Goal: Task Accomplishment & Management: Complete application form

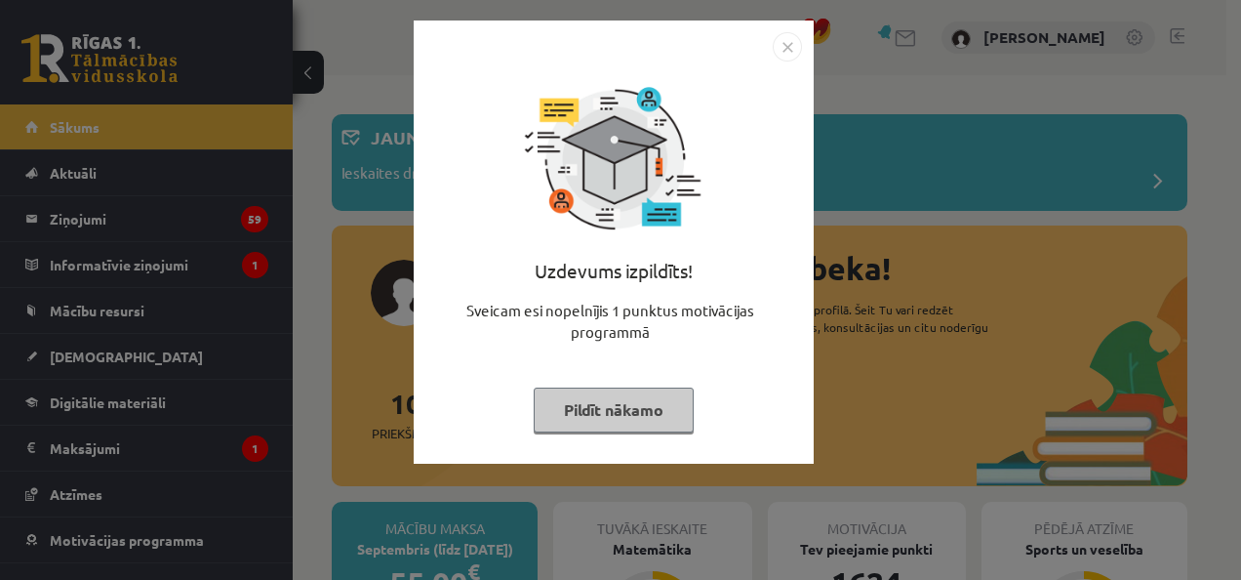
click at [654, 417] on button "Pildīt nākamo" at bounding box center [614, 409] width 160 height 45
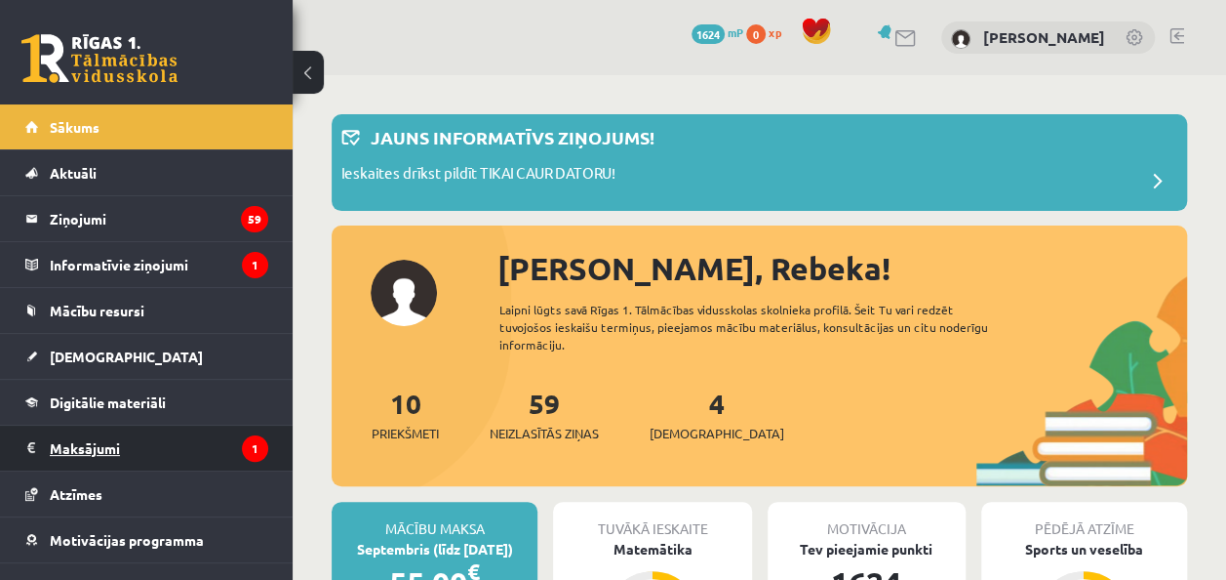
click at [188, 437] on legend "Maksājumi 1" at bounding box center [159, 447] width 219 height 45
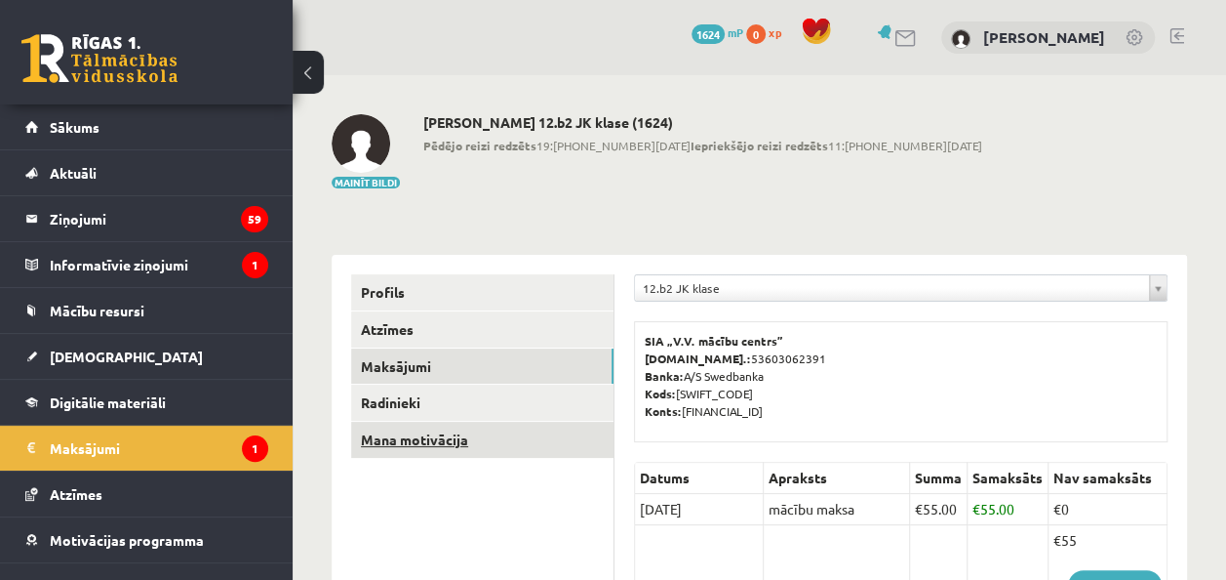
scroll to position [195, 0]
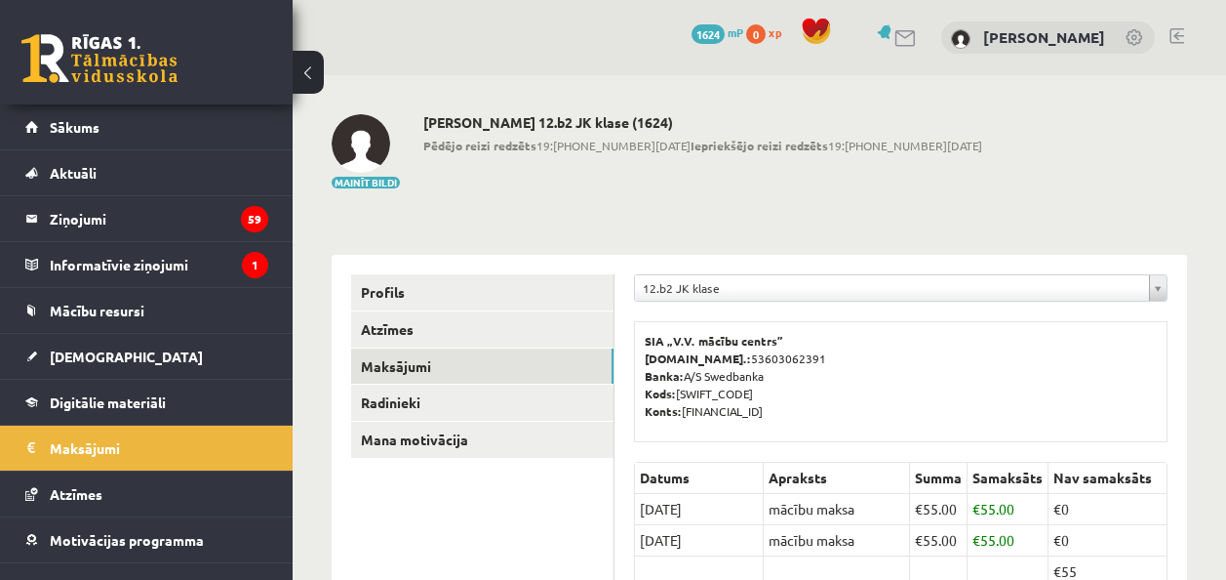
scroll to position [195, 0]
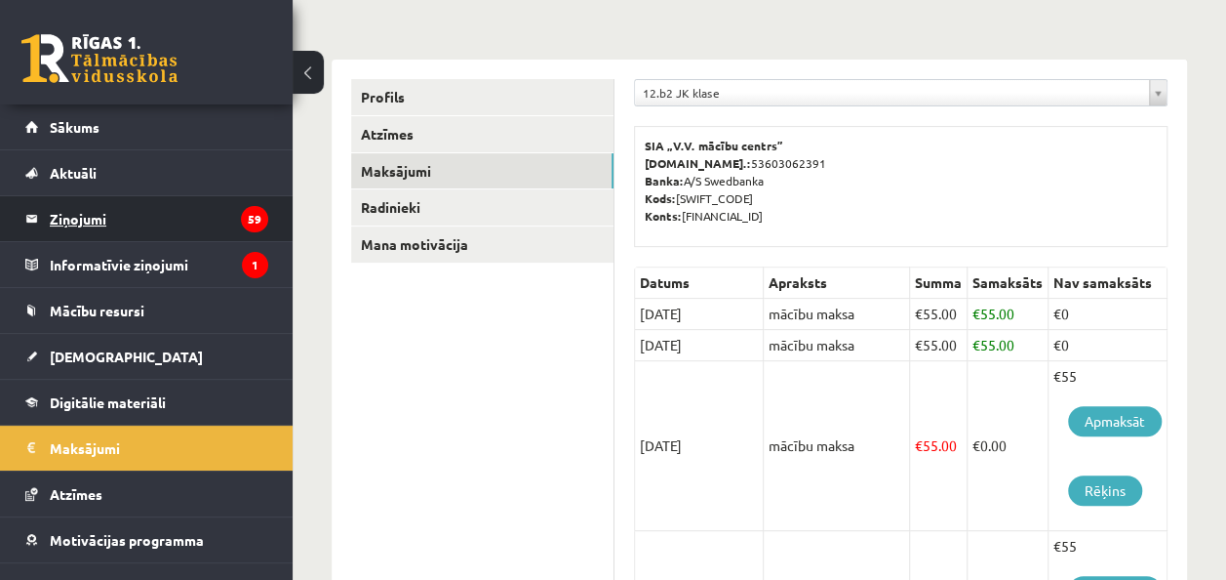
click at [177, 229] on legend "Ziņojumi 59" at bounding box center [159, 218] width 219 height 45
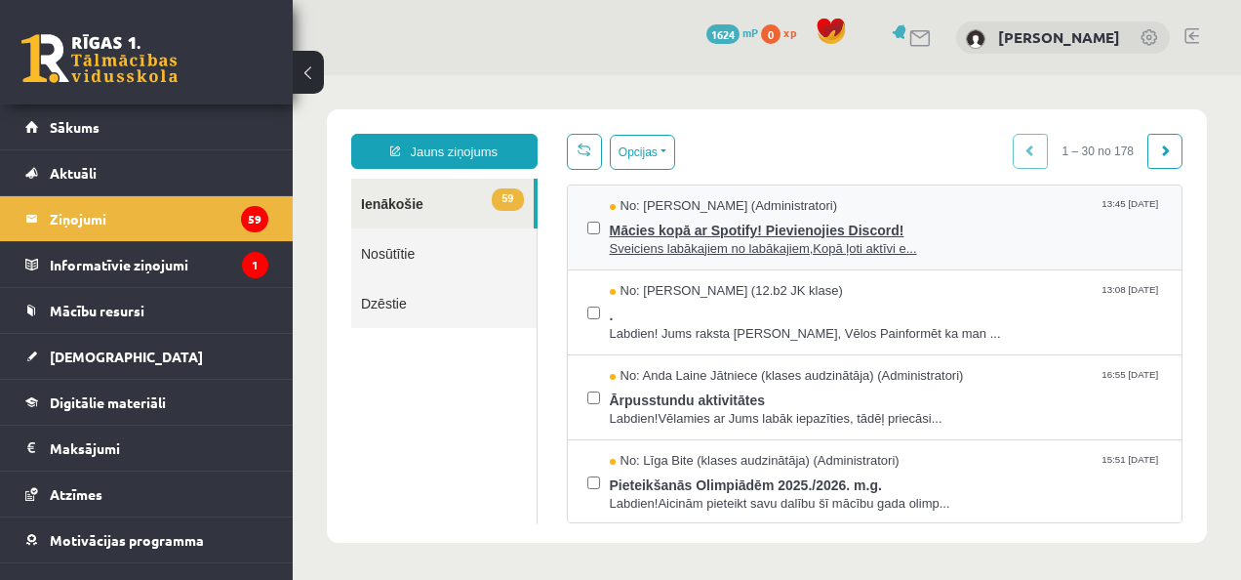
click at [974, 219] on span "Mācies kopā ar Spotify! Pievienojies Discord!" at bounding box center [886, 228] width 553 height 24
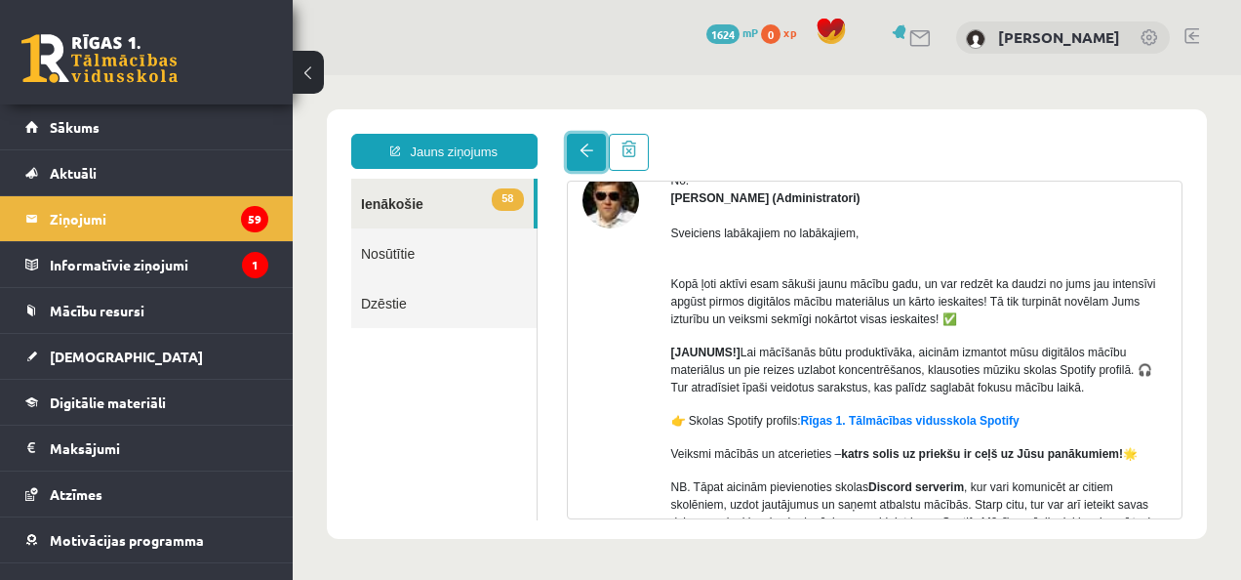
click at [580, 152] on span at bounding box center [587, 150] width 14 height 14
click at [573, 155] on link at bounding box center [586, 152] width 39 height 37
click at [570, 154] on link at bounding box center [586, 152] width 39 height 37
click at [385, 188] on link "58 Ienākošie" at bounding box center [442, 204] width 182 height 50
click at [382, 211] on link "58 Ienākošie" at bounding box center [442, 204] width 182 height 50
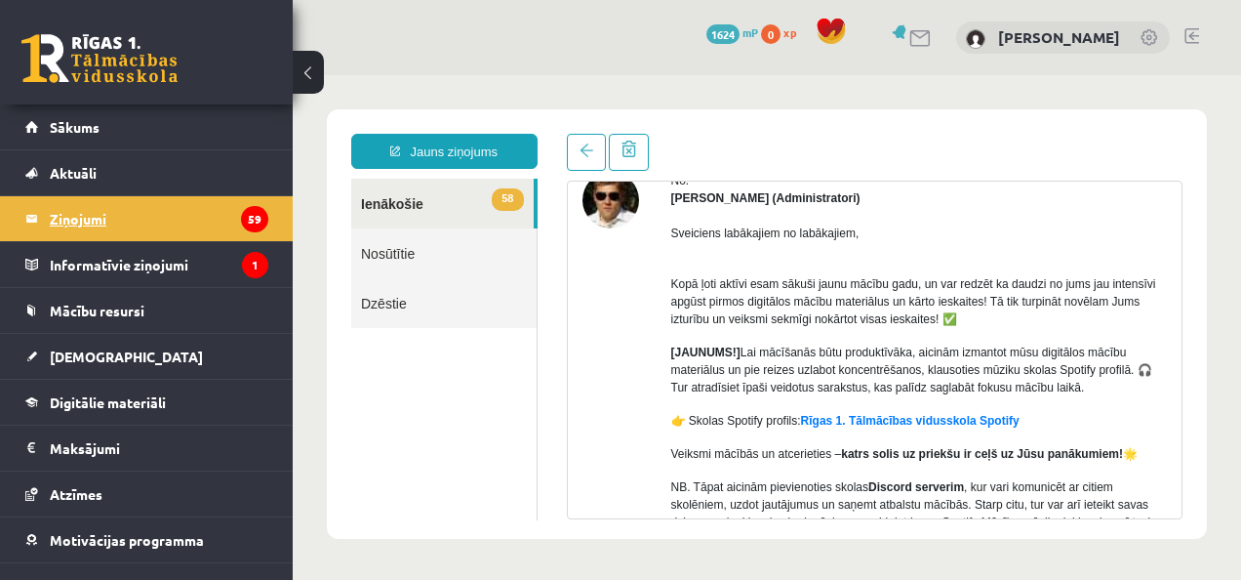
click at [203, 204] on legend "Ziņojumi 59" at bounding box center [159, 218] width 219 height 45
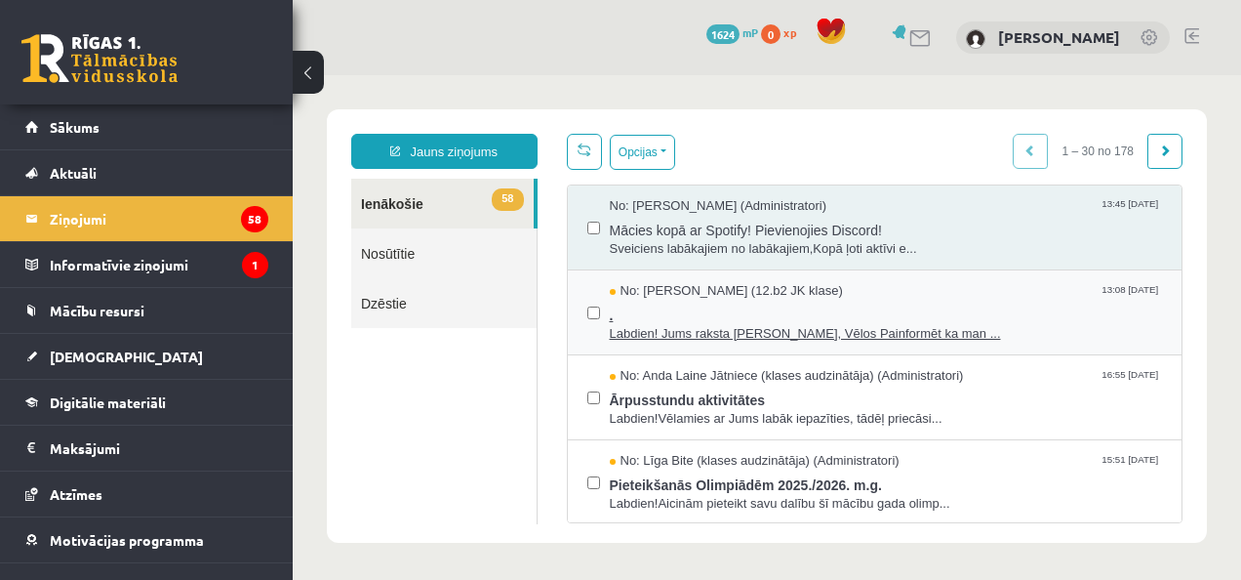
click at [877, 300] on span "." at bounding box center [886, 312] width 553 height 24
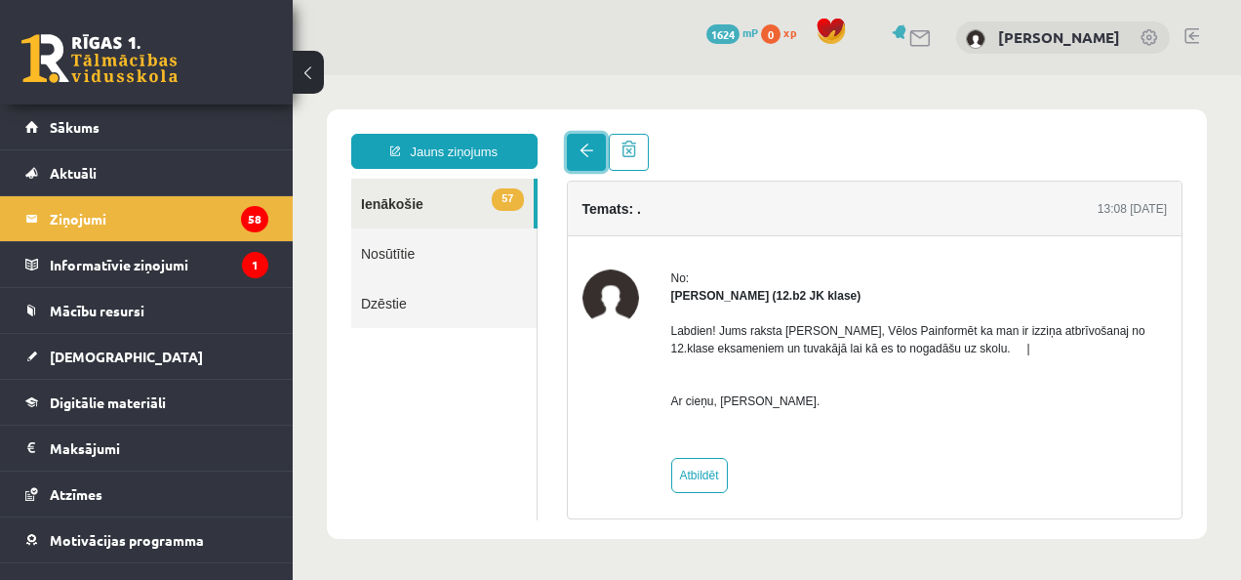
click at [570, 143] on link at bounding box center [586, 152] width 39 height 37
click at [101, 225] on legend "Ziņojumi 58" at bounding box center [159, 218] width 219 height 45
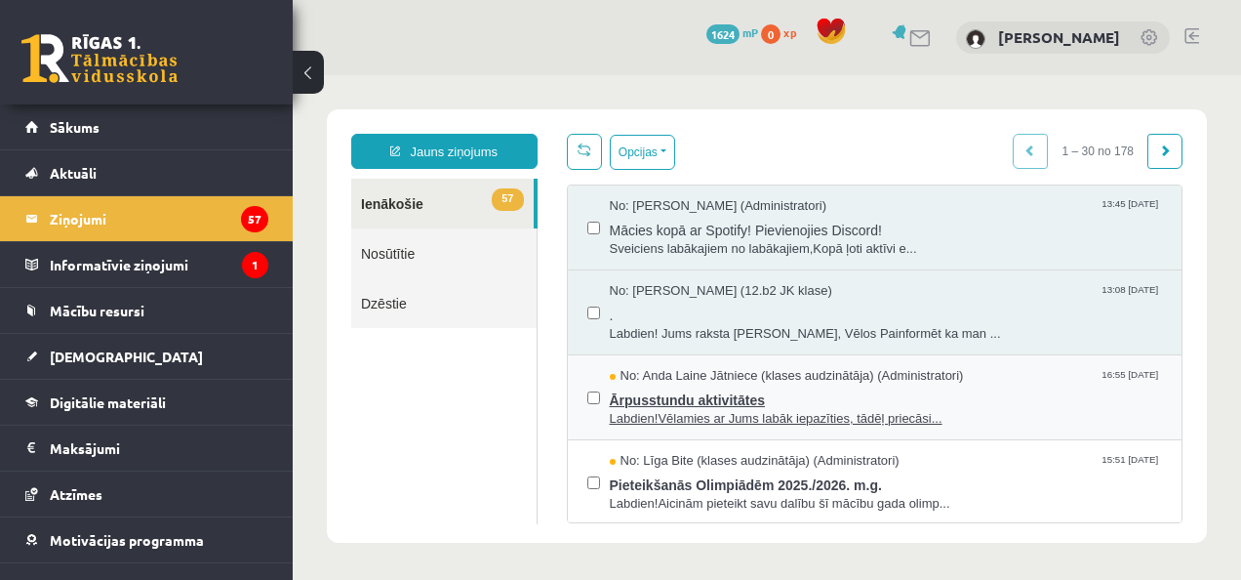
click at [898, 386] on span "Ārpusstundu aktivitātes" at bounding box center [886, 397] width 553 height 24
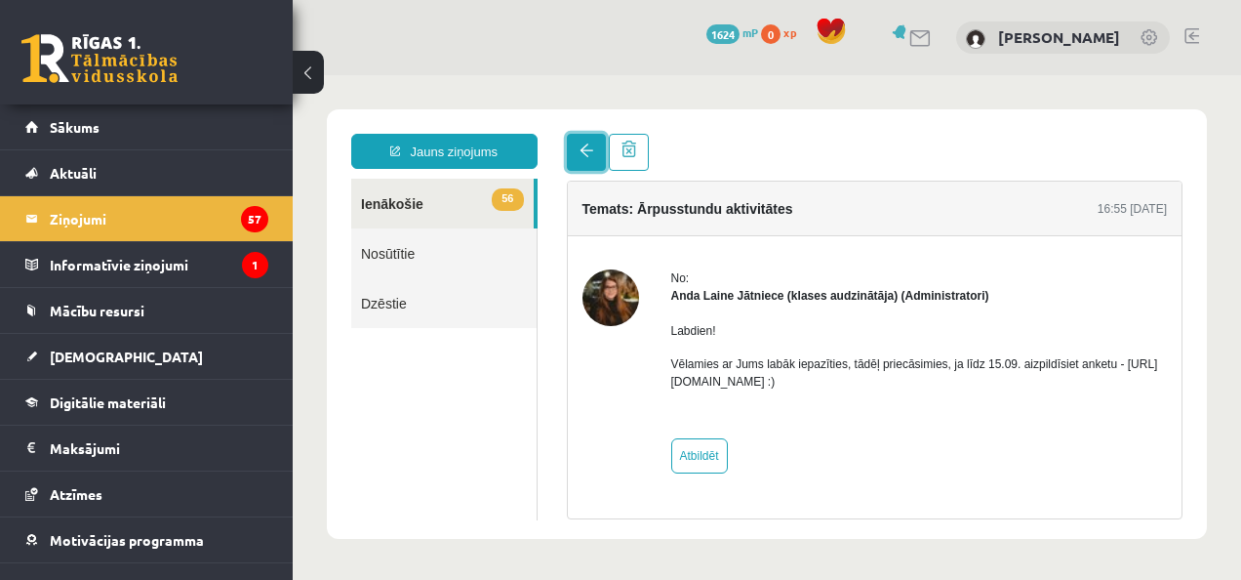
click at [576, 142] on link at bounding box center [586, 152] width 39 height 37
click at [462, 187] on link "56 Ienākošie" at bounding box center [442, 204] width 182 height 50
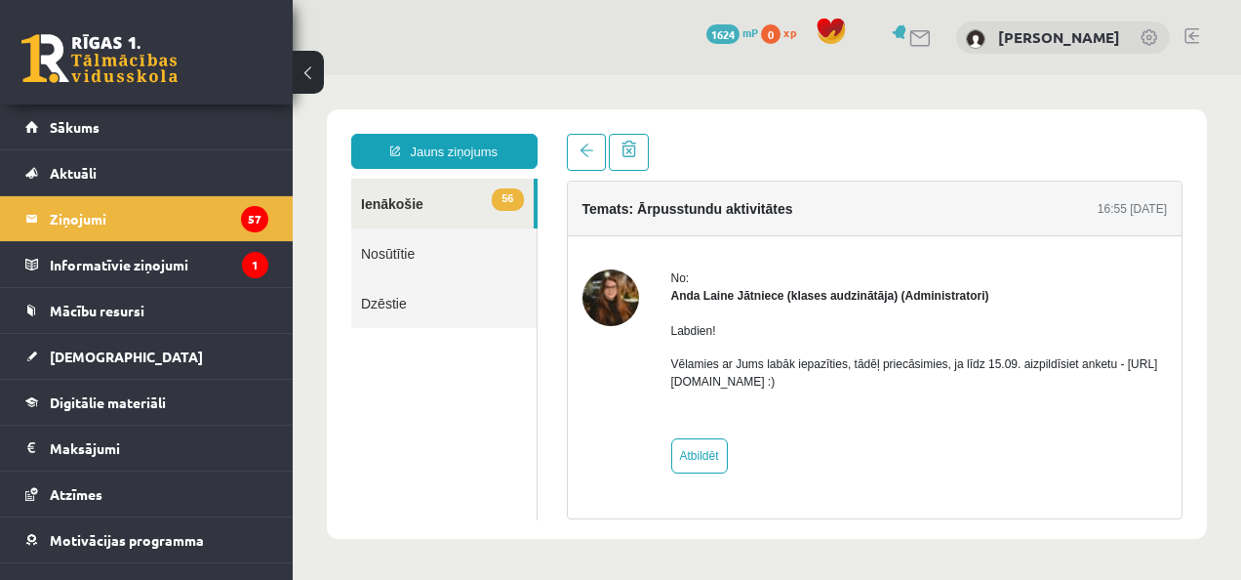
drag, startPoint x: 402, startPoint y: 204, endPoint x: 326, endPoint y: 219, distance: 77.5
click at [402, 203] on link "56 Ienākošie" at bounding box center [442, 204] width 182 height 50
click at [144, 266] on legend "Informatīvie ziņojumi 1" at bounding box center [159, 264] width 219 height 45
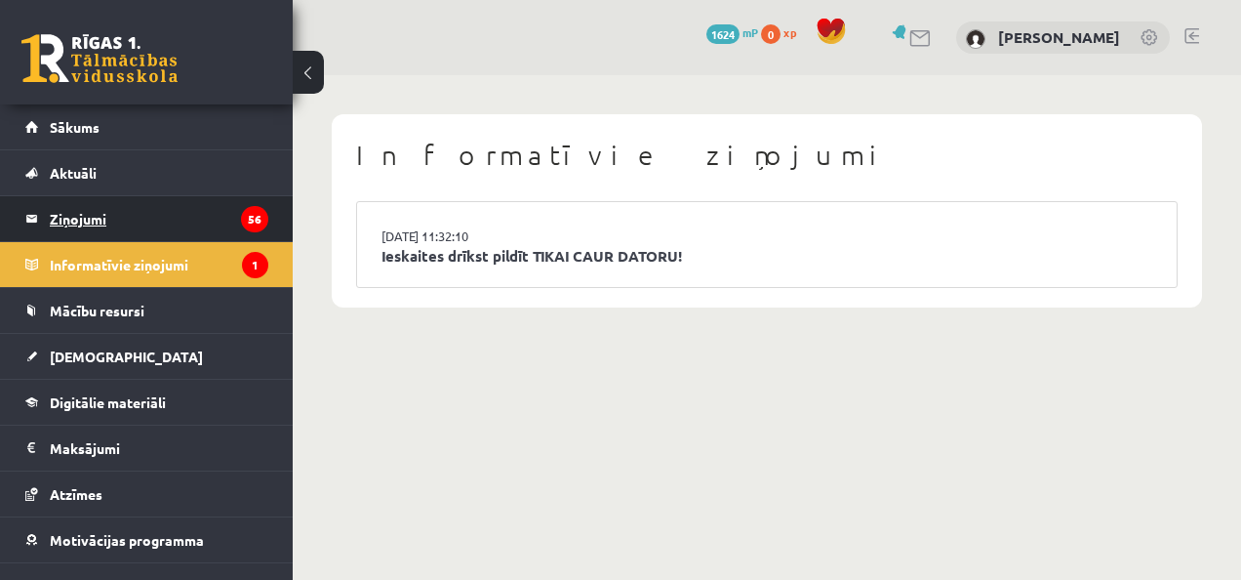
click at [161, 232] on legend "Ziņojumi 56" at bounding box center [159, 218] width 219 height 45
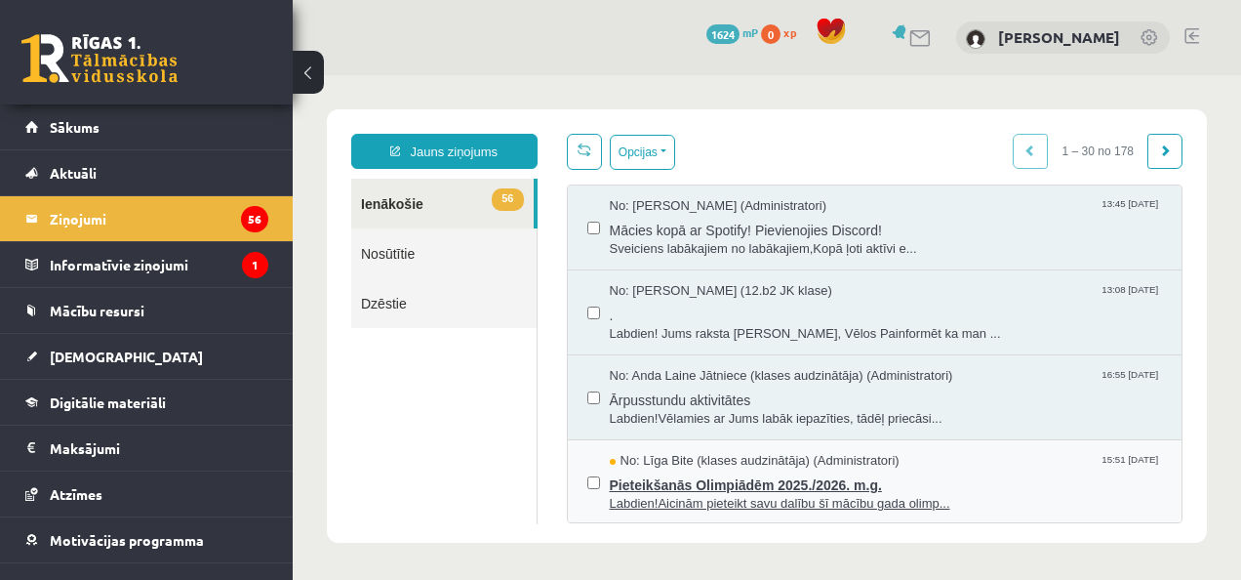
click at [932, 472] on span "Pieteikšanās Olimpiādēm 2025./2026. m.g." at bounding box center [886, 482] width 553 height 24
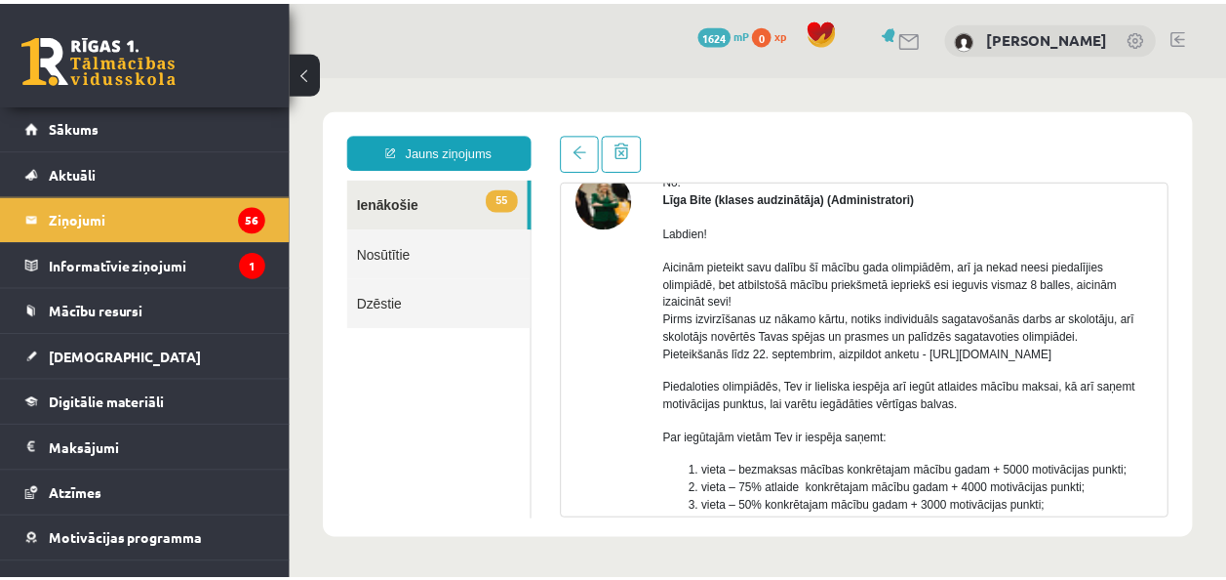
scroll to position [195, 0]
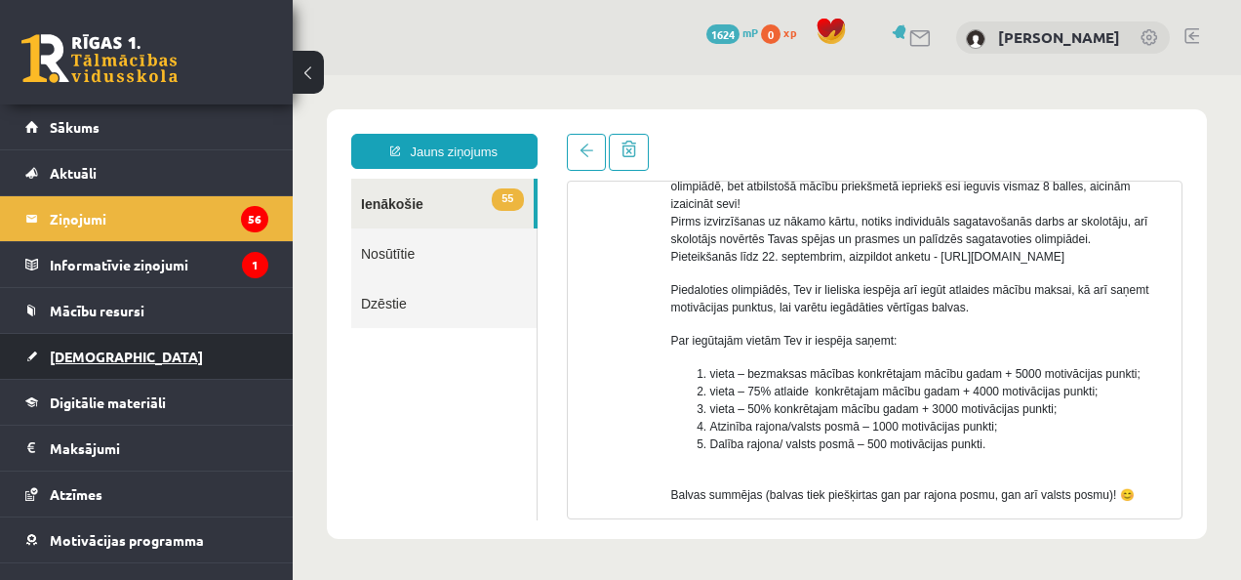
click at [82, 339] on link "[DEMOGRAPHIC_DATA]" at bounding box center [146, 356] width 243 height 45
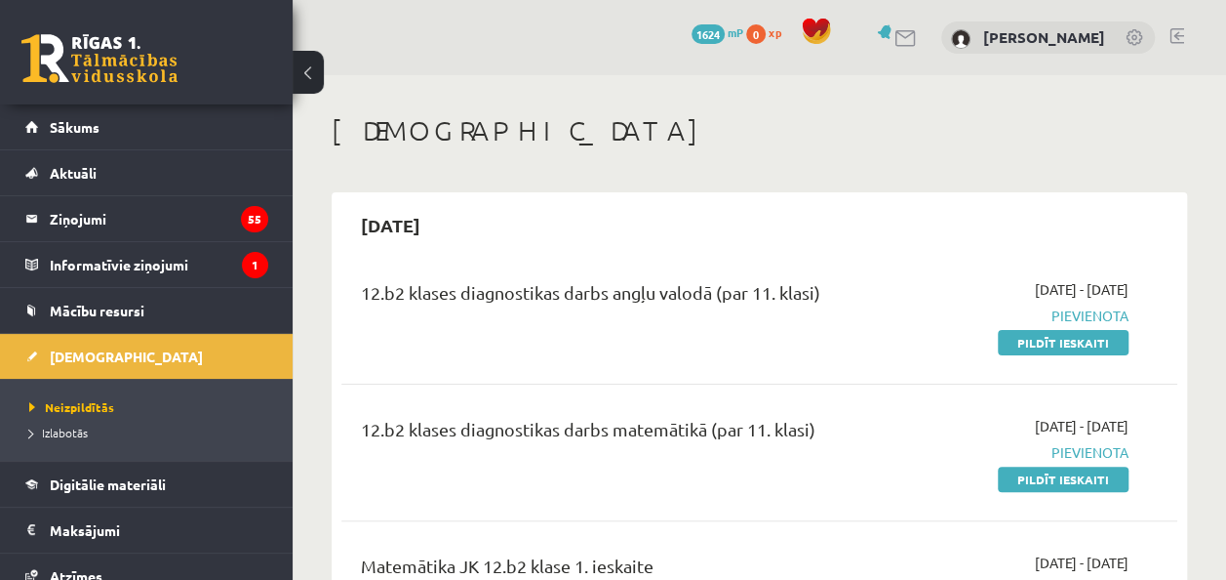
scroll to position [98, 0]
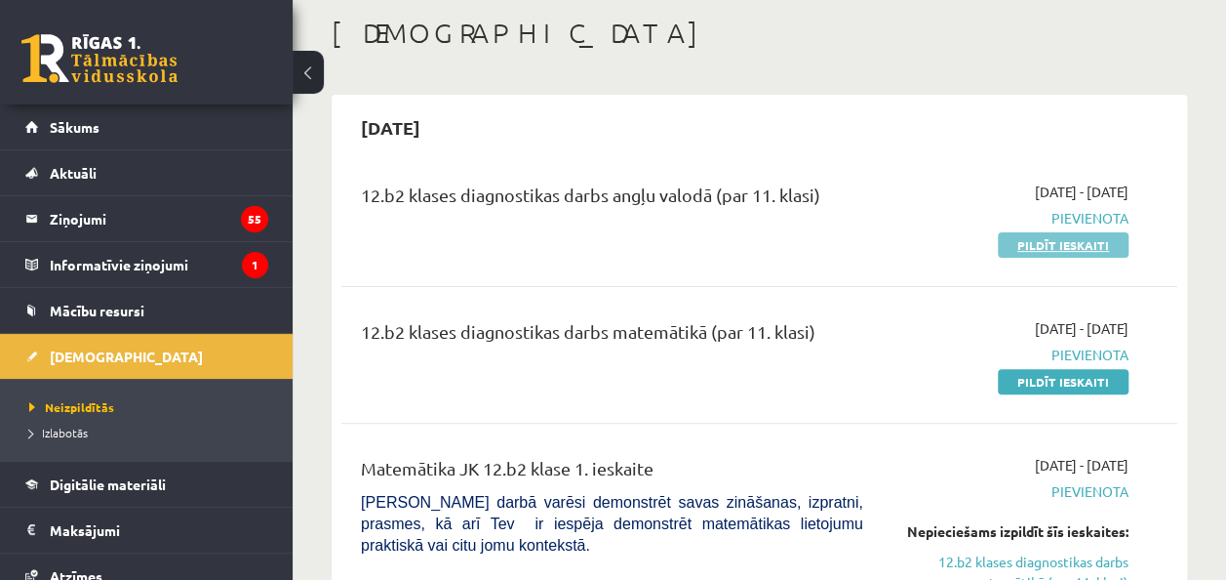
click at [1033, 244] on link "Pildīt ieskaiti" at bounding box center [1063, 244] width 131 height 25
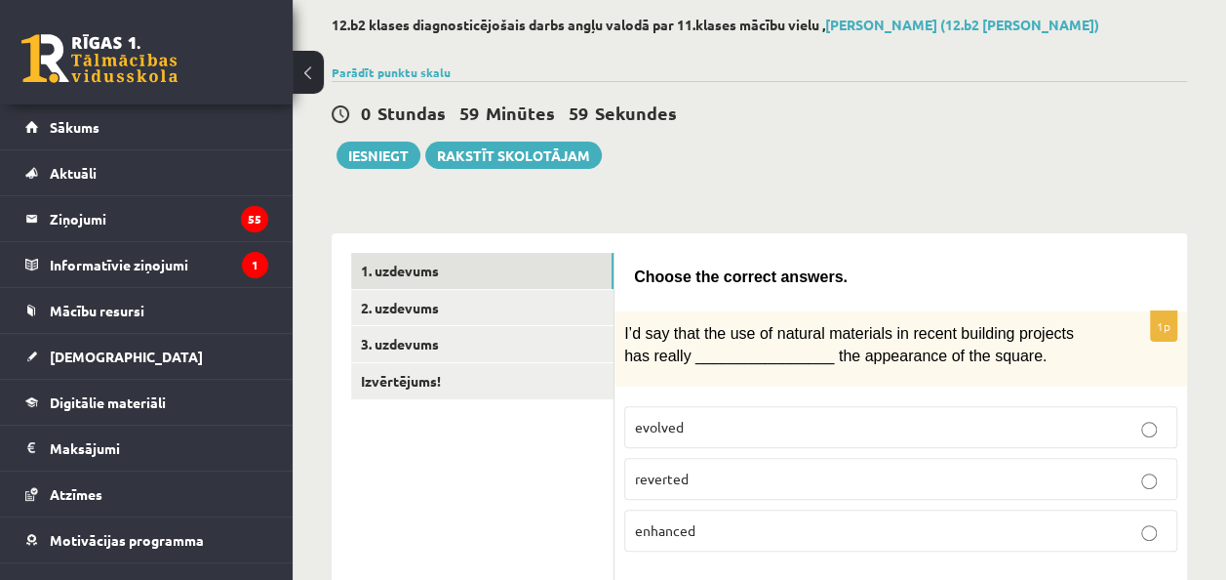
scroll to position [293, 0]
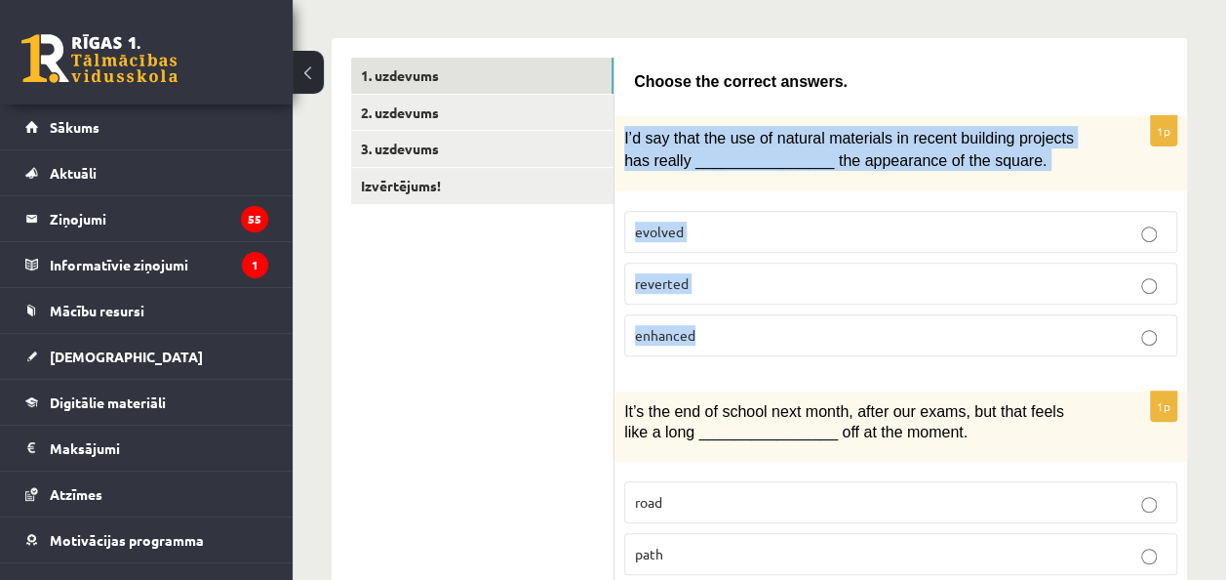
drag, startPoint x: 620, startPoint y: 132, endPoint x: 764, endPoint y: 341, distance: 254.7
click at [766, 343] on div "1p I’d say that the use of natural materials in recent building projects has re…" at bounding box center [901, 244] width 573 height 256
copy div "I’d say that the use of natural materials in recent building projects has reall…"
click at [689, 326] on span "enhanced" at bounding box center [665, 335] width 60 height 18
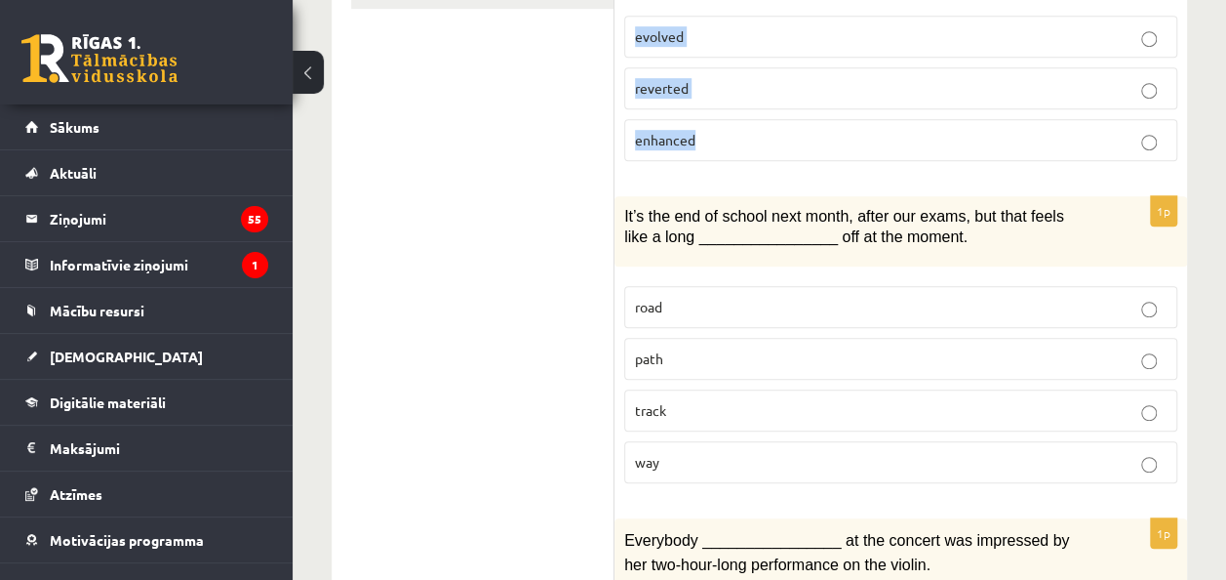
scroll to position [585, 0]
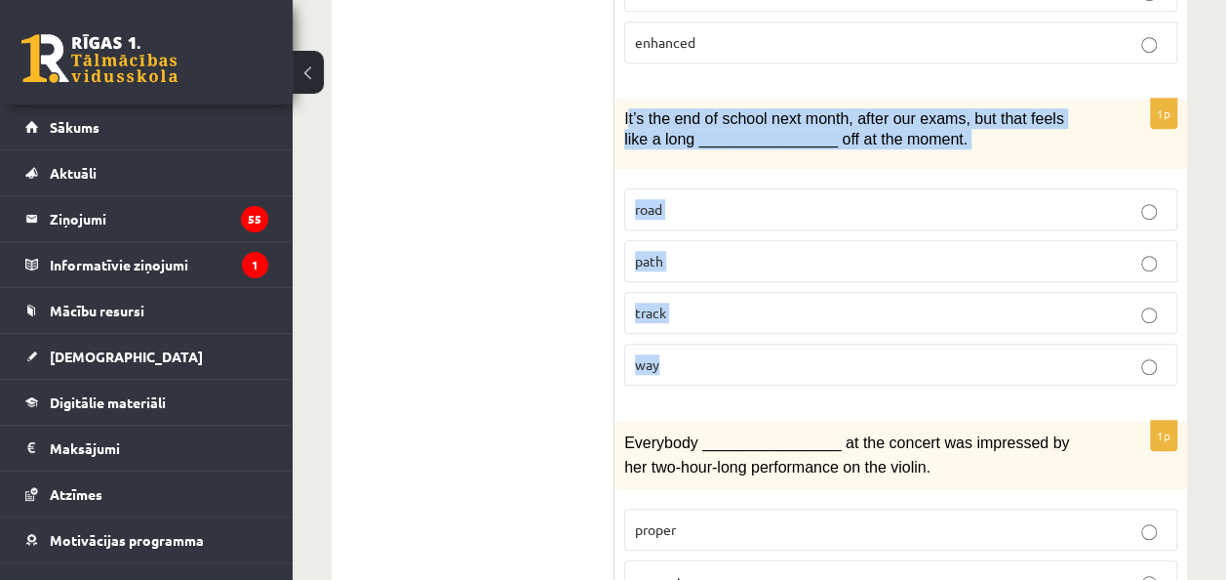
drag, startPoint x: 627, startPoint y: 108, endPoint x: 819, endPoint y: 379, distance: 331.1
click at [820, 380] on div "1p It’s the end of school next month, after our exams, but that feels like a lo…" at bounding box center [901, 250] width 573 height 302
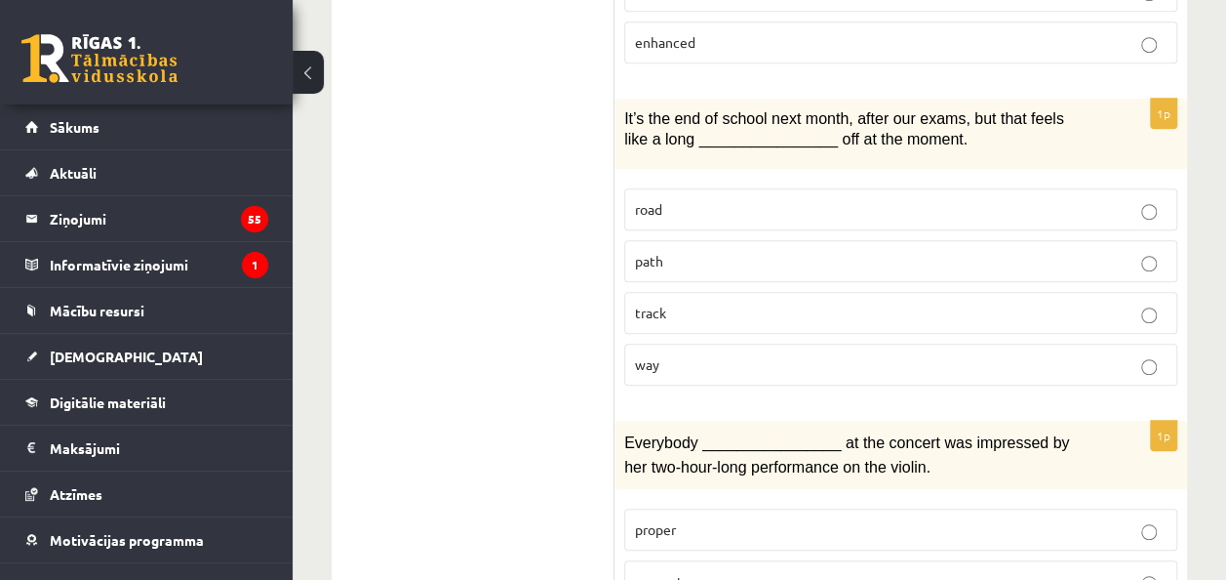
drag, startPoint x: 576, startPoint y: 92, endPoint x: 800, endPoint y: 291, distance: 299.9
drag, startPoint x: 507, startPoint y: 240, endPoint x: 556, endPoint y: 179, distance: 78.5
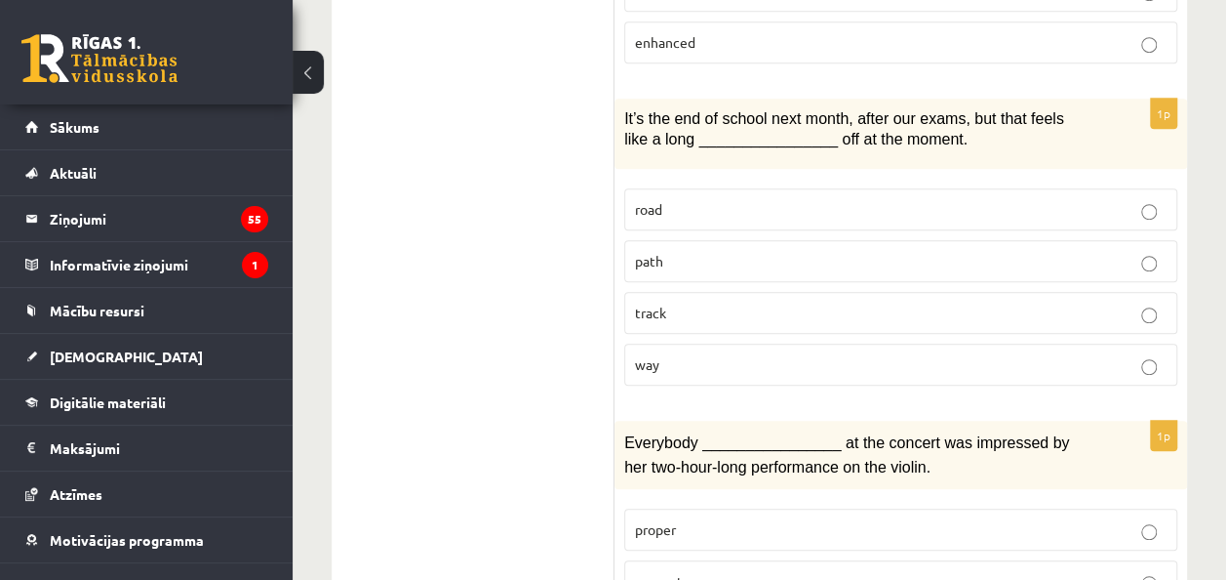
click at [654, 110] on span "It’s the end of school next month, after our exams, but that feels like a long …" at bounding box center [844, 128] width 440 height 37
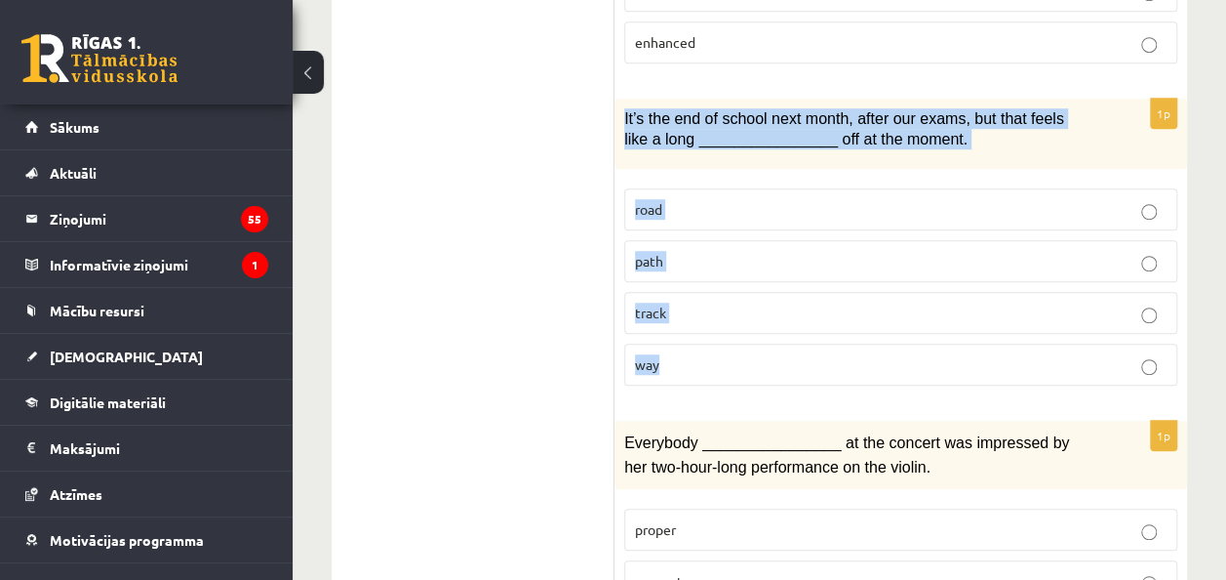
drag, startPoint x: 655, startPoint y: 144, endPoint x: 821, endPoint y: 352, distance: 265.9
click at [821, 352] on div "1p It’s the end of school next month, after our exams, but that feels like a lo…" at bounding box center [901, 250] width 573 height 302
copy div "It’s the end of school next month, after our exams, but that feels like a long …"
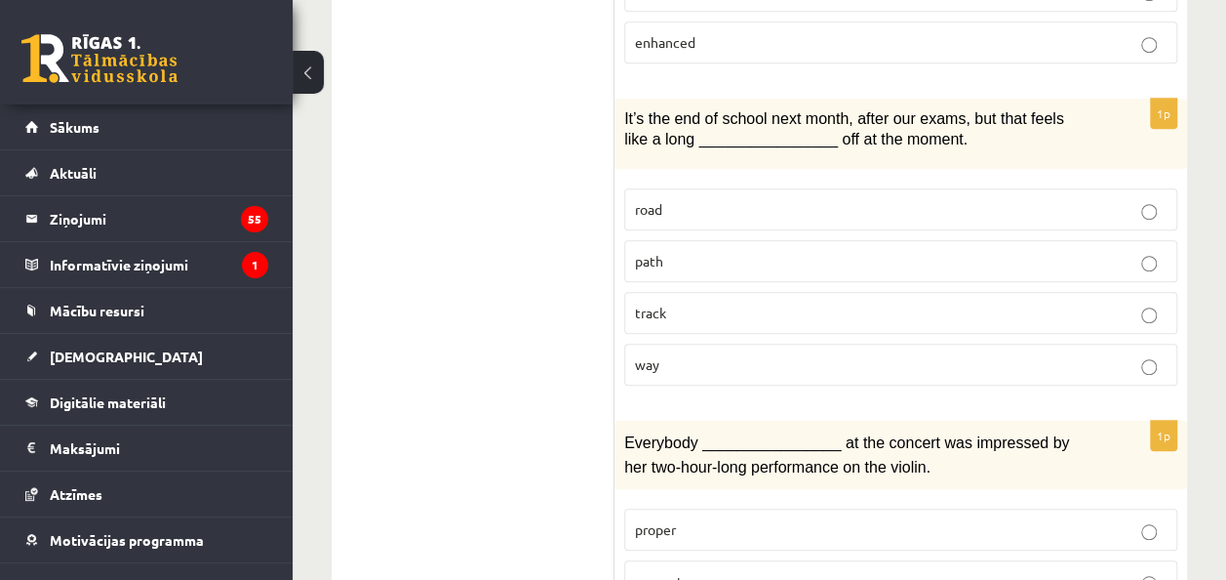
drag, startPoint x: 542, startPoint y: 299, endPoint x: 661, endPoint y: 330, distance: 123.1
click at [687, 343] on label "way" at bounding box center [900, 364] width 553 height 42
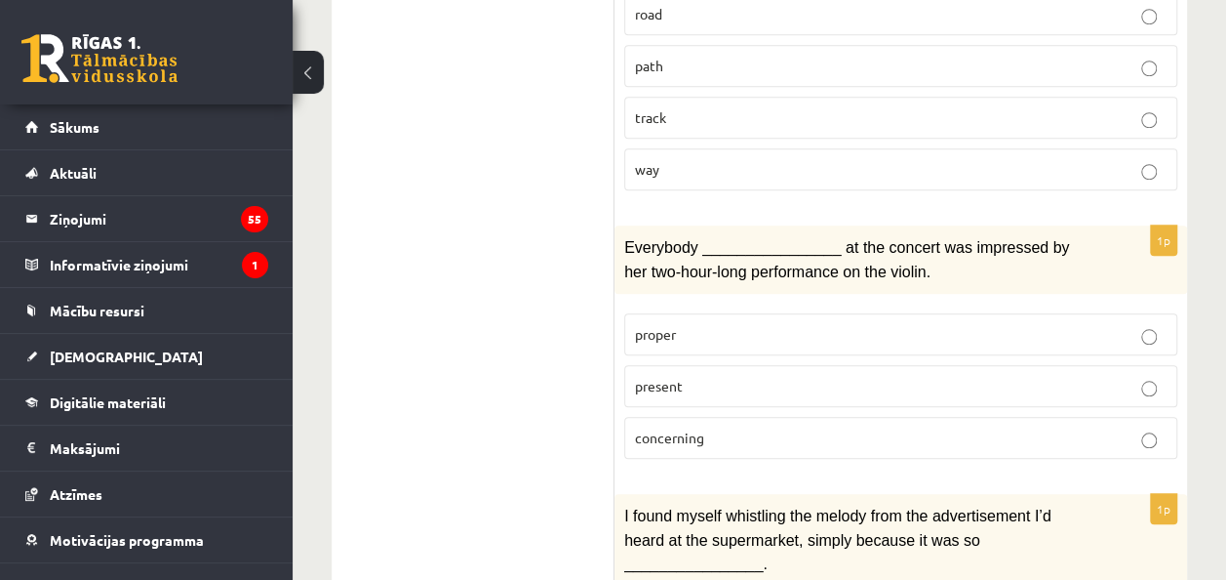
scroll to position [878, 0]
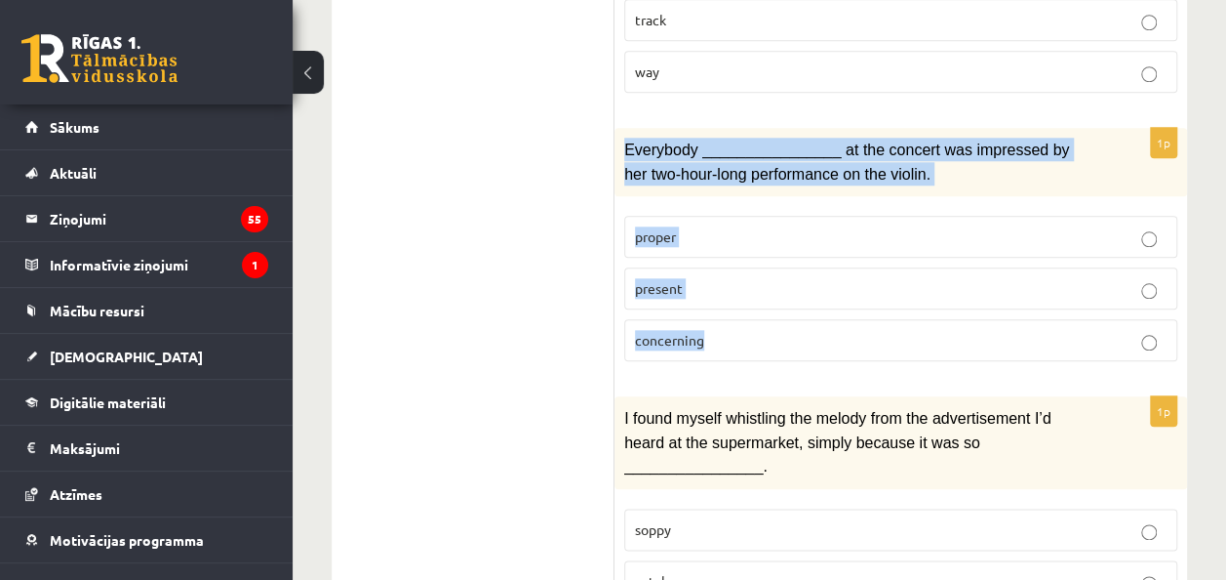
drag, startPoint x: 621, startPoint y: 140, endPoint x: 738, endPoint y: 338, distance: 229.6
click at [740, 340] on div "1p Everybody ________________ at the concert was impressed by her two-hour-long…" at bounding box center [901, 252] width 573 height 249
copy div "Everybody ________________ at the concert was impressed by her two-hour-long pe…"
click at [1159, 269] on label "present" at bounding box center [900, 288] width 553 height 42
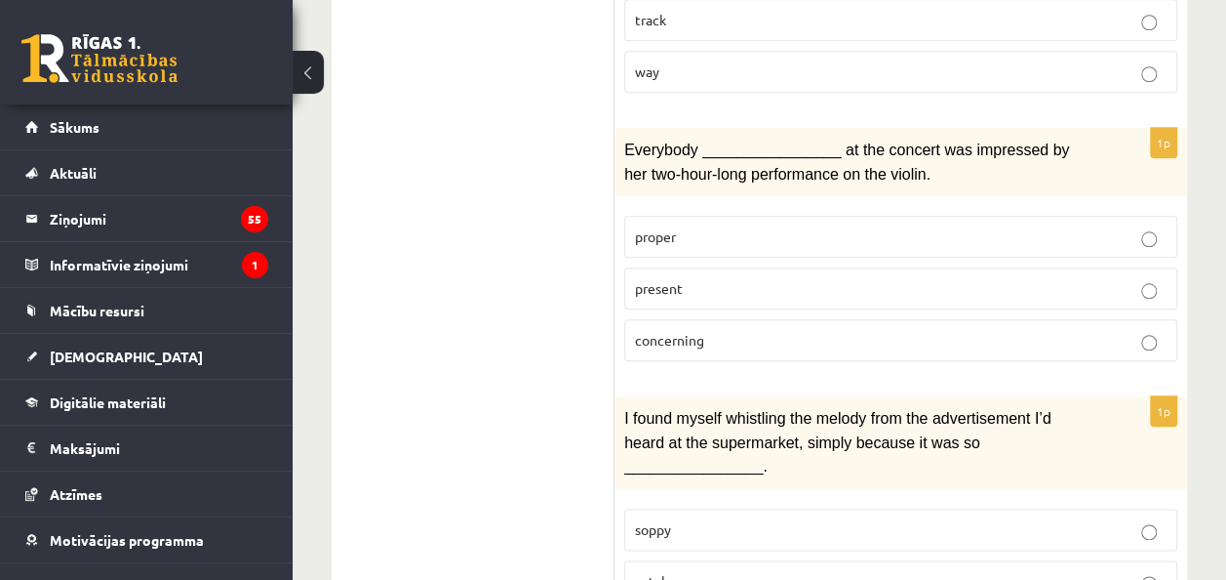
click at [659, 457] on div "1p I found myself whistling the melody from the advertisement I’d heard at the …" at bounding box center [901, 532] width 573 height 273
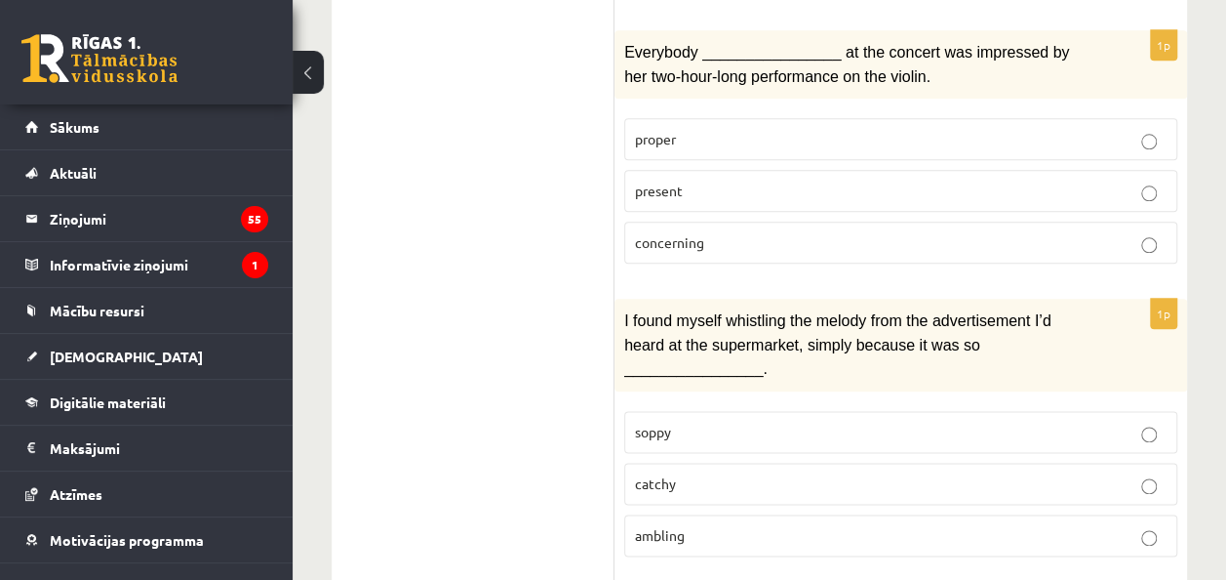
click at [683, 473] on p "catchy" at bounding box center [901, 483] width 532 height 20
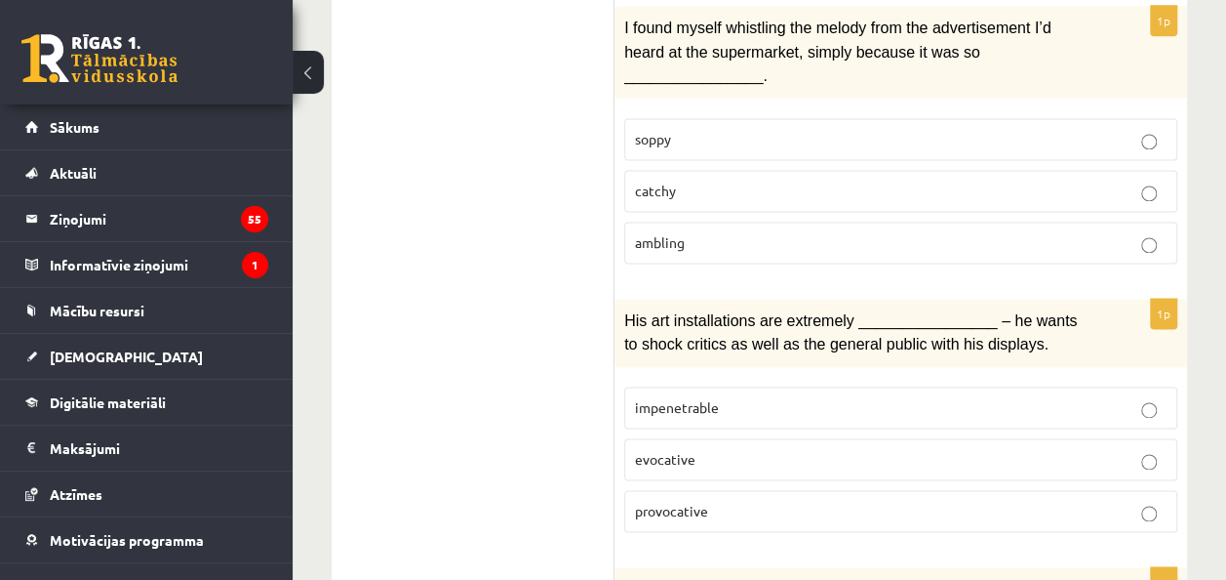
scroll to position [1366, 0]
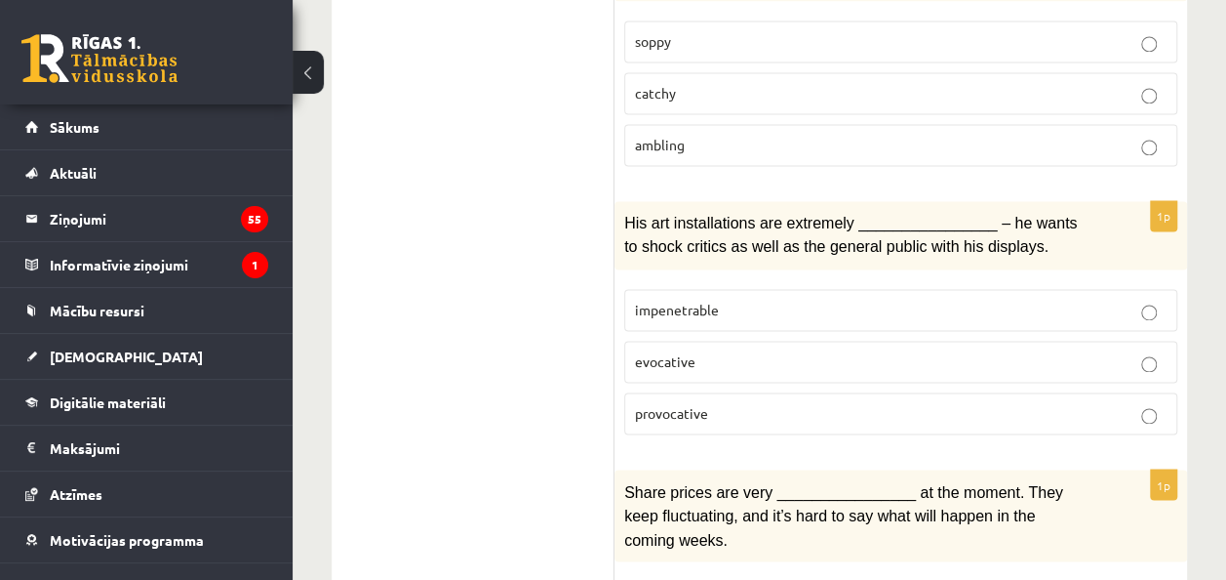
click at [765, 392] on label "provocative" at bounding box center [900, 413] width 553 height 42
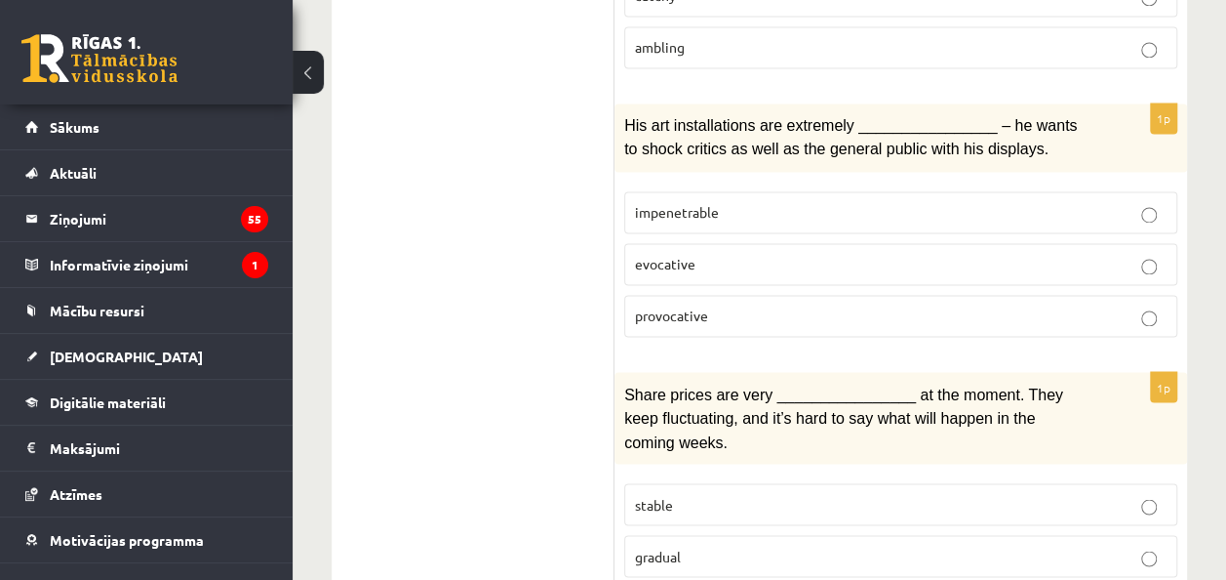
scroll to position [1561, 0]
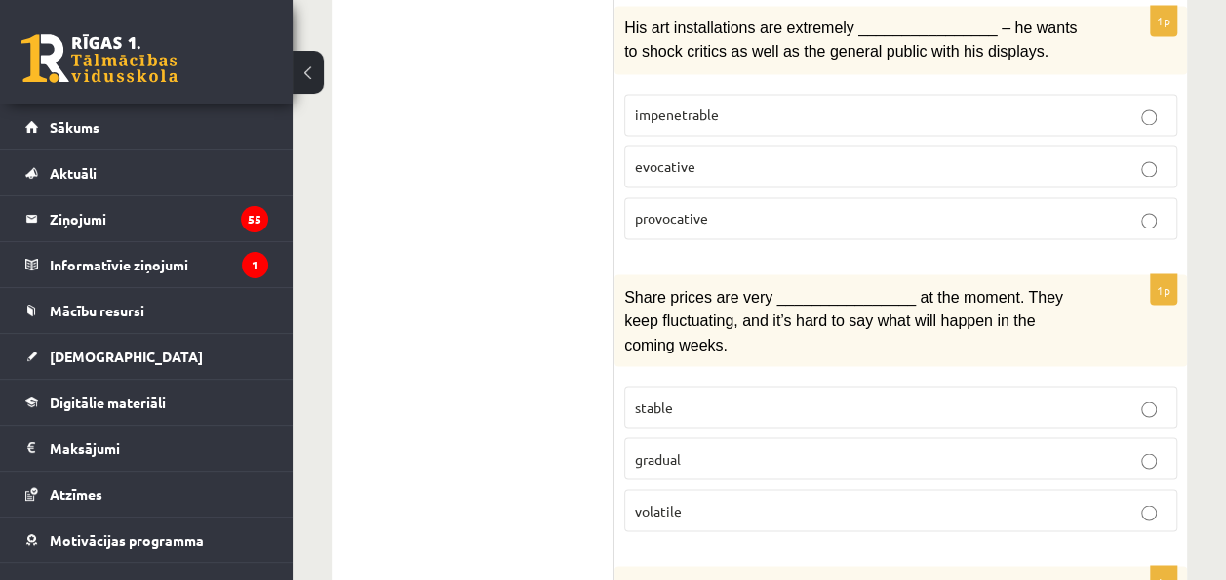
click at [783, 396] on p "stable" at bounding box center [901, 406] width 532 height 20
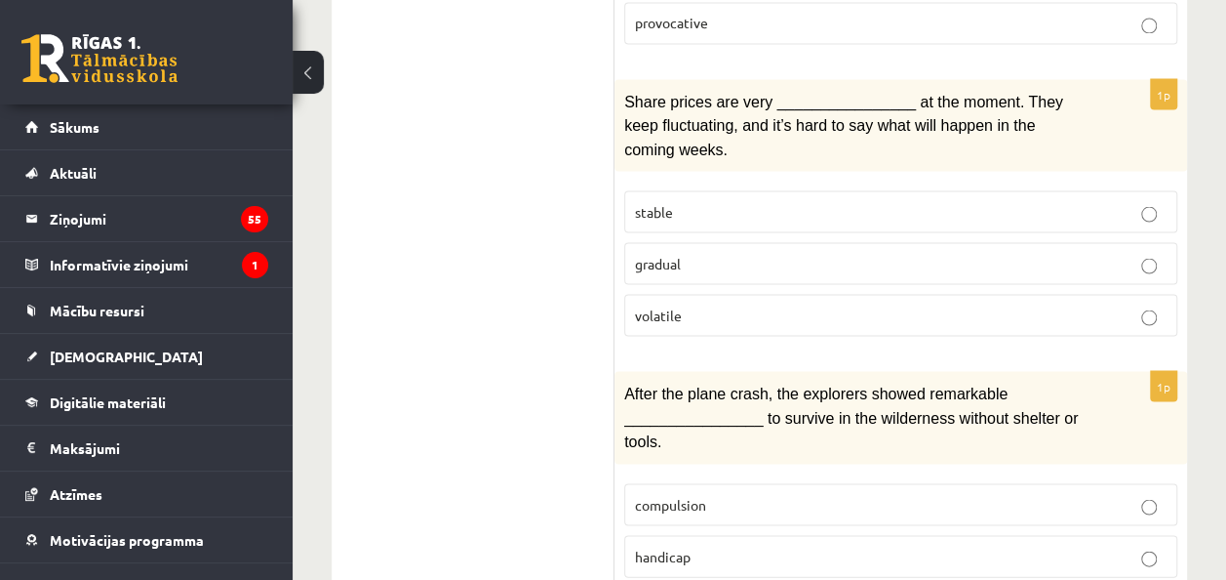
scroll to position [1854, 0]
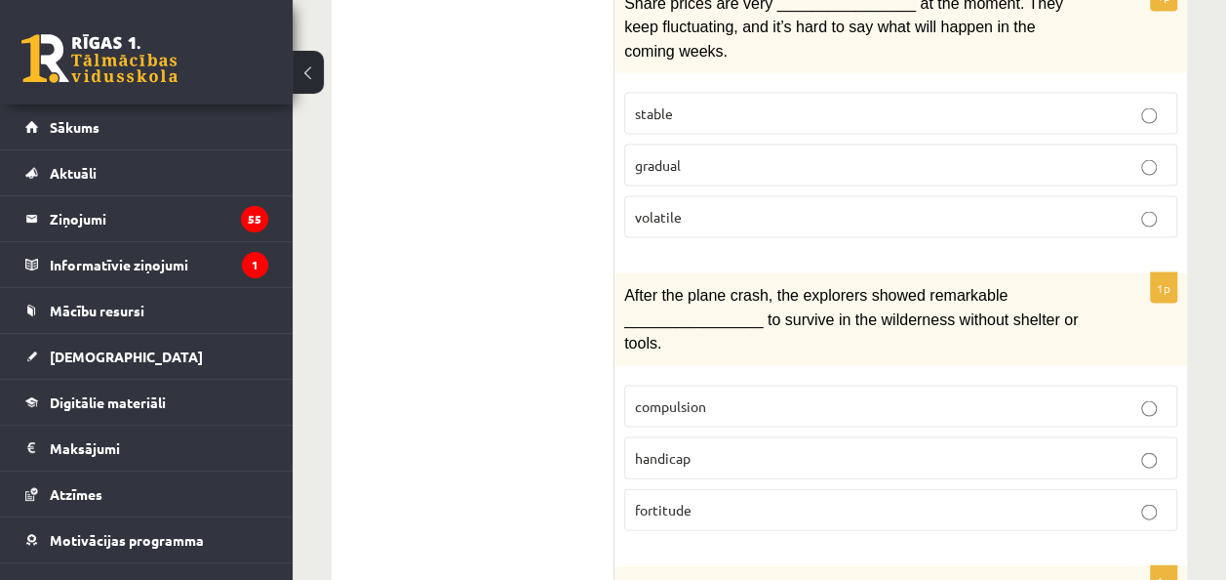
click at [734, 396] on p "compulsion" at bounding box center [901, 406] width 532 height 20
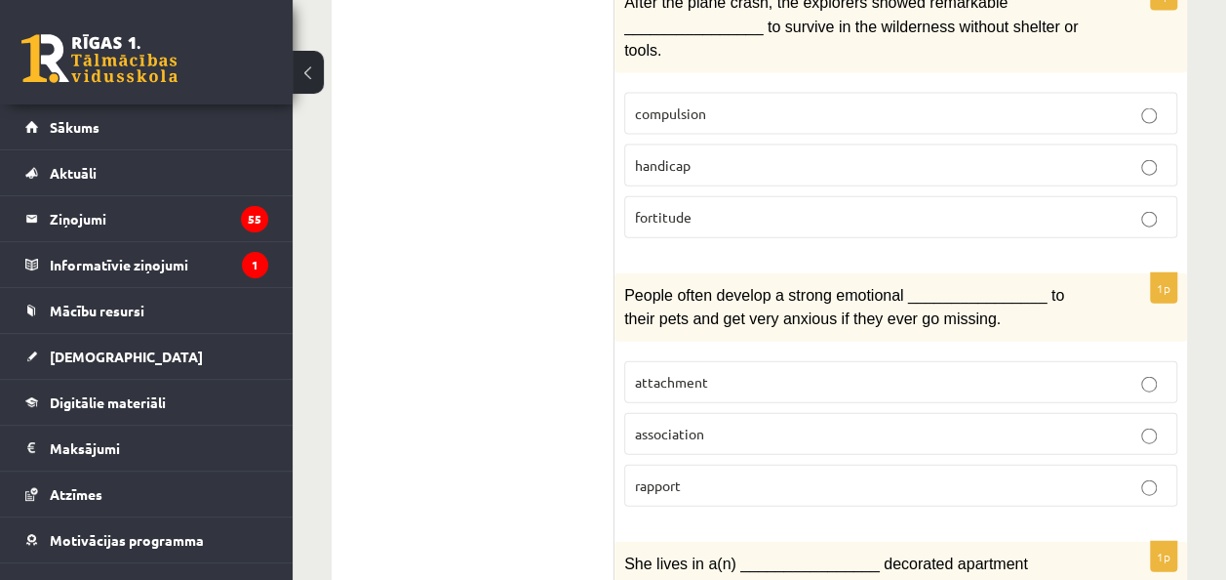
scroll to position [2244, 0]
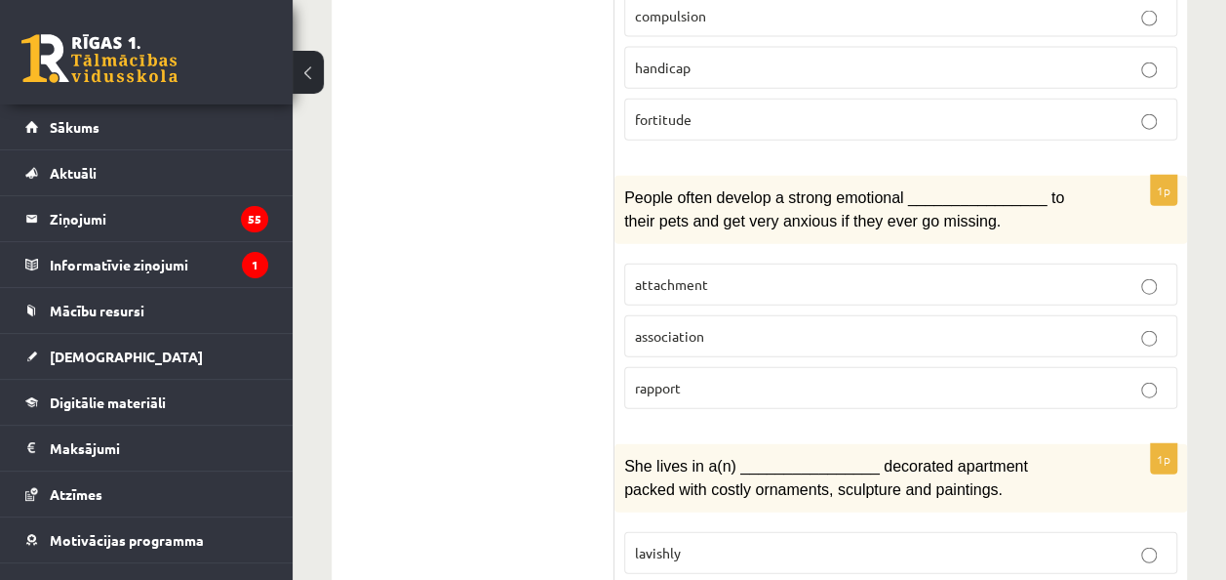
click at [774, 274] on p "attachment" at bounding box center [901, 284] width 532 height 20
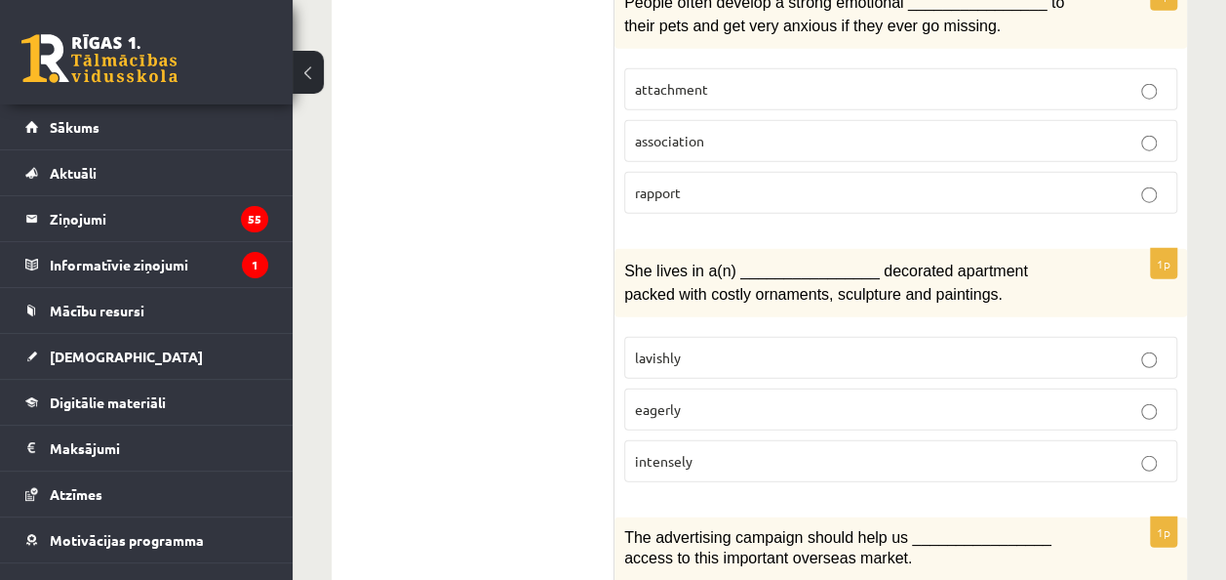
click at [717, 347] on p "lavishly" at bounding box center [901, 357] width 532 height 20
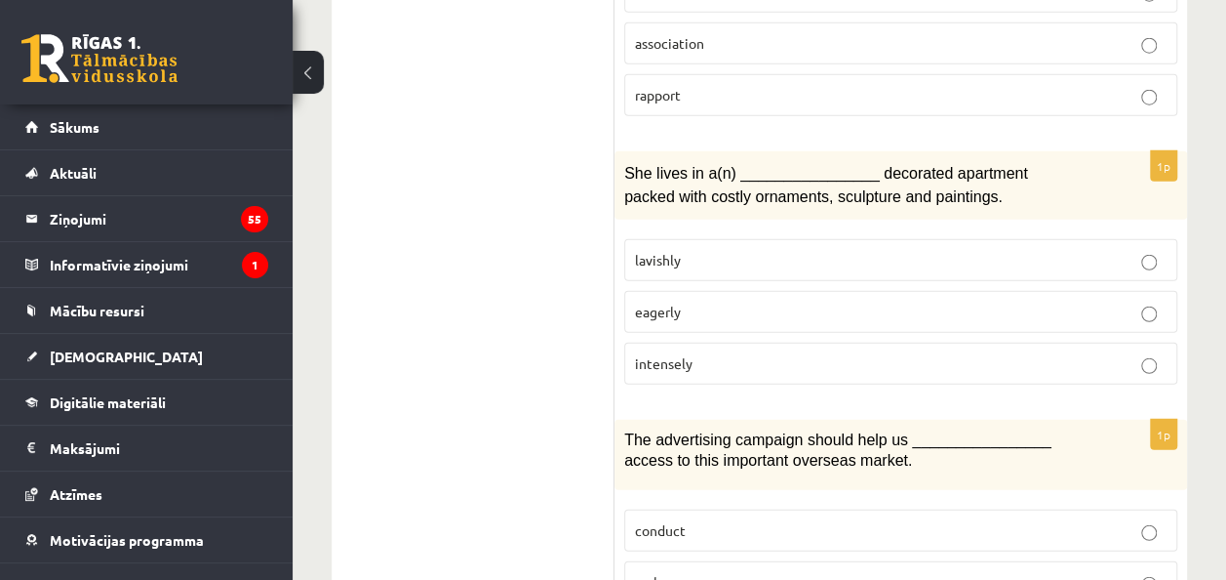
click at [681, 353] on p "intensely" at bounding box center [901, 363] width 532 height 20
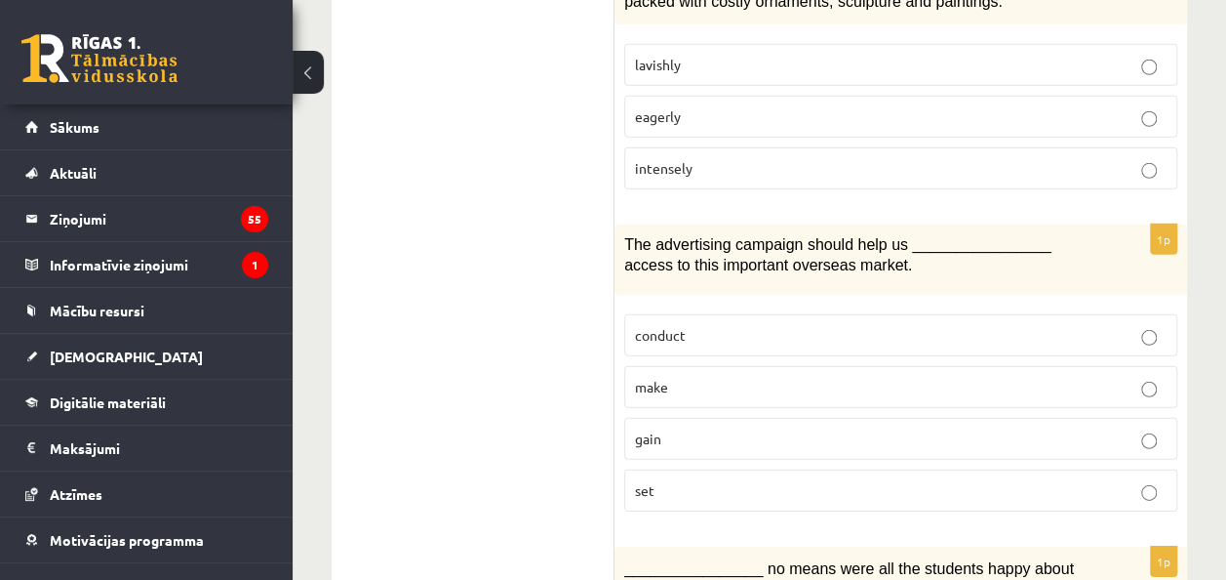
click at [720, 325] on p "conduct" at bounding box center [901, 335] width 532 height 20
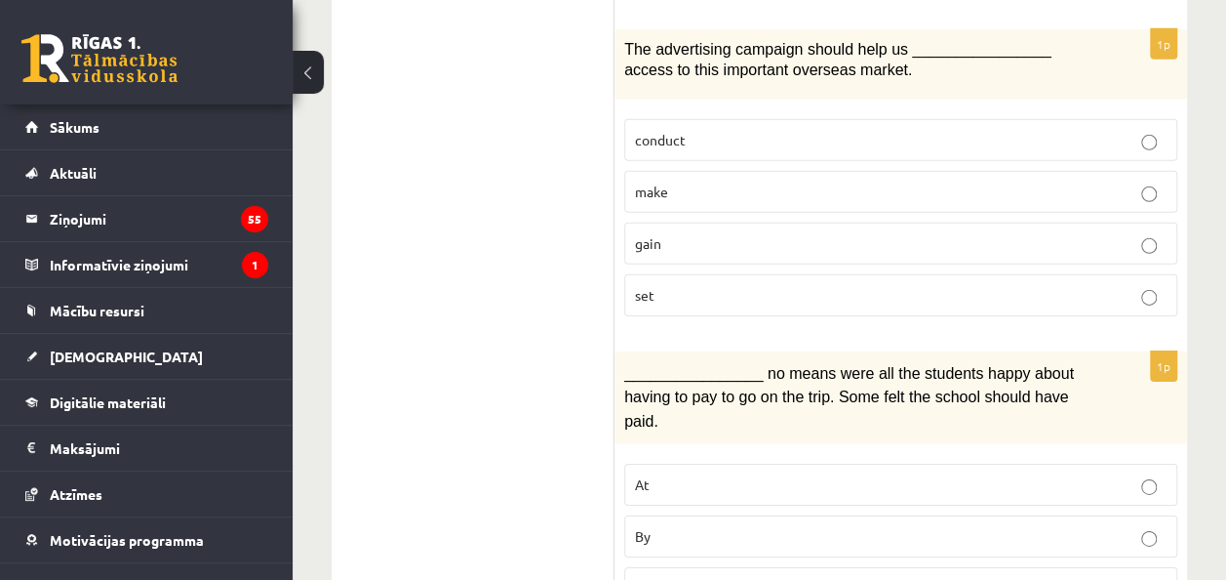
scroll to position [3024, 0]
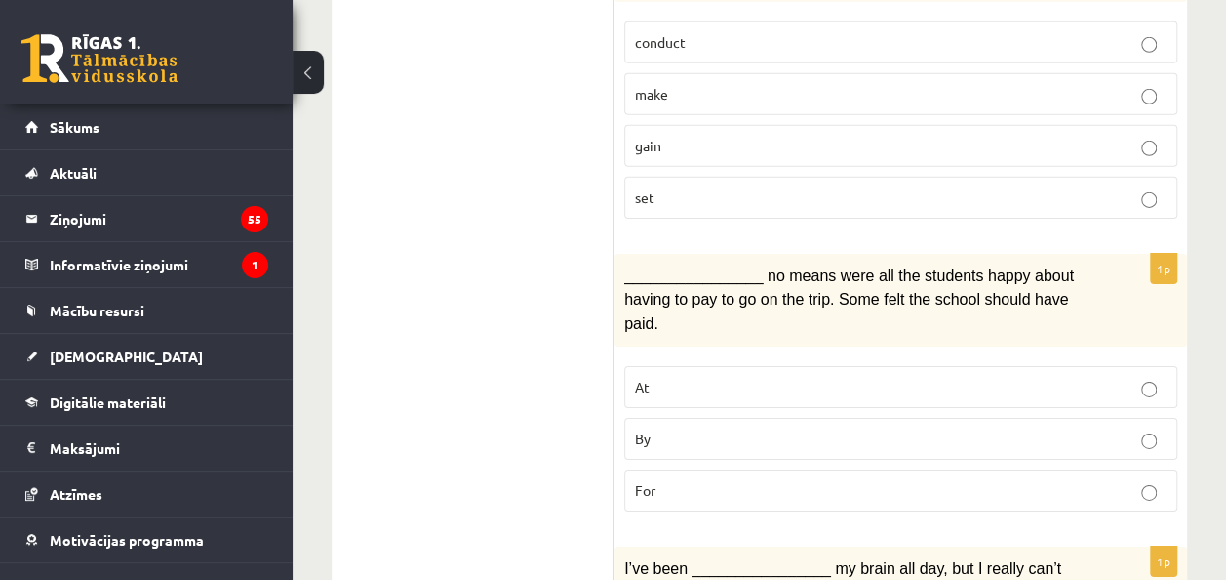
click at [695, 356] on fieldset "At By For" at bounding box center [900, 436] width 553 height 161
click at [701, 377] on p "At" at bounding box center [901, 387] width 532 height 20
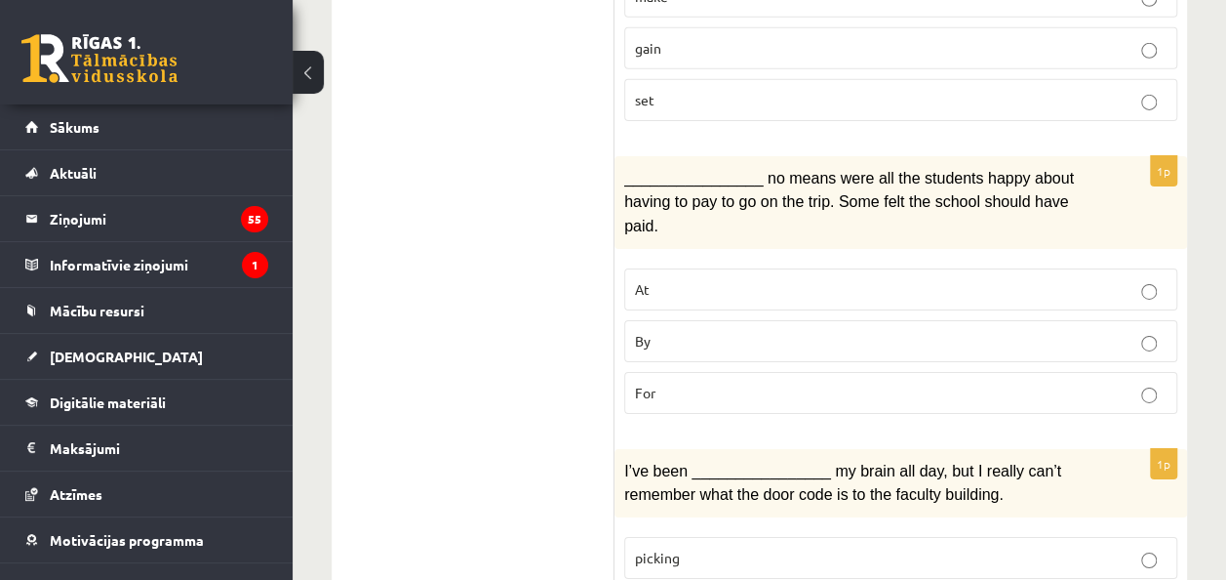
scroll to position [3188, 0]
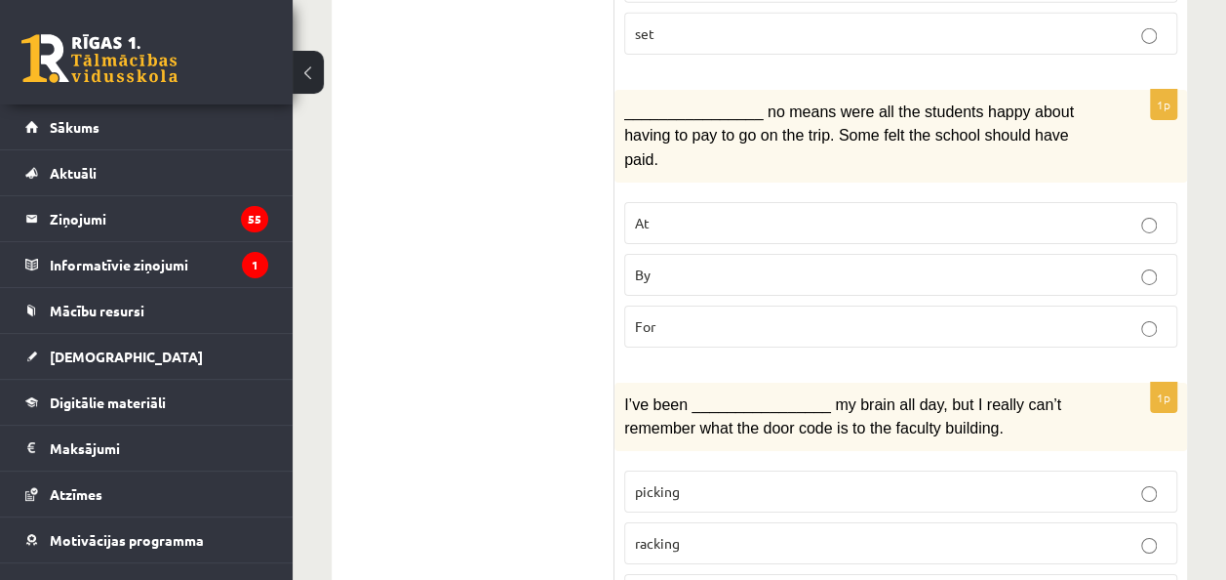
click at [718, 533] on p "racking" at bounding box center [901, 543] width 532 height 20
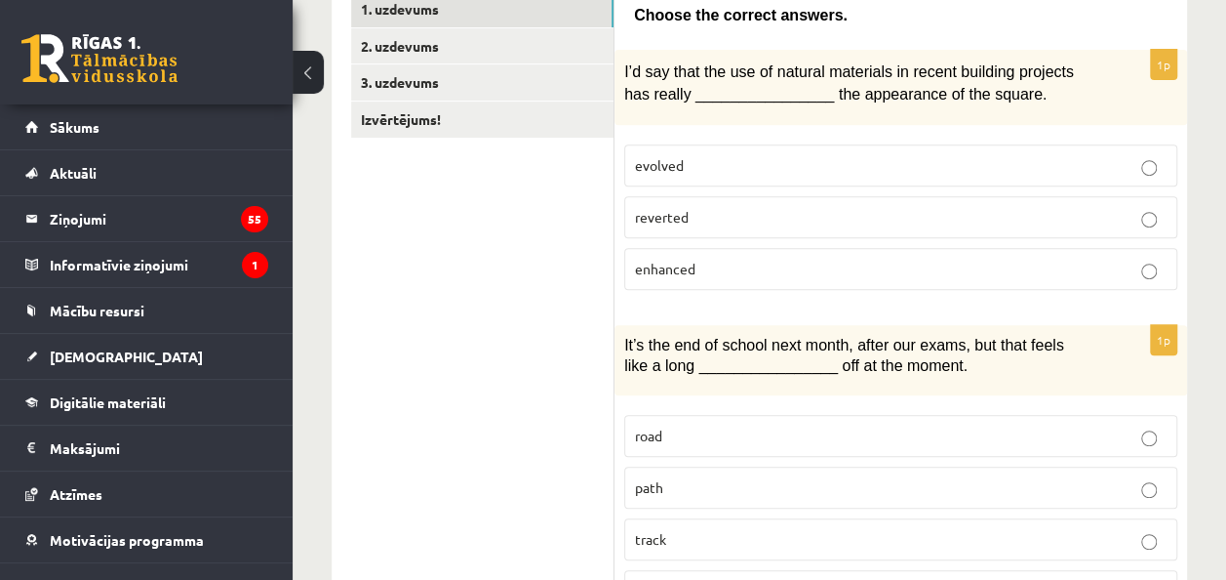
scroll to position [0, 0]
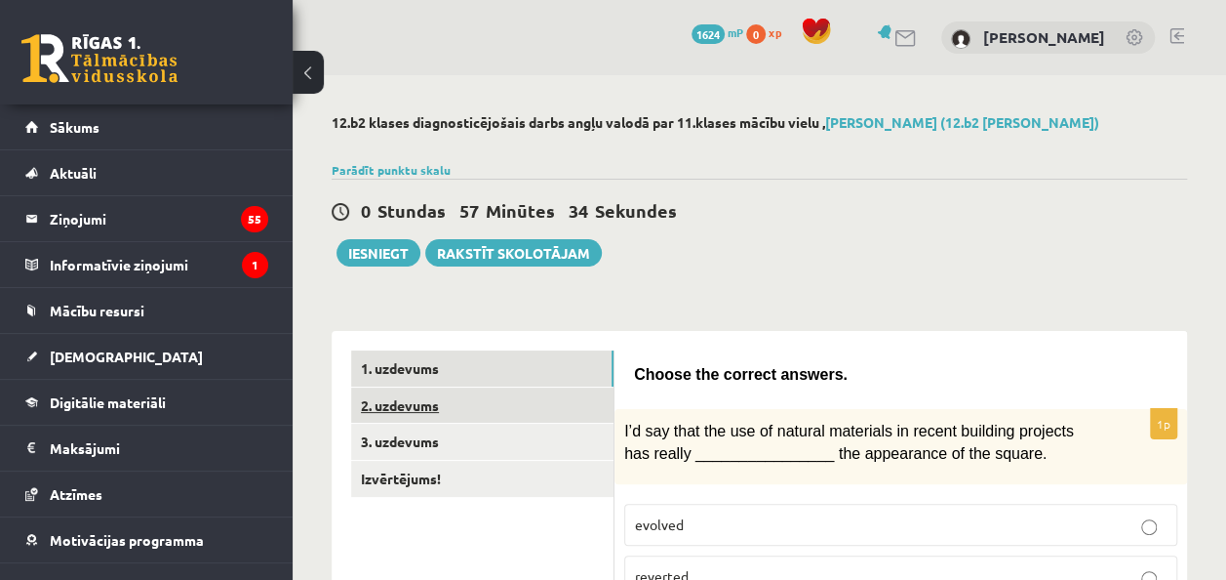
click at [451, 410] on link "2. uzdevums" at bounding box center [482, 405] width 262 height 36
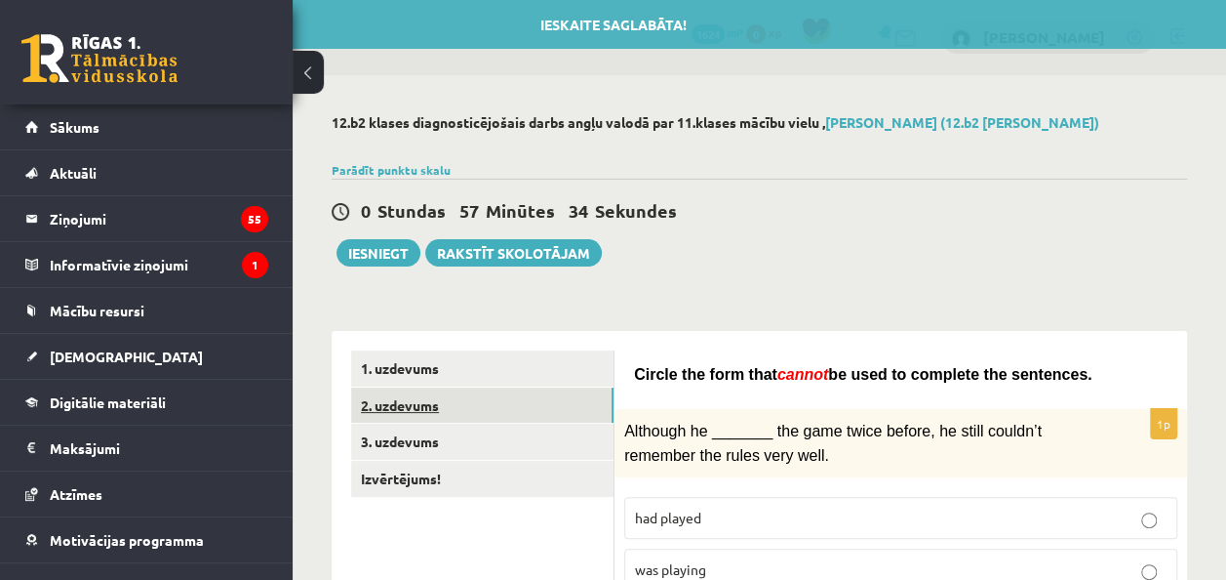
scroll to position [293, 0]
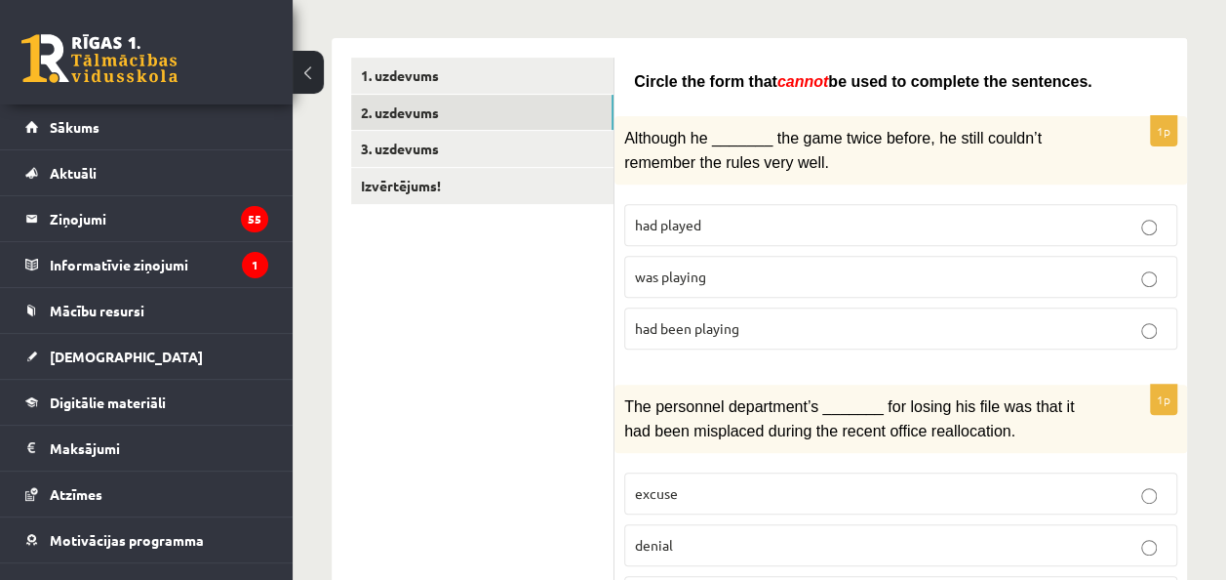
click at [704, 211] on label "had played" at bounding box center [900, 225] width 553 height 42
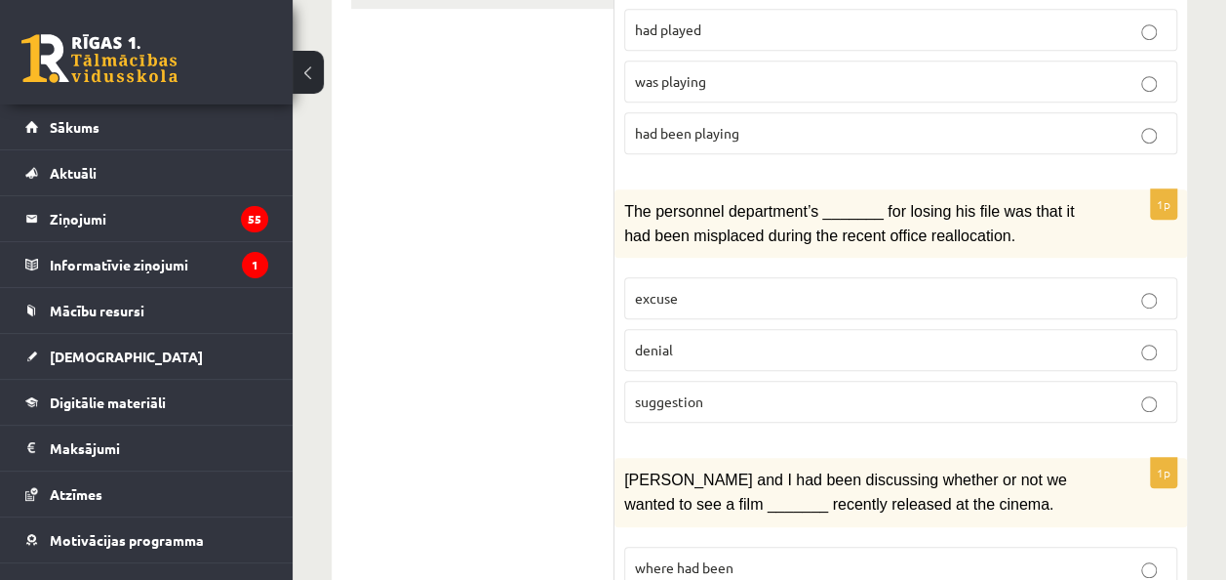
click at [726, 340] on p "denial" at bounding box center [901, 350] width 532 height 20
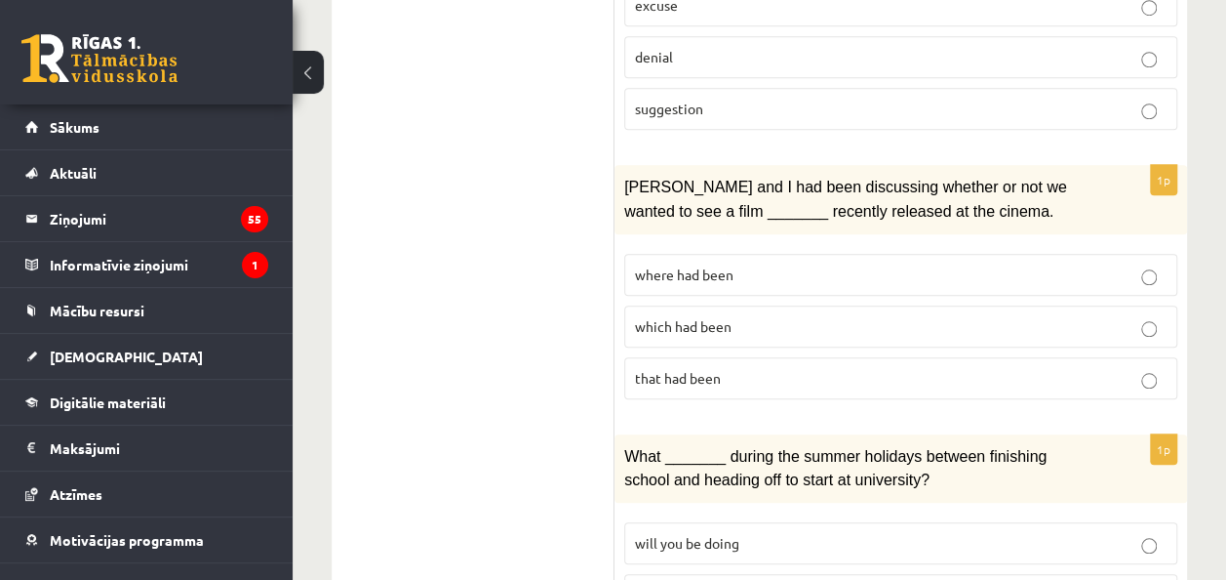
scroll to position [878, 0]
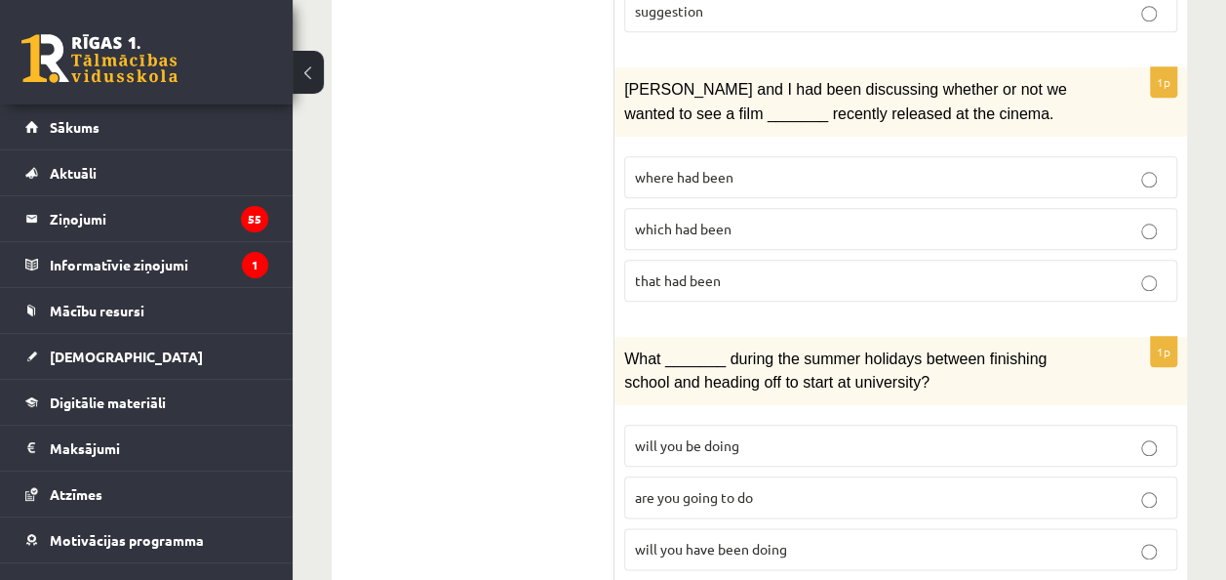
click at [744, 228] on p "which had been" at bounding box center [901, 229] width 532 height 20
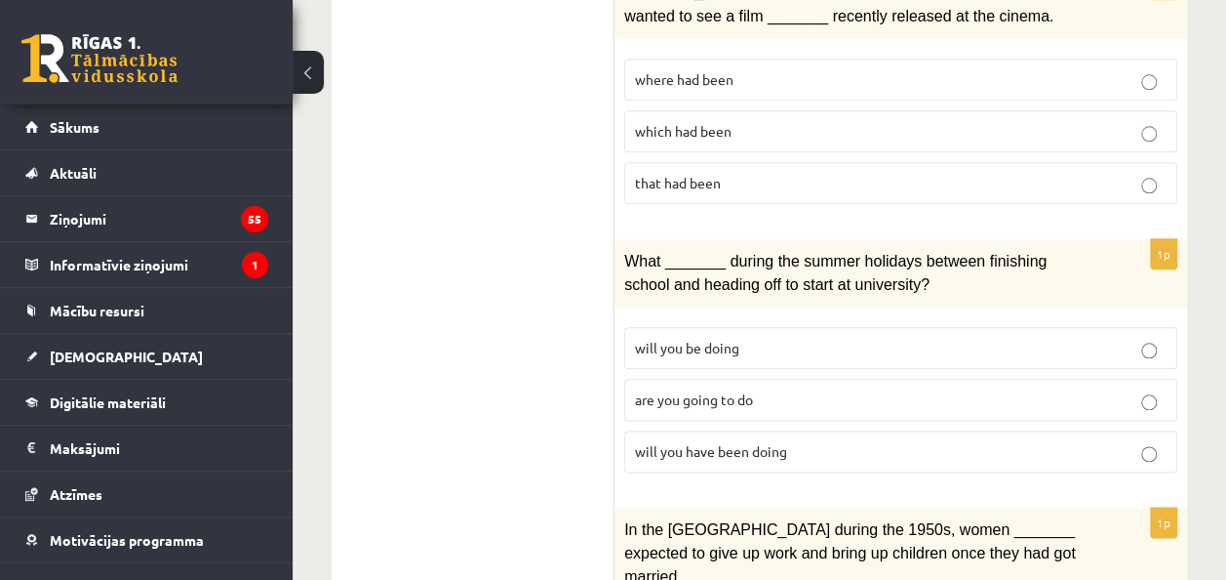
scroll to position [1073, 0]
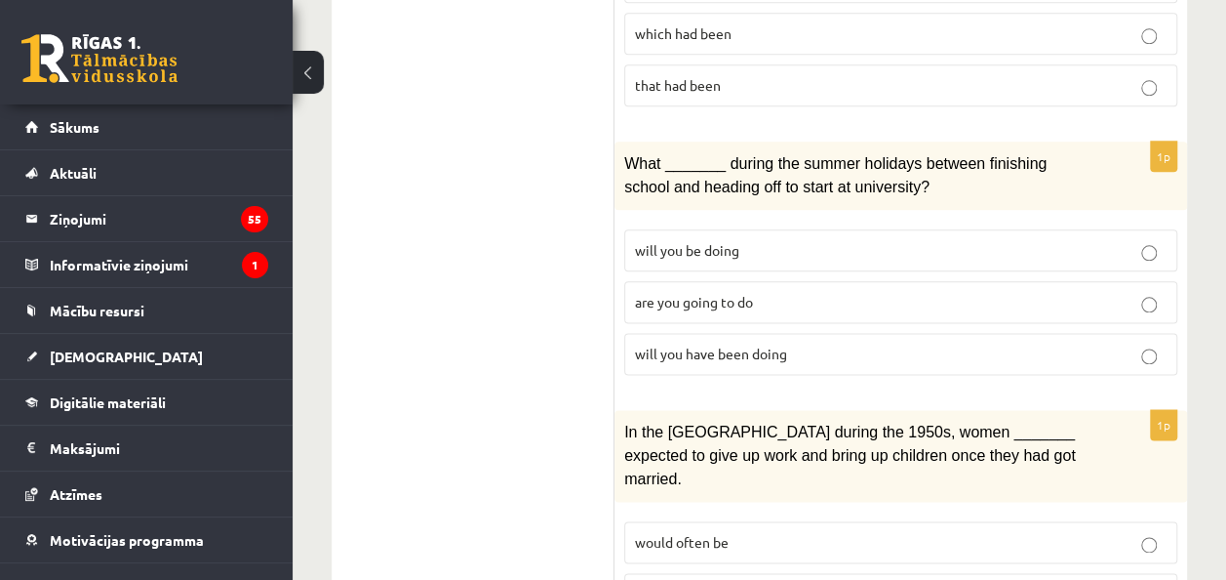
click at [736, 310] on fieldset "will you be doing are you going to do will you have been doing" at bounding box center [900, 300] width 553 height 161
click at [737, 293] on span "are you going to do" at bounding box center [694, 302] width 118 height 18
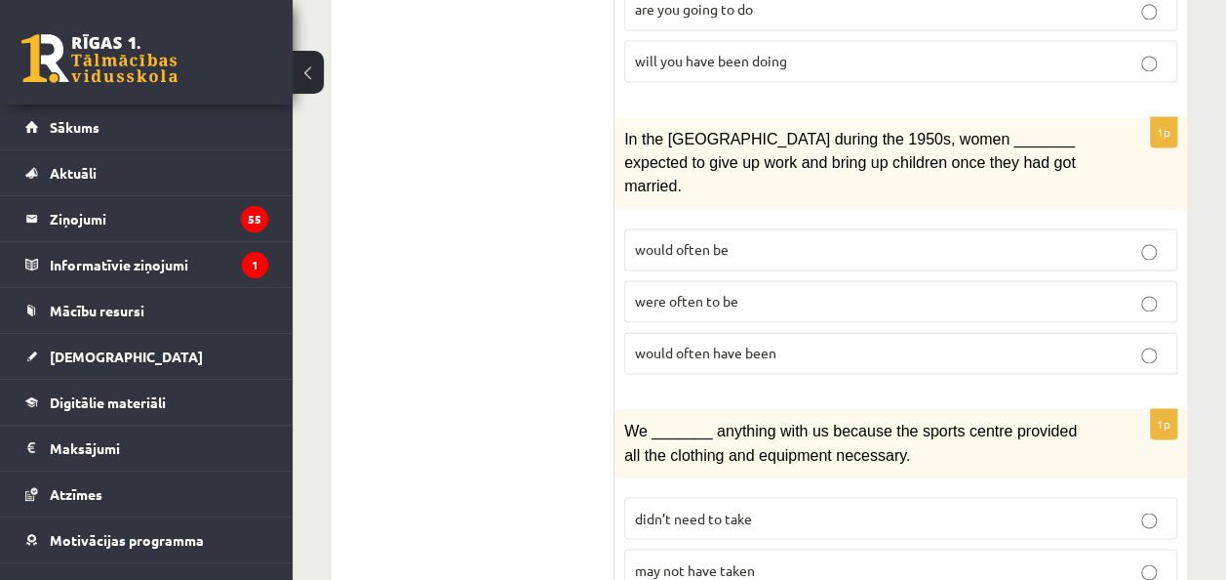
click at [709, 240] on span "would often be" at bounding box center [682, 249] width 94 height 18
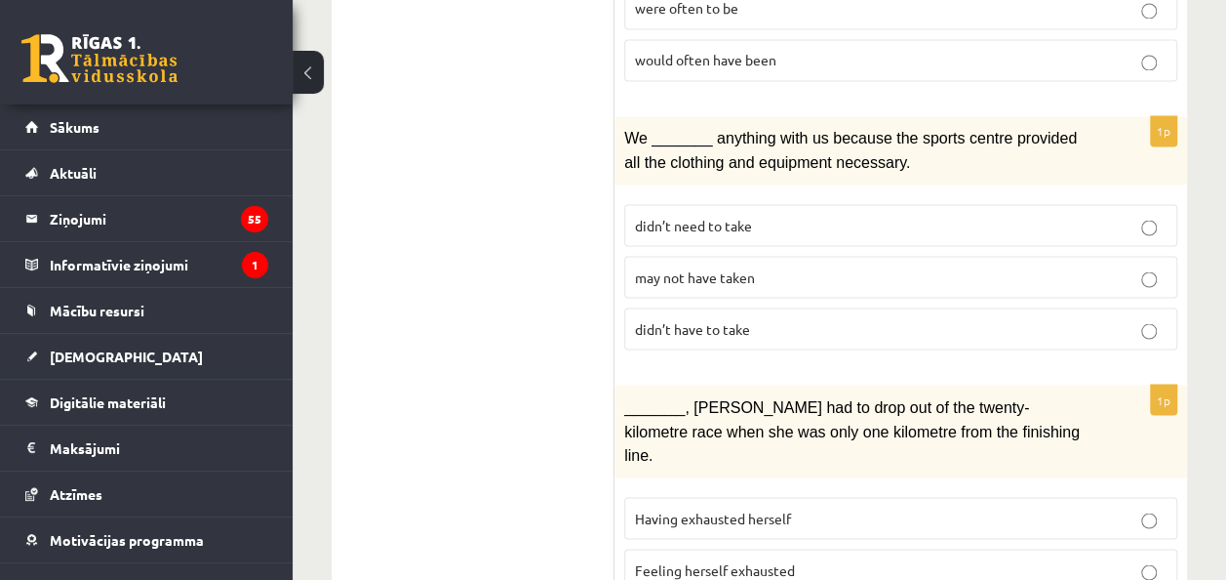
drag, startPoint x: 726, startPoint y: 285, endPoint x: 715, endPoint y: 298, distance: 16.6
click at [726, 319] on span "didn’t have to take" at bounding box center [692, 328] width 115 height 18
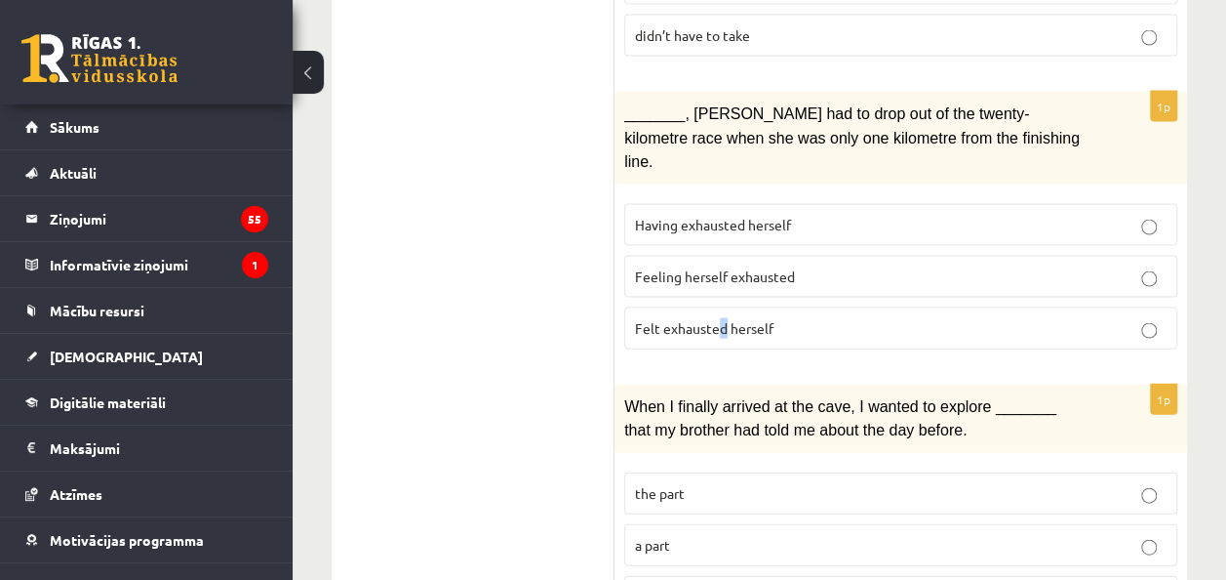
click at [724, 307] on label "Felt exhausted herself" at bounding box center [900, 328] width 553 height 42
click at [838, 318] on p "Felt exhausted herself" at bounding box center [901, 328] width 532 height 20
click at [830, 535] on p "a part" at bounding box center [901, 545] width 532 height 20
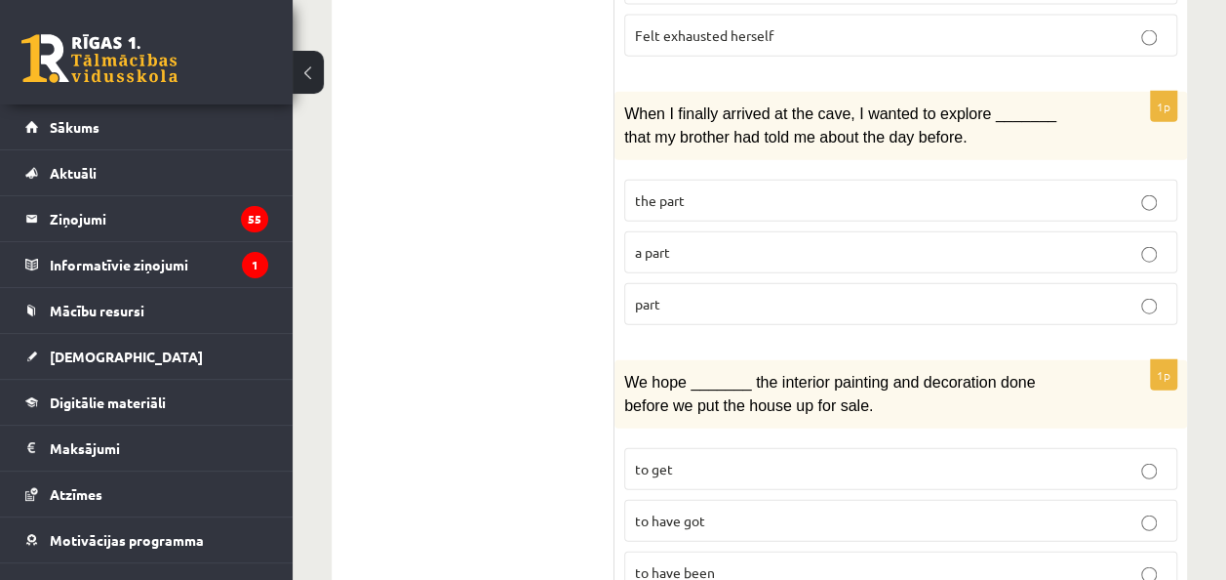
click at [800, 459] on p "to get" at bounding box center [901, 469] width 532 height 20
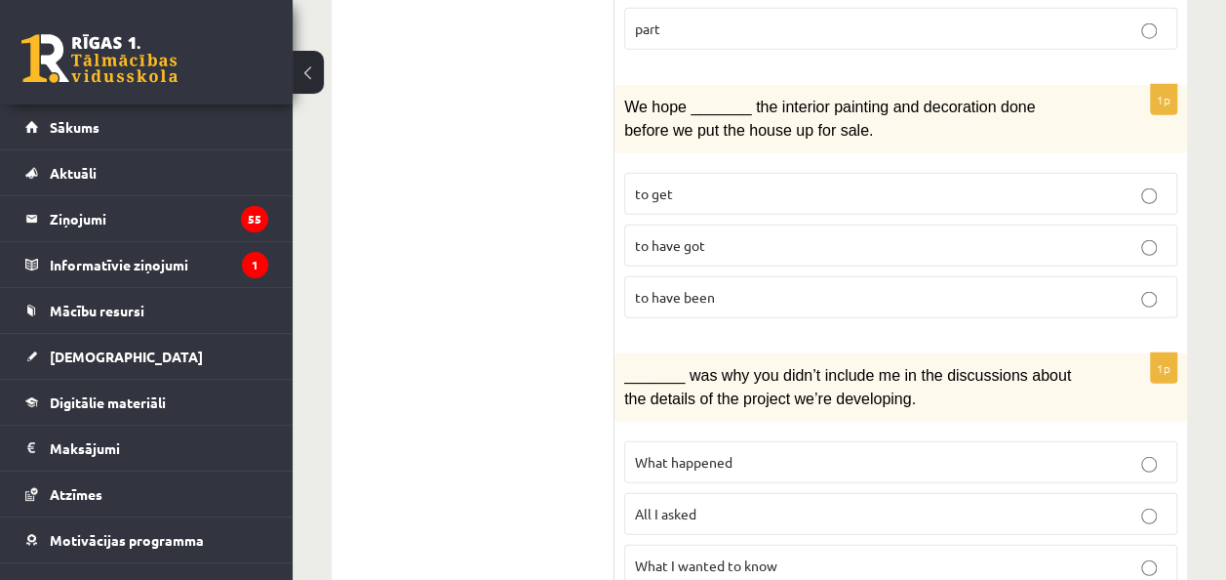
click at [792, 503] on p "All I asked" at bounding box center [901, 513] width 532 height 20
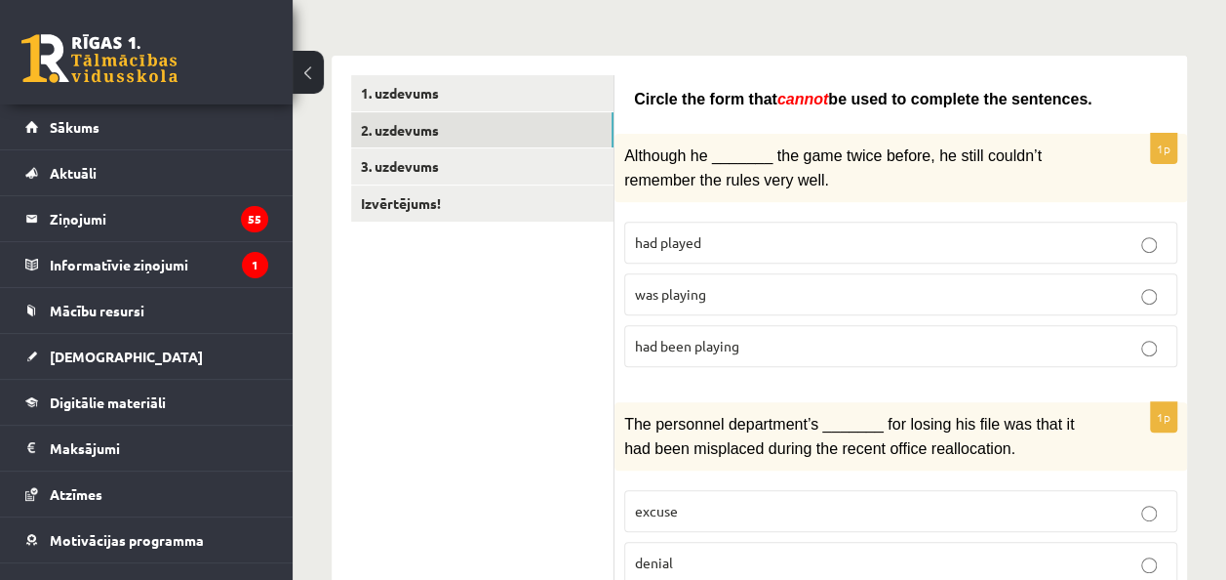
scroll to position [0, 0]
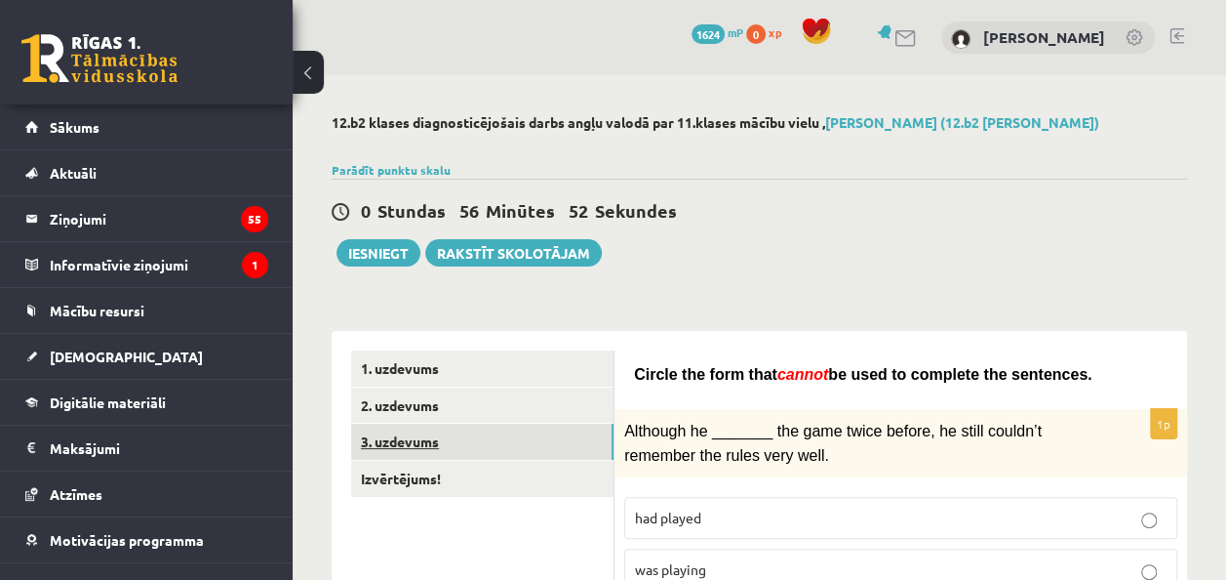
click at [466, 443] on link "3. uzdevums" at bounding box center [482, 441] width 262 height 36
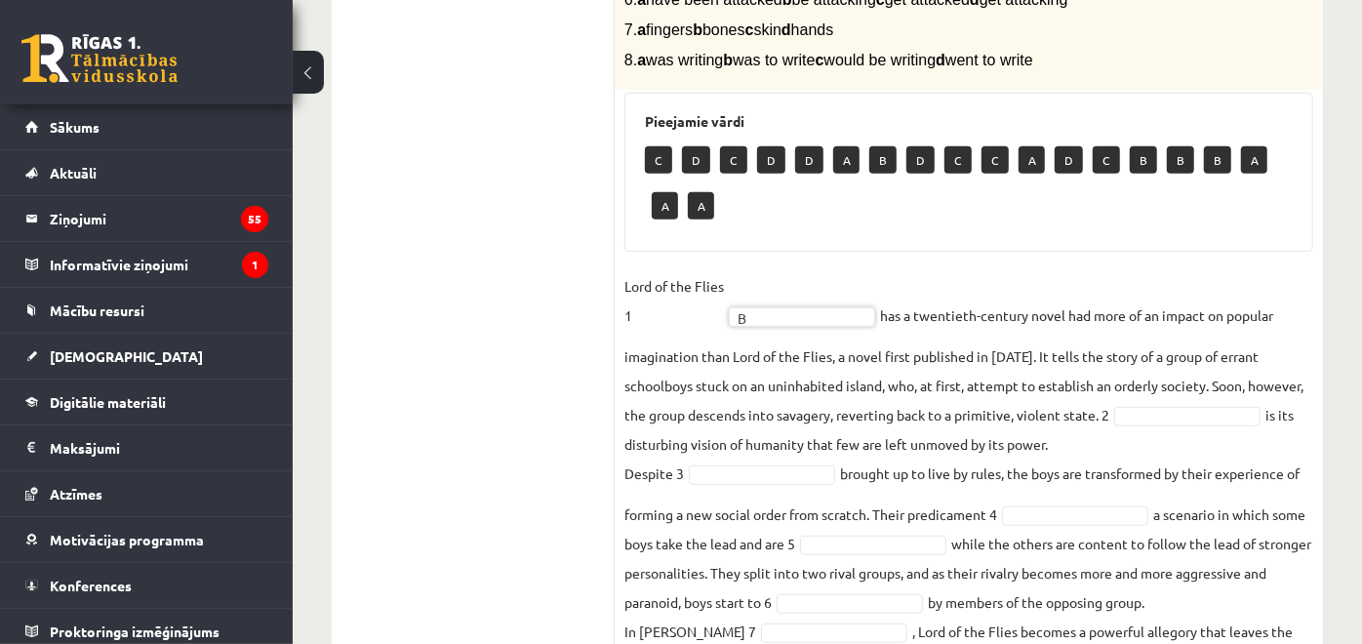
scroll to position [793, 0]
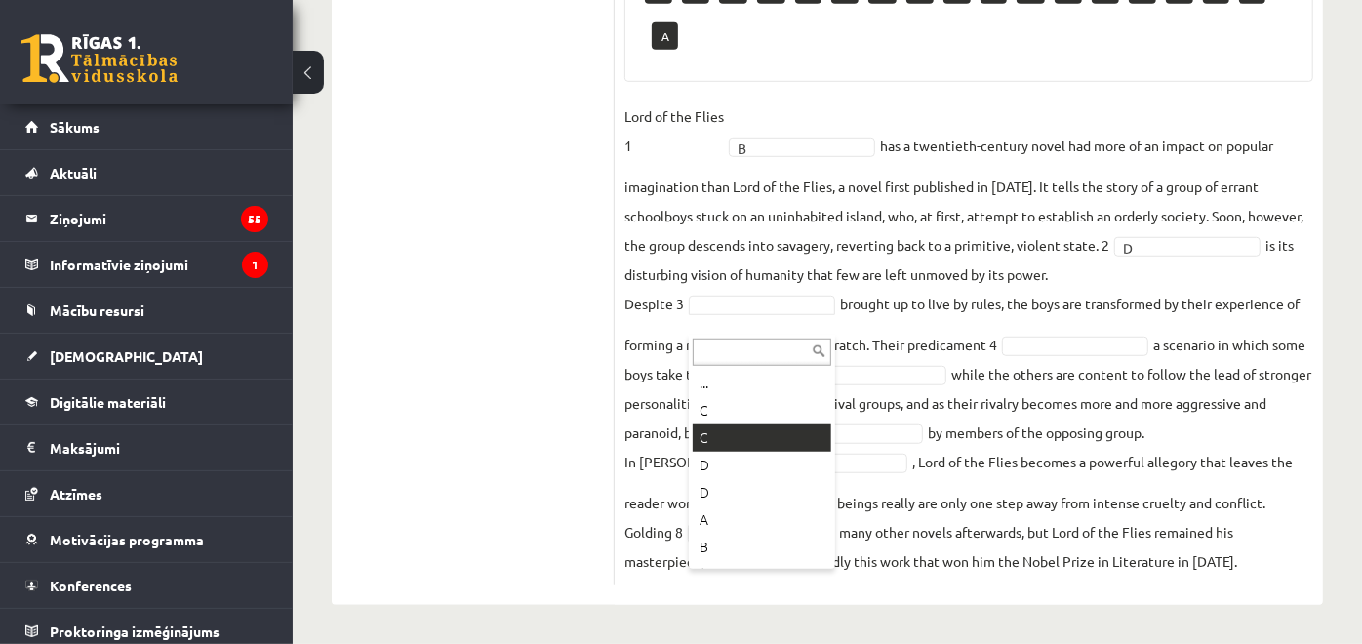
drag, startPoint x: 730, startPoint y: 421, endPoint x: 714, endPoint y: 339, distance: 83.4
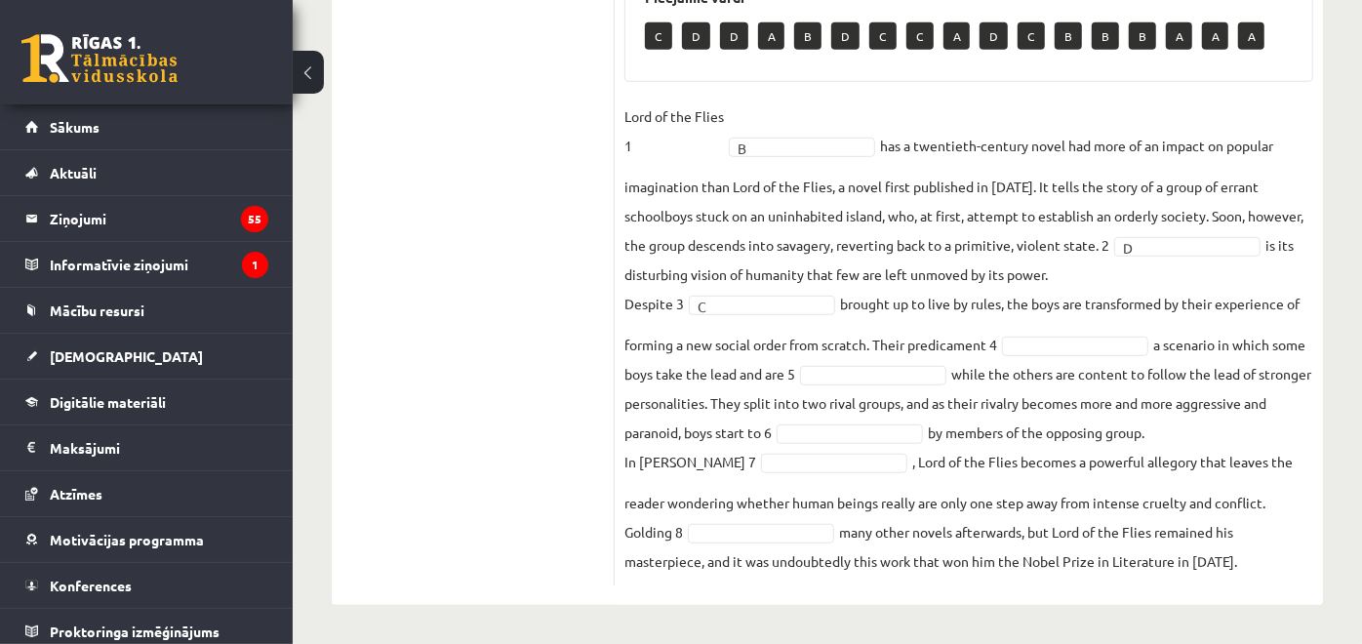
click at [1035, 329] on fieldset "Lord of the Flies 1 B * has a twentieth-century novel had more of an impact on …" at bounding box center [968, 338] width 689 height 474
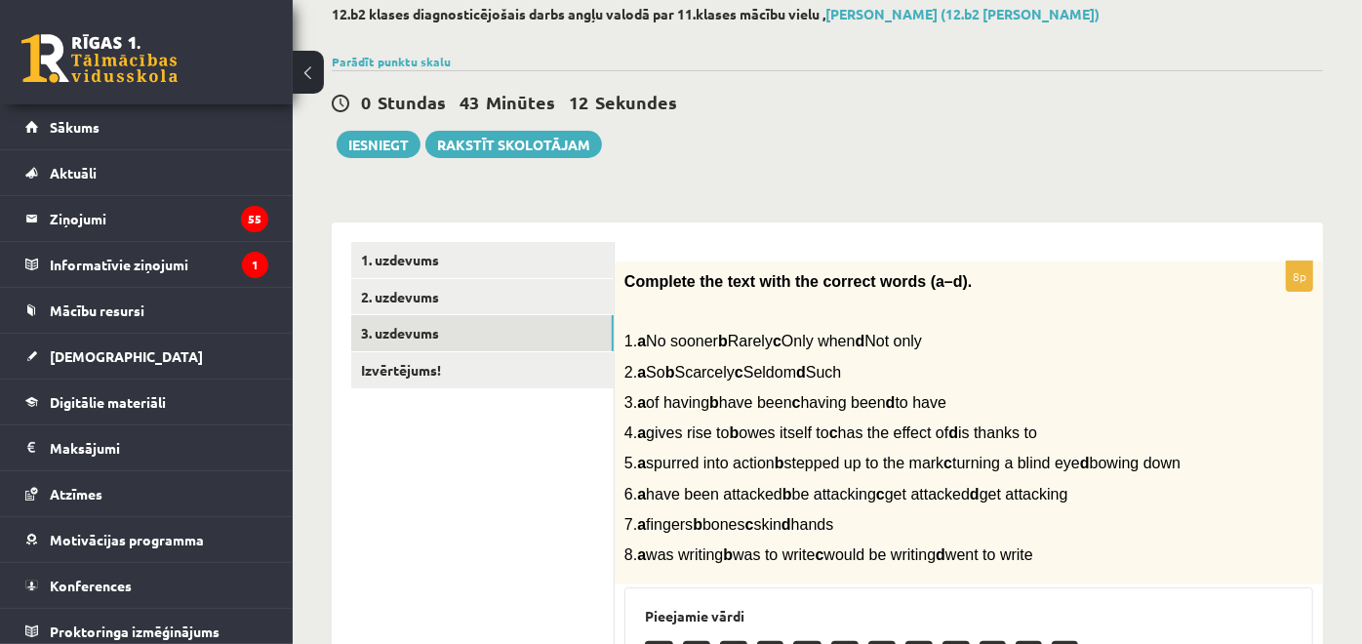
scroll to position [0, 0]
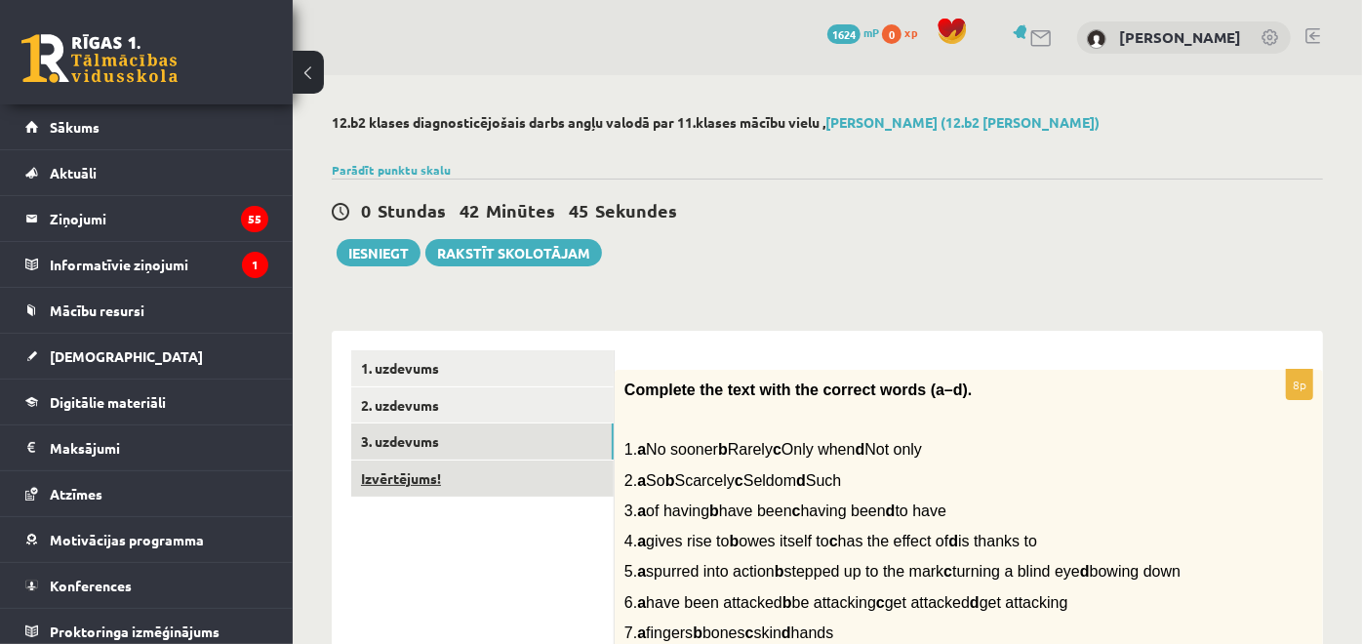
click at [416, 476] on link "Izvērtējums!" at bounding box center [482, 479] width 262 height 36
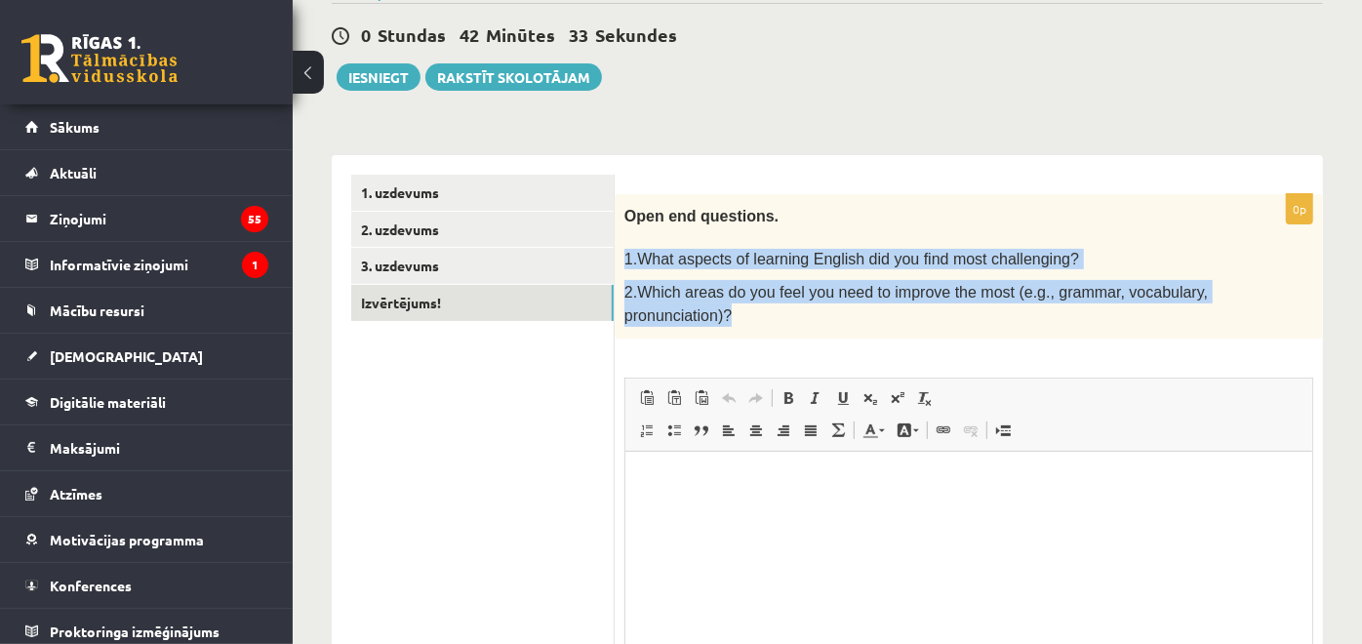
drag, startPoint x: 628, startPoint y: 256, endPoint x: 747, endPoint y: 326, distance: 138.2
click at [747, 326] on div "Open end questions. 1.What aspects of learning English did you find most challe…" at bounding box center [969, 266] width 708 height 144
copy div "1.What aspects of learning English did you find most challenging? 2.Which areas…"
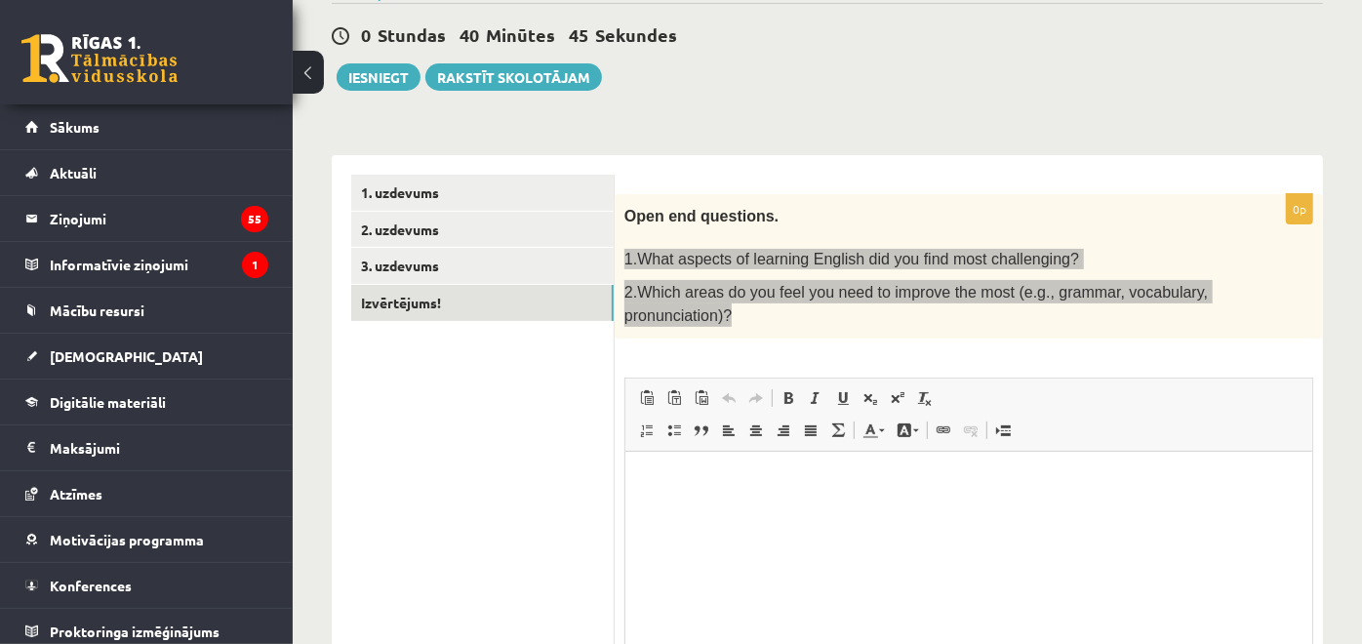
click at [868, 510] on html at bounding box center [967, 481] width 687 height 60
click at [991, 484] on p "**********" at bounding box center [968, 480] width 649 height 20
drag, startPoint x: 1018, startPoint y: 483, endPoint x: 1001, endPoint y: 486, distance: 16.8
click at [1001, 486] on p "**********" at bounding box center [968, 480] width 649 height 20
click at [1009, 480] on p "**********" at bounding box center [968, 480] width 649 height 20
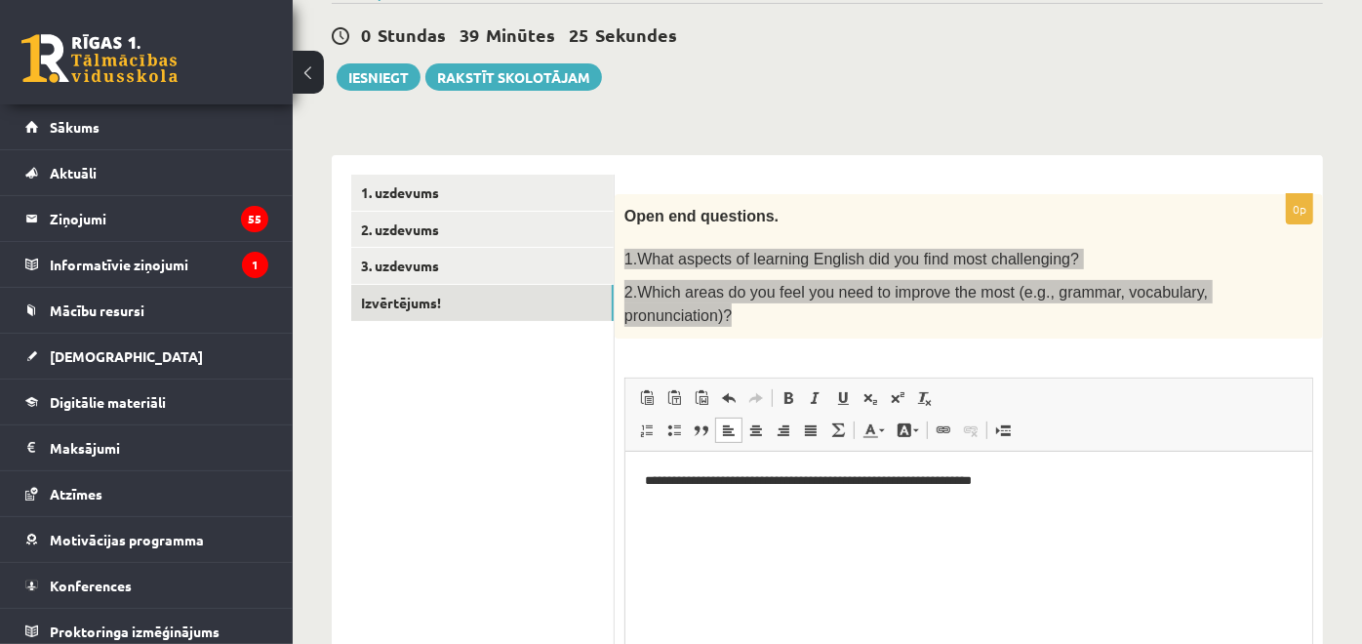
click at [947, 485] on p "**********" at bounding box center [968, 480] width 649 height 20
click at [1073, 484] on p "**********" at bounding box center [968, 480] width 649 height 20
click at [1064, 479] on p "**********" at bounding box center [968, 480] width 649 height 20
click at [1074, 480] on p "**********" at bounding box center [968, 480] width 649 height 20
click at [1184, 452] on html "**********" at bounding box center [967, 481] width 687 height 60
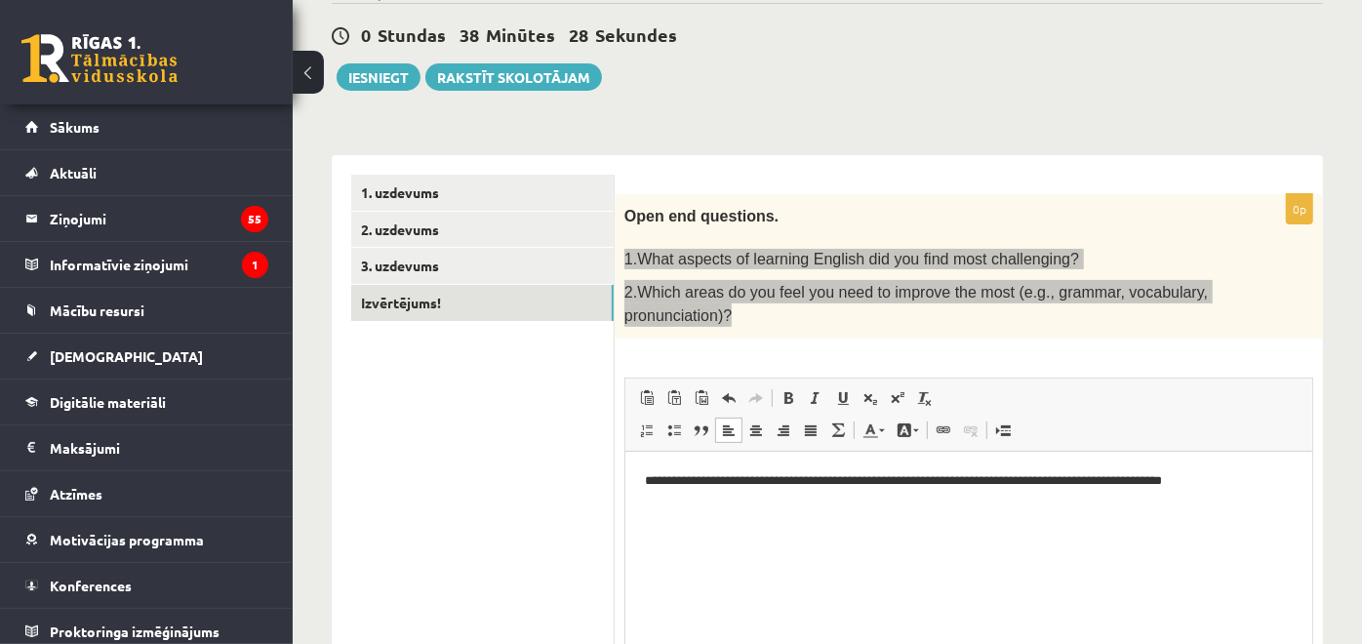
click at [1225, 503] on html "**********" at bounding box center [967, 481] width 687 height 60
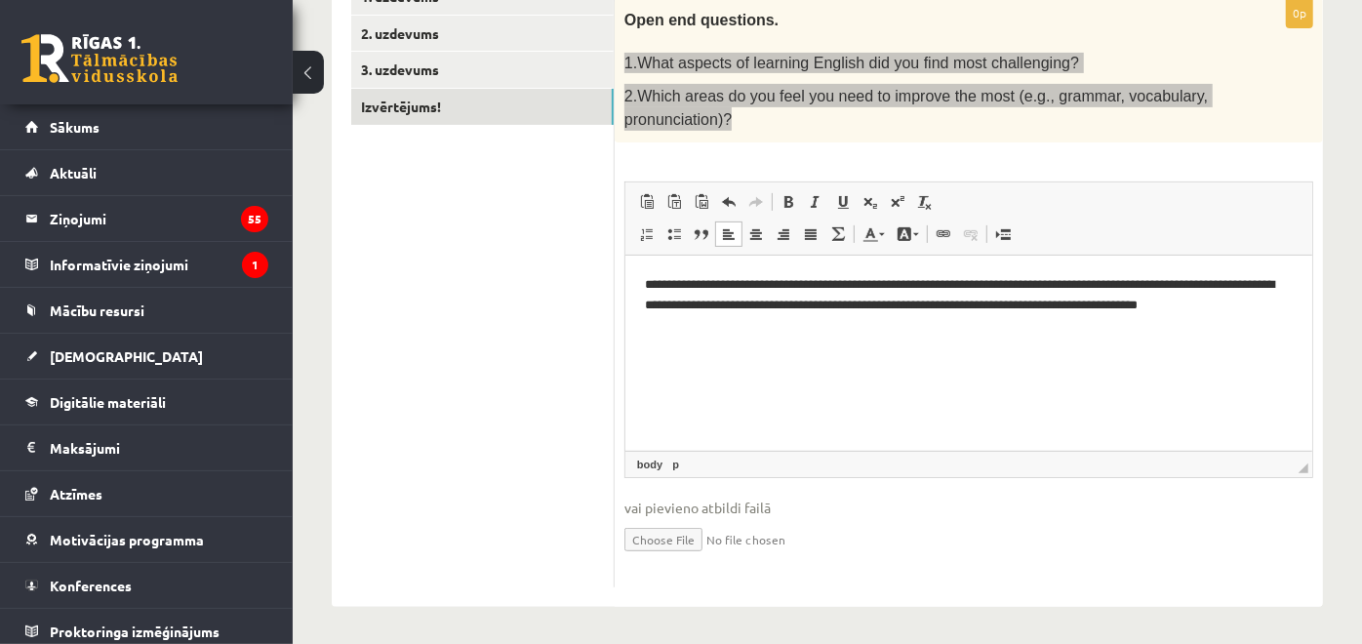
scroll to position [47, 0]
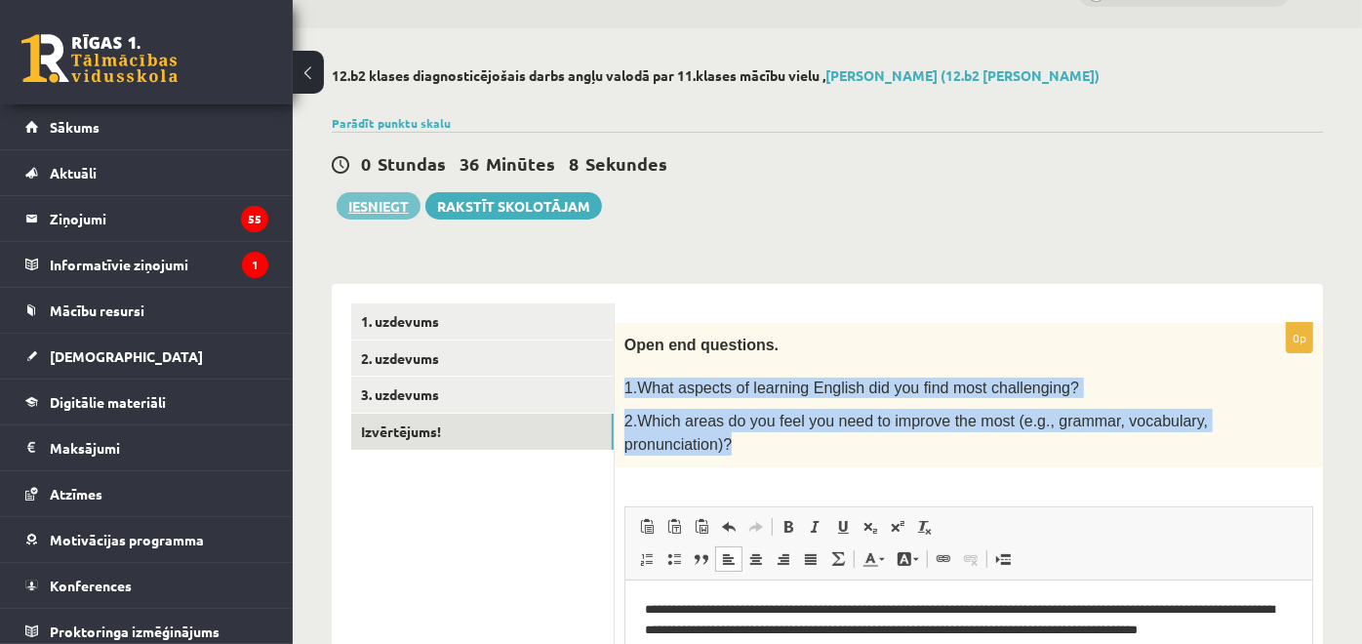
click at [388, 203] on button "Iesniegt" at bounding box center [379, 205] width 84 height 27
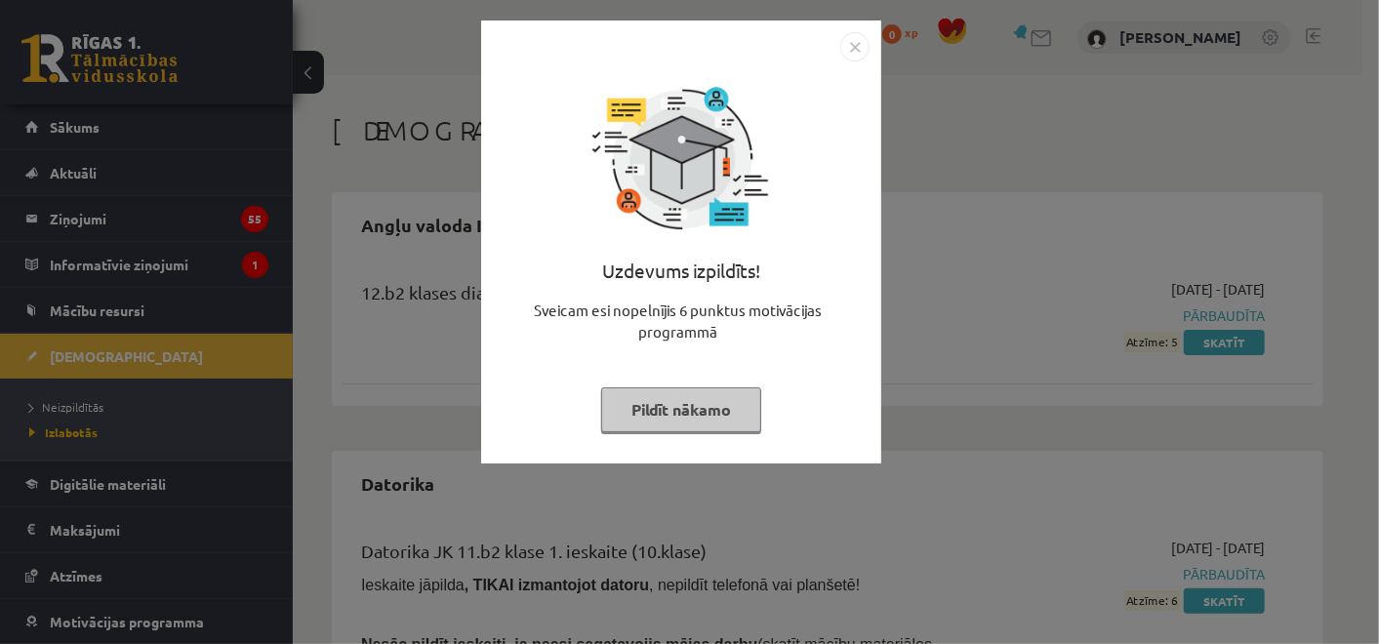
click at [726, 404] on button "Pildīt nākamo" at bounding box center [681, 409] width 160 height 45
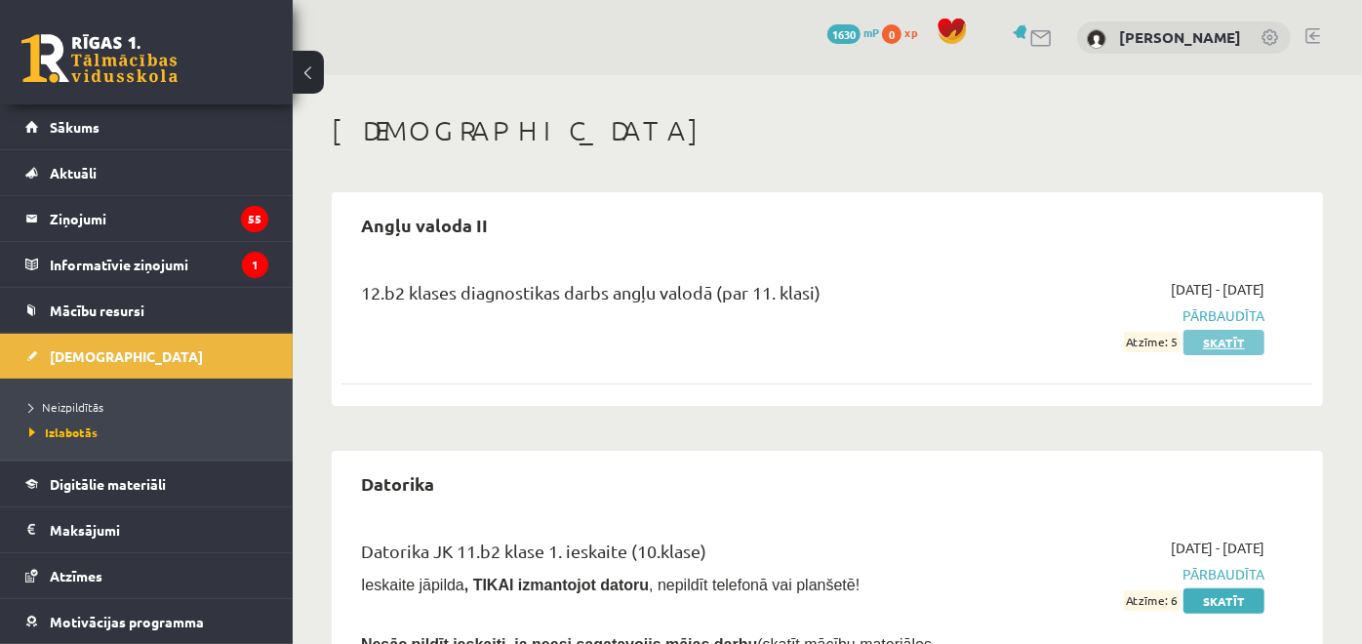
click at [1246, 342] on link "Skatīt" at bounding box center [1223, 342] width 81 height 25
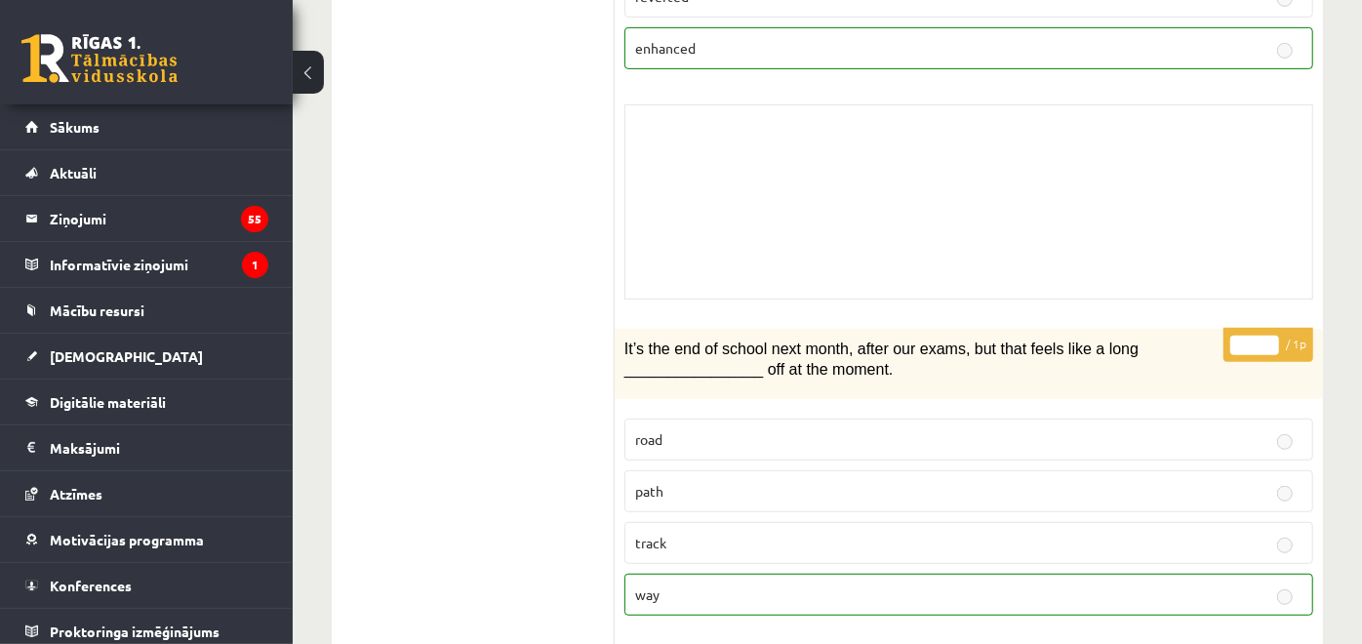
scroll to position [217, 0]
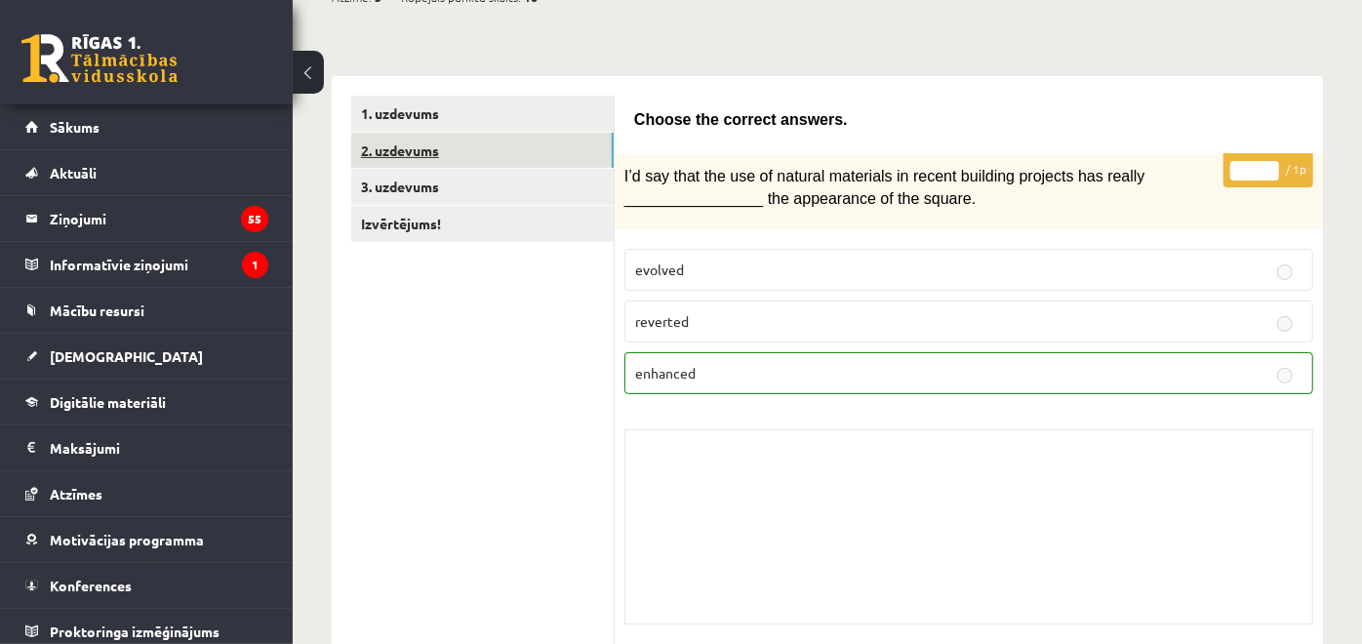
click at [406, 139] on link "2. uzdevums" at bounding box center [482, 151] width 262 height 36
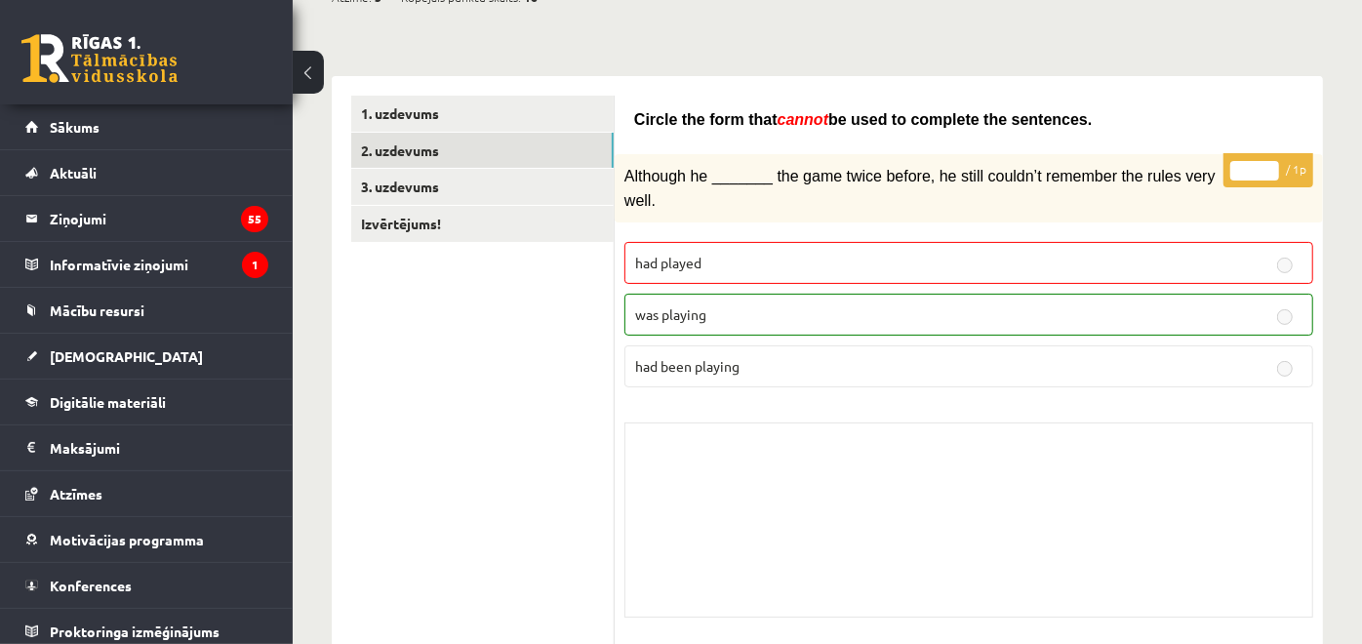
scroll to position [108, 0]
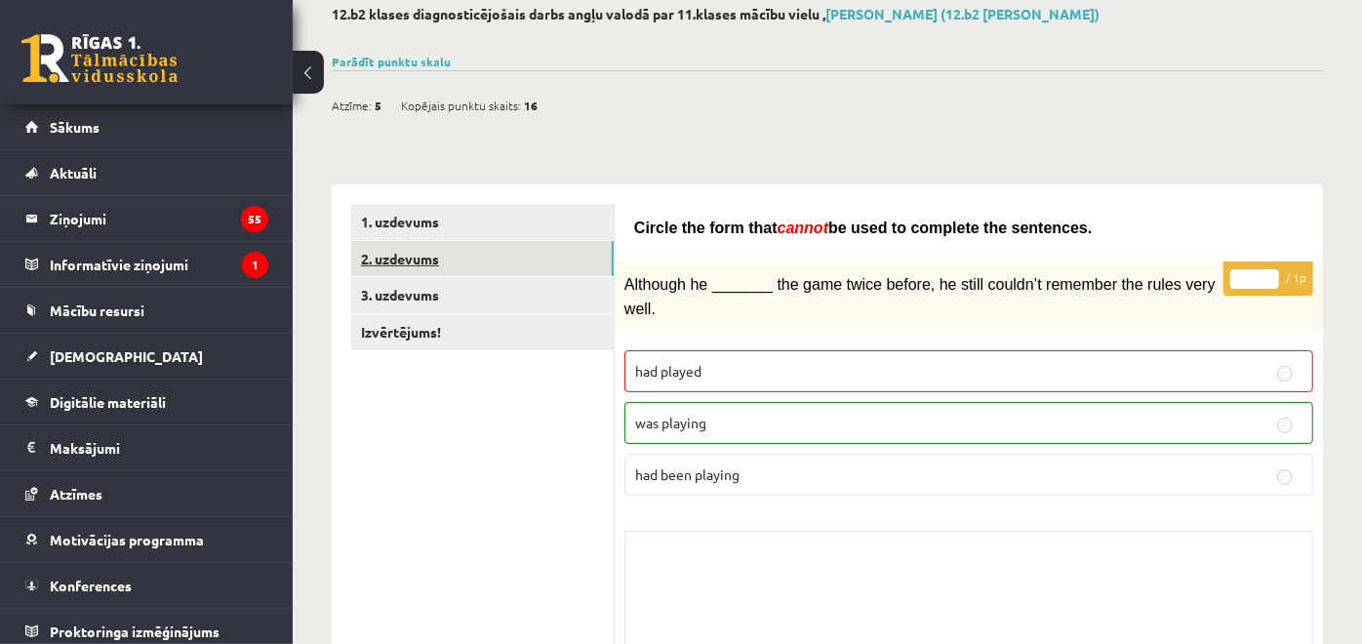
click at [446, 276] on link "2. uzdevums" at bounding box center [482, 259] width 262 height 36
click at [442, 291] on link "3. uzdevums" at bounding box center [482, 295] width 262 height 36
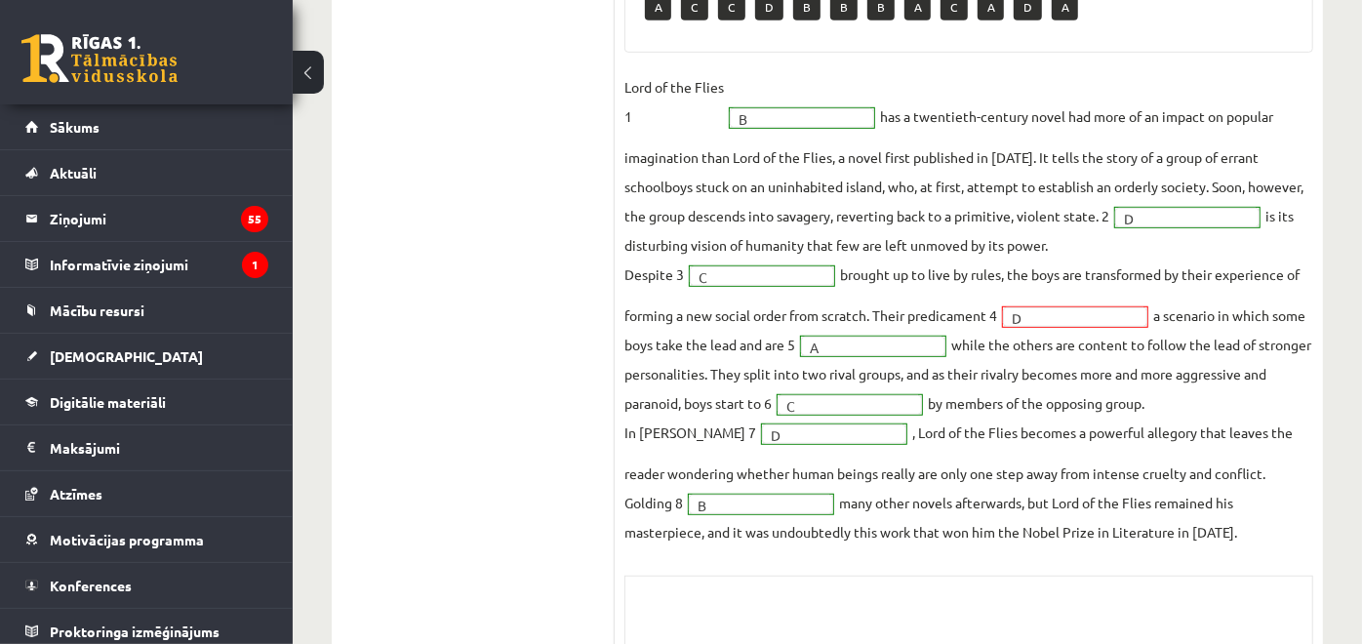
scroll to position [284, 0]
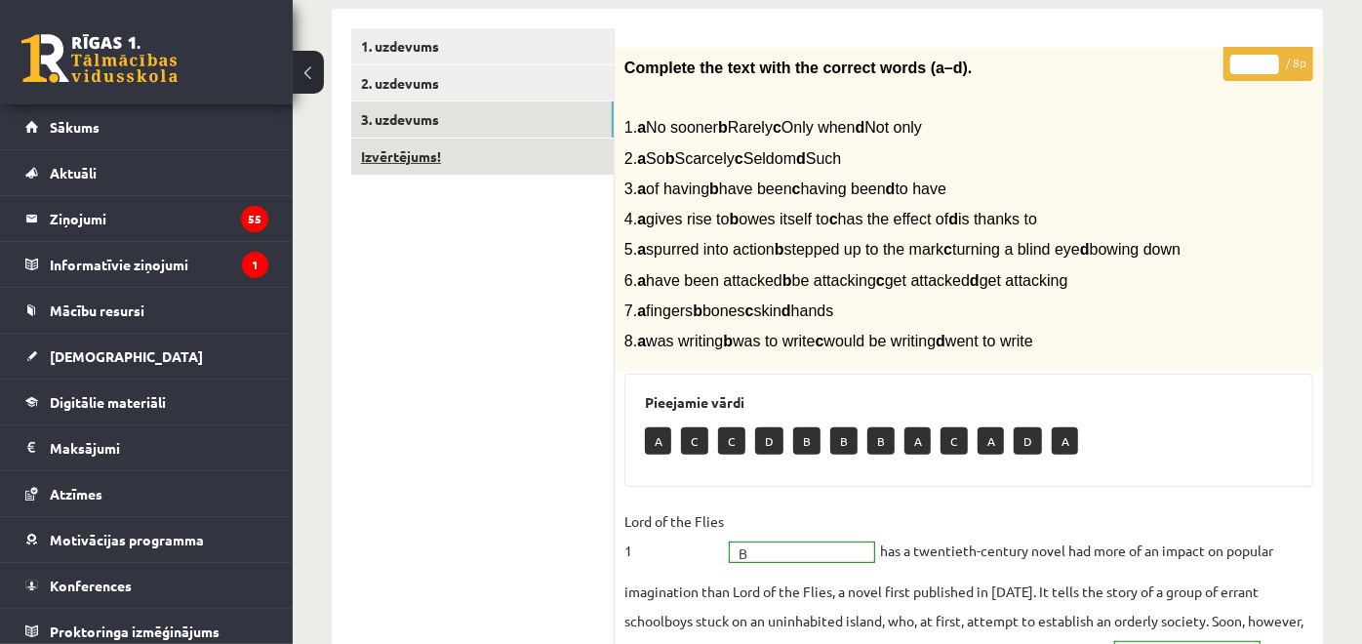
click at [449, 147] on link "Izvērtējums!" at bounding box center [482, 157] width 262 height 36
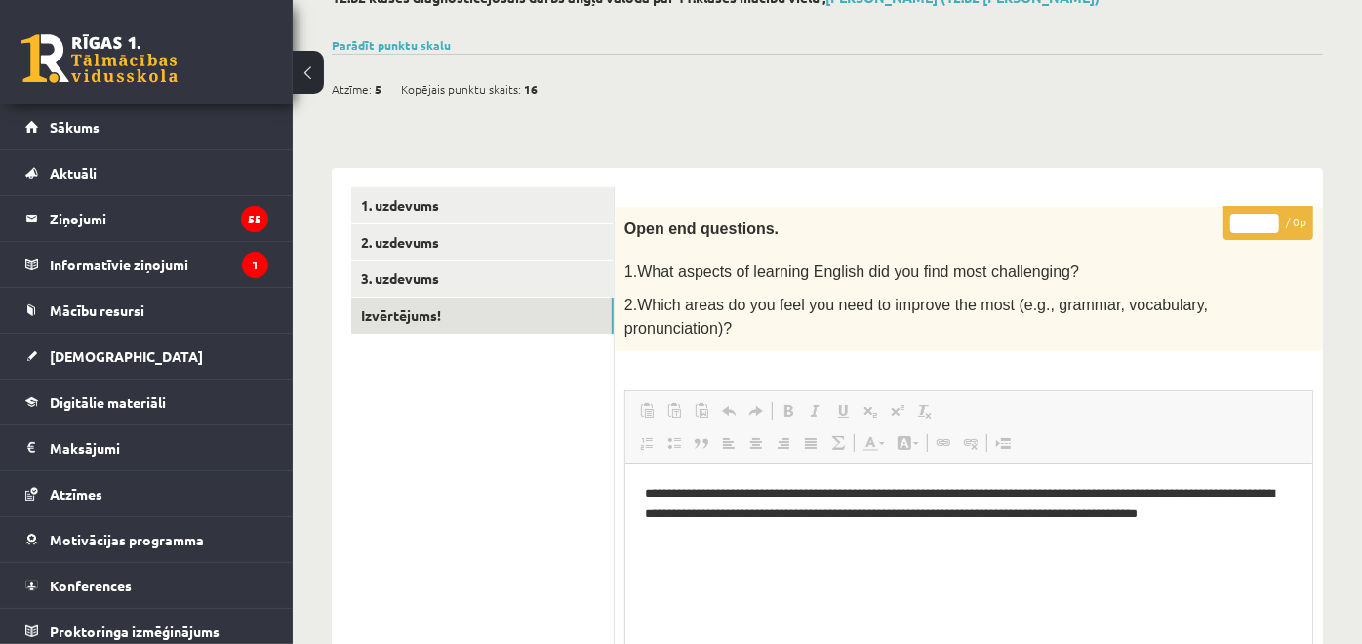
scroll to position [17, 0]
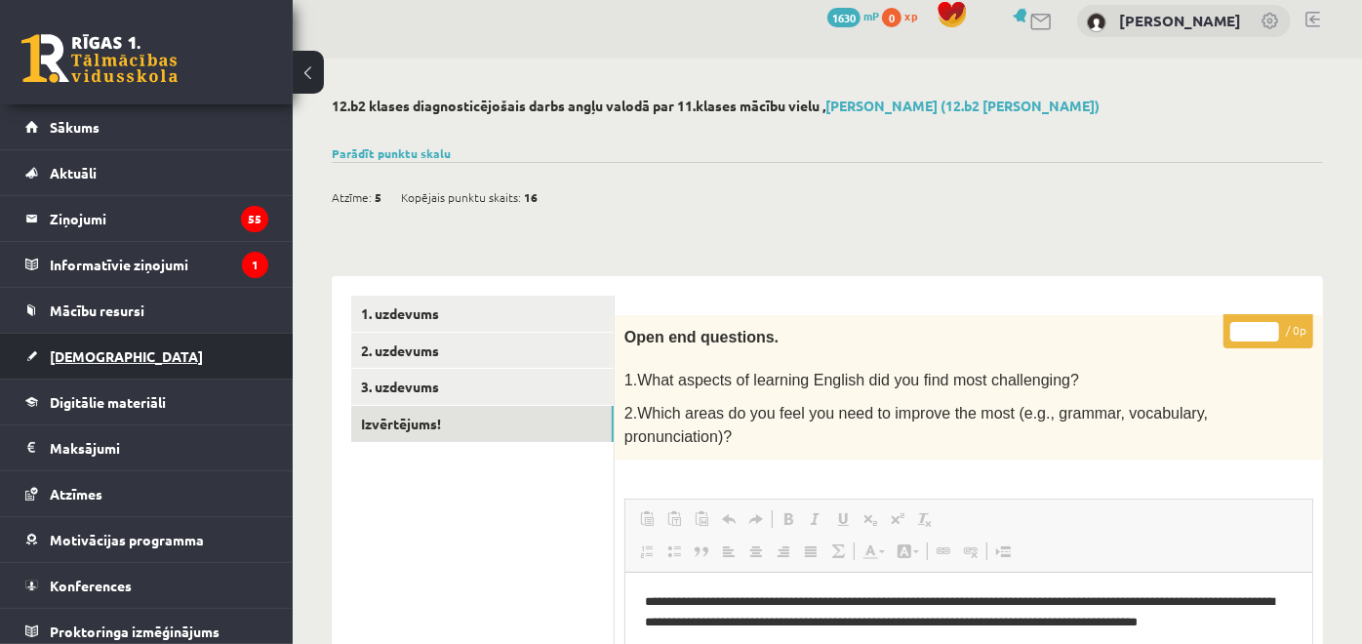
click at [95, 349] on span "[DEMOGRAPHIC_DATA]" at bounding box center [126, 356] width 153 height 18
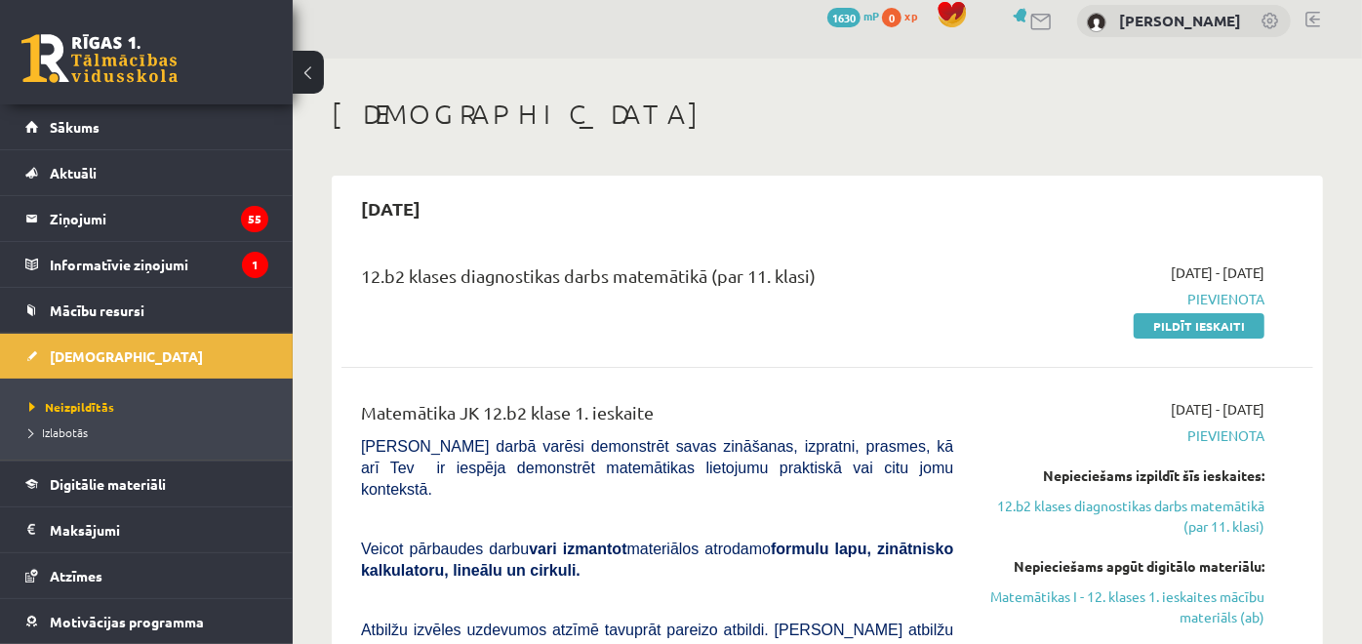
scroll to position [125, 0]
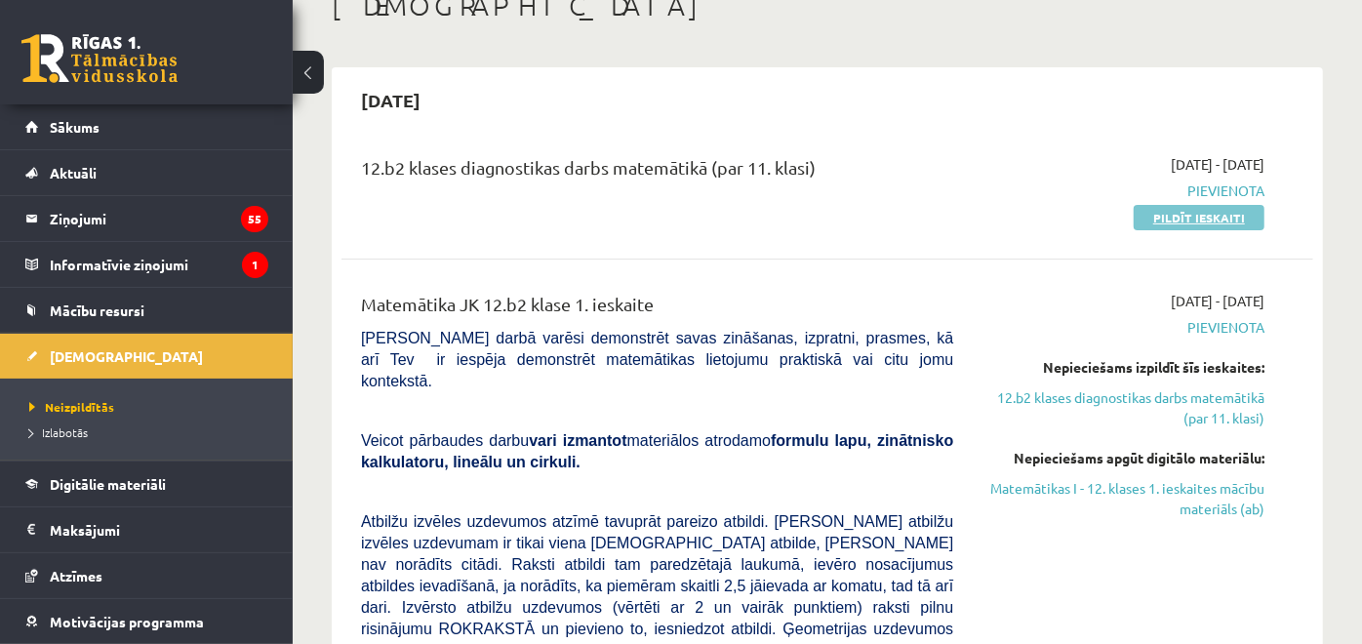
click at [1180, 210] on link "Pildīt ieskaiti" at bounding box center [1199, 217] width 131 height 25
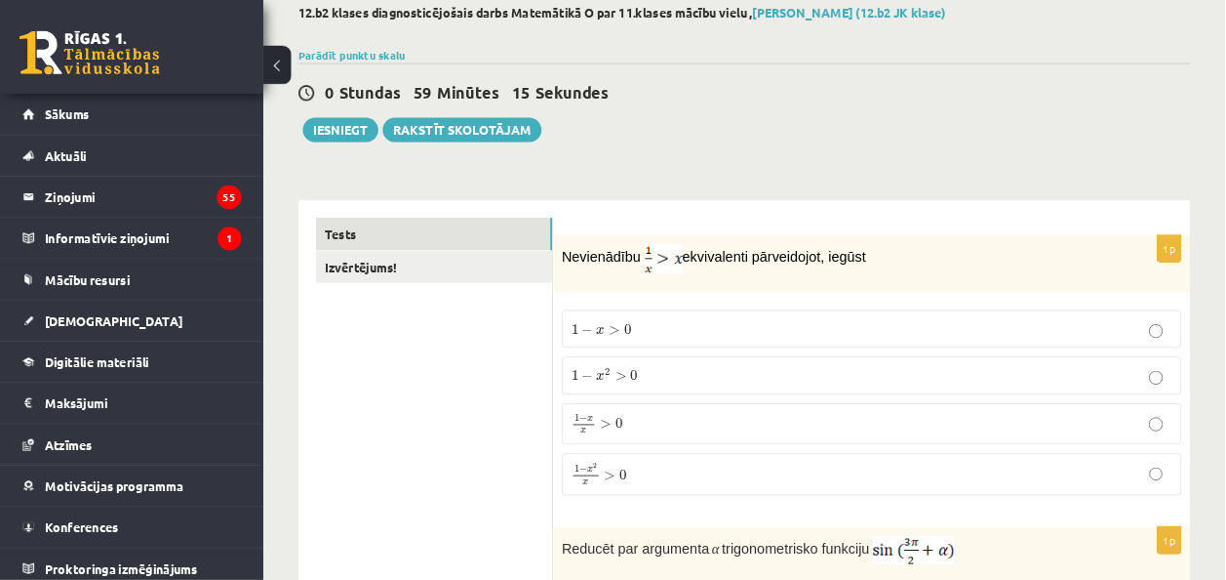
scroll to position [108, 0]
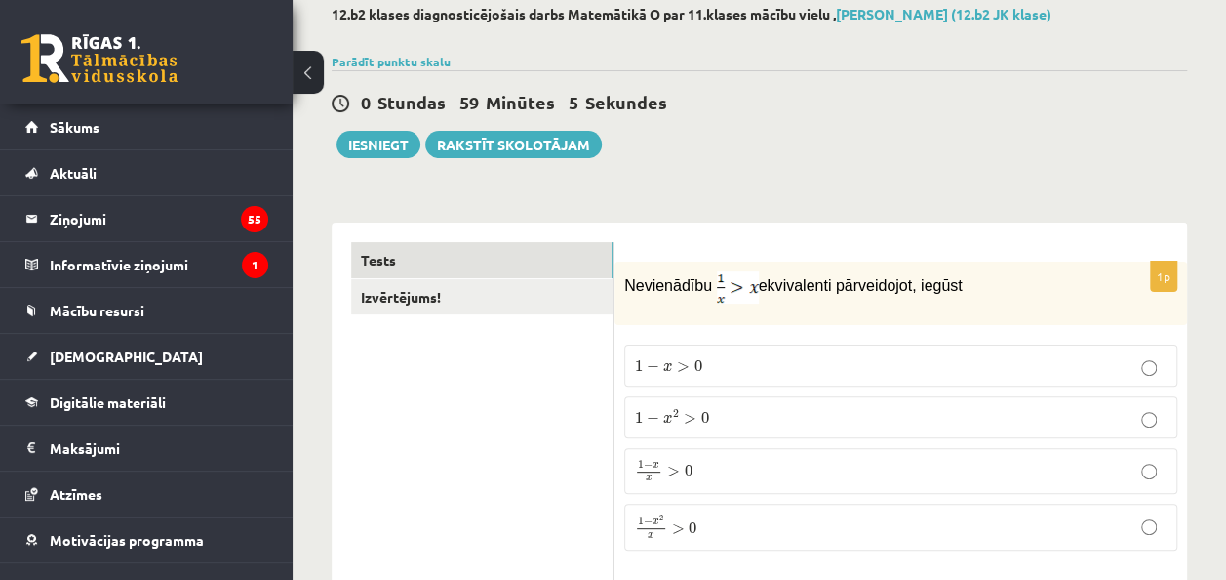
click at [747, 362] on p "1 − x > 0 1 − x > 0" at bounding box center [901, 365] width 532 height 20
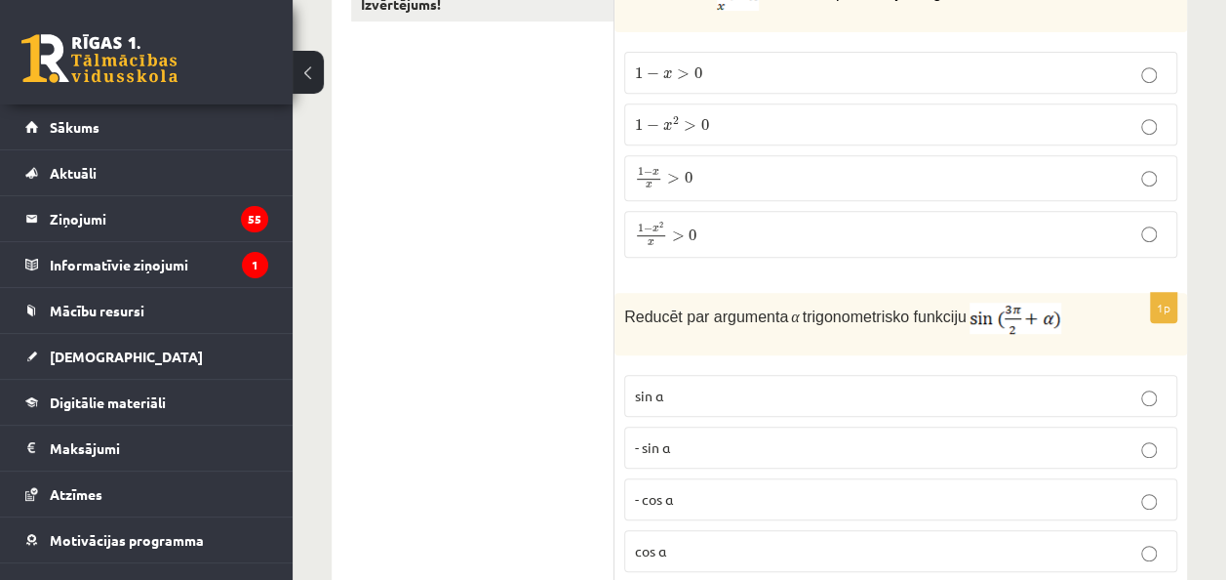
scroll to position [499, 0]
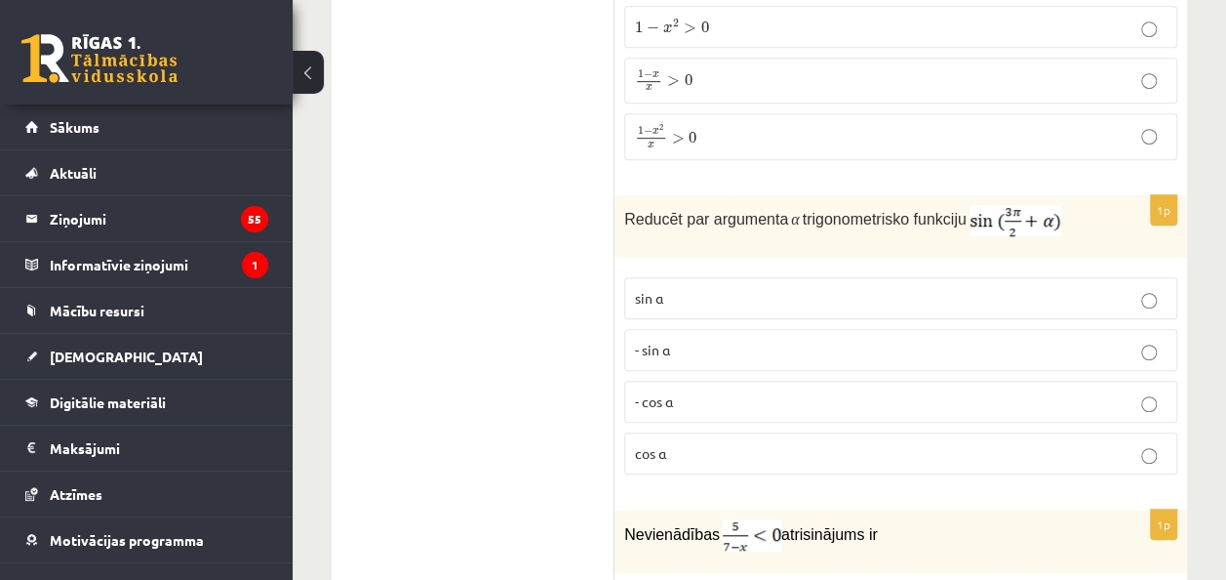
click at [741, 396] on p "- cos ⁡α" at bounding box center [901, 401] width 532 height 20
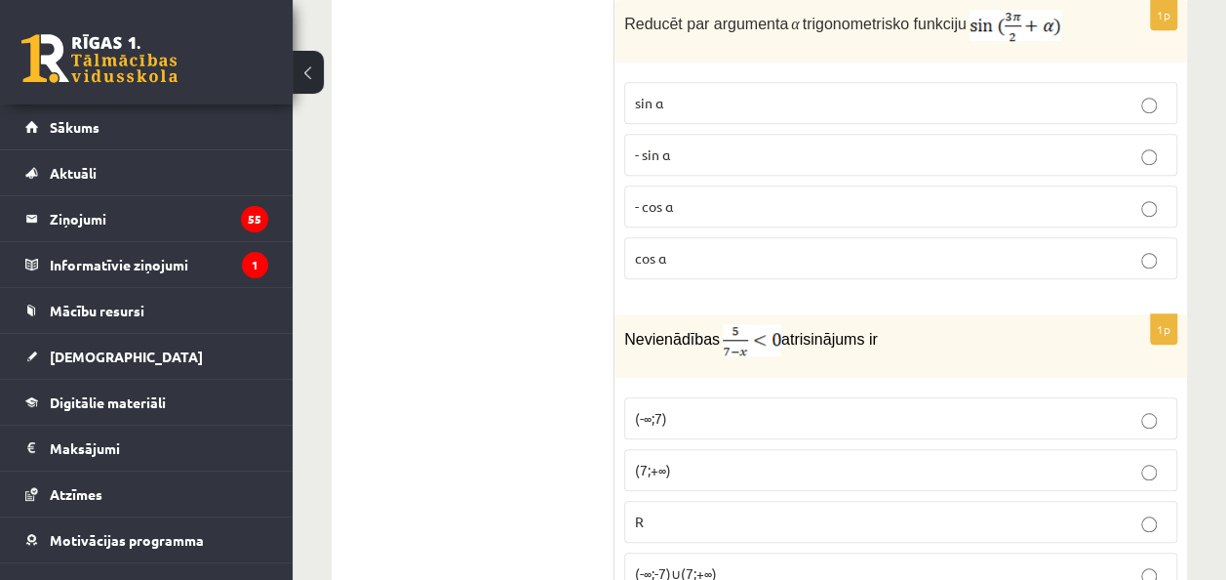
scroll to position [791, 0]
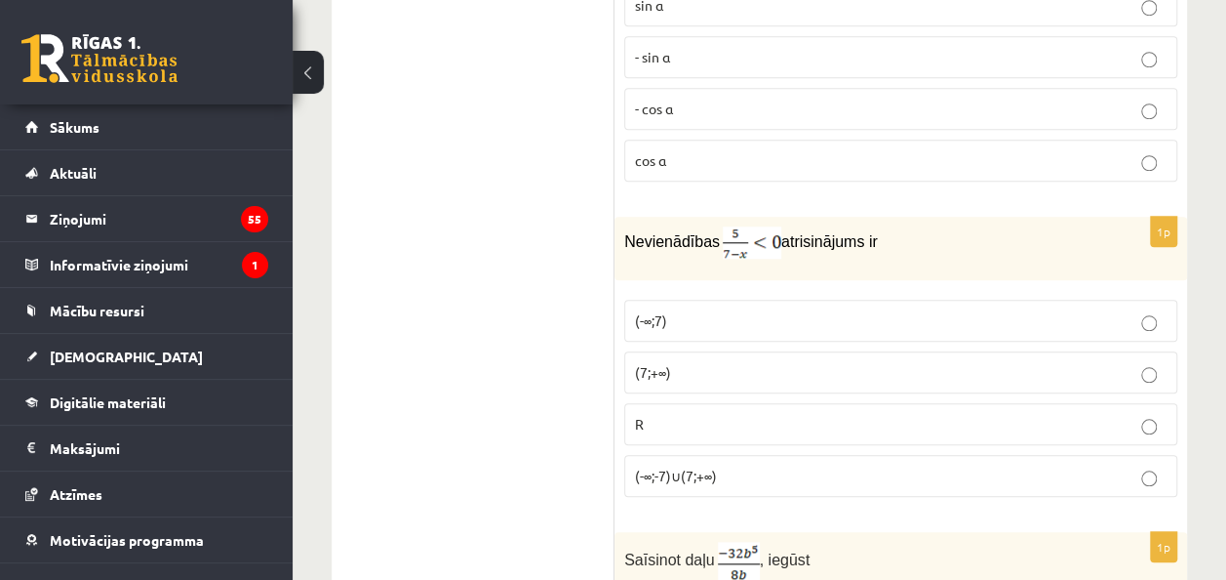
click at [752, 472] on p "(-∞;-7)∪(7;+∞)" at bounding box center [901, 475] width 532 height 20
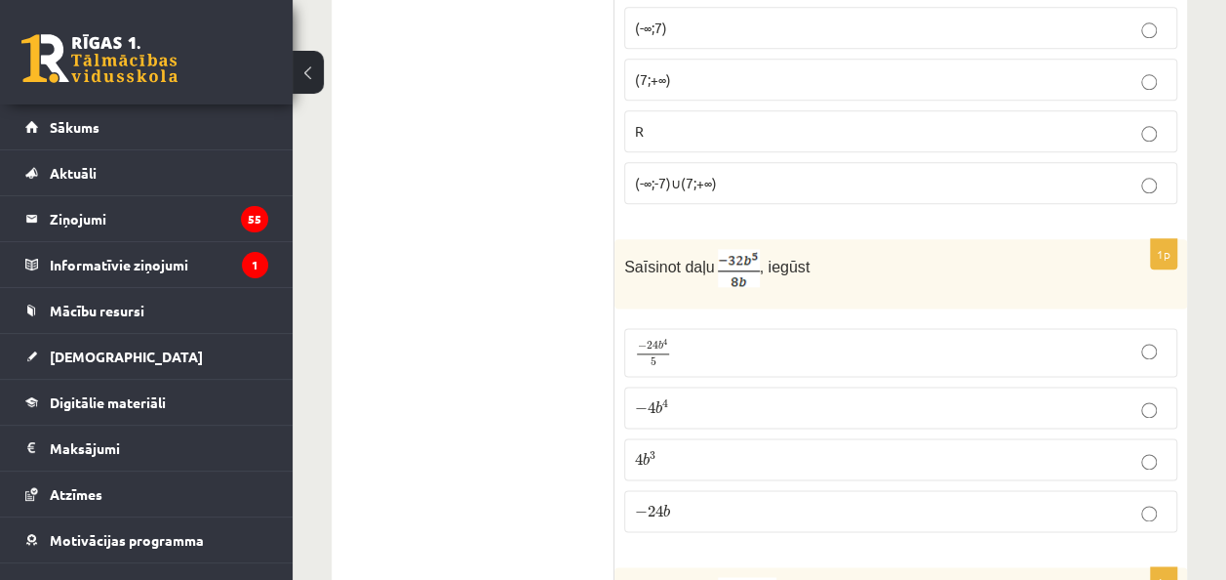
click at [777, 386] on label "− 4 b 4 − 4 b 4" at bounding box center [900, 407] width 553 height 42
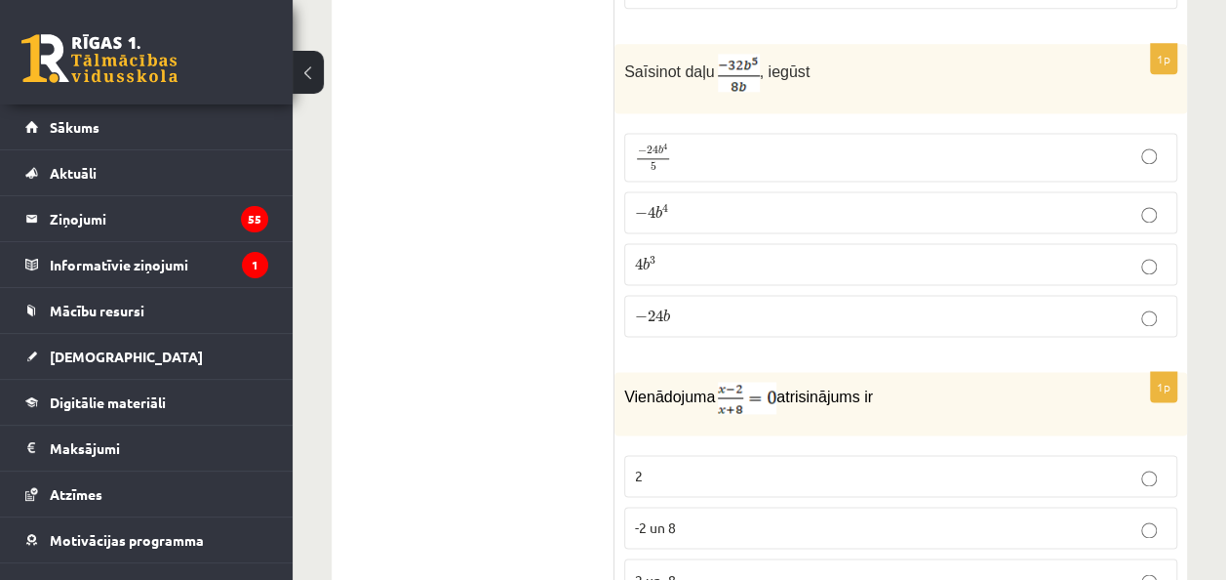
scroll to position [1377, 0]
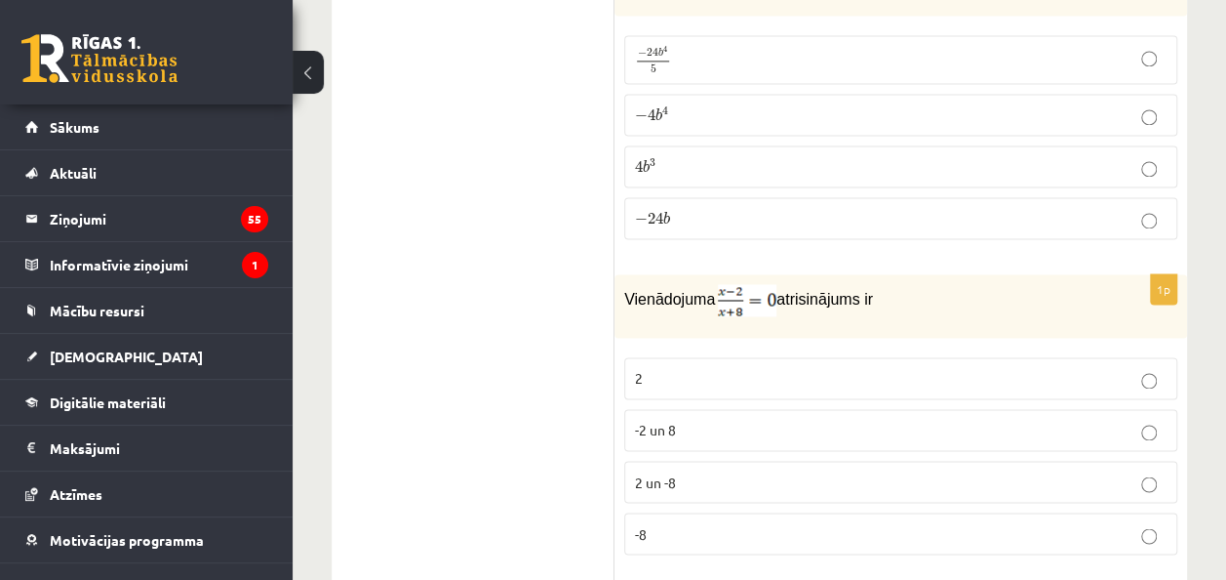
click at [761, 471] on p "2 un -8" at bounding box center [901, 481] width 532 height 20
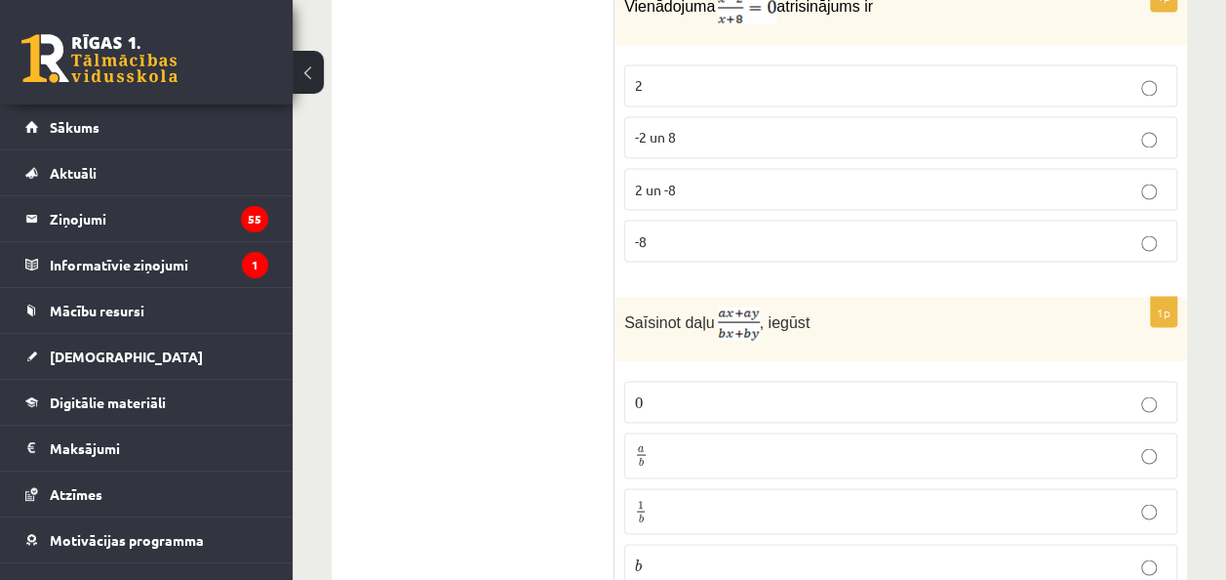
scroll to position [1767, 0]
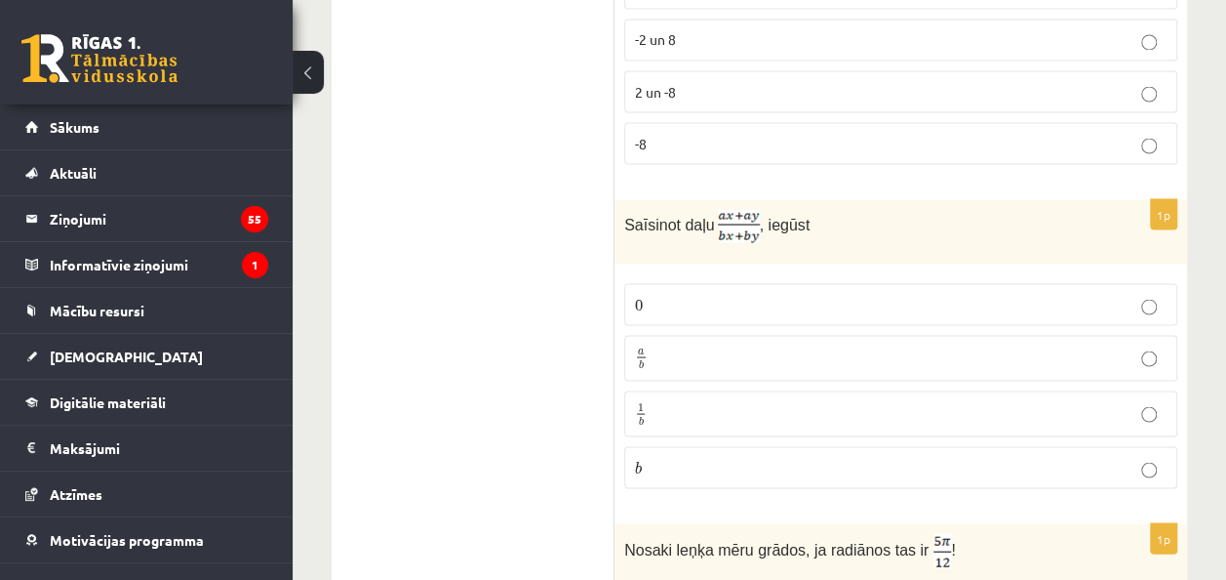
click at [802, 335] on label "a b a b" at bounding box center [900, 358] width 553 height 46
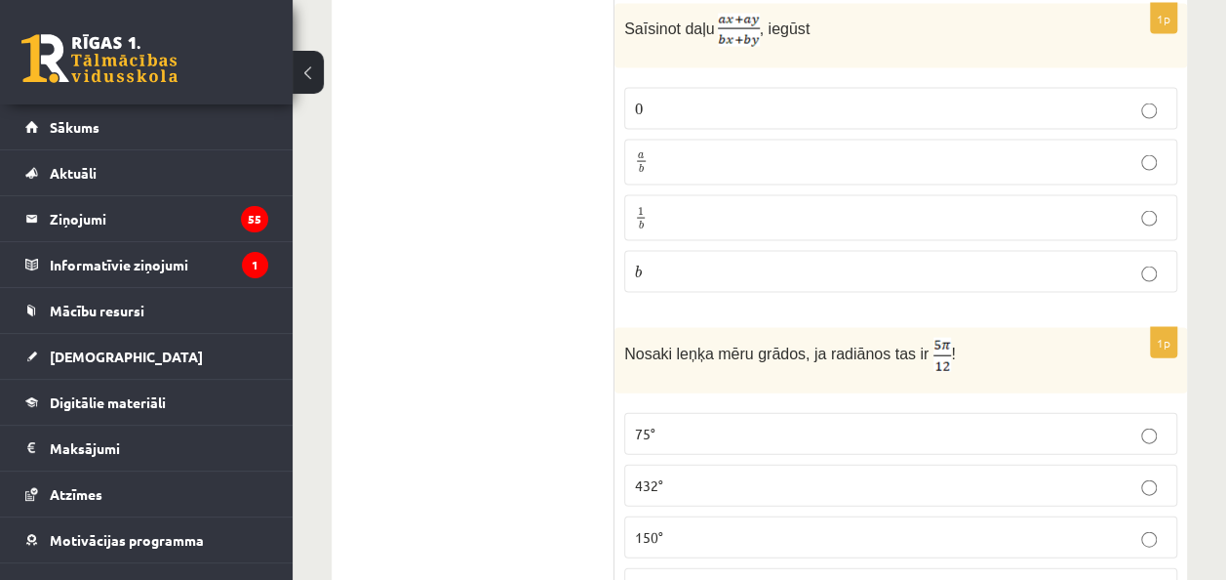
scroll to position [2060, 0]
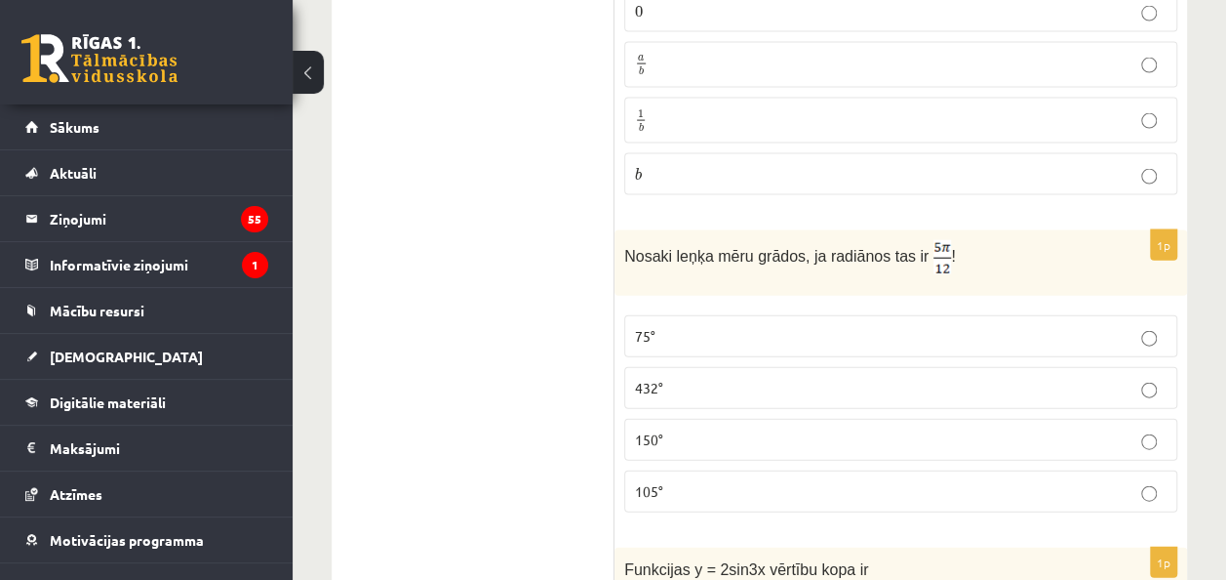
drag, startPoint x: 681, startPoint y: 480, endPoint x: 690, endPoint y: 470, distance: 13.1
click at [681, 481] on p "105°" at bounding box center [901, 491] width 532 height 20
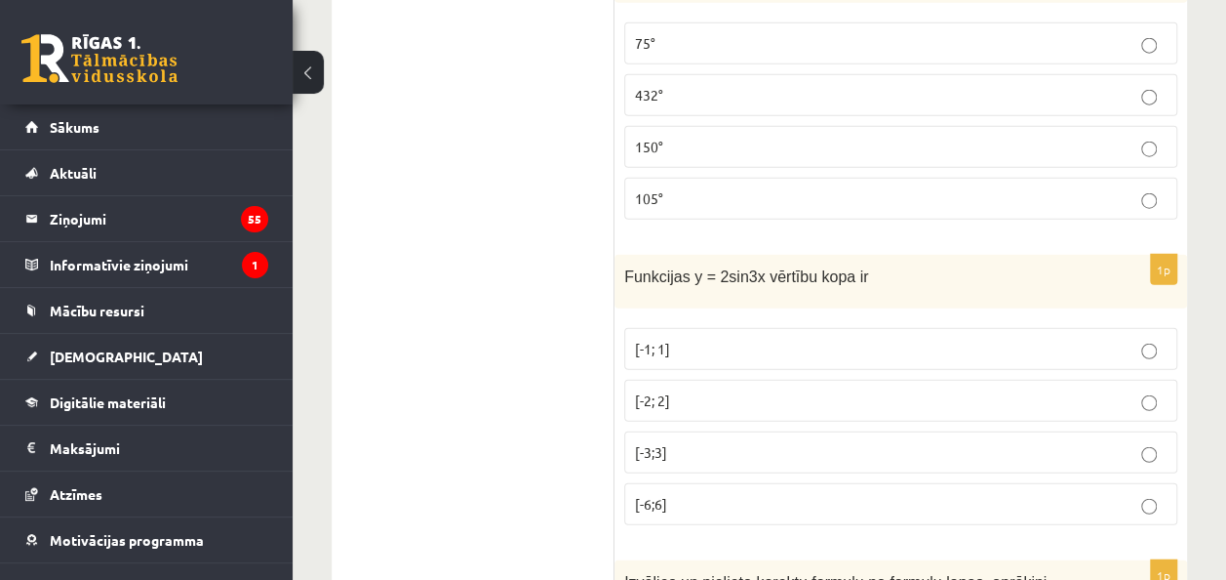
scroll to position [2450, 0]
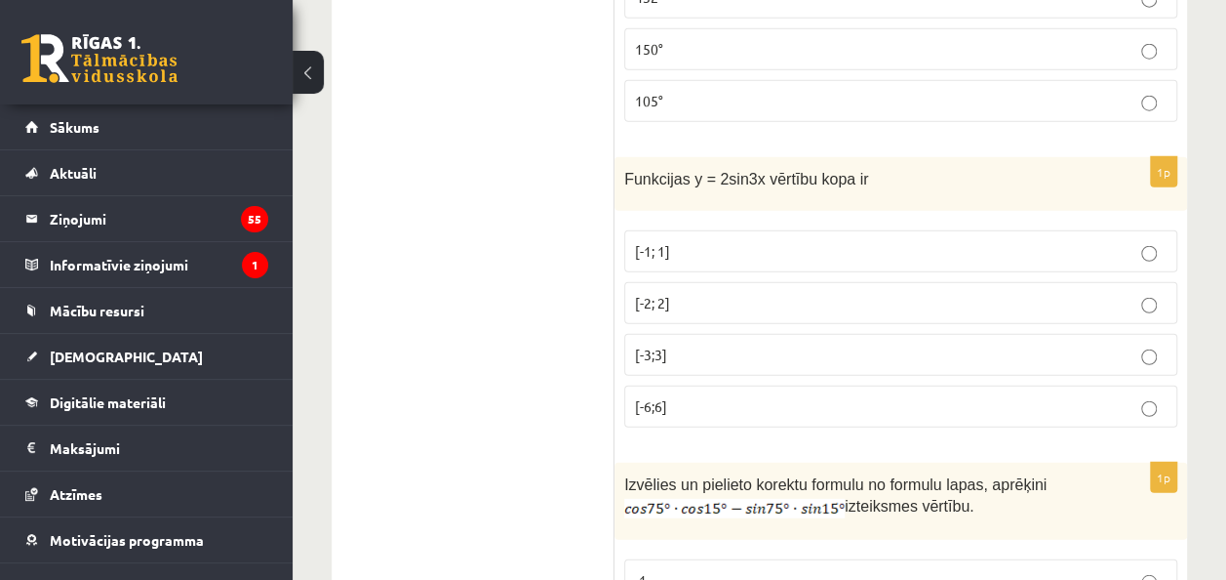
click at [713, 396] on p "[-6;6]" at bounding box center [901, 406] width 532 height 20
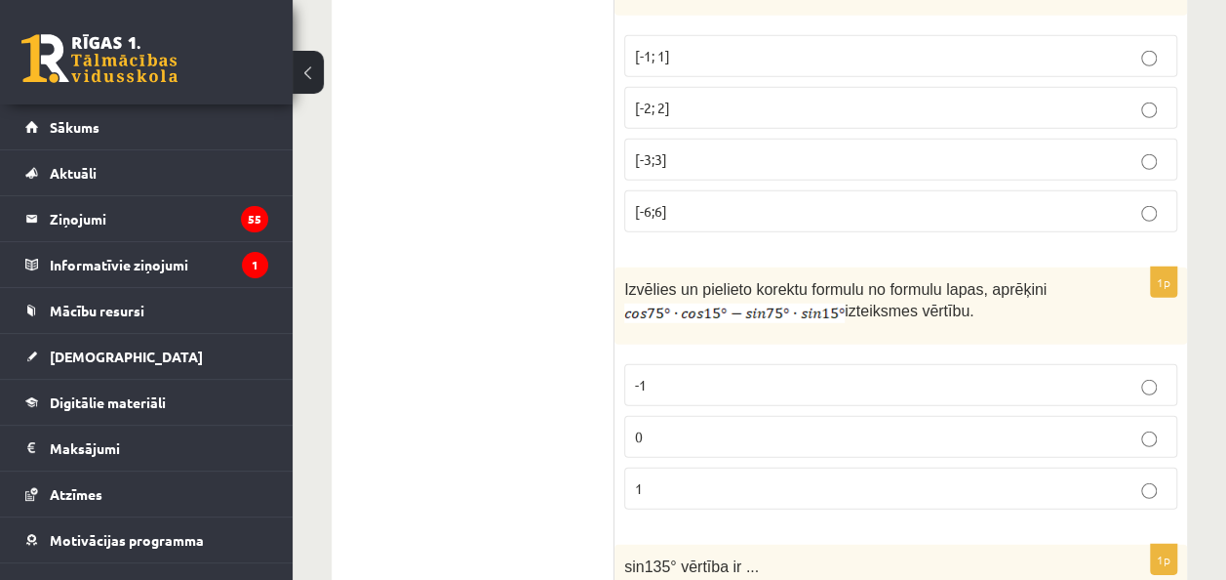
click at [709, 416] on label "0" at bounding box center [900, 437] width 553 height 42
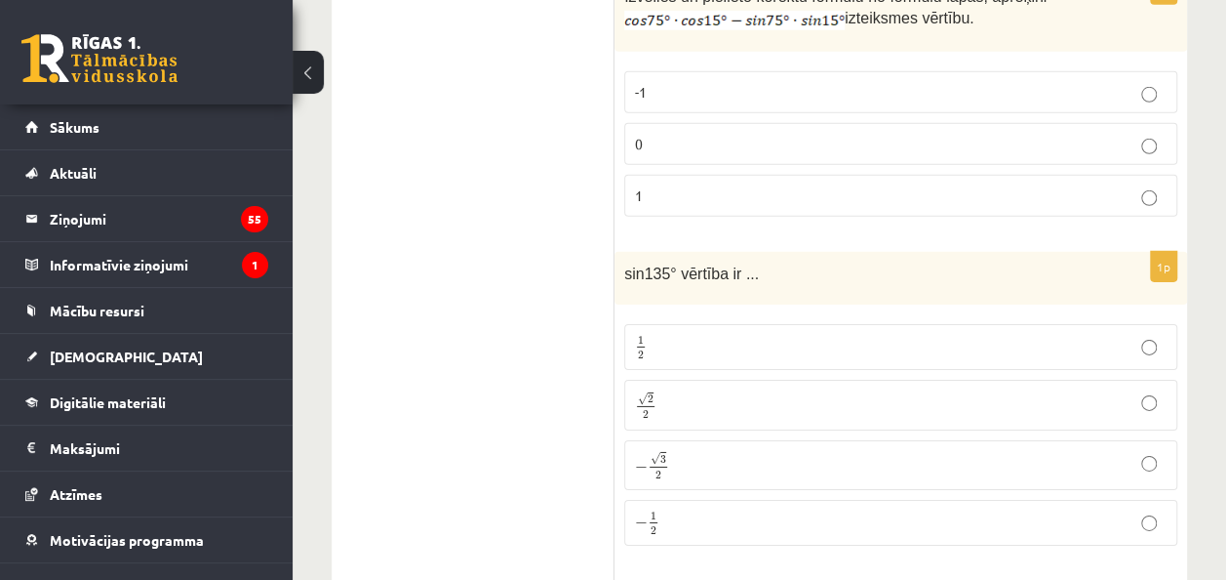
click at [675, 390] on p "√ 2 2 2 2" at bounding box center [901, 404] width 532 height 29
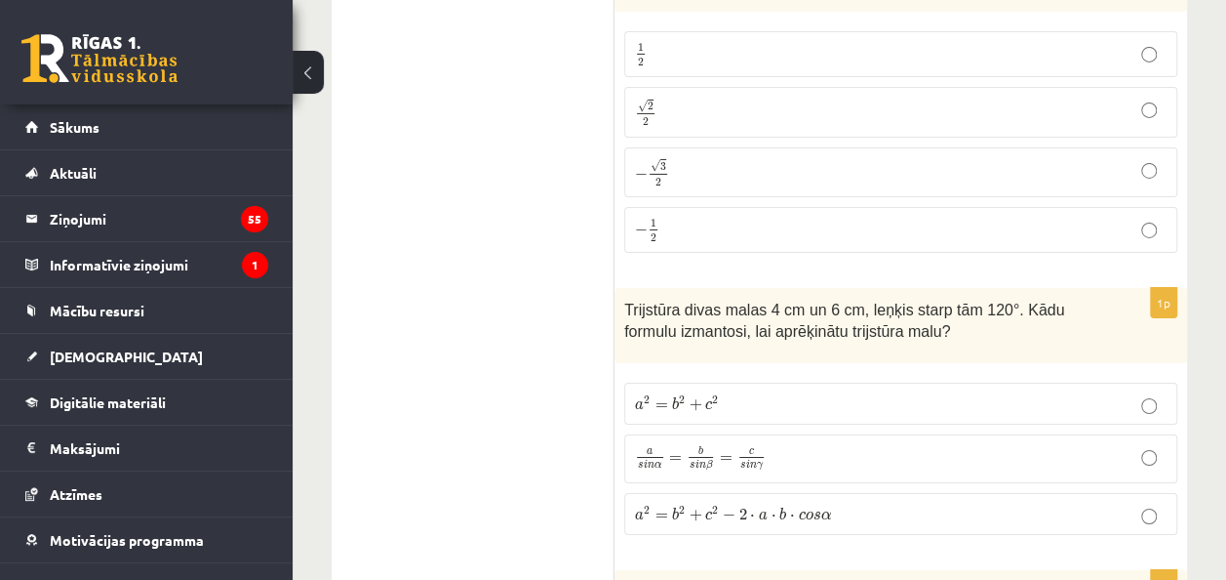
scroll to position [3328, 0]
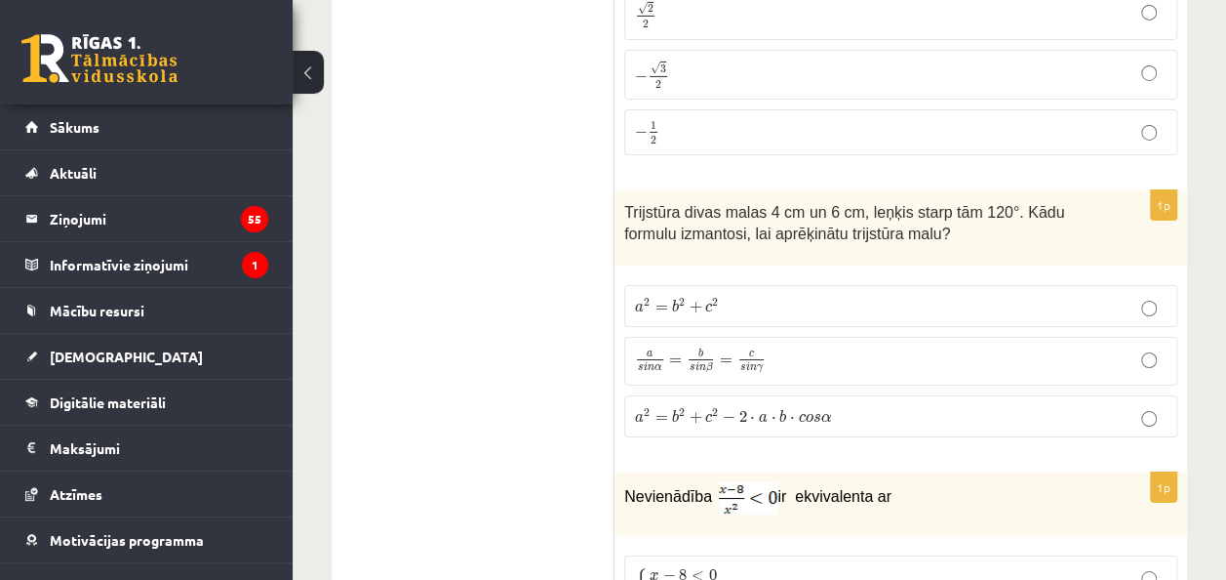
click at [817, 296] on p "a 2 = b 2 + c 2 a 2 = b 2 + c 2" at bounding box center [901, 306] width 532 height 20
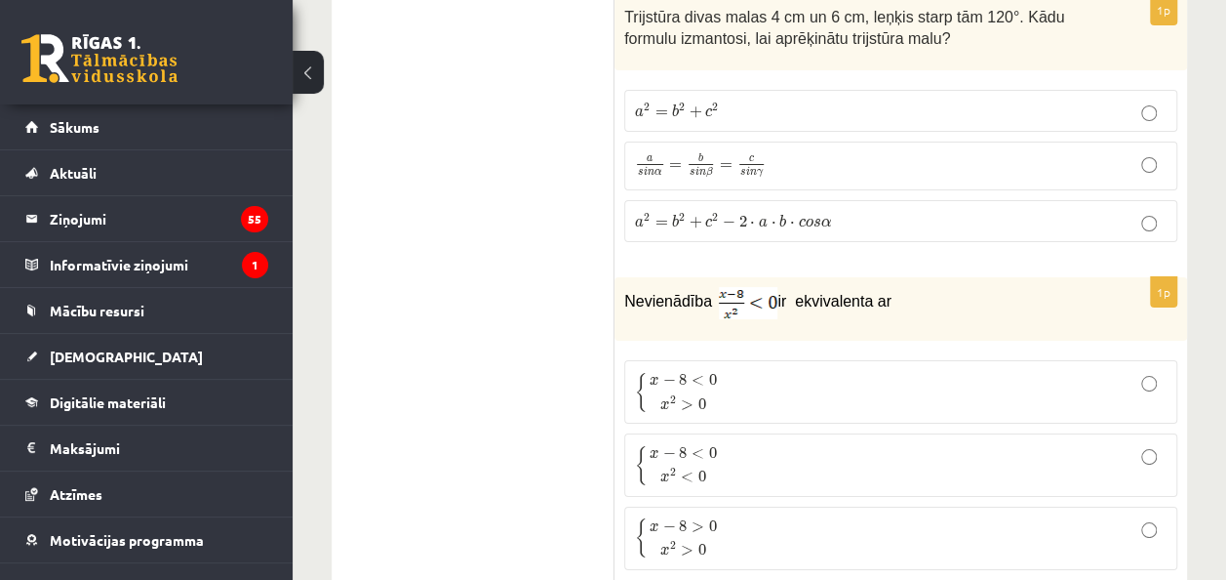
scroll to position [3621, 0]
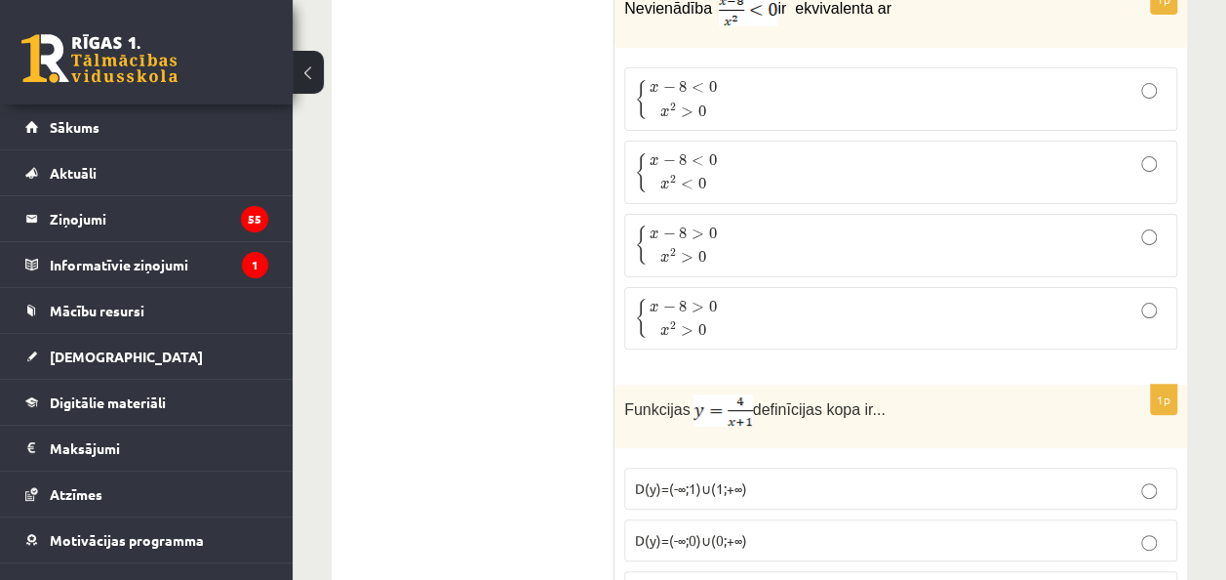
click at [816, 298] on p "{ x − 8 > 0 x 2 > 0 { x − 8 > 0 x 2 > 0" at bounding box center [901, 319] width 532 height 42
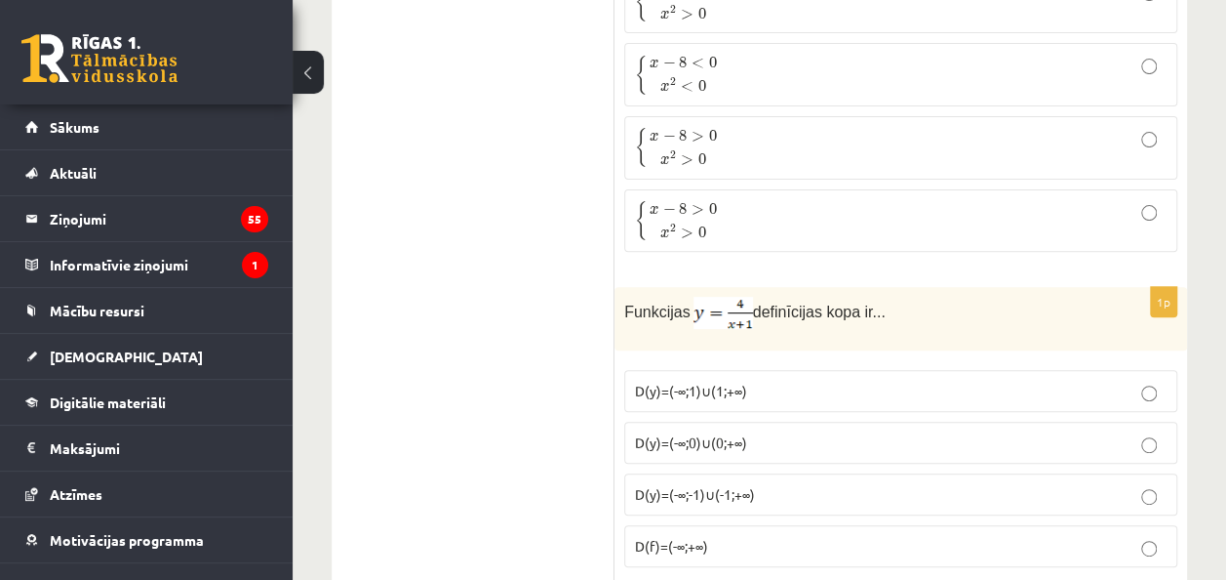
scroll to position [4108, 0]
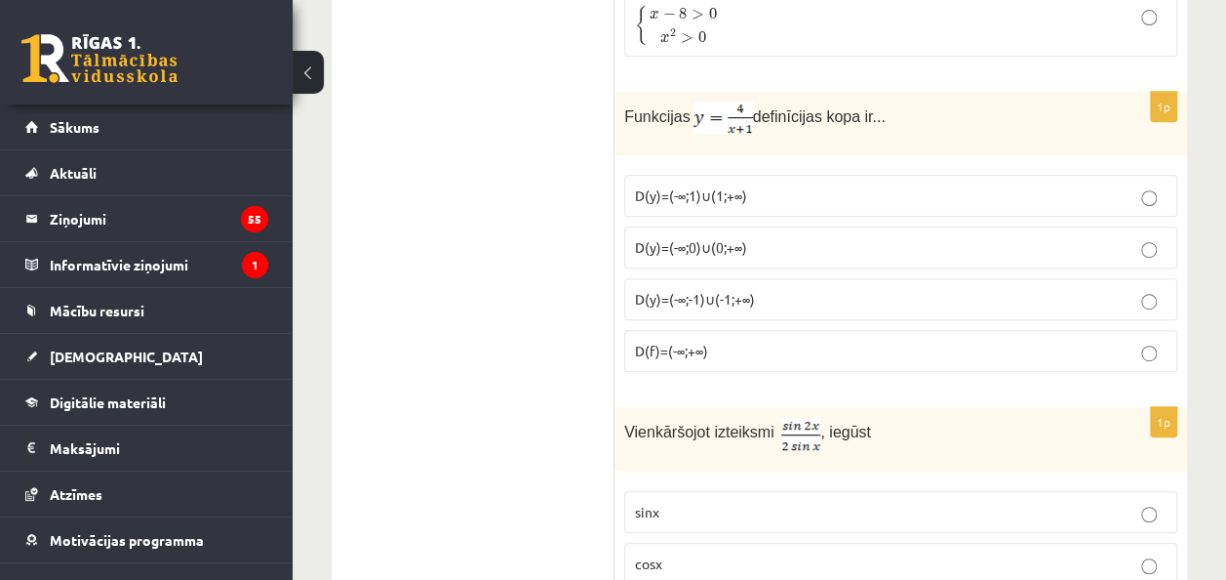
click at [777, 289] on p "D(y)=(-∞;-1)∪(-1;+∞)" at bounding box center [901, 299] width 532 height 20
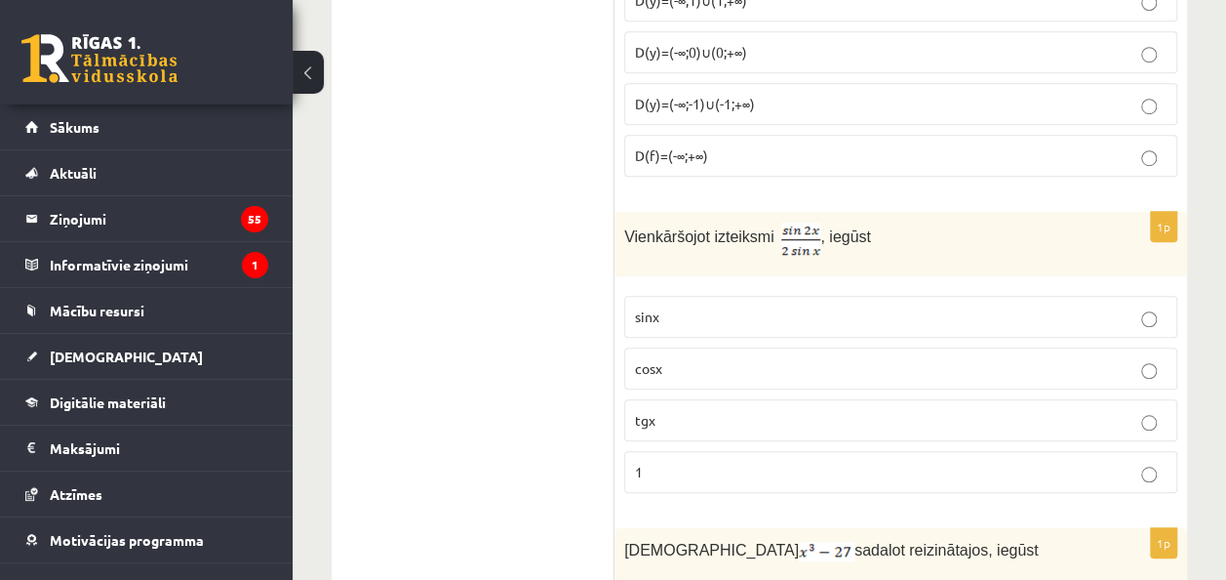
scroll to position [4401, 0]
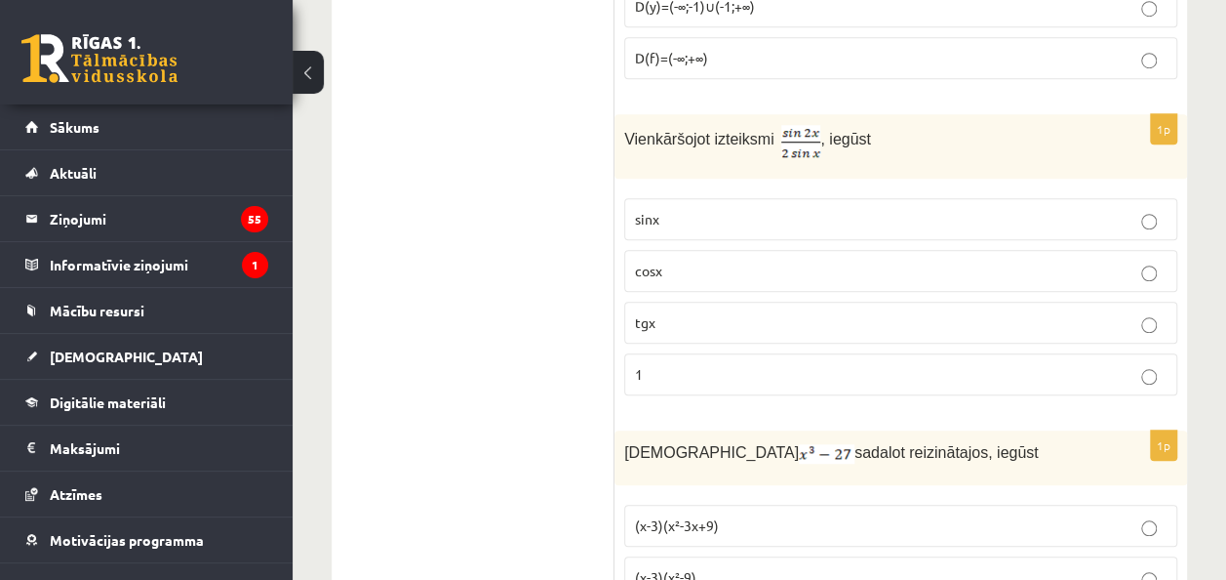
click at [737, 209] on p "sinx" at bounding box center [901, 219] width 532 height 20
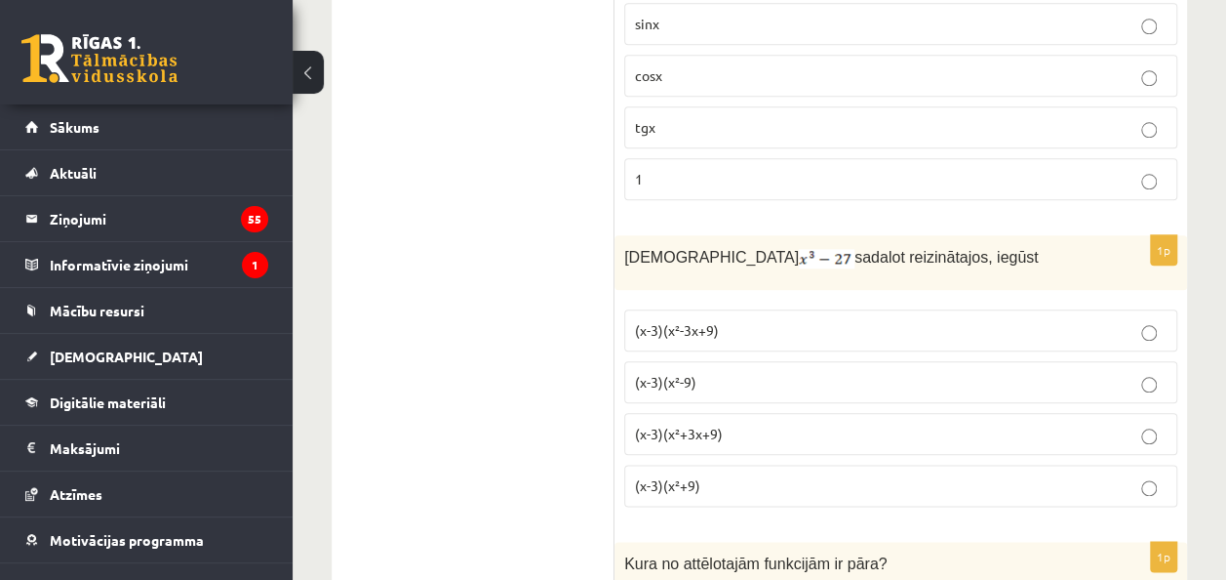
click at [681, 361] on label "(x-3)(x²-9)" at bounding box center [900, 382] width 553 height 42
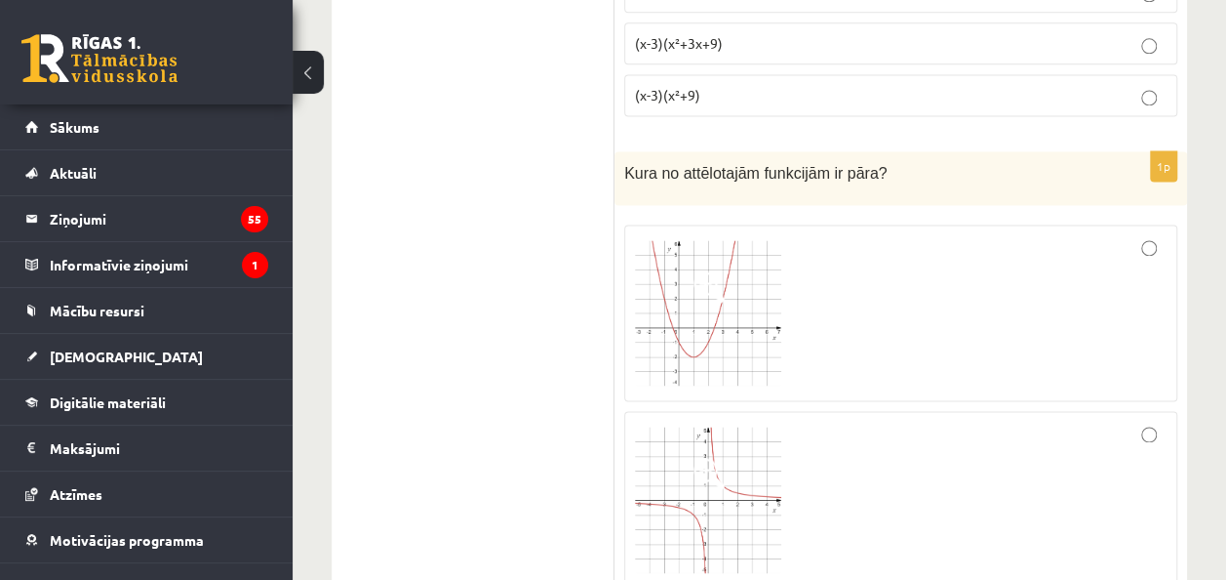
scroll to position [5182, 0]
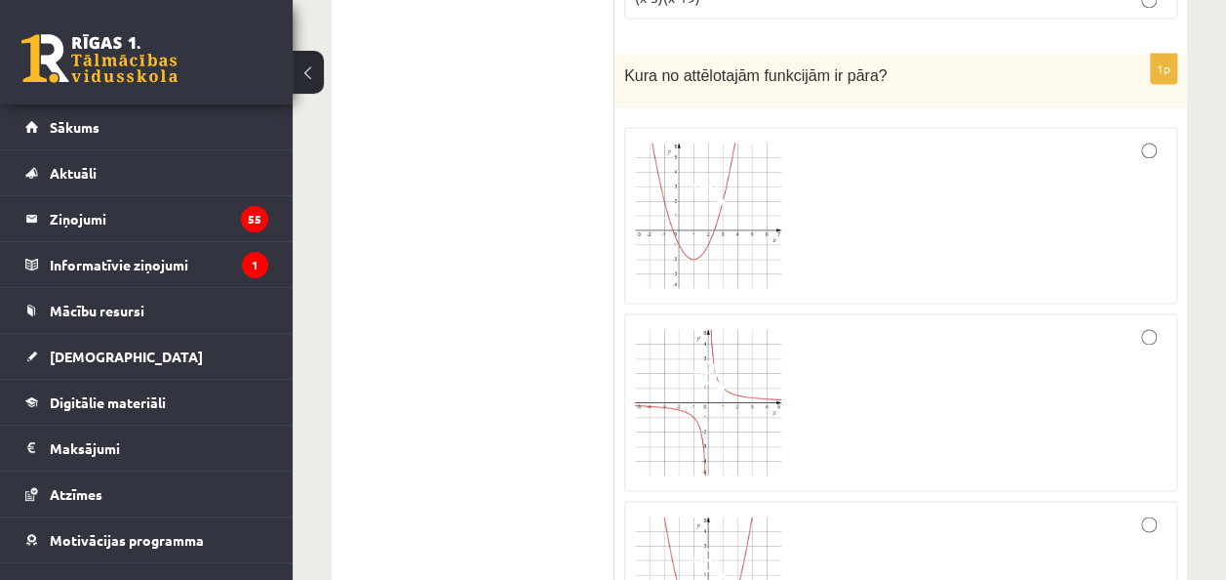
click at [682, 341] on img at bounding box center [708, 402] width 146 height 146
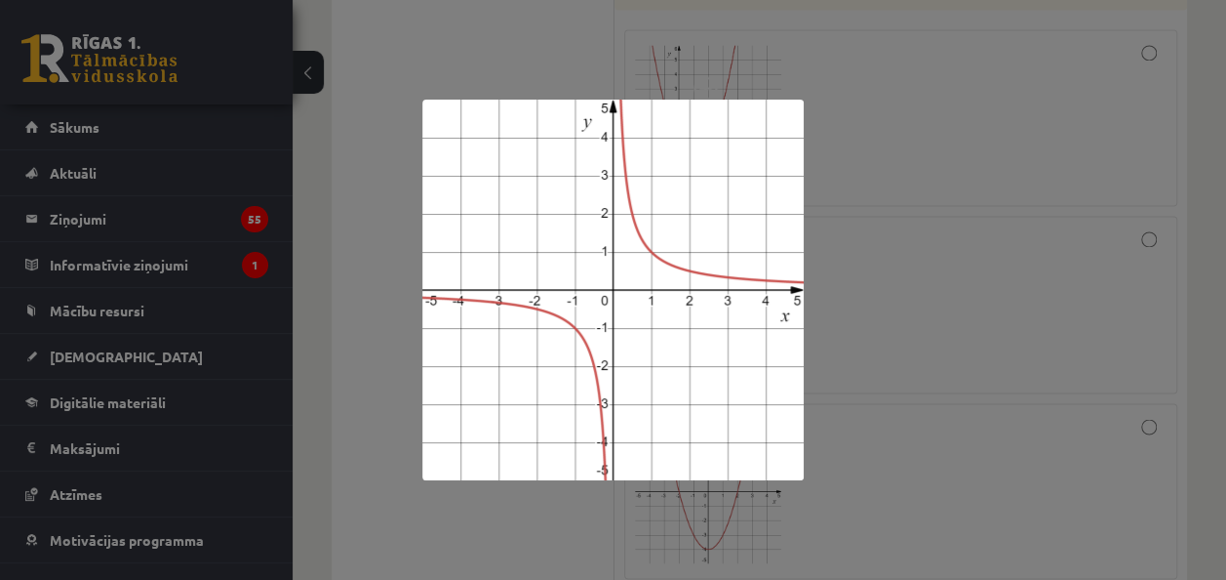
click at [1066, 283] on div at bounding box center [613, 290] width 1226 height 580
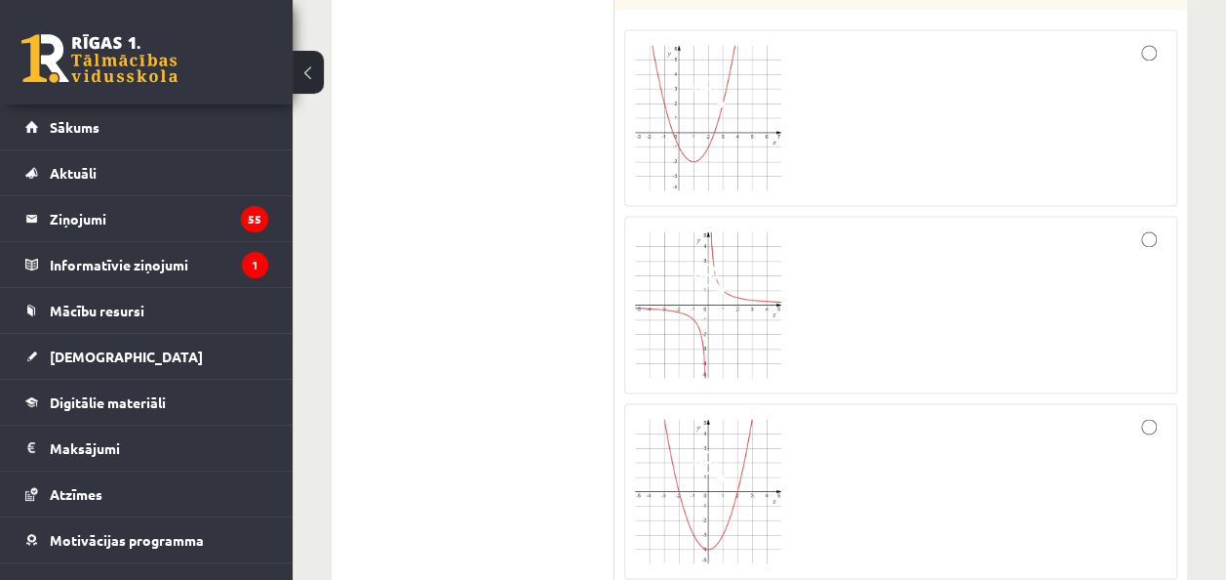
click at [1150, 226] on div at bounding box center [901, 304] width 532 height 156
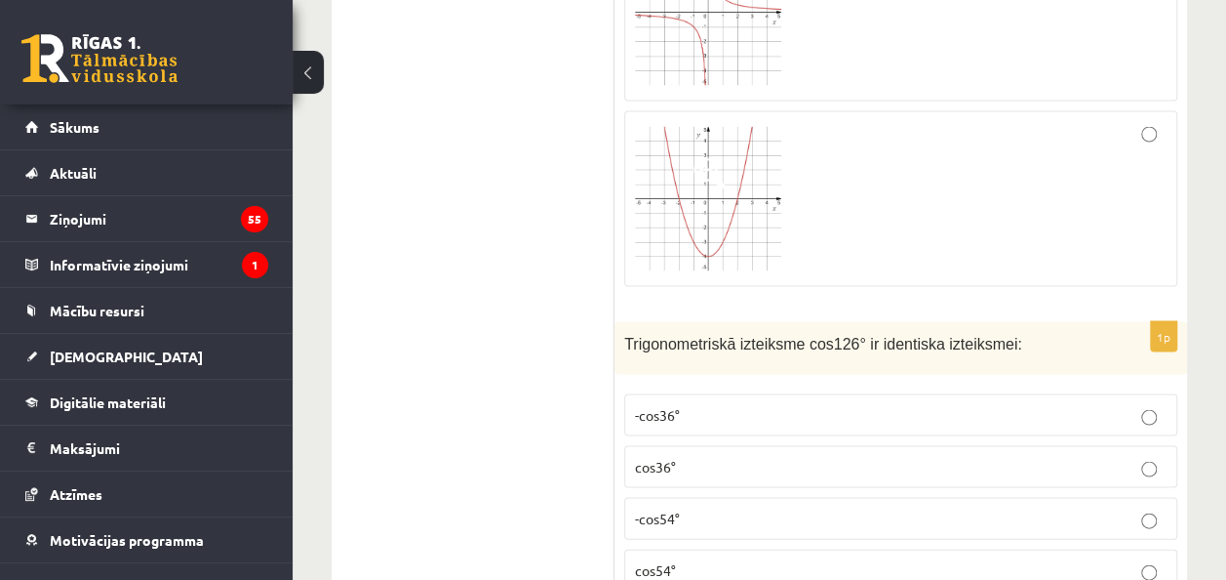
scroll to position [5572, 0]
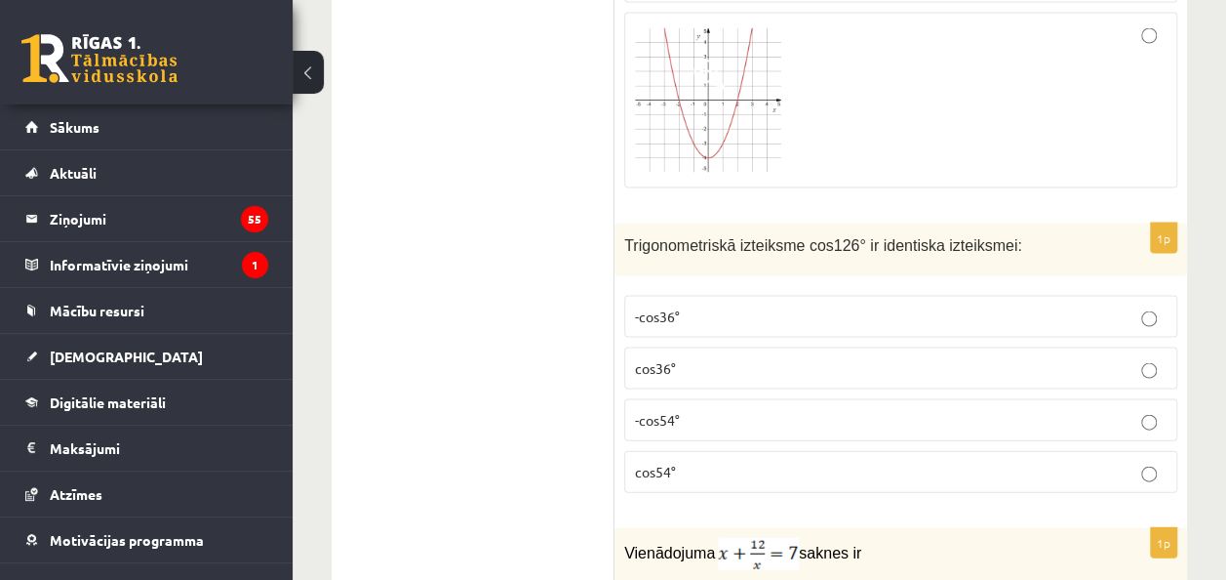
click at [764, 358] on p "cos36°" at bounding box center [901, 368] width 532 height 20
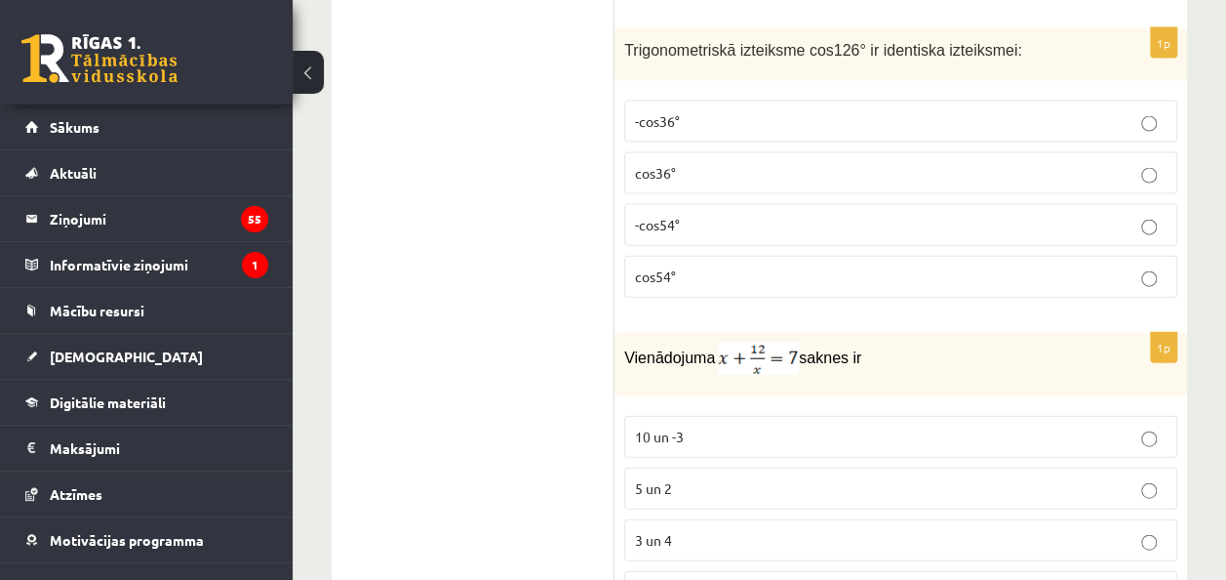
scroll to position [5962, 0]
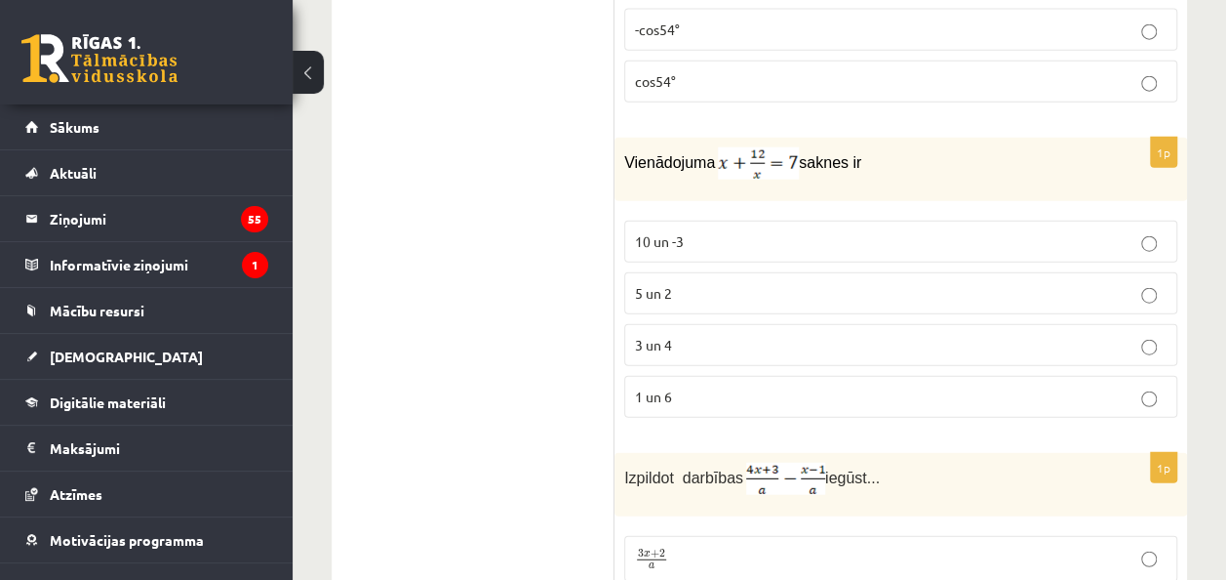
click at [746, 335] on p "3 un 4" at bounding box center [901, 345] width 532 height 20
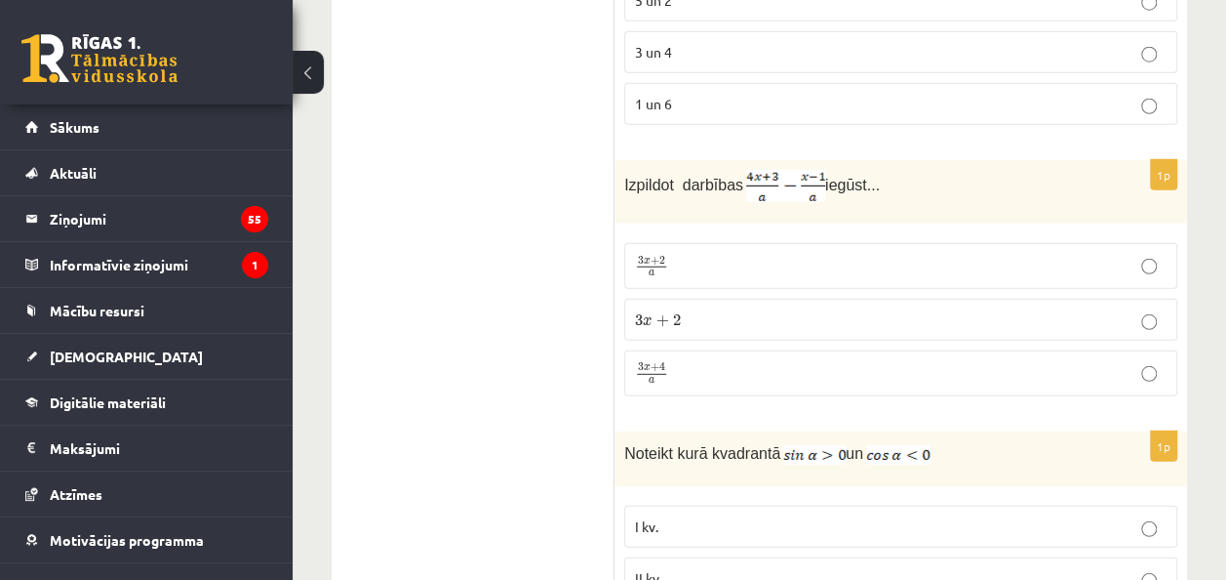
click at [741, 254] on p "3 x + 2 a 3 x + 2 a" at bounding box center [901, 266] width 532 height 24
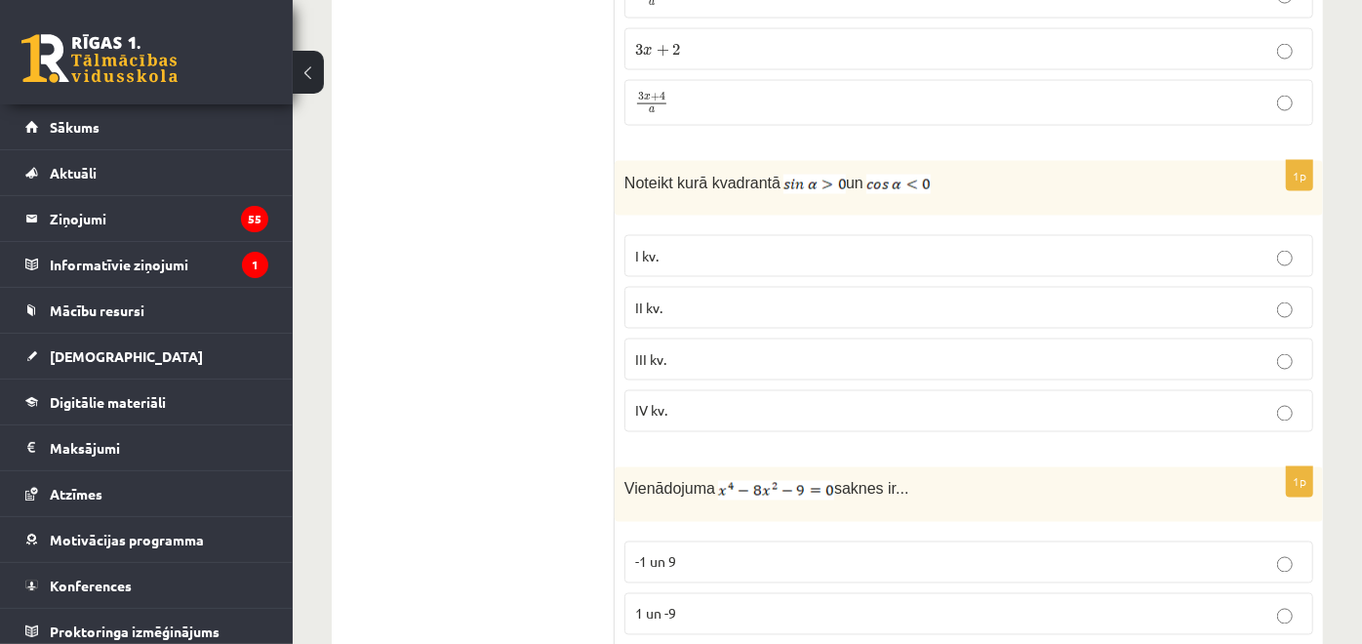
scroll to position [6634, 0]
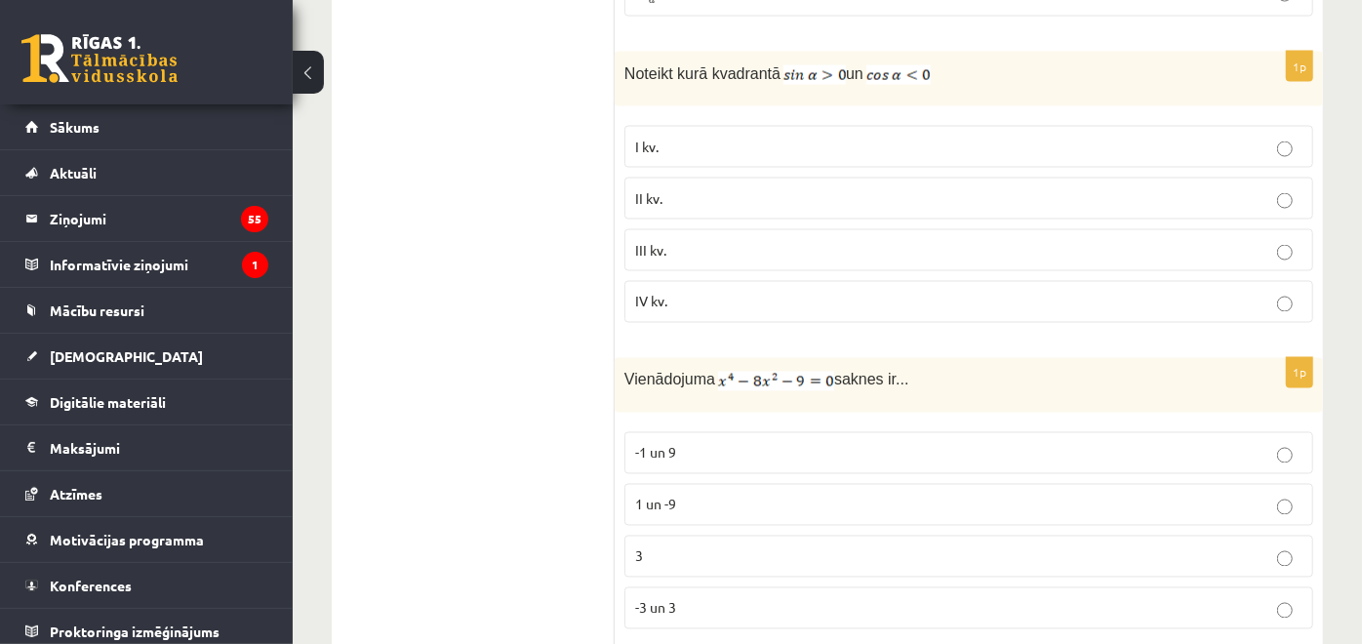
drag, startPoint x: 727, startPoint y: 156, endPoint x: 690, endPoint y: 108, distance: 60.5
click at [727, 188] on p "II kv." at bounding box center [968, 198] width 667 height 20
drag, startPoint x: 729, startPoint y: 566, endPoint x: 728, endPoint y: 556, distance: 9.8
click at [728, 598] on p "-3 un 3" at bounding box center [968, 608] width 667 height 20
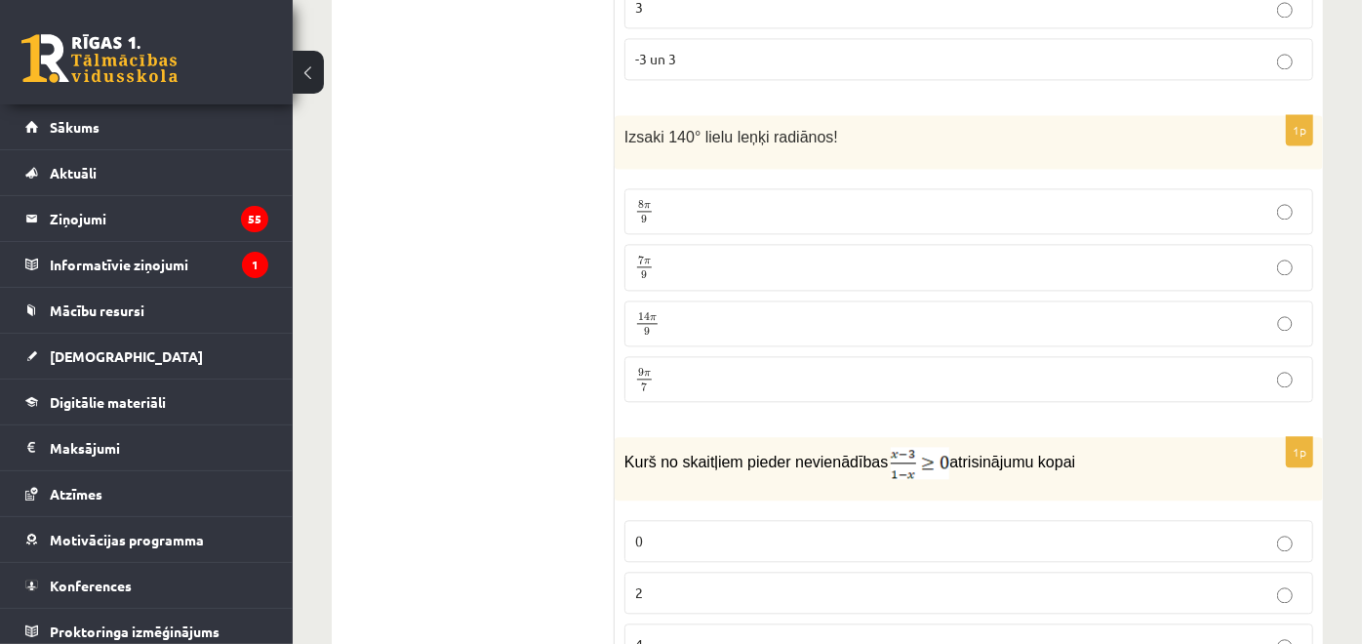
scroll to position [7209, 0]
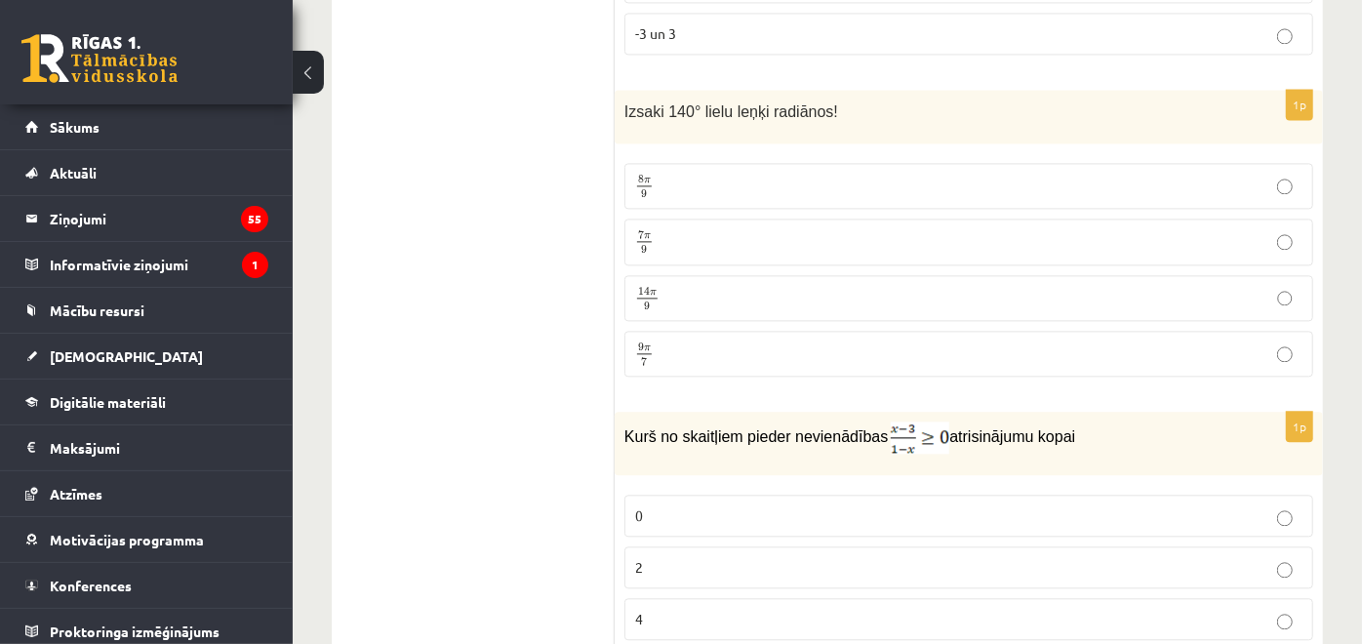
click at [716, 229] on p "7 π 9 7 π 9" at bounding box center [968, 241] width 667 height 25
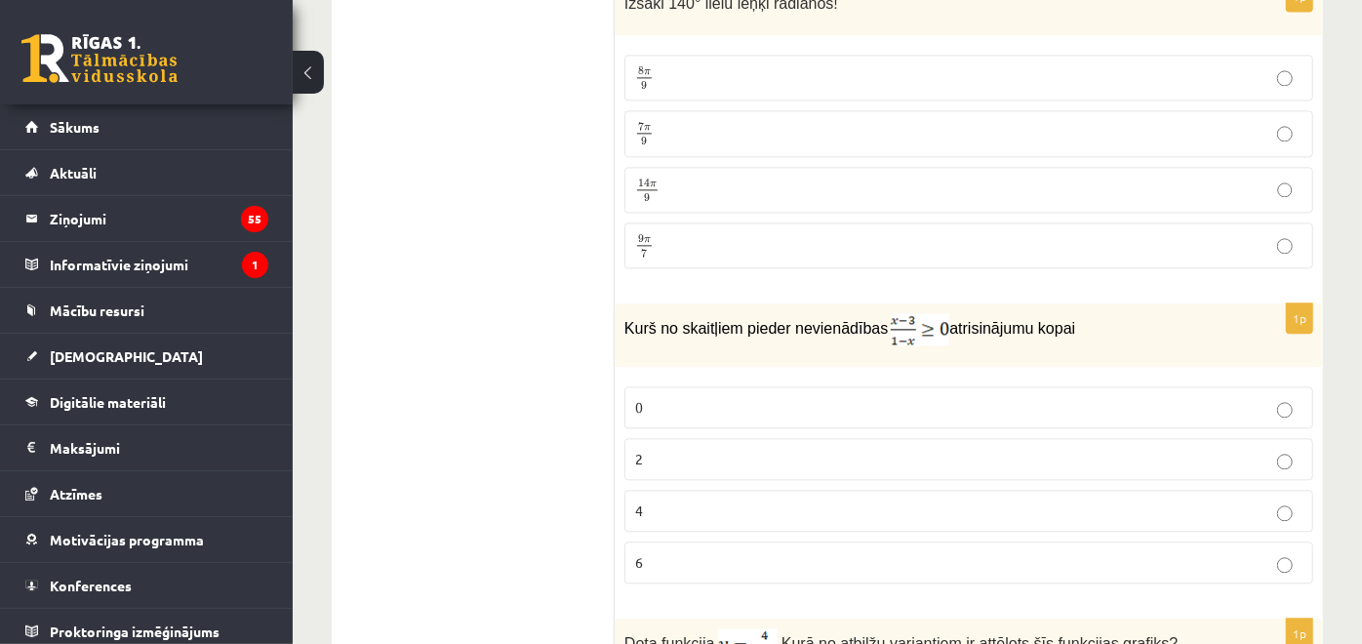
click at [668, 449] on p "2" at bounding box center [968, 459] width 667 height 20
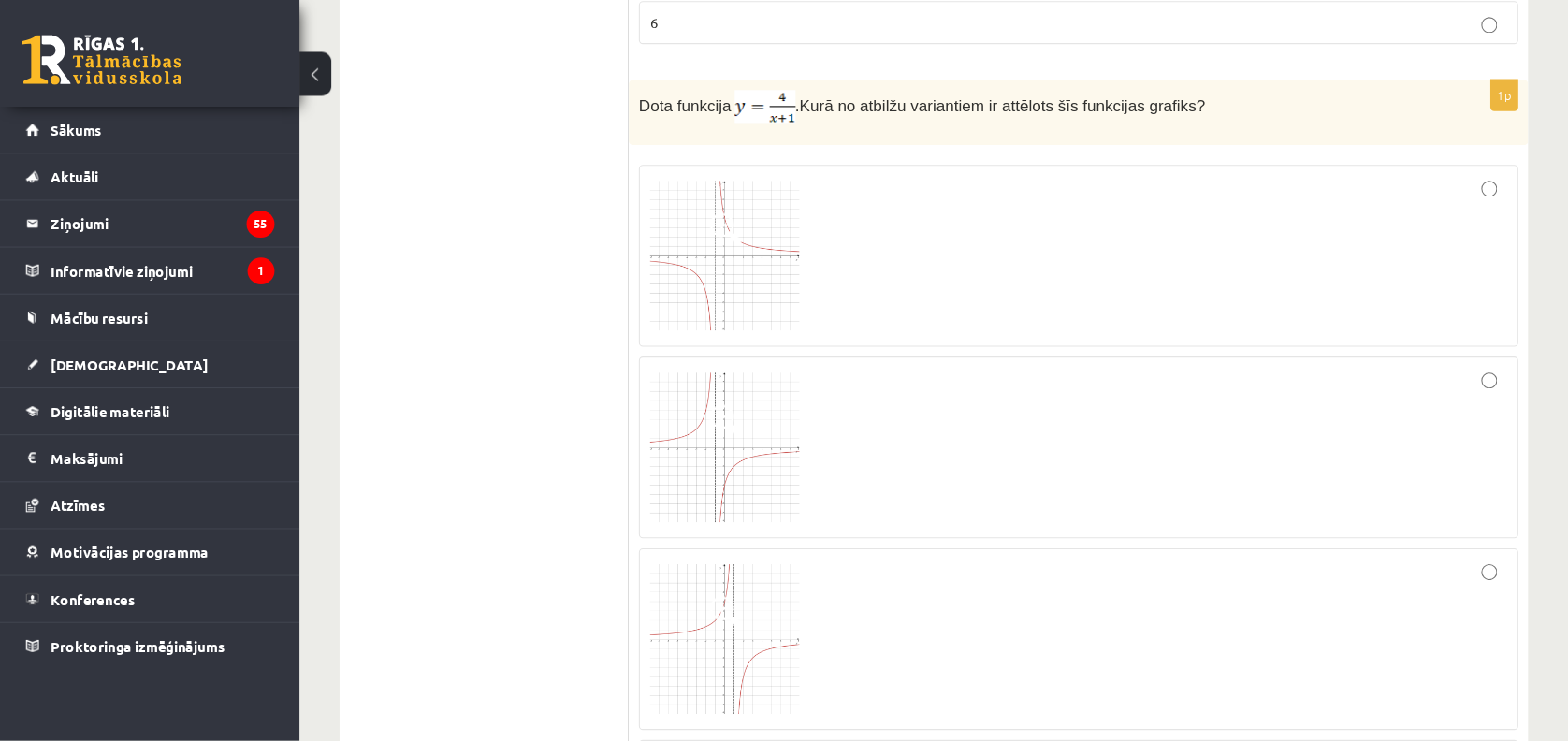
scroll to position [7533, 0]
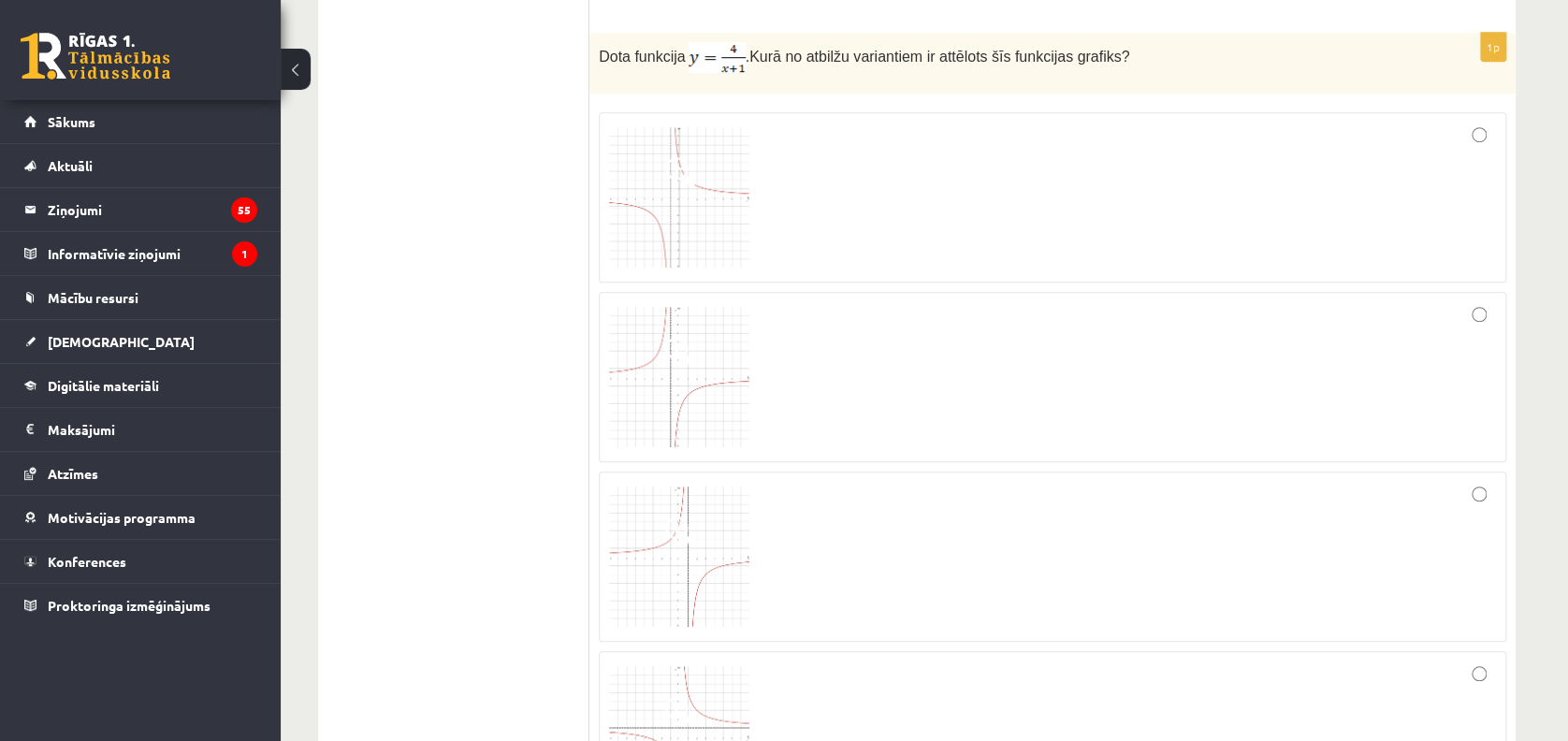
click at [866, 175] on div at bounding box center [1052, 197] width 887 height 150
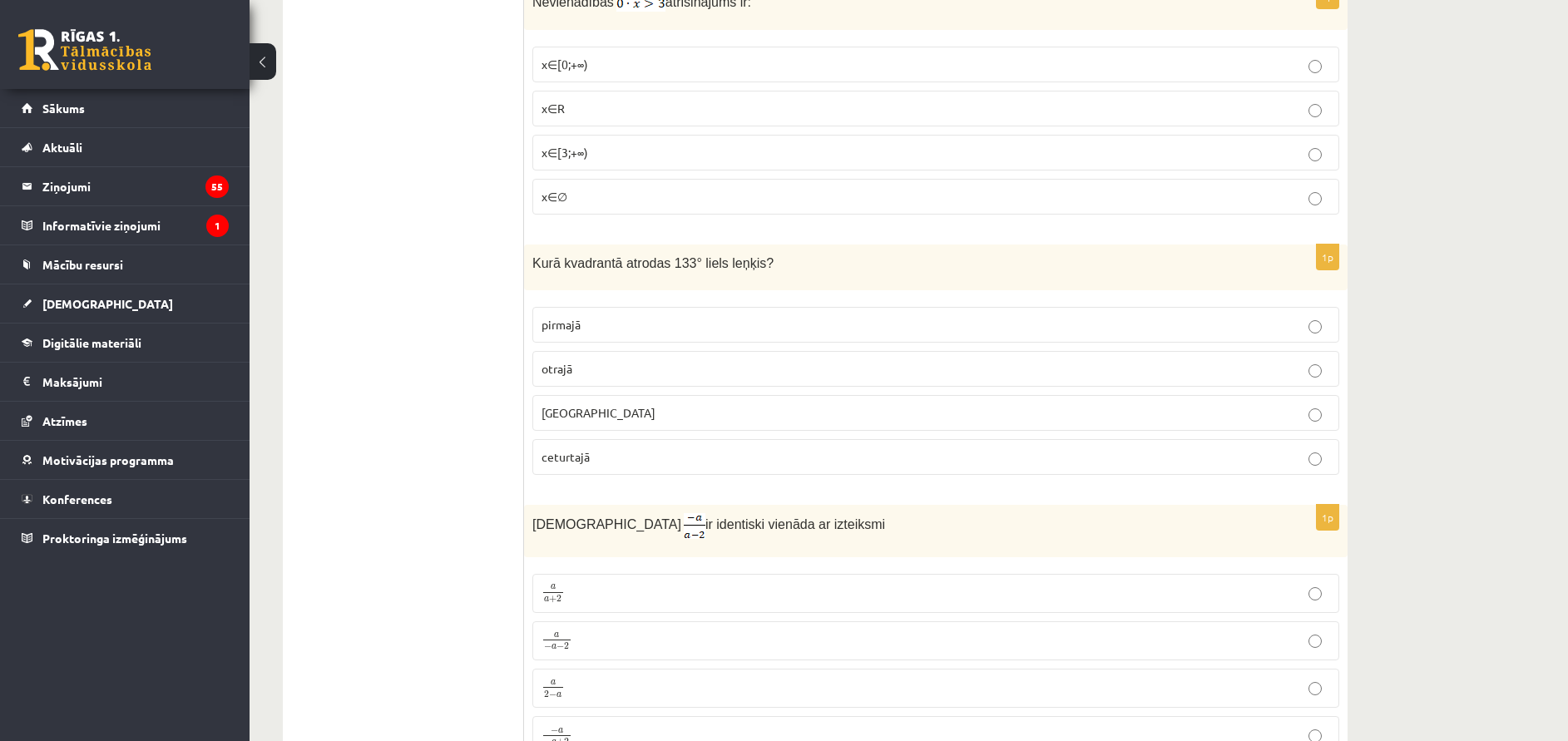
scroll to position [7466, 0]
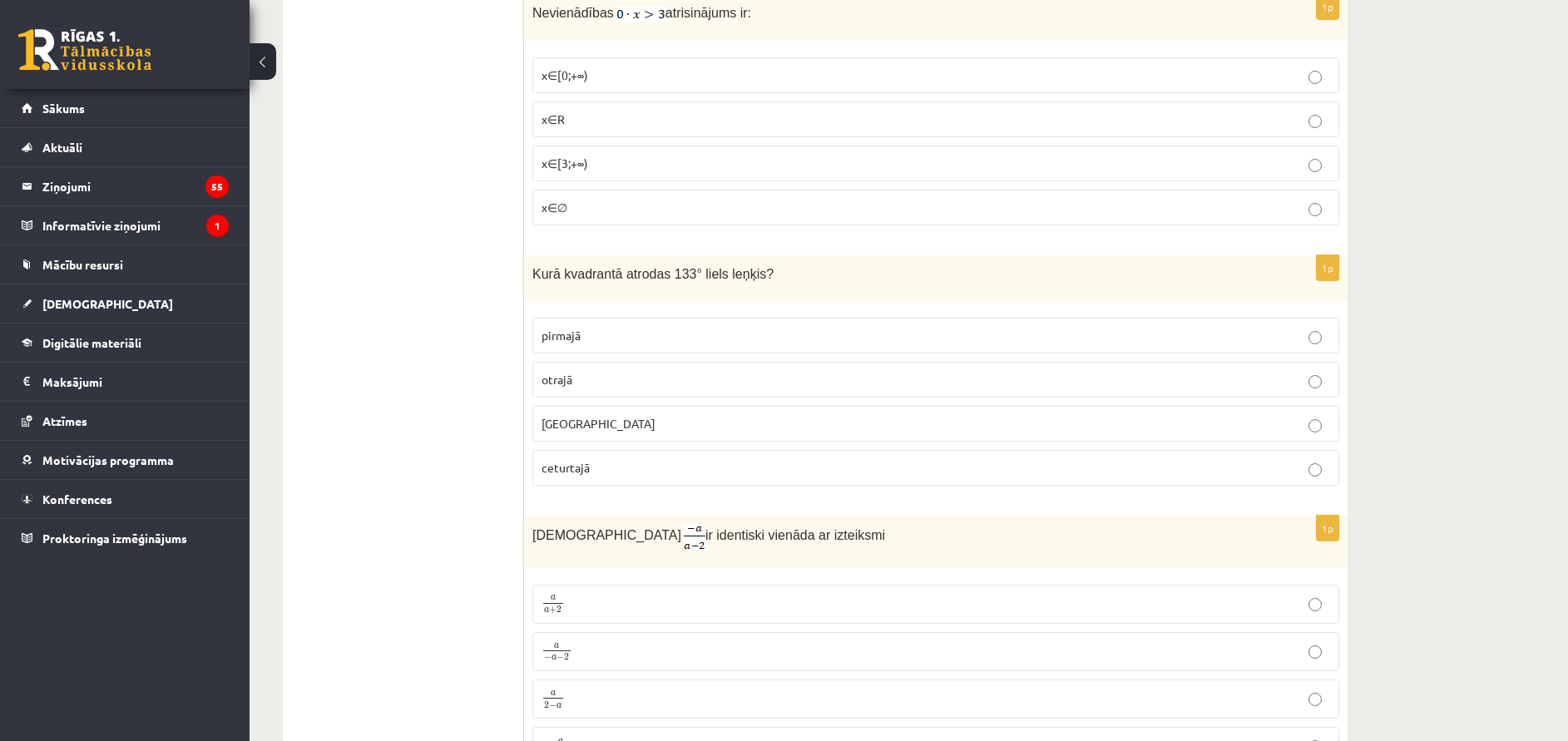
click at [590, 217] on p "x∈∅" at bounding box center [935, 207] width 789 height 17
click at [666, 383] on p "otrajā" at bounding box center [935, 379] width 789 height 17
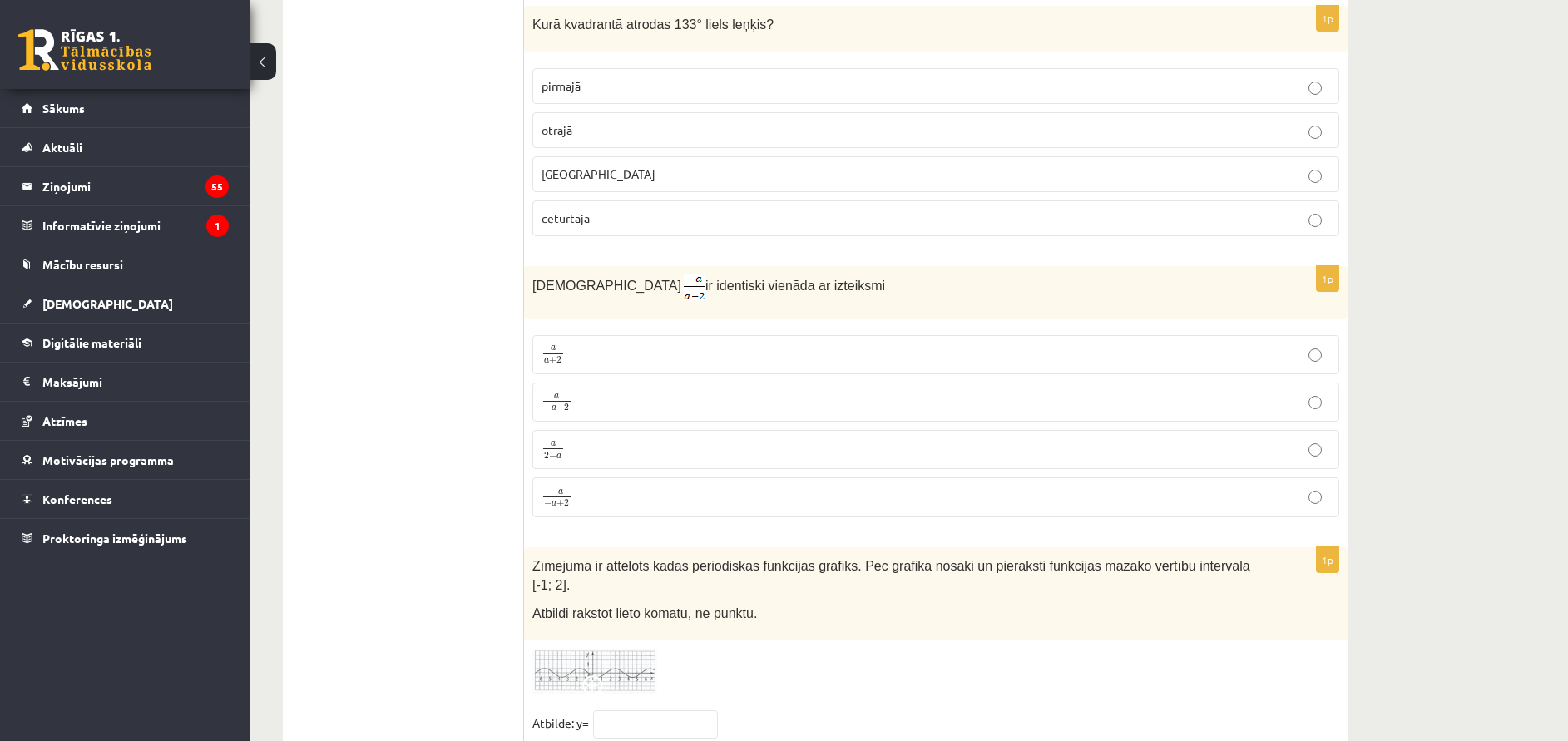
click at [693, 433] on label "a 2 − a a 2 − a" at bounding box center [935, 449] width 807 height 39
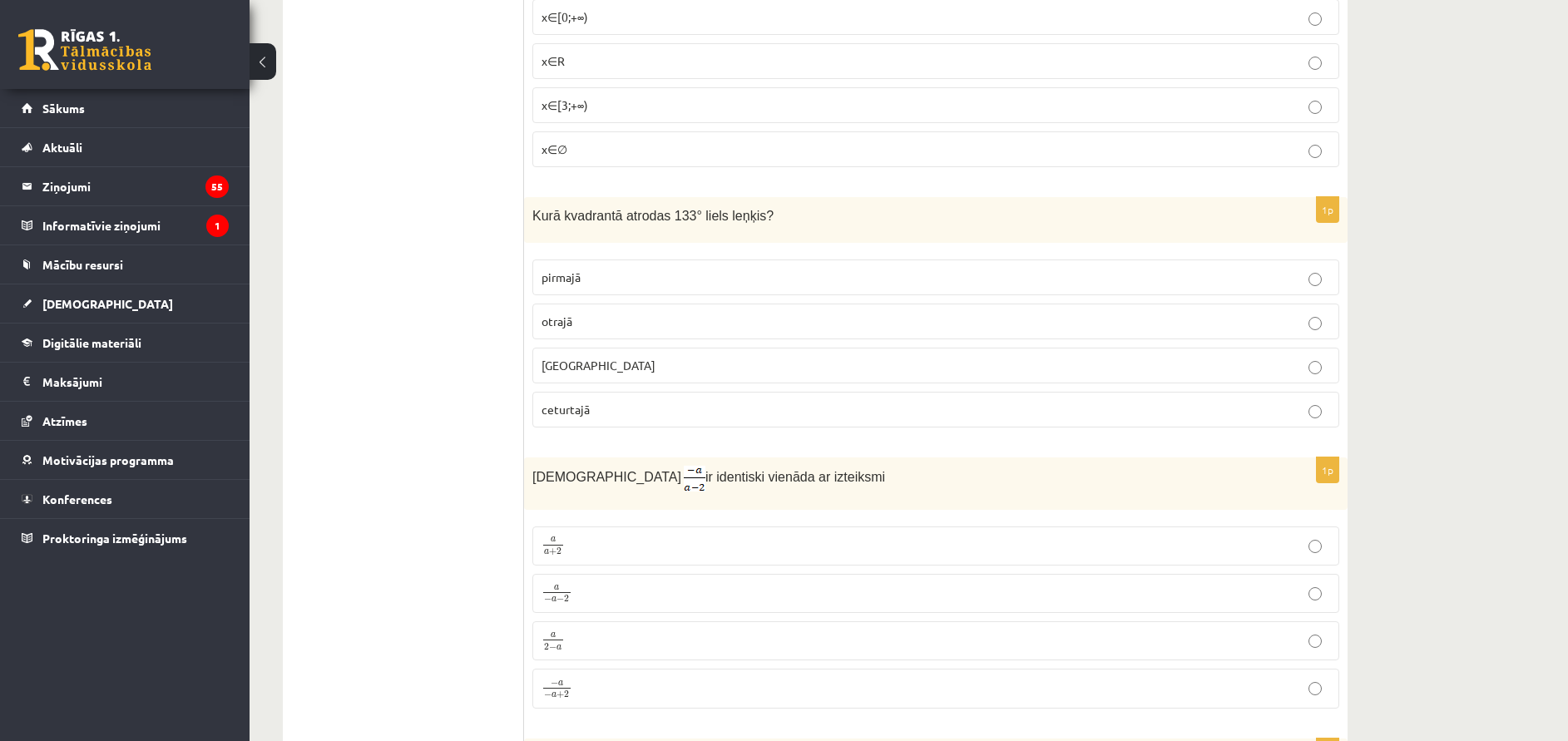
scroll to position [8024, 0]
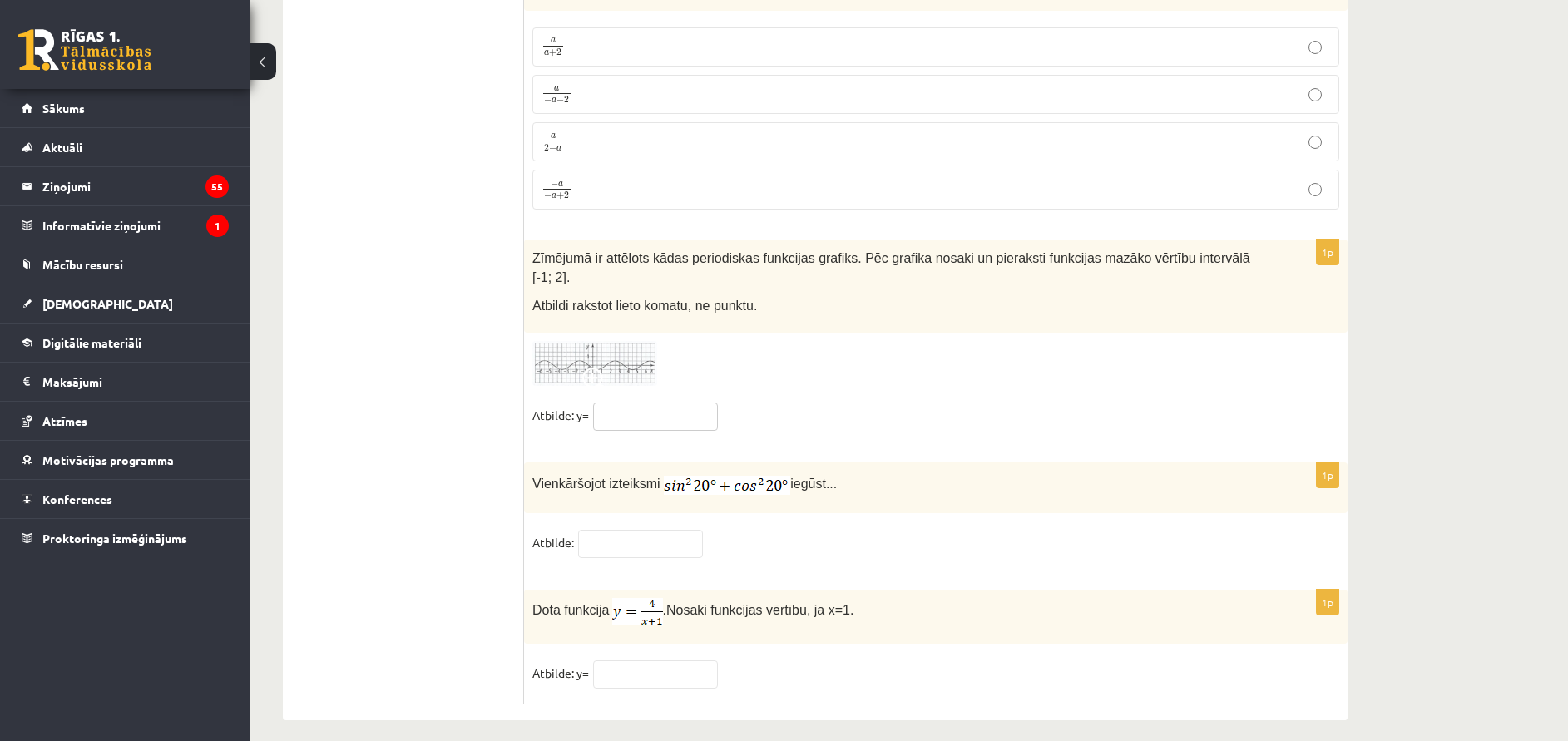
click at [649, 402] on input "text" at bounding box center [656, 416] width 124 height 28
type input "*"
click at [661, 548] on input "text" at bounding box center [656, 674] width 124 height 28
type input "*"
click at [675, 530] on input "text" at bounding box center [640, 543] width 124 height 28
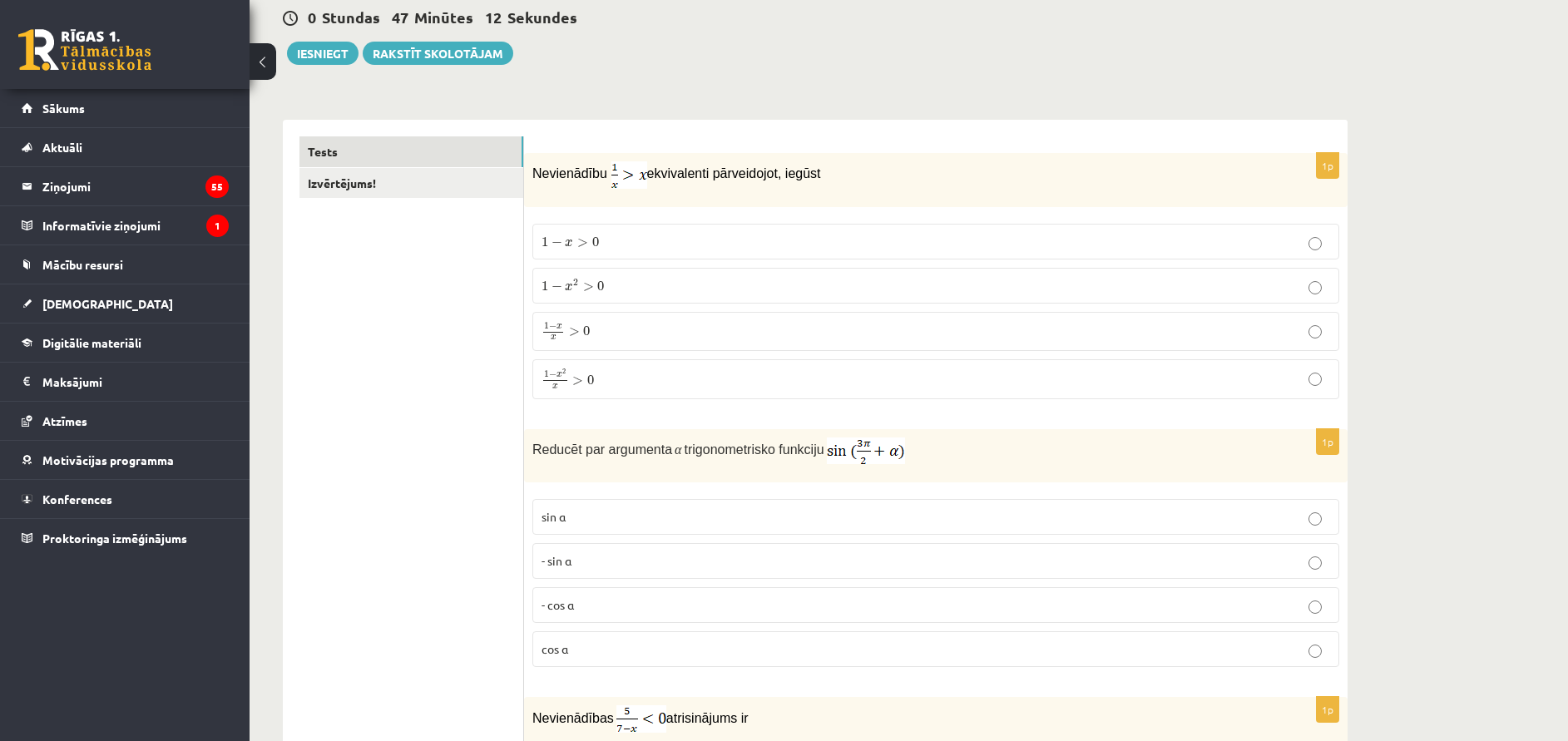
scroll to position [0, 0]
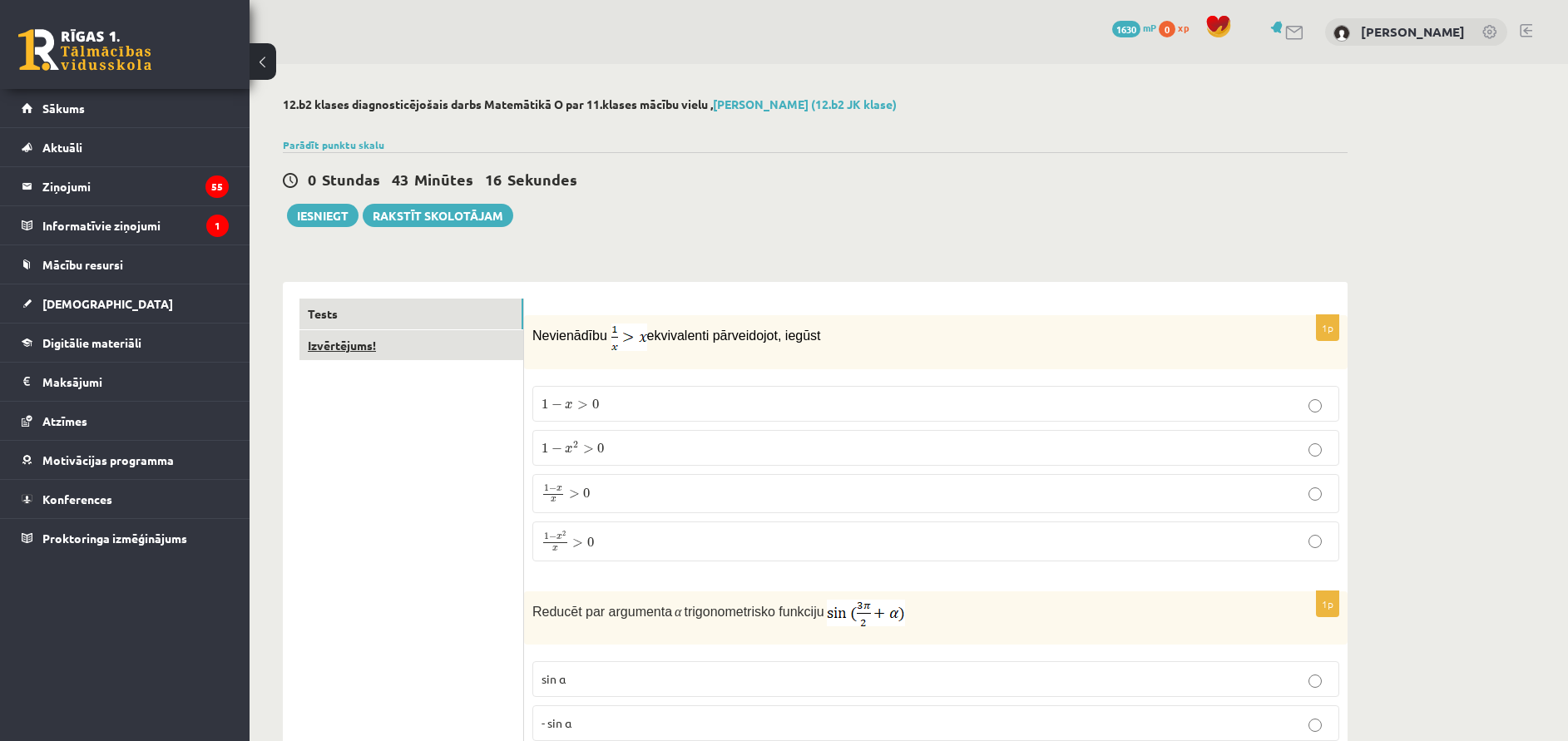
type input "**"
click at [429, 355] on link "Izvērtējums!" at bounding box center [411, 345] width 223 height 31
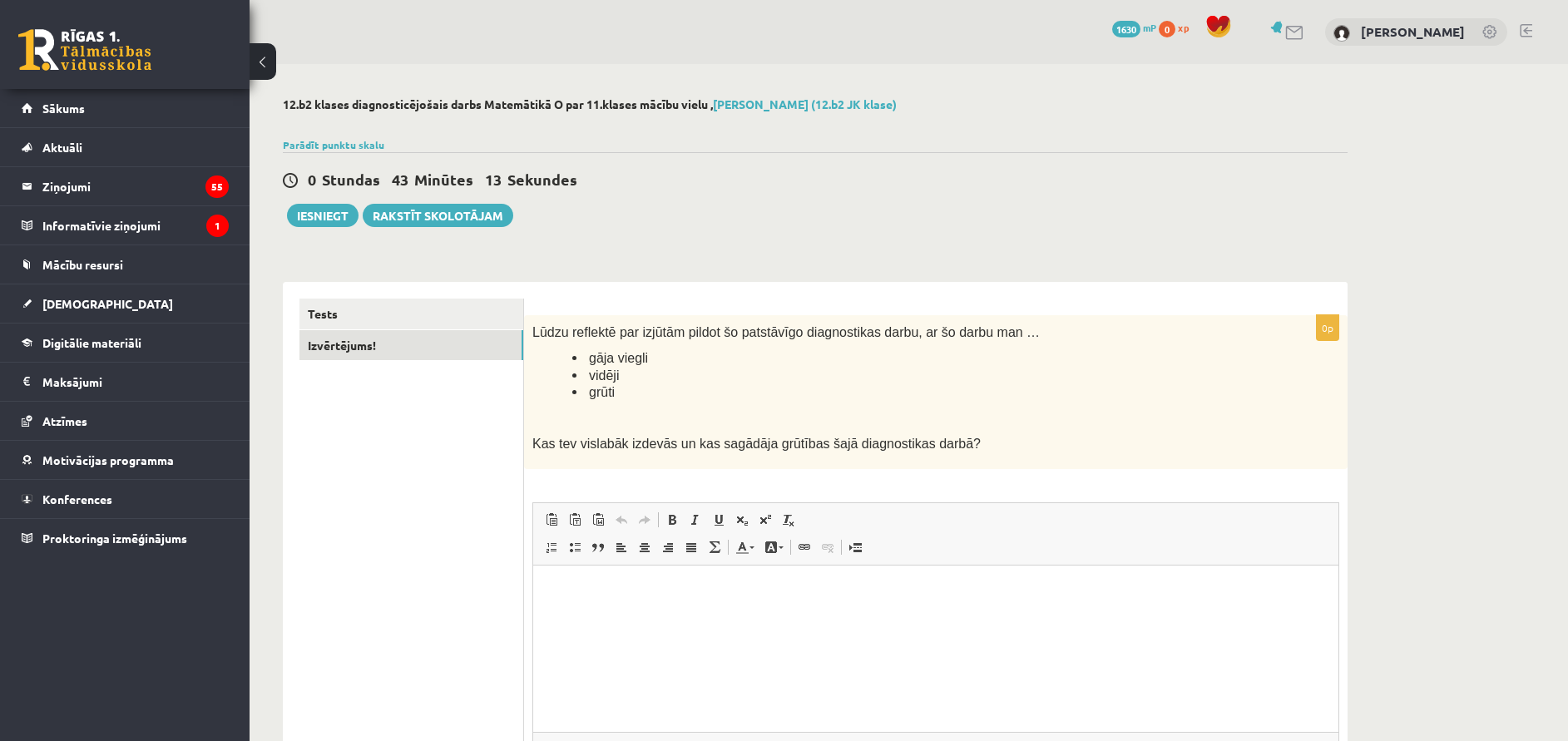
scroll to position [124, 0]
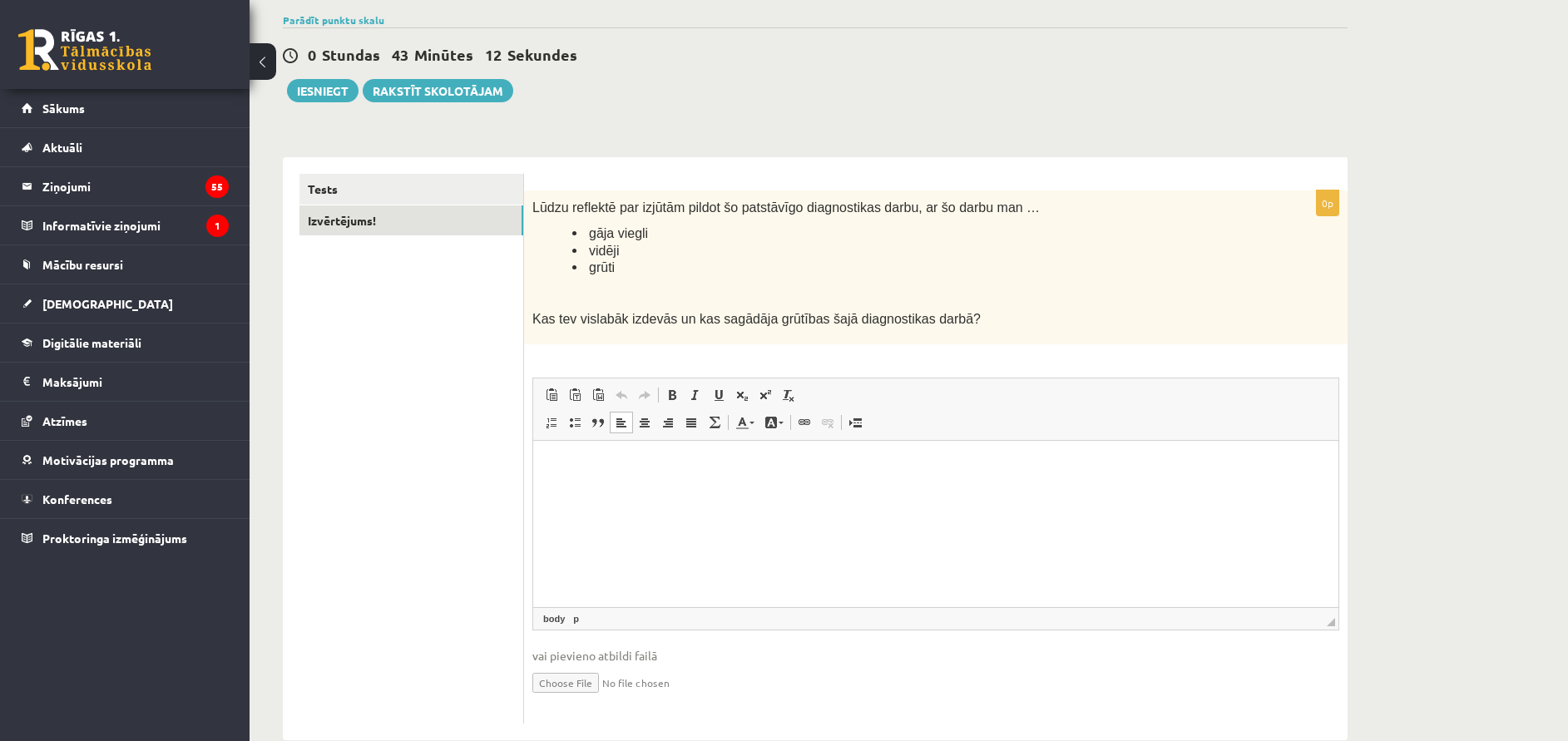
click at [697, 491] on html at bounding box center [935, 466] width 805 height 51
click at [310, 90] on button "Iesniegt" at bounding box center [323, 90] width 72 height 23
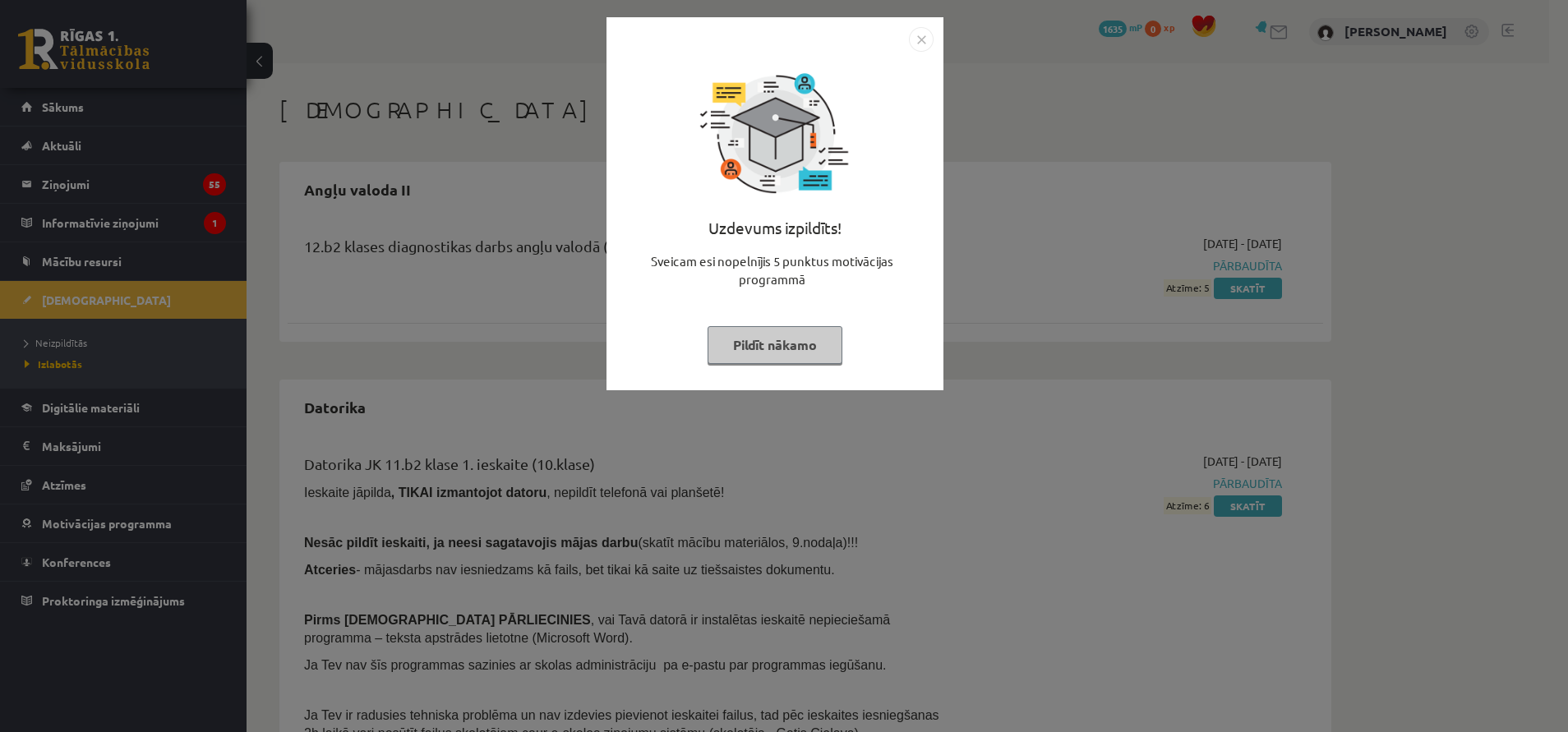
click at [828, 358] on button "Pildīt nākamo" at bounding box center [775, 345] width 135 height 38
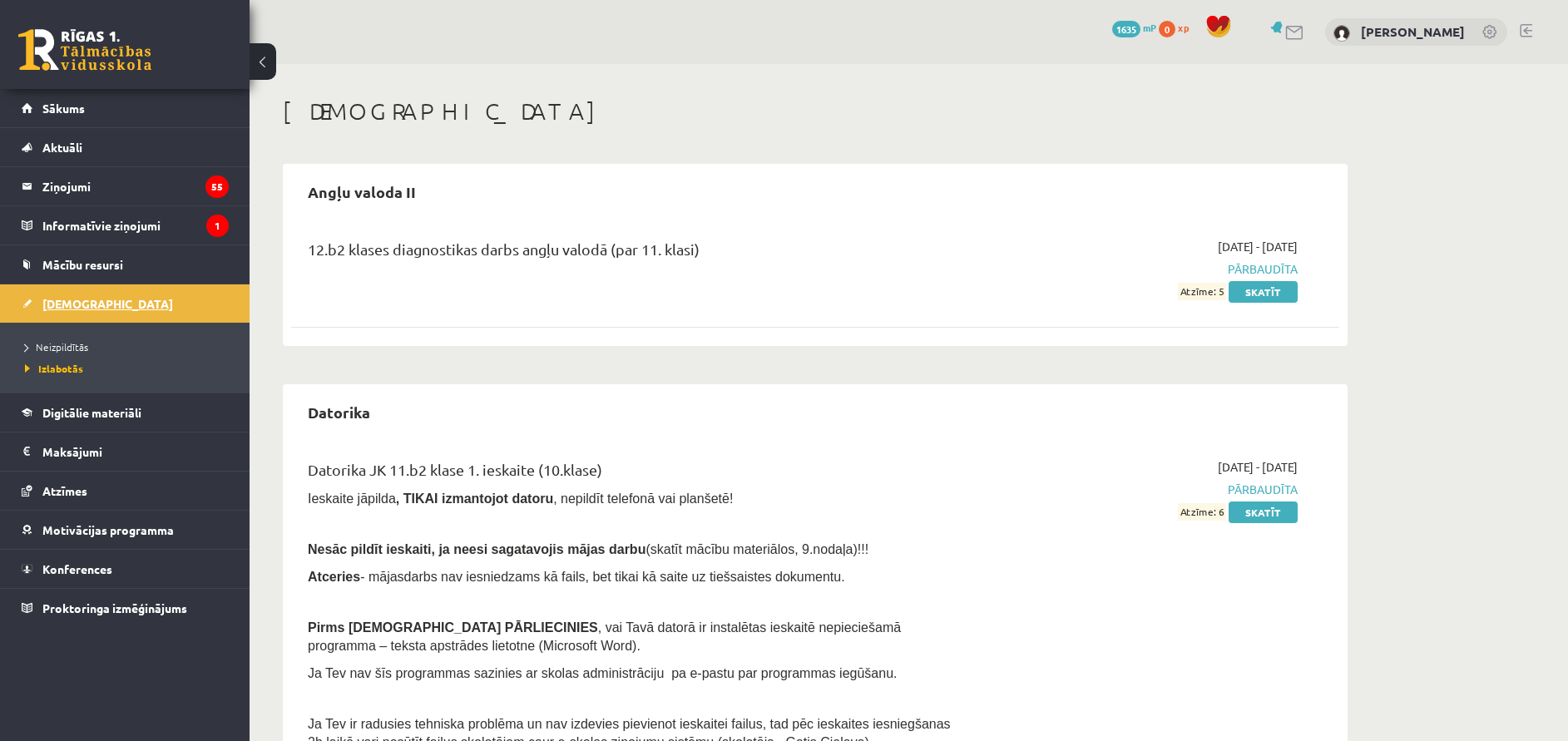
click at [163, 307] on link "[DEMOGRAPHIC_DATA]" at bounding box center [124, 304] width 207 height 38
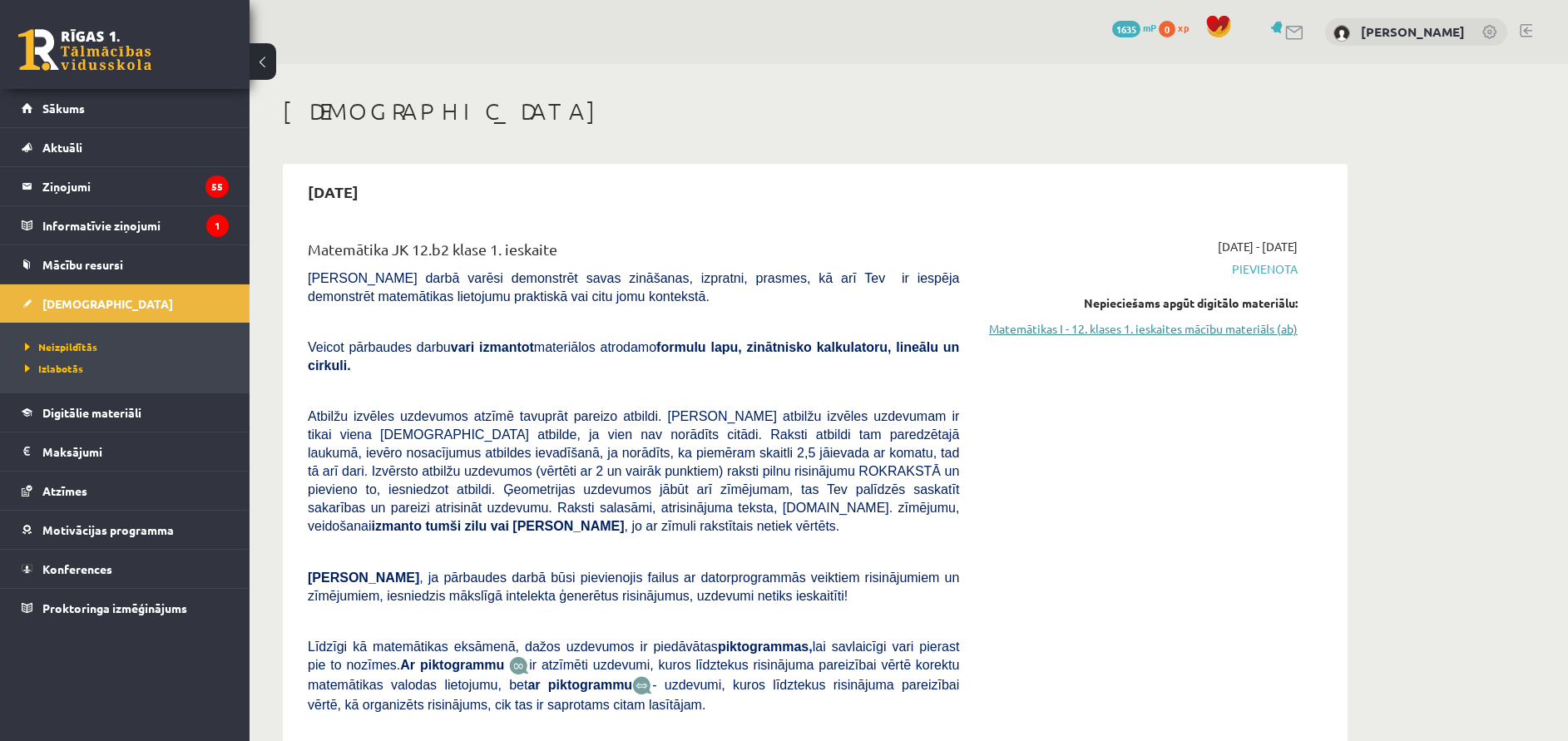
click at [1131, 332] on link "Matemātikas I - 12. klases 1. ieskaites mācību materiāls (ab)" at bounding box center [1141, 329] width 314 height 17
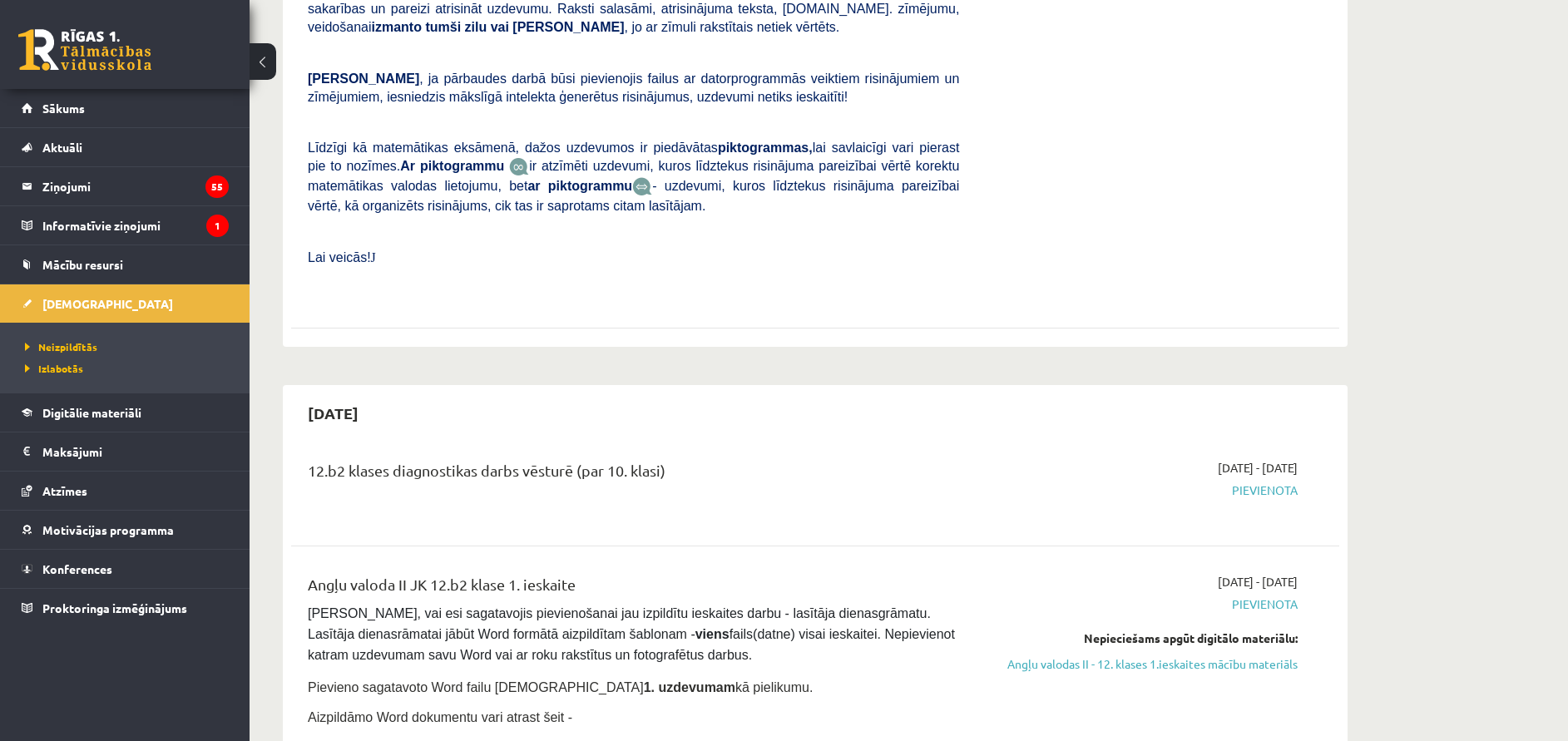
scroll to position [124, 0]
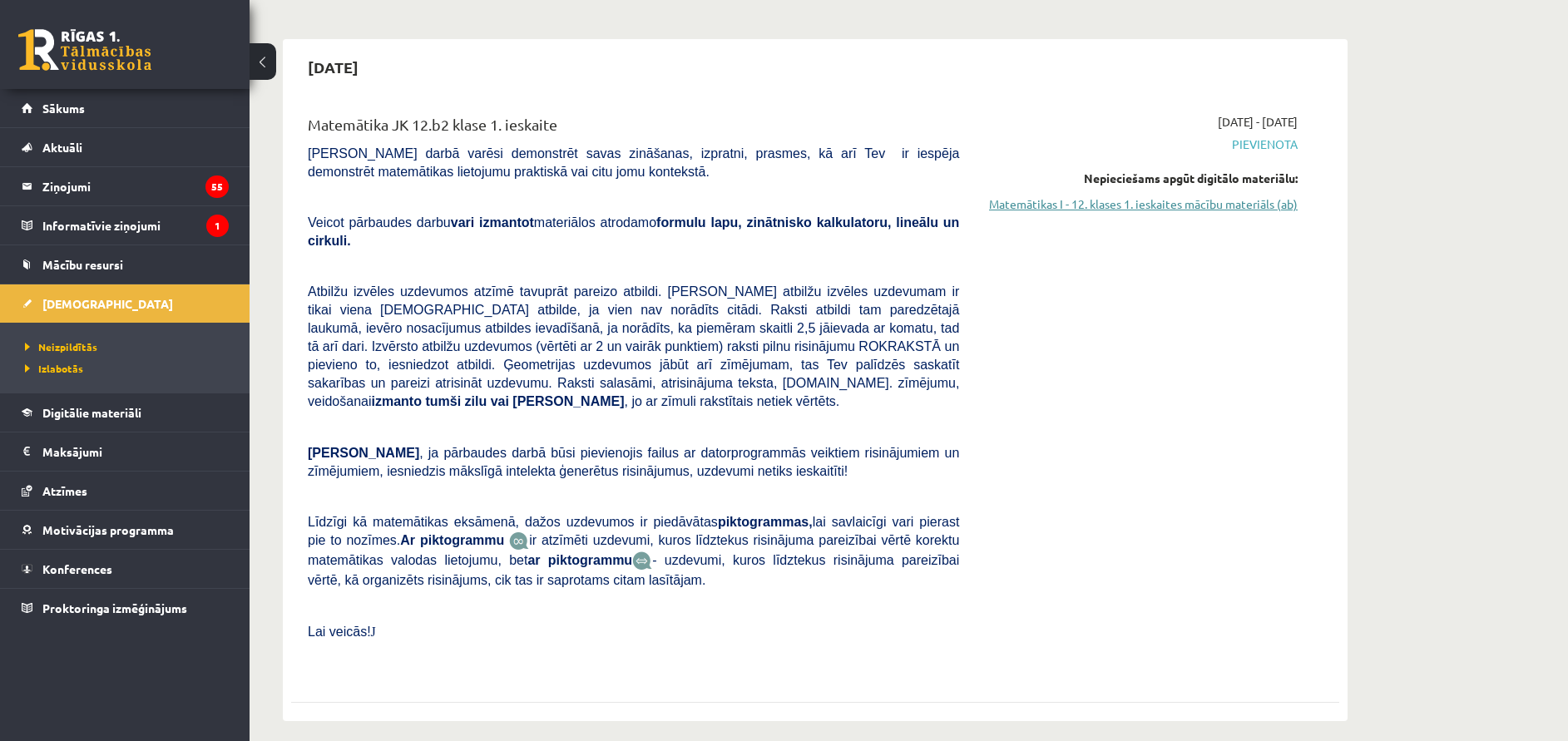
click at [1189, 200] on link "Matemātikas I - 12. klases 1. ieskaites mācību materiāls (ab)" at bounding box center [1141, 204] width 314 height 17
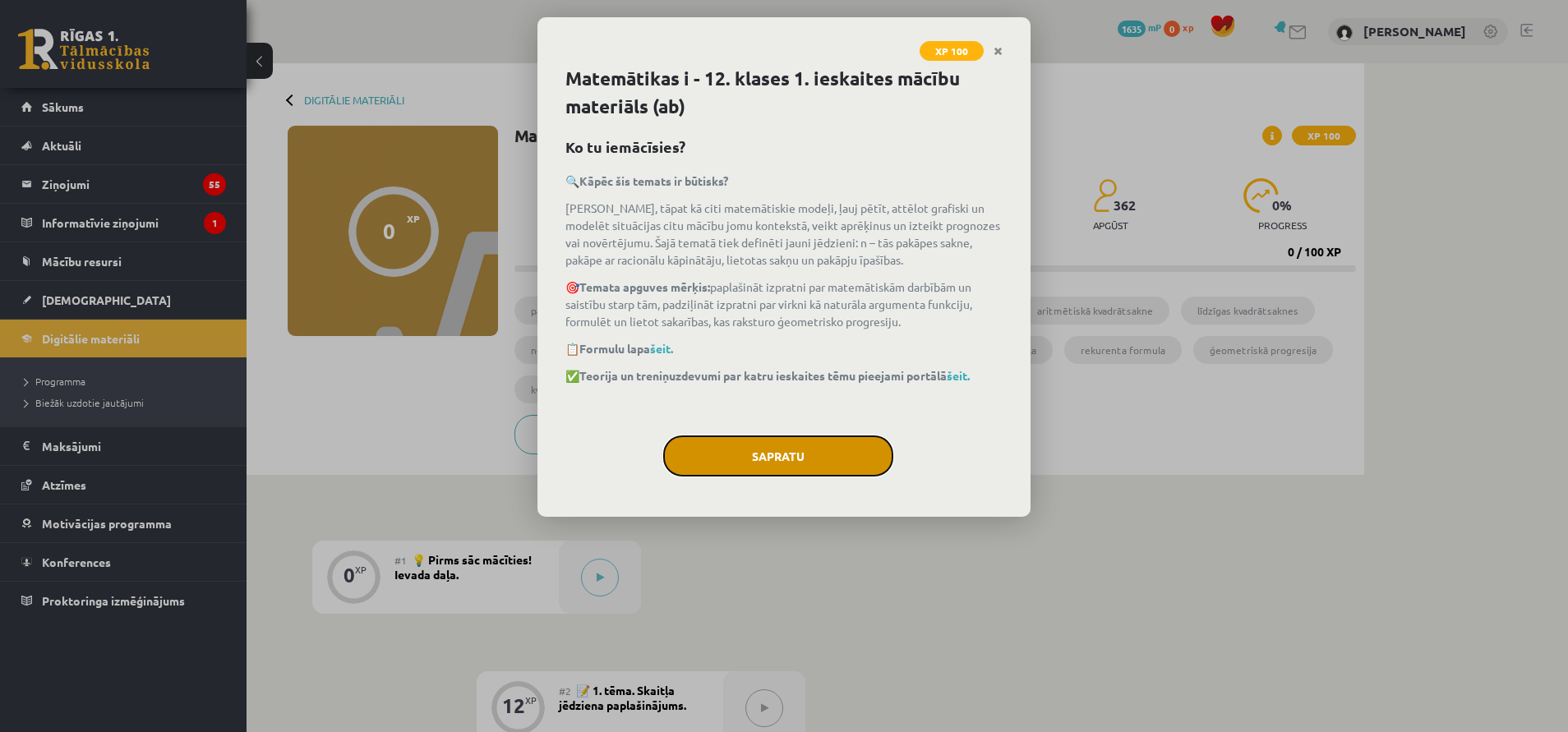
click at [820, 465] on button "Sapratu" at bounding box center [777, 456] width 230 height 41
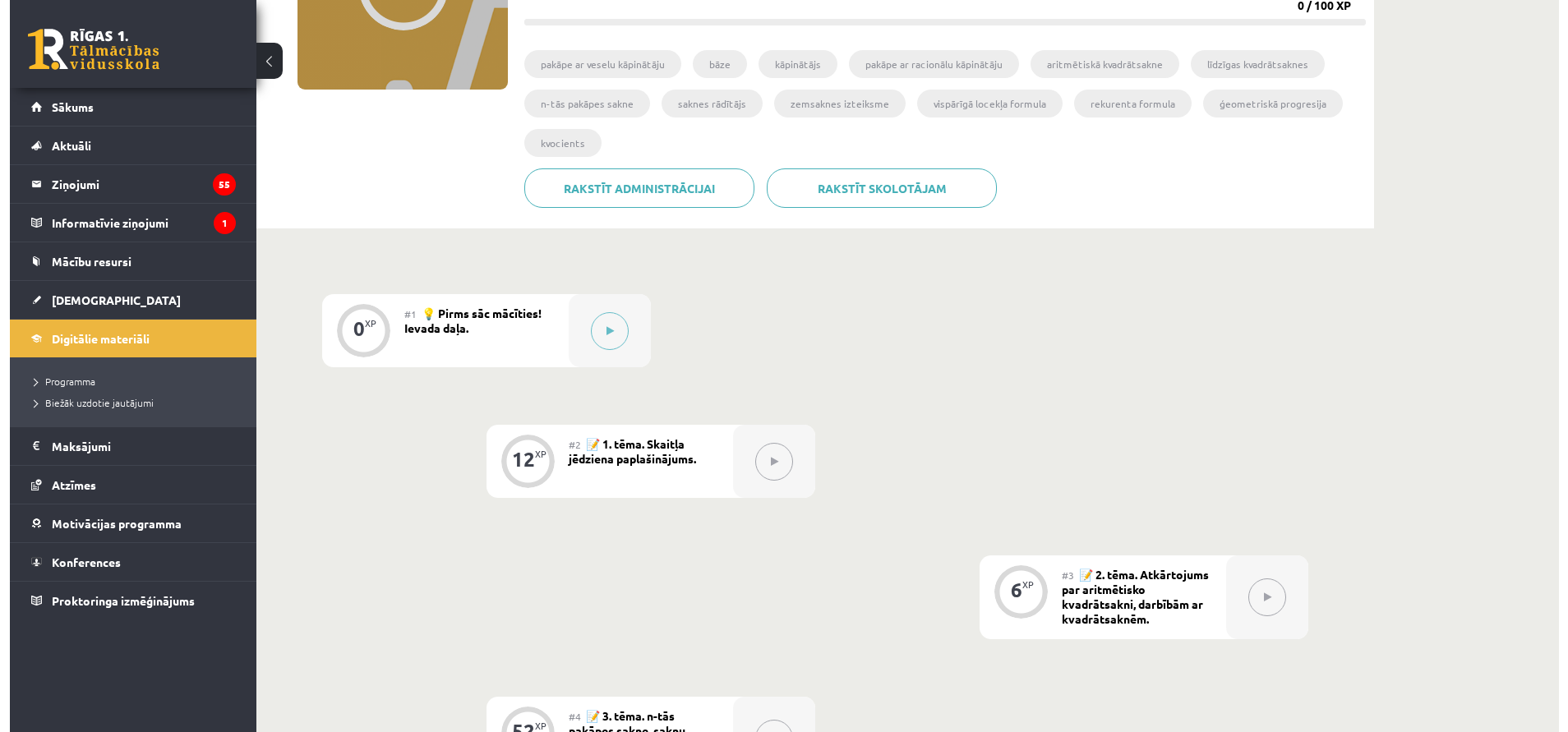
scroll to position [370, 0]
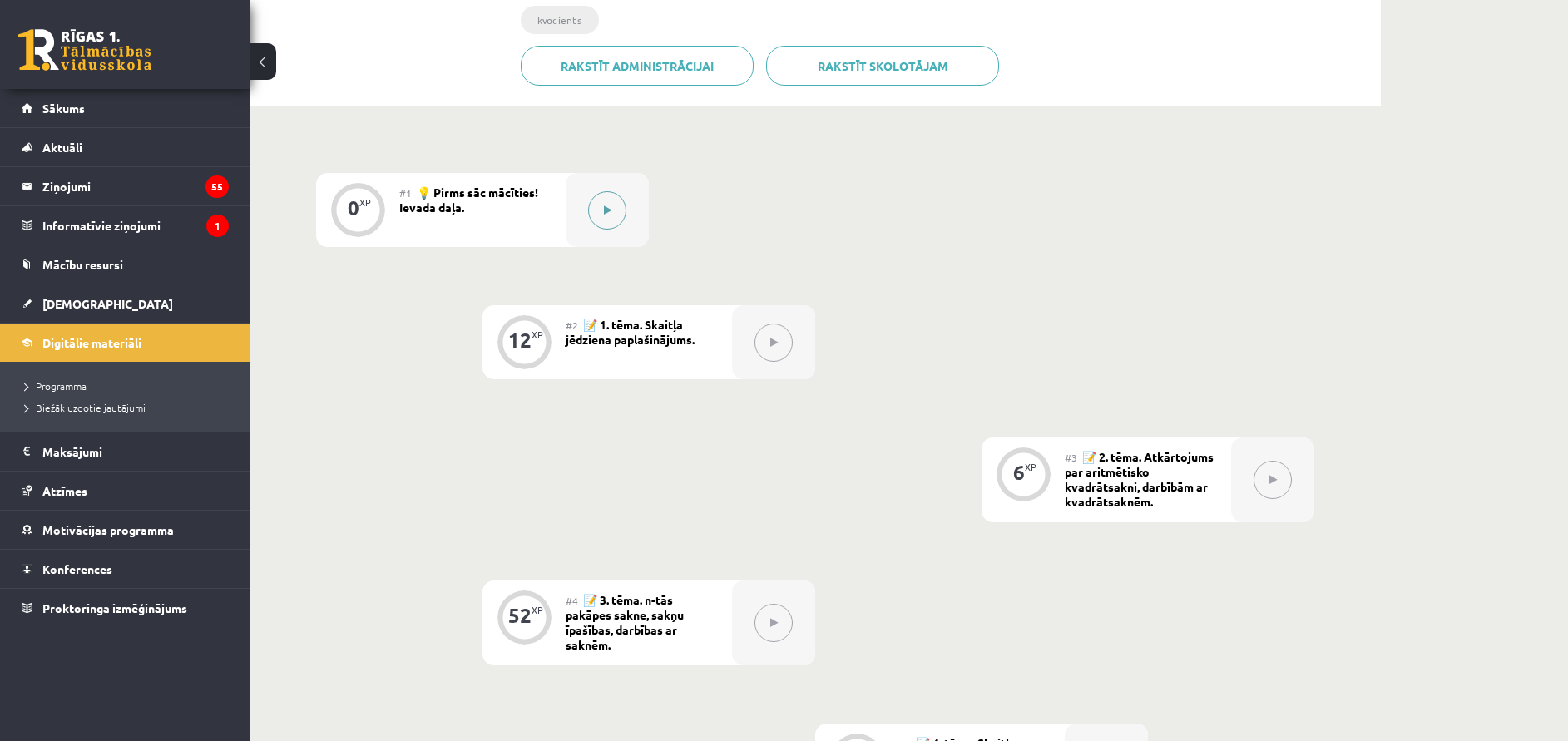
click at [611, 216] on button at bounding box center [607, 210] width 38 height 38
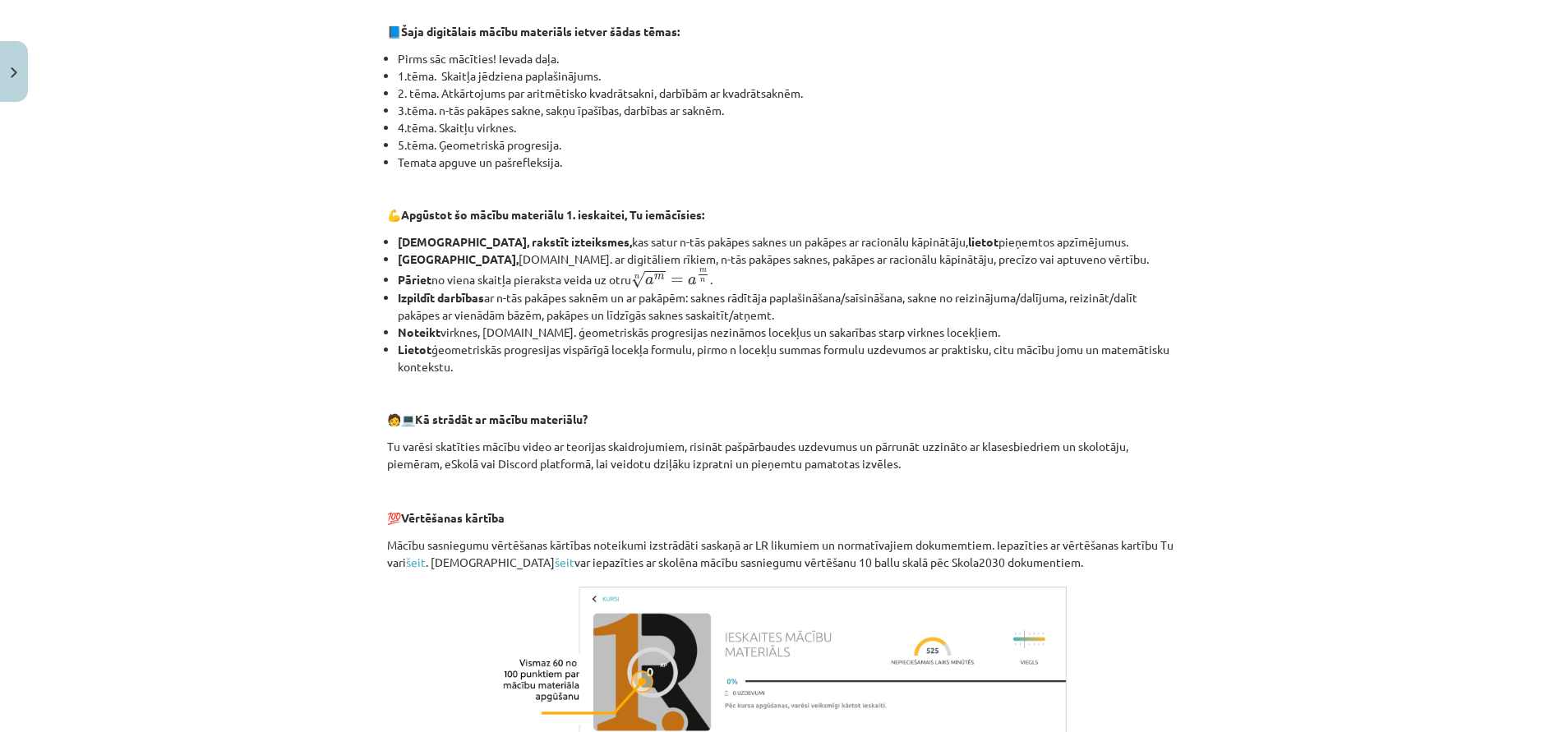
scroll to position [590, 0]
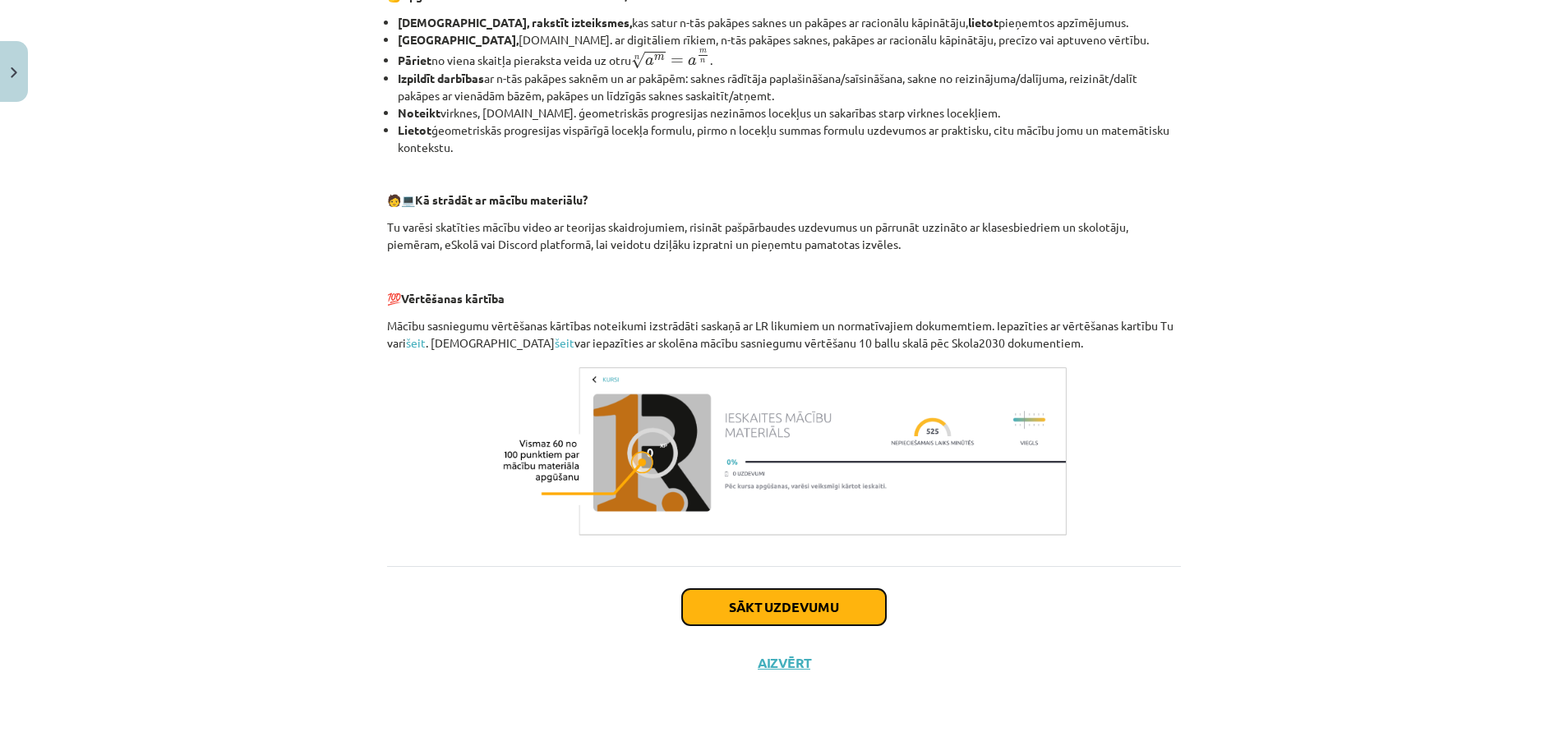
click at [856, 610] on button "Sākt uzdevumu" at bounding box center [784, 607] width 204 height 36
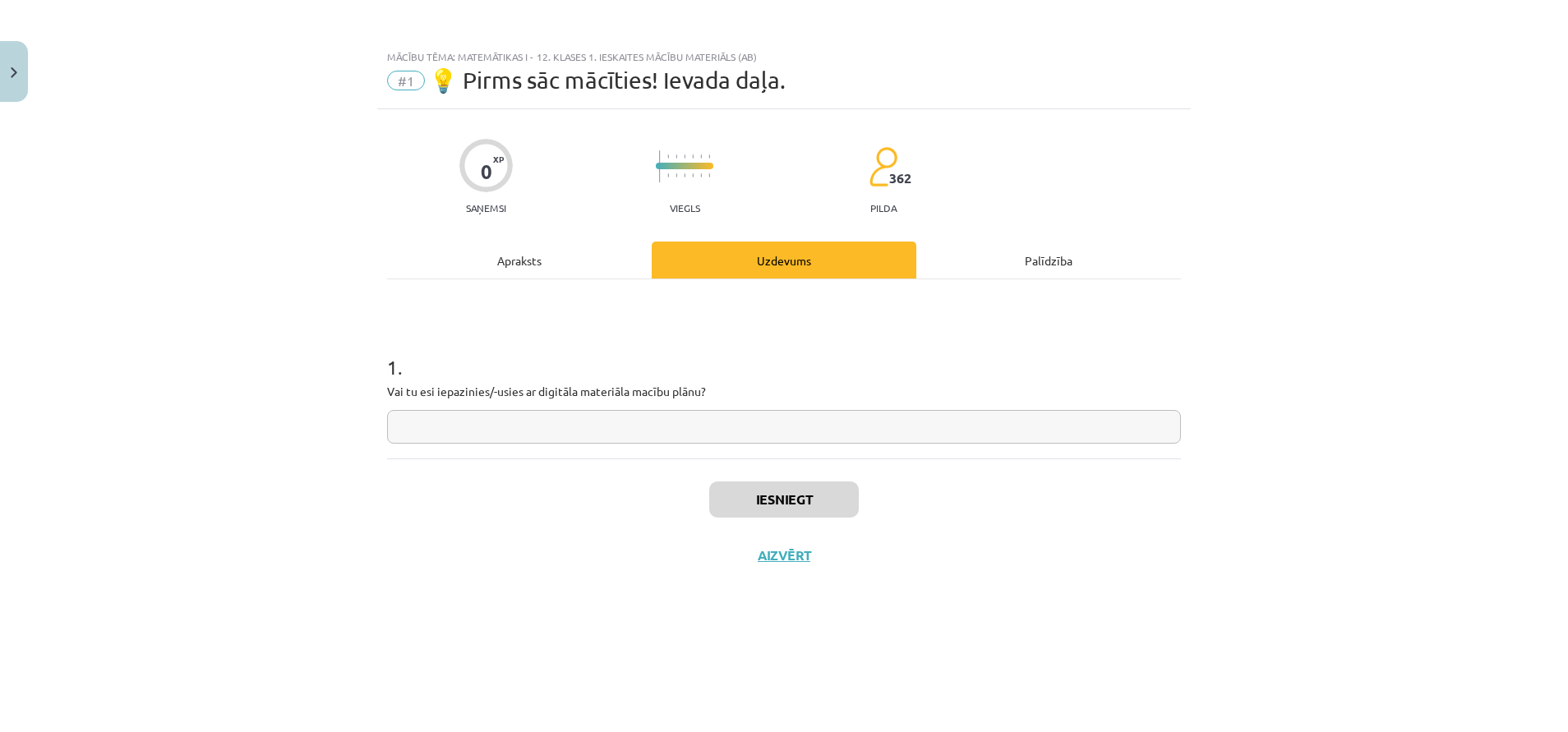
click at [529, 430] on input "text" at bounding box center [784, 427] width 793 height 34
type input "**"
click at [776, 500] on button "Iesniegt" at bounding box center [784, 500] width 150 height 36
click at [771, 568] on button "Nākamā nodarbība" at bounding box center [783, 566] width 161 height 38
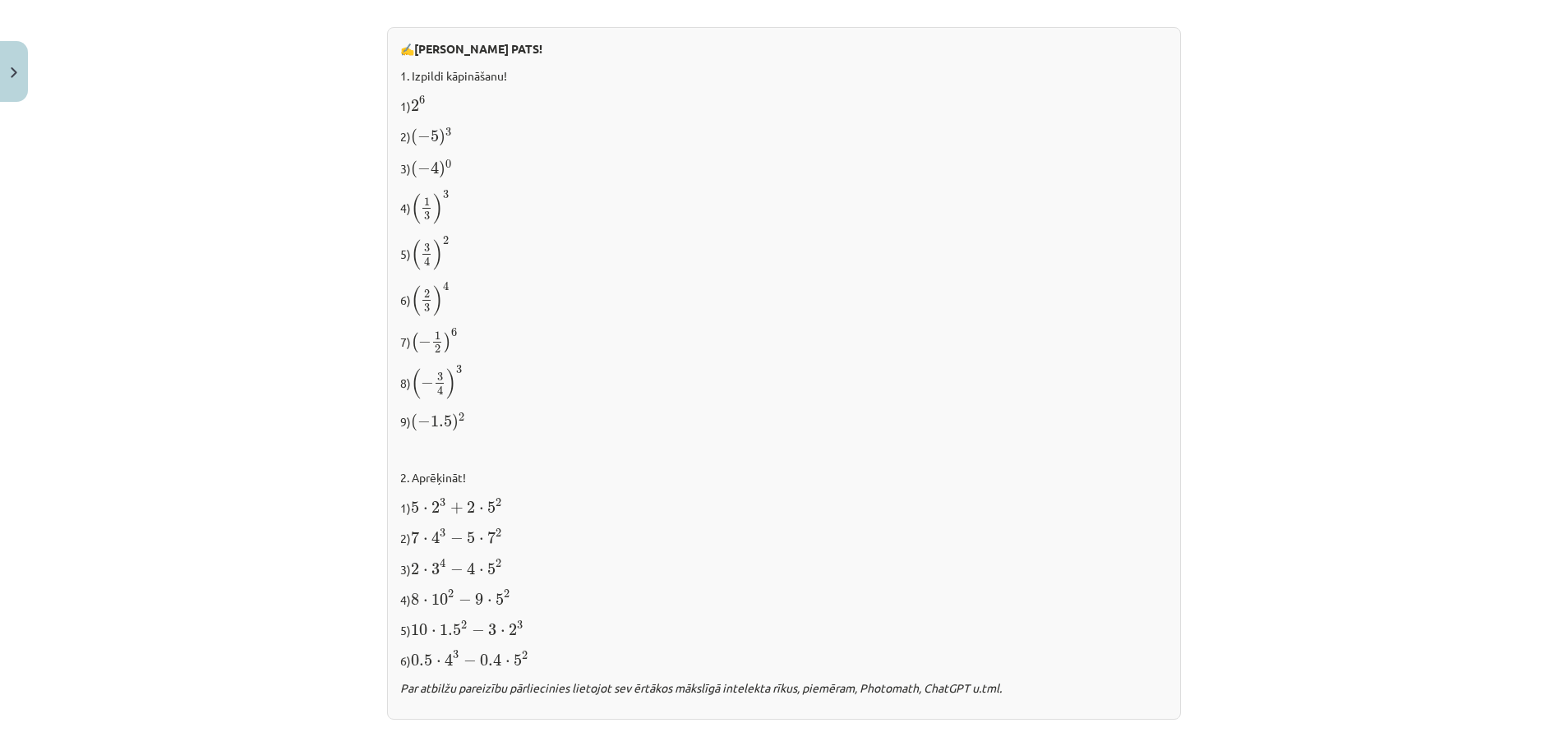
scroll to position [1247, 0]
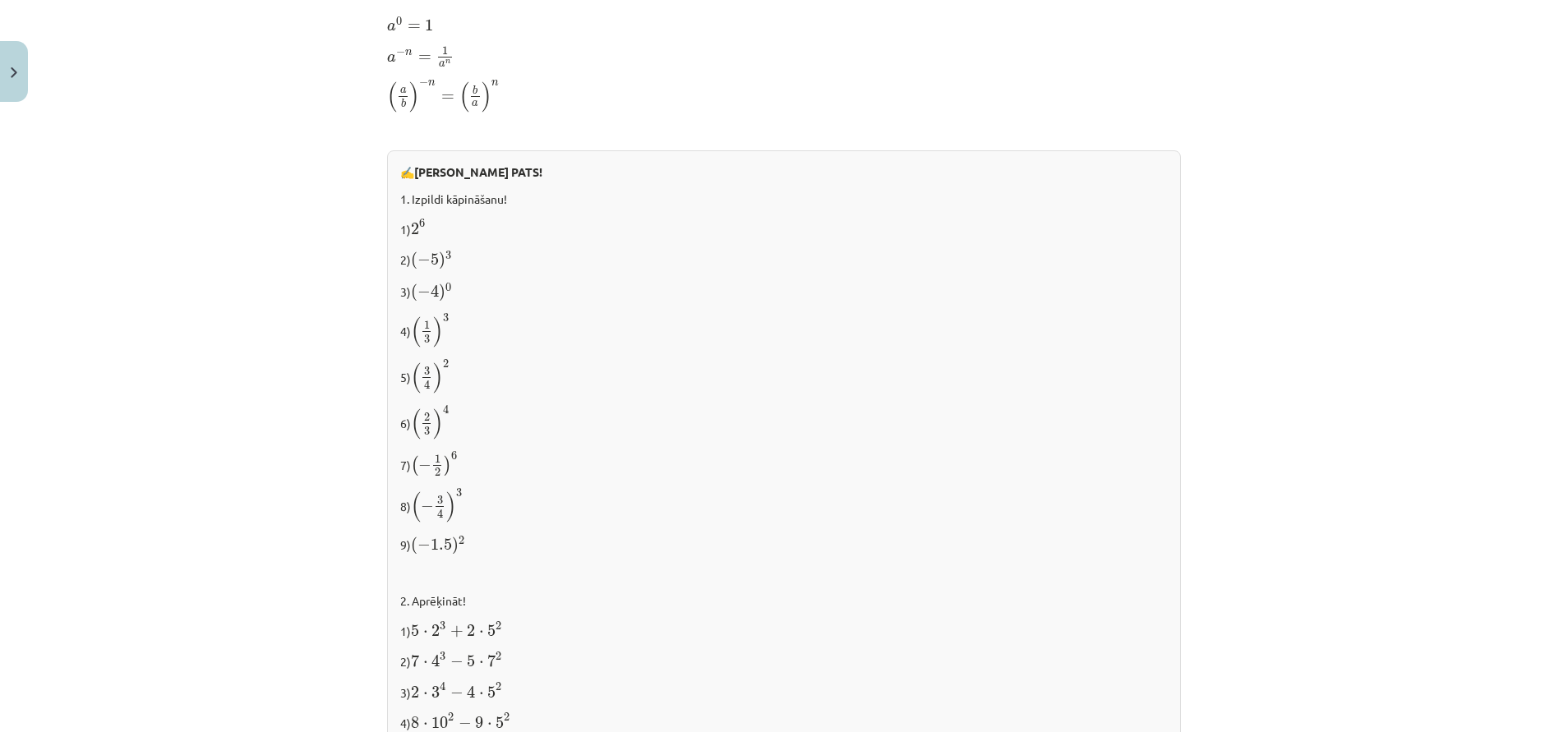
click at [433, 422] on span ")" at bounding box center [438, 424] width 10 height 31
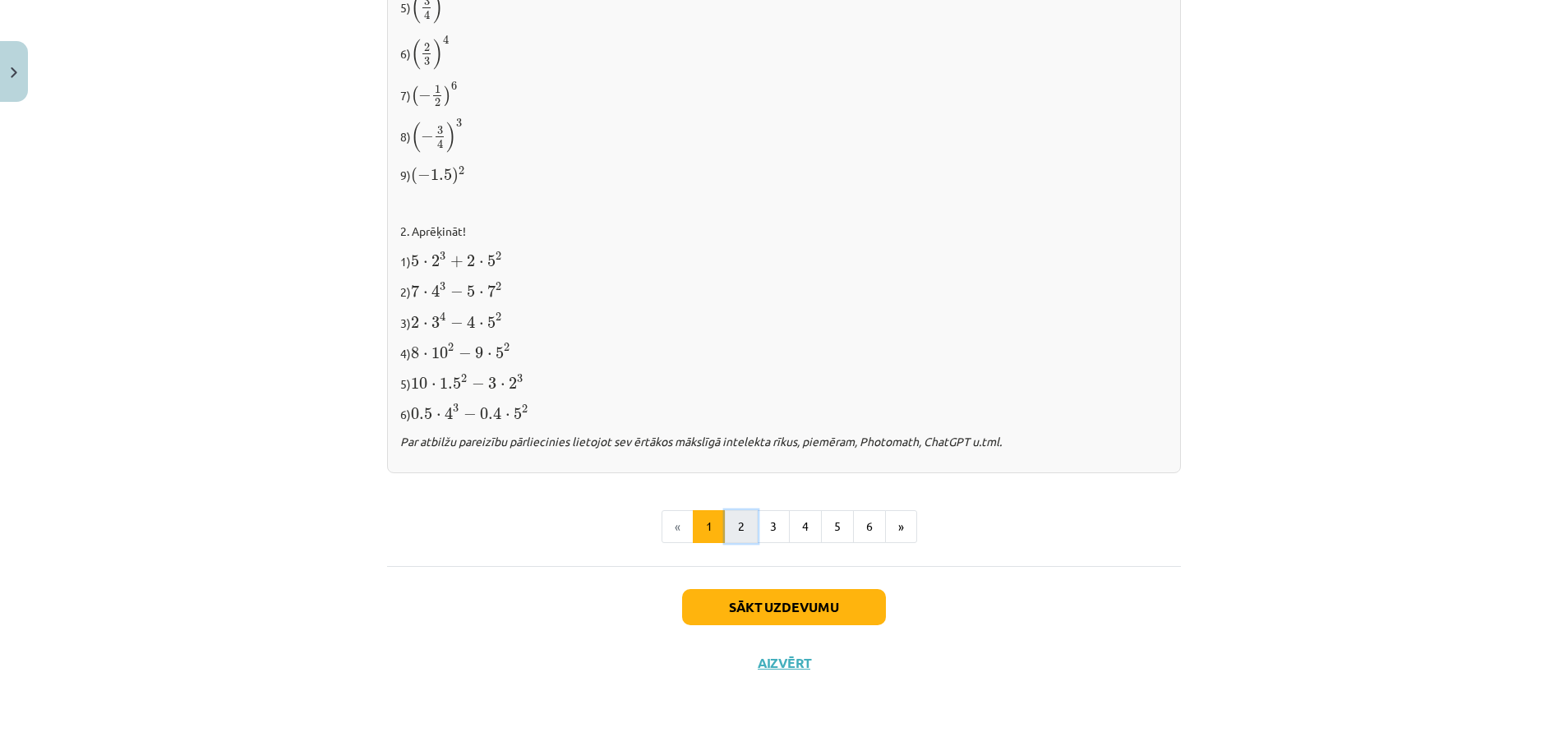
click at [737, 528] on button "2" at bounding box center [741, 526] width 33 height 33
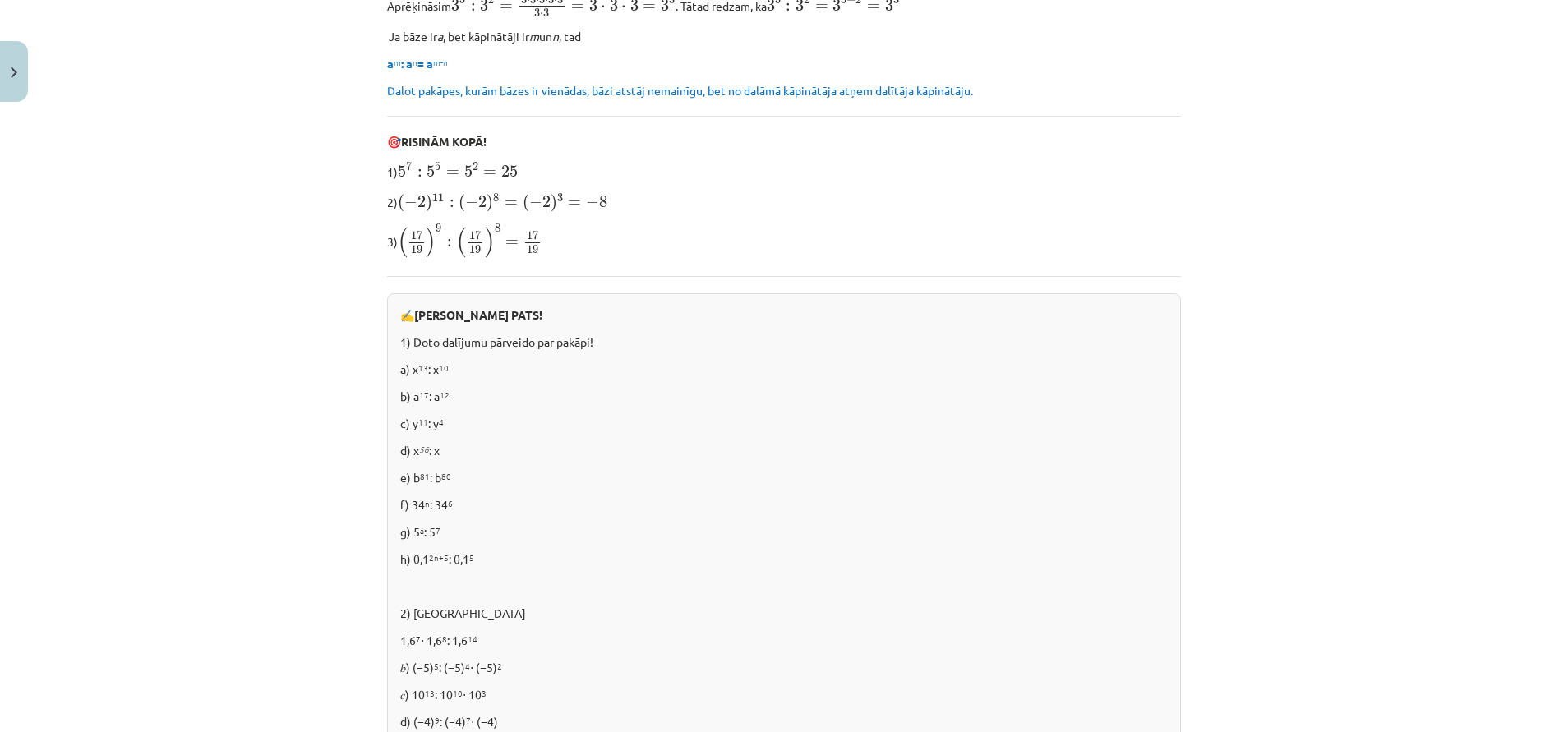
scroll to position [1017, 0]
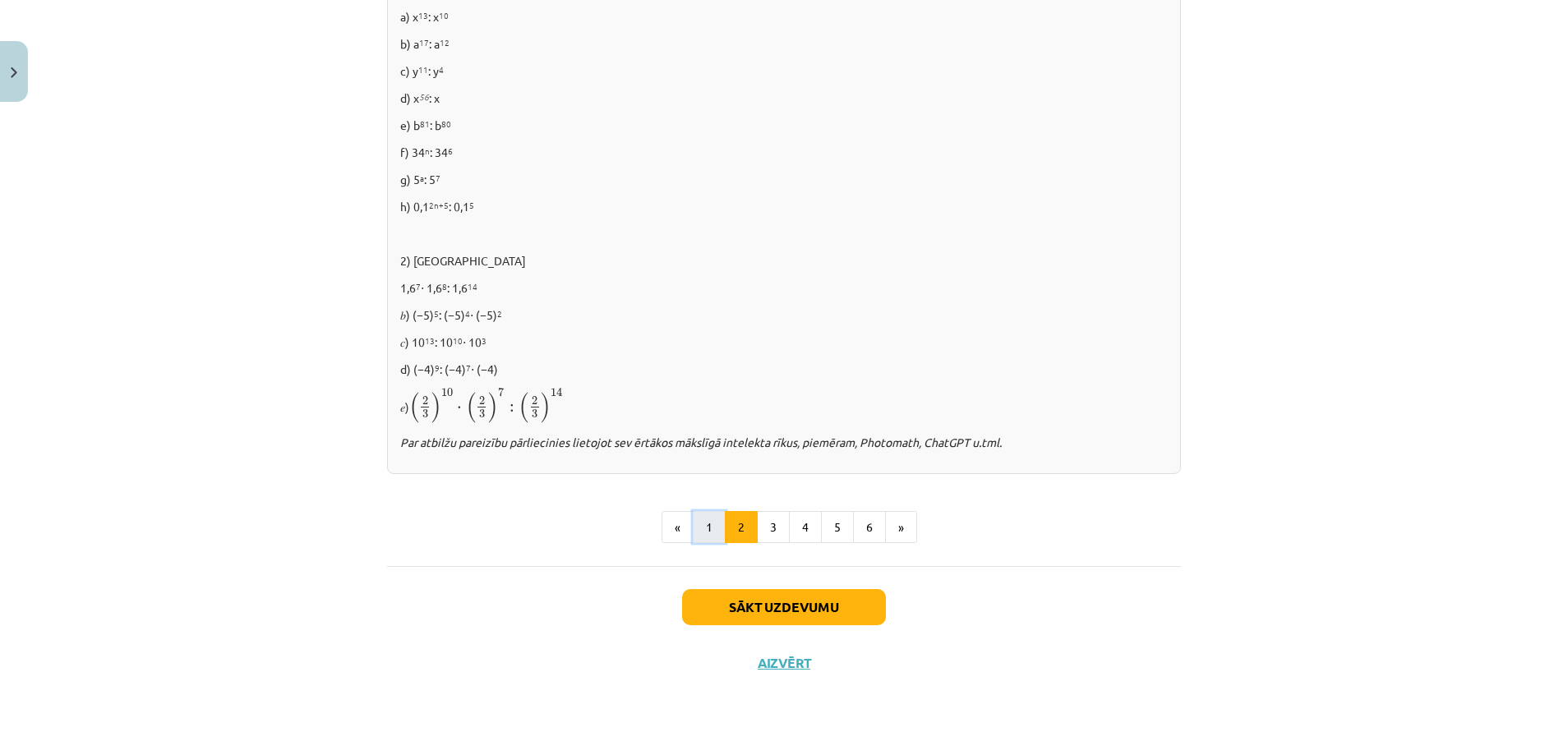
click at [696, 518] on button "1" at bounding box center [708, 527] width 33 height 33
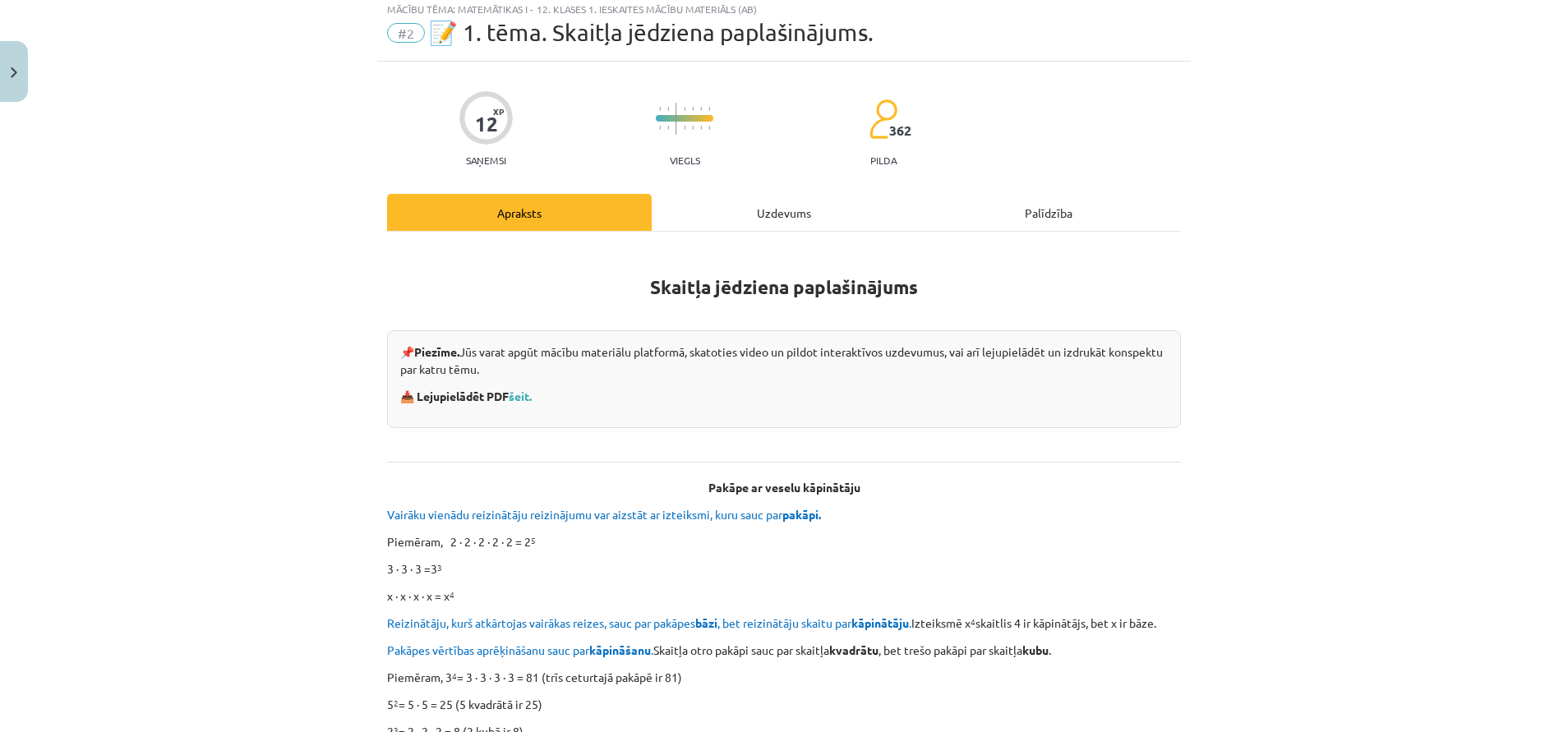
scroll to position [0, 0]
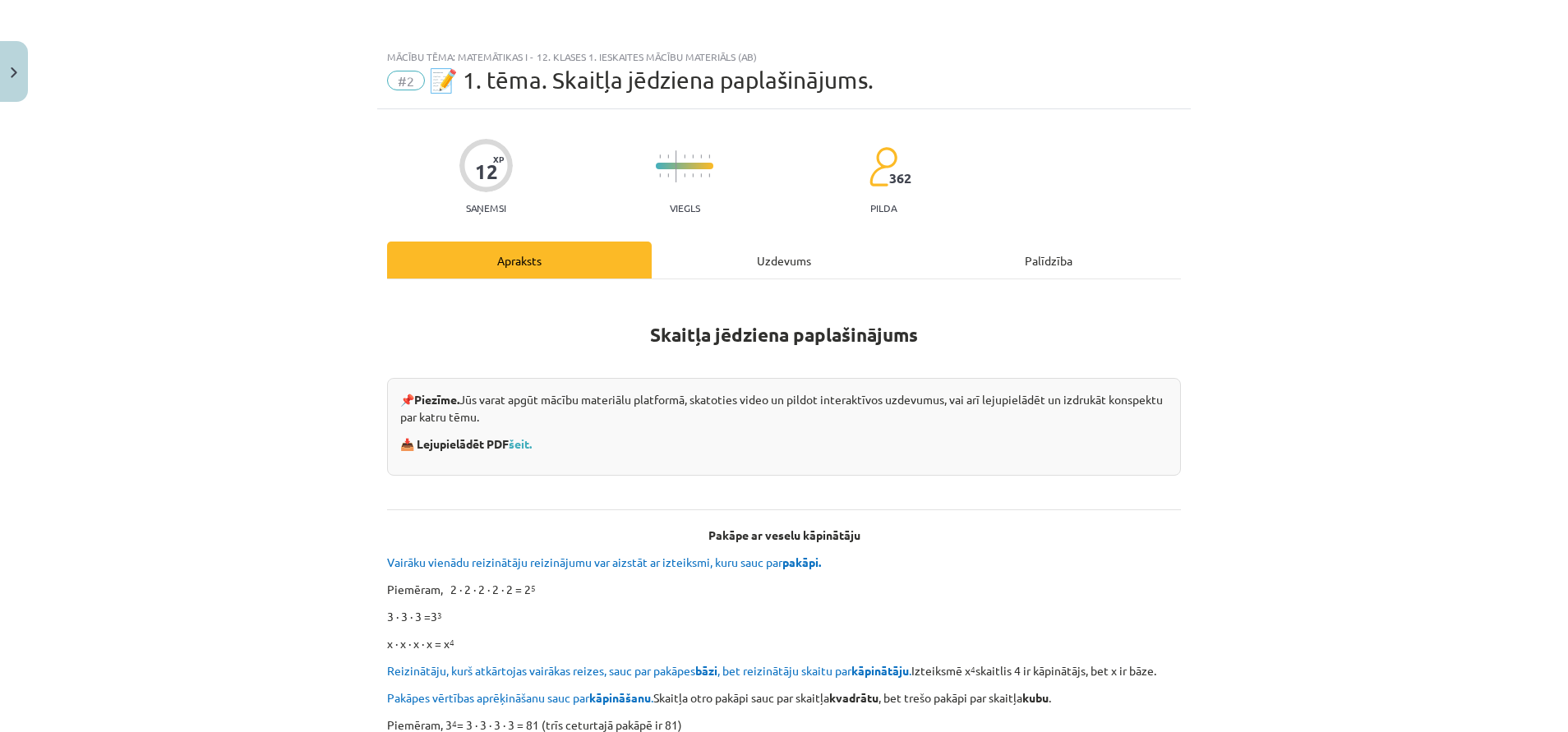
click at [756, 262] on div "Uzdevums" at bounding box center [784, 260] width 264 height 37
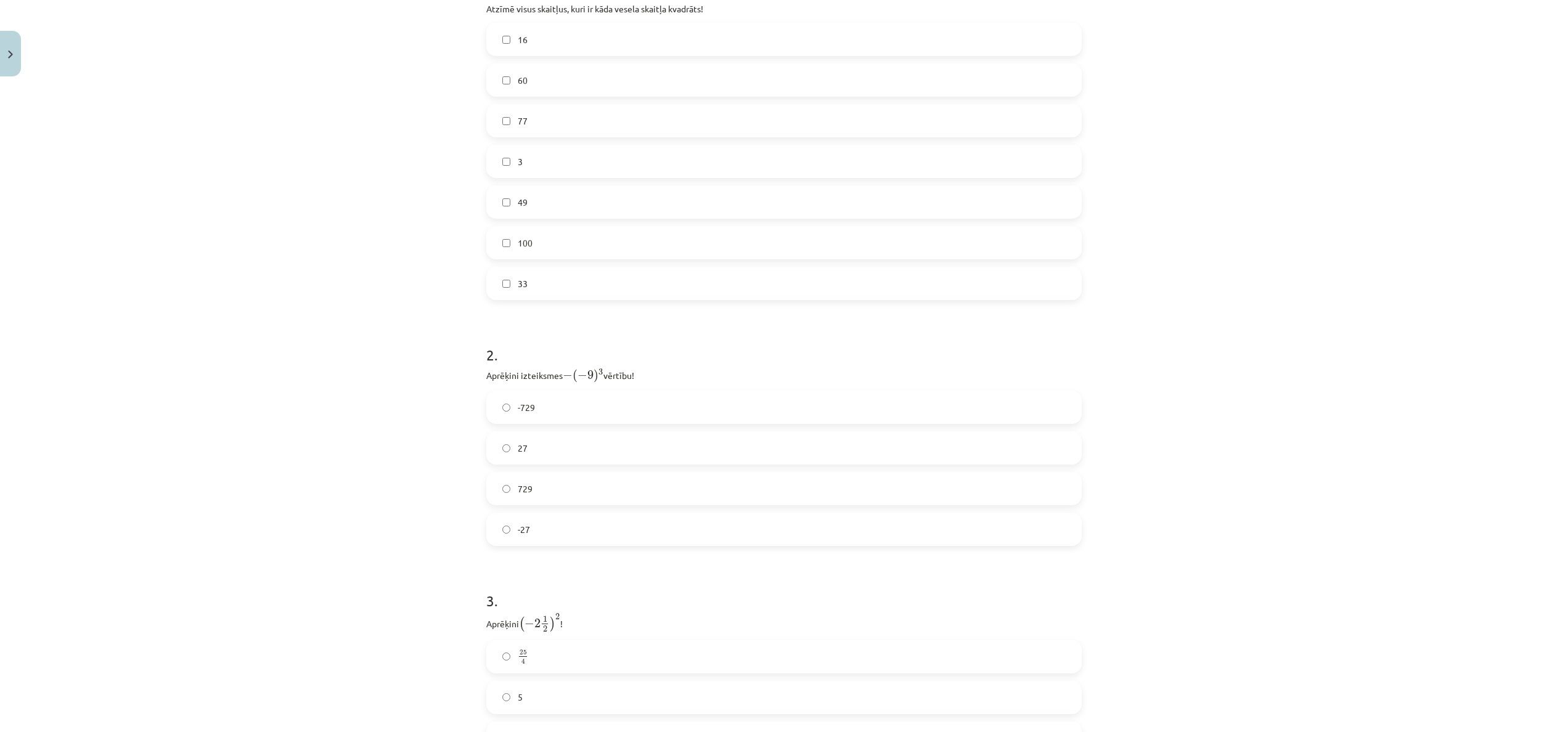
scroll to position [289, 0]
click at [560, 25] on label "16" at bounding box center [784, 35] width 593 height 31
click at [557, 231] on label "100" at bounding box center [784, 239] width 593 height 31
click at [563, 176] on div "16 60 77 3 49 100 33" at bounding box center [784, 157] width 595 height 277
drag, startPoint x: 558, startPoint y: 192, endPoint x: 557, endPoint y: 171, distance: 21.0
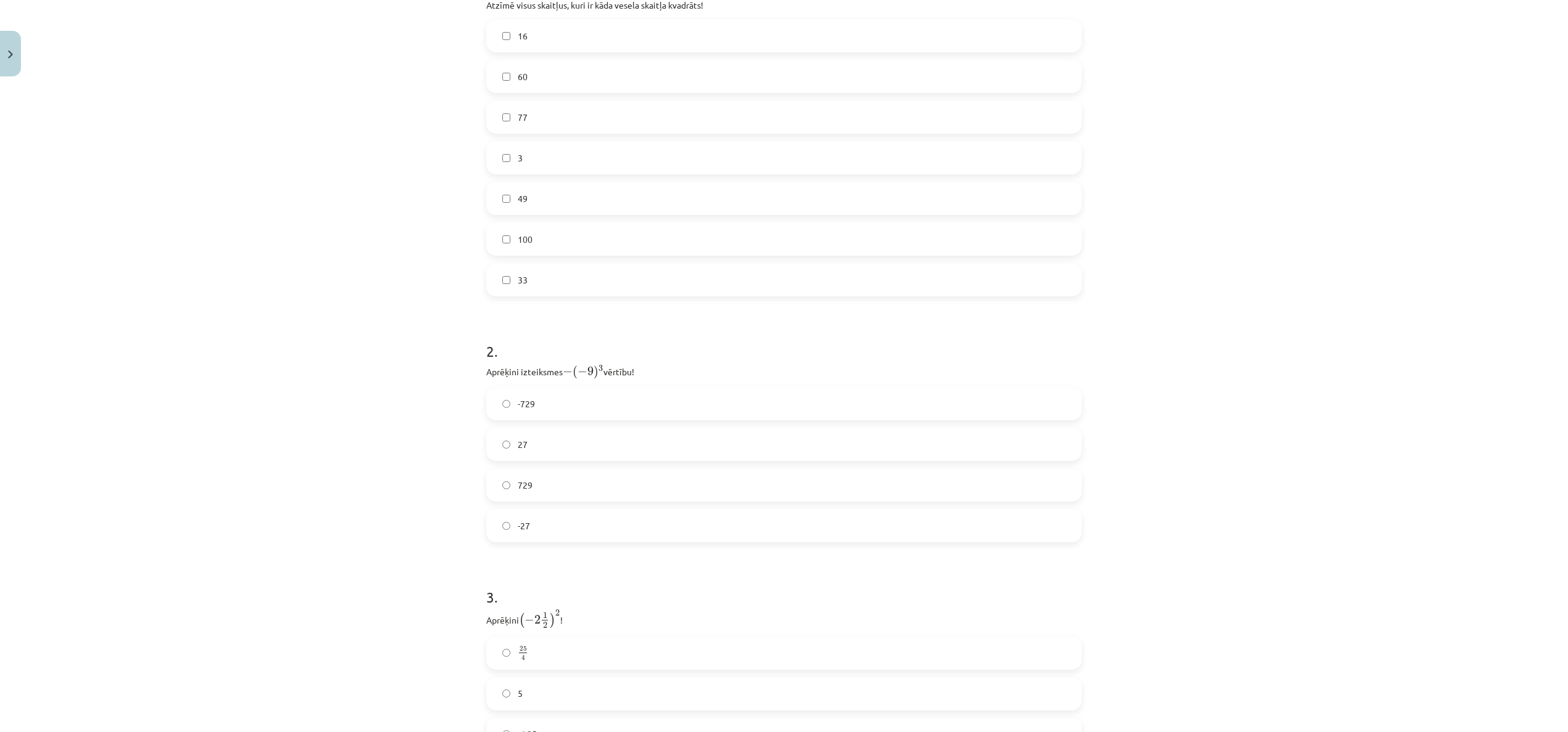
click at [558, 189] on label "49" at bounding box center [784, 198] width 593 height 31
click at [562, 143] on label "3" at bounding box center [784, 157] width 593 height 31
click at [538, 476] on label "729" at bounding box center [784, 484] width 593 height 31
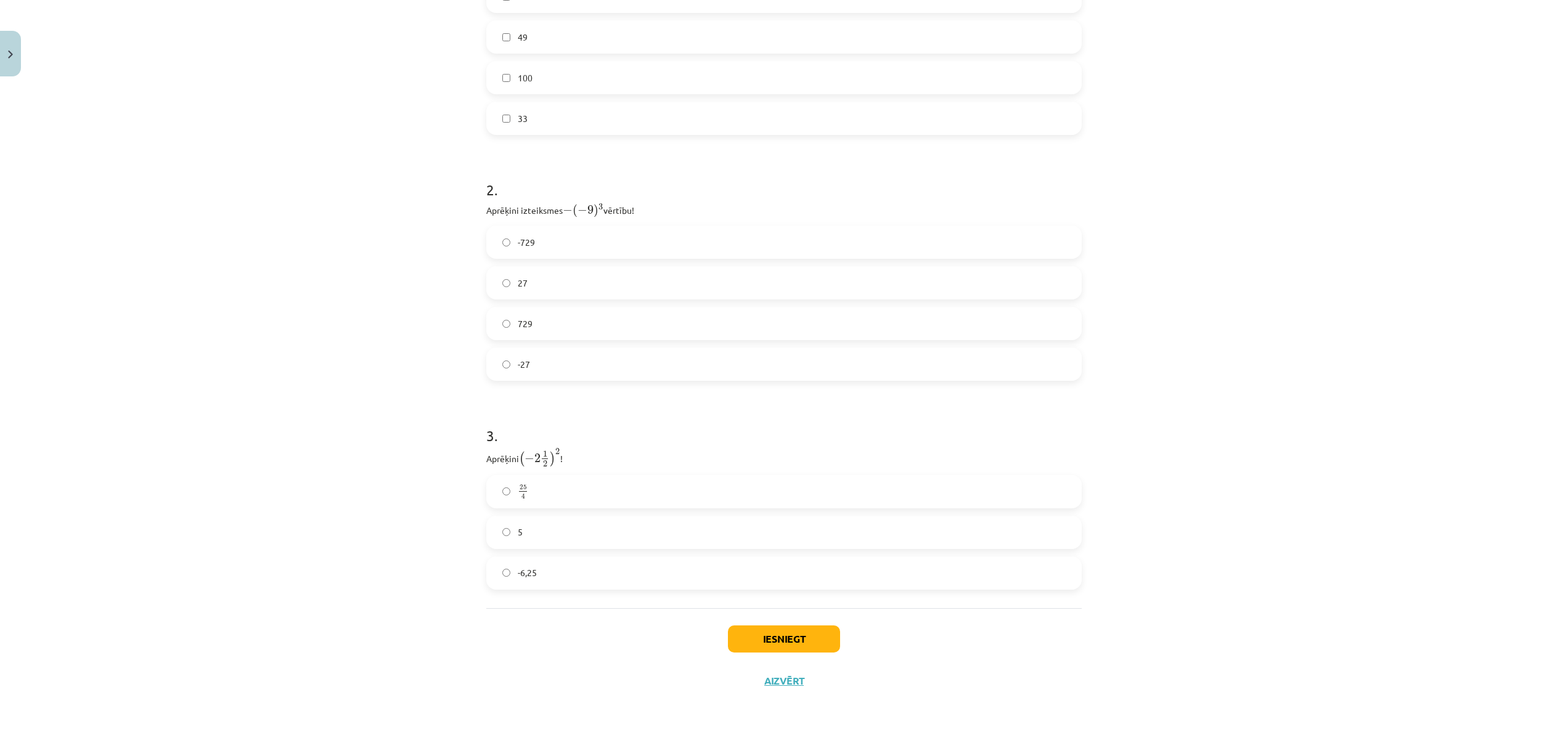
click at [620, 478] on label "25 4 25 4" at bounding box center [784, 491] width 593 height 31
click at [769, 548] on button "Iesniegt" at bounding box center [784, 639] width 112 height 27
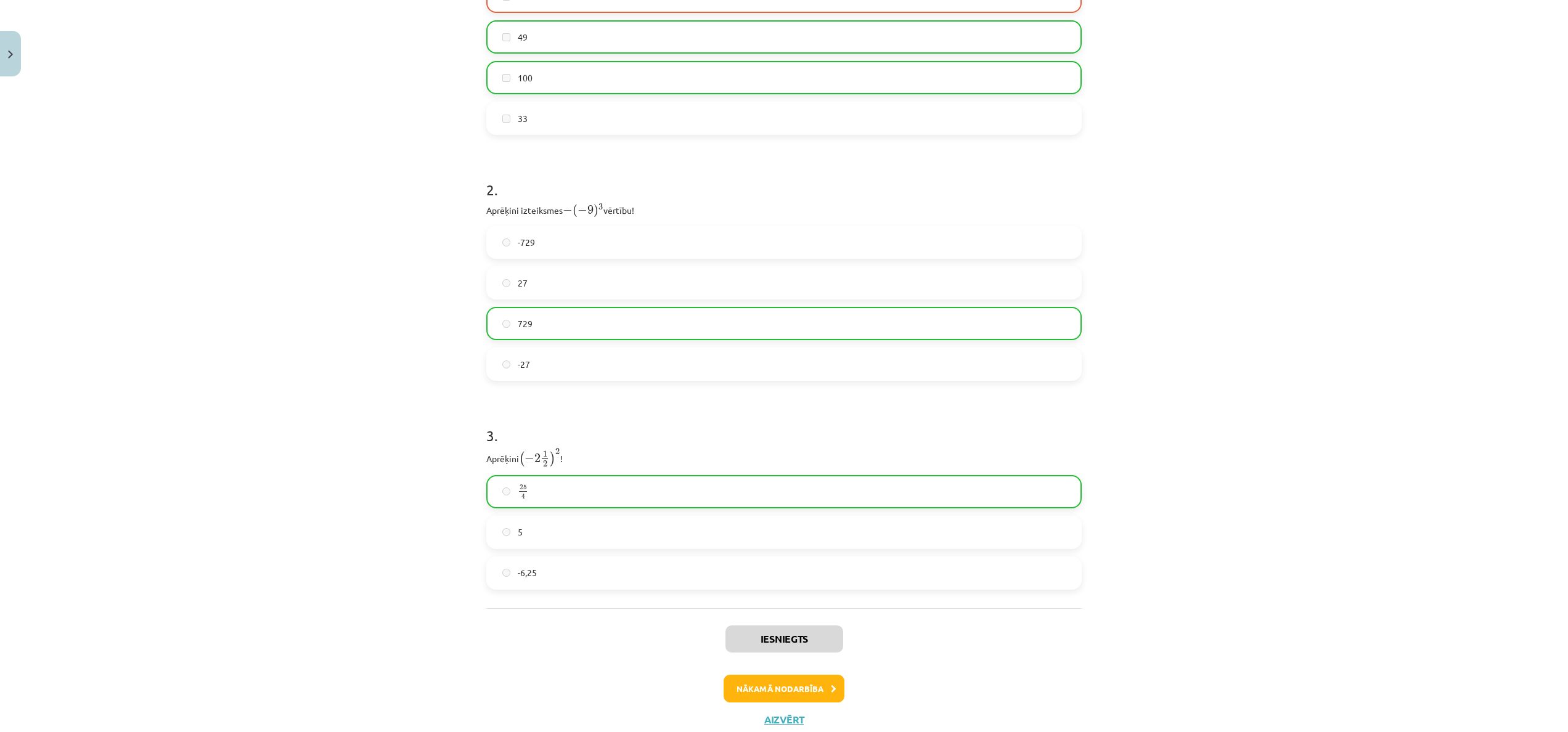
scroll to position [489, 0]
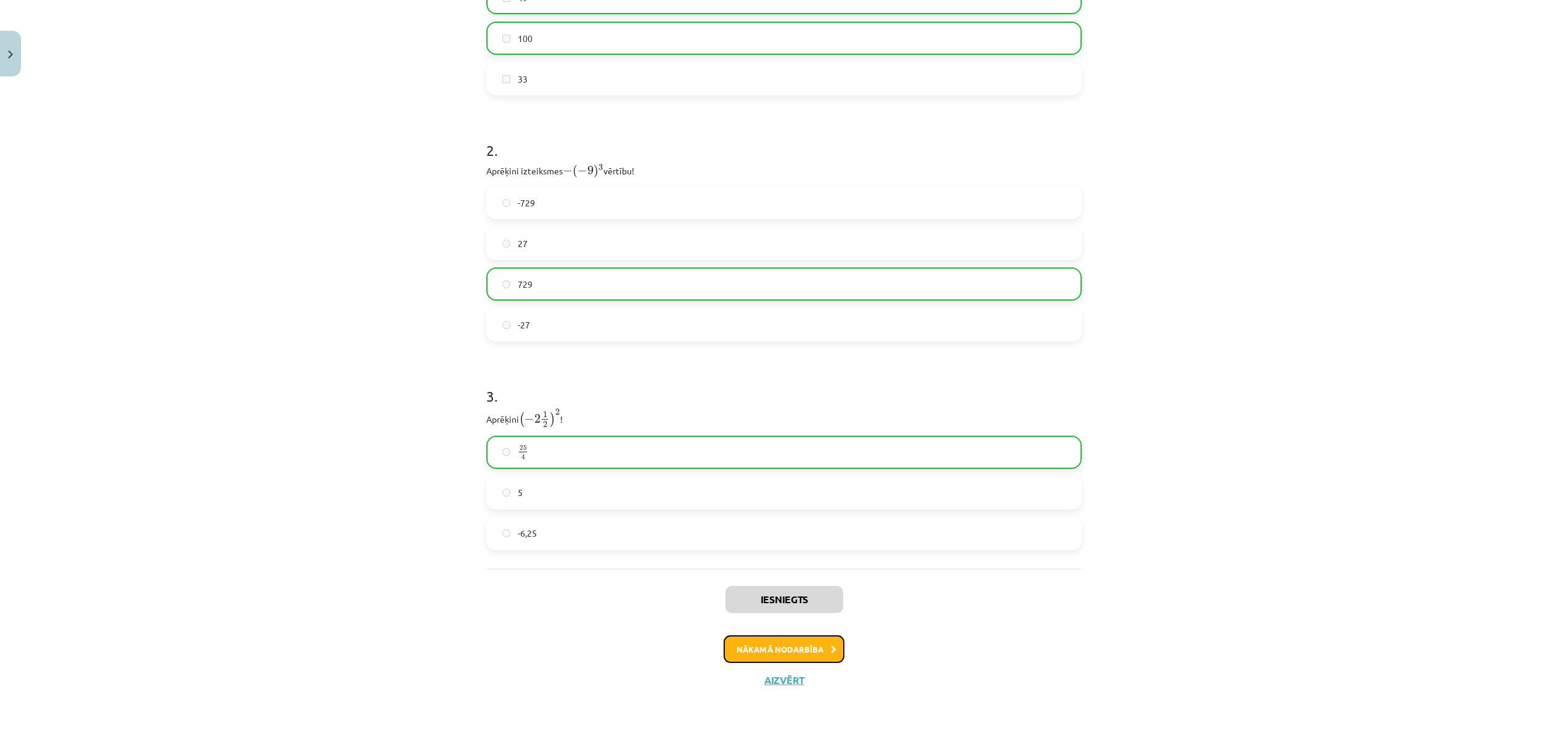
click at [795, 548] on button "Nākamā nodarbība" at bounding box center [783, 649] width 121 height 28
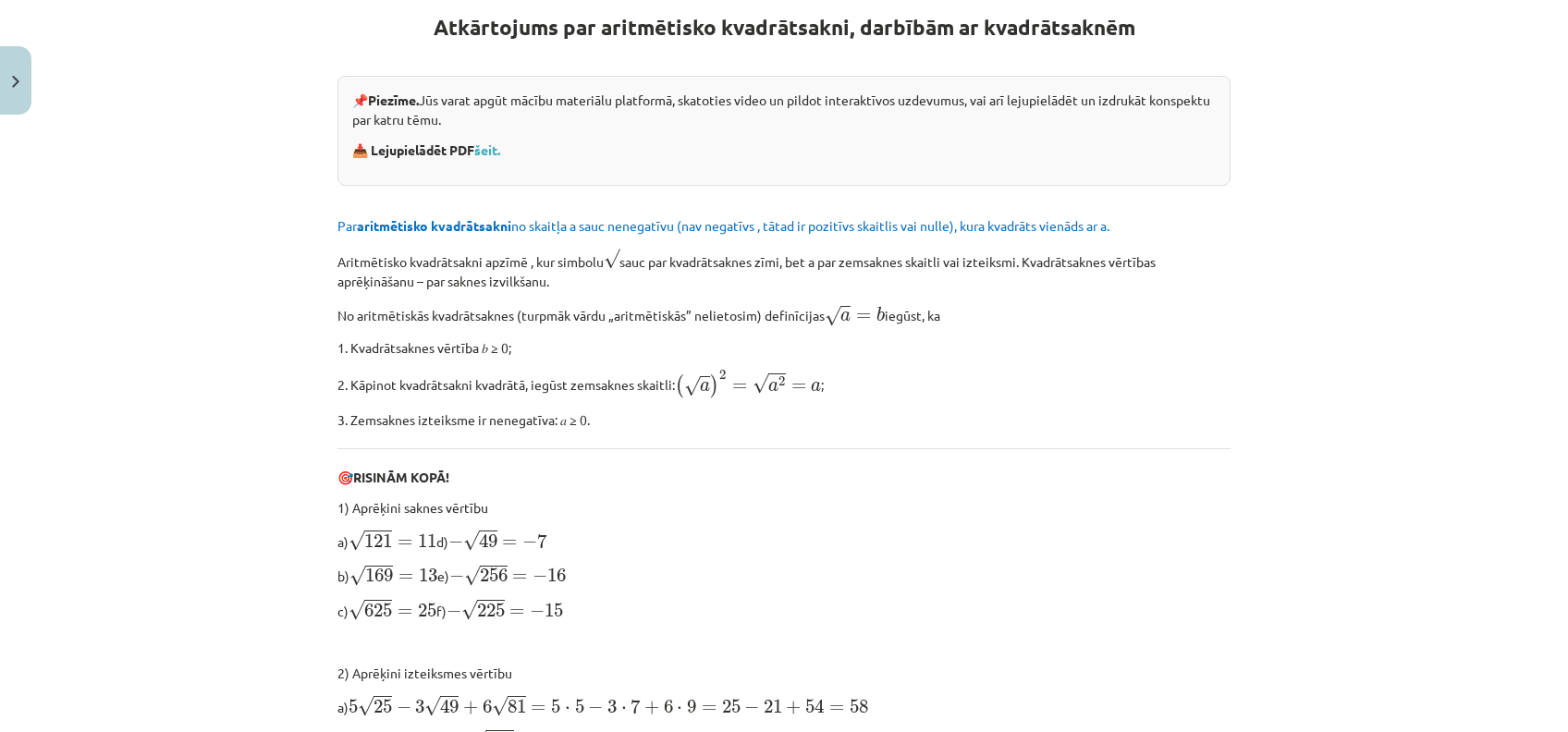
scroll to position [256, 0]
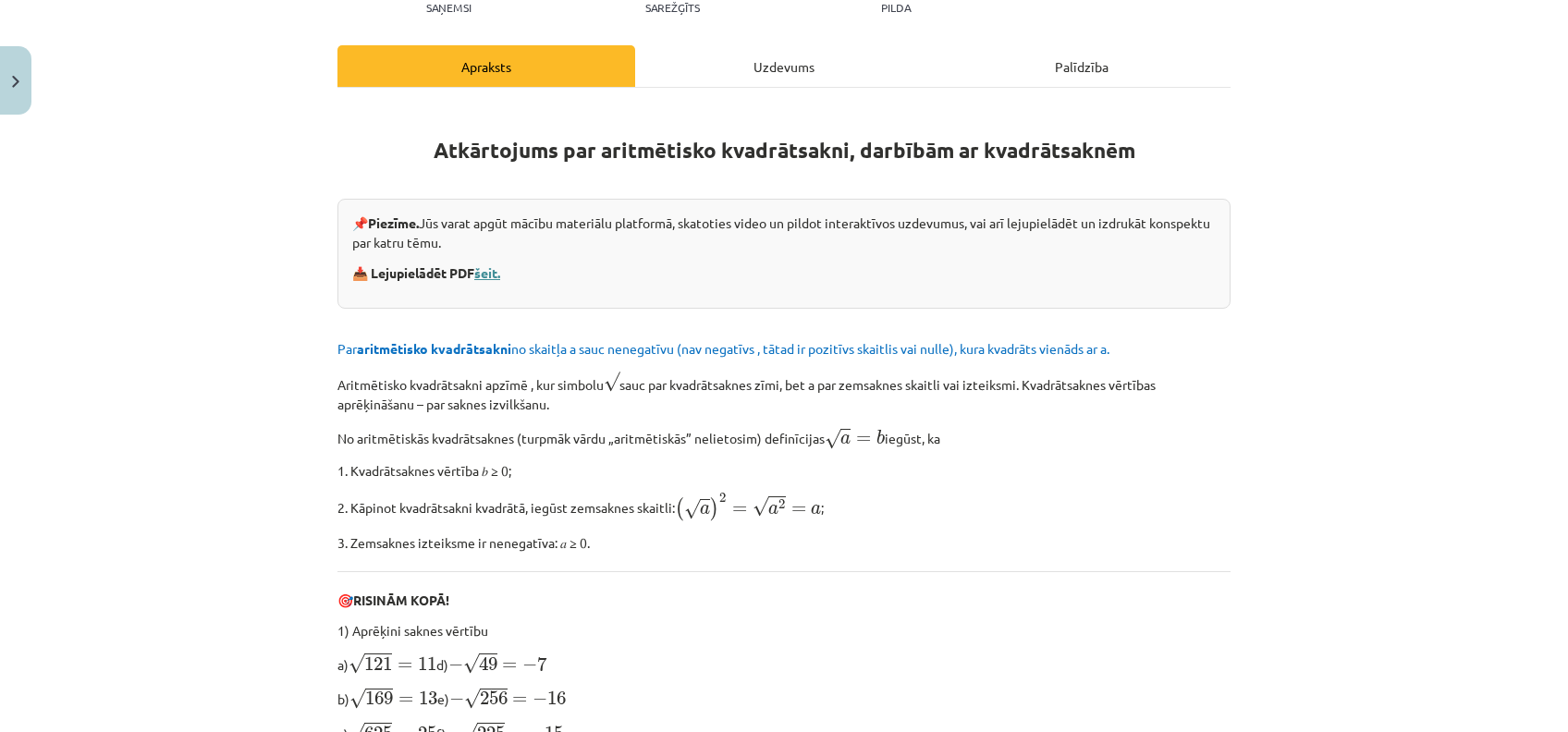
click at [483, 269] on link "šeit." at bounding box center [487, 273] width 26 height 17
click at [880, 77] on div "Uzdevums" at bounding box center [784, 66] width 297 height 42
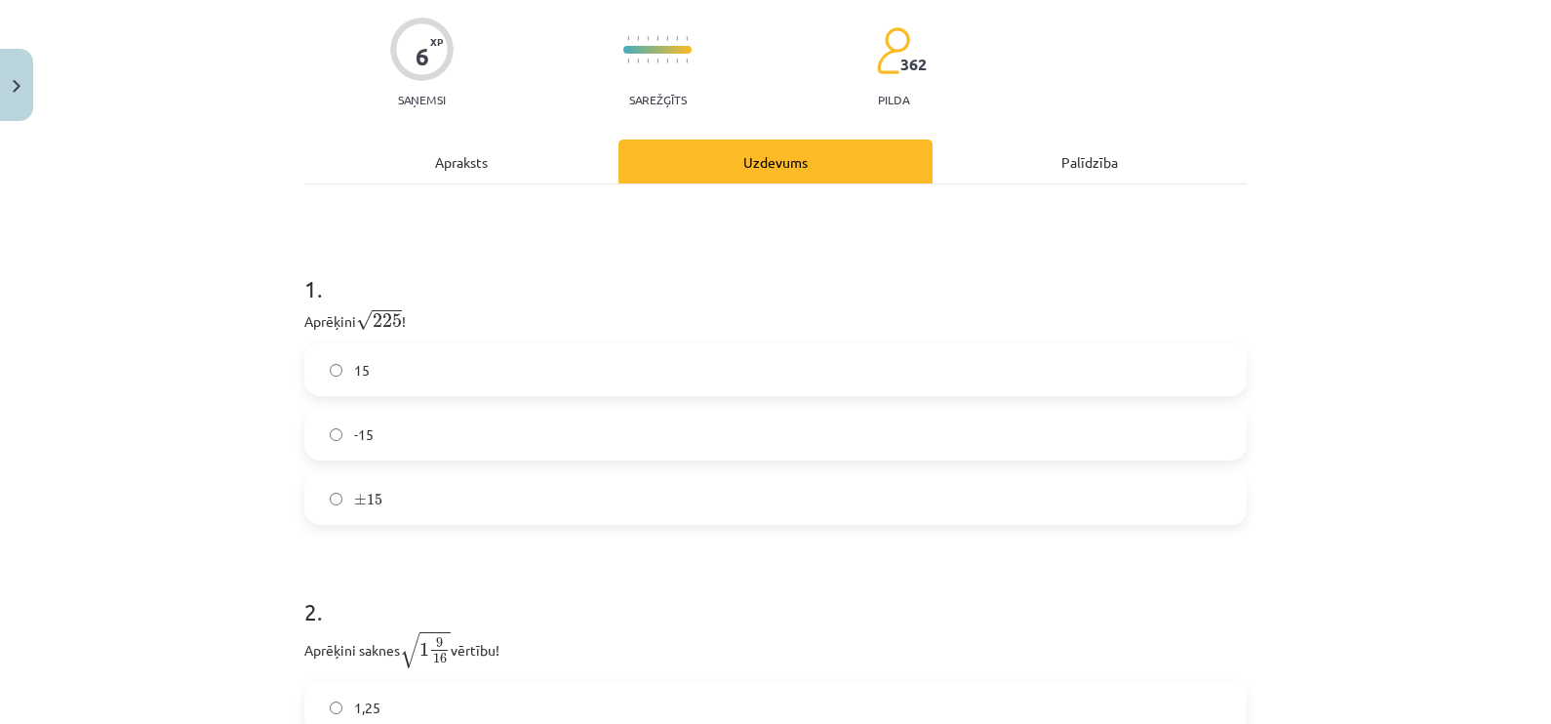
scroll to position [179, 0]
click at [993, 354] on label "15" at bounding box center [775, 369] width 939 height 49
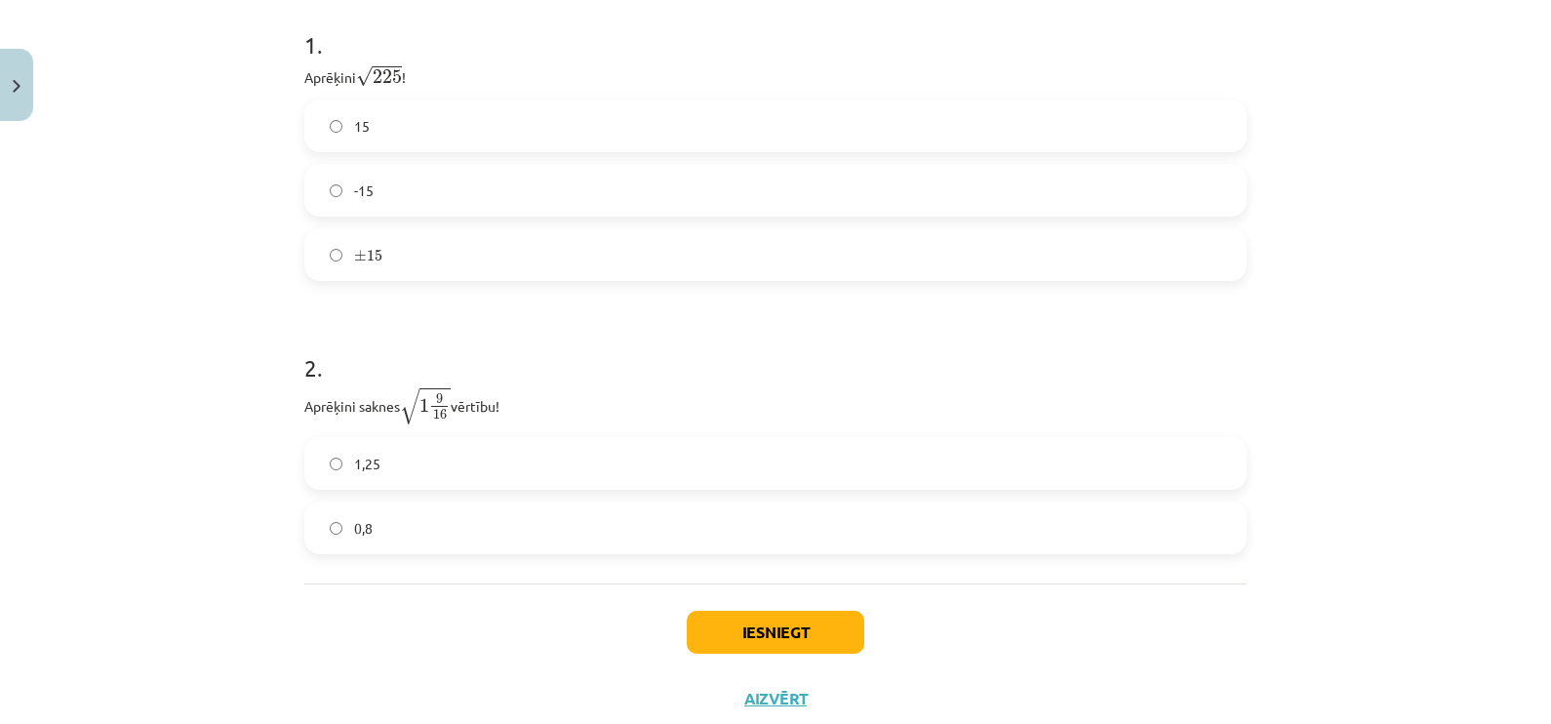
scroll to position [477, 0]
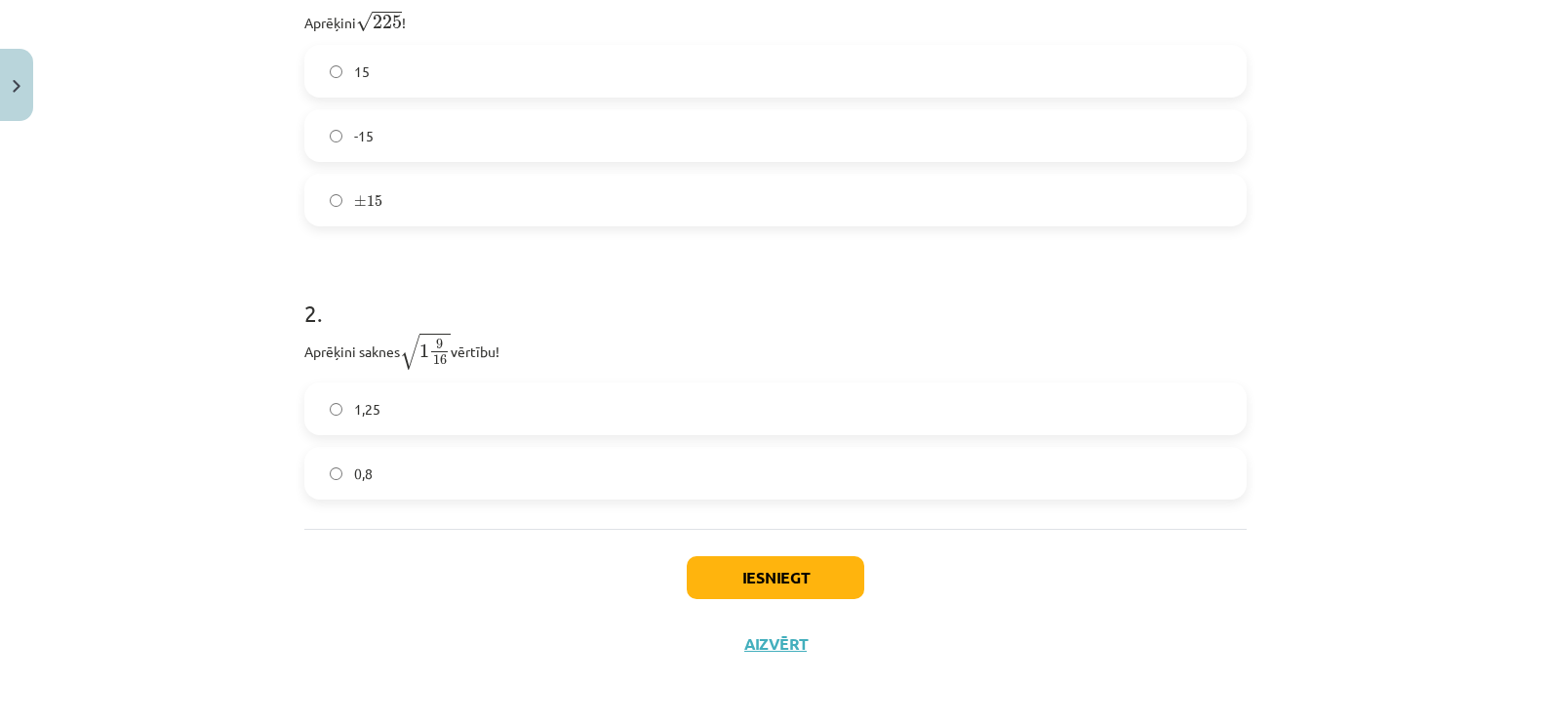
click at [592, 405] on label "1,25" at bounding box center [775, 408] width 939 height 49
click at [822, 579] on button "Iesniegt" at bounding box center [776, 577] width 178 height 43
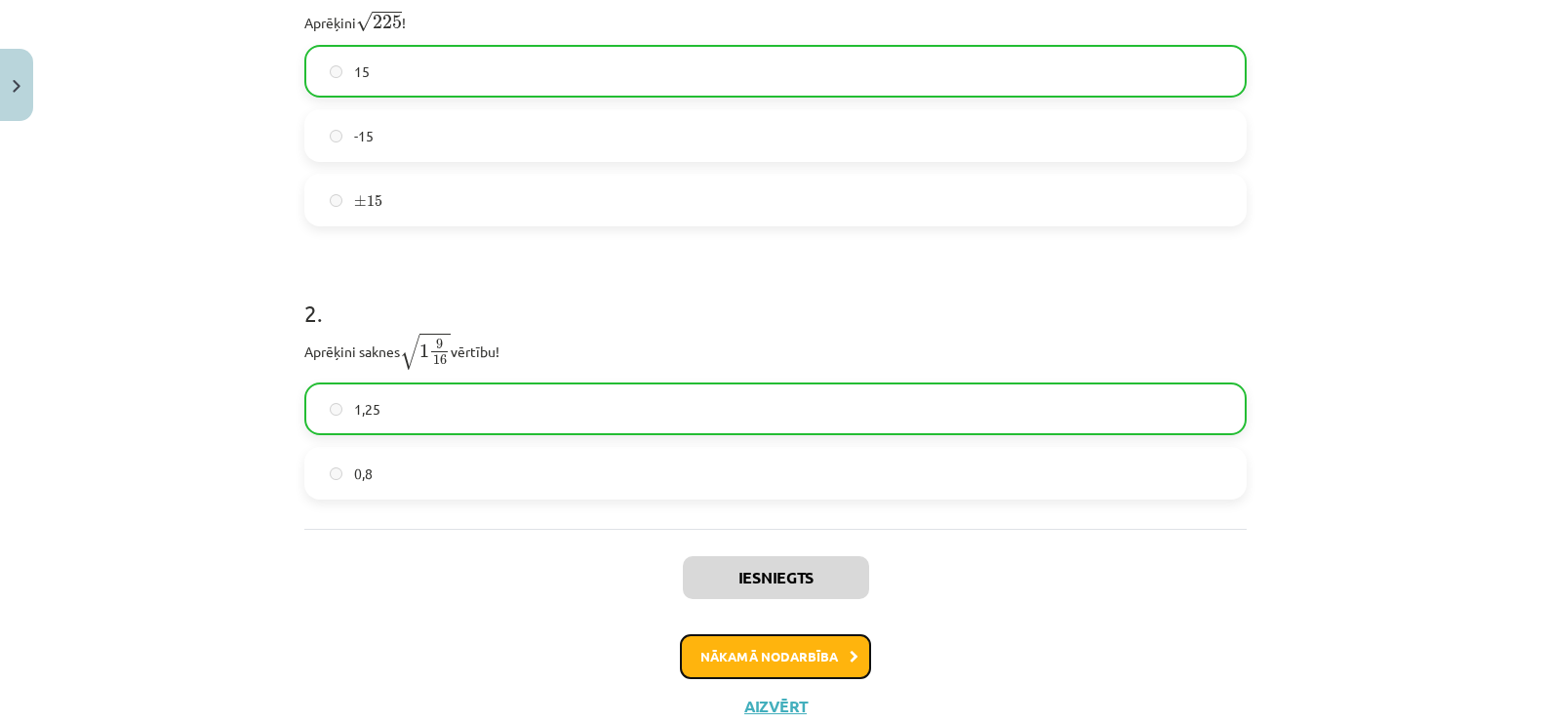
click at [772, 655] on button "Nākamā nodarbība" at bounding box center [775, 656] width 191 height 45
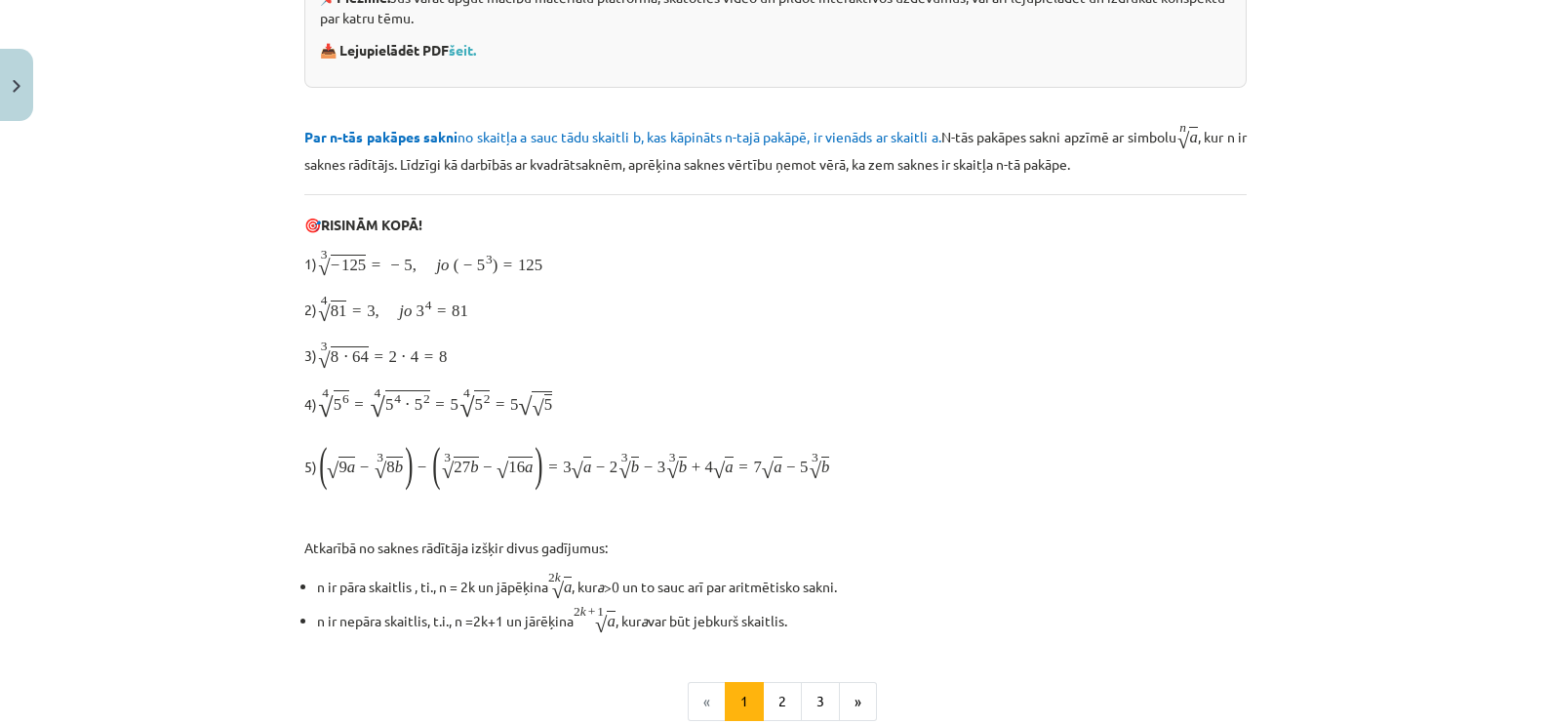
scroll to position [48, 0]
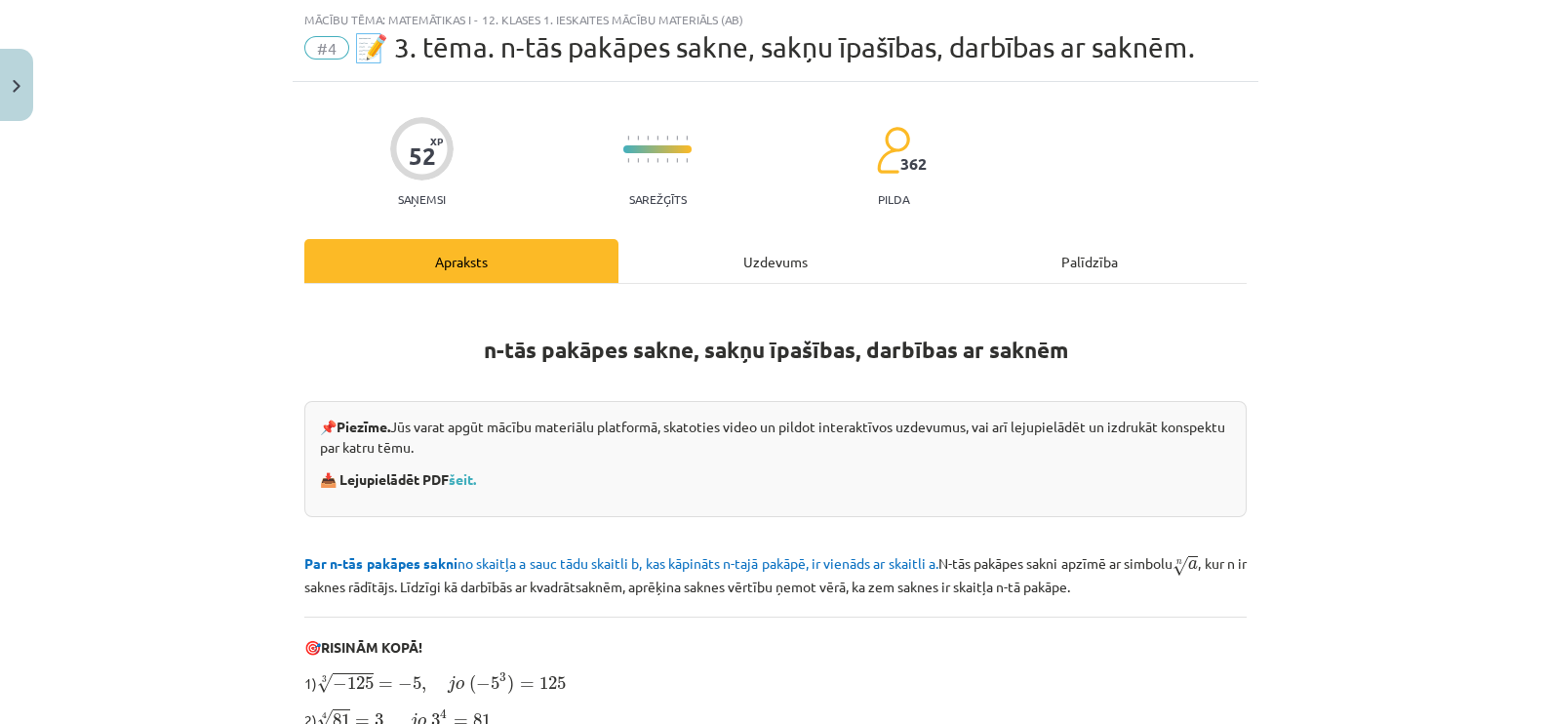
click at [810, 249] on div "Uzdevums" at bounding box center [776, 261] width 314 height 44
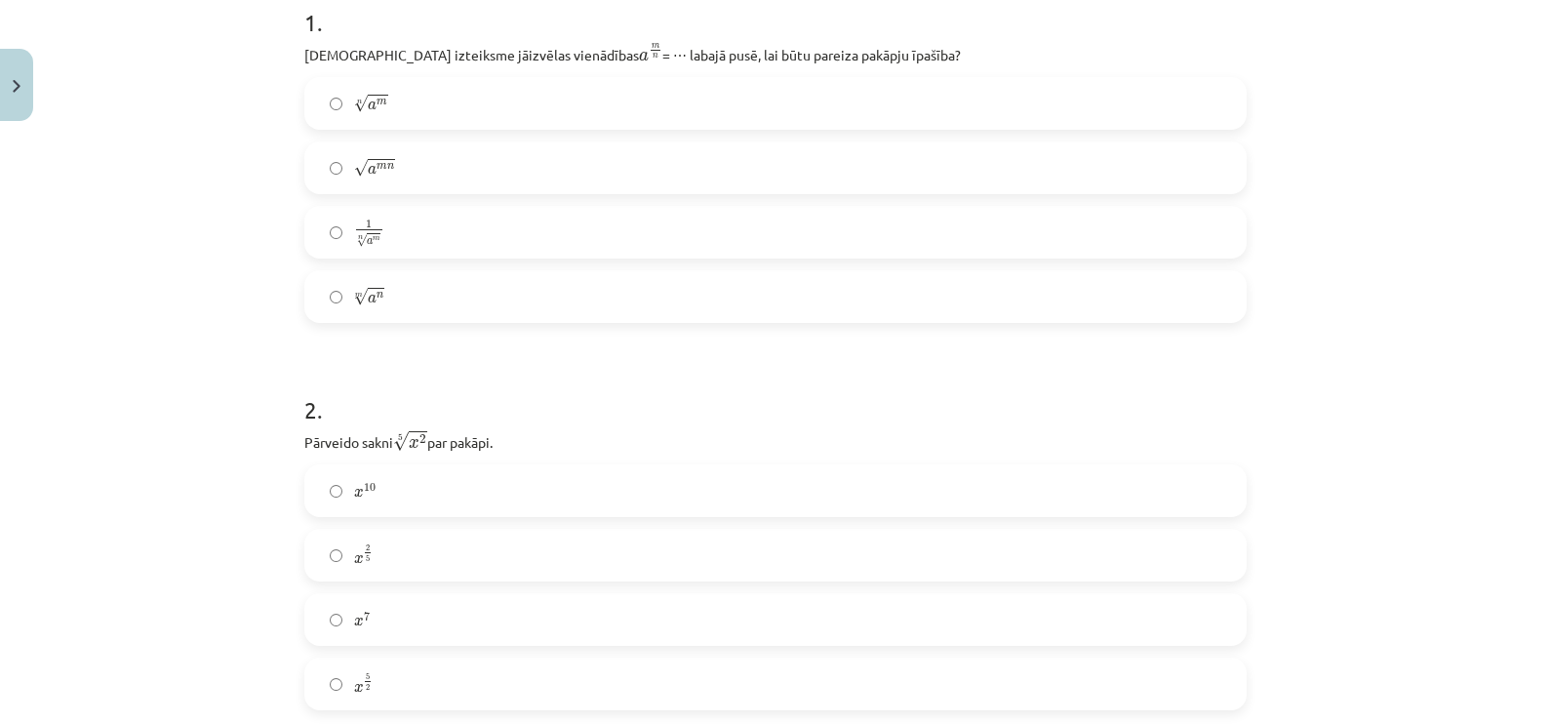
scroll to position [537, 0]
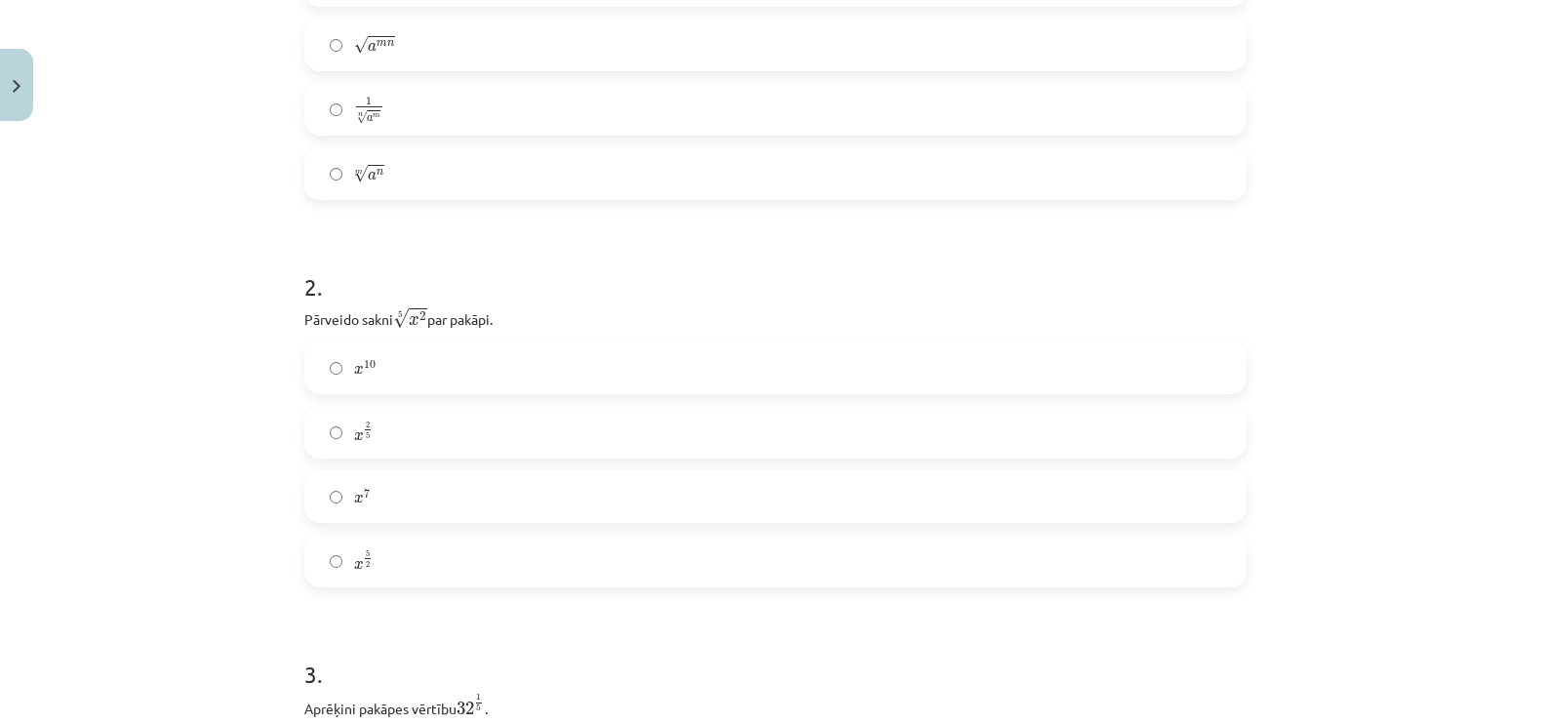
click at [525, 125] on label "1 n √ a m 1 a m n" at bounding box center [775, 109] width 939 height 49
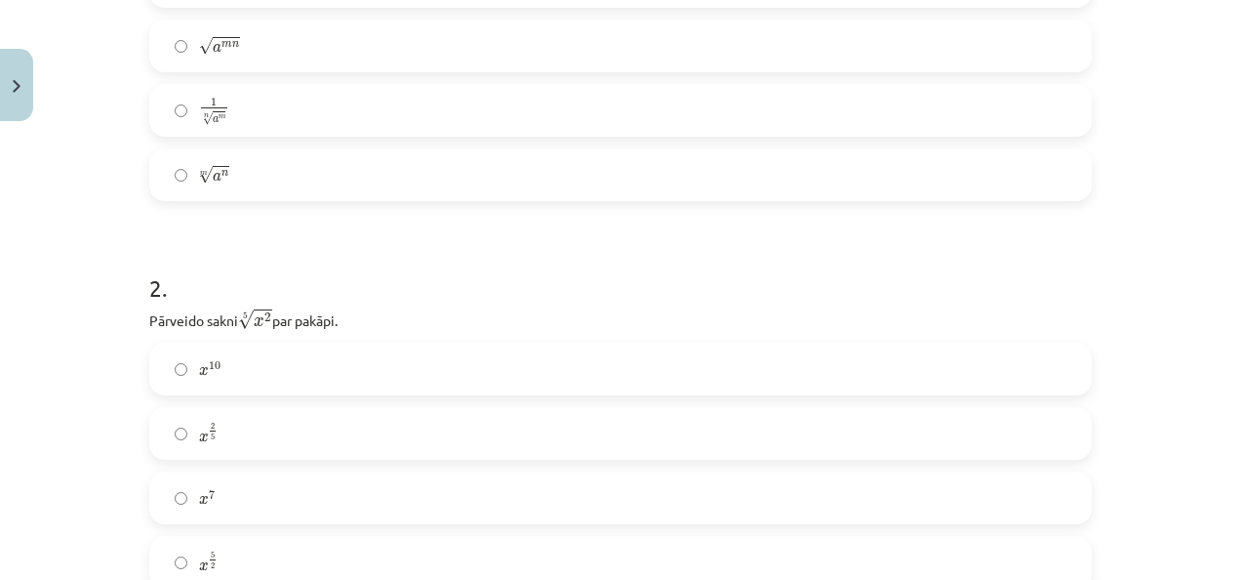
scroll to position [731, 0]
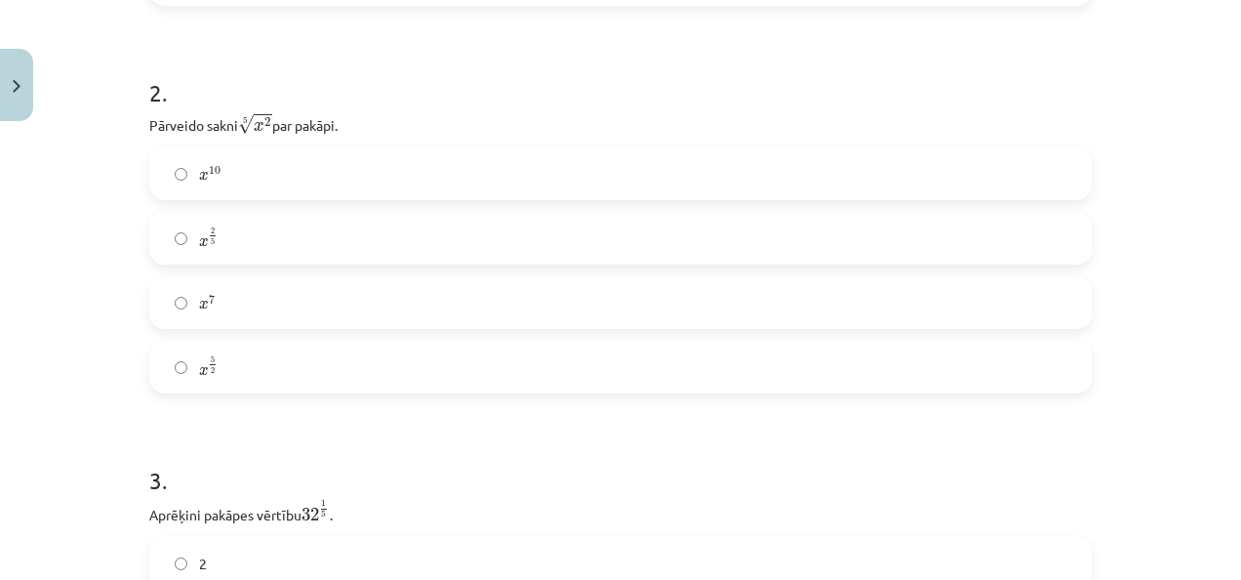
click at [341, 363] on label "x 5 2 x 5 2" at bounding box center [620, 366] width 939 height 49
click at [340, 239] on label "x 2 5 x 2 5" at bounding box center [620, 238] width 939 height 49
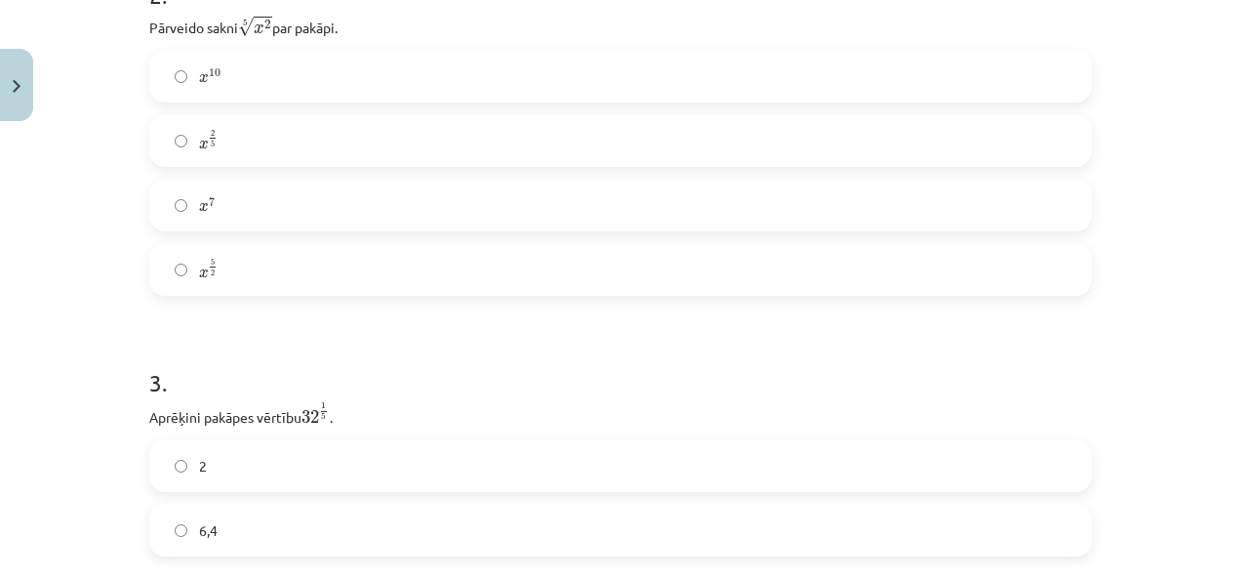
scroll to position [926, 0]
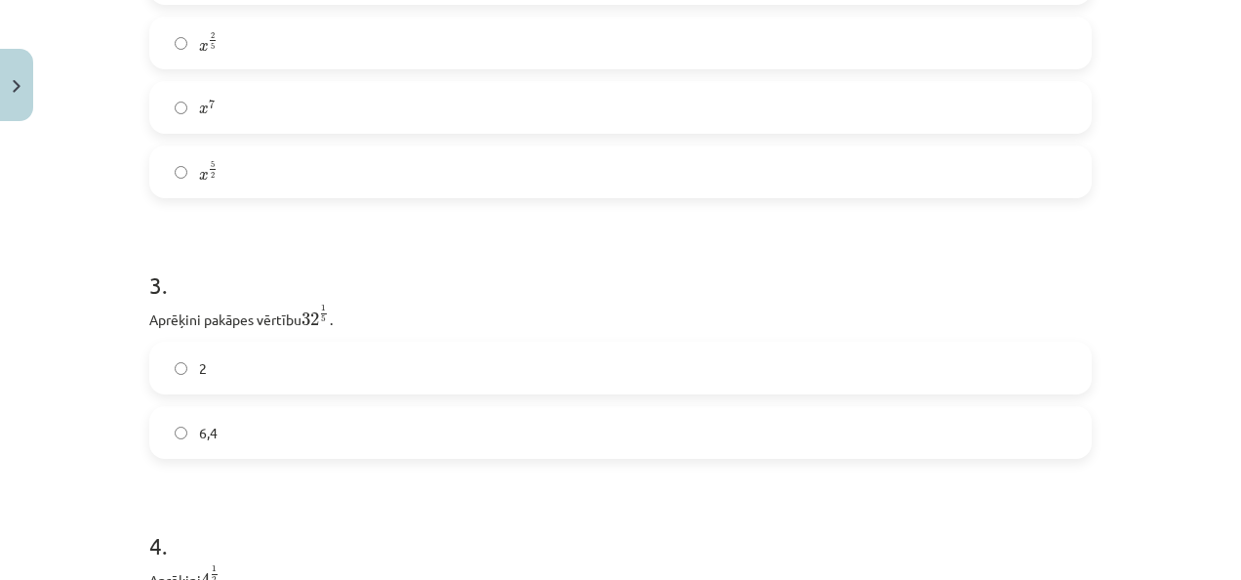
click at [254, 379] on label "2" at bounding box center [620, 367] width 939 height 49
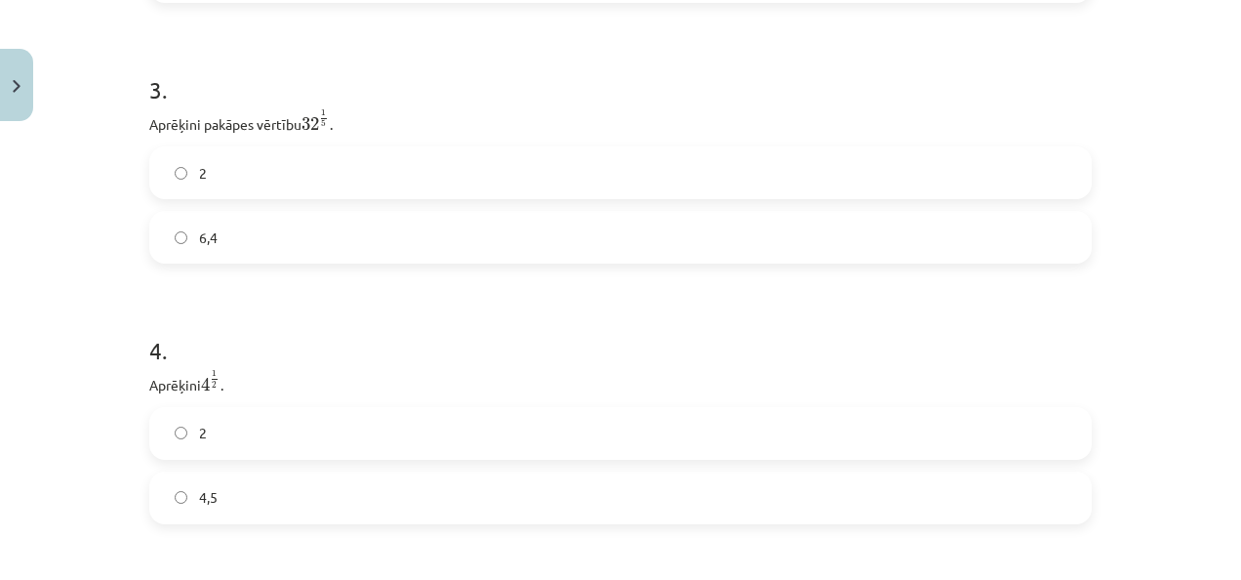
scroll to position [1219, 0]
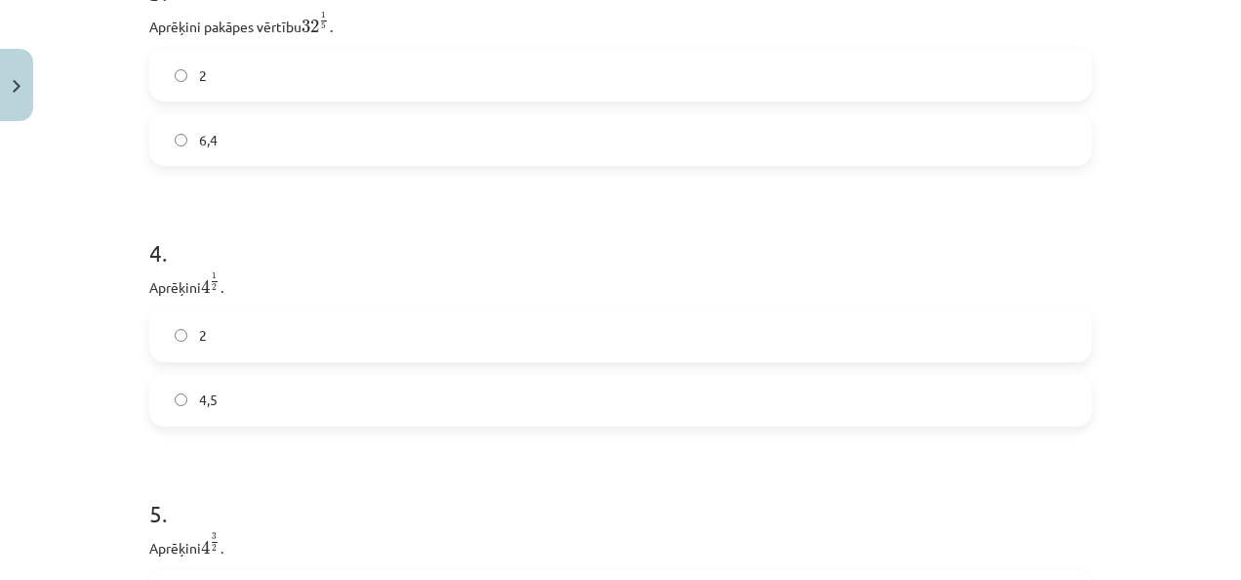
click at [232, 396] on label "4,5" at bounding box center [620, 400] width 939 height 49
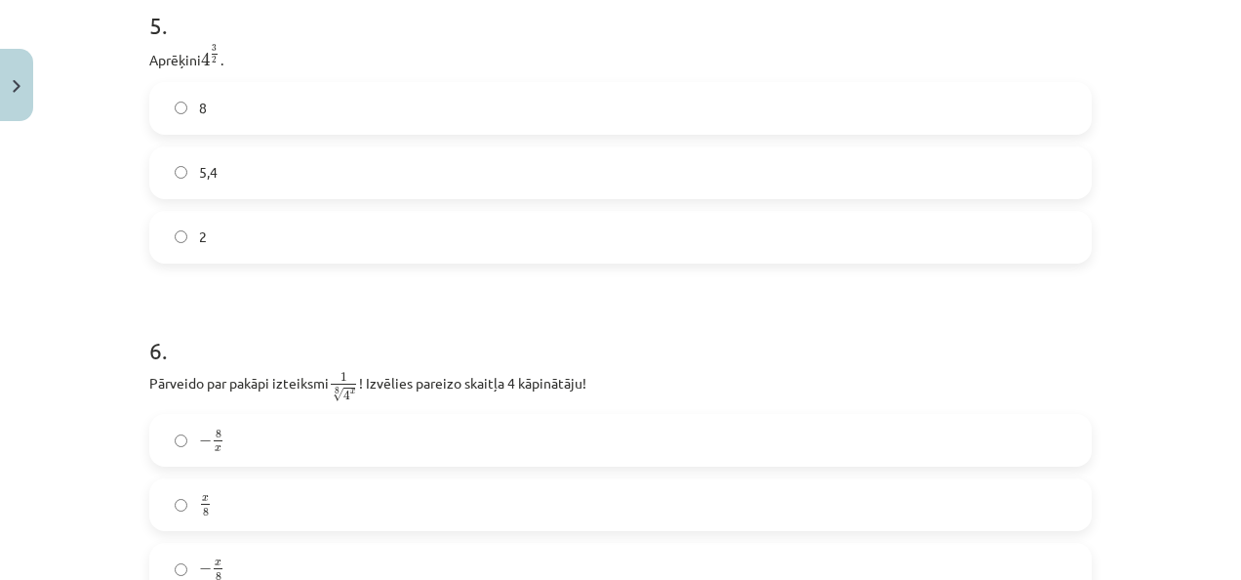
scroll to position [1609, 0]
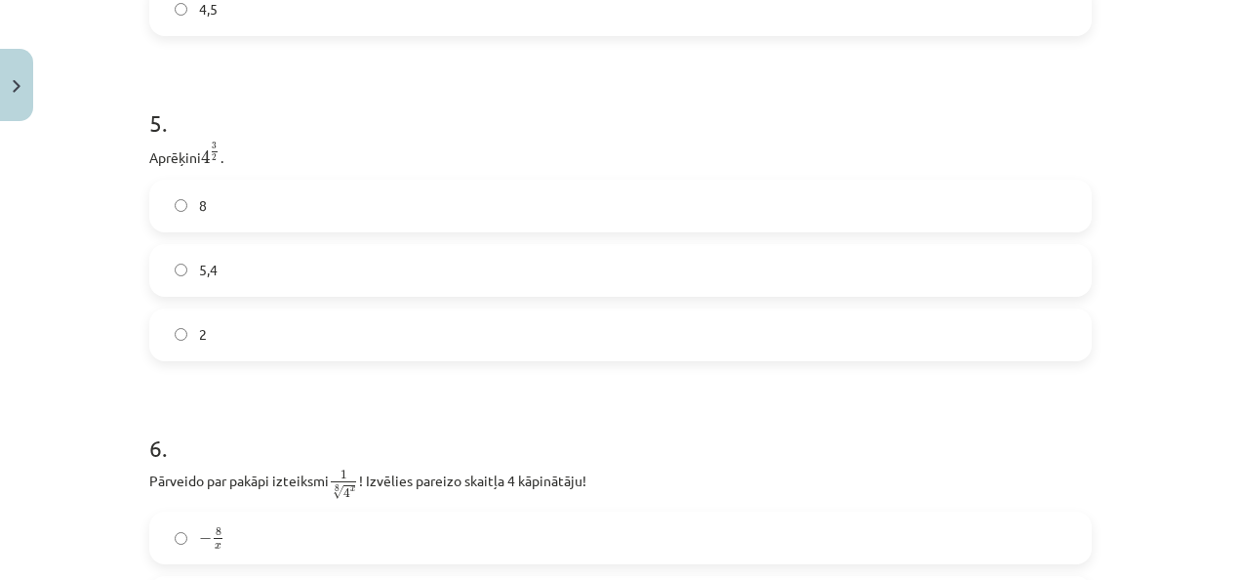
click at [252, 278] on label "5,4" at bounding box center [620, 270] width 939 height 49
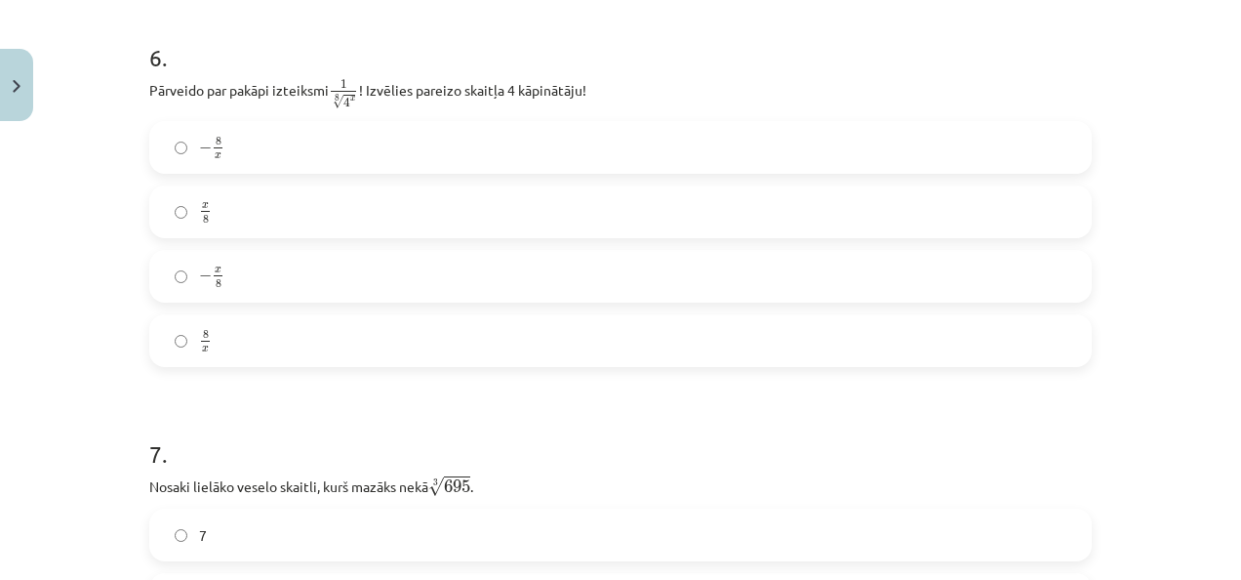
click at [228, 329] on label "8 x 8 x" at bounding box center [620, 340] width 939 height 49
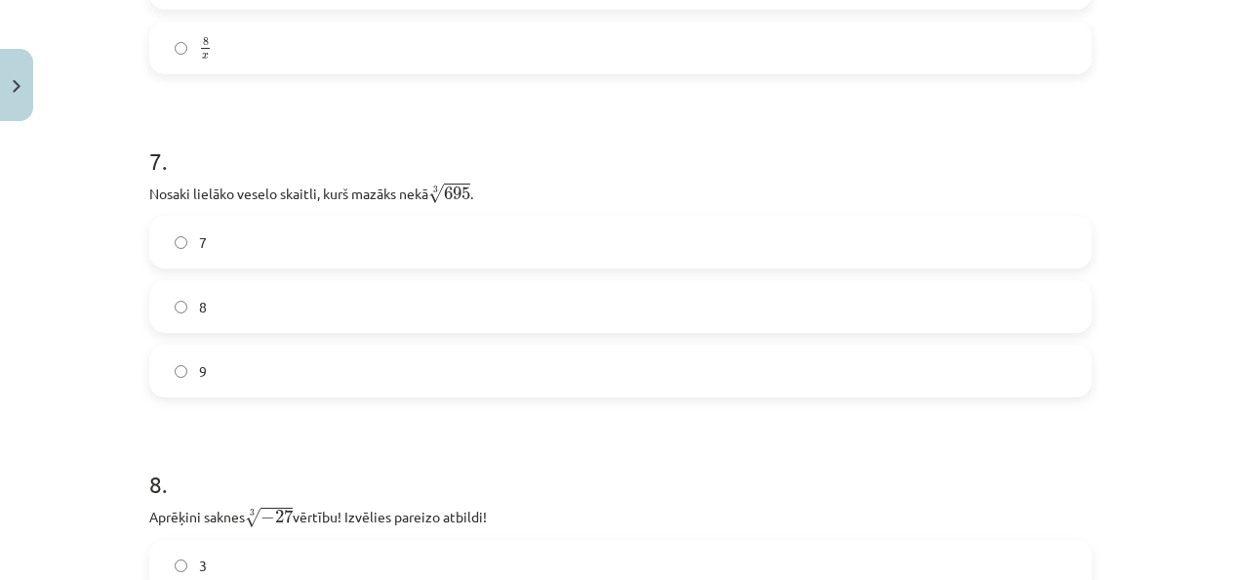
click at [350, 253] on label "7" at bounding box center [620, 242] width 939 height 49
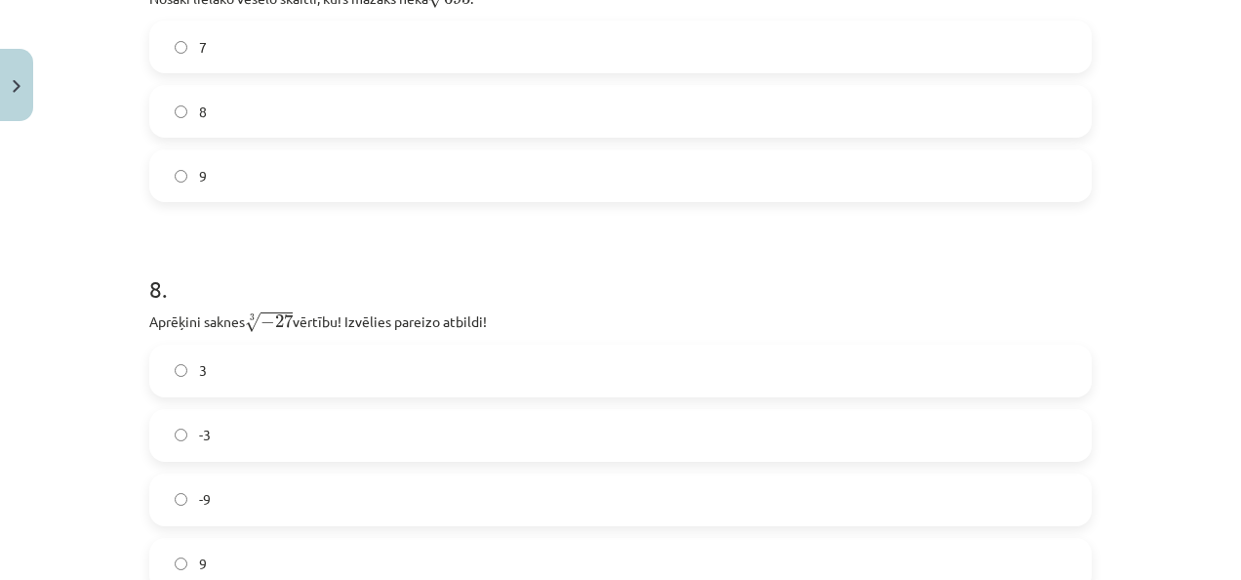
click at [244, 442] on label "-3" at bounding box center [620, 435] width 939 height 49
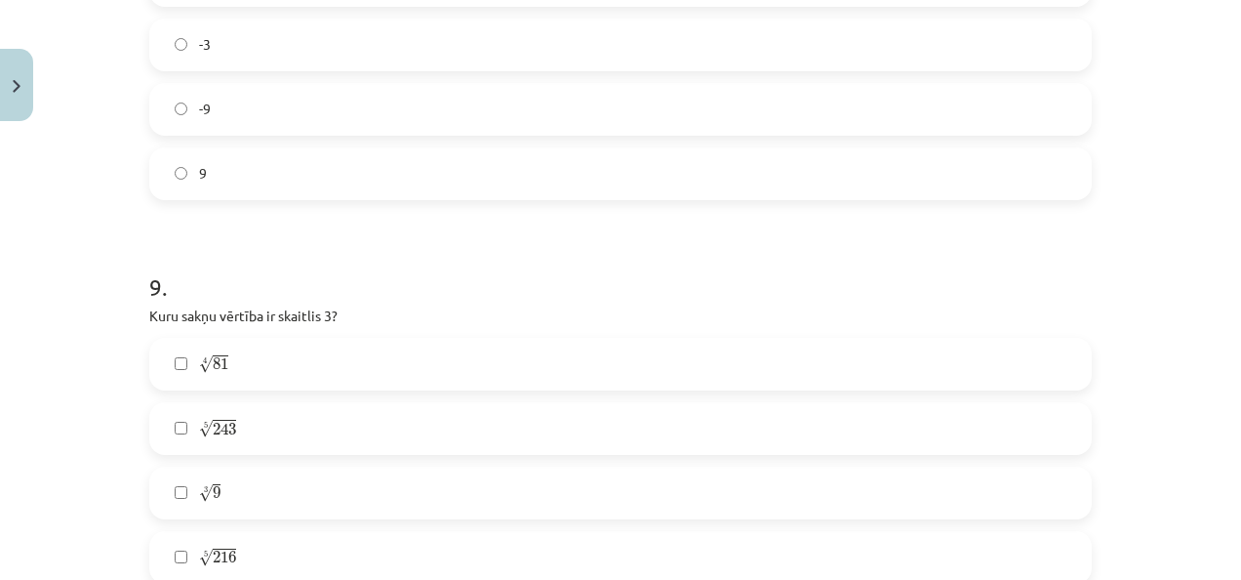
scroll to position [3072, 0]
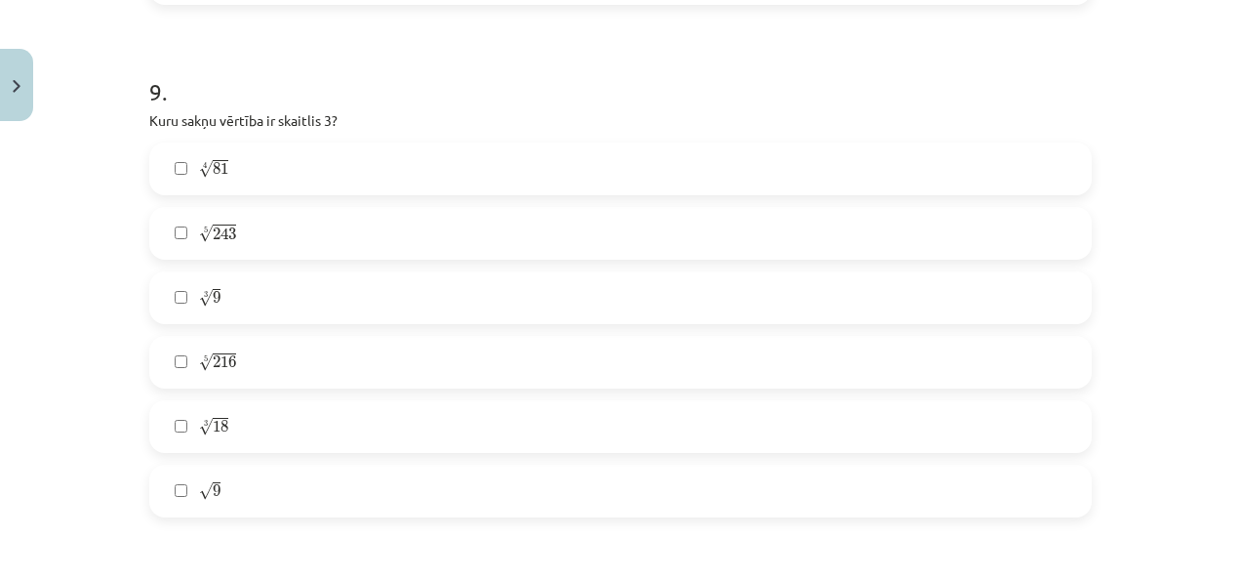
click at [213, 431] on span "18" at bounding box center [221, 427] width 16 height 12
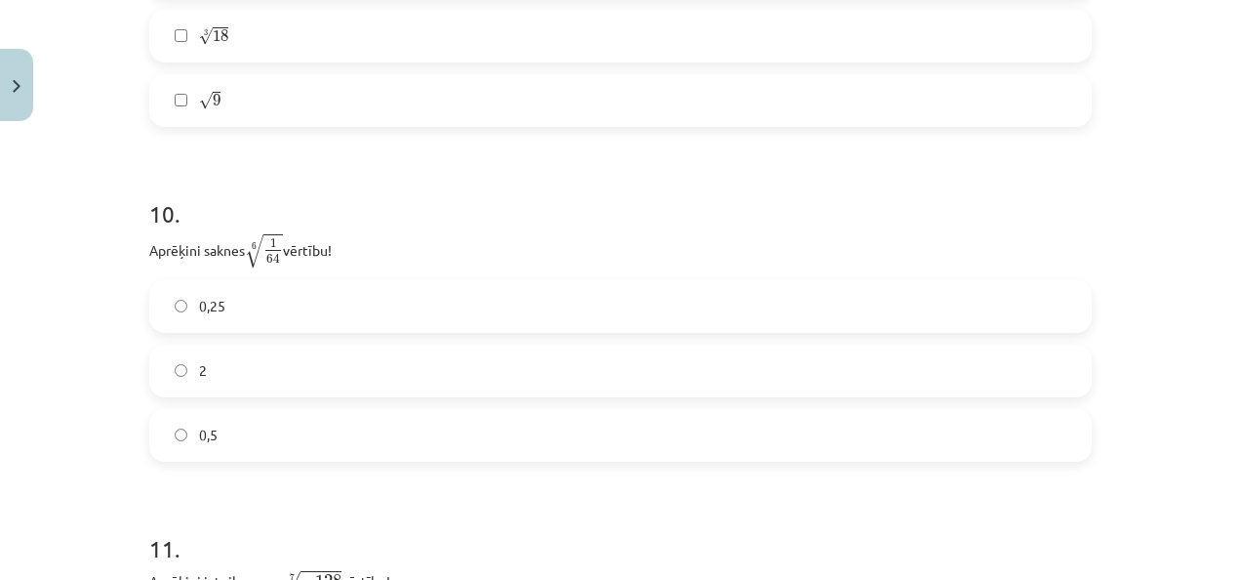
scroll to position [3560, 0]
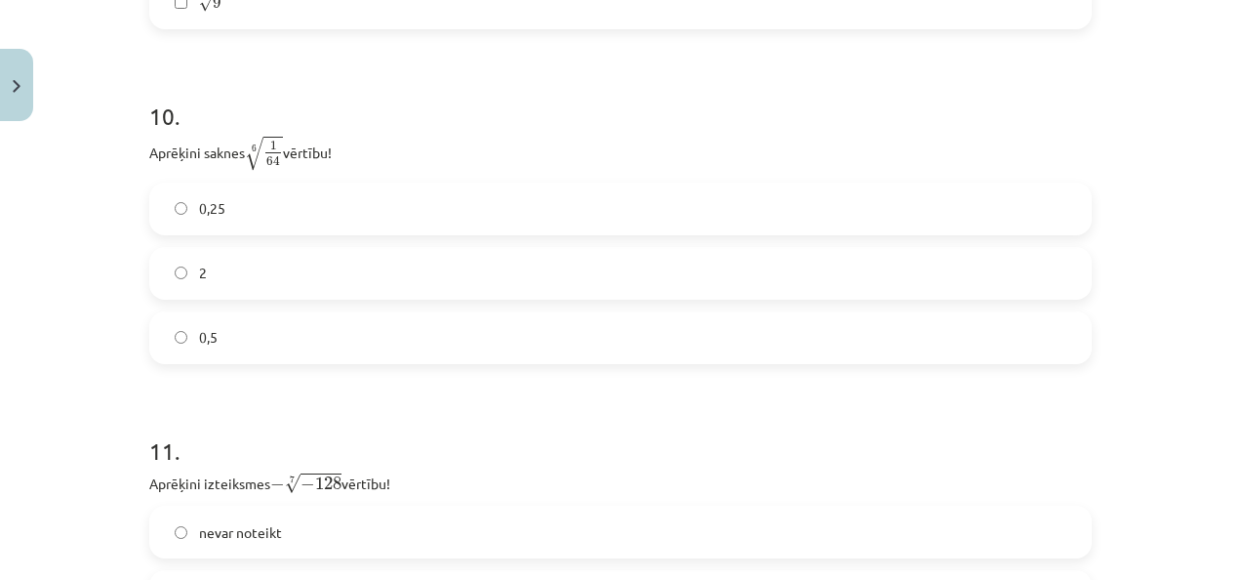
click at [245, 344] on label "0,5" at bounding box center [620, 337] width 939 height 49
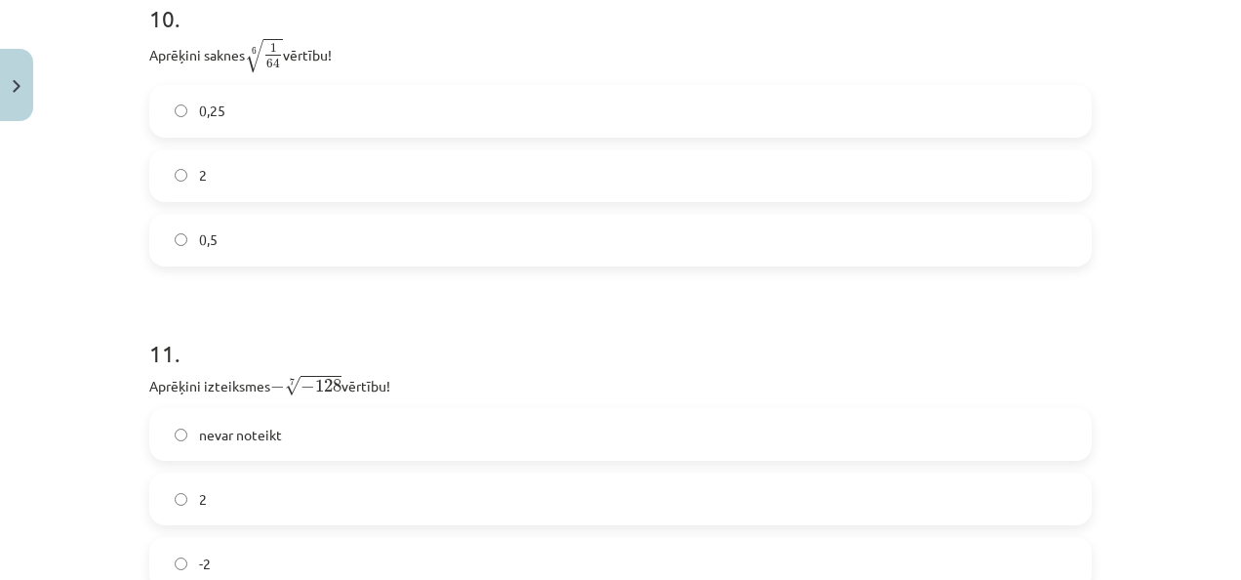
scroll to position [3853, 0]
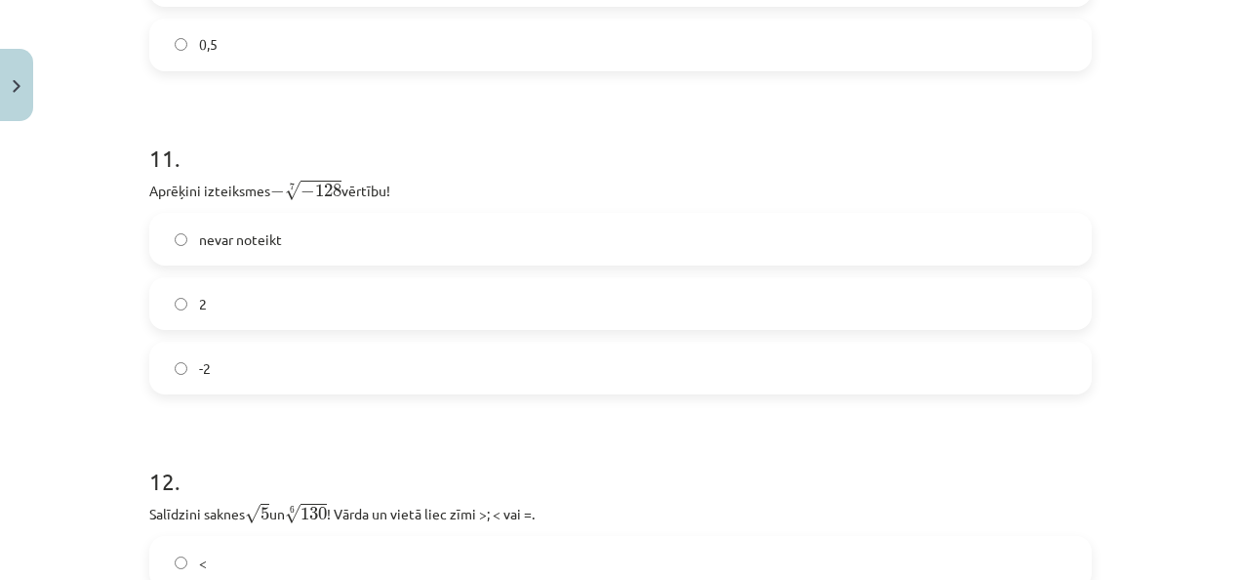
click at [318, 297] on label "2" at bounding box center [620, 303] width 939 height 49
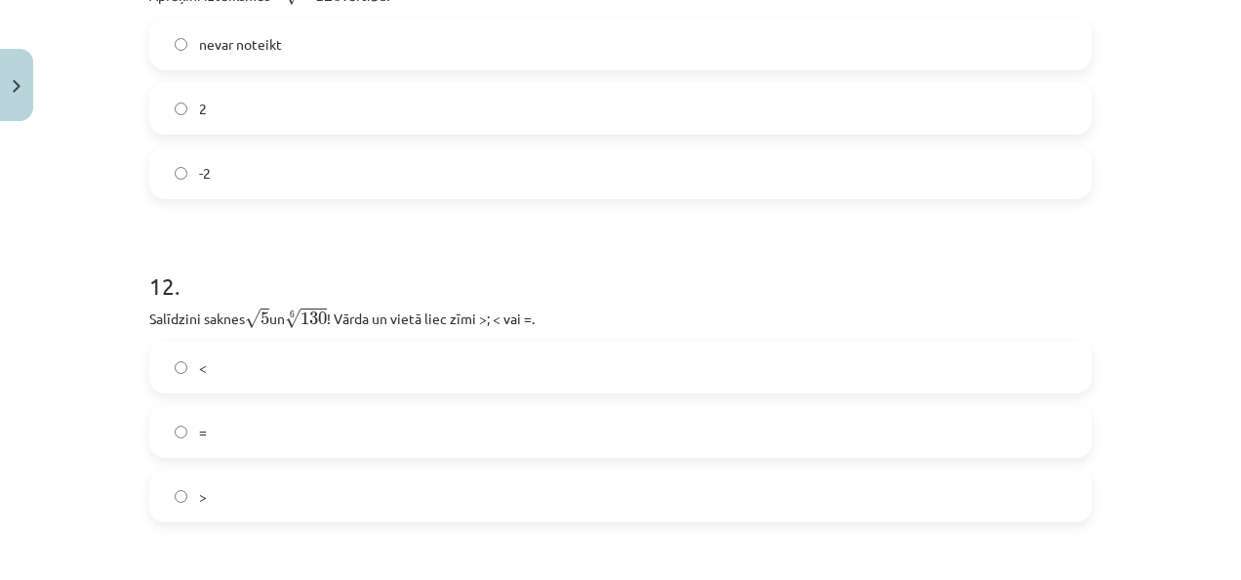
scroll to position [4145, 0]
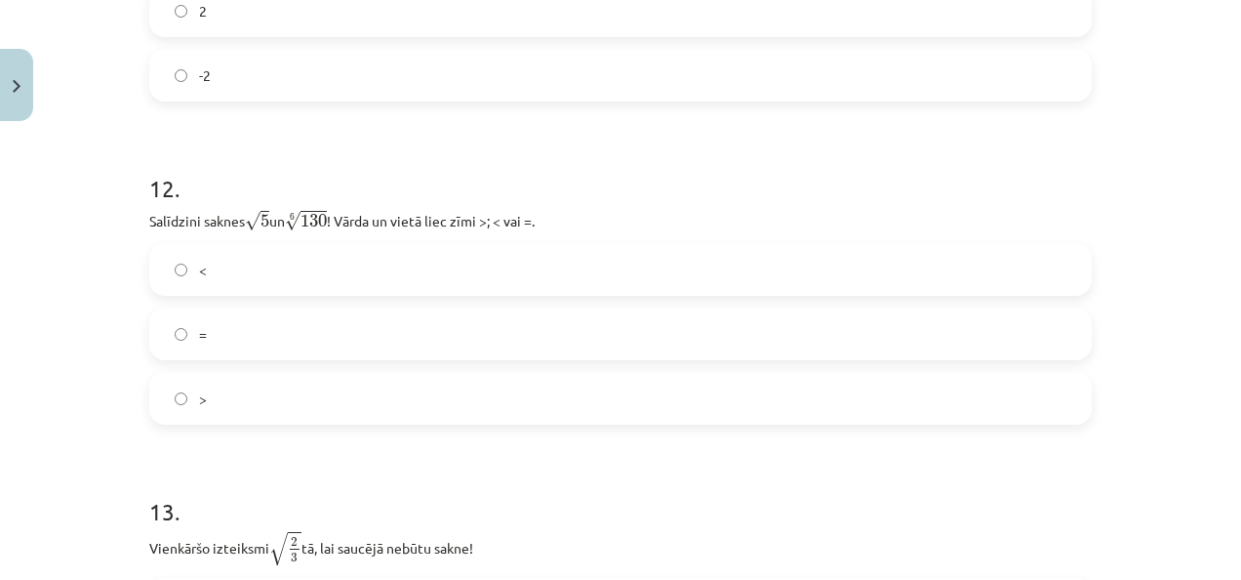
click at [263, 396] on label ">" at bounding box center [620, 398] width 939 height 49
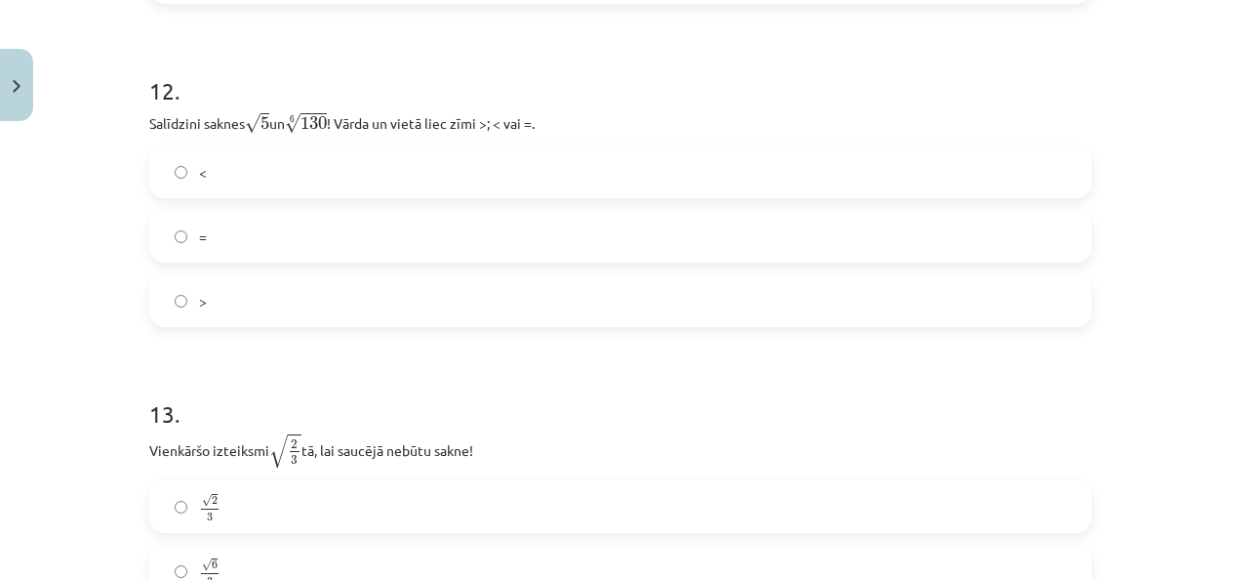
scroll to position [4438, 0]
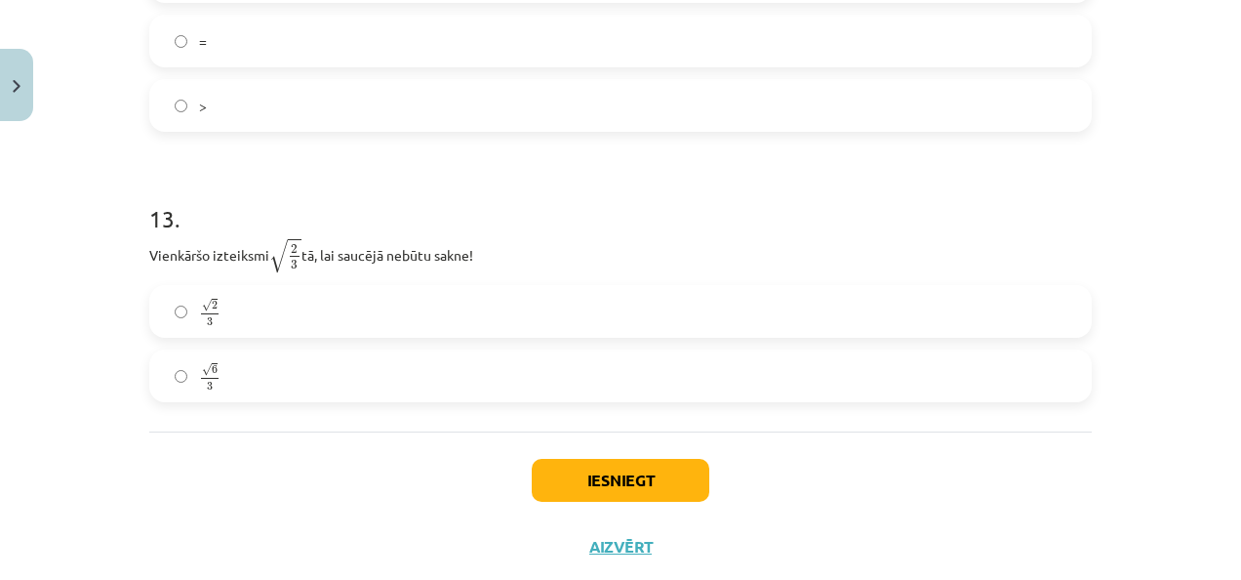
click at [310, 377] on label "√ 6 3 6 3" at bounding box center [620, 375] width 939 height 49
click at [574, 474] on button "Iesniegt" at bounding box center [621, 480] width 178 height 43
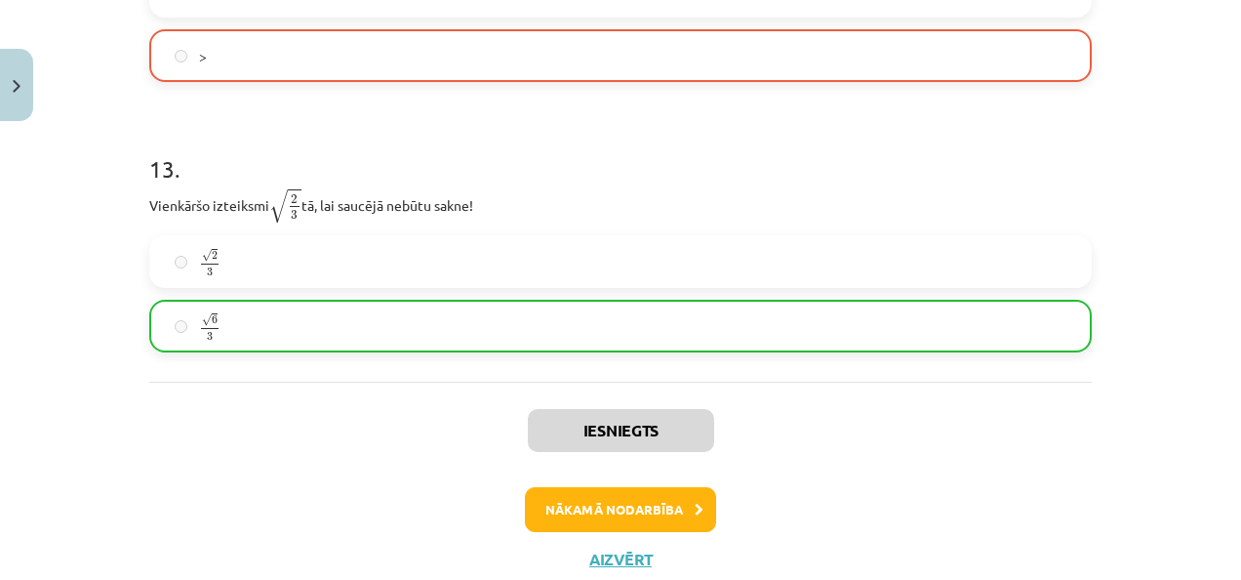
scroll to position [4550, 0]
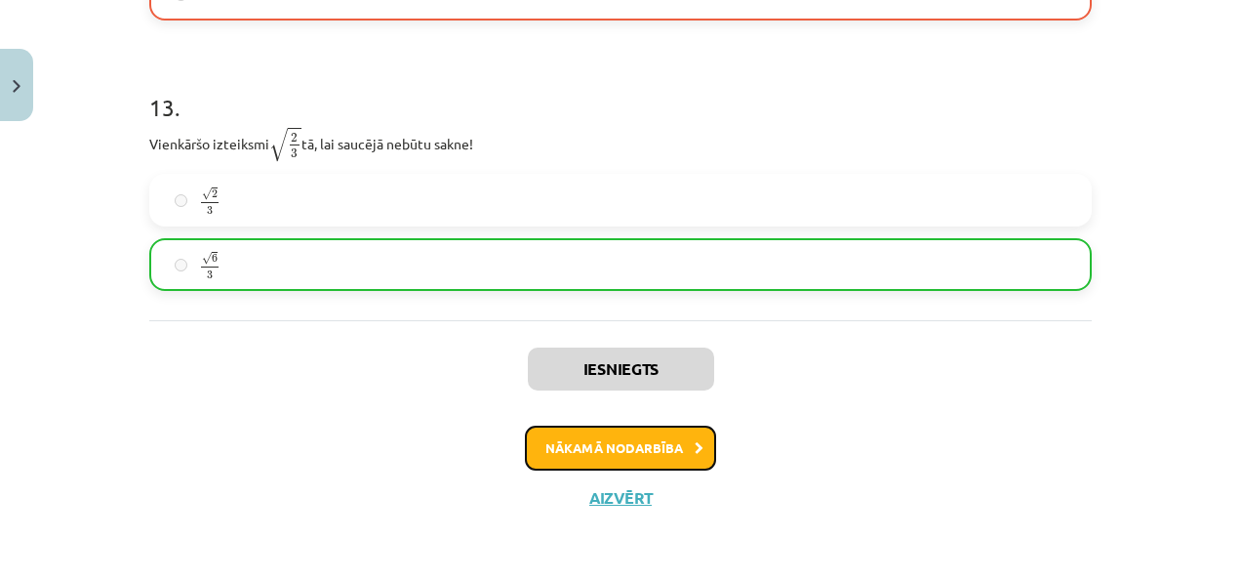
click at [675, 461] on button "Nākamā nodarbība" at bounding box center [620, 447] width 191 height 45
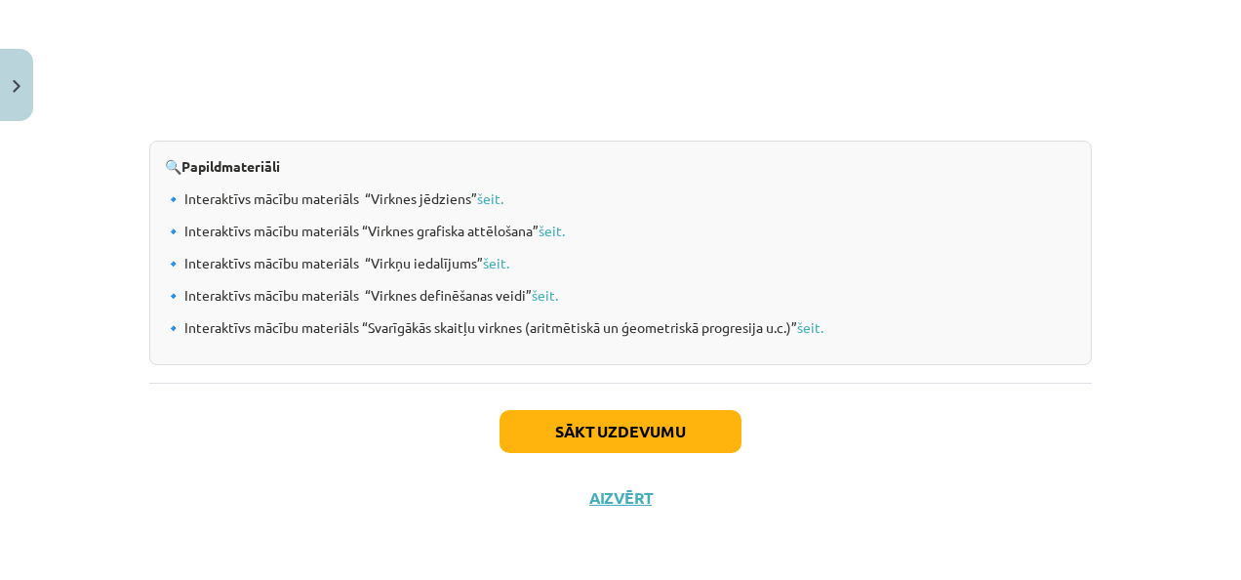
scroll to position [49, 0]
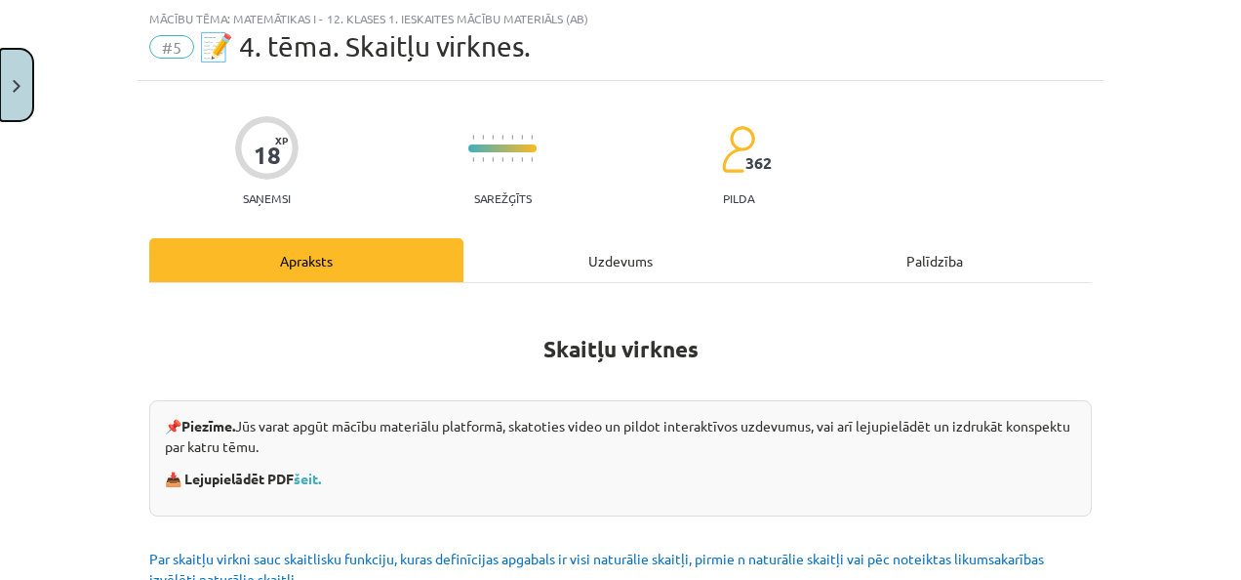
click at [9, 105] on button "Close" at bounding box center [16, 85] width 33 height 72
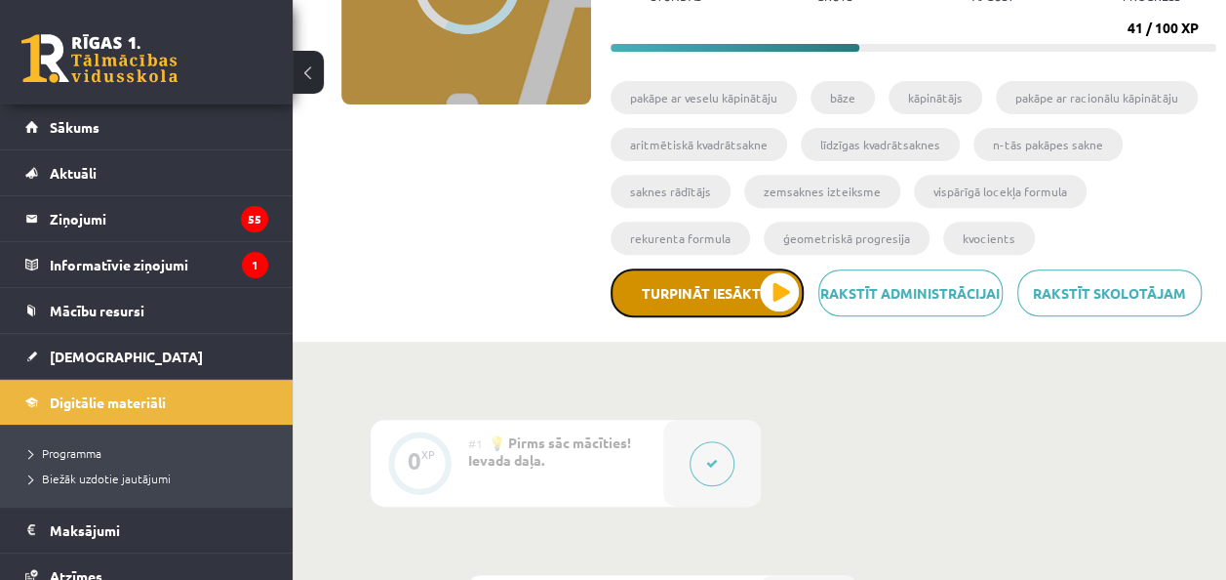
click at [687, 295] on button "Turpināt iesākto" at bounding box center [707, 292] width 193 height 49
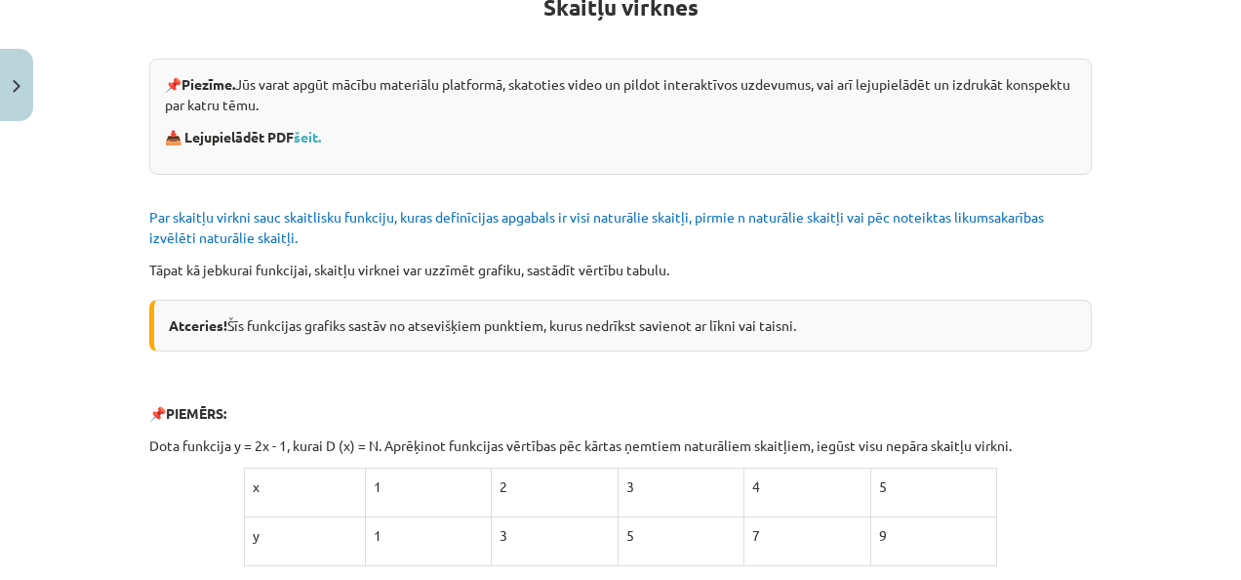
scroll to position [0, 0]
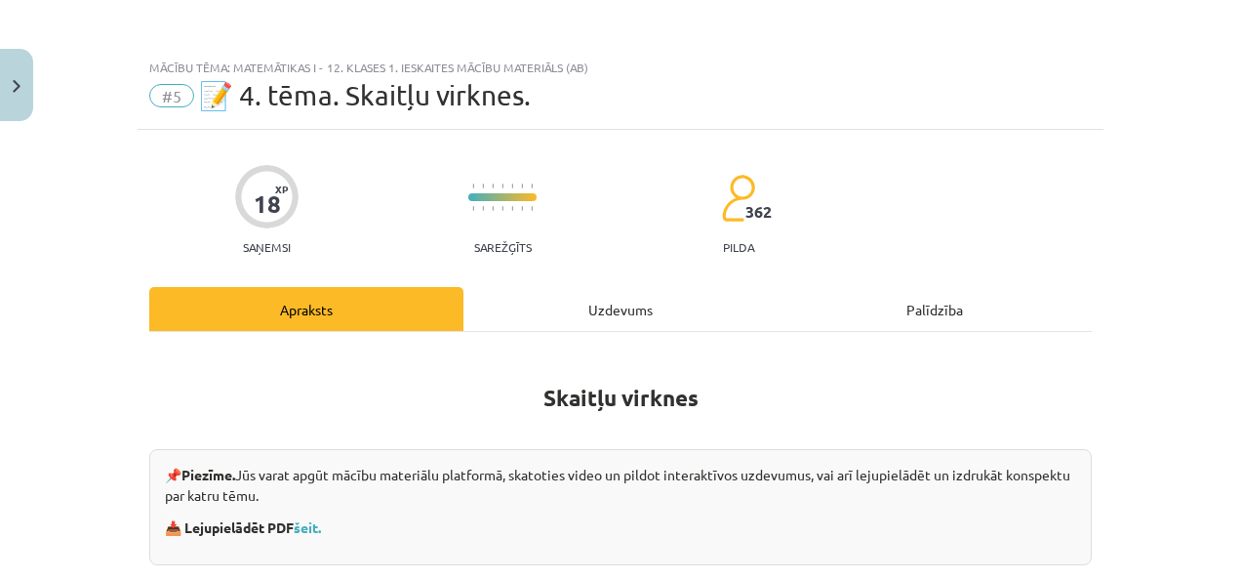
click at [606, 297] on div "Uzdevums" at bounding box center [620, 309] width 314 height 44
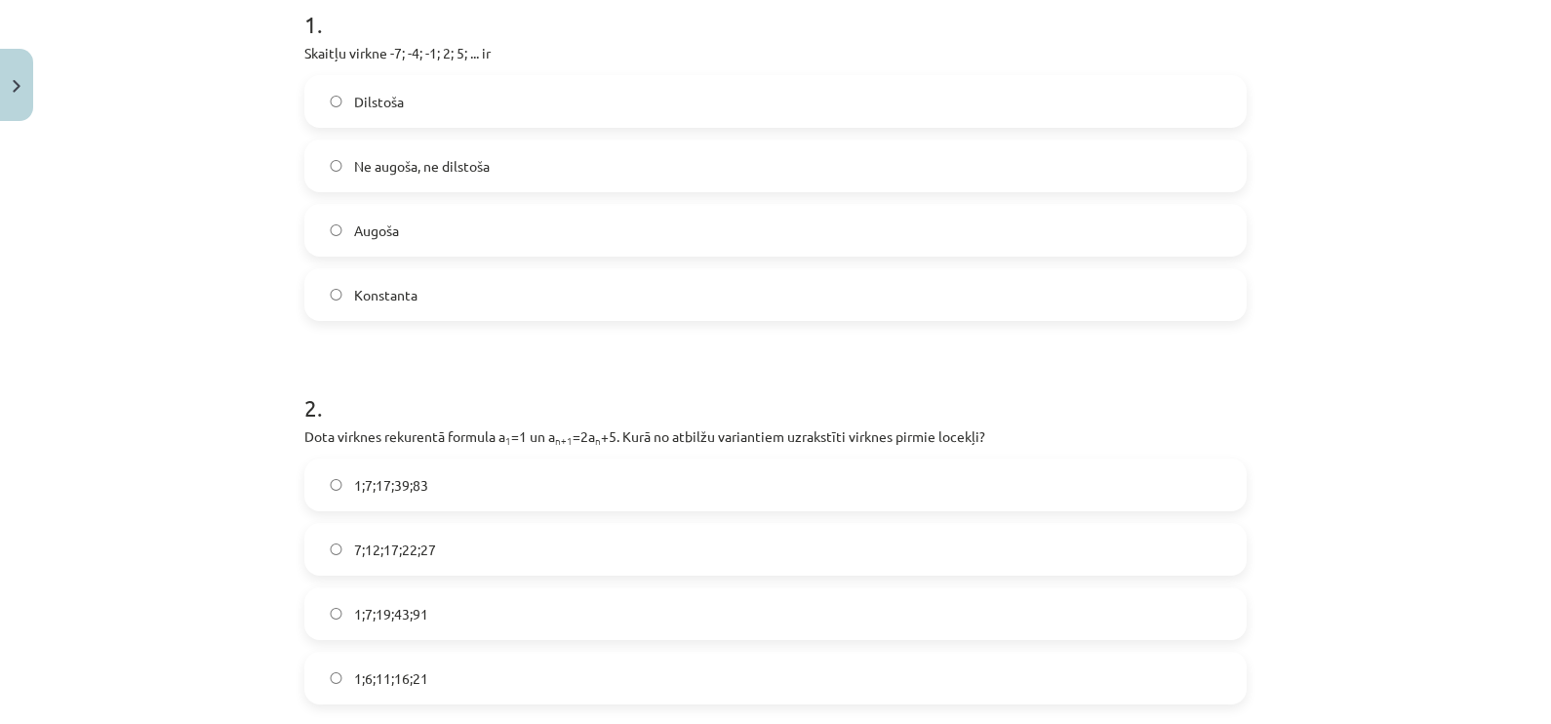
scroll to position [422, 0]
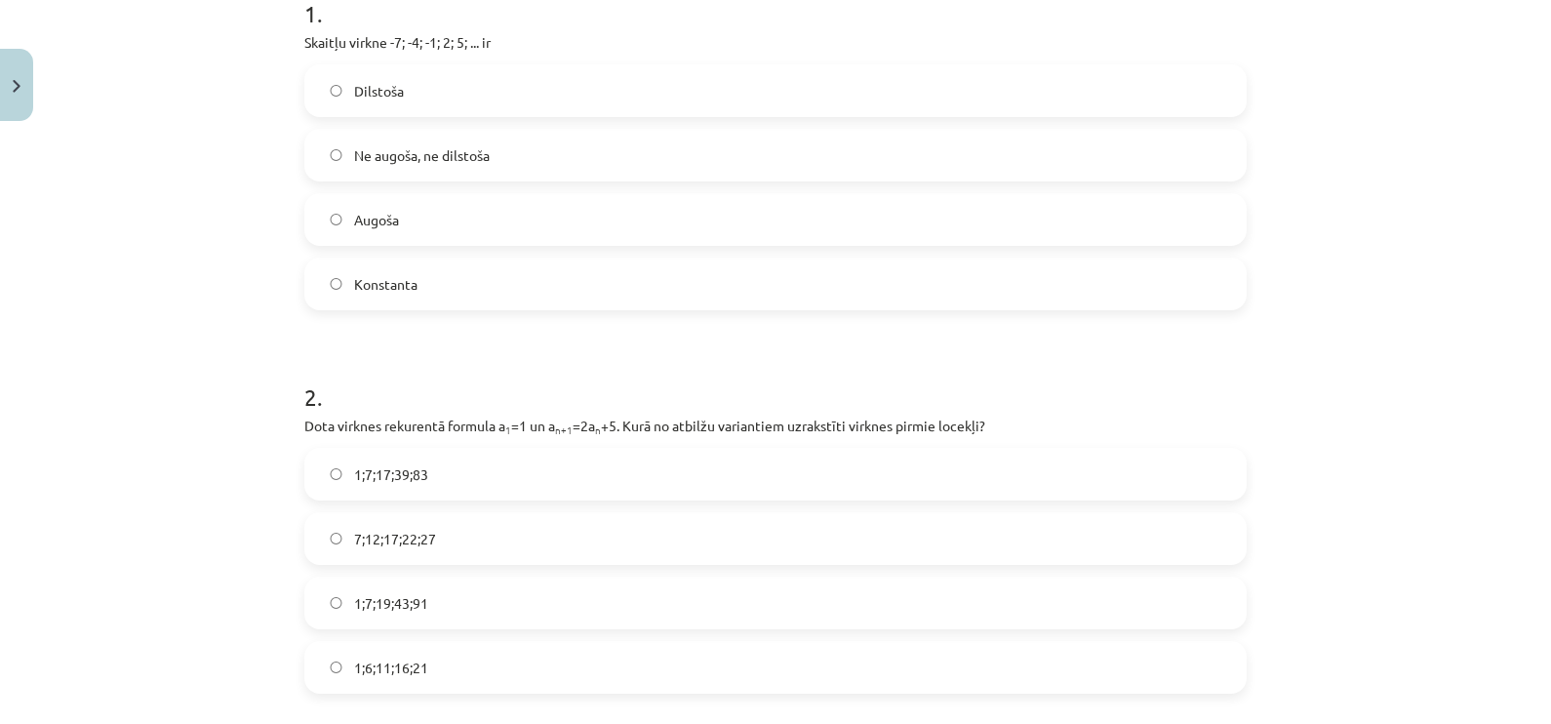
click at [432, 211] on label "Augoša" at bounding box center [775, 219] width 939 height 49
click at [421, 603] on span "1;7;19;43;91" at bounding box center [391, 603] width 74 height 20
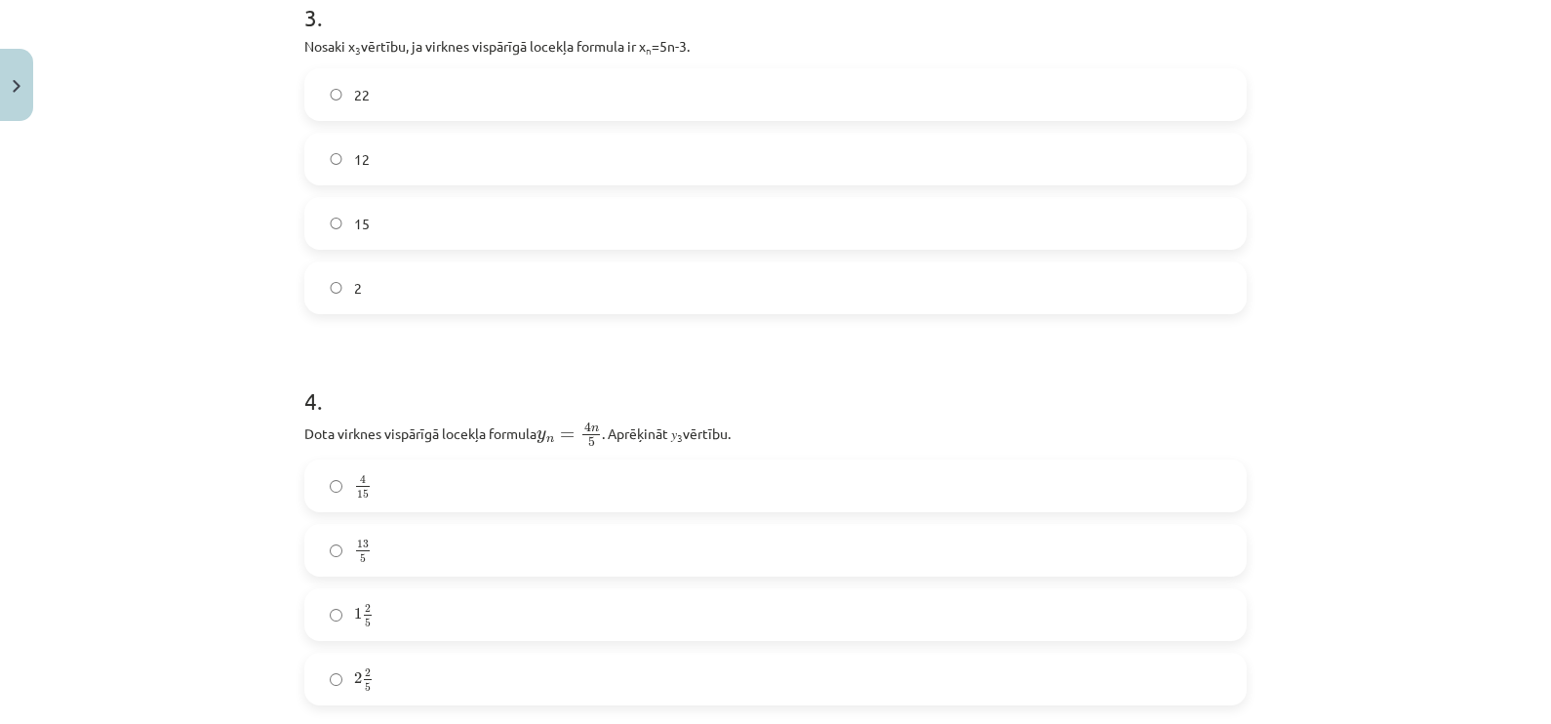
scroll to position [1189, 0]
click at [437, 146] on label "12" at bounding box center [775, 155] width 939 height 49
click at [379, 678] on label "2 2 5 2 2 5" at bounding box center [775, 675] width 939 height 49
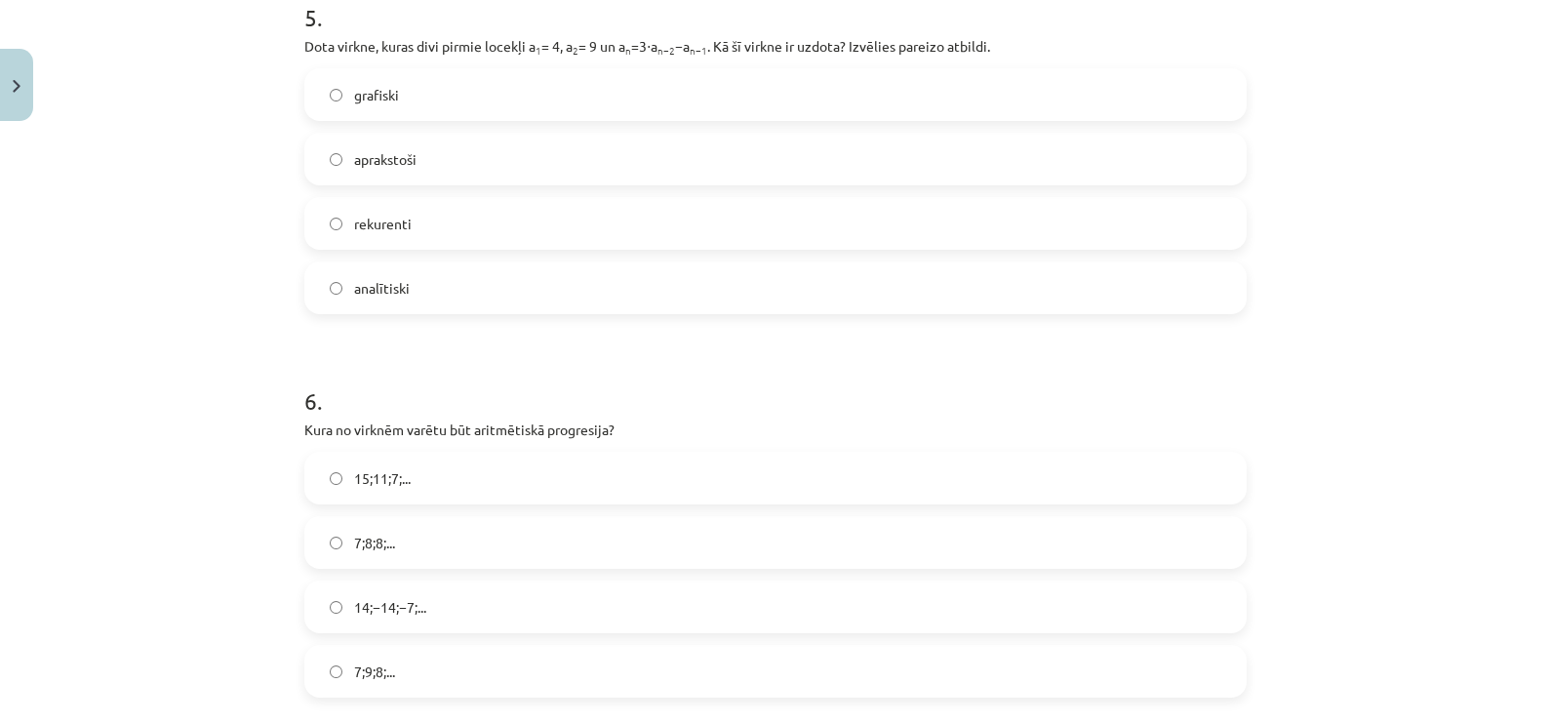
scroll to position [1963, 0]
click at [488, 272] on label "analītiski" at bounding box center [775, 284] width 939 height 49
click at [450, 488] on label "15;11;7;..." at bounding box center [775, 475] width 939 height 49
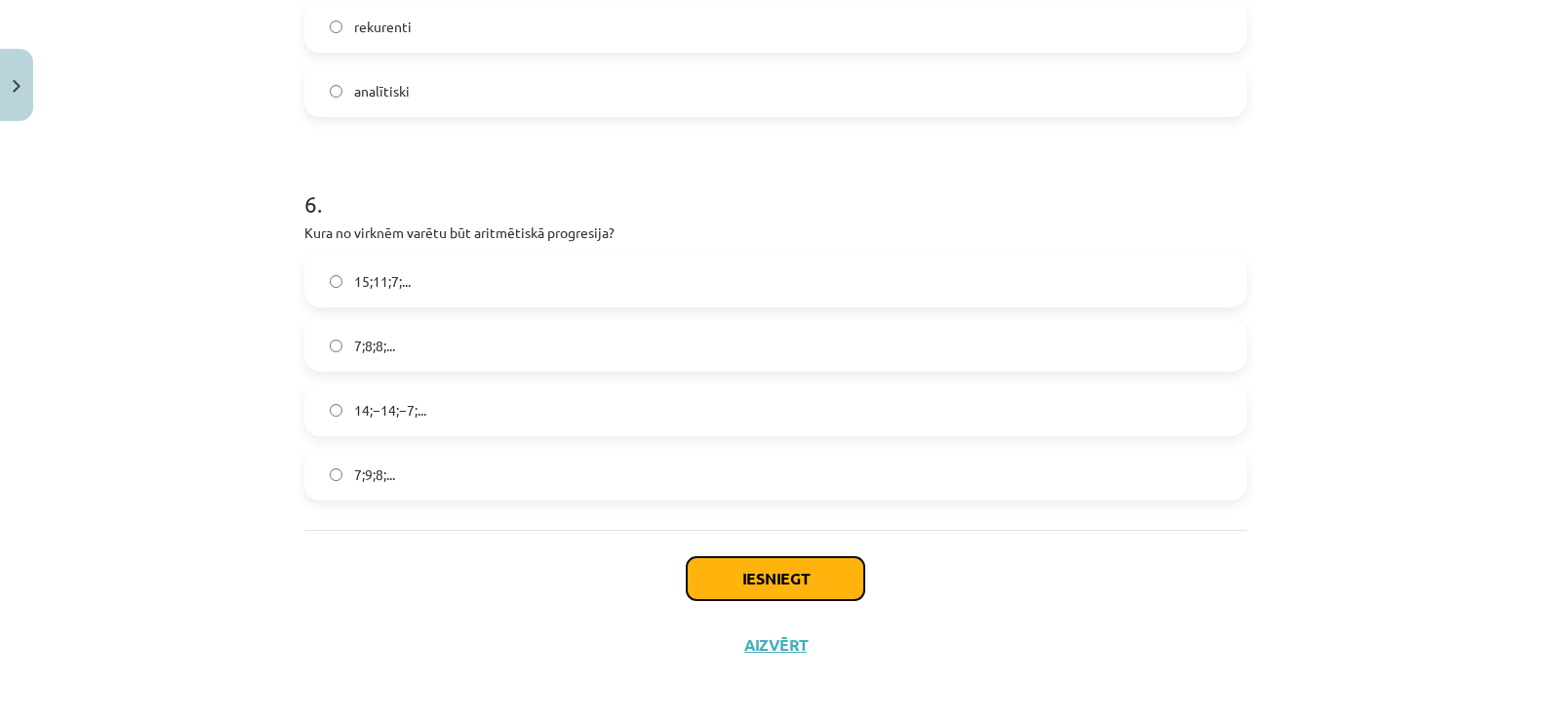
click at [792, 563] on button "Iesniegt" at bounding box center [776, 578] width 178 height 43
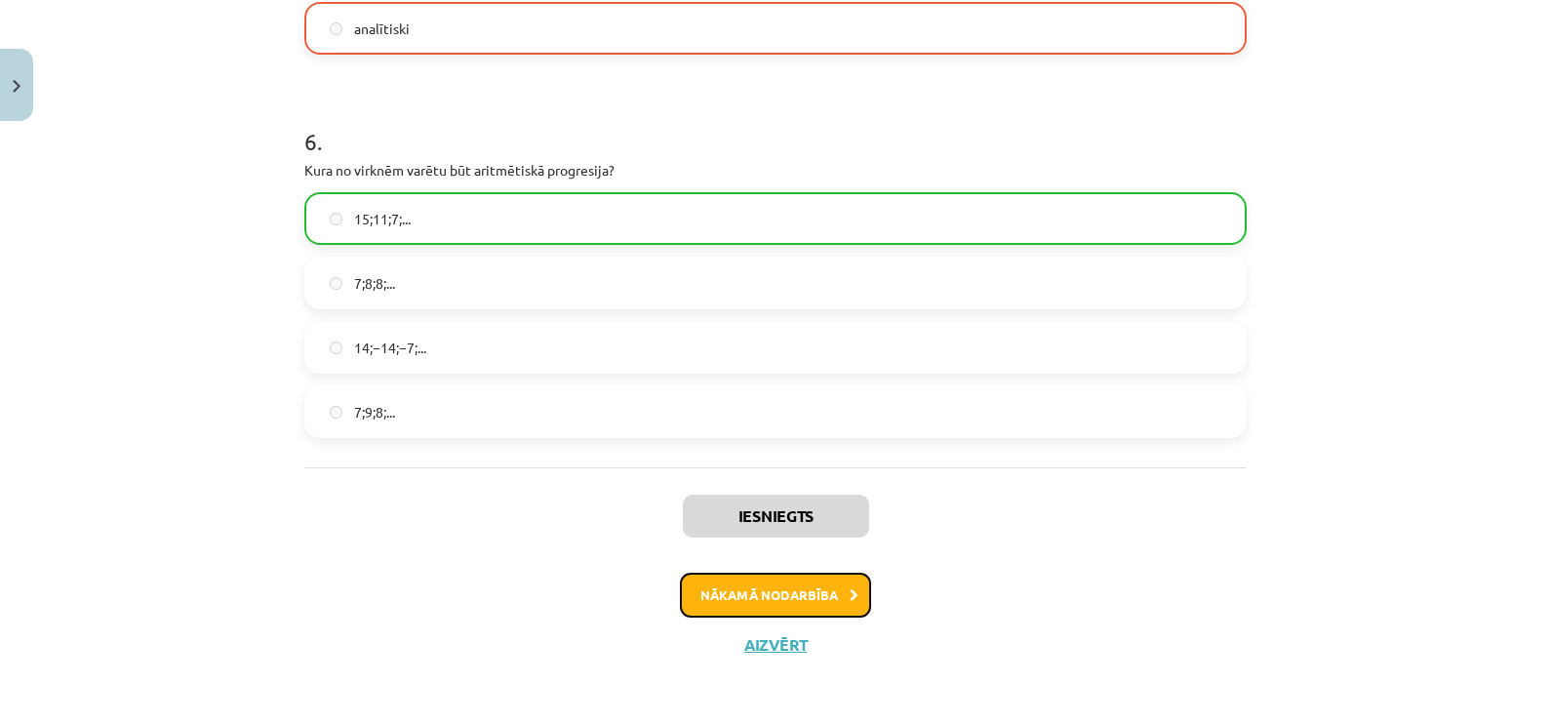
click at [784, 587] on button "Nākamā nodarbība" at bounding box center [775, 595] width 191 height 45
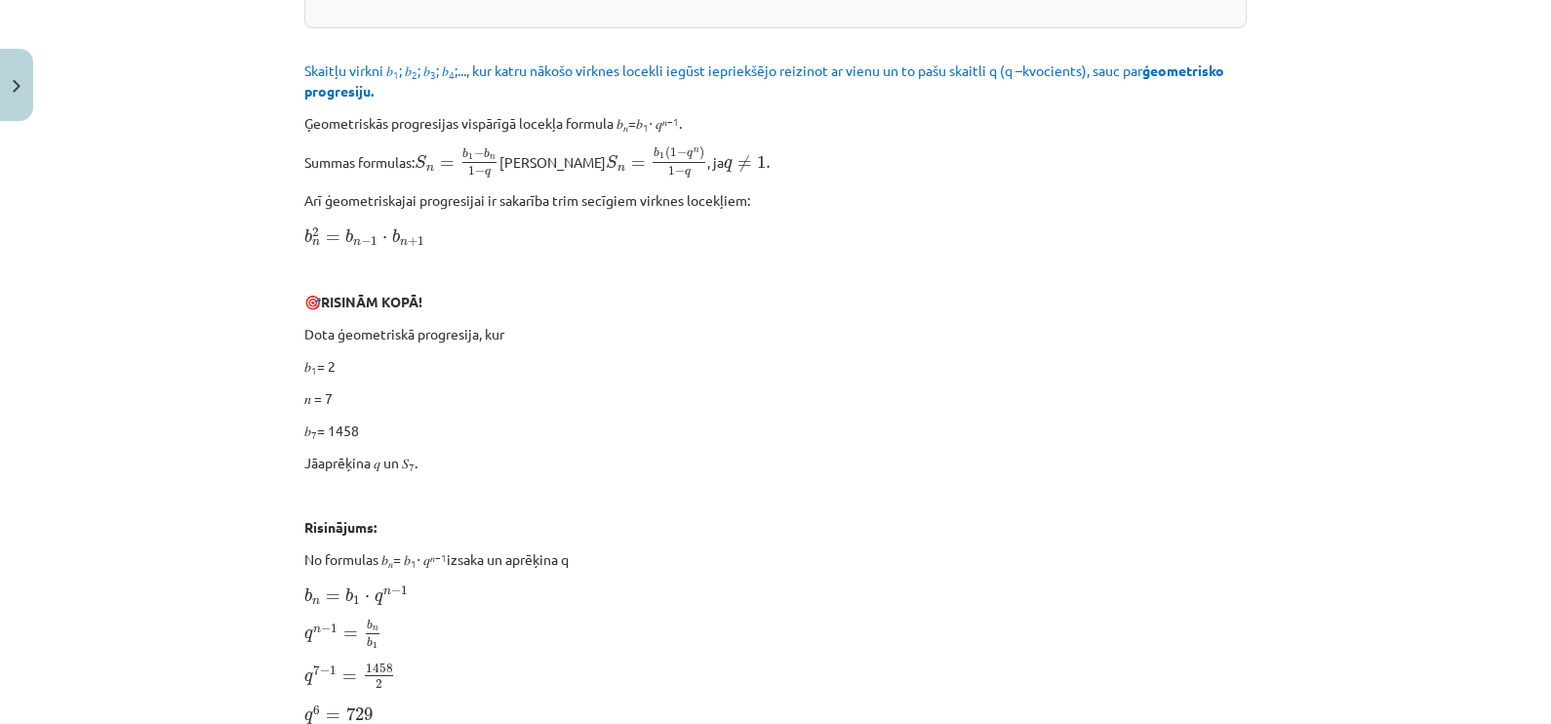
scroll to position [171, 0]
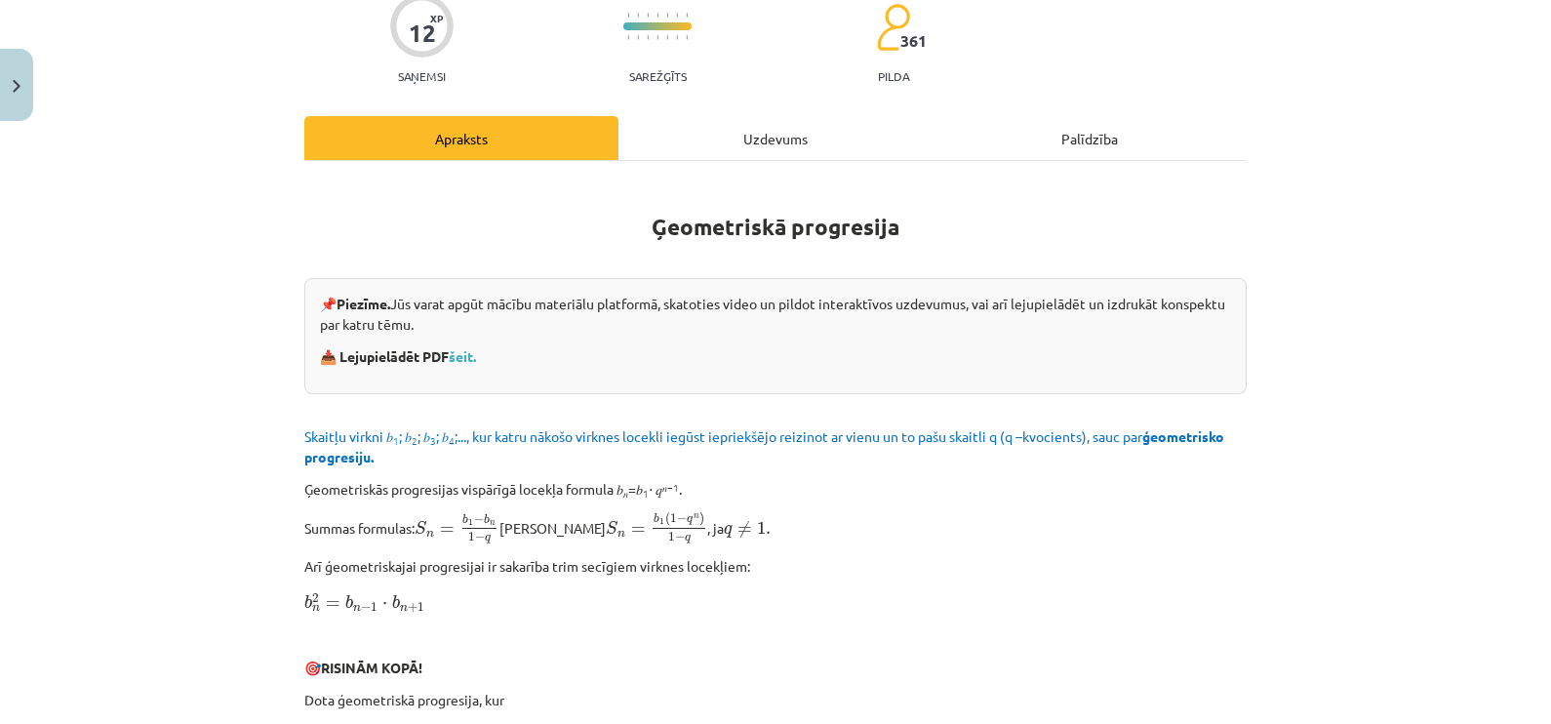
click at [849, 158] on div "Uzdevums" at bounding box center [776, 138] width 314 height 44
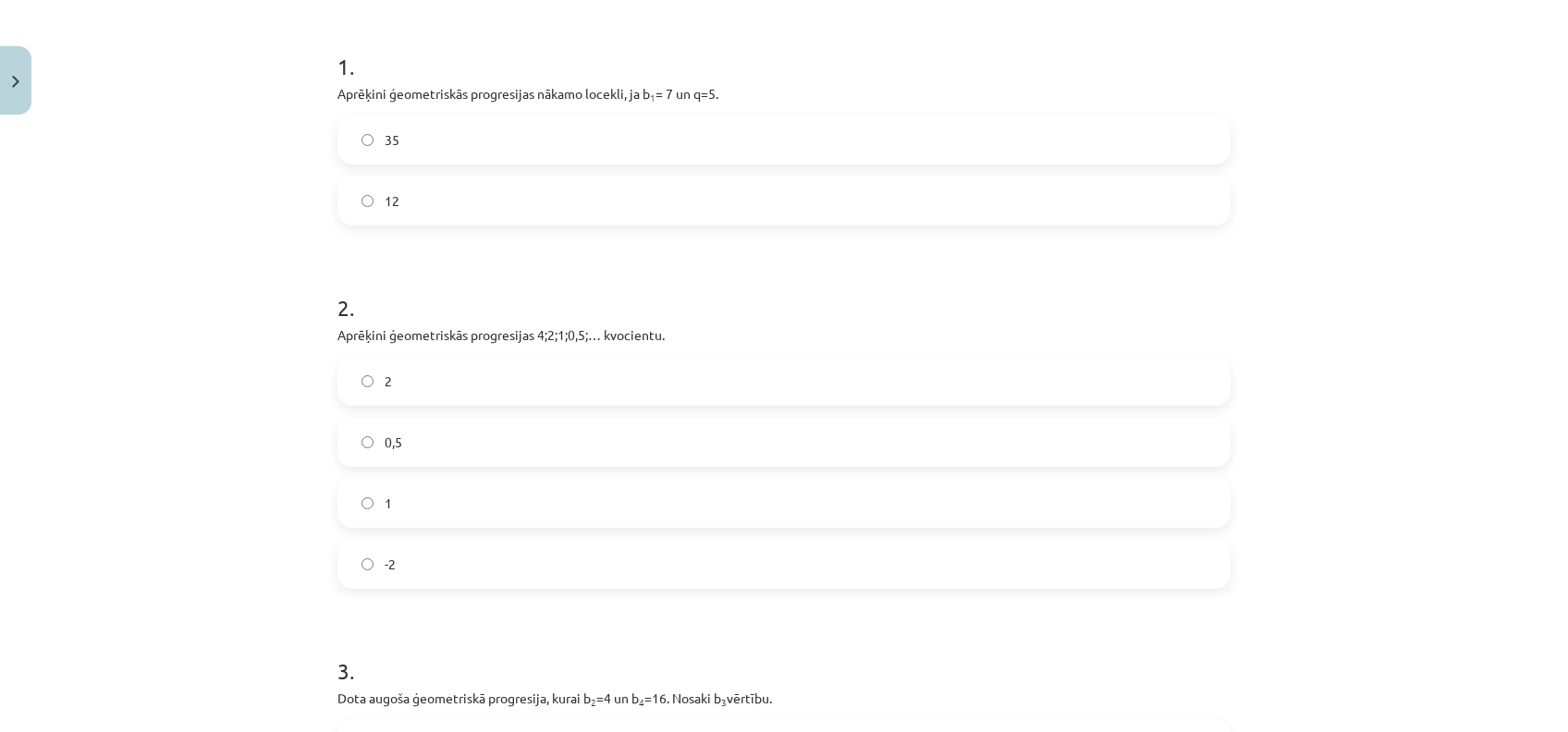
scroll to position [332, 0]
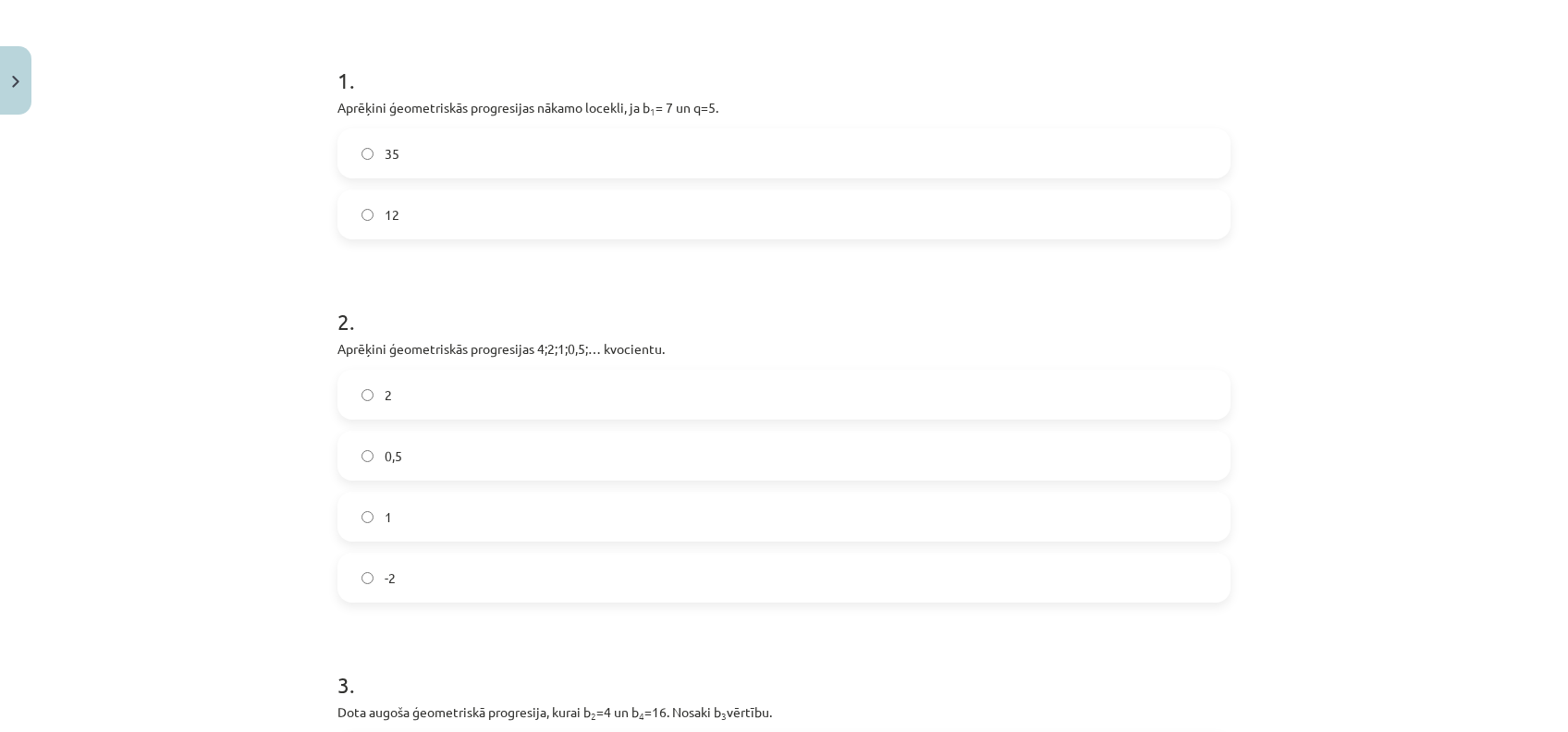
drag, startPoint x: 437, startPoint y: 148, endPoint x: 454, endPoint y: 126, distance: 27.8
click at [438, 147] on label "35" at bounding box center [784, 153] width 890 height 46
click at [434, 466] on label "0,5" at bounding box center [784, 455] width 890 height 46
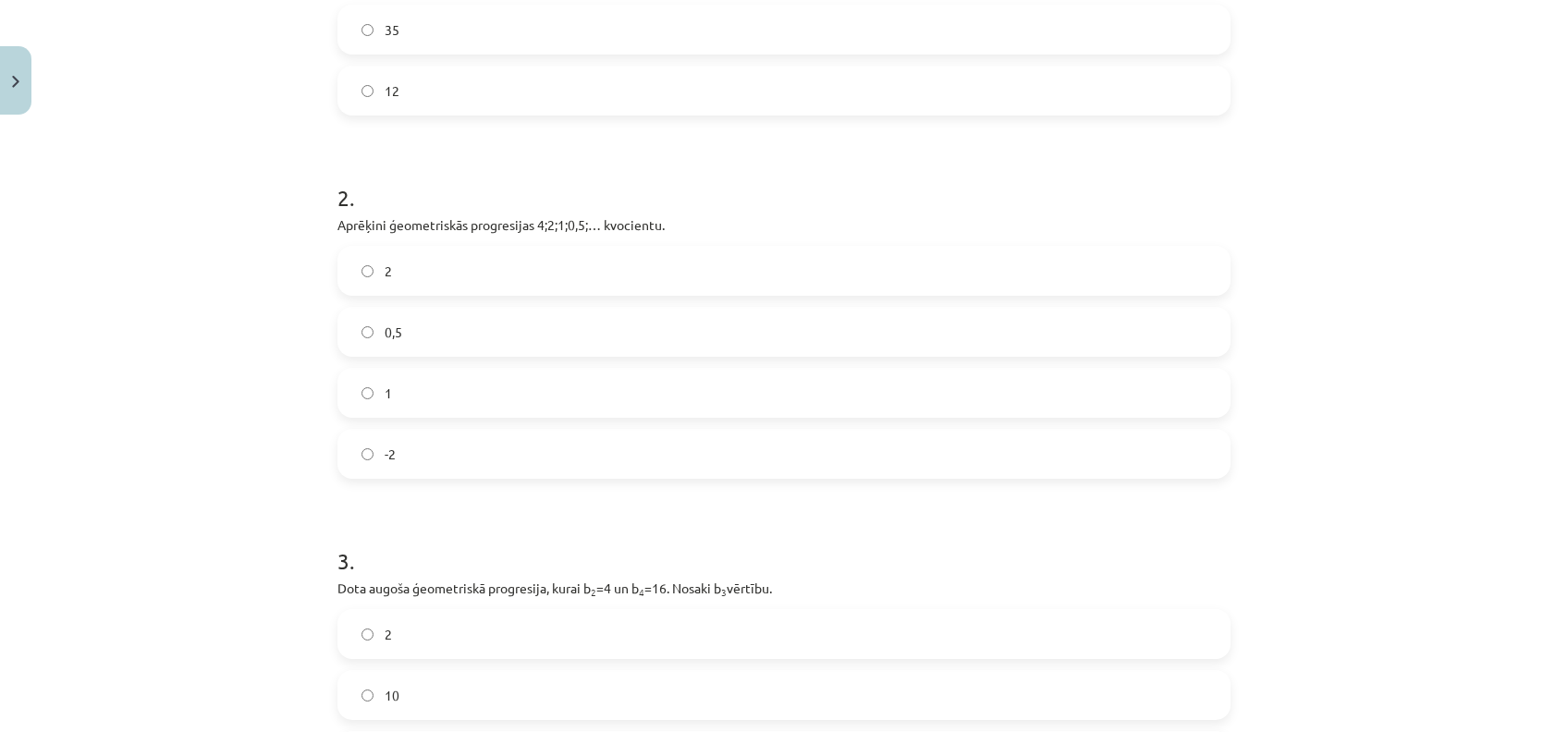
scroll to position [702, 0]
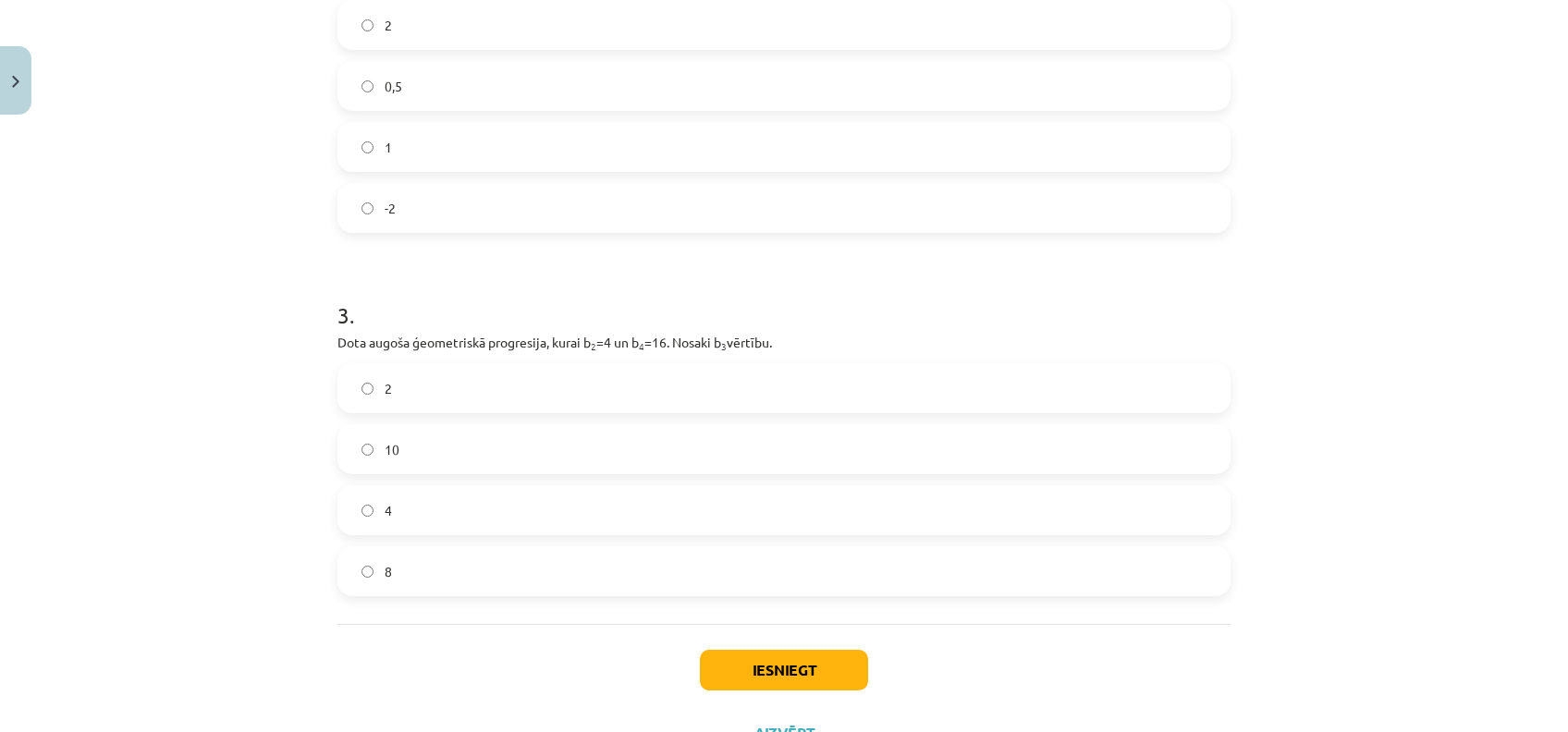
click at [456, 573] on label "8" at bounding box center [784, 571] width 890 height 46
click at [814, 658] on button "Iesniegt" at bounding box center [784, 670] width 169 height 41
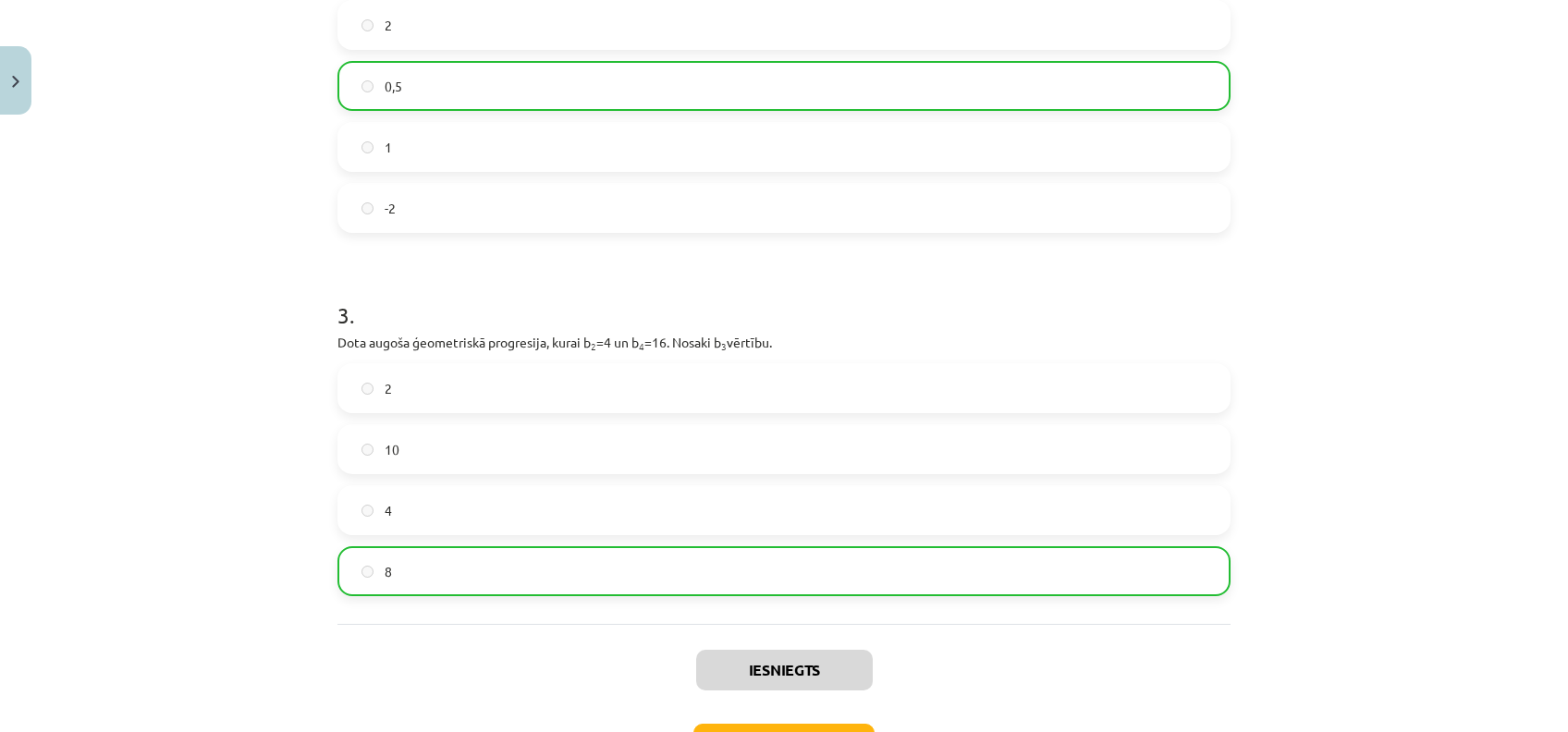
scroll to position [838, 0]
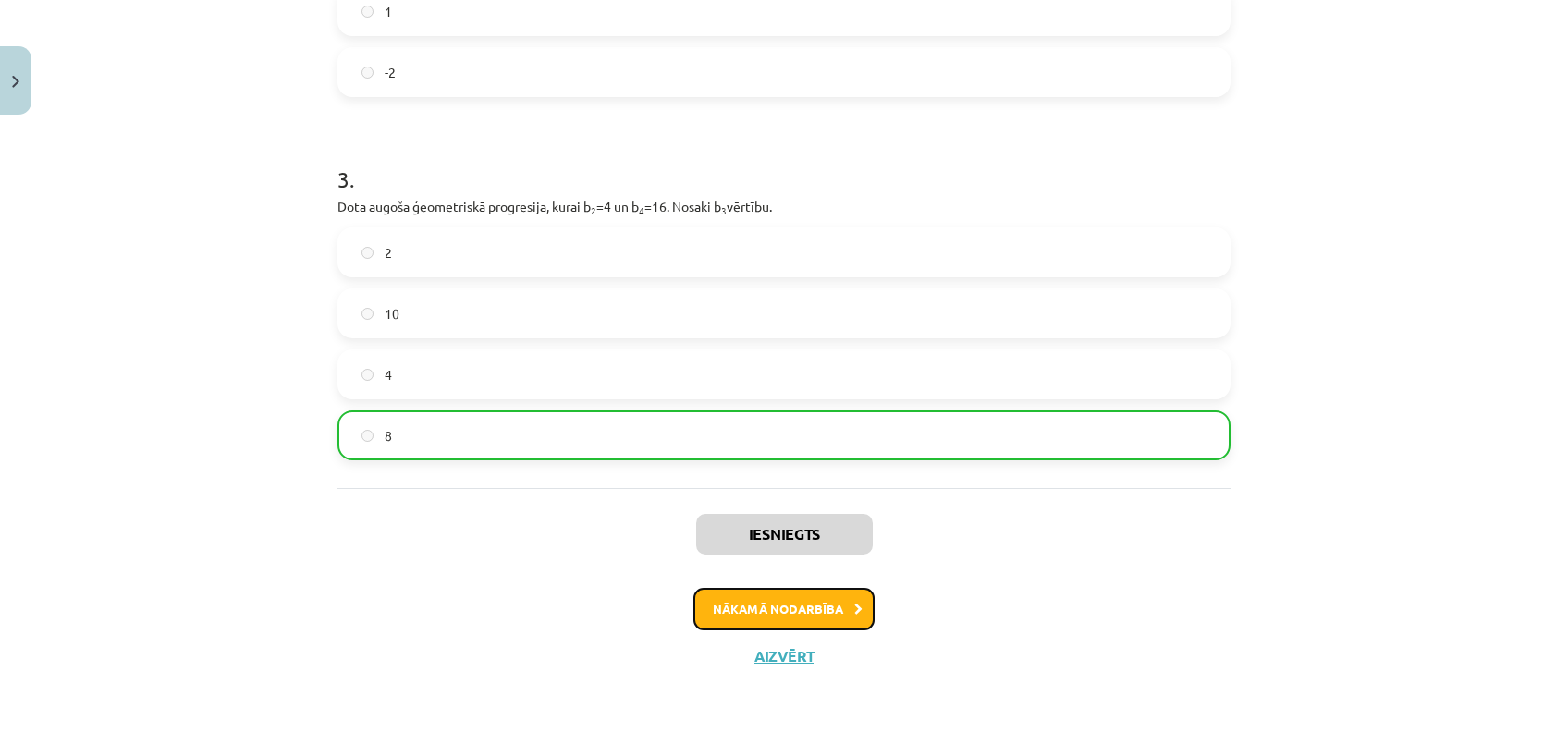
click at [802, 621] on button "Nākamā nodarbība" at bounding box center [784, 609] width 181 height 43
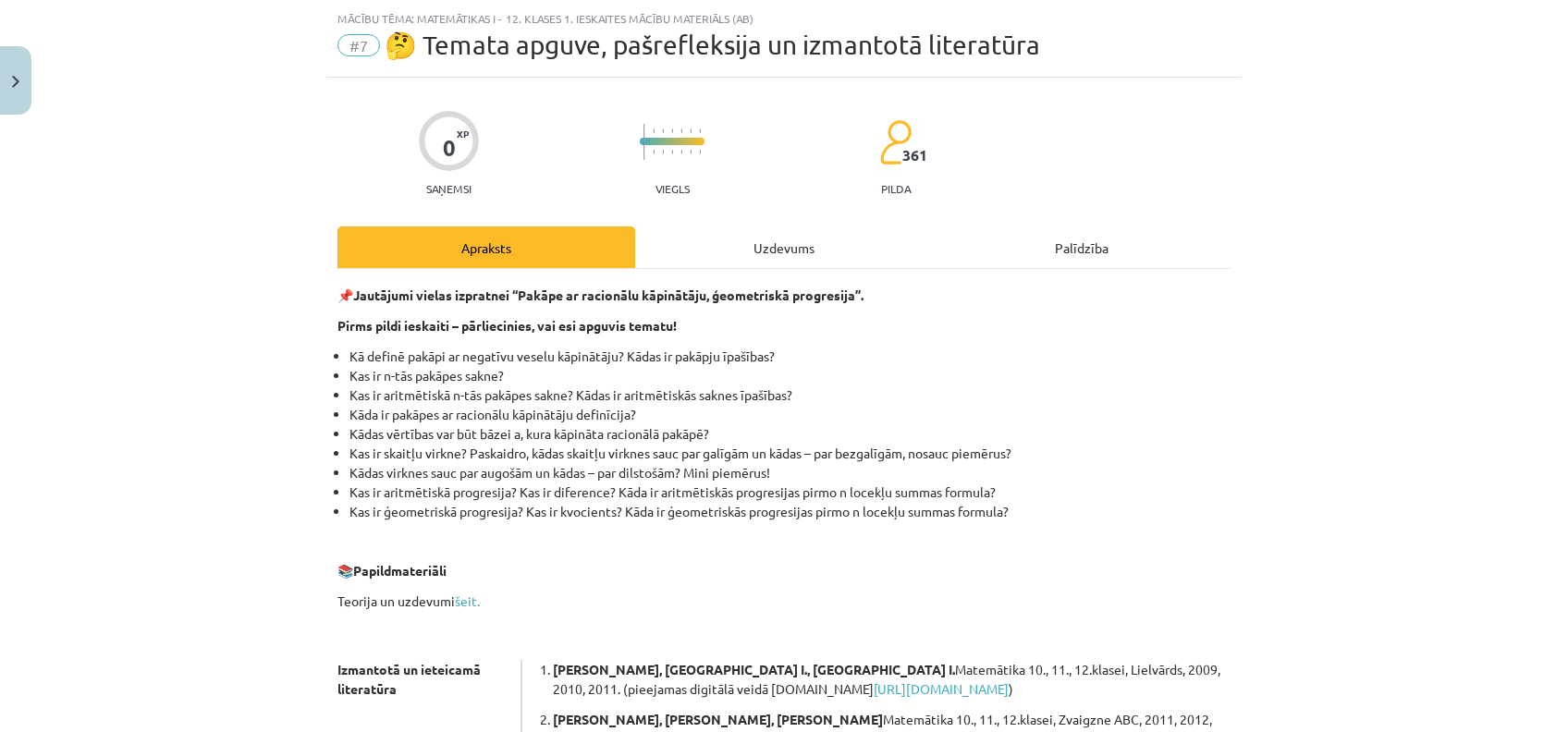
scroll to position [415, 0]
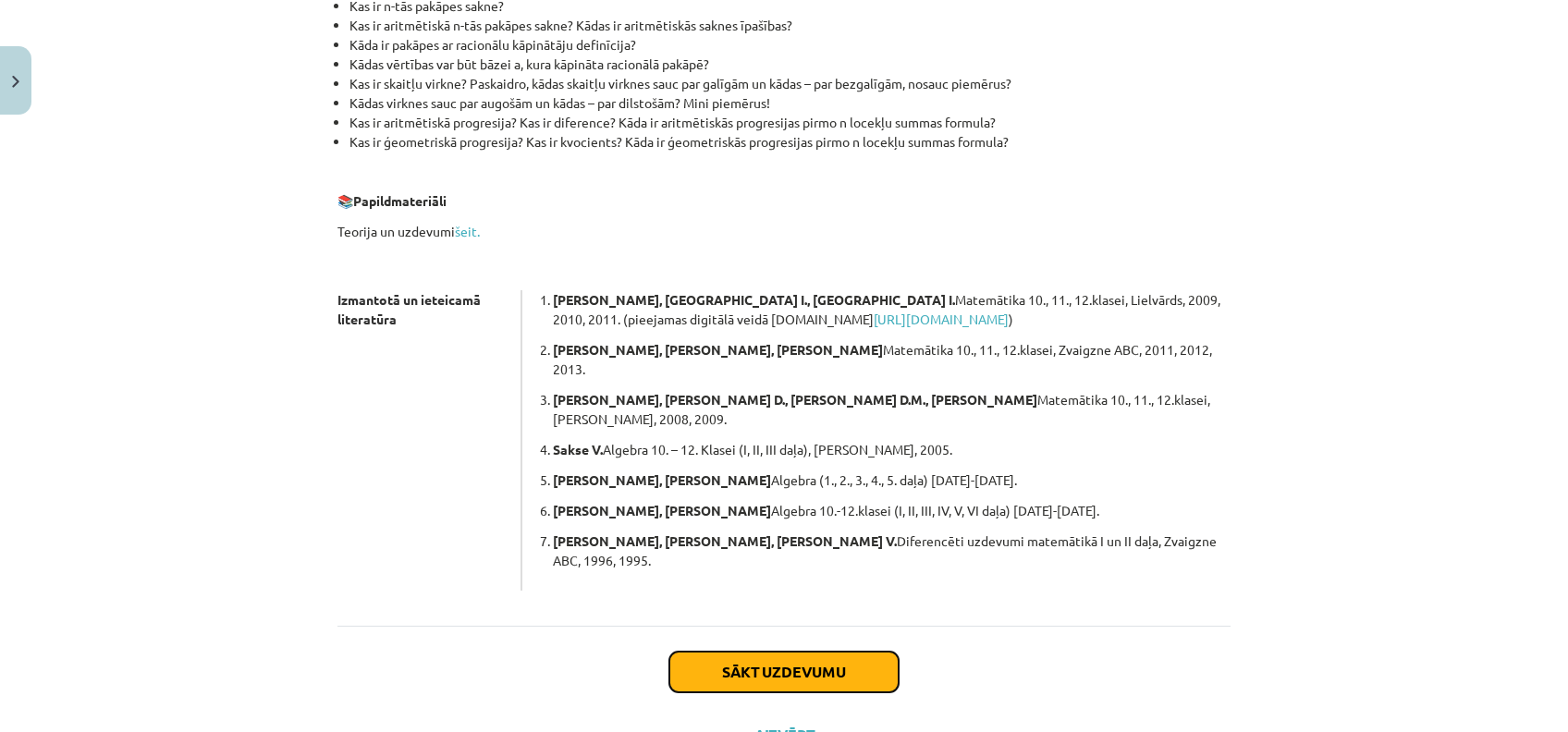
click at [806, 652] on button "Sākt uzdevumu" at bounding box center [784, 671] width 229 height 41
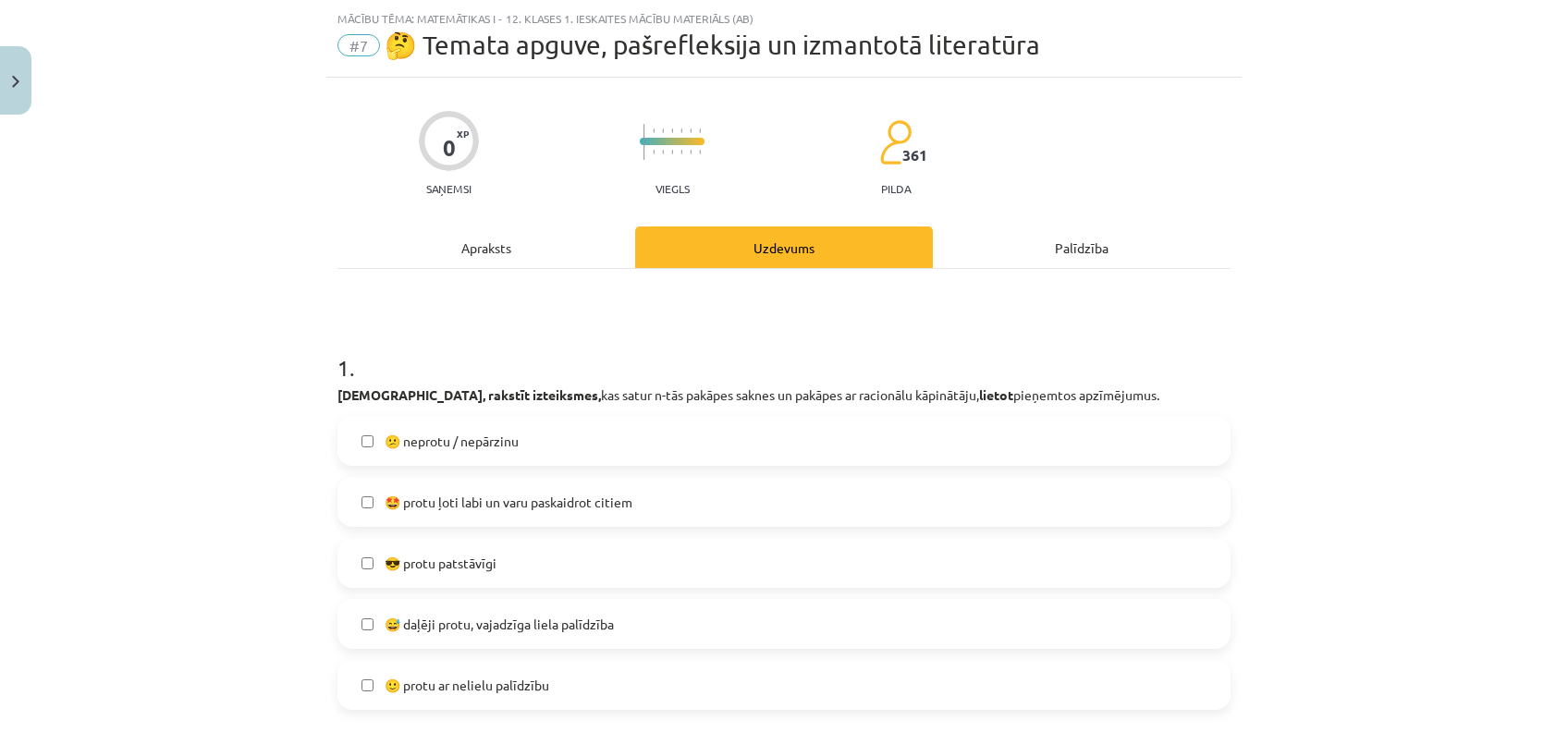
scroll to position [292, 0]
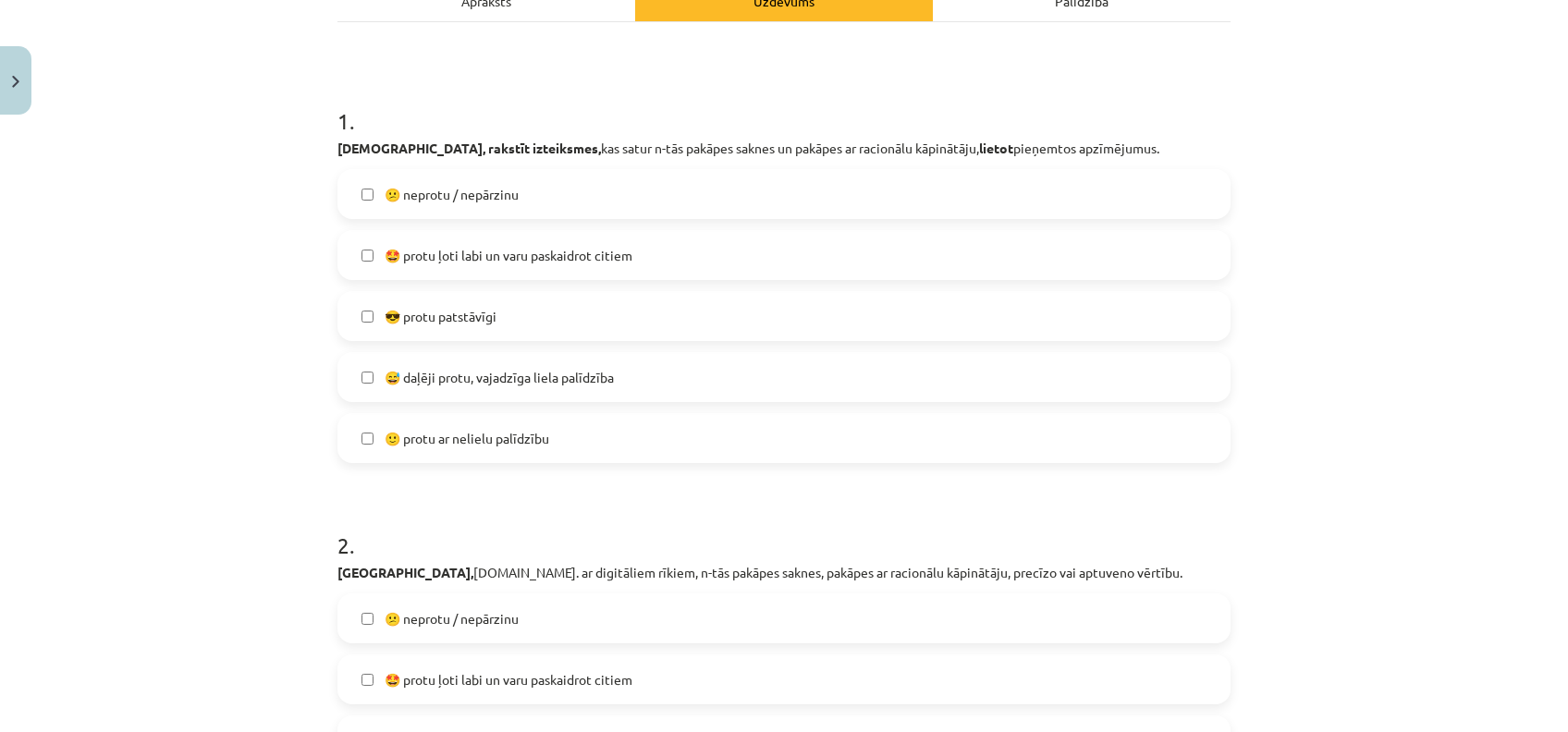
click at [512, 197] on span "😕 neprotu / nepārzinu" at bounding box center [451, 194] width 134 height 19
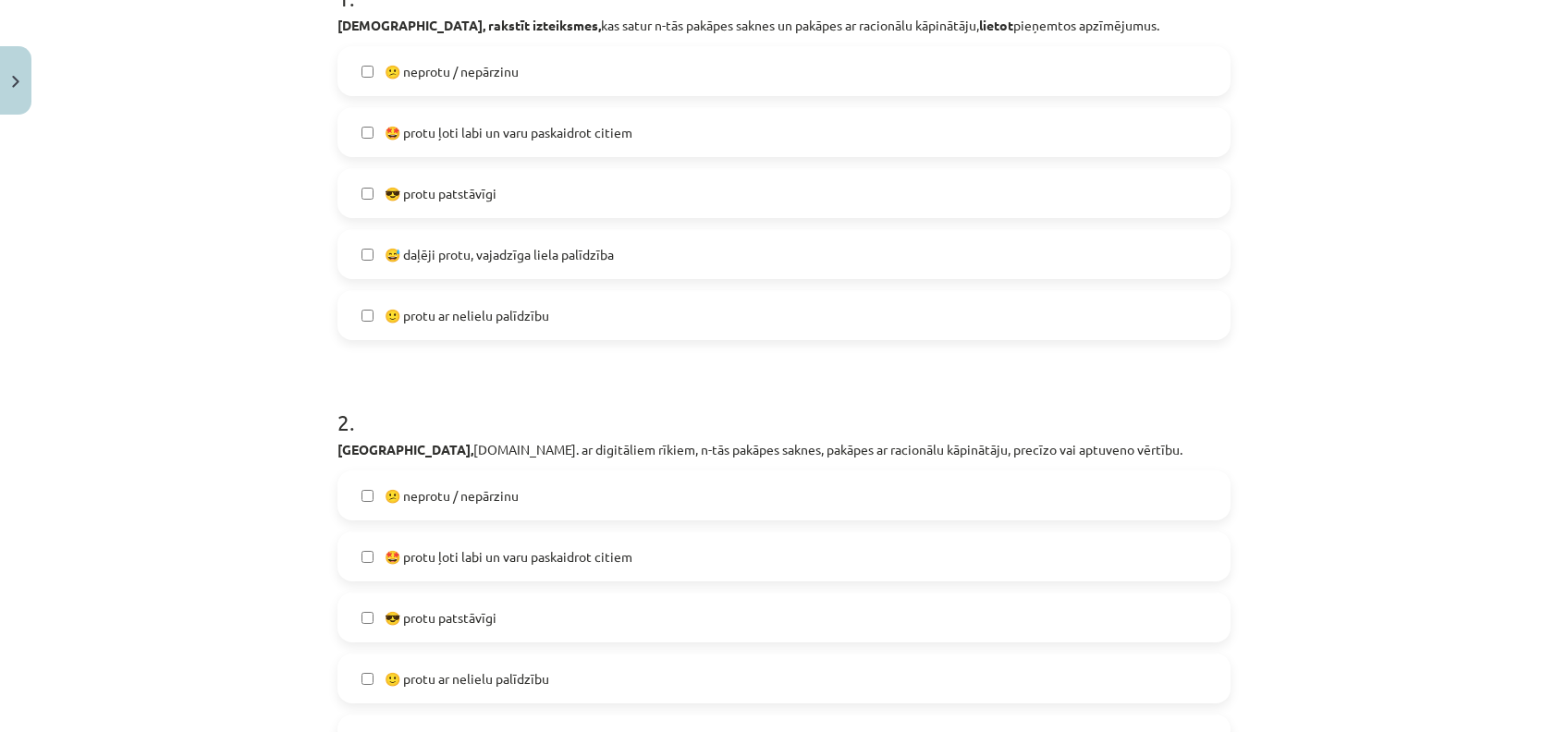
click at [441, 677] on span "🙂 protu ar nelielu palīdzību" at bounding box center [467, 678] width 165 height 19
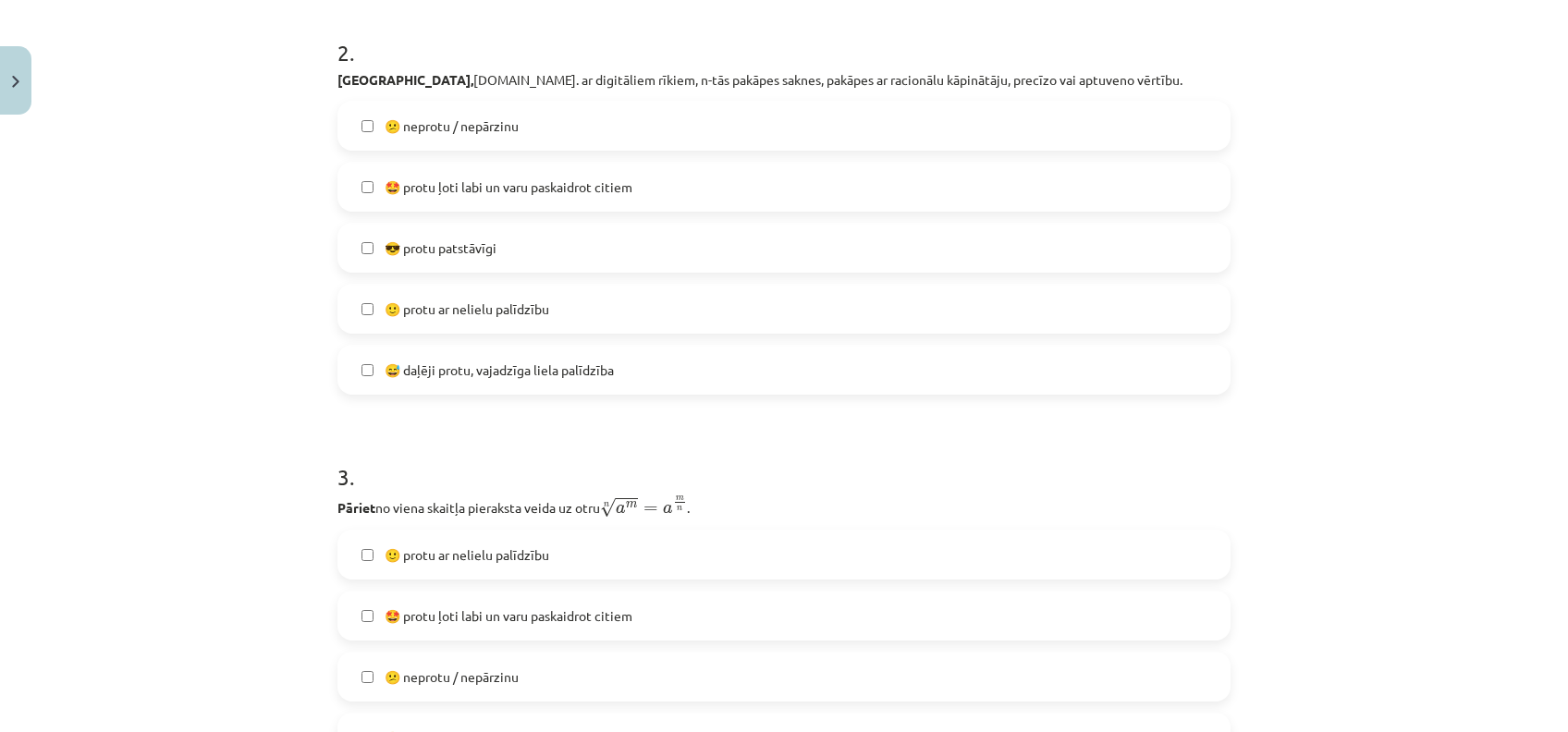
scroll to position [908, 0]
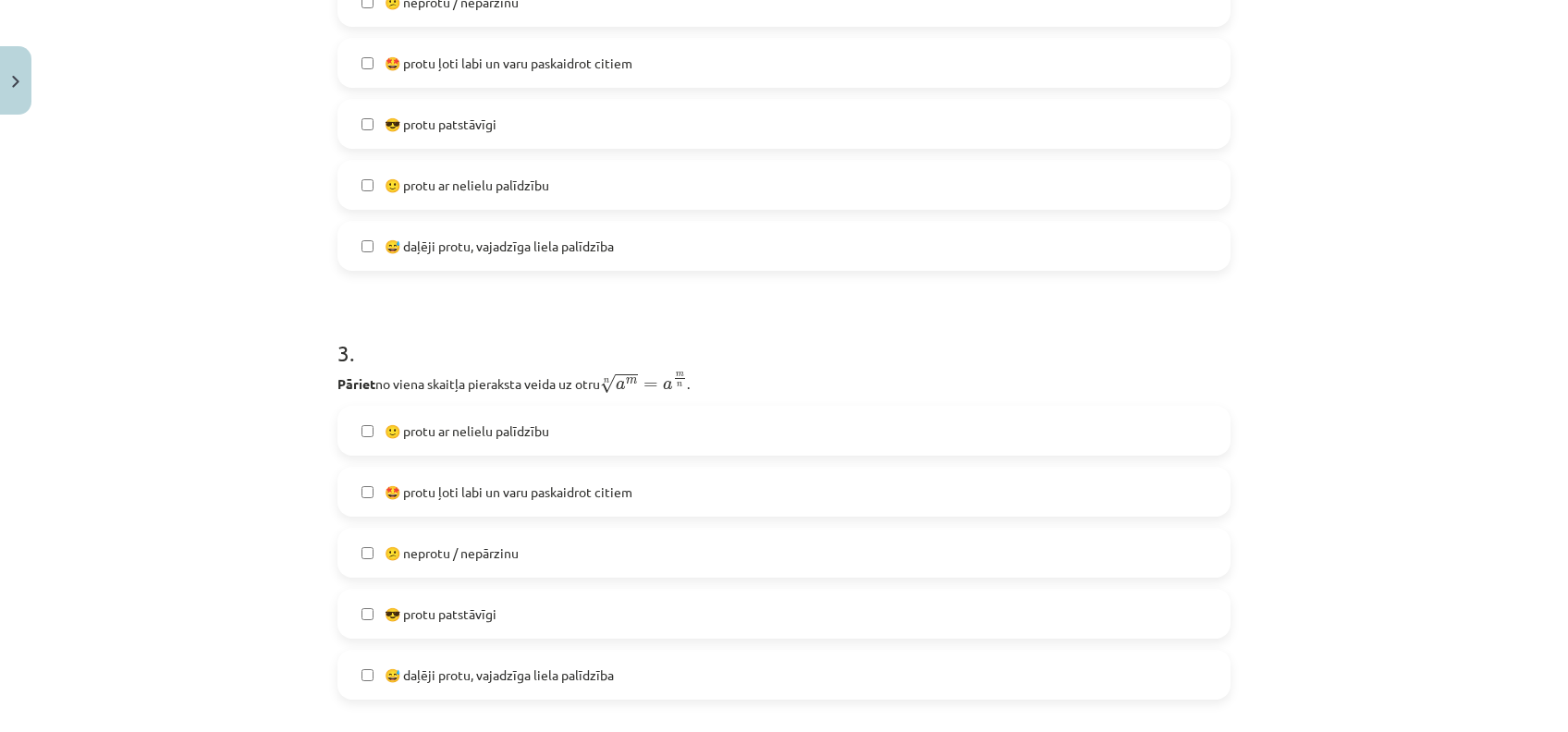
click at [622, 436] on label "🙂 protu ar nelielu palīdzību" at bounding box center [784, 430] width 890 height 46
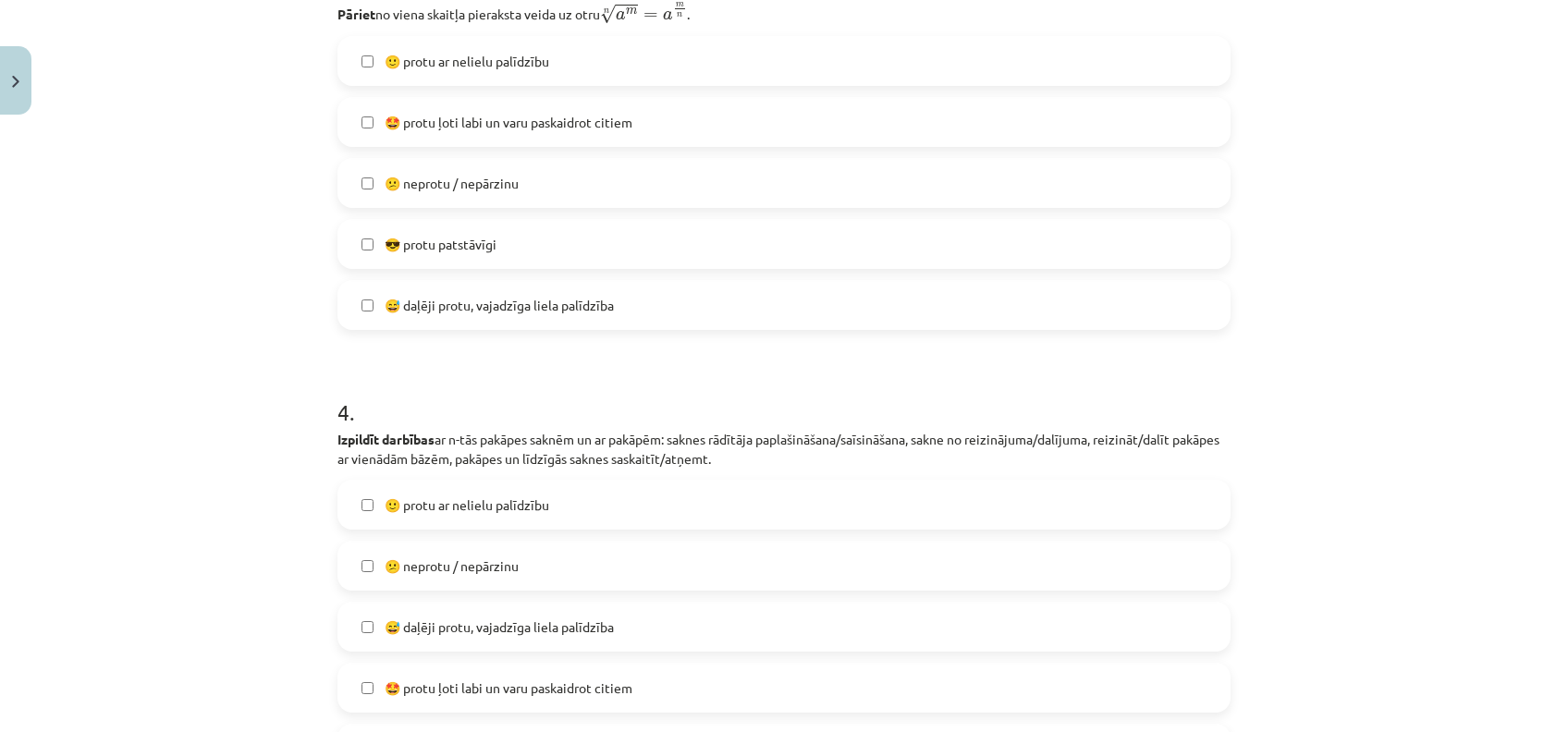
scroll to position [1401, 0]
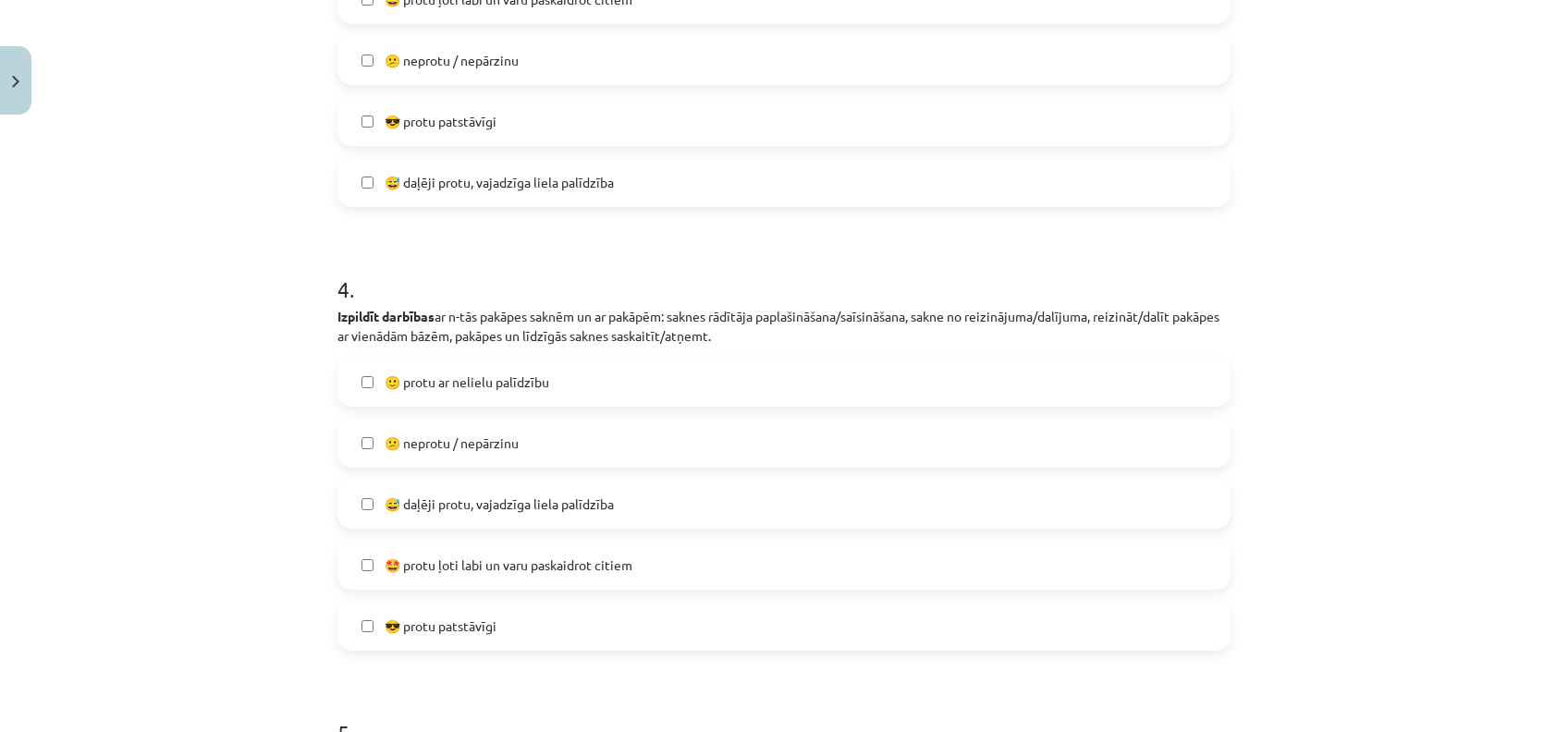
click at [554, 516] on label "😅 daļēji protu, vajadzīga liela palīdzība" at bounding box center [784, 503] width 890 height 46
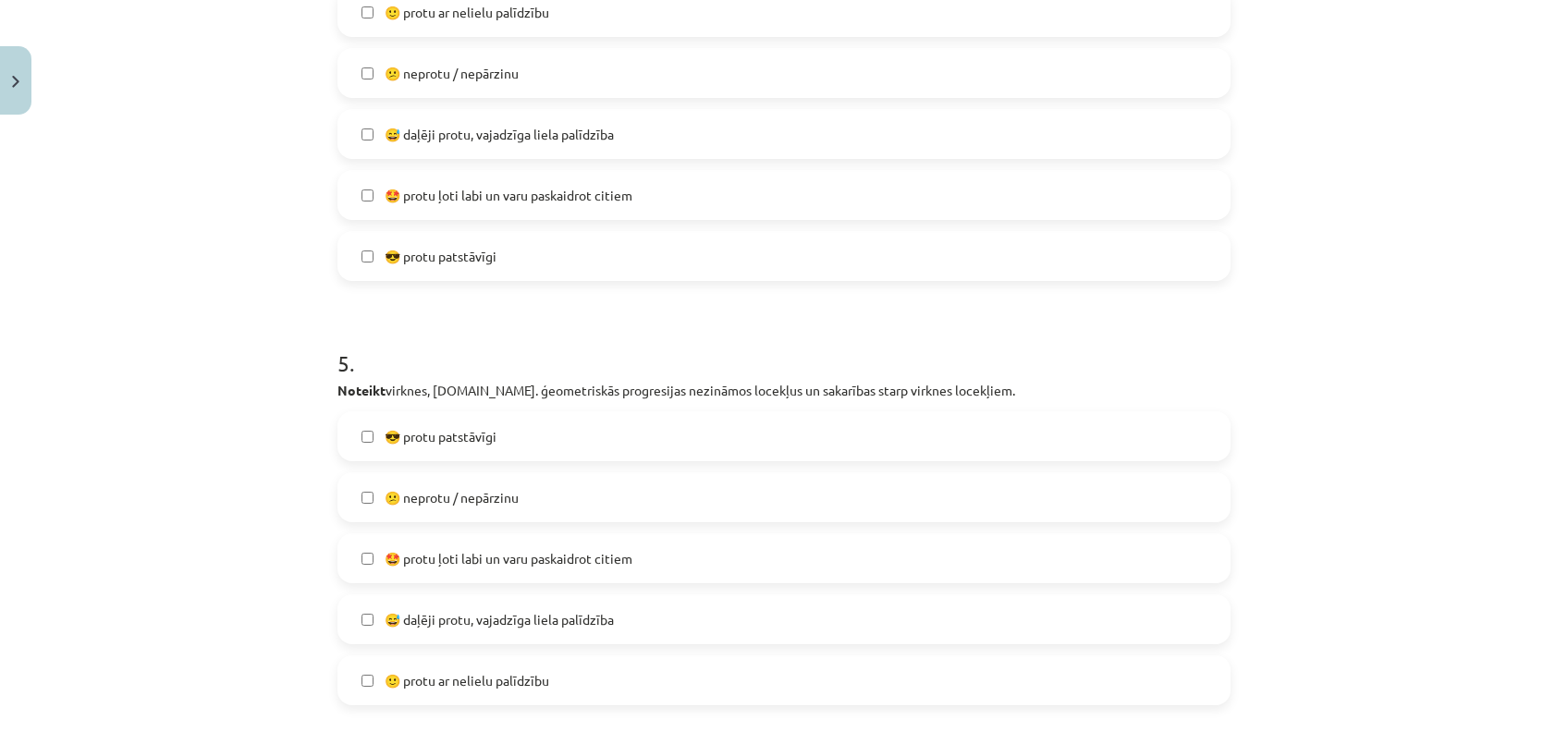
scroll to position [1893, 0]
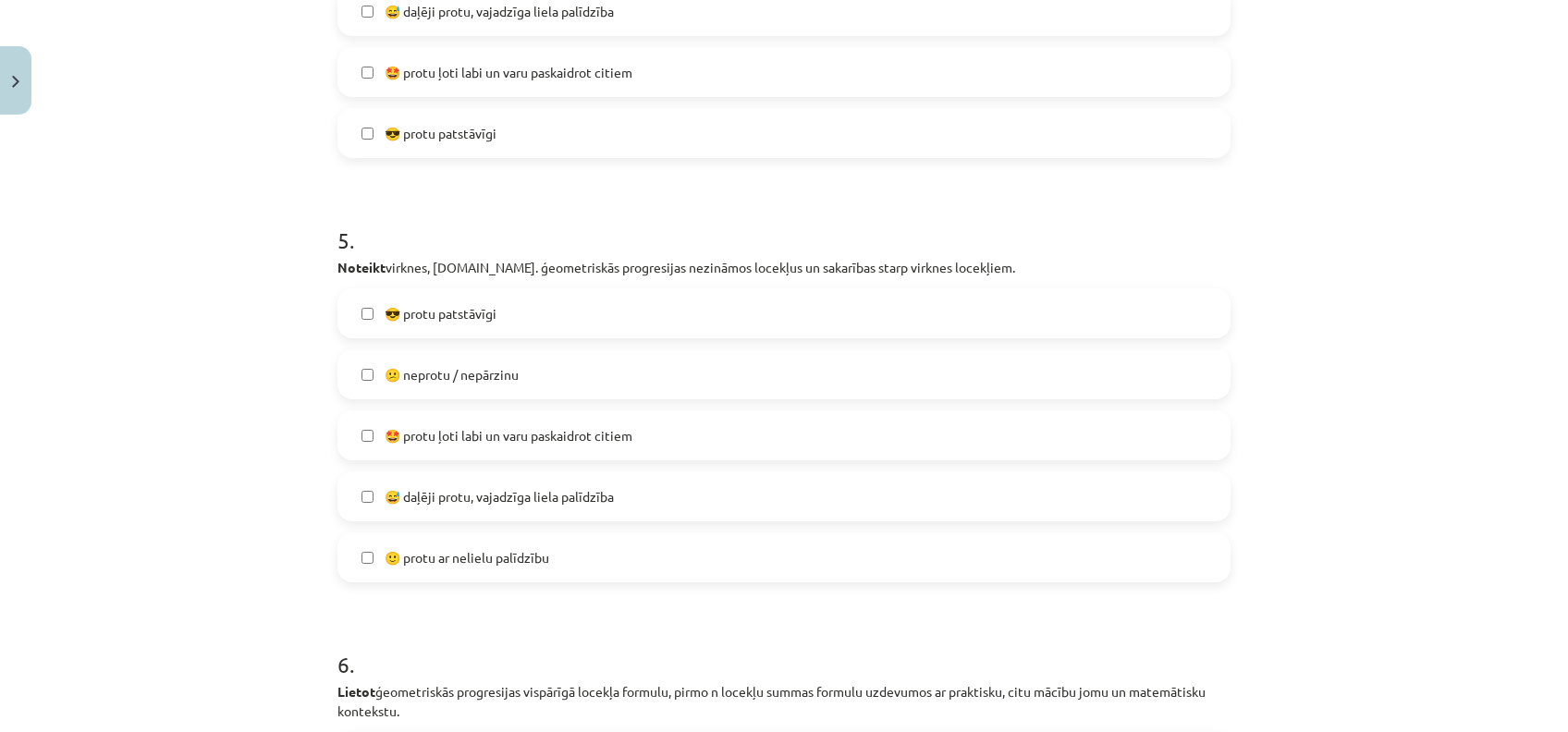
click at [574, 499] on span "😅 daļēji protu, vajadzīga liela palīdzība" at bounding box center [499, 496] width 229 height 19
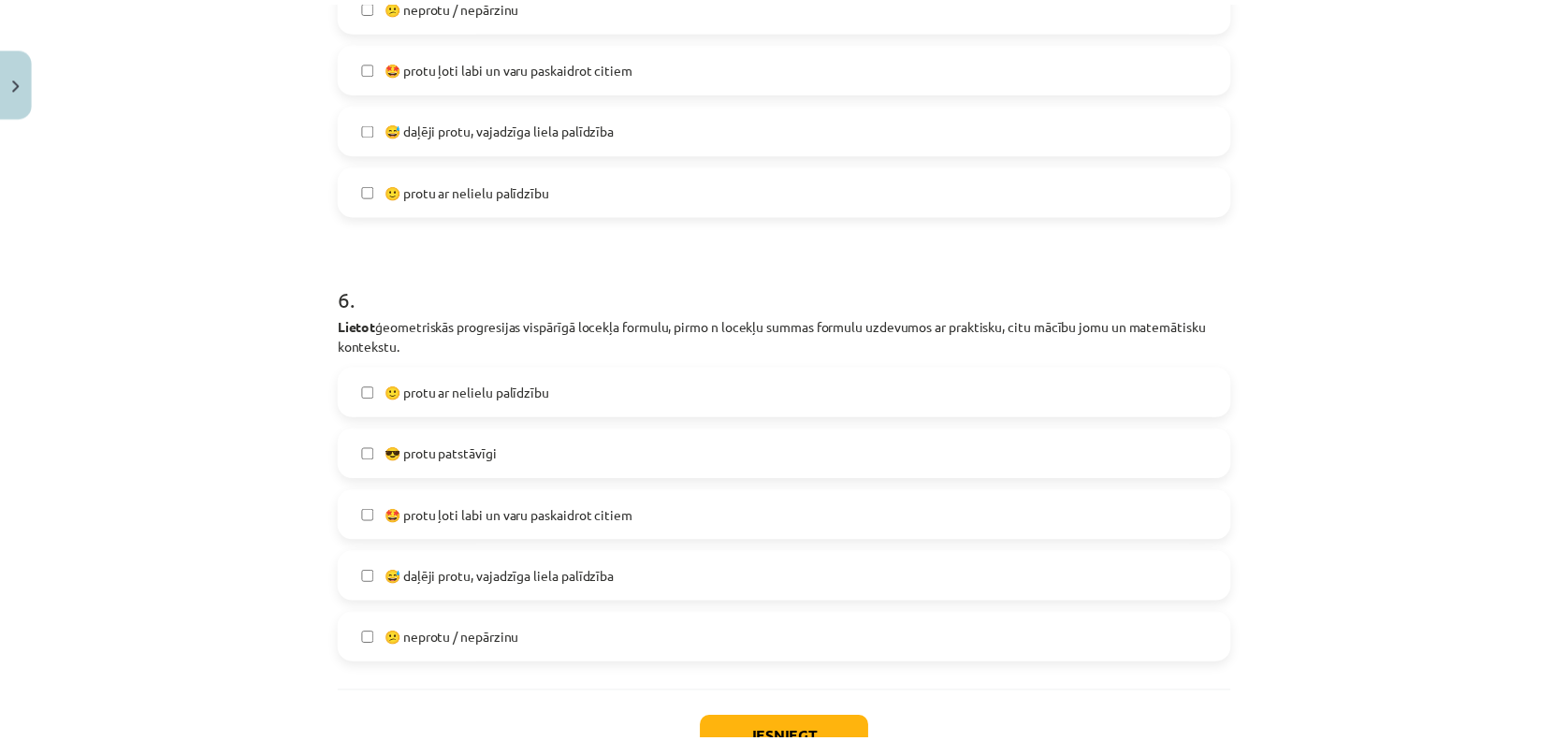
scroll to position [2430, 0]
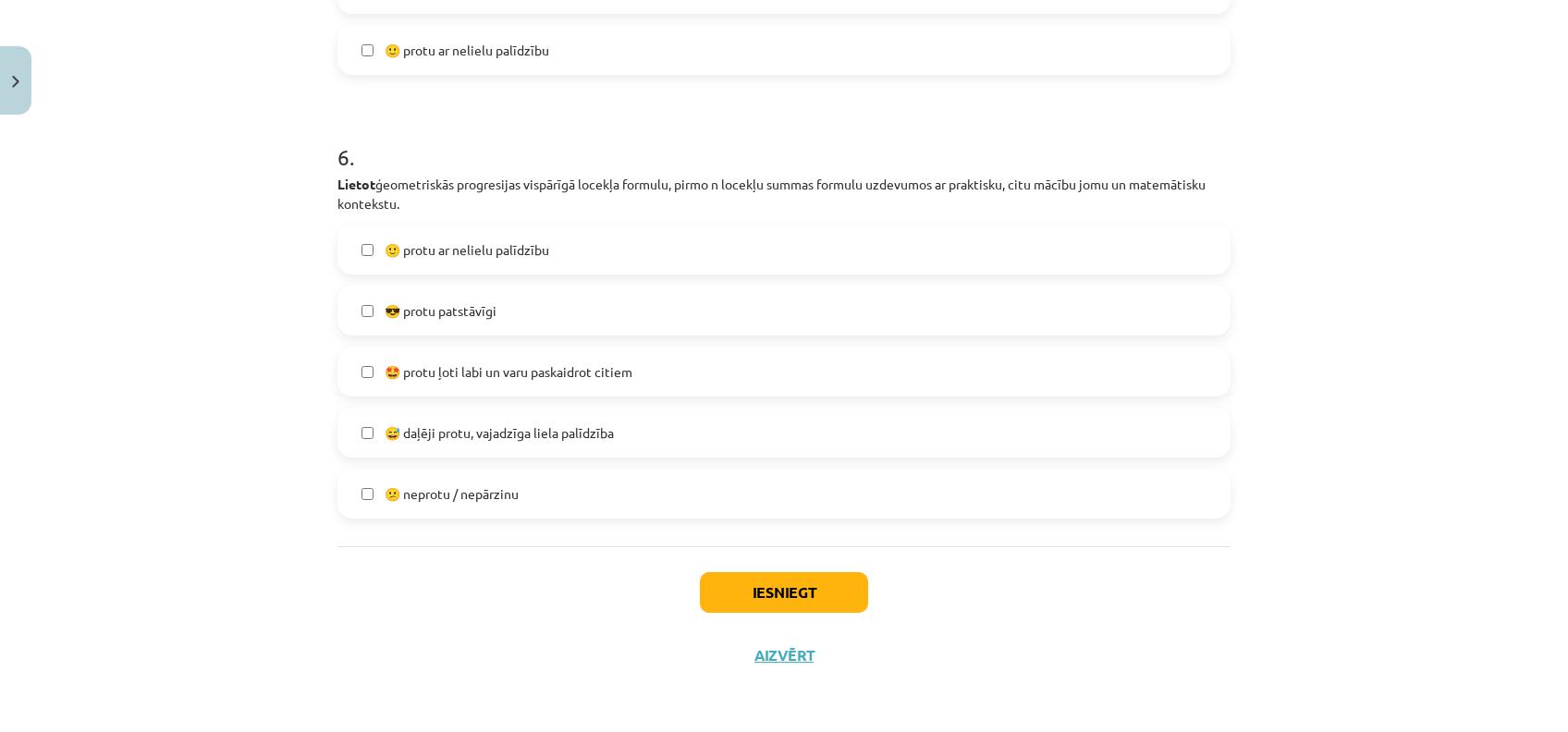
click at [424, 443] on label "😅 daļēji protu, vajadzīga liela palīdzība" at bounding box center [784, 432] width 890 height 46
click at [769, 585] on button "Iesniegt" at bounding box center [784, 592] width 169 height 41
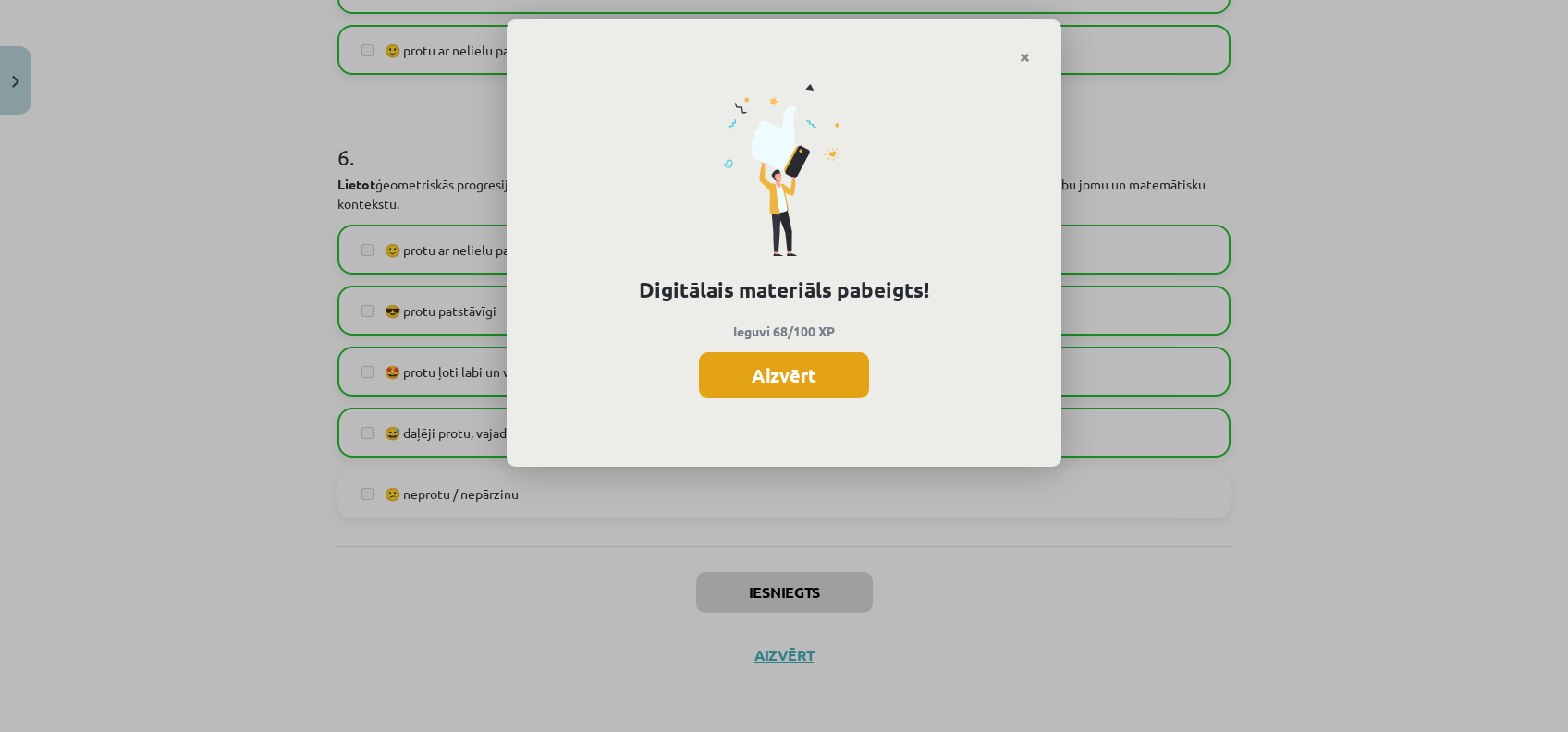
click at [845, 359] on button "Aizvērt" at bounding box center [784, 375] width 171 height 46
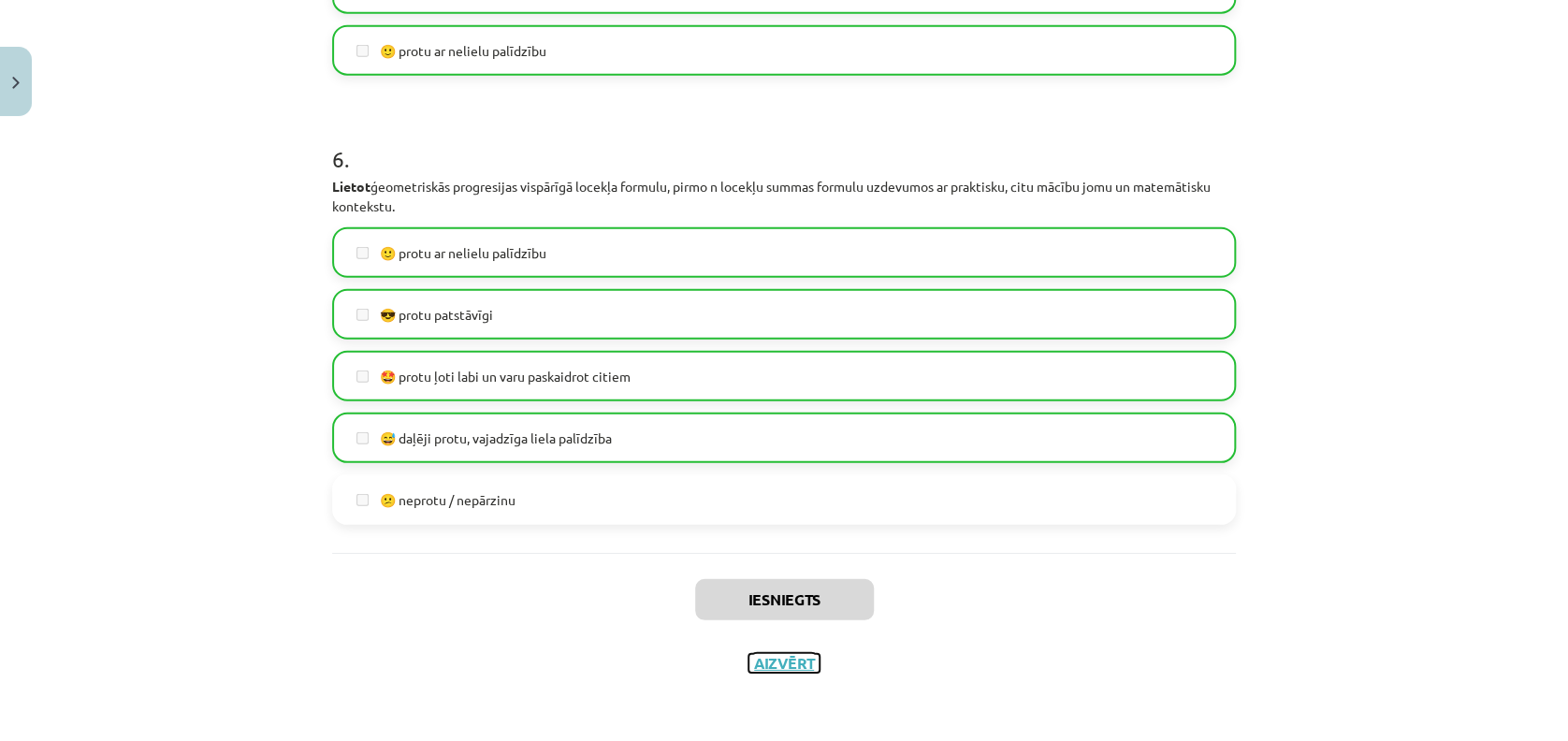
click at [787, 655] on button "Aizvērt" at bounding box center [784, 663] width 71 height 19
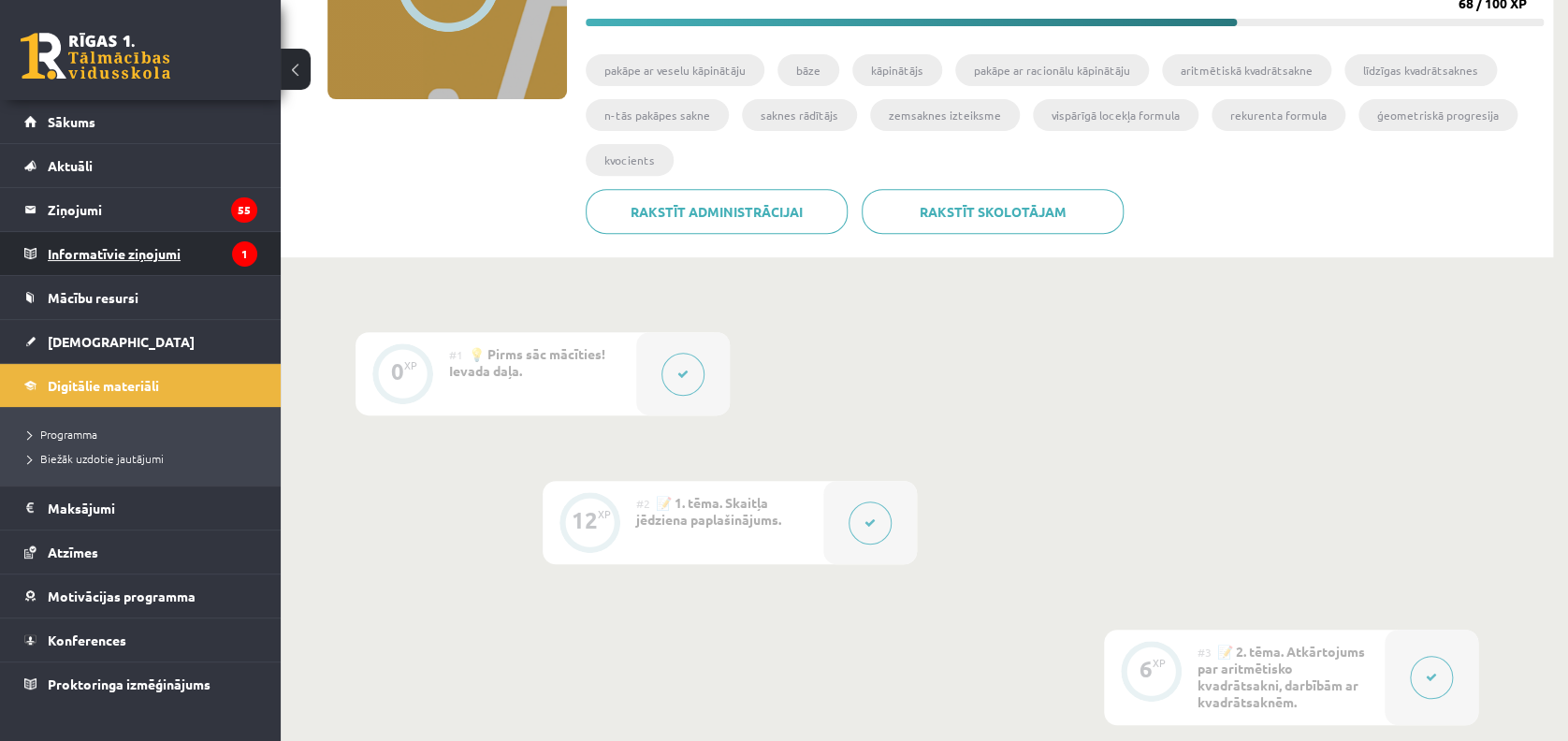
click at [65, 242] on legend "Informatīvie ziņojumi 1" at bounding box center [152, 253] width 210 height 43
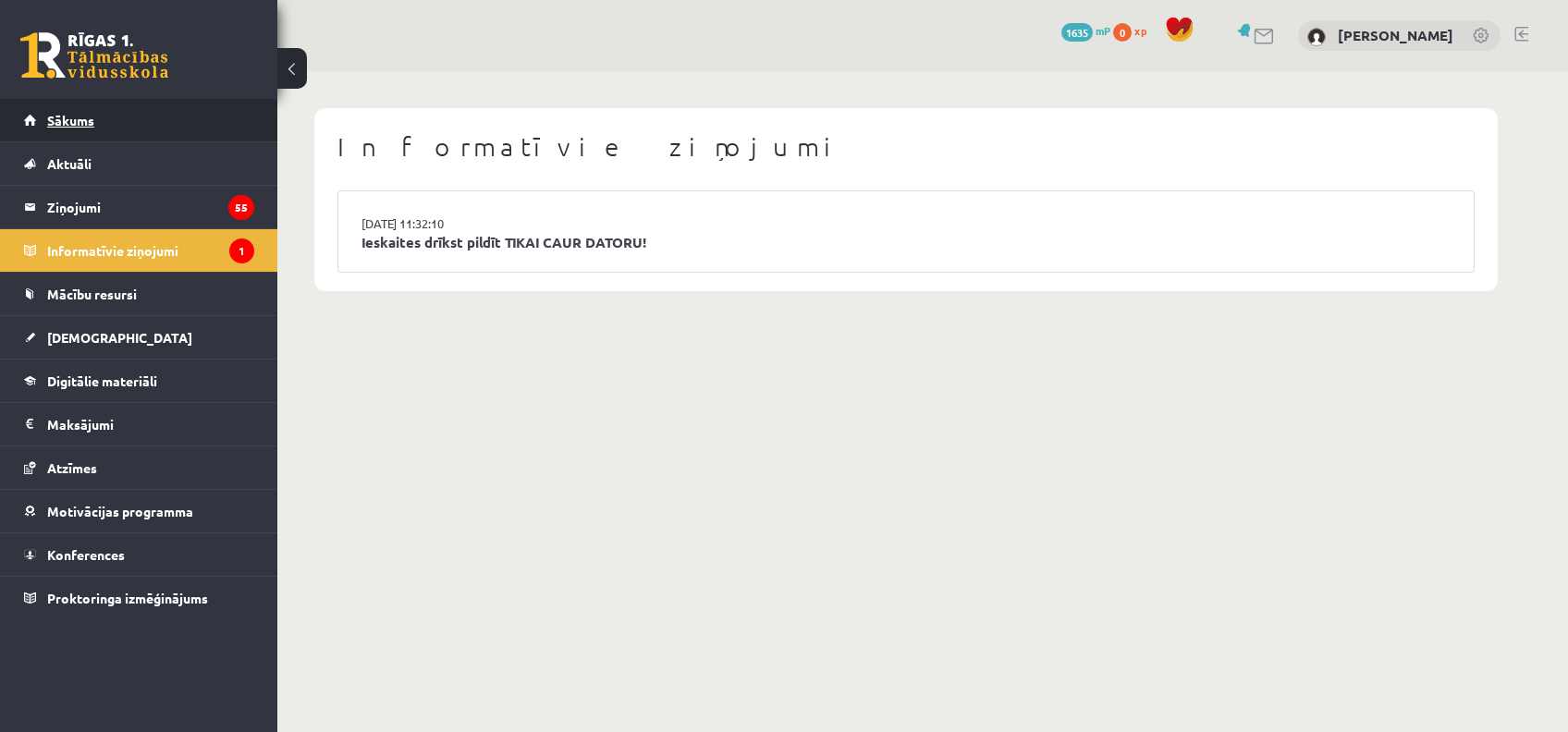
click at [72, 113] on span "Sākums" at bounding box center [71, 120] width 47 height 17
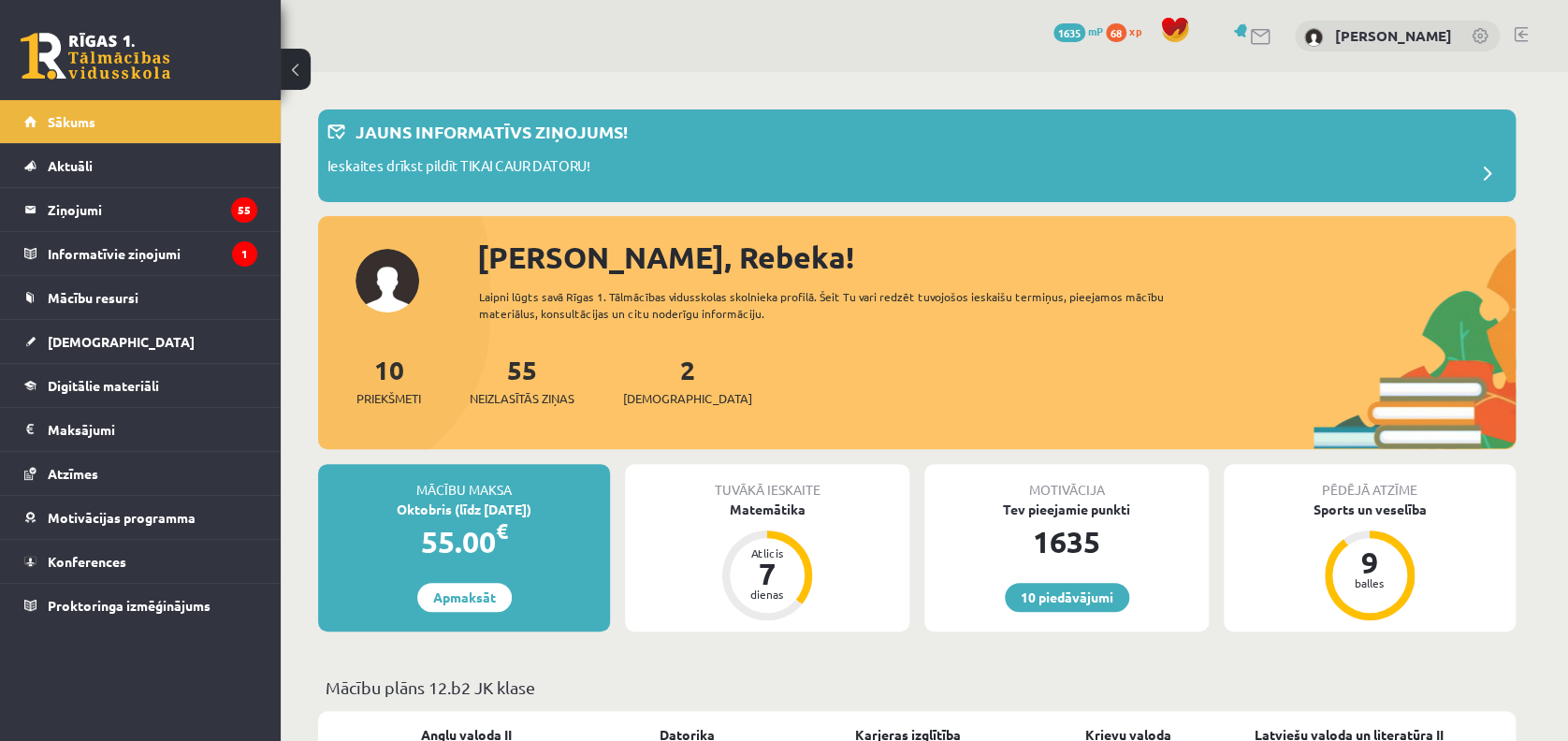
scroll to position [125, 0]
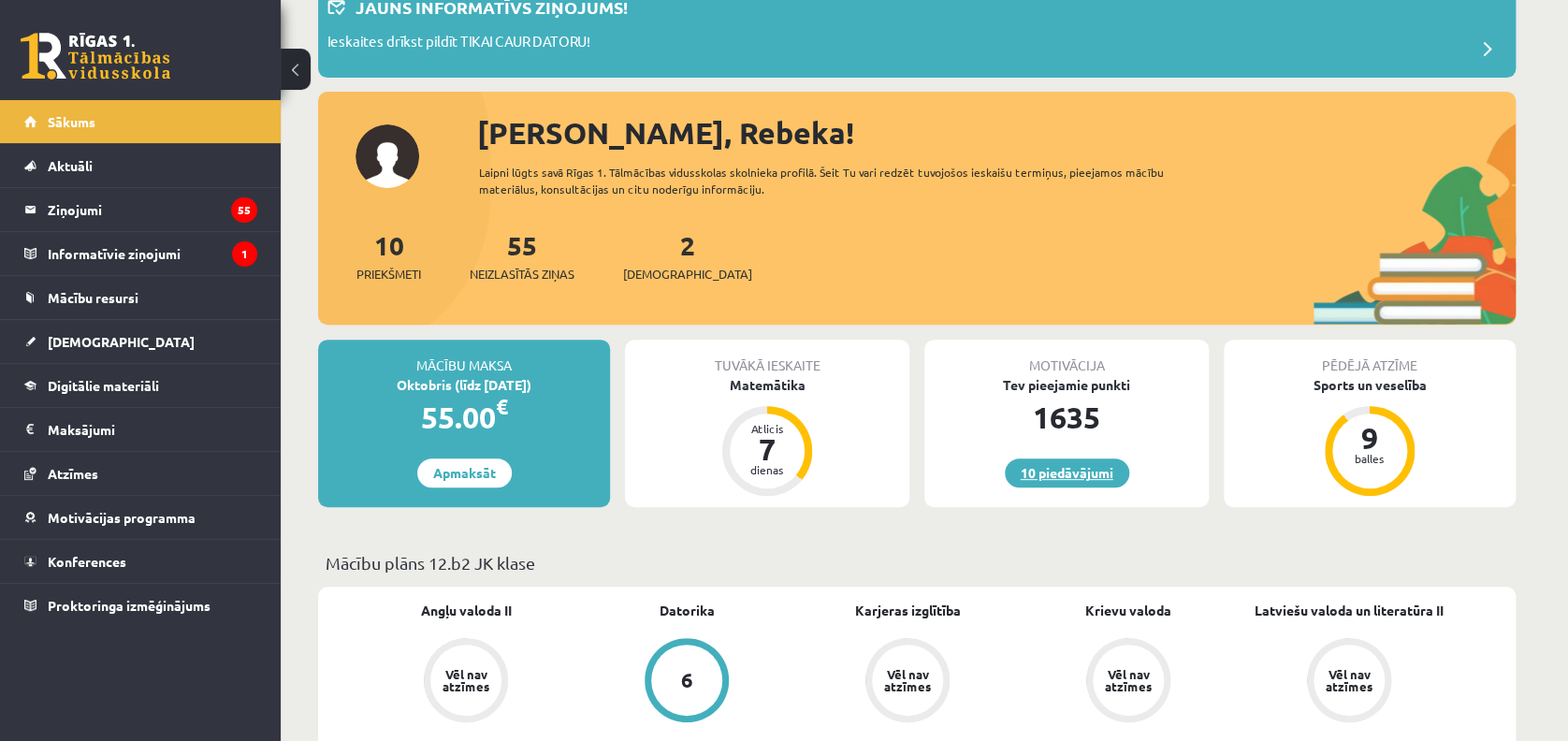
click at [1070, 466] on link "10 piedāvājumi" at bounding box center [1067, 473] width 125 height 29
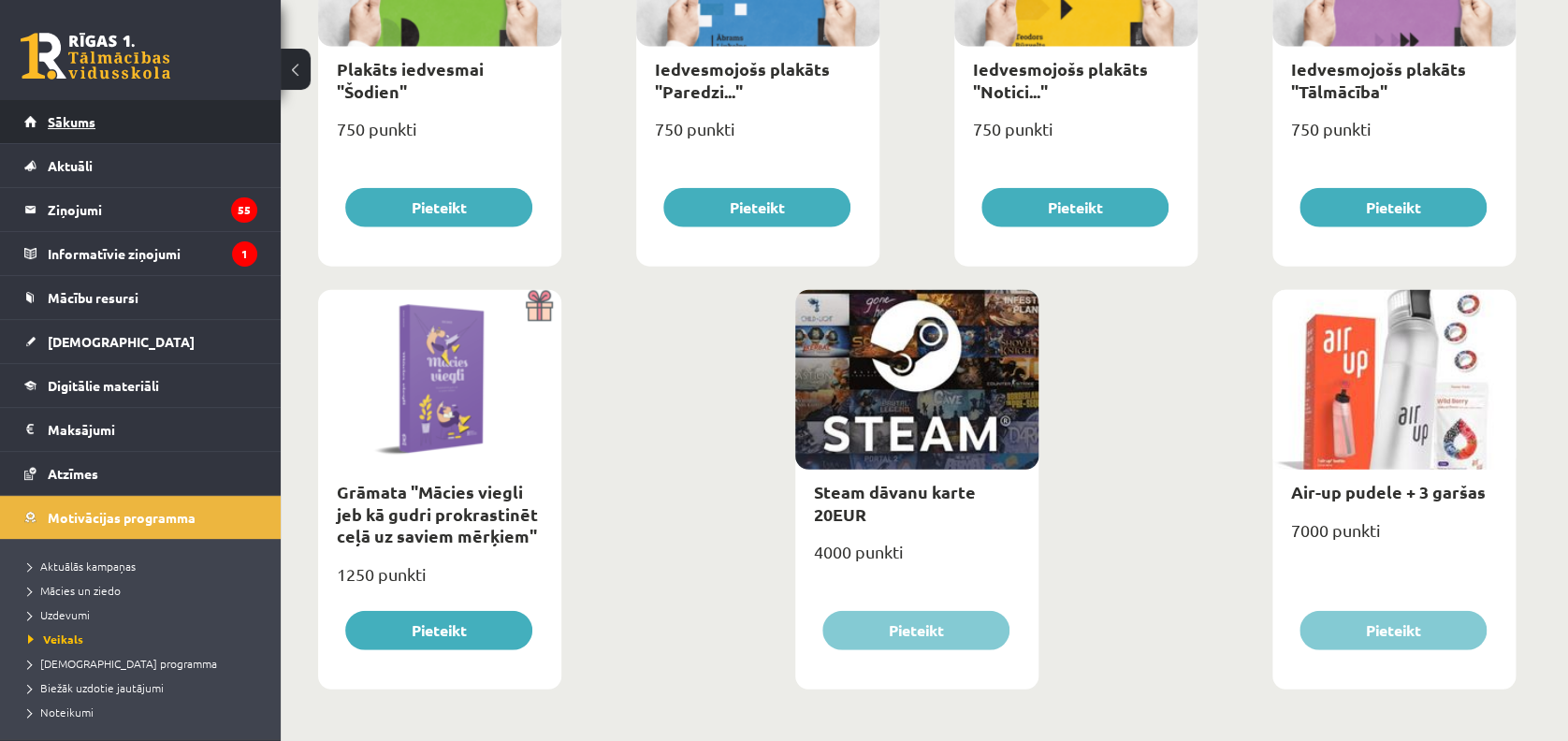
click at [121, 108] on link "Sākums" at bounding box center [140, 121] width 233 height 43
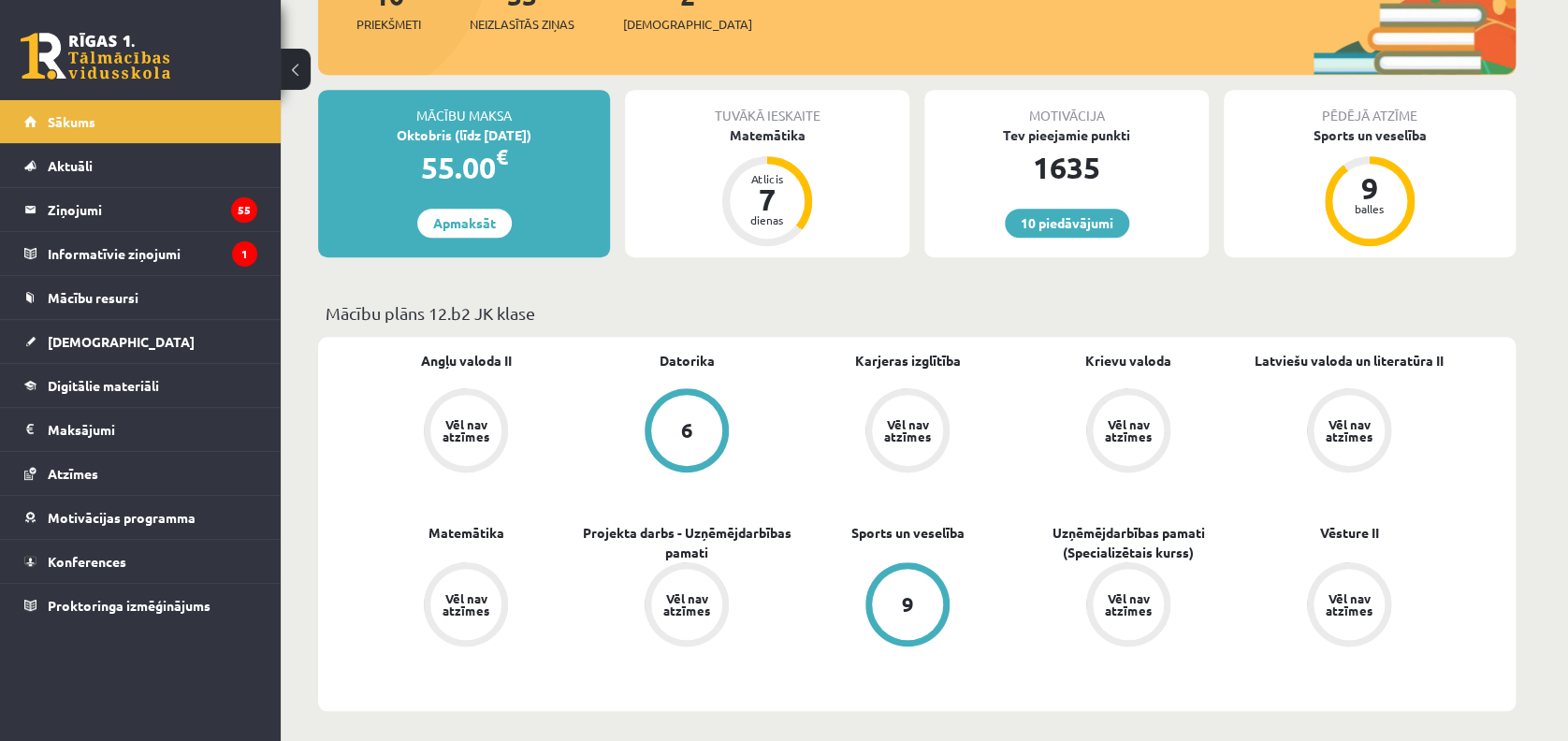
scroll to position [125, 0]
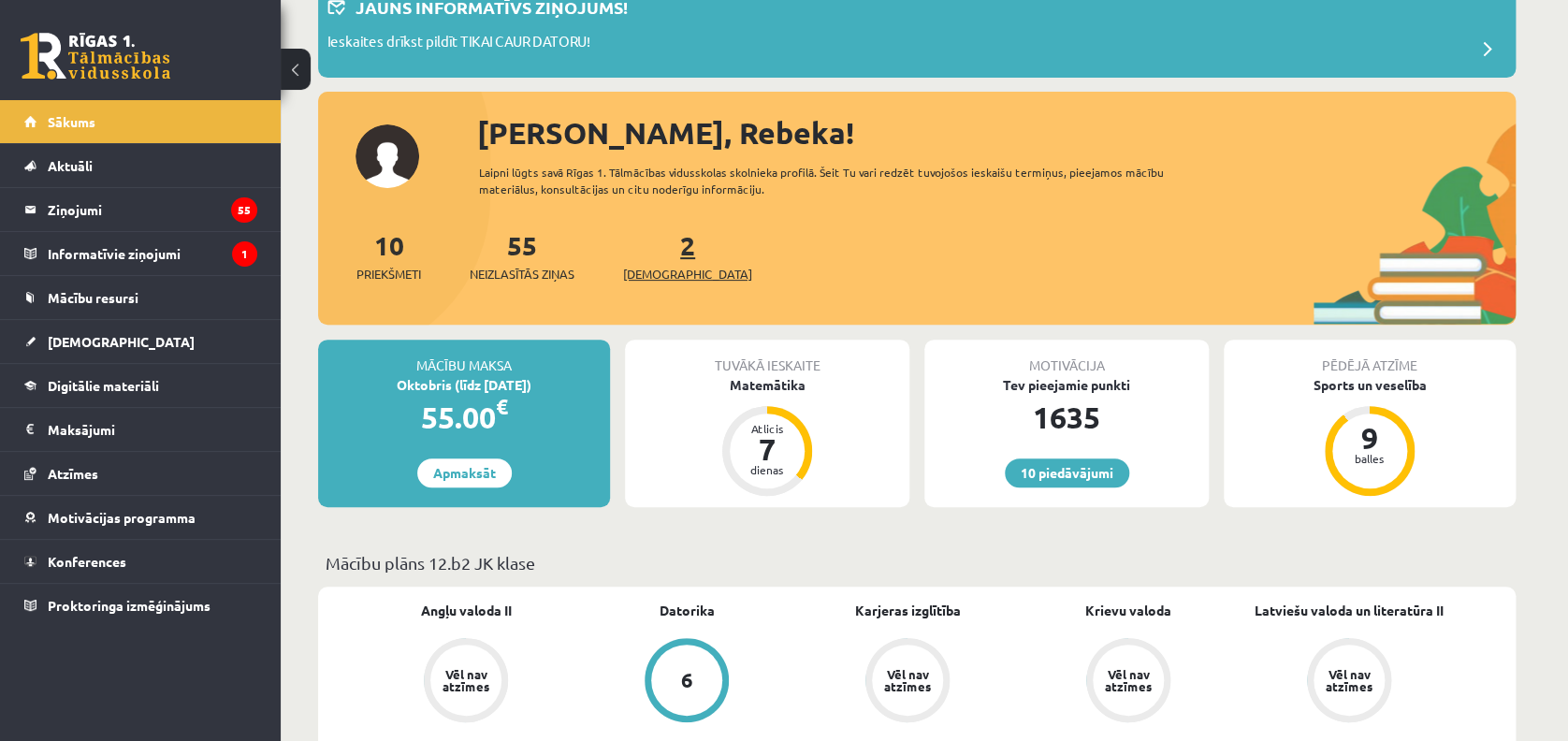
click at [668, 265] on span "[DEMOGRAPHIC_DATA]" at bounding box center [688, 274] width 129 height 19
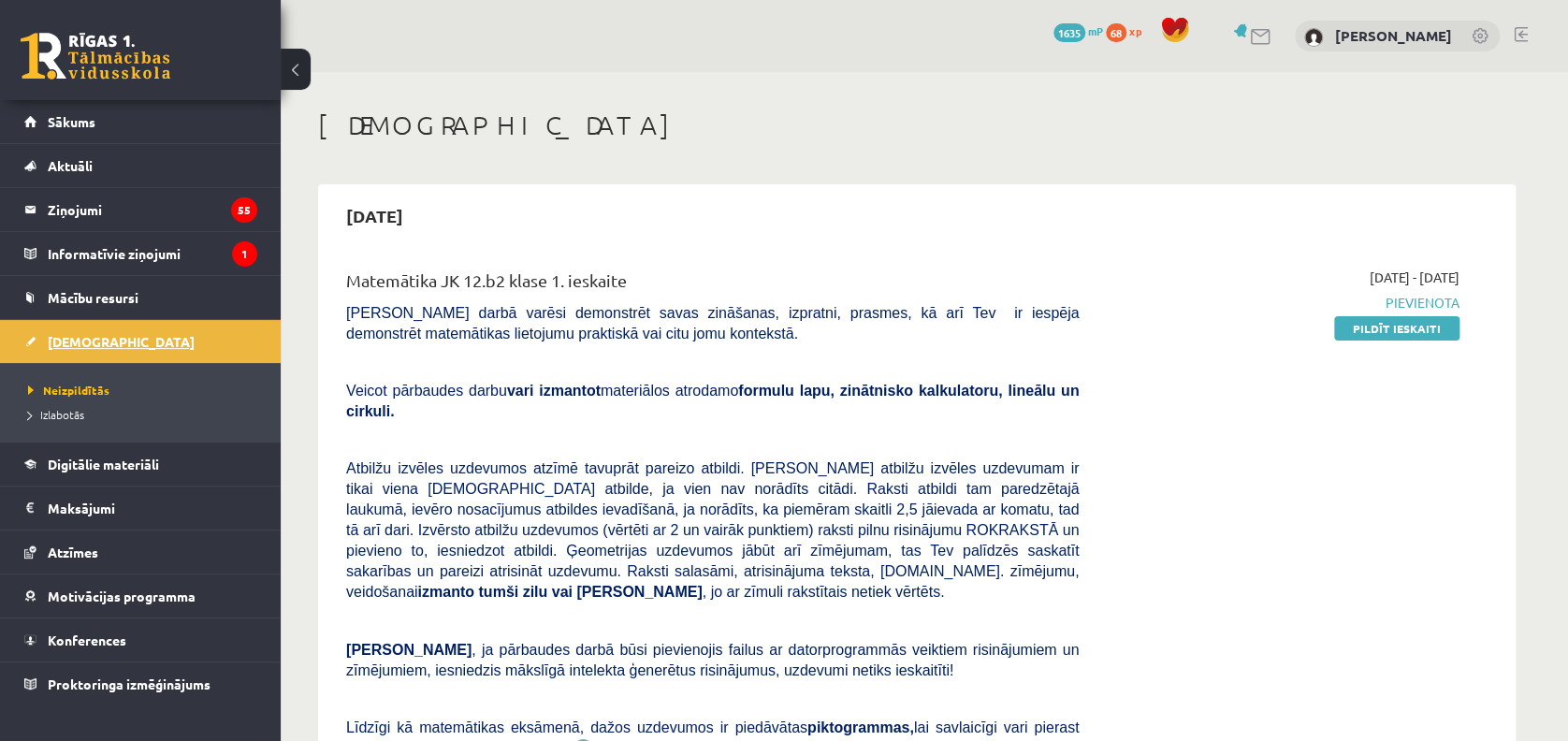
click at [94, 336] on span "[DEMOGRAPHIC_DATA]" at bounding box center [121, 341] width 147 height 17
click at [81, 110] on link "Sākums" at bounding box center [140, 121] width 233 height 43
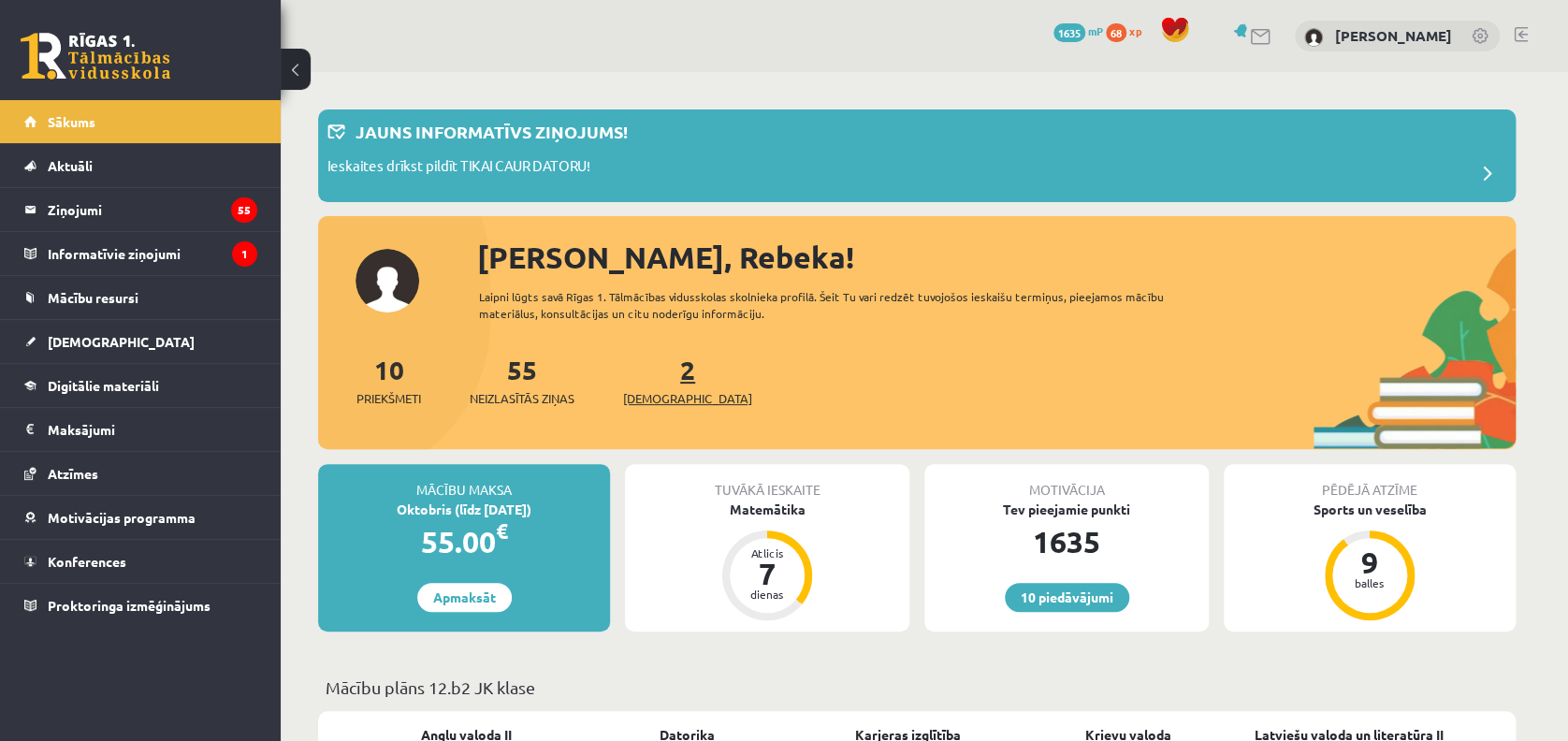
click at [653, 391] on span "[DEMOGRAPHIC_DATA]" at bounding box center [688, 399] width 129 height 19
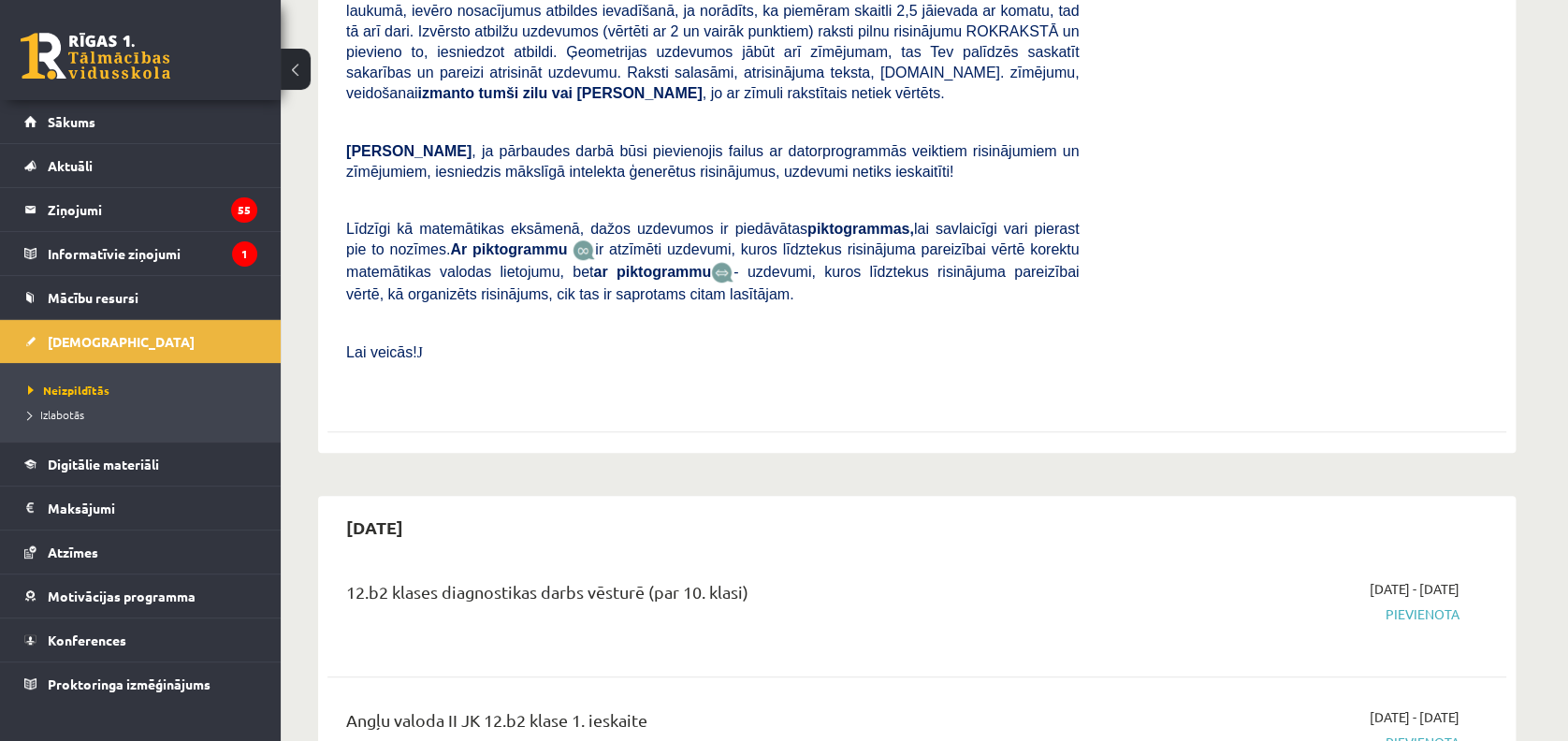
scroll to position [749, 0]
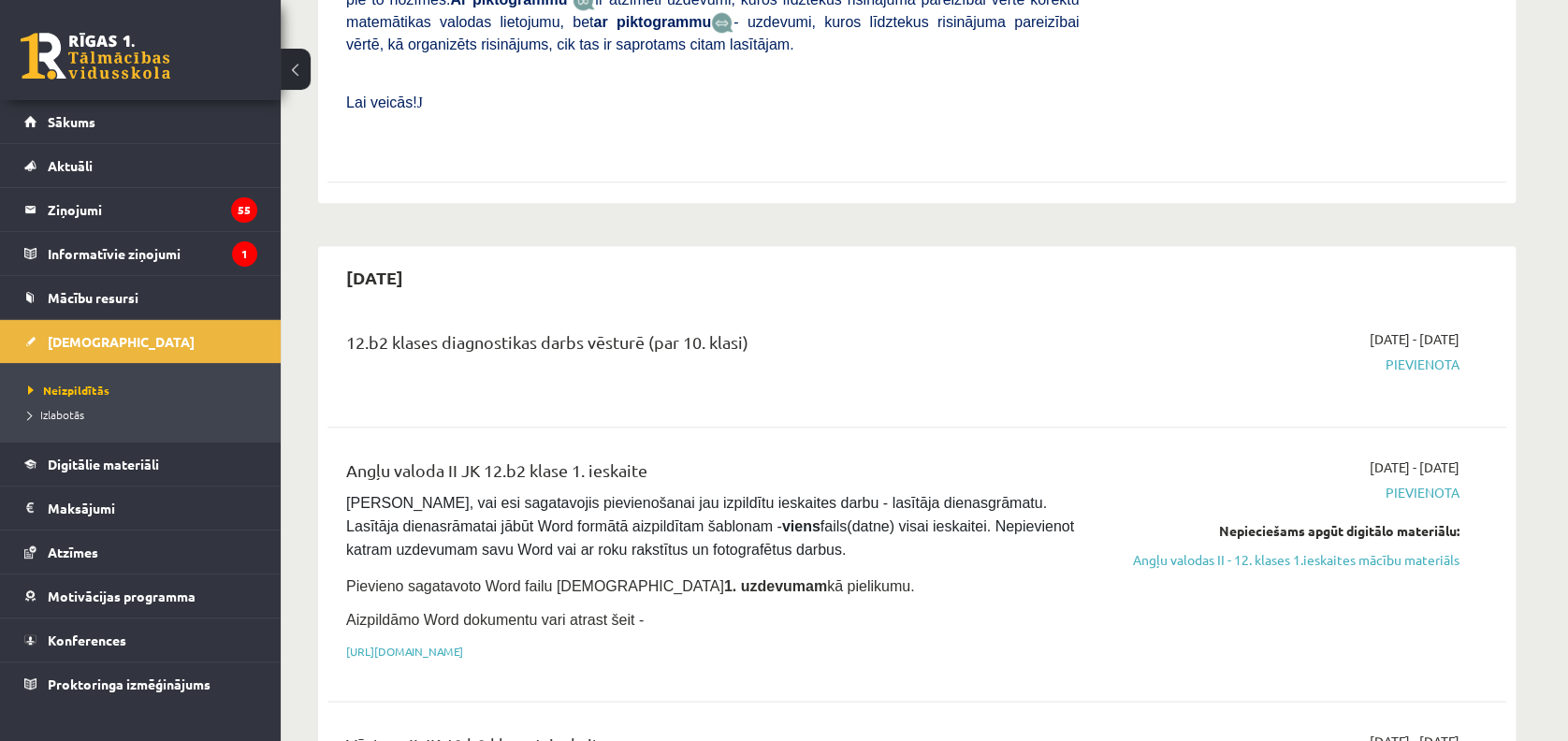
click at [1415, 355] on span "Pievienota" at bounding box center [1283, 364] width 353 height 19
click at [188, 121] on link "Sākums" at bounding box center [140, 121] width 233 height 43
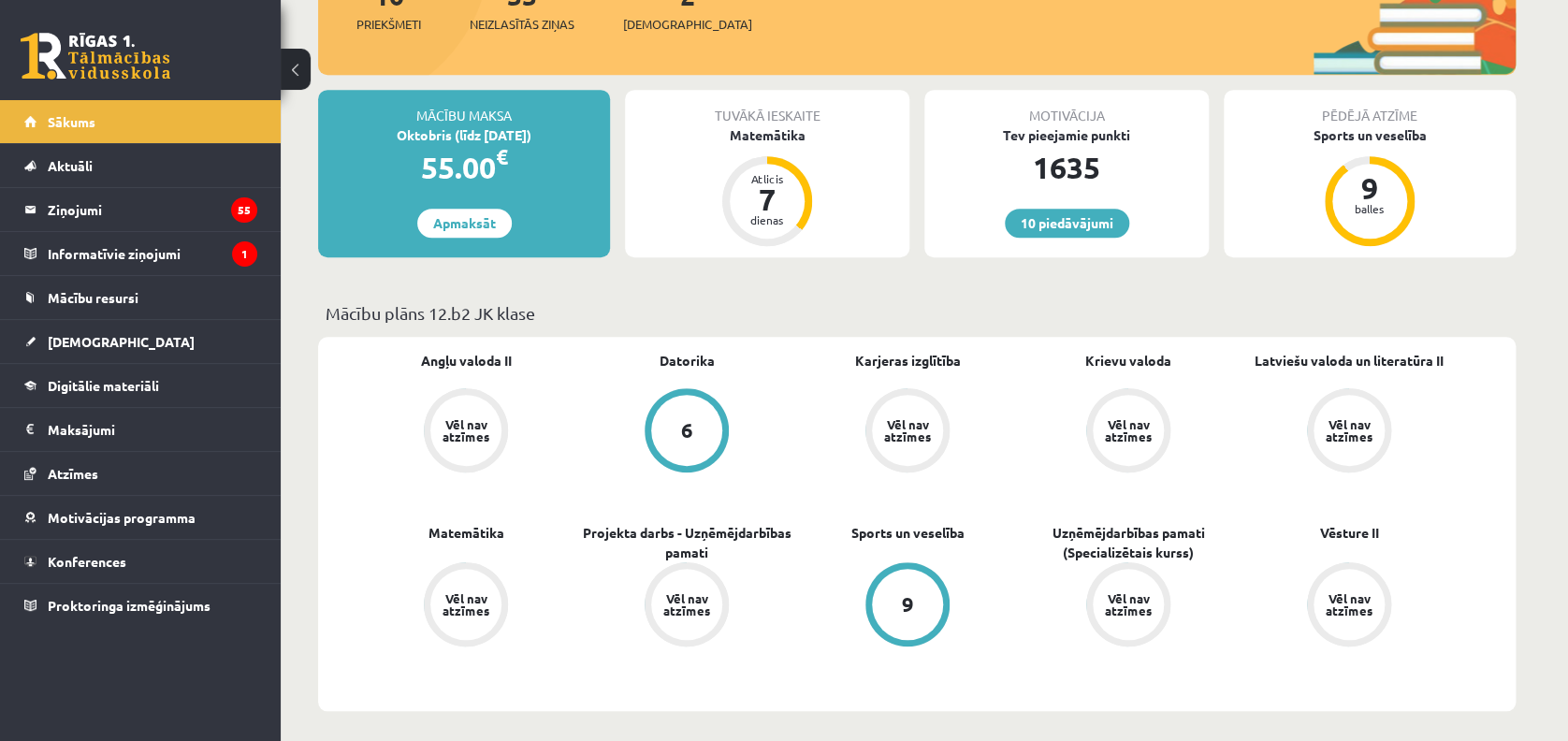
scroll to position [623, 0]
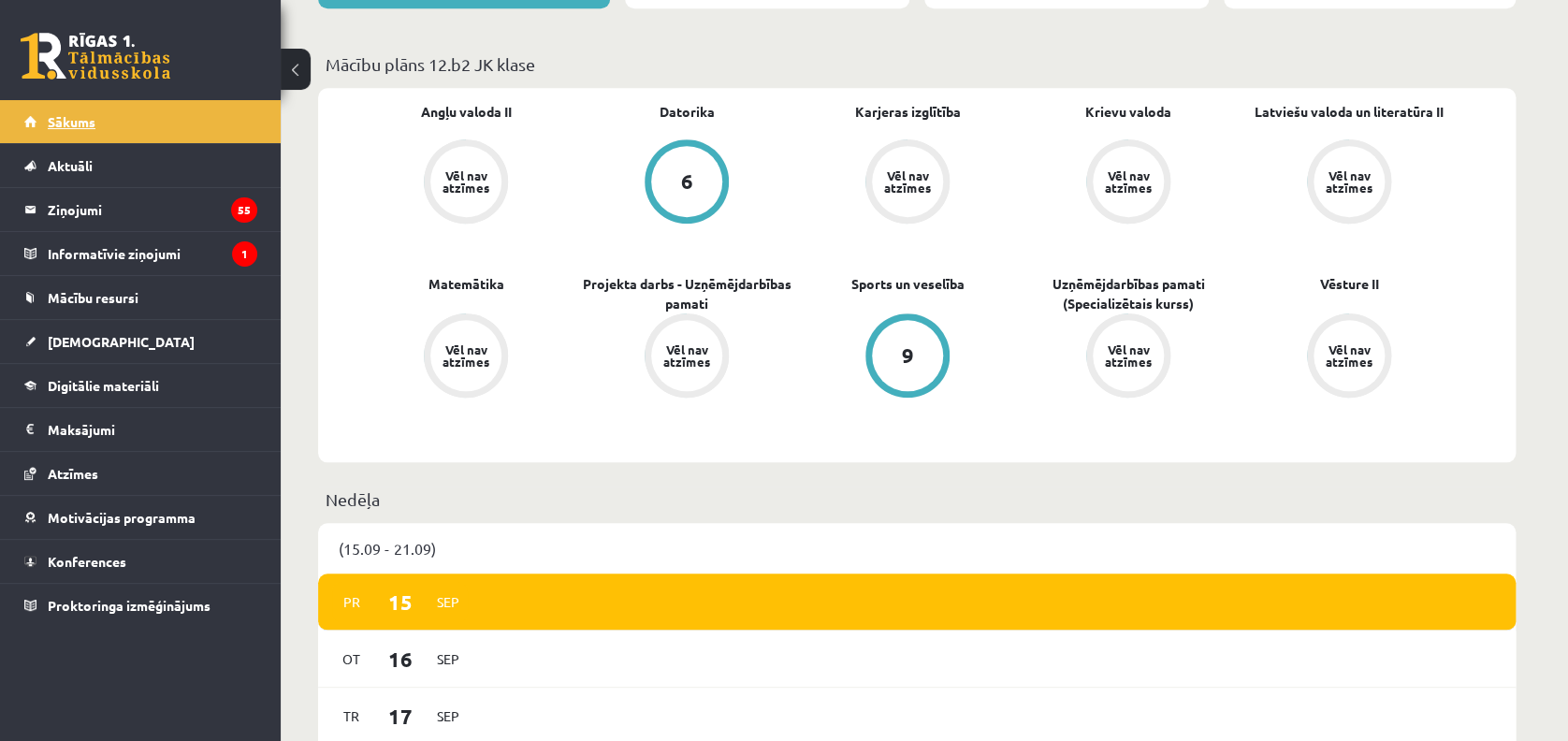
click at [118, 126] on link "Sākums" at bounding box center [140, 121] width 233 height 43
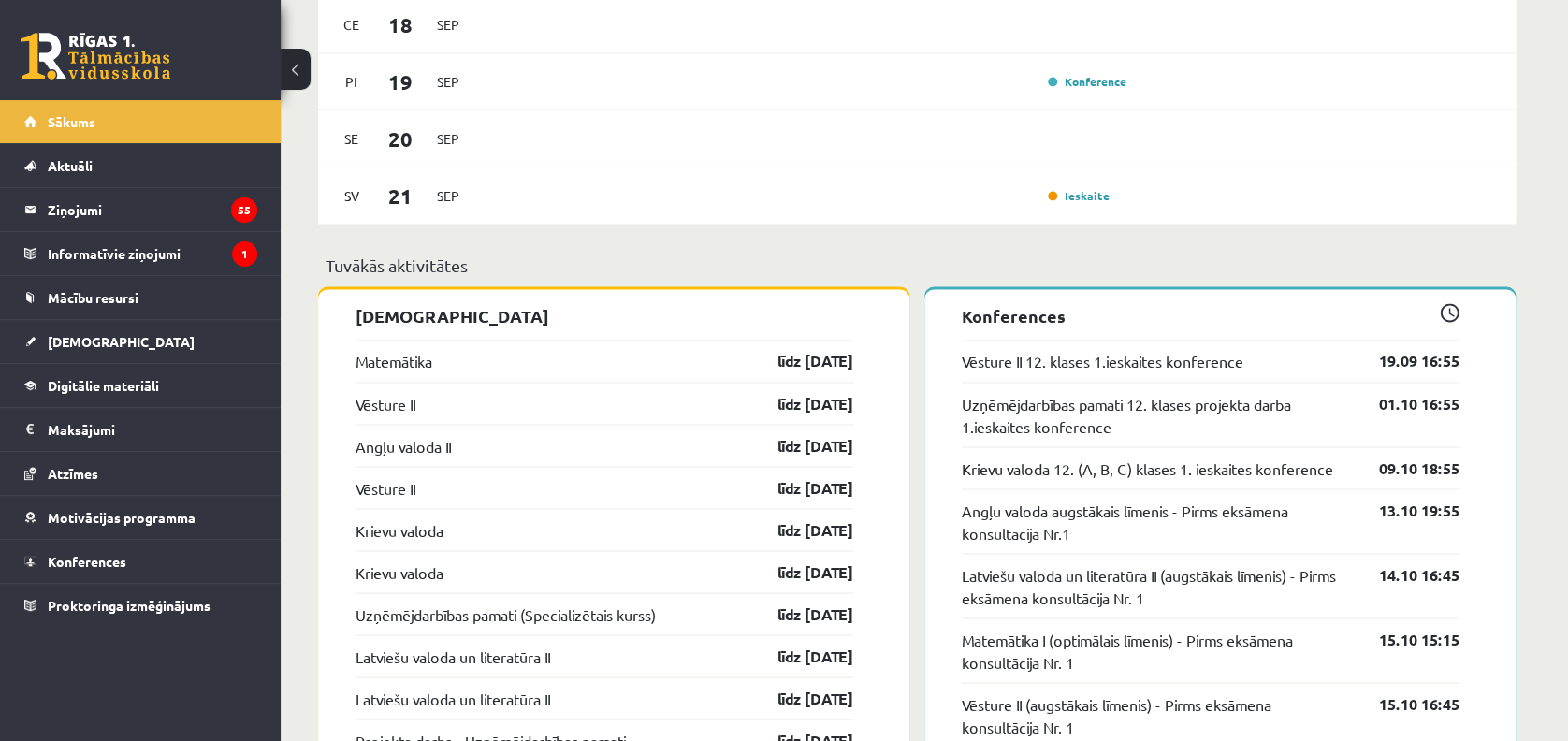
scroll to position [1123, 0]
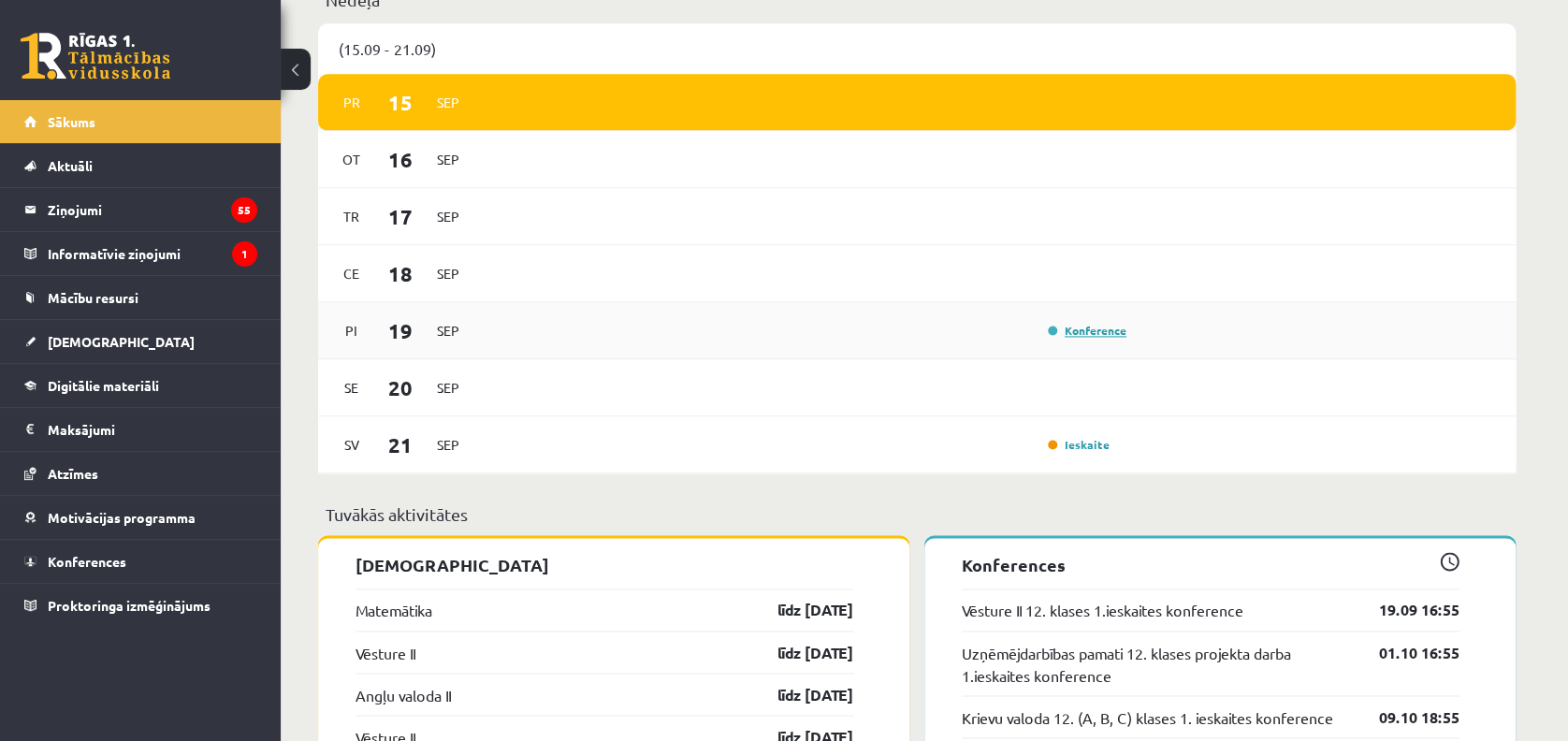
click at [1118, 329] on link "Konference" at bounding box center [1088, 331] width 79 height 15
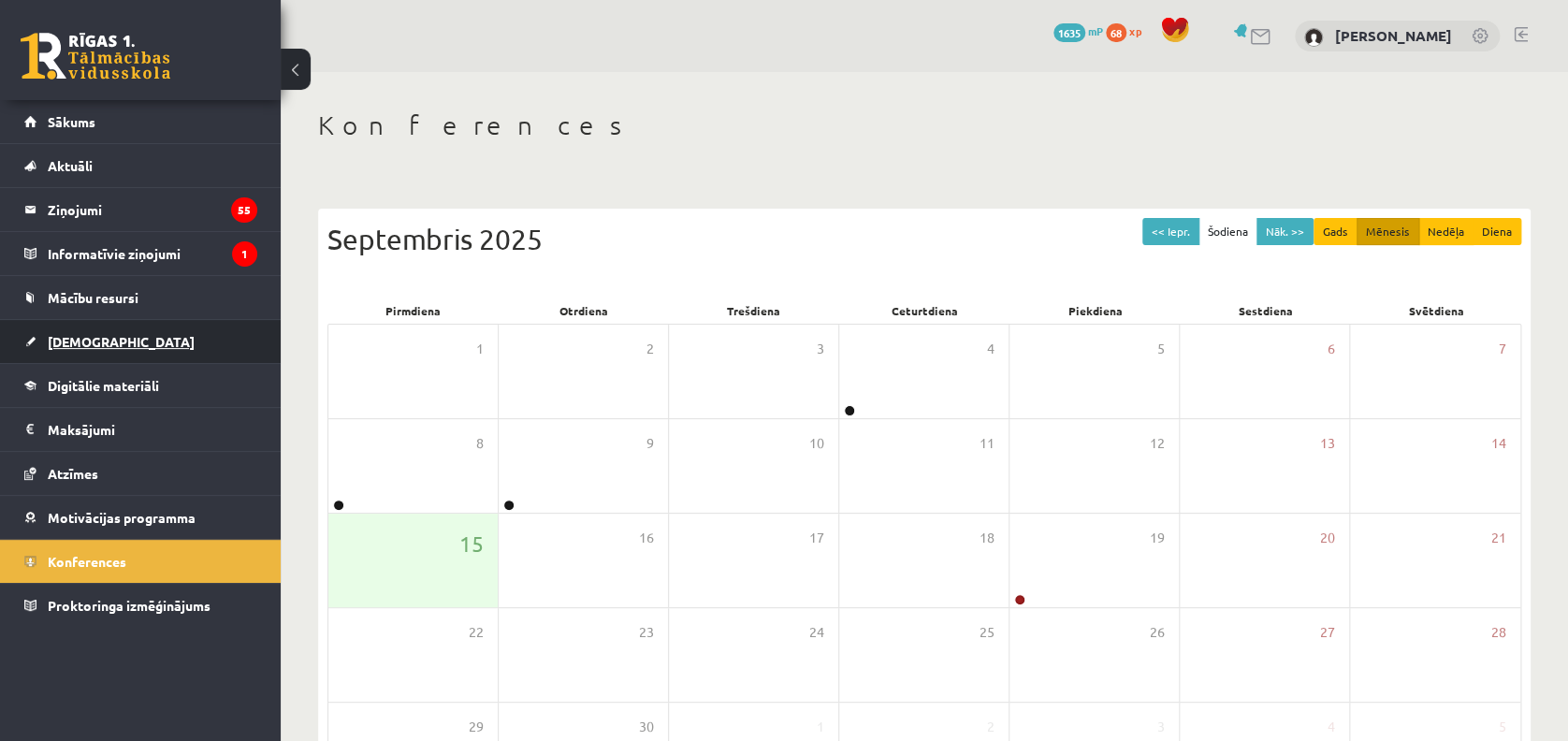
click at [88, 334] on span "[DEMOGRAPHIC_DATA]" at bounding box center [121, 341] width 147 height 17
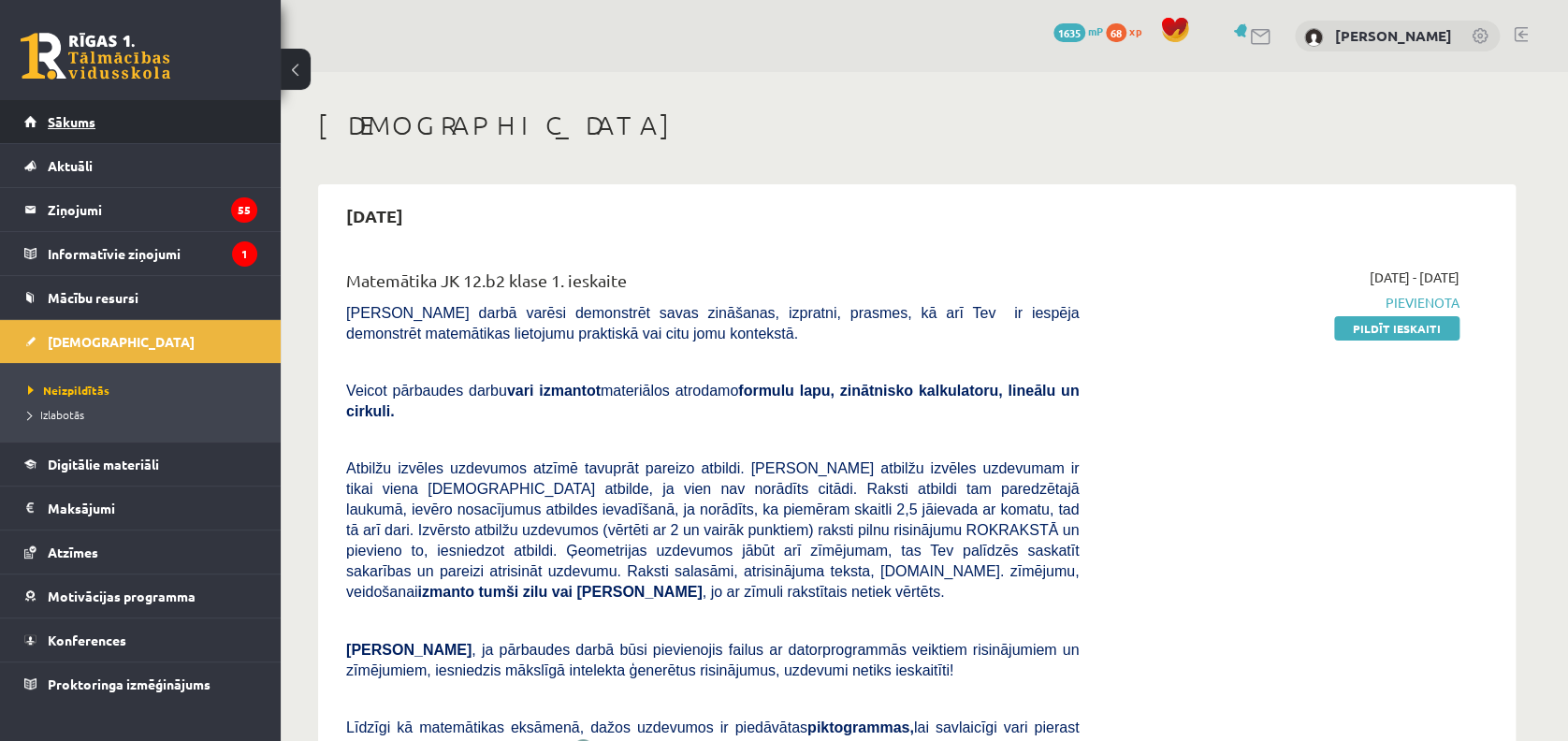
click at [97, 130] on link "Sākums" at bounding box center [140, 121] width 233 height 43
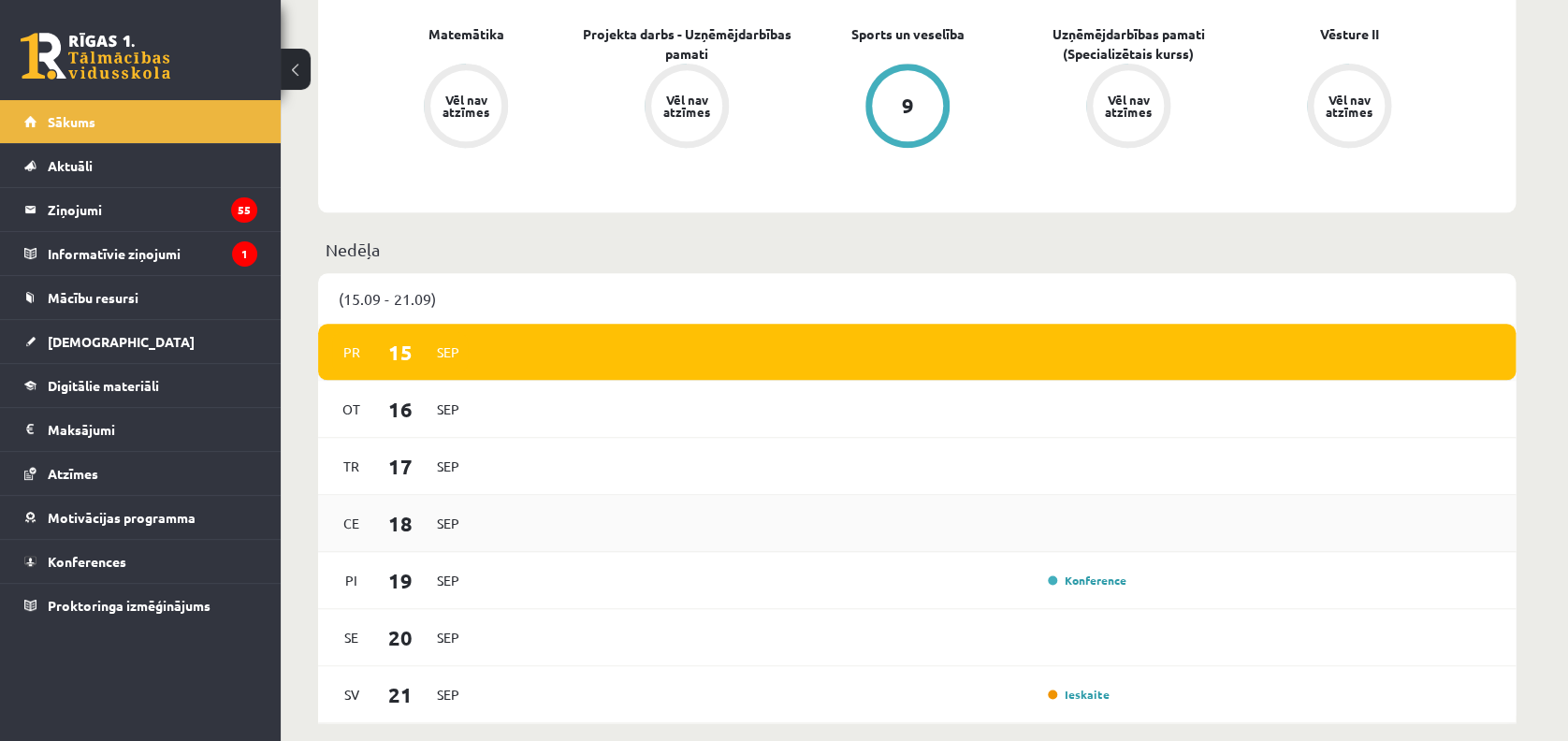
scroll to position [1247, 0]
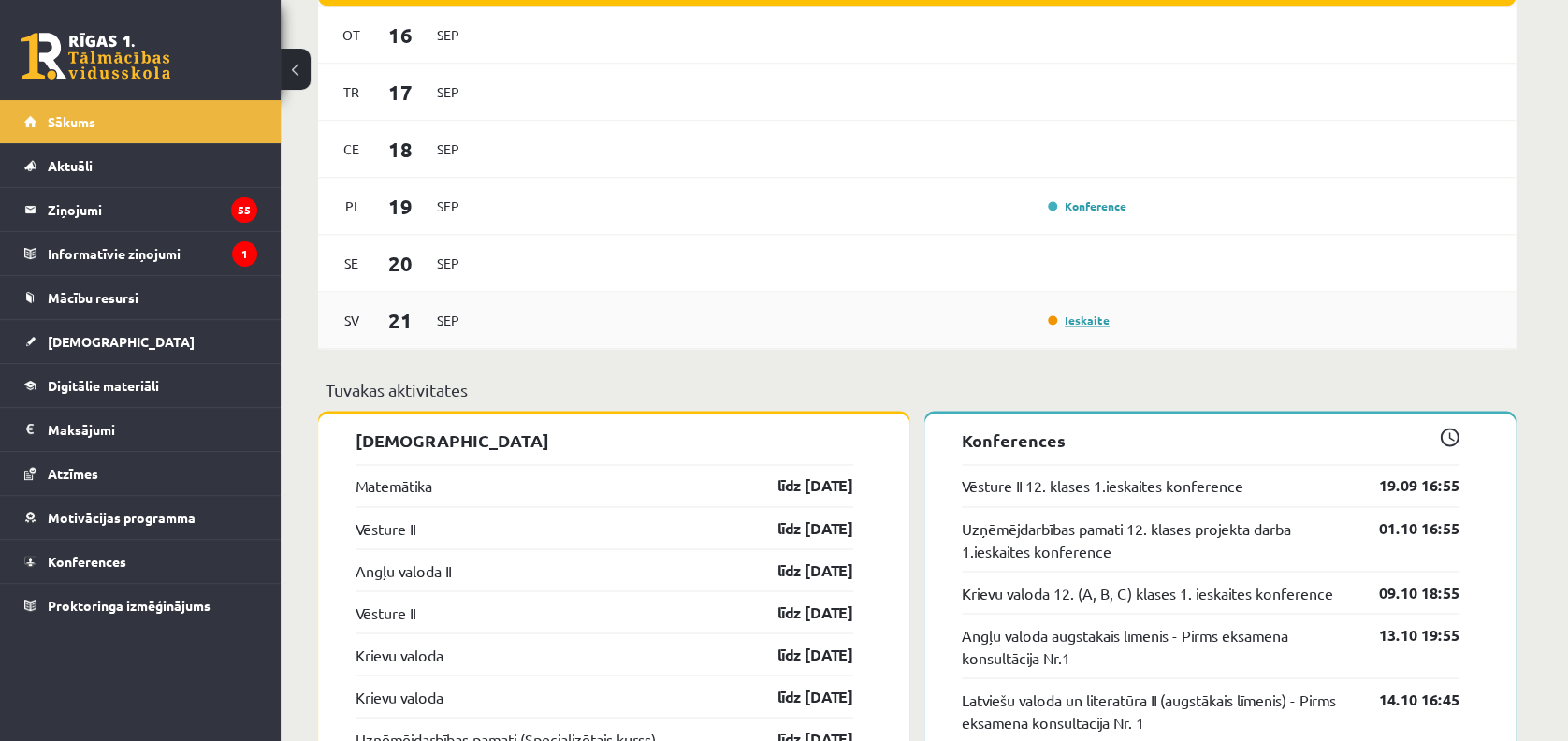
click at [1086, 318] on link "Ieskaite" at bounding box center [1079, 320] width 61 height 15
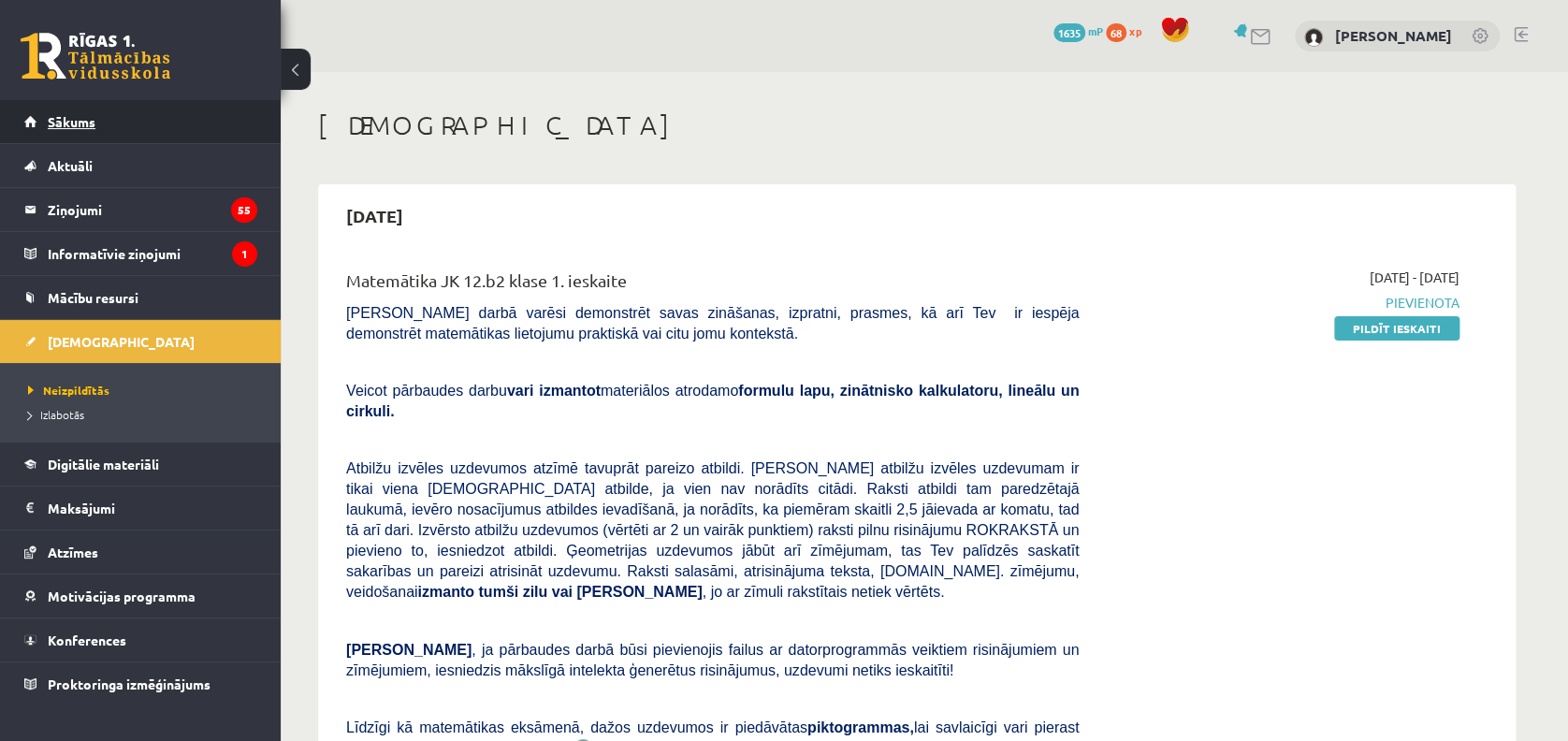
click at [131, 127] on link "Sākums" at bounding box center [140, 121] width 233 height 43
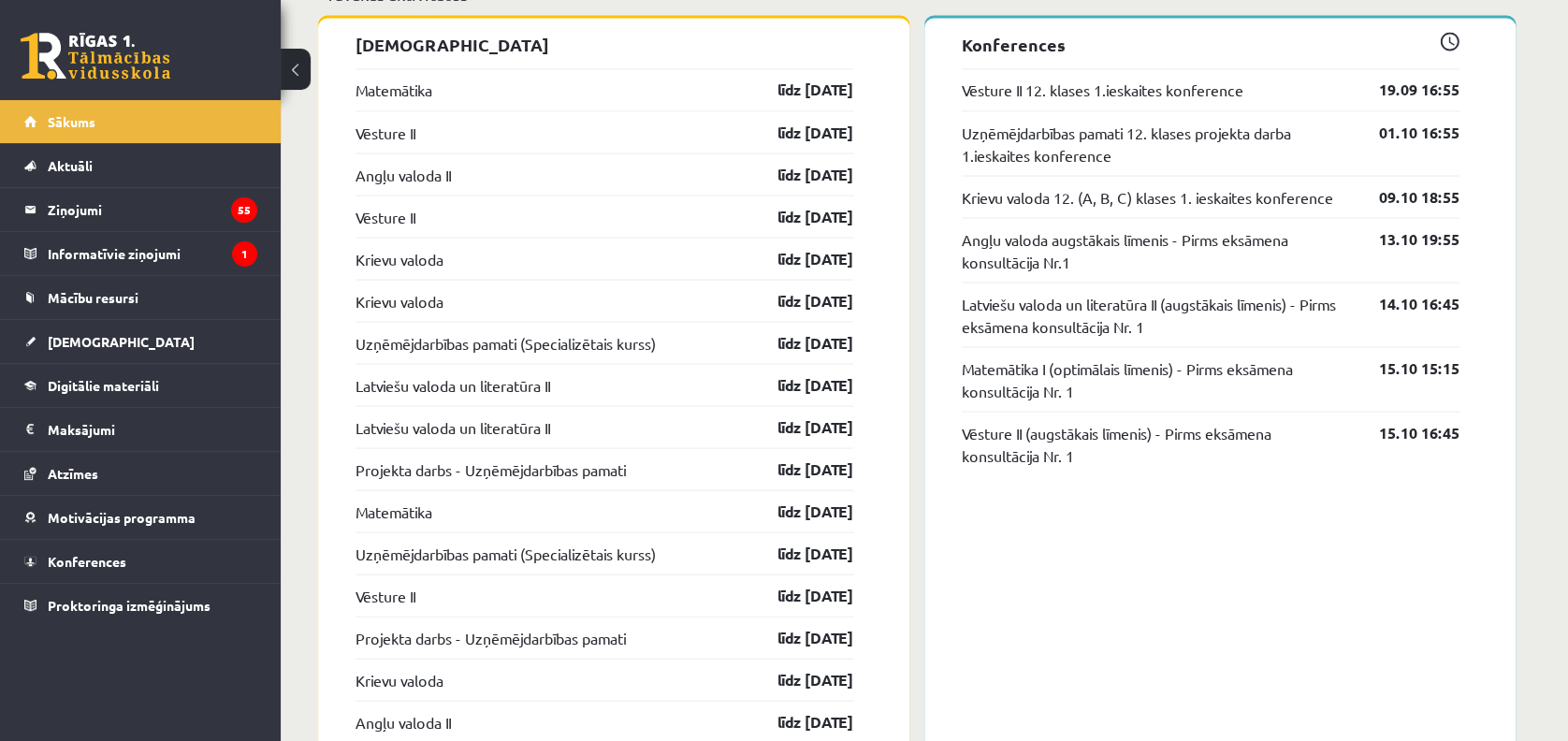
scroll to position [1628, 0]
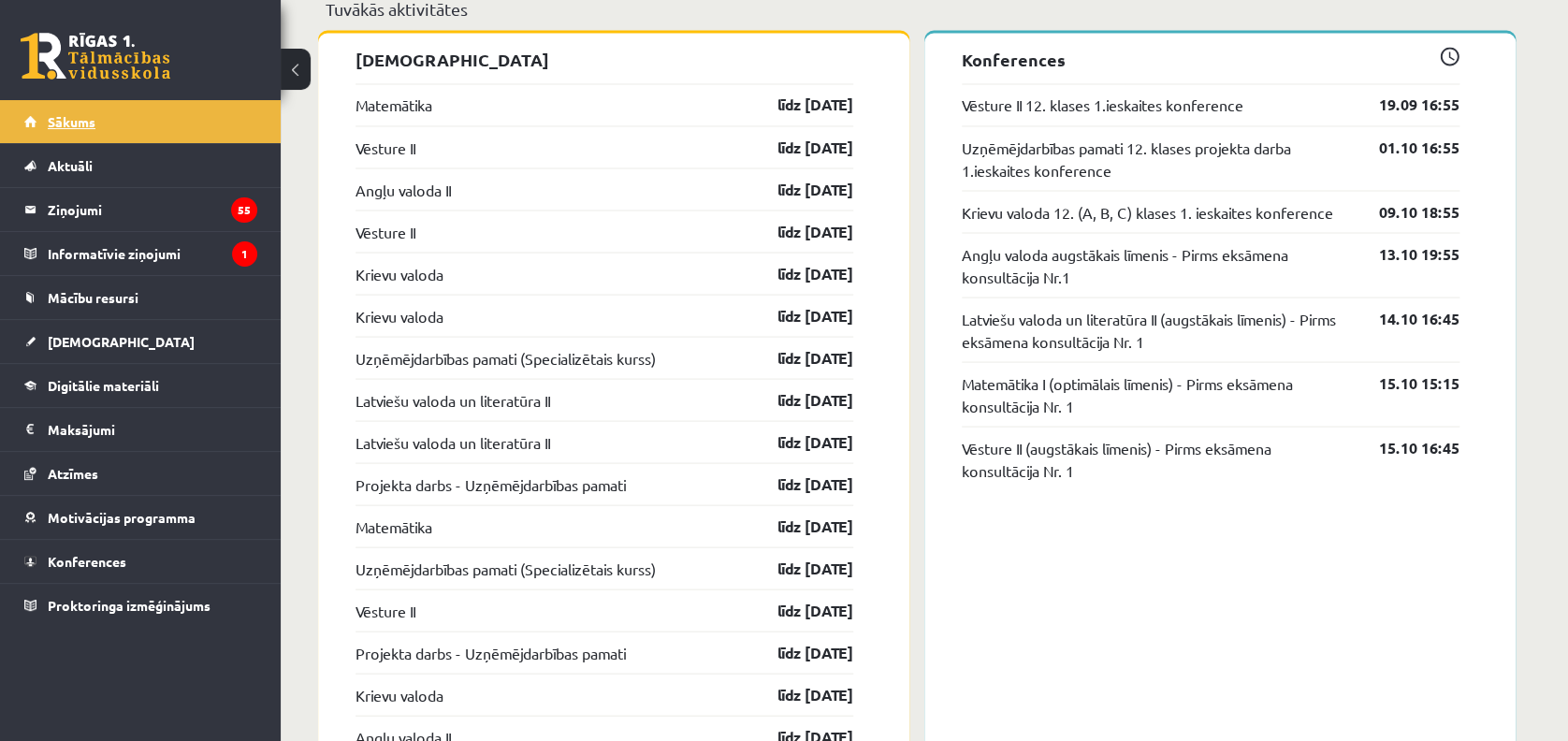
click at [48, 129] on span "Sākums" at bounding box center [72, 122] width 48 height 17
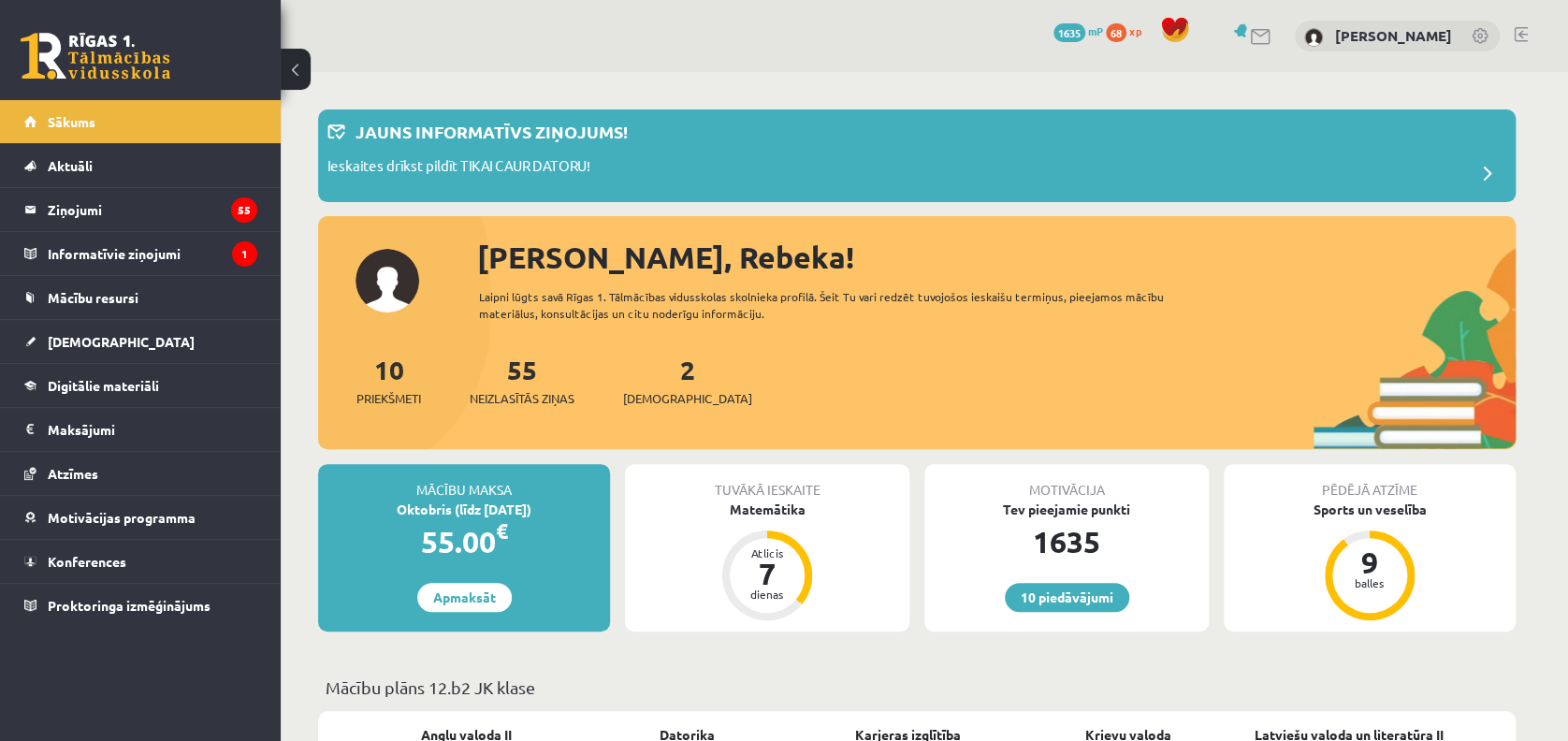
scroll to position [125, 0]
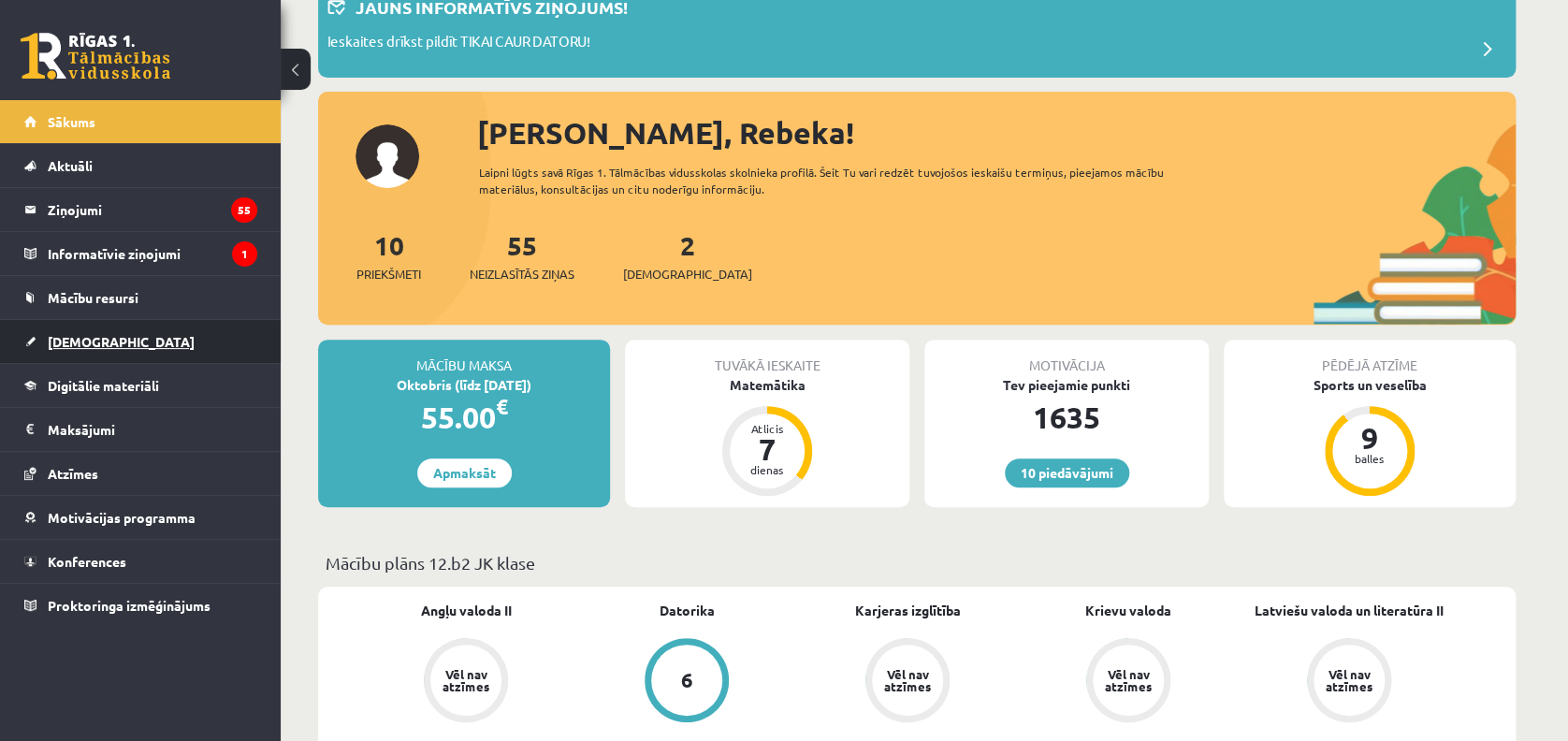
click at [120, 331] on link "[DEMOGRAPHIC_DATA]" at bounding box center [140, 341] width 233 height 43
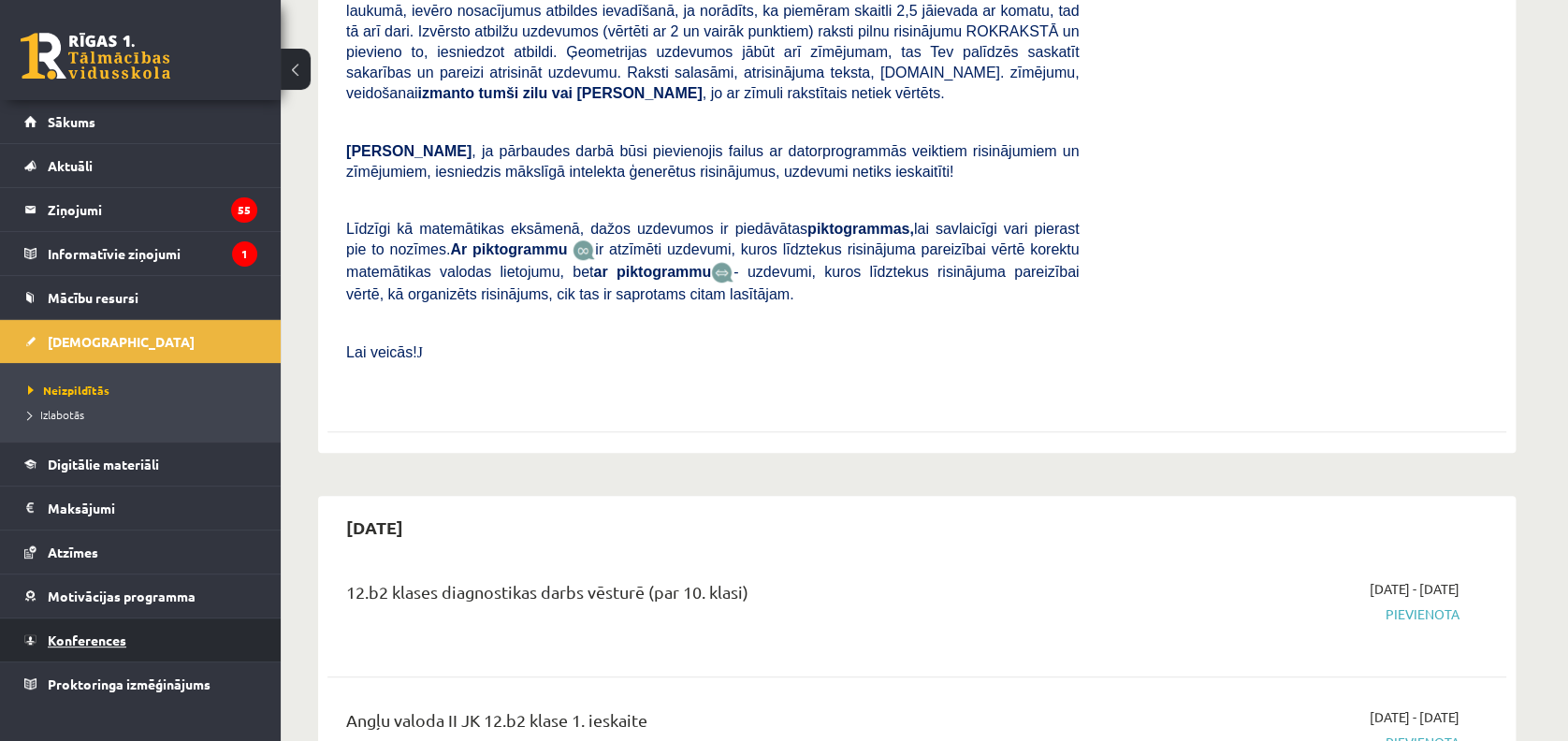
scroll to position [749, 0]
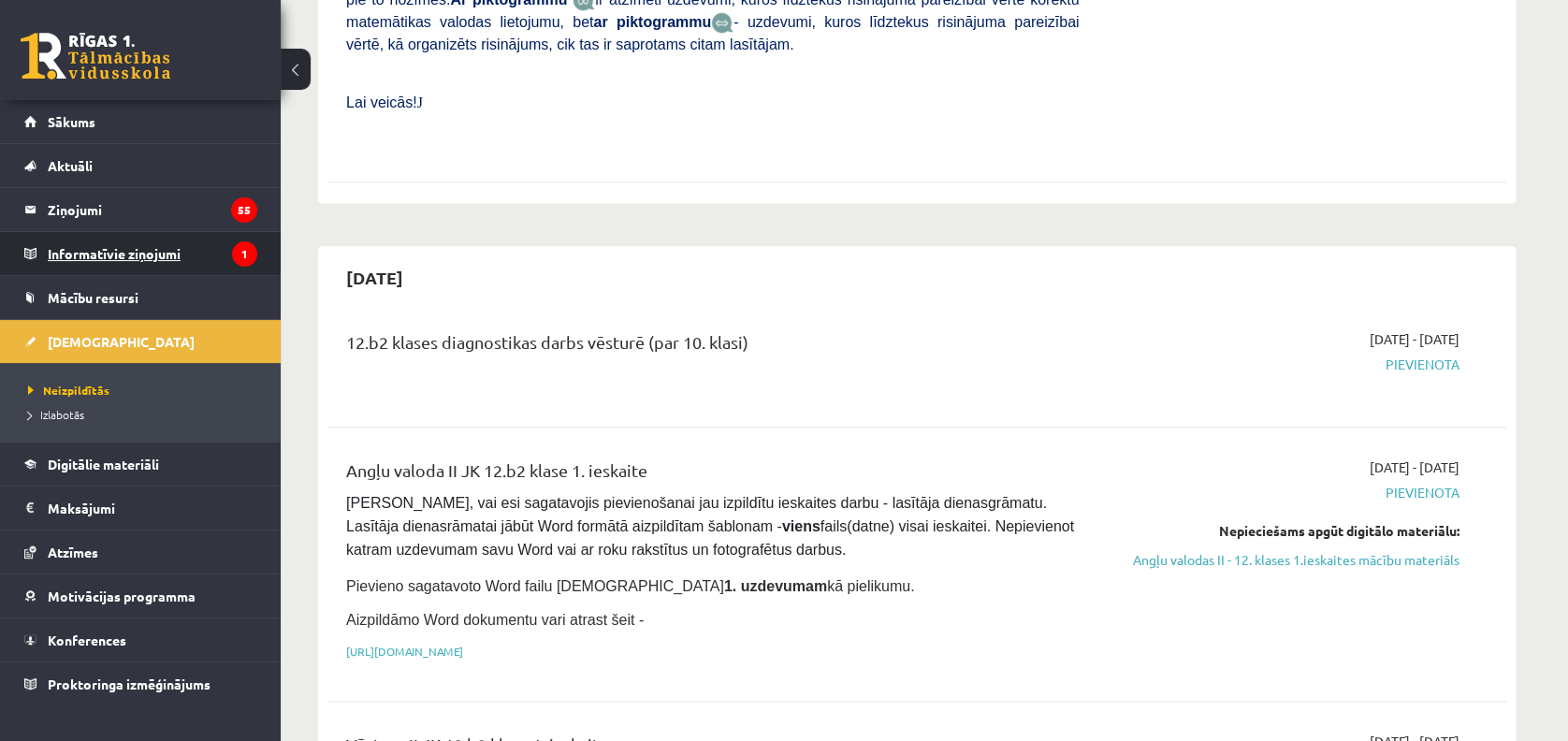
click at [85, 261] on legend "Informatīvie ziņojumi 1" at bounding box center [152, 253] width 210 height 43
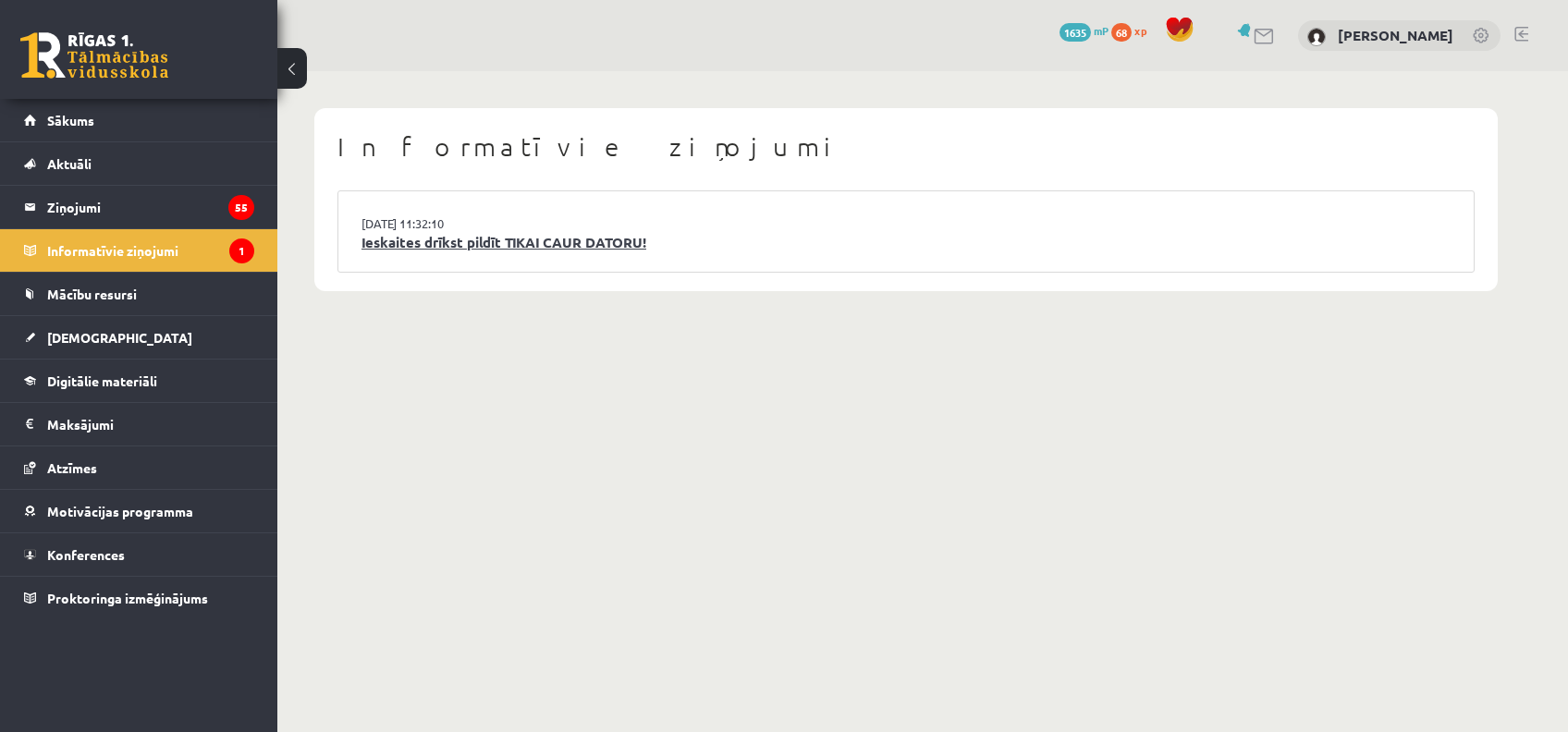
click at [566, 246] on link "Ieskaites drīkst pildīt TIKAI CAUR DATORU!" at bounding box center [905, 242] width 1089 height 21
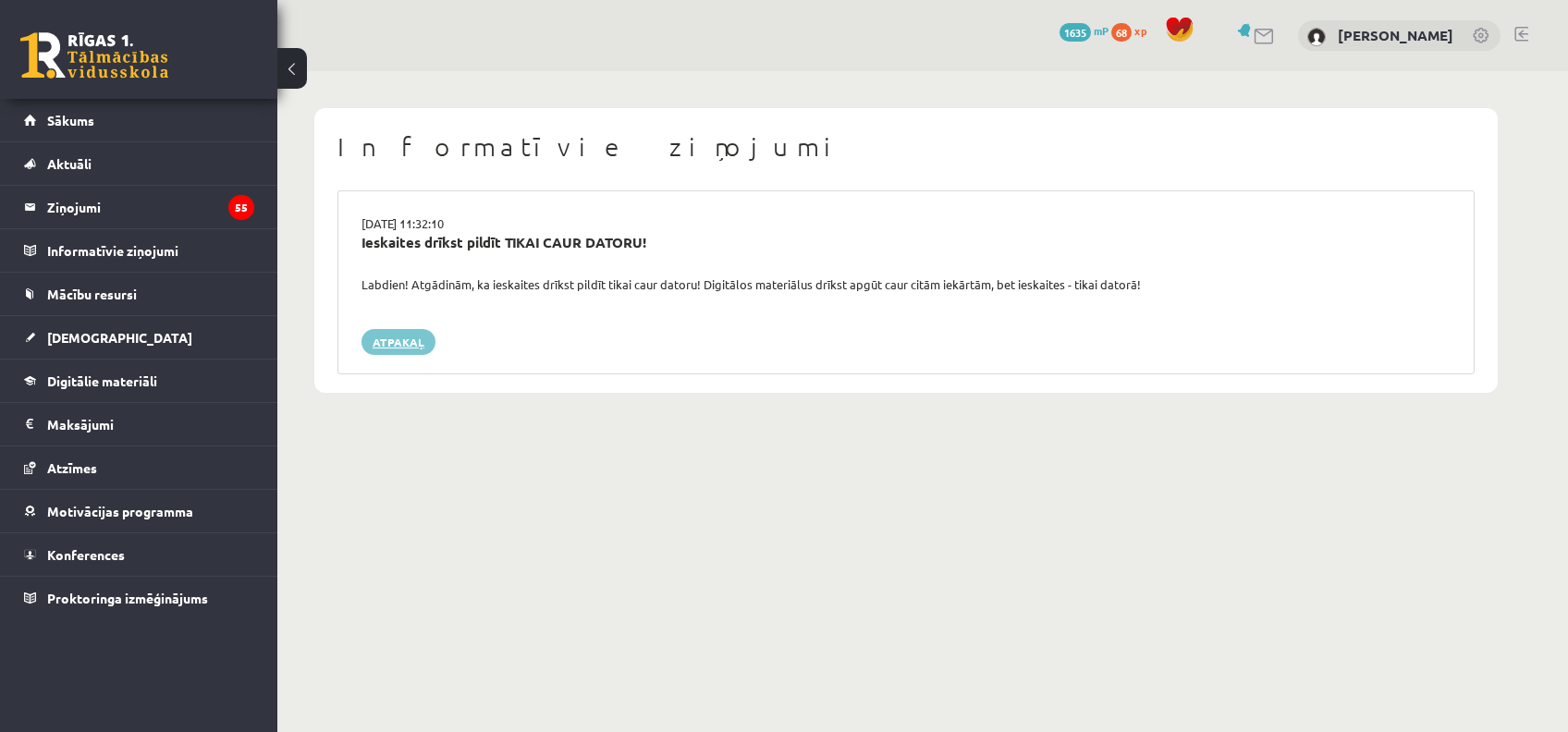
click at [399, 349] on link "Atpakaļ" at bounding box center [398, 341] width 74 height 26
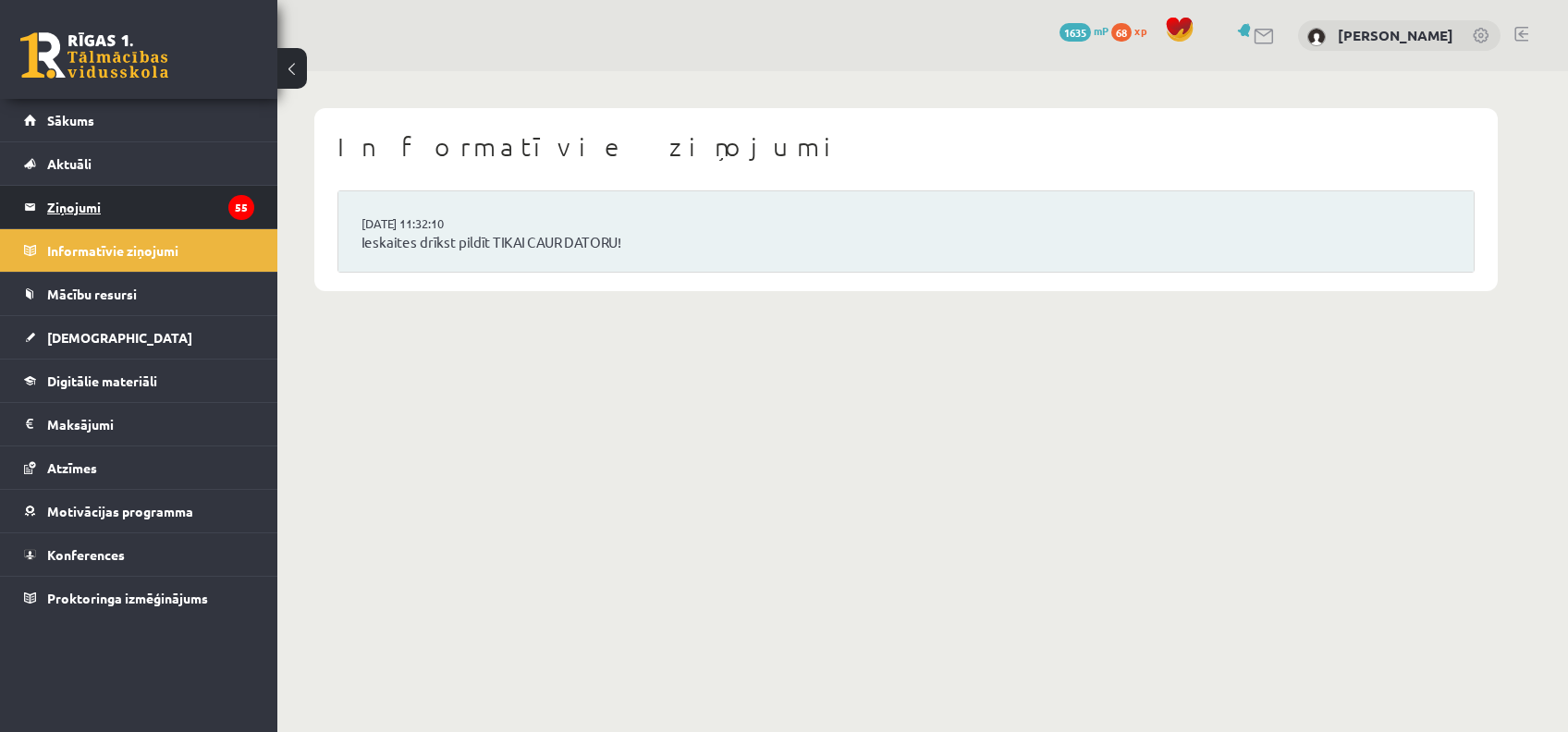
click at [169, 209] on legend "Ziņojumi 55" at bounding box center [151, 206] width 207 height 43
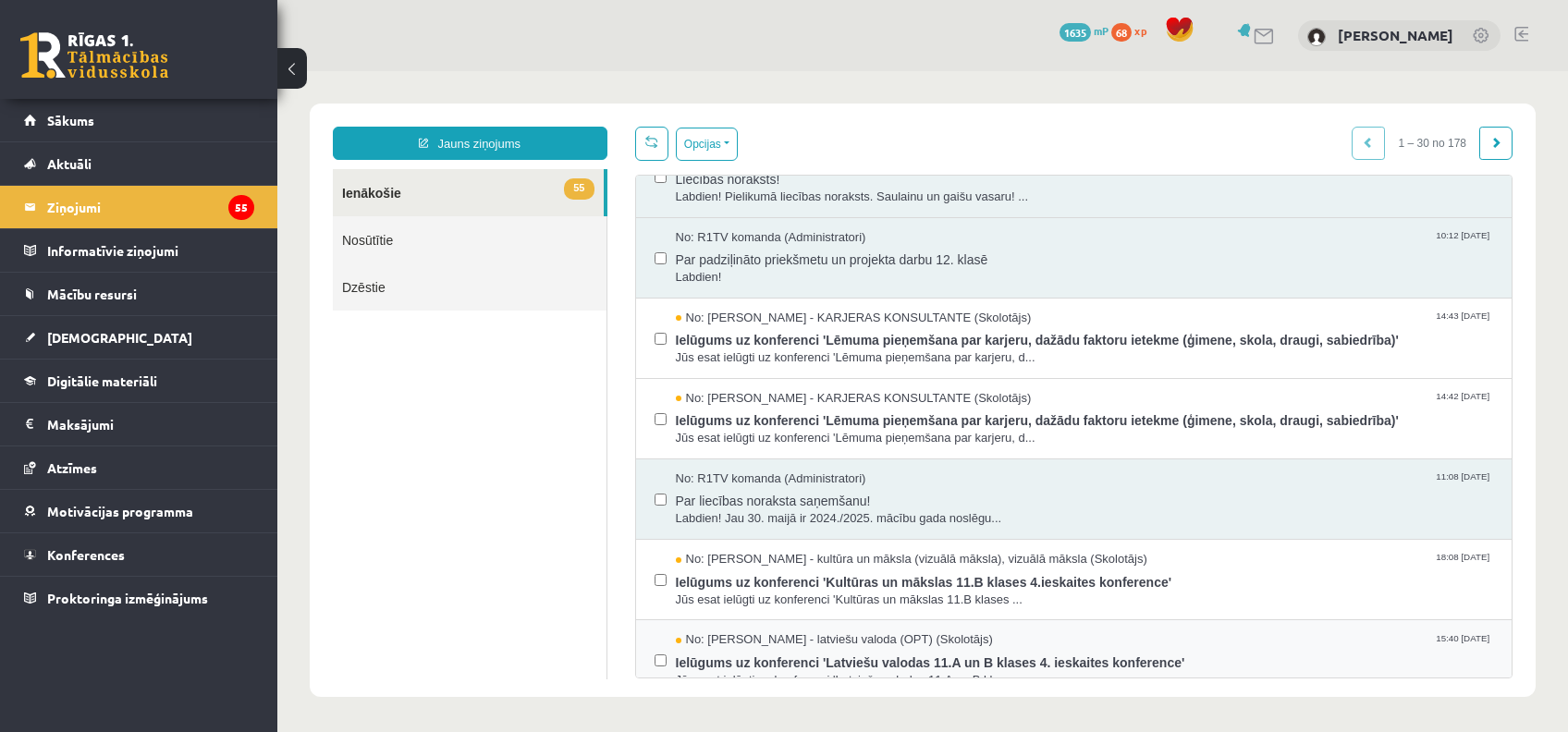
scroll to position [800, 0]
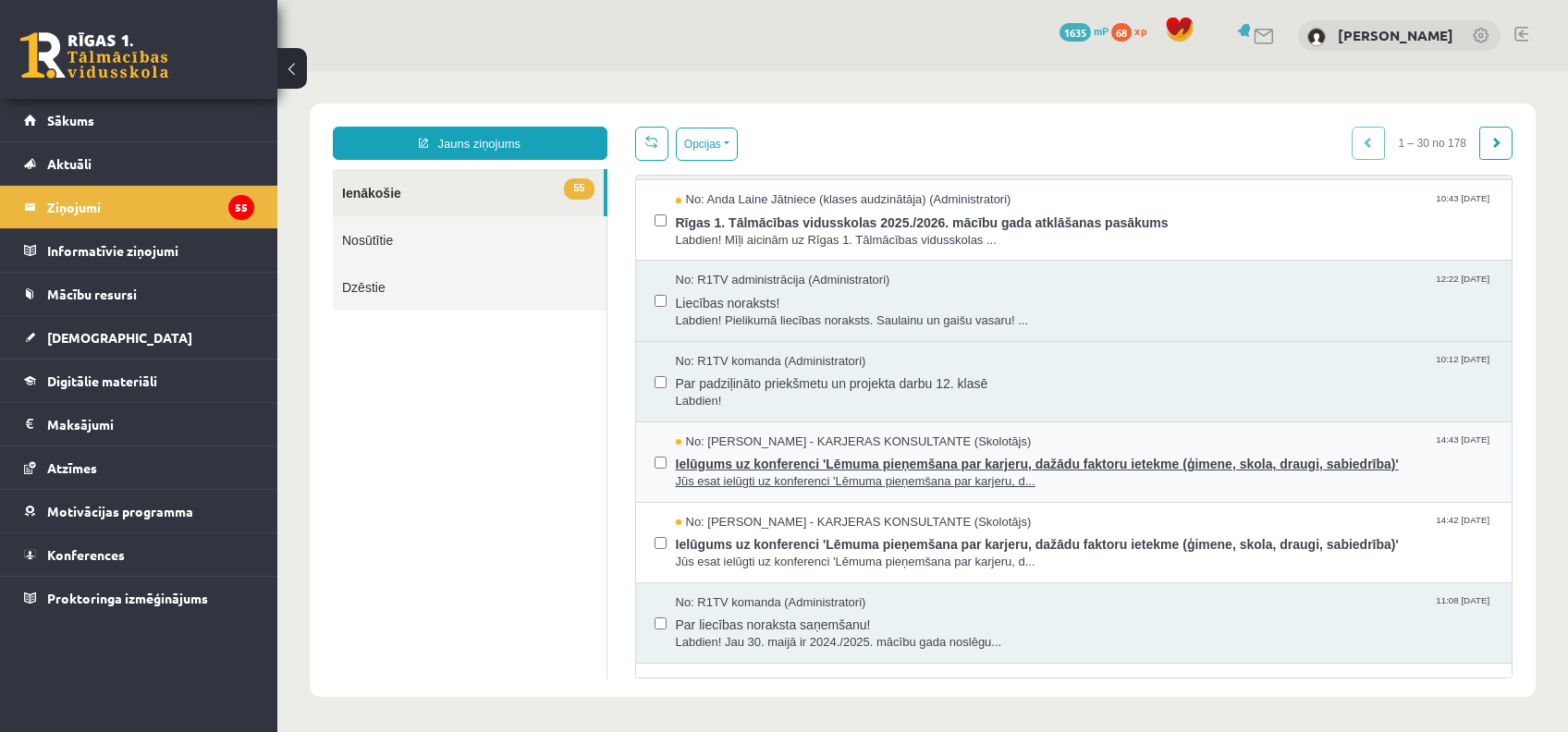
click at [799, 473] on span "Jūs esat ielūgti uz konferenci 'Lēmuma pieņemšana par karjeru, d..." at bounding box center [1084, 482] width 818 height 18
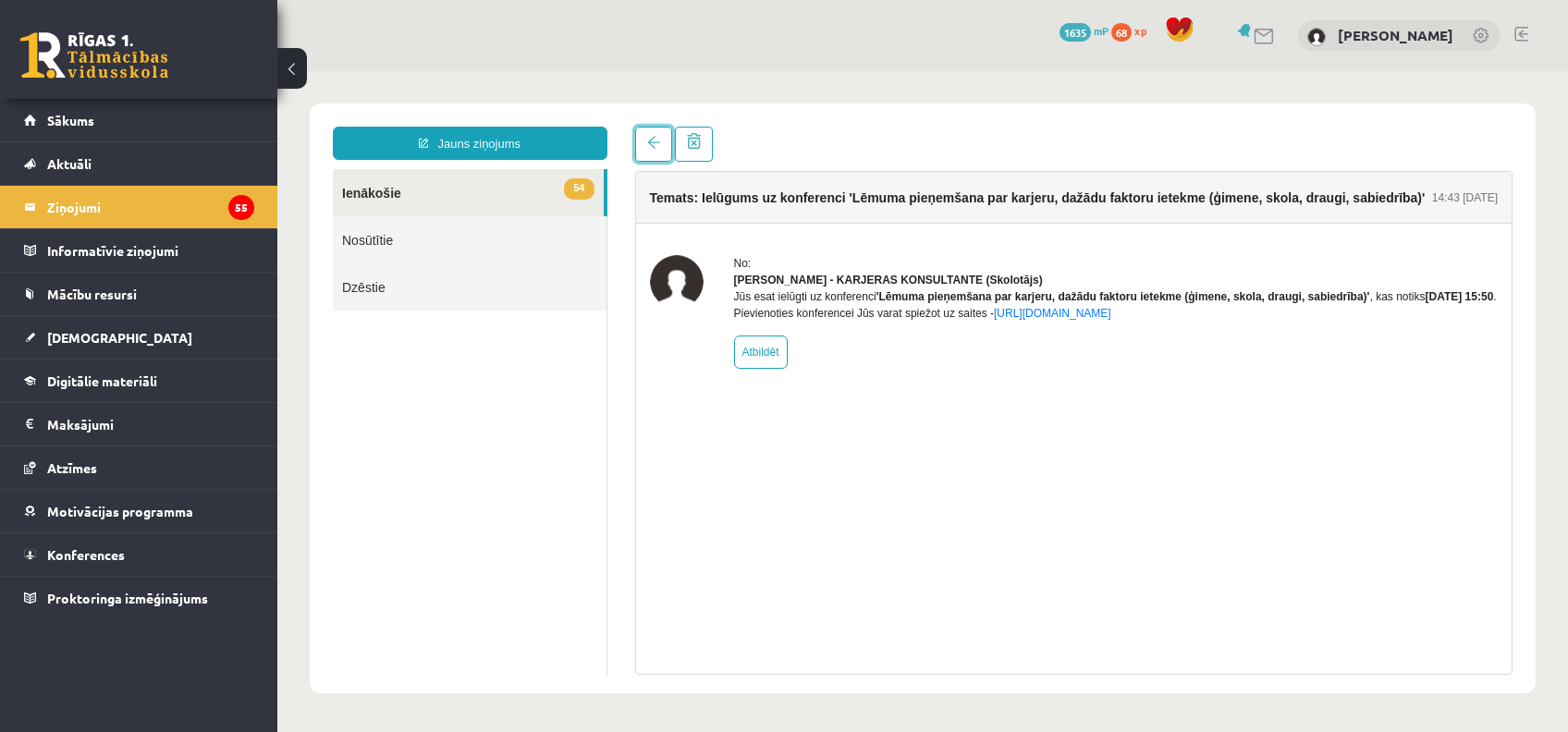
scroll to position [0, 0]
drag, startPoint x: 648, startPoint y: 146, endPoint x: 657, endPoint y: 170, distance: 25.6
click at [648, 145] on span at bounding box center [654, 142] width 13 height 13
click at [664, 133] on link at bounding box center [653, 144] width 37 height 35
click at [552, 185] on link "54 Ienākošie" at bounding box center [468, 193] width 271 height 47
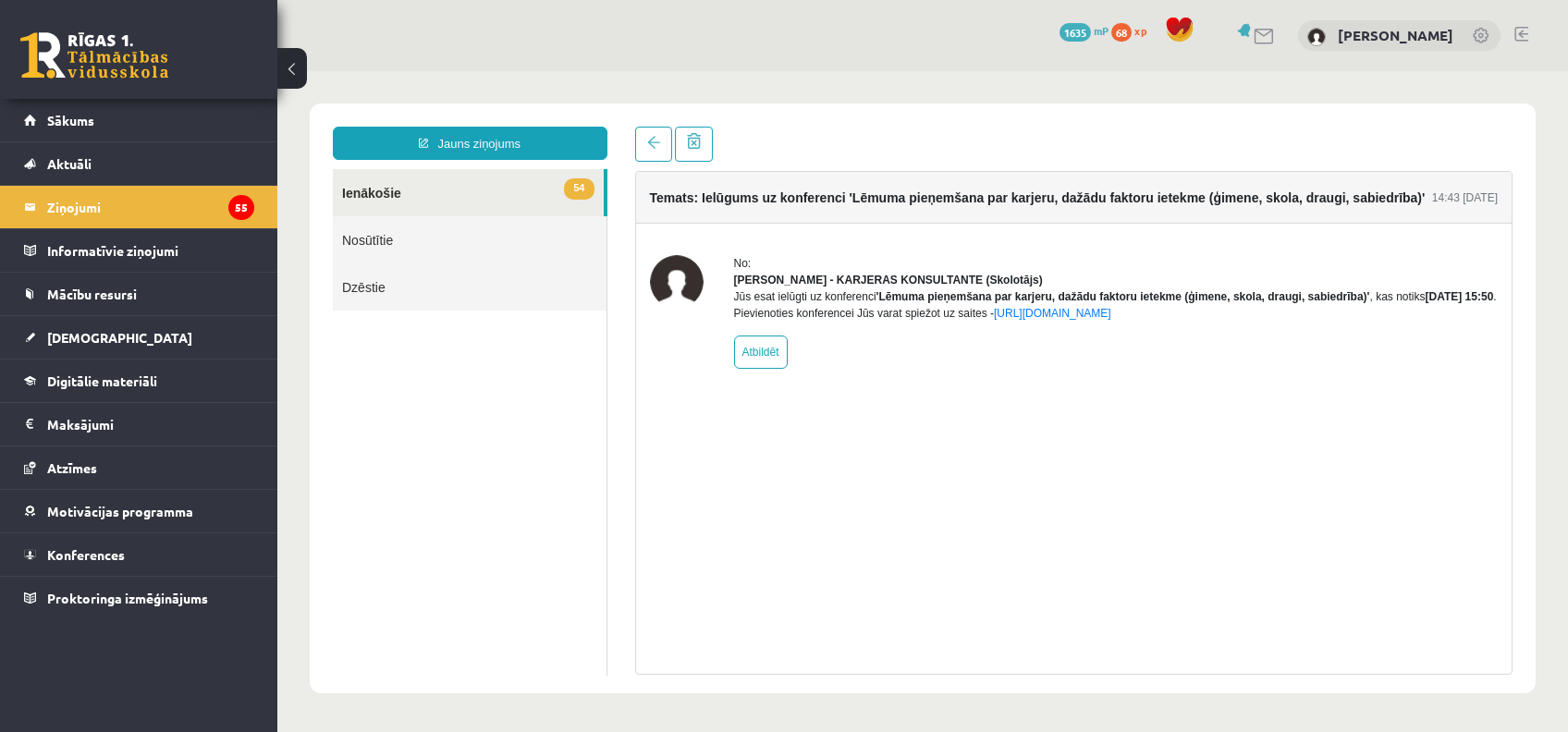
click at [524, 208] on link "54 Ienākošie" at bounding box center [468, 193] width 271 height 47
drag, startPoint x: 496, startPoint y: 206, endPoint x: 320, endPoint y: 213, distance: 176.1
click at [495, 206] on link "54 Ienākošie" at bounding box center [468, 193] width 271 height 47
click at [230, 214] on icon "55" at bounding box center [241, 207] width 26 height 25
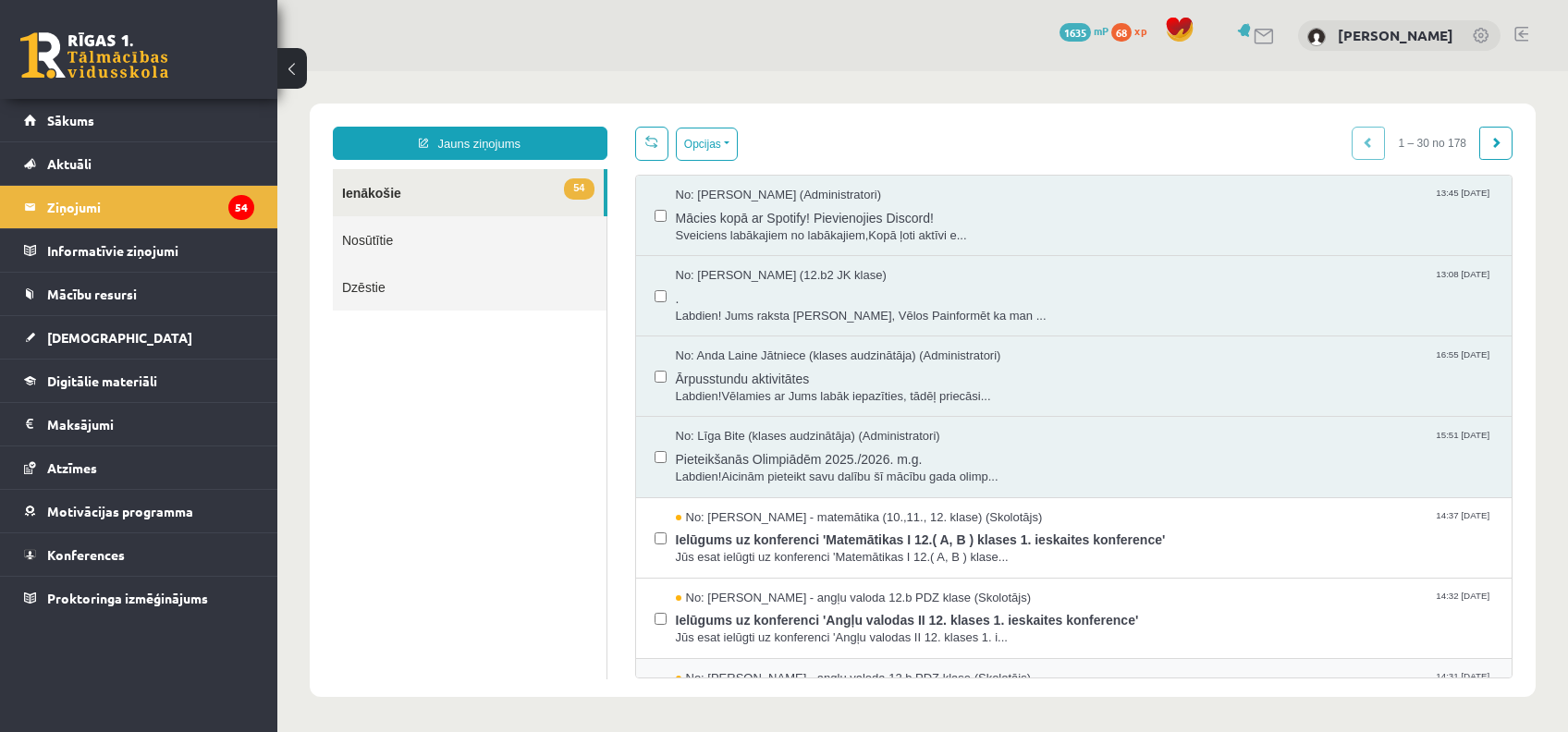
scroll to position [369, 0]
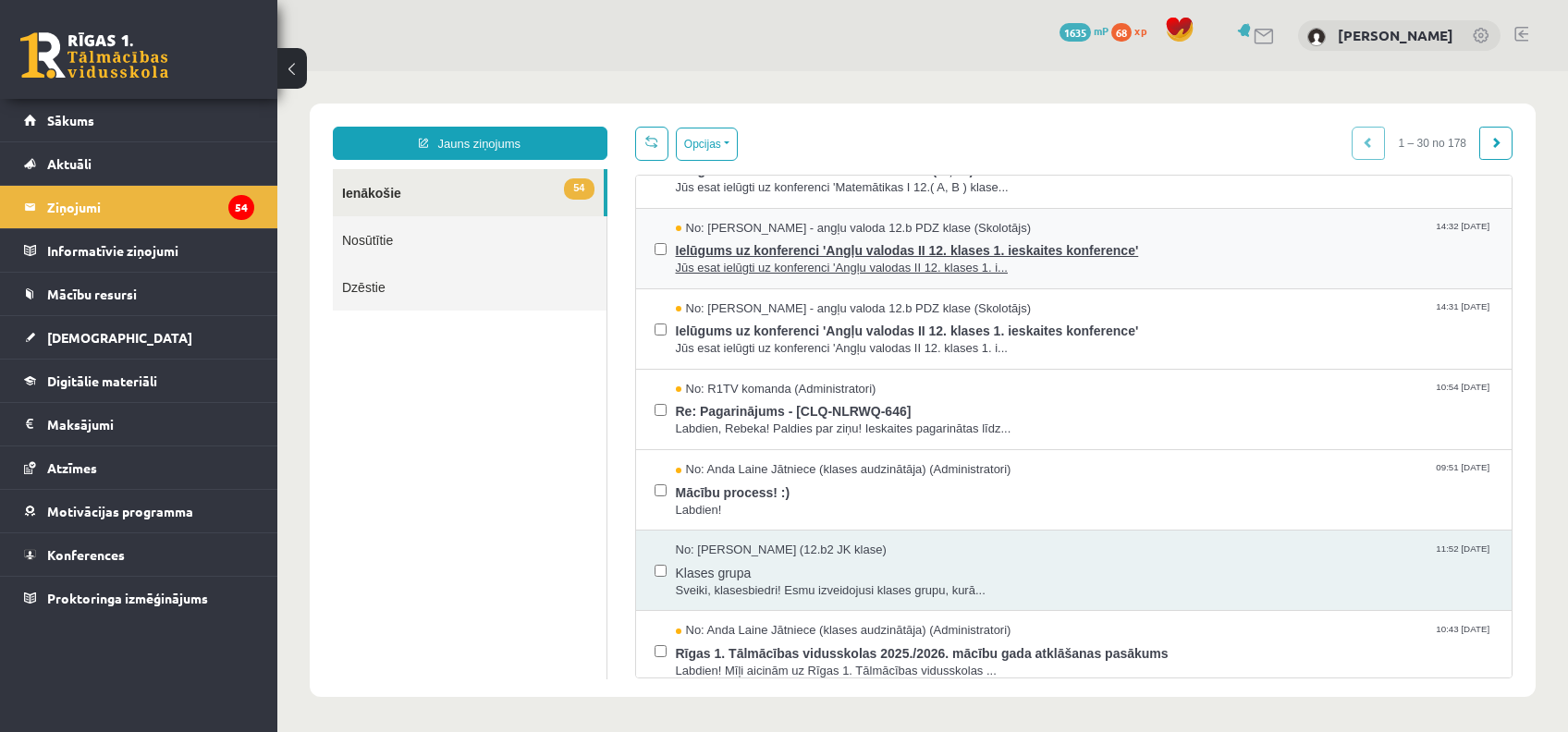
click at [1151, 261] on span "Jūs esat ielūgti uz konferenci 'Angļu valodas II 12. klases 1. i..." at bounding box center [1084, 268] width 818 height 18
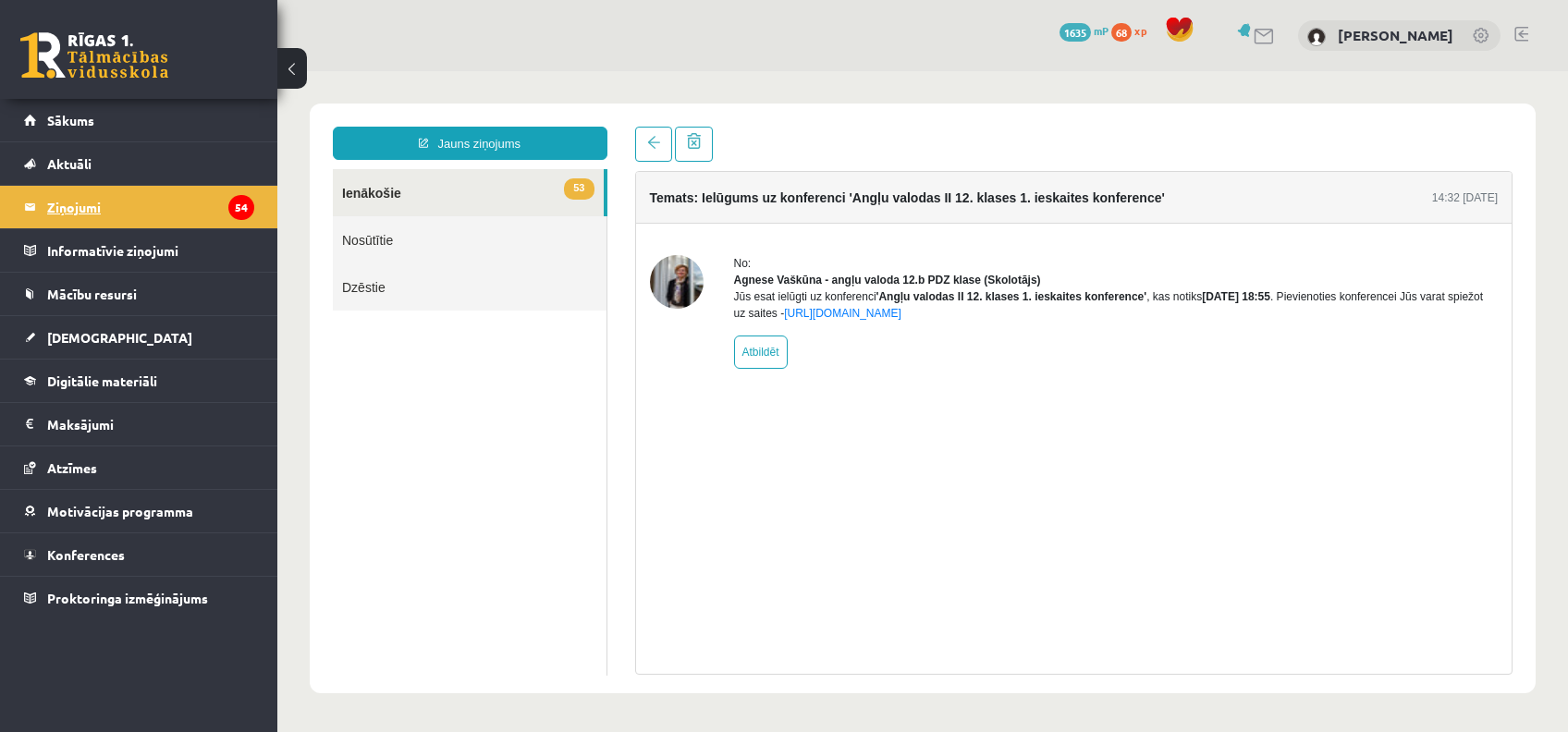
scroll to position [0, 0]
click at [170, 201] on legend "Ziņojumi 54" at bounding box center [151, 206] width 207 height 43
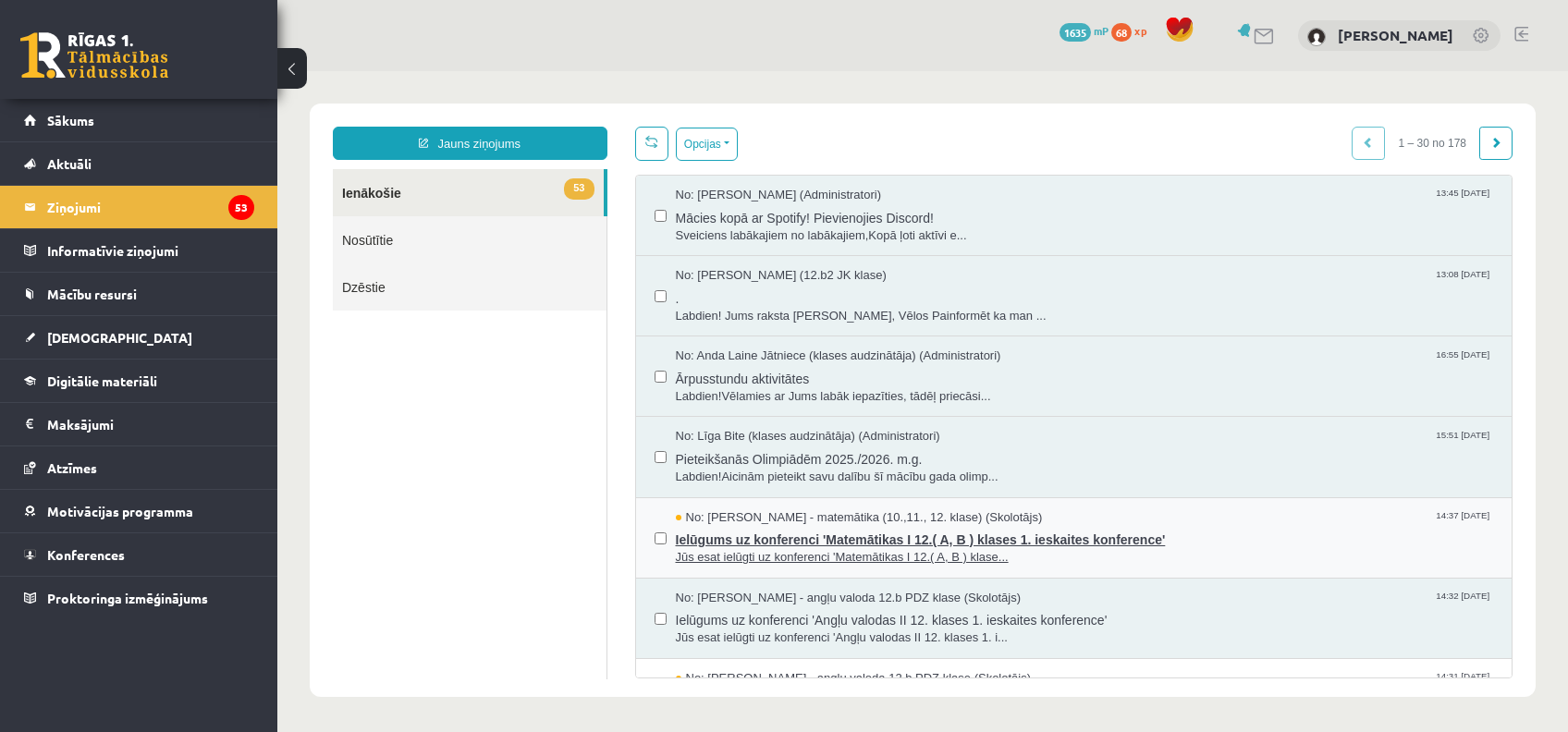
click at [891, 557] on span "Jūs esat ielūgti uz konferenci 'Matemātikas I 12.( A, B ) klase..." at bounding box center [1084, 558] width 818 height 18
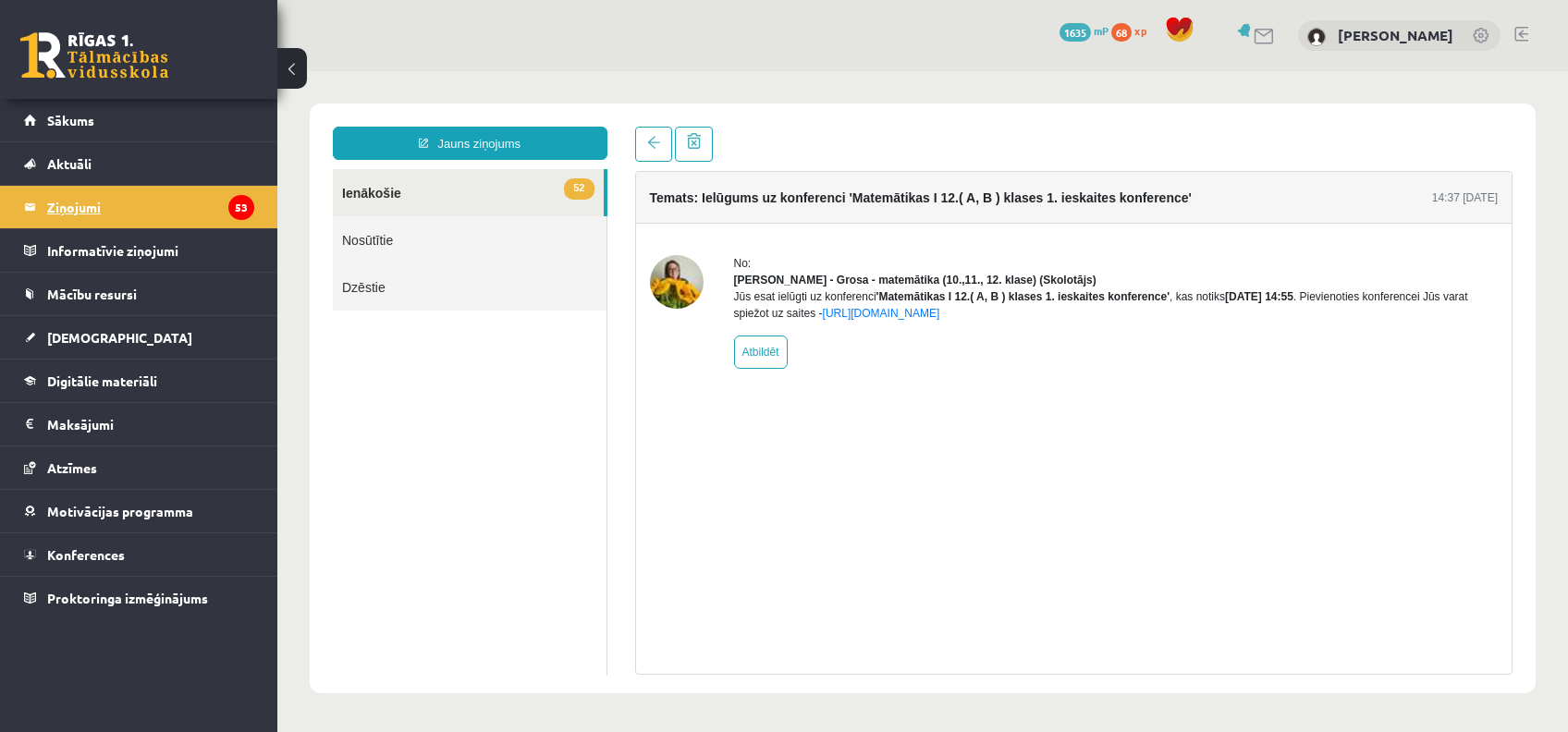
click at [67, 208] on legend "Ziņojumi 53" at bounding box center [151, 206] width 207 height 43
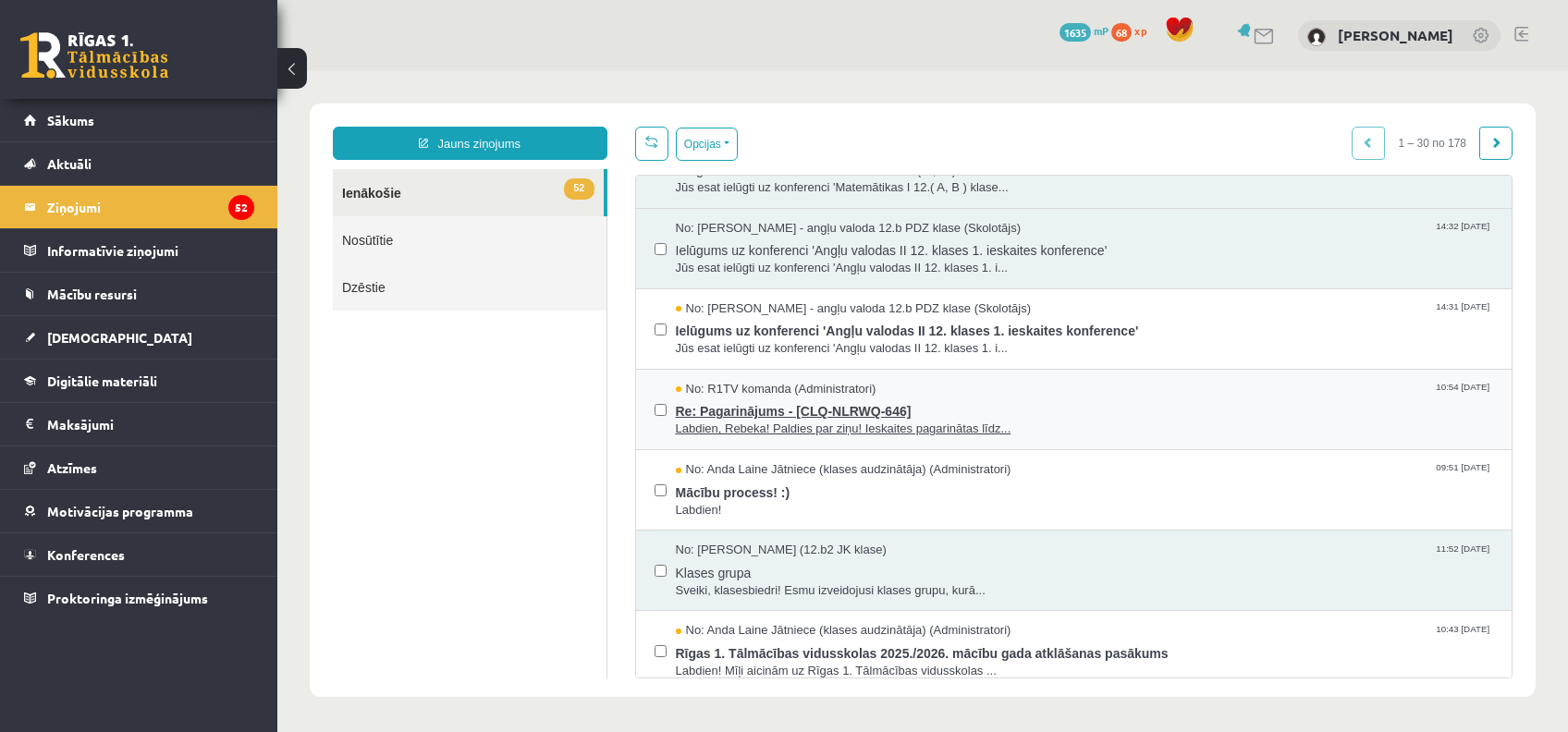
click at [1081, 390] on div "No: R1TV komanda (Administratori) 10:54 [DATE]" at bounding box center [1084, 389] width 818 height 18
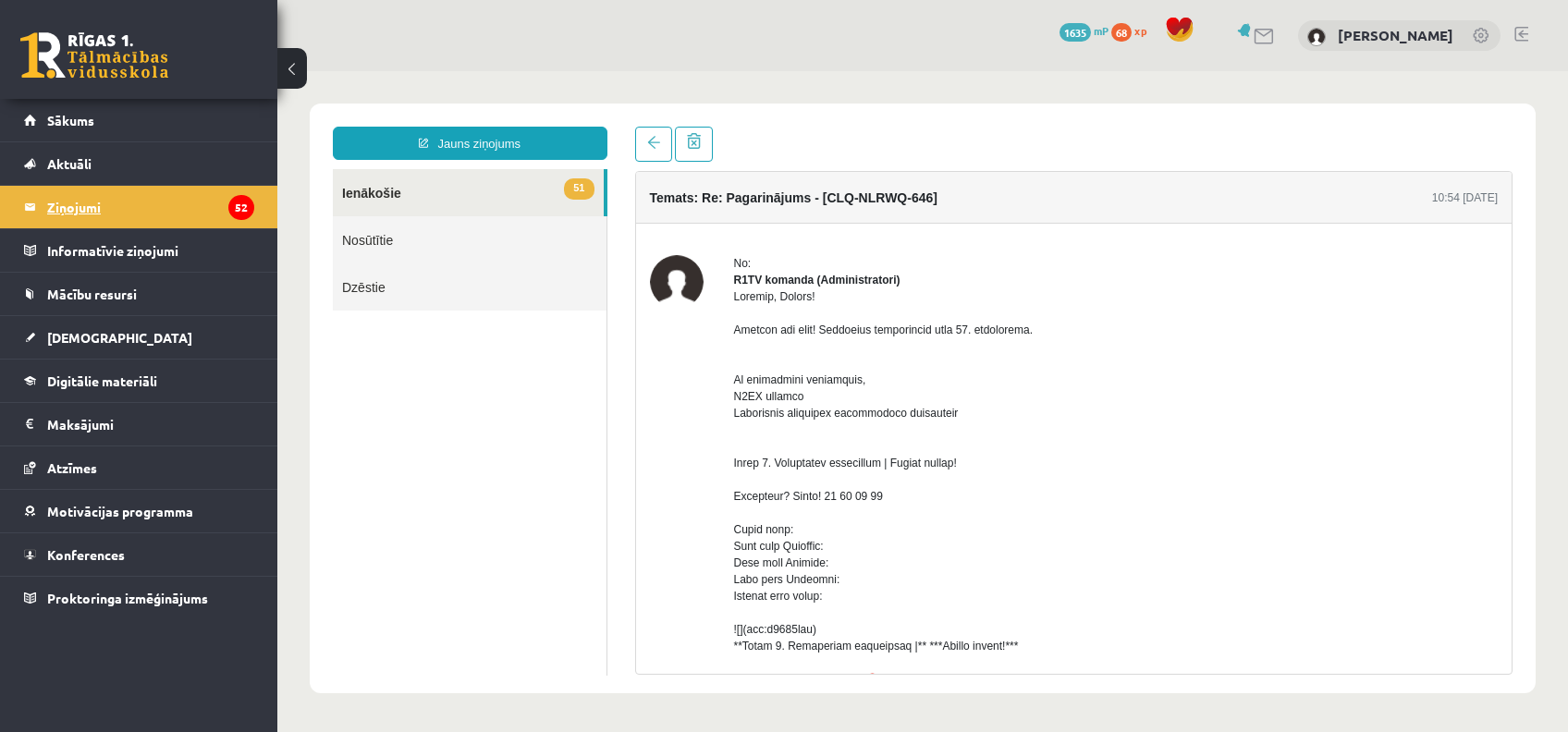
click at [58, 203] on legend "Ziņojumi 52" at bounding box center [151, 206] width 207 height 43
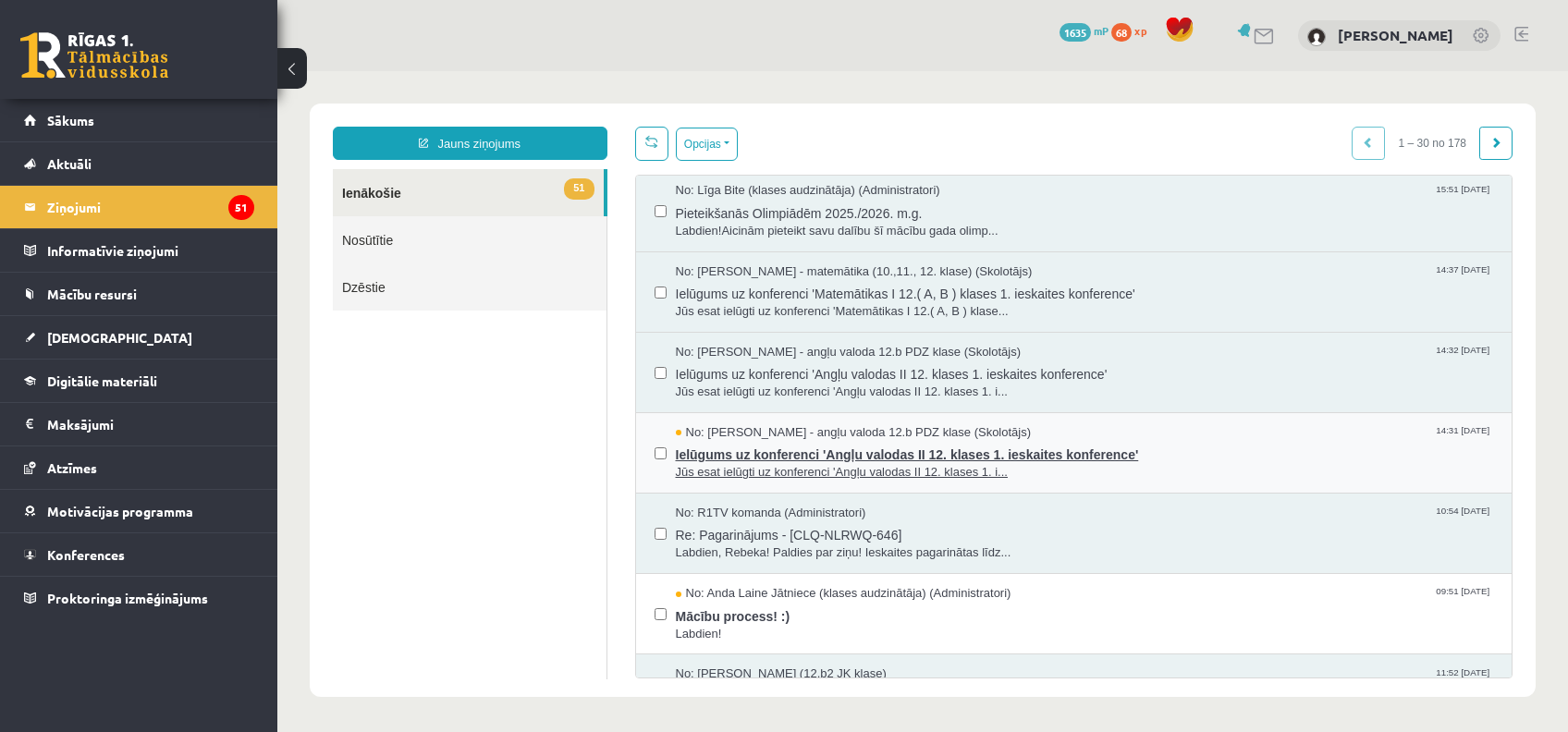
click at [836, 455] on span "Ielūgums uz konferenci 'Angļu valodas II 12. klases 1. ieskaites konference'" at bounding box center [1084, 452] width 818 height 23
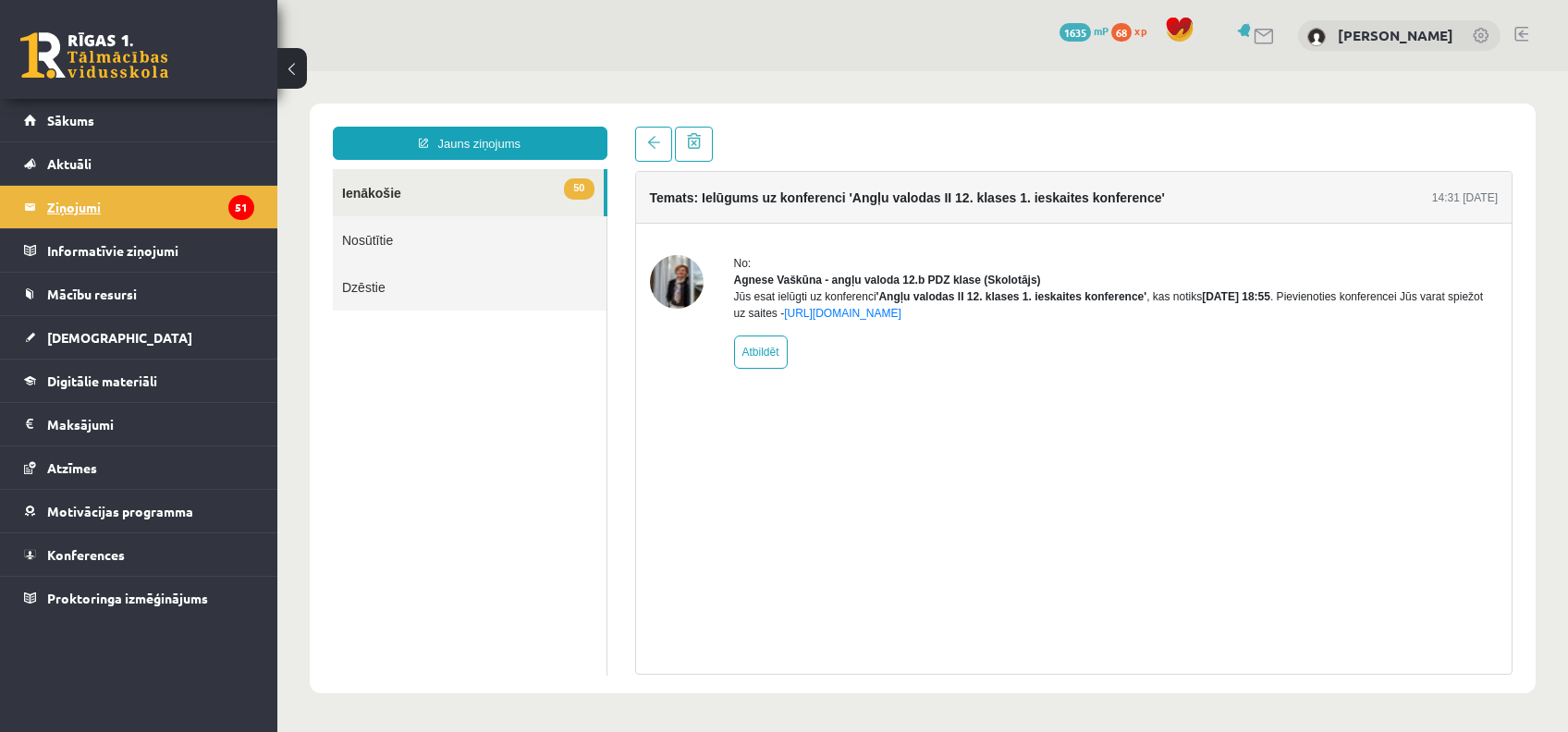
click at [45, 192] on link "Ziņojumi 51" at bounding box center [138, 206] width 230 height 43
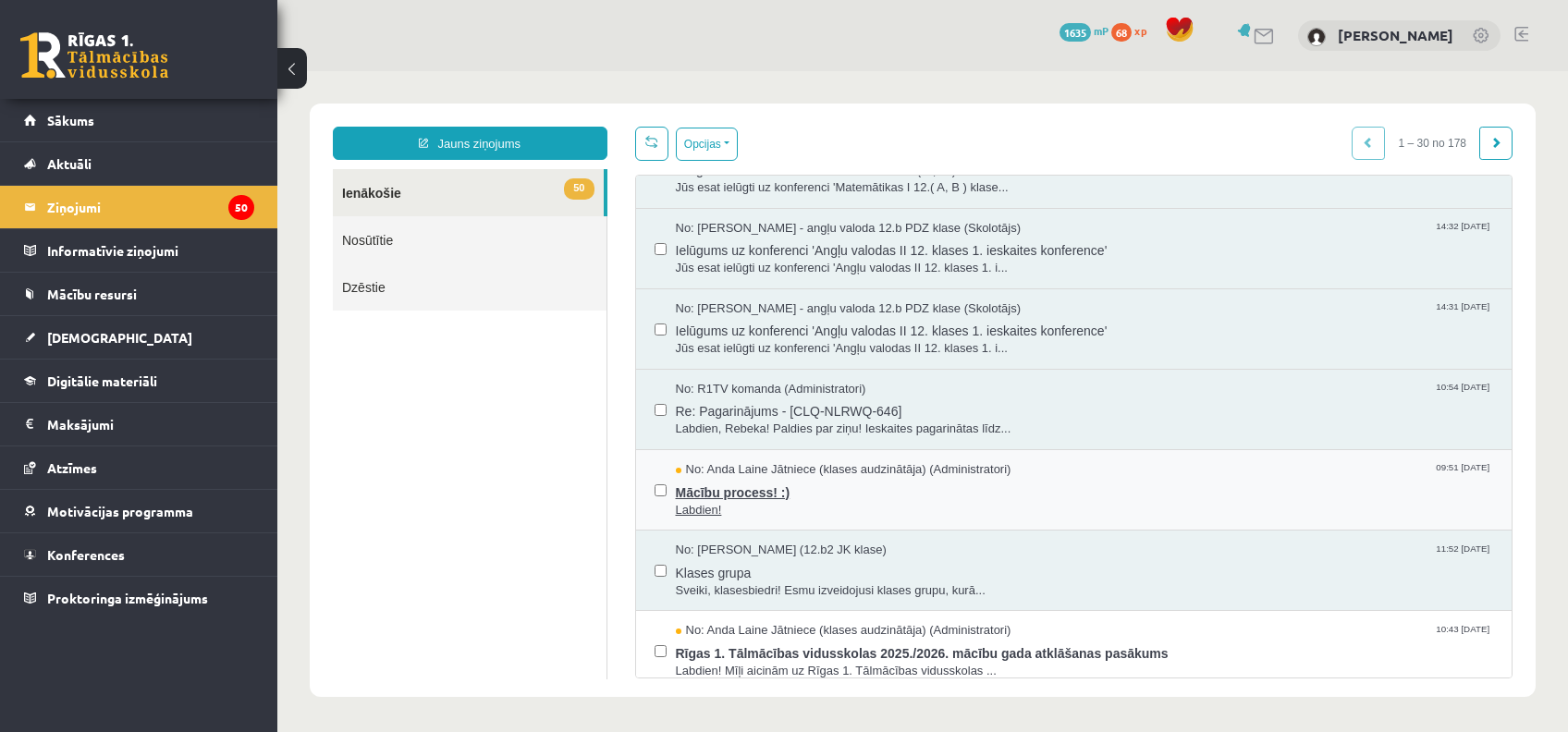
click at [946, 503] on span "Labdien!" at bounding box center [1084, 510] width 818 height 18
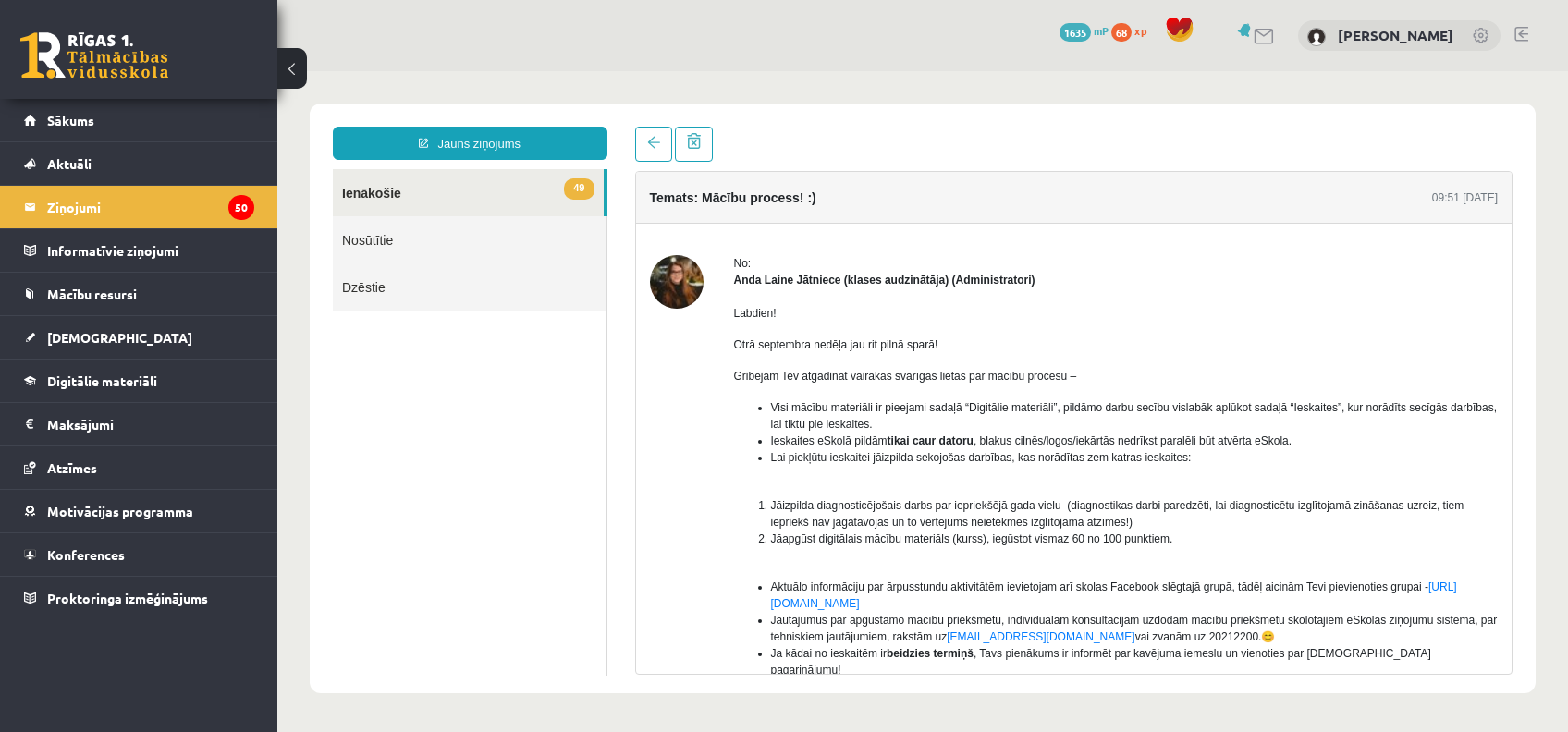
click at [59, 214] on legend "Ziņojumi 50" at bounding box center [151, 206] width 207 height 43
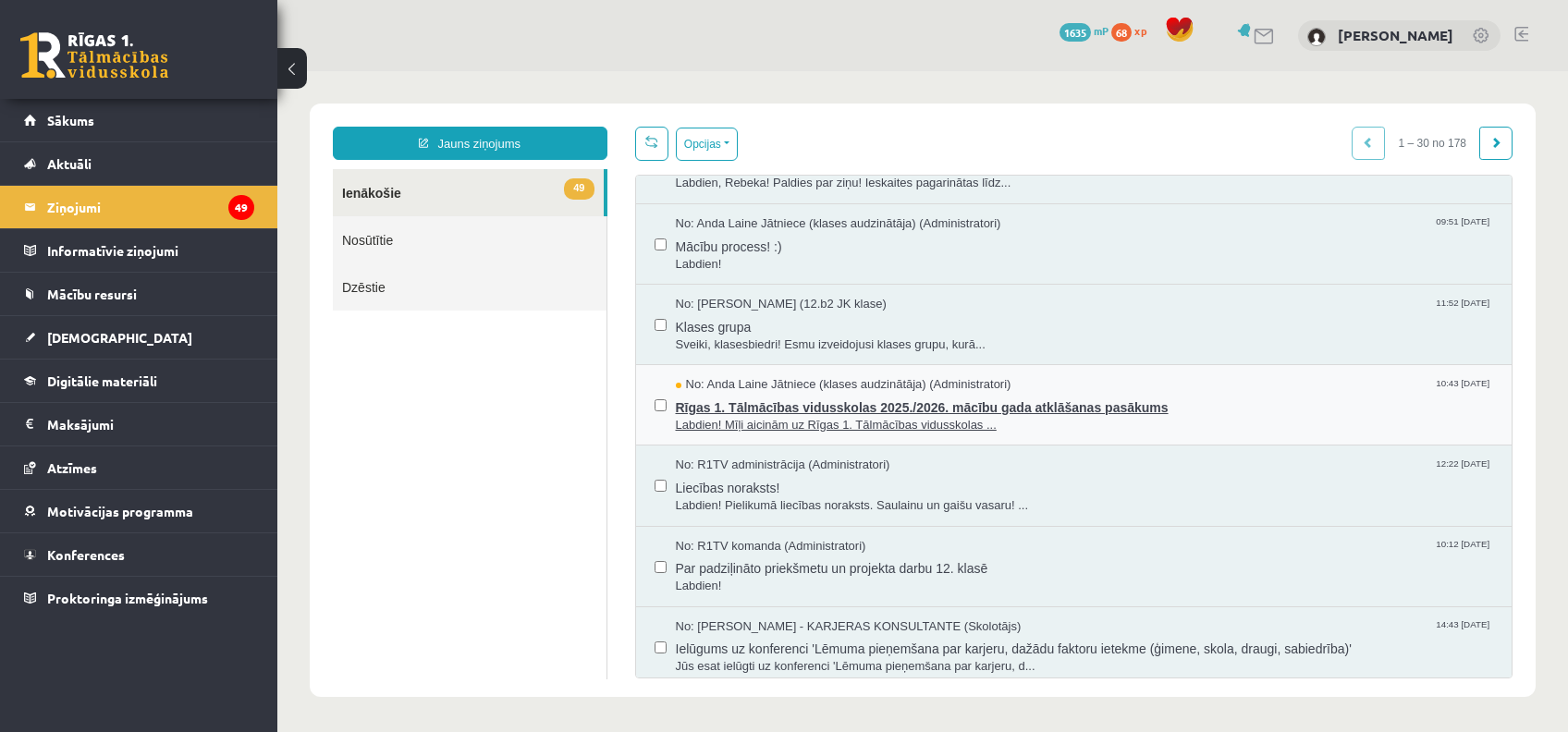
click at [806, 389] on span "No: Anda Laine Jātniece (klases audzinātāja) (Administratori)" at bounding box center [843, 384] width 335 height 18
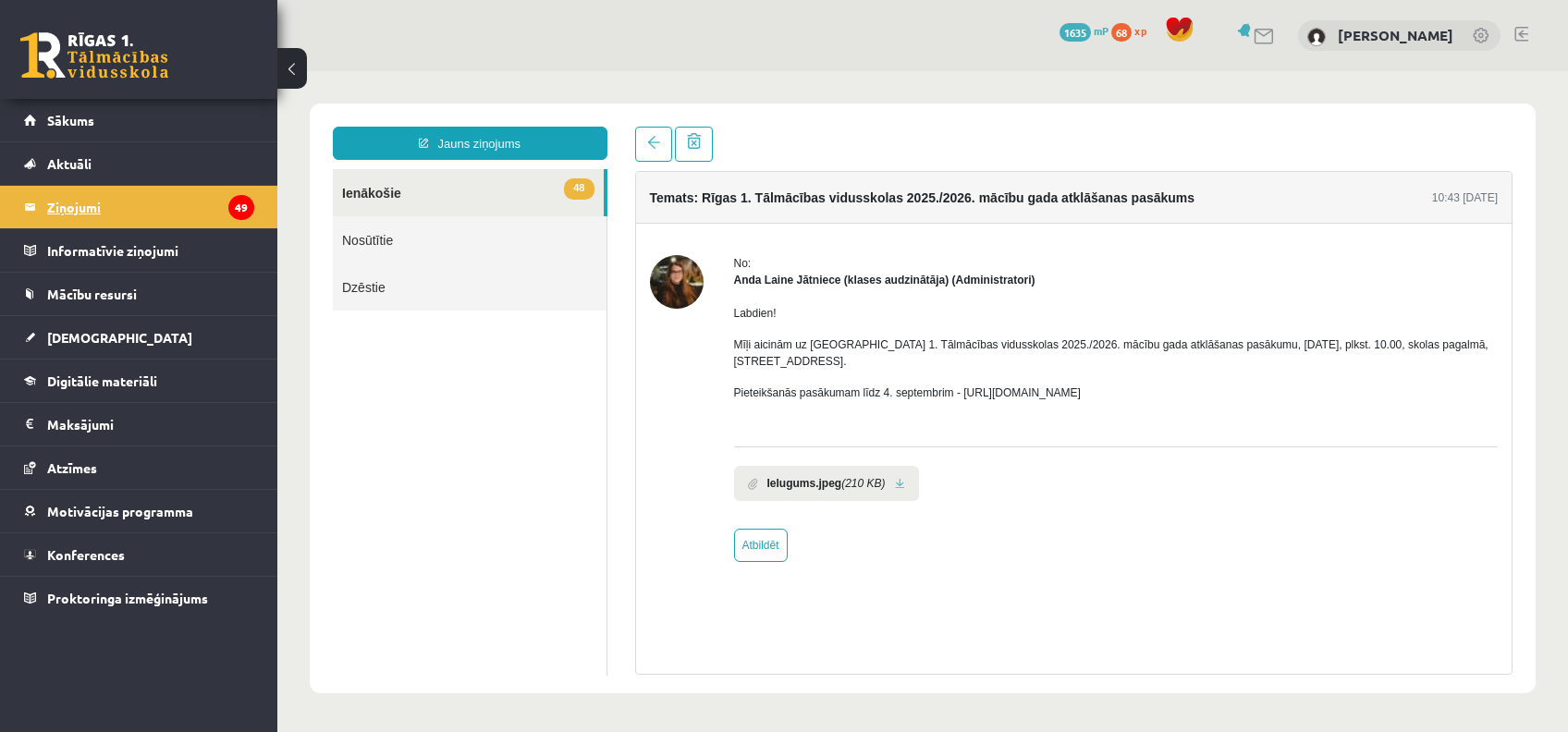
click at [91, 212] on legend "Ziņojumi 49" at bounding box center [151, 206] width 207 height 43
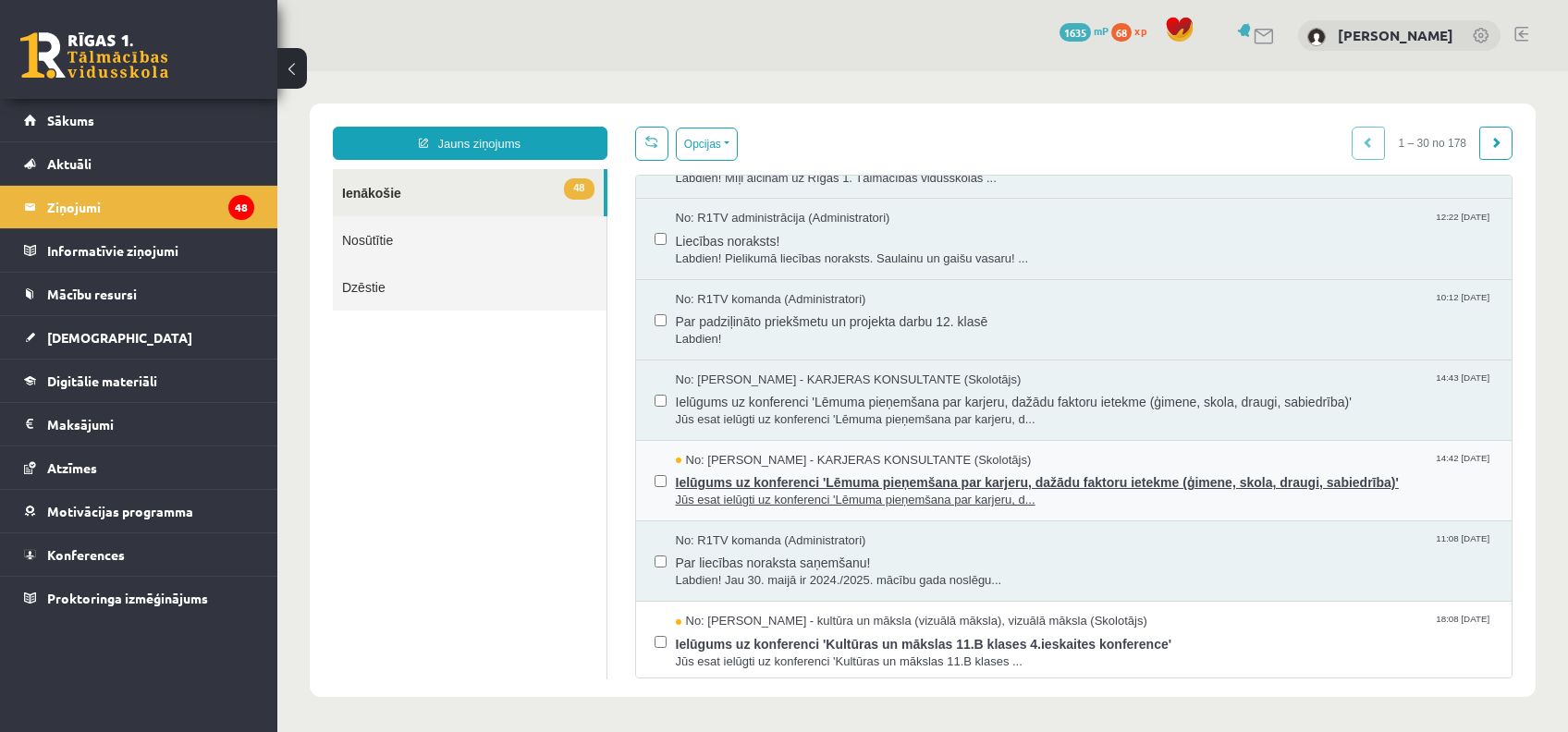
click at [1027, 469] on span "Ielūgums uz konferenci 'Lēmuma pieņemšana par karjeru, dažādu faktoru ietekme (…" at bounding box center [1084, 480] width 818 height 23
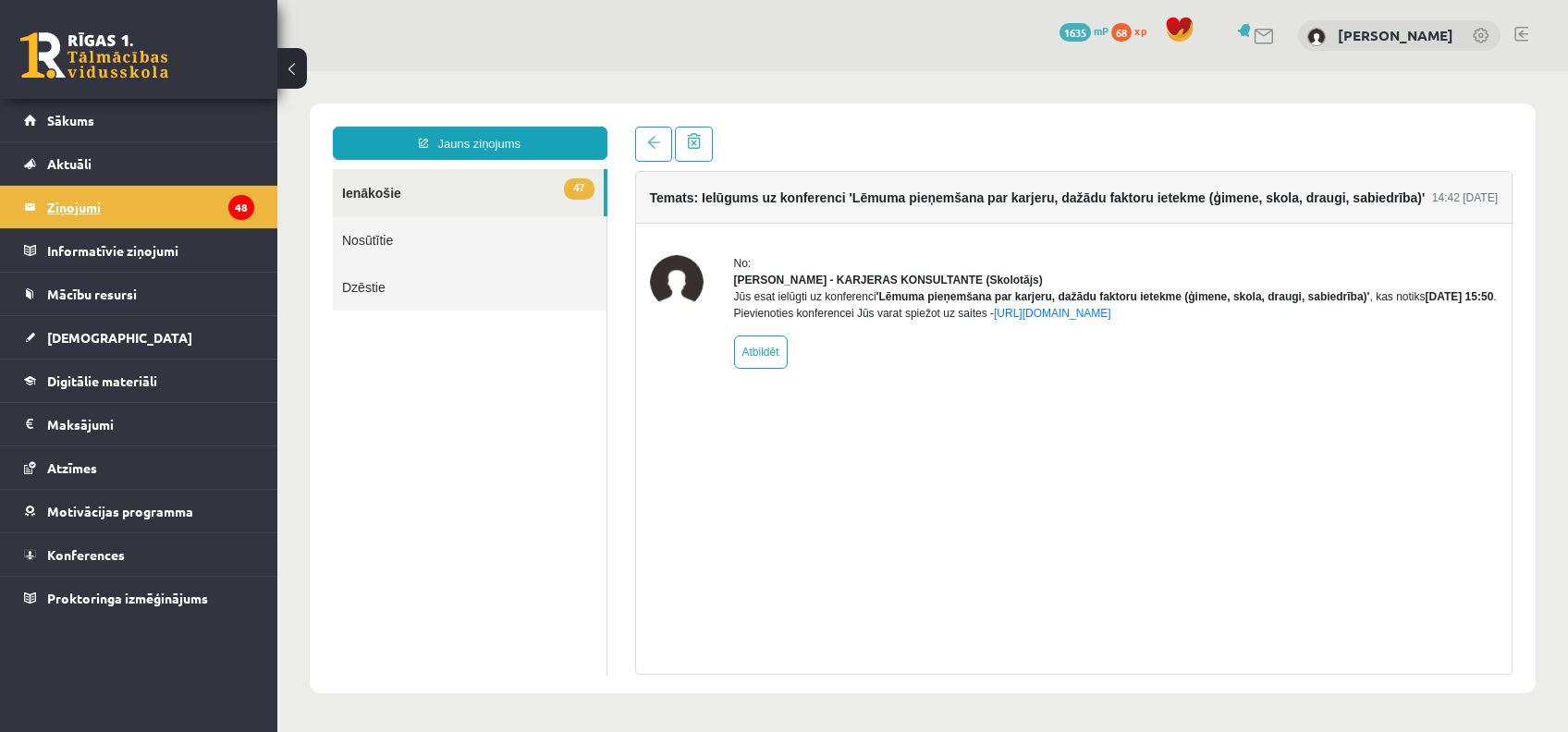
click at [33, 205] on link "Ziņojumi 48" at bounding box center [138, 206] width 230 height 43
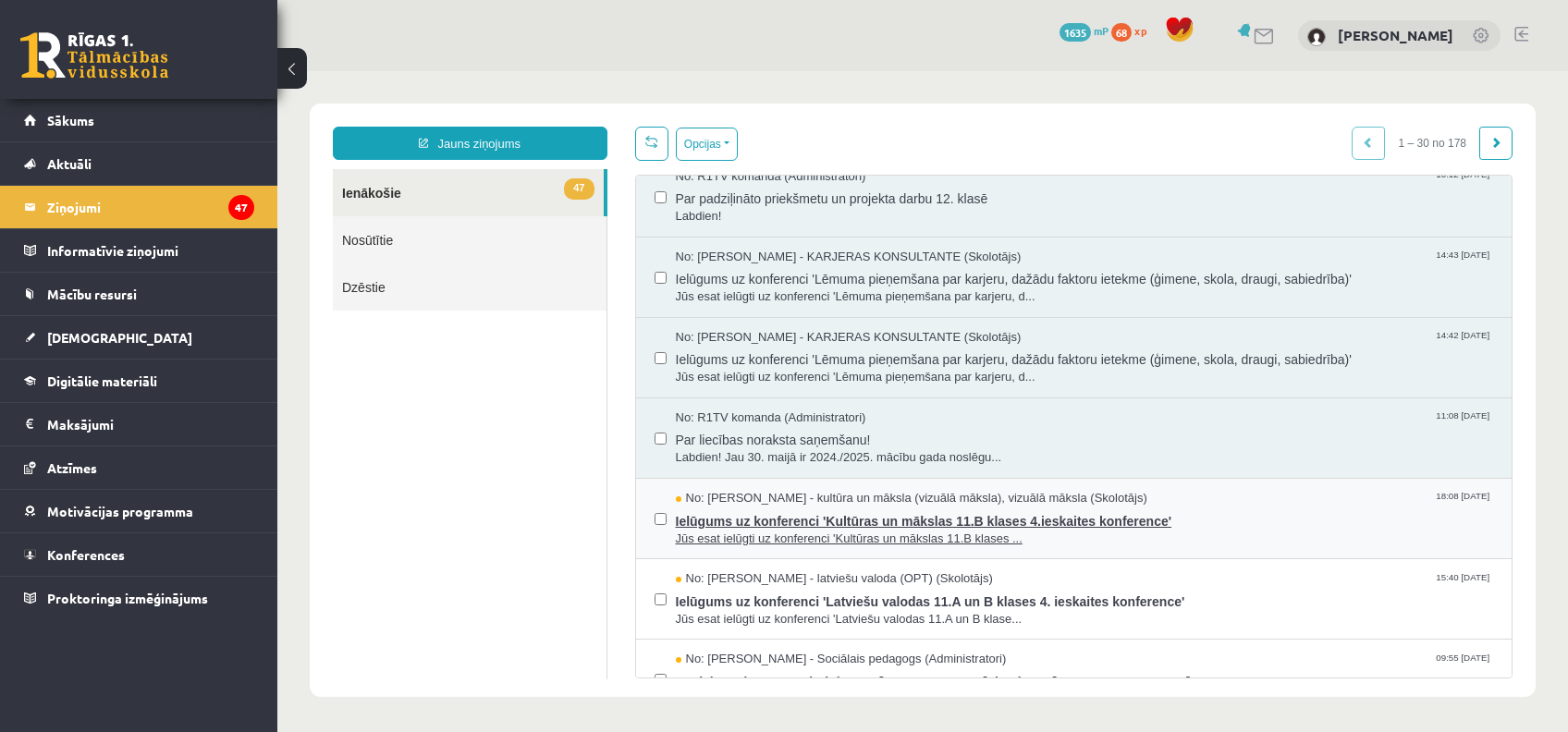
click at [898, 510] on span "Ielūgums uz konferenci 'Kultūras un mākslas 11.B klases 4.ieskaites konference'" at bounding box center [1084, 519] width 818 height 23
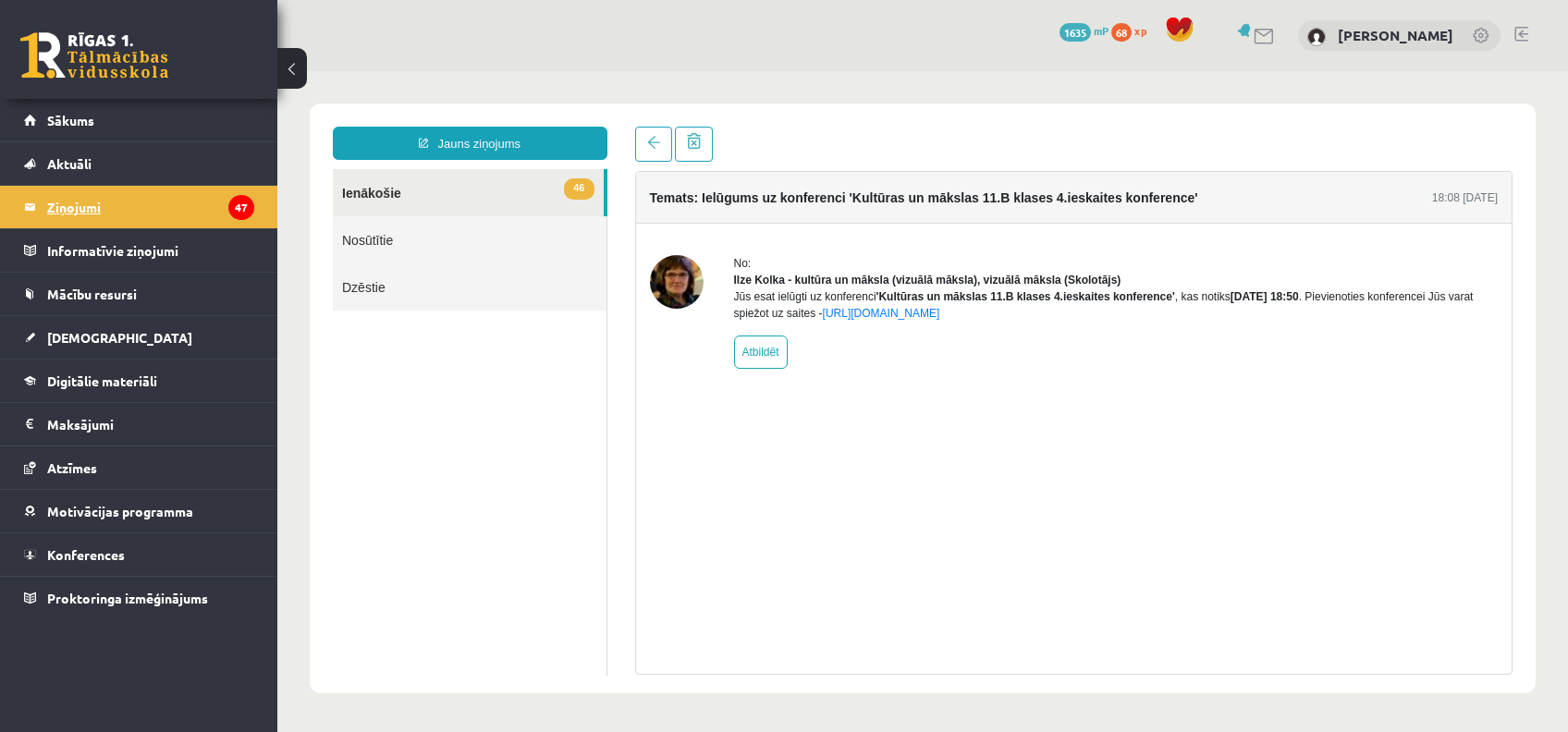
click at [147, 206] on legend "Ziņojumi 47" at bounding box center [151, 206] width 207 height 43
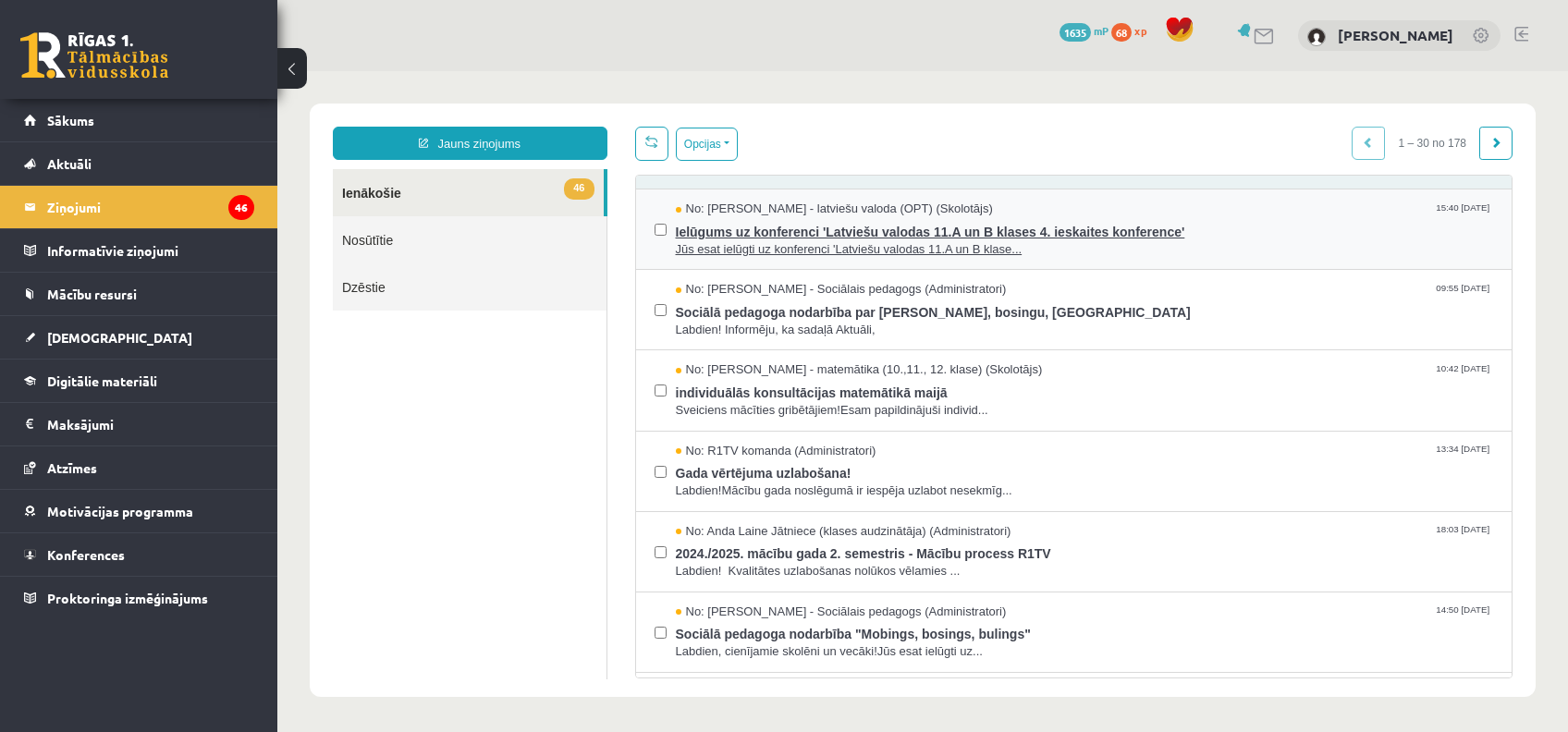
click at [814, 219] on span "Ielūgums uz konferenci 'Latviešu valodas 11.A un B klases 4. ieskaites konferen…" at bounding box center [1084, 229] width 818 height 23
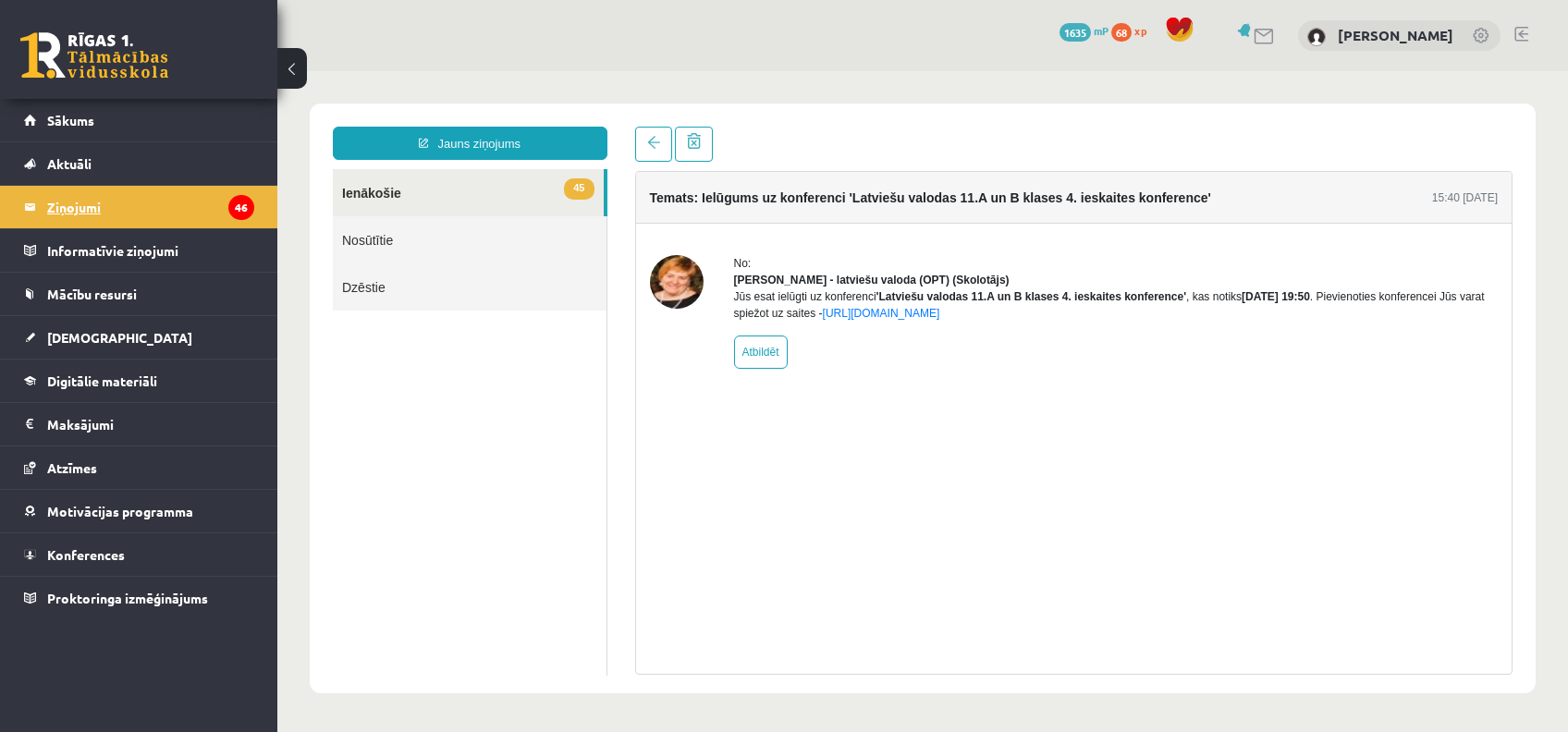
click at [58, 203] on legend "Ziņojumi 46" at bounding box center [151, 206] width 207 height 43
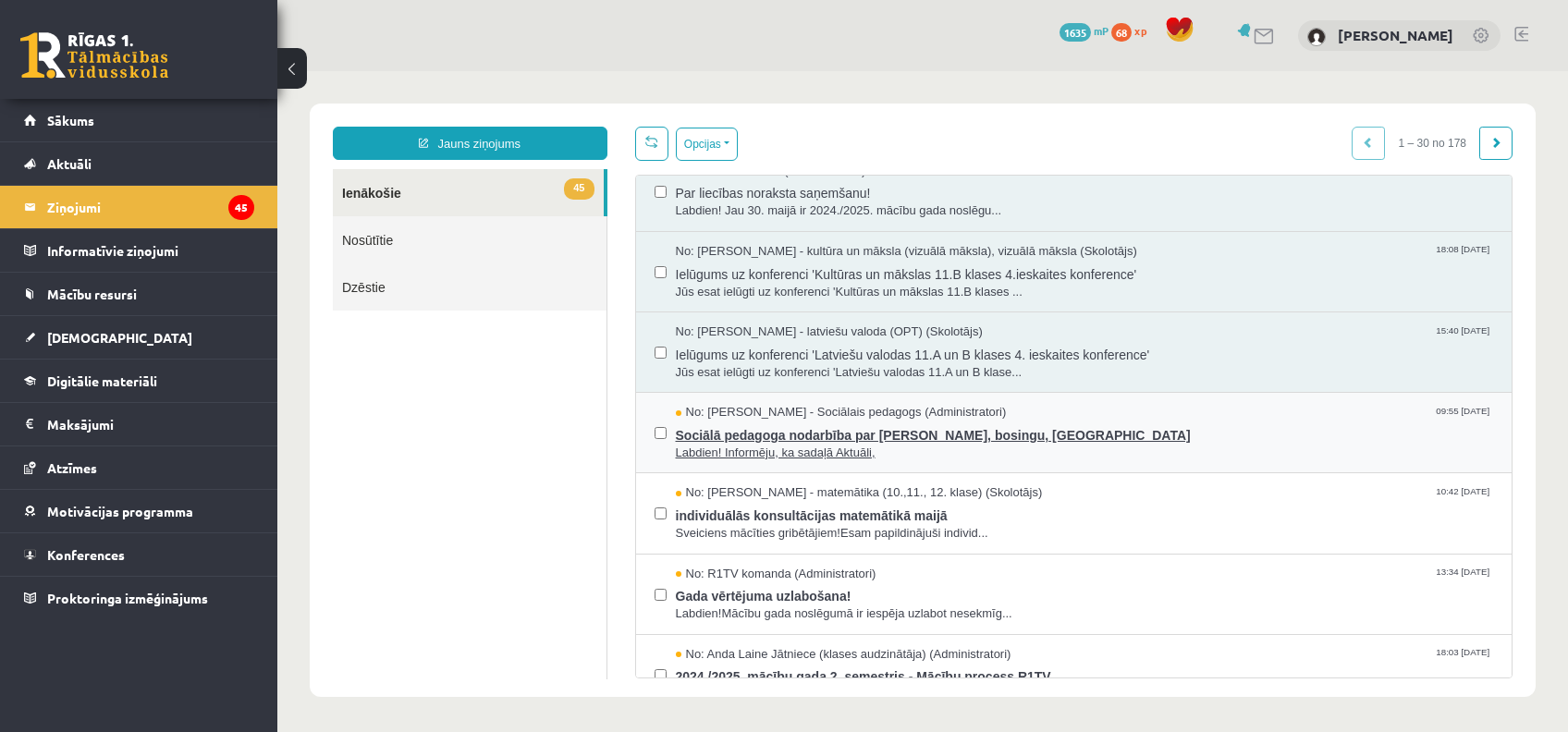
click at [752, 451] on span "Labdien! Informēju, ka sadaļā Aktuāli," at bounding box center [1084, 453] width 818 height 18
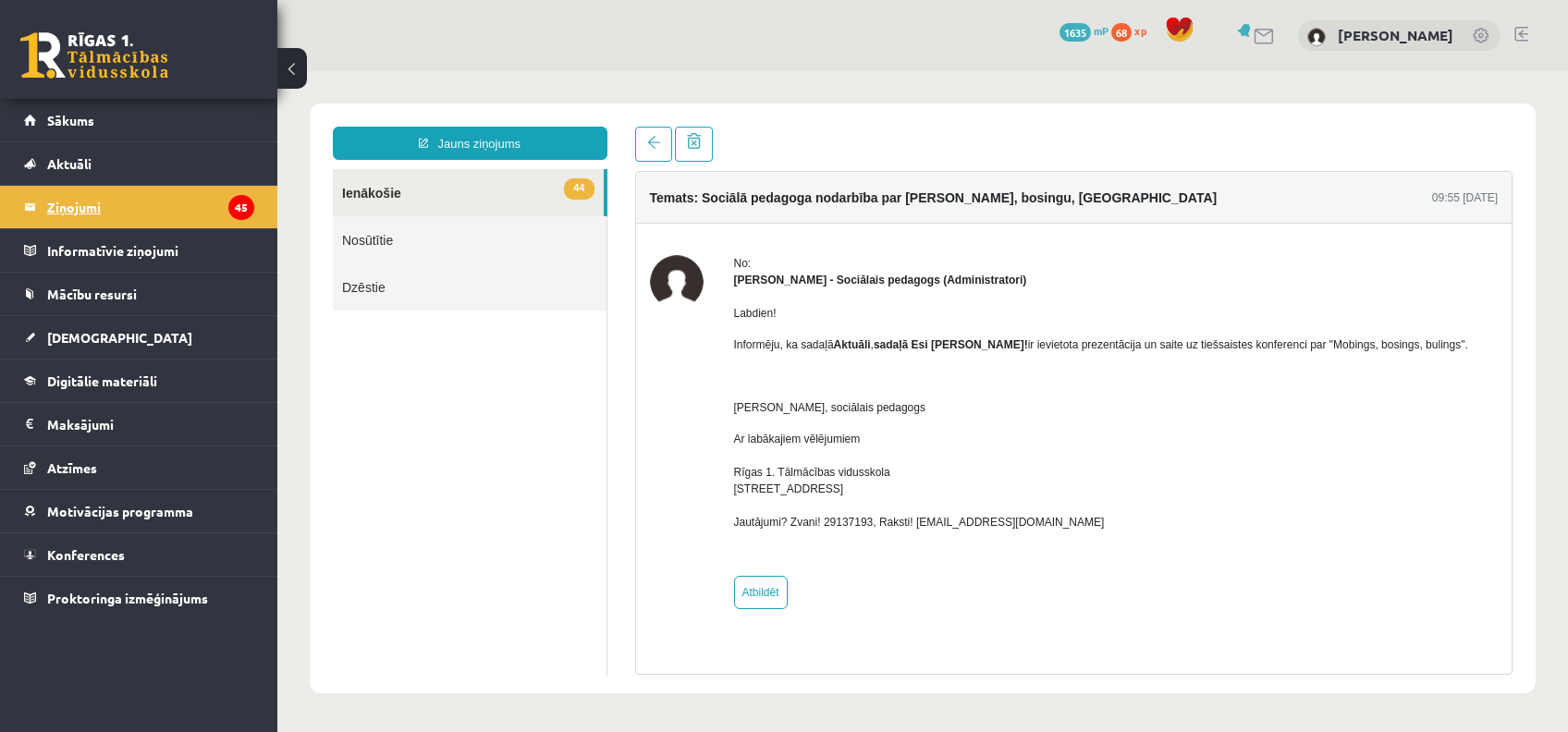
click at [34, 205] on link "Ziņojumi 45" at bounding box center [138, 206] width 230 height 43
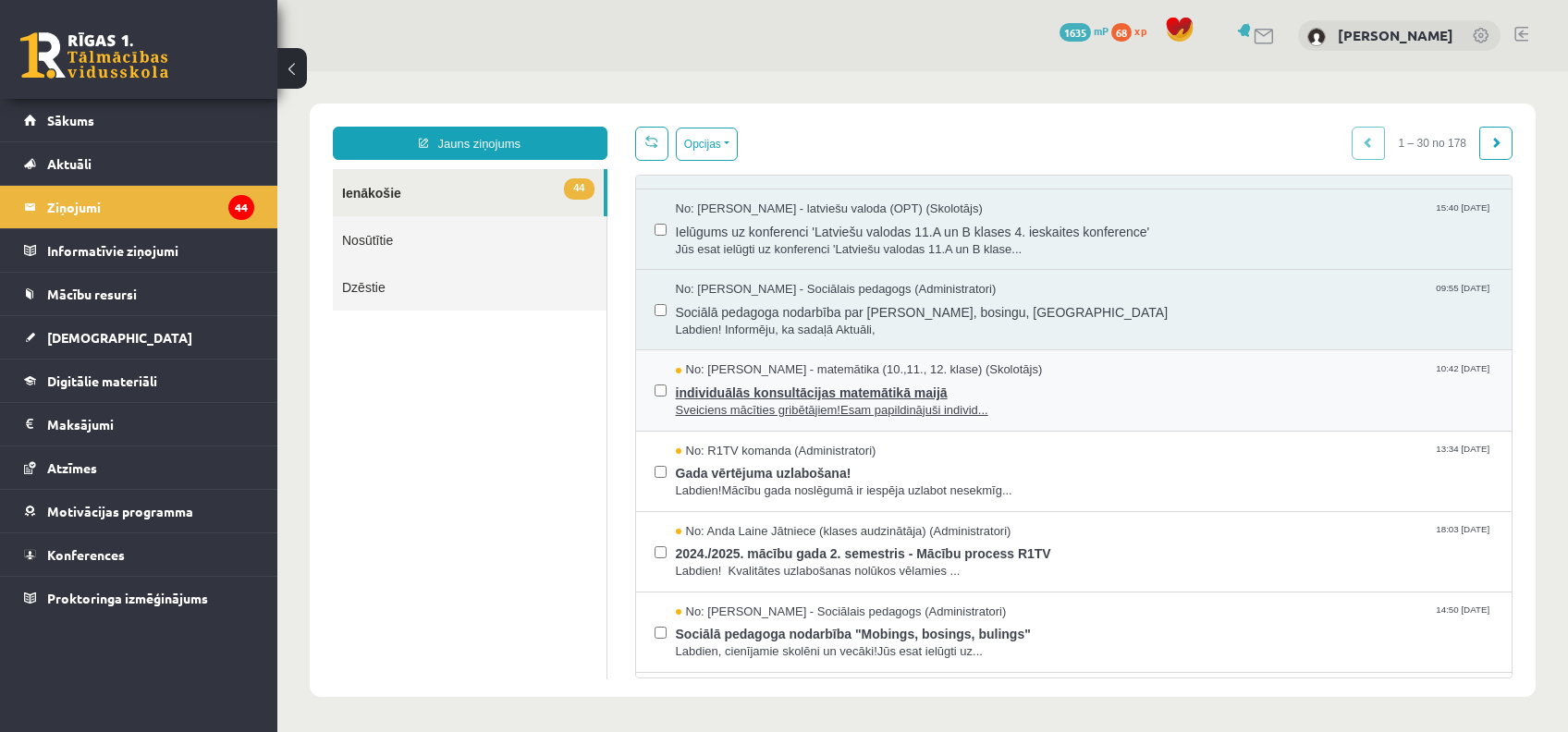
click at [775, 387] on span "individuālās konsultācijas matemātikā maijā" at bounding box center [1084, 390] width 818 height 23
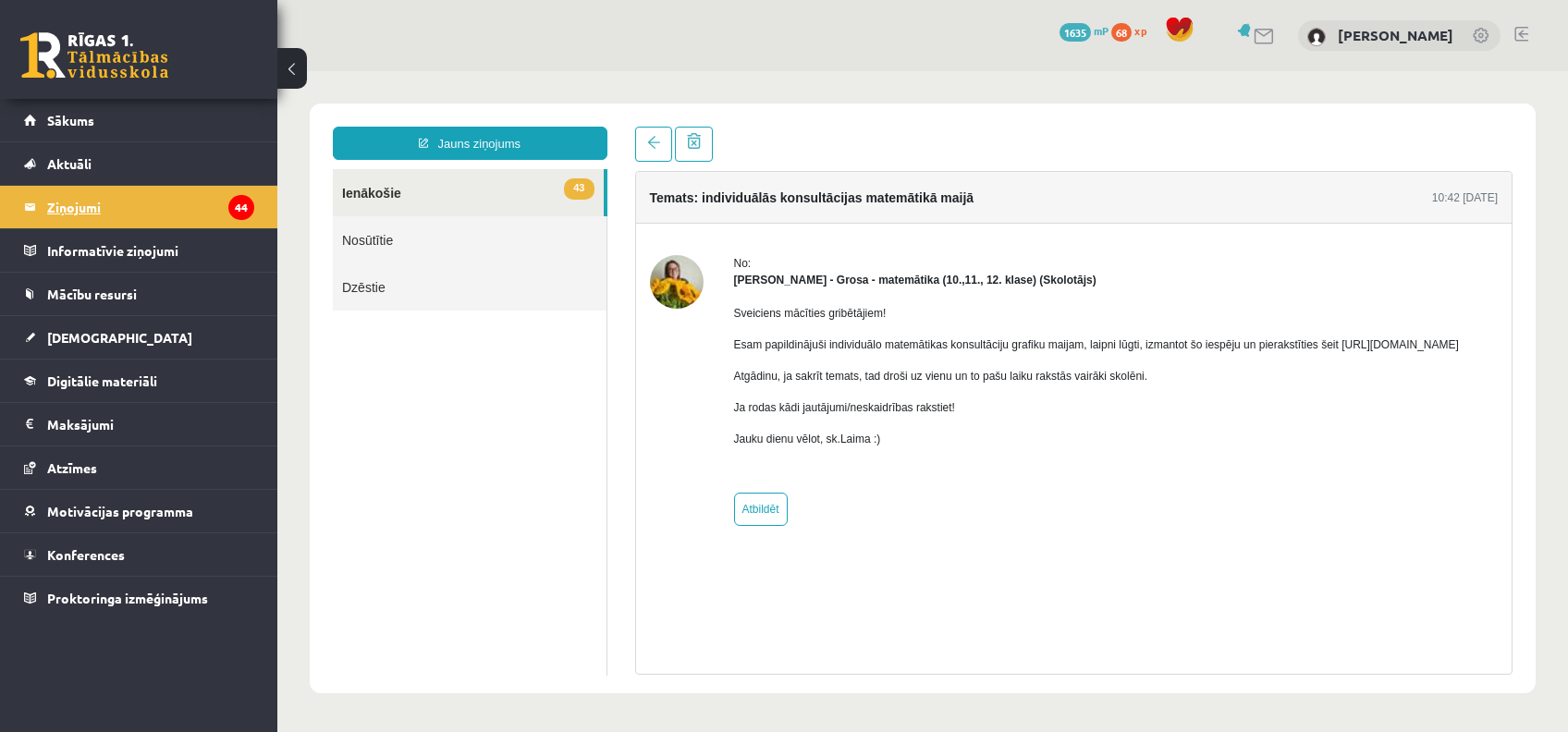
click at [91, 196] on legend "Ziņojumi 44" at bounding box center [151, 206] width 207 height 43
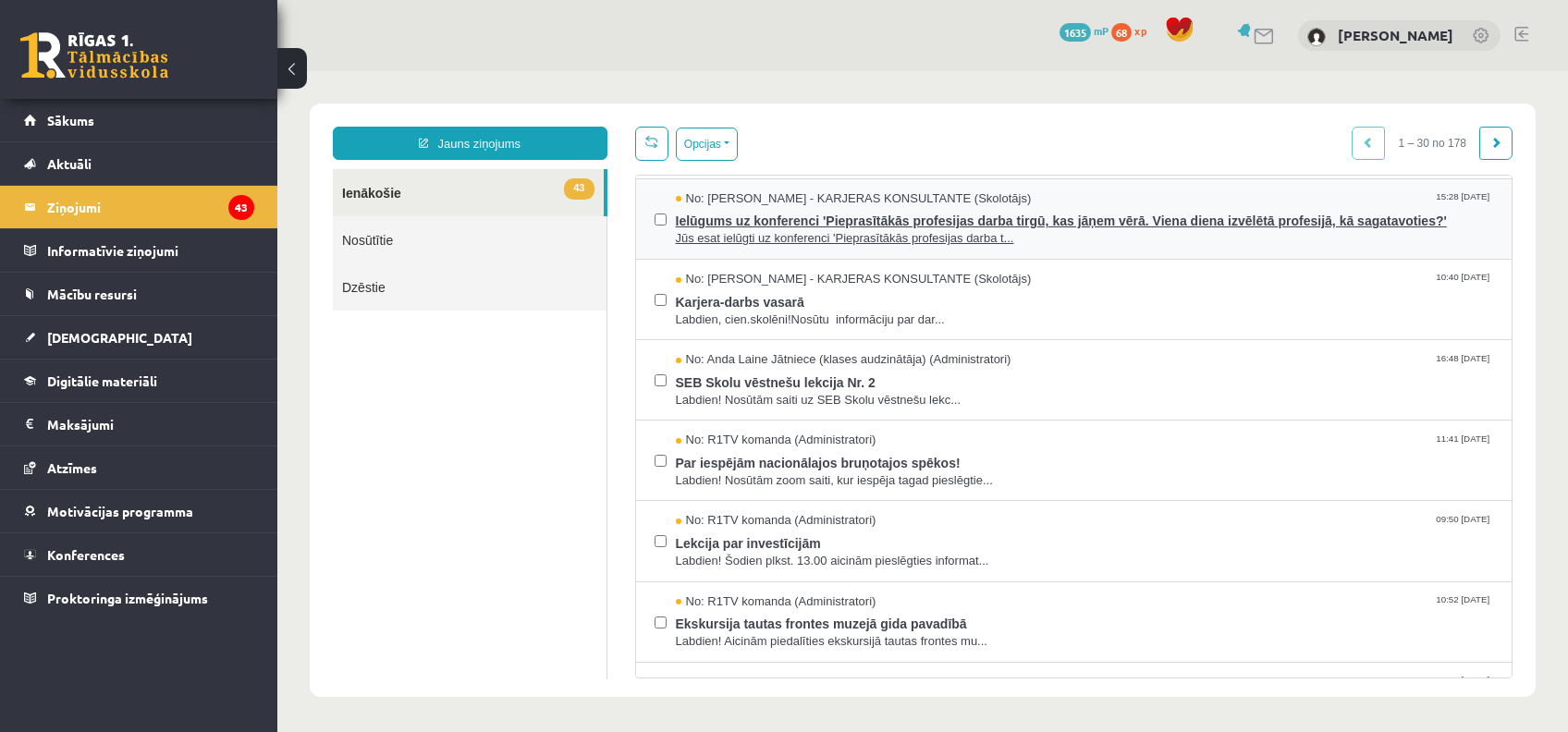
click at [944, 240] on span "Jūs esat ielūgti uz konferenci 'Pieprasītākās profesijas darba t..." at bounding box center [1084, 239] width 818 height 18
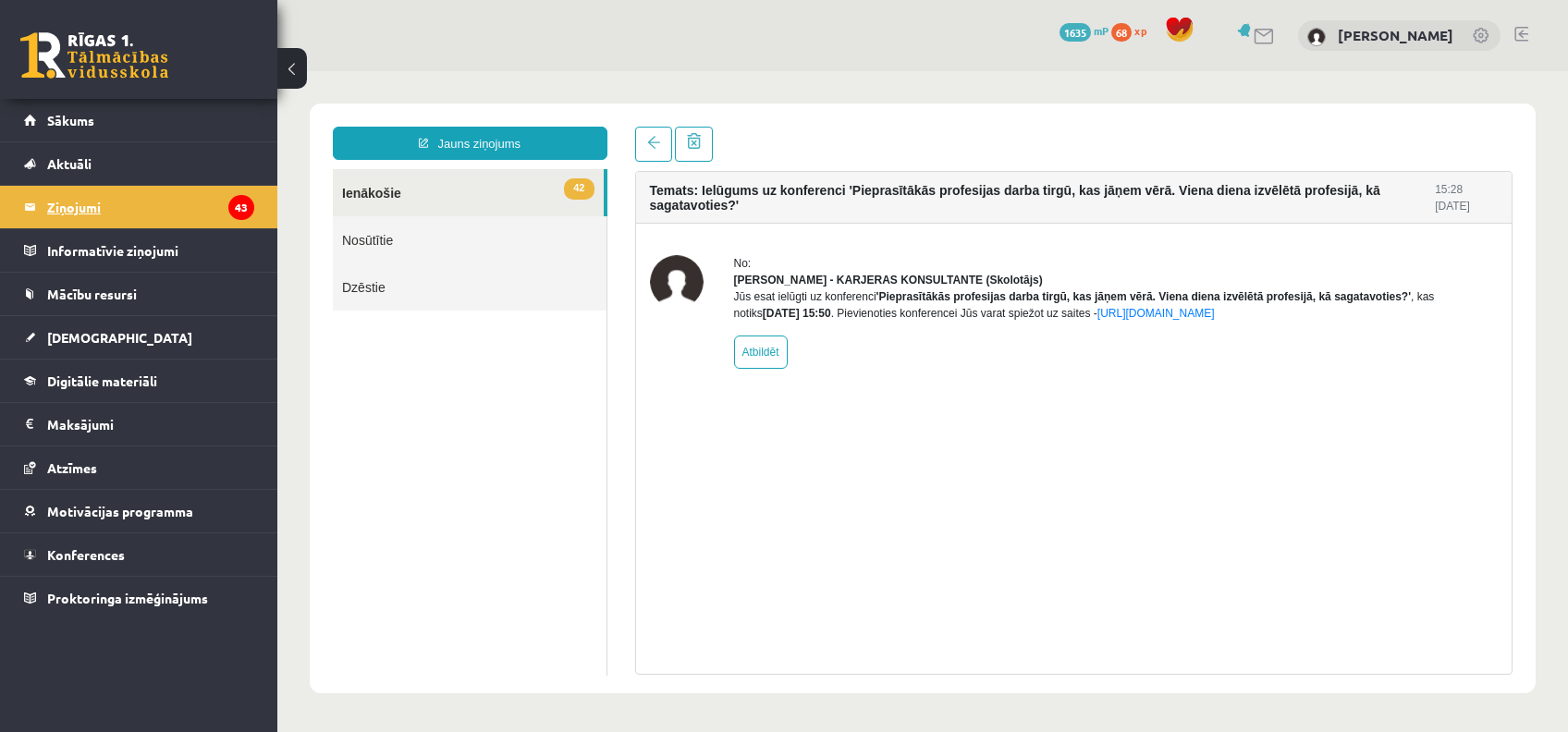
click at [103, 214] on legend "Ziņojumi 43" at bounding box center [151, 206] width 207 height 43
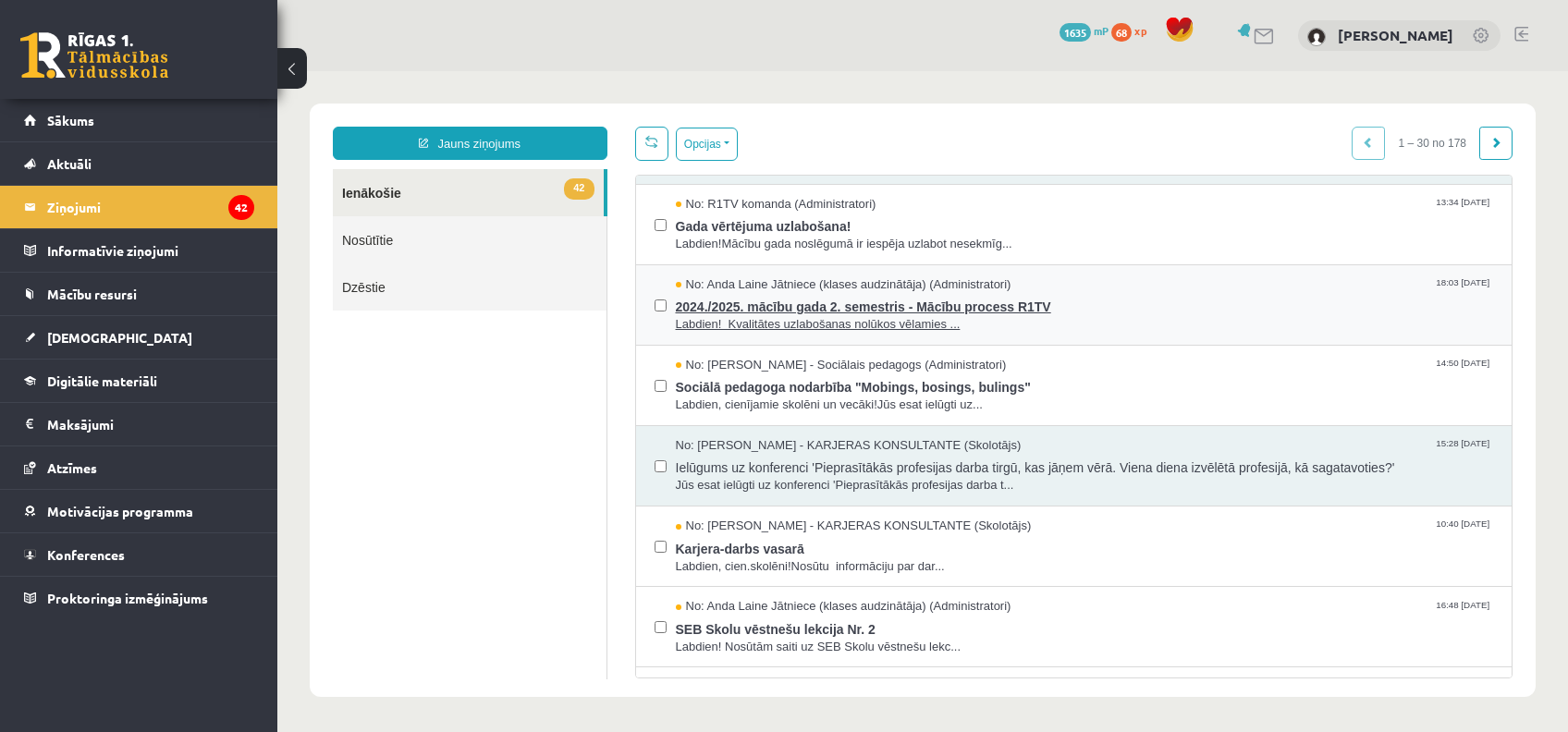
click at [794, 306] on span "2024./2025. mācību gada 2. semestris - Mācību process R1TV" at bounding box center [1084, 304] width 818 height 23
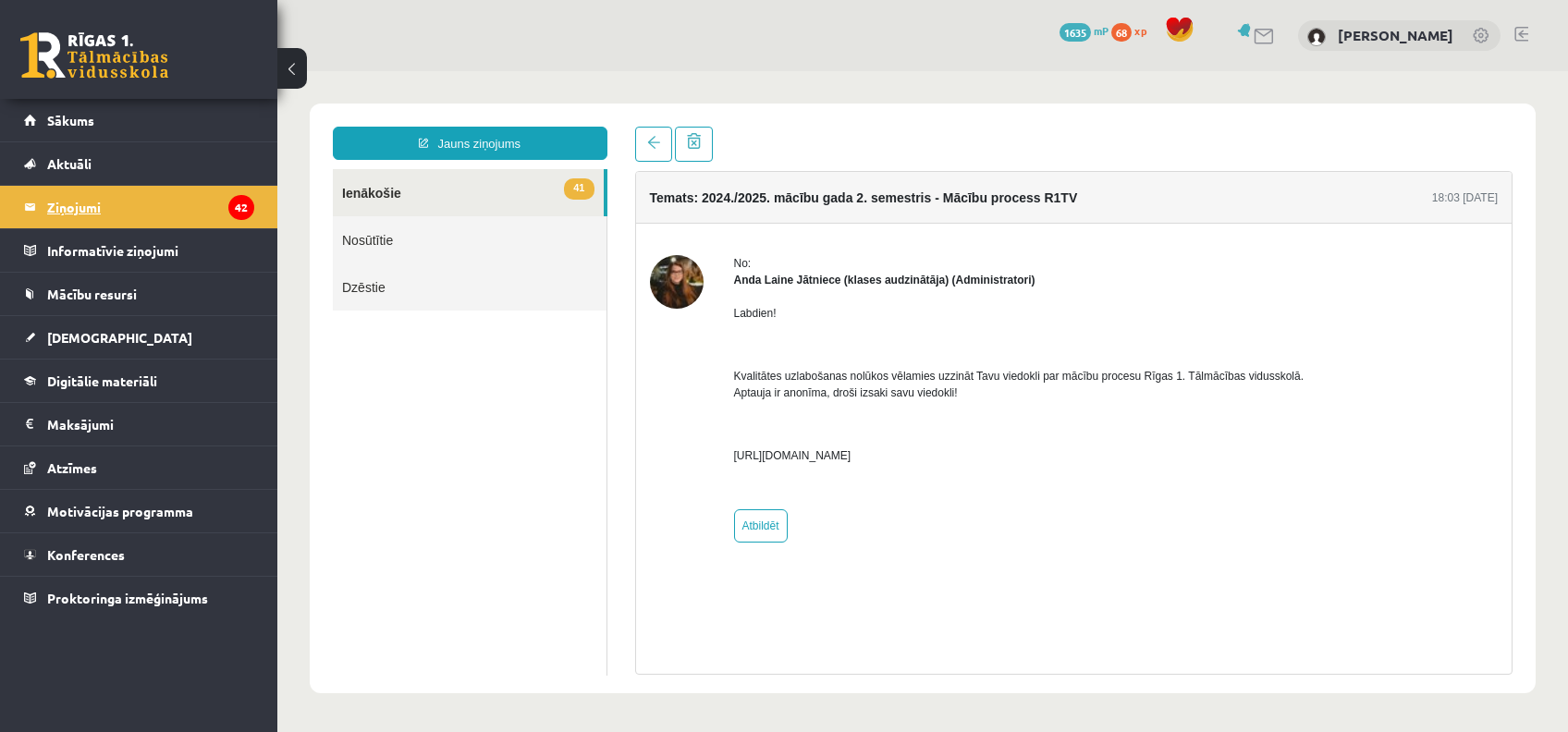
click at [72, 214] on legend "Ziņojumi 42" at bounding box center [151, 206] width 207 height 43
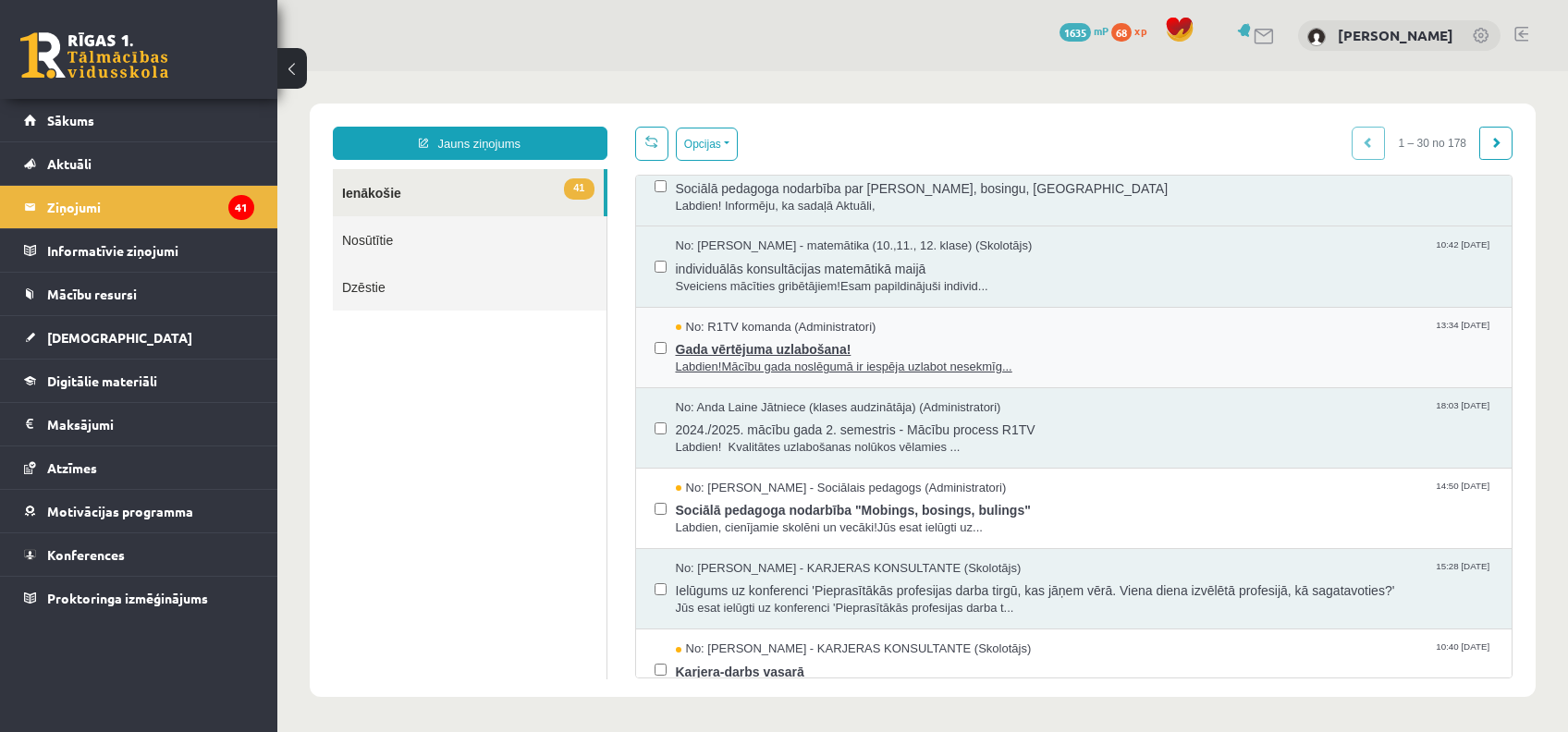
click at [809, 330] on span "No: R1TV komanda (Administratori)" at bounding box center [776, 328] width 201 height 18
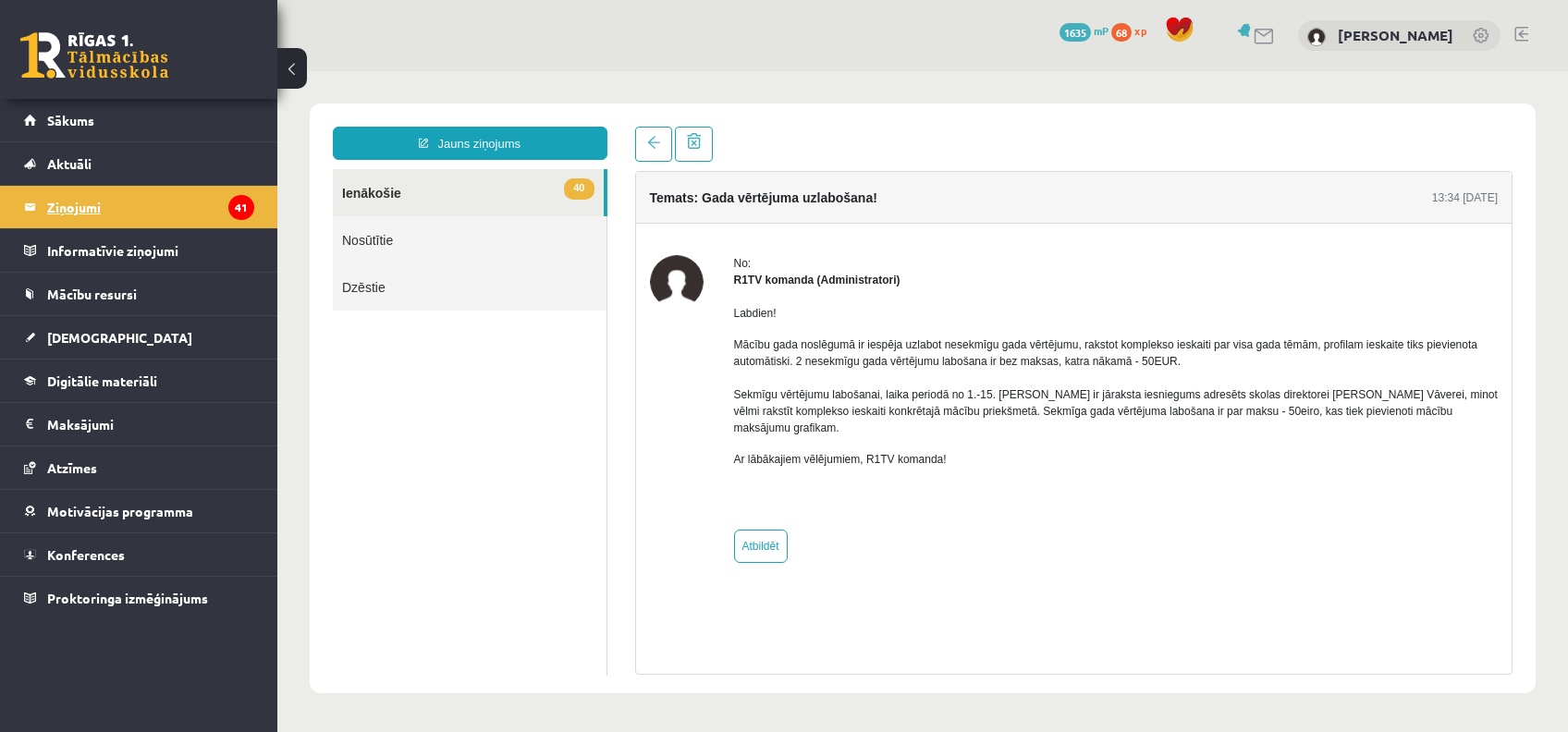
click at [107, 205] on legend "Ziņojumi 41" at bounding box center [151, 206] width 207 height 43
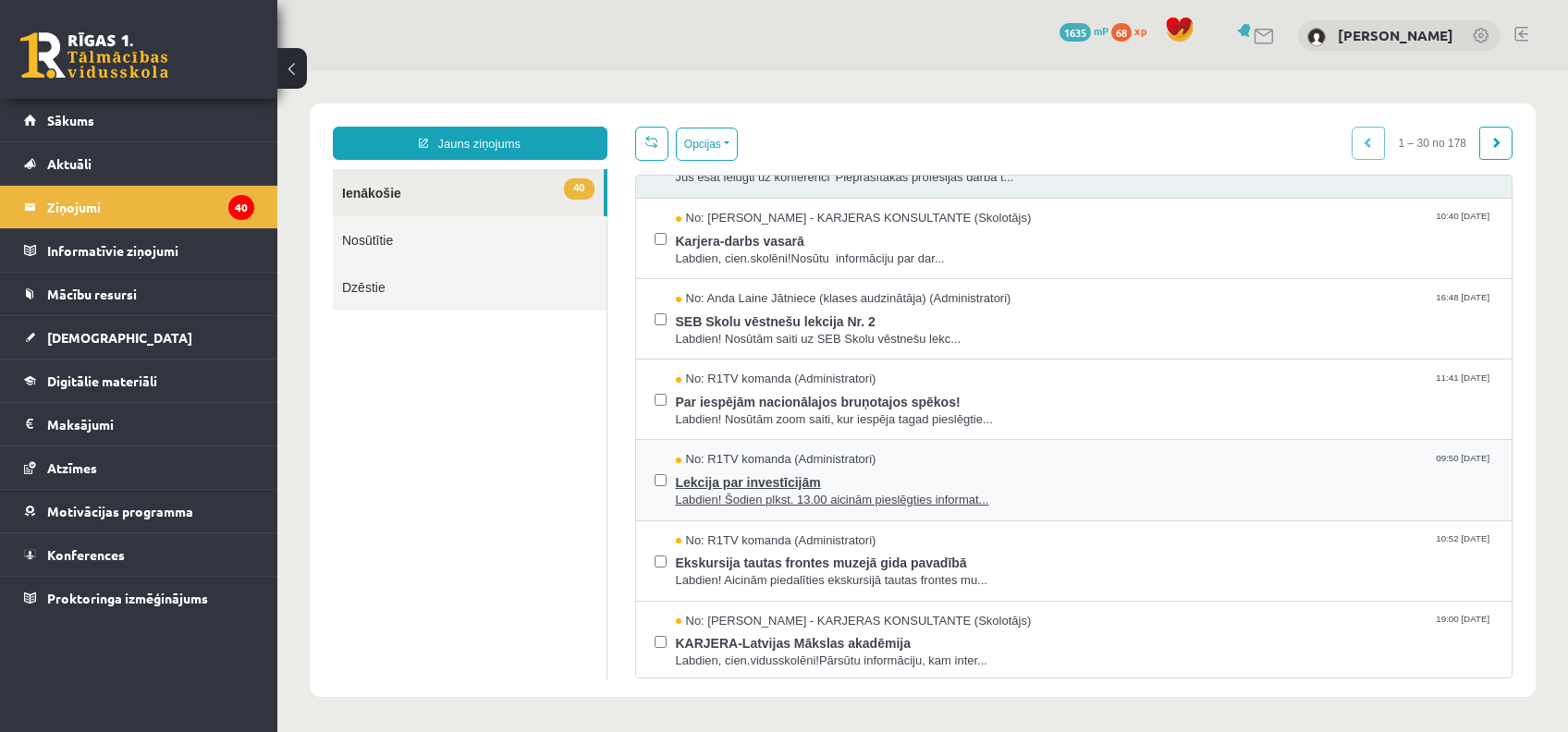
click at [966, 497] on span "Labdien! Šodien plkst. 13.00 aicinām pieslēgties informat..." at bounding box center [1084, 500] width 818 height 18
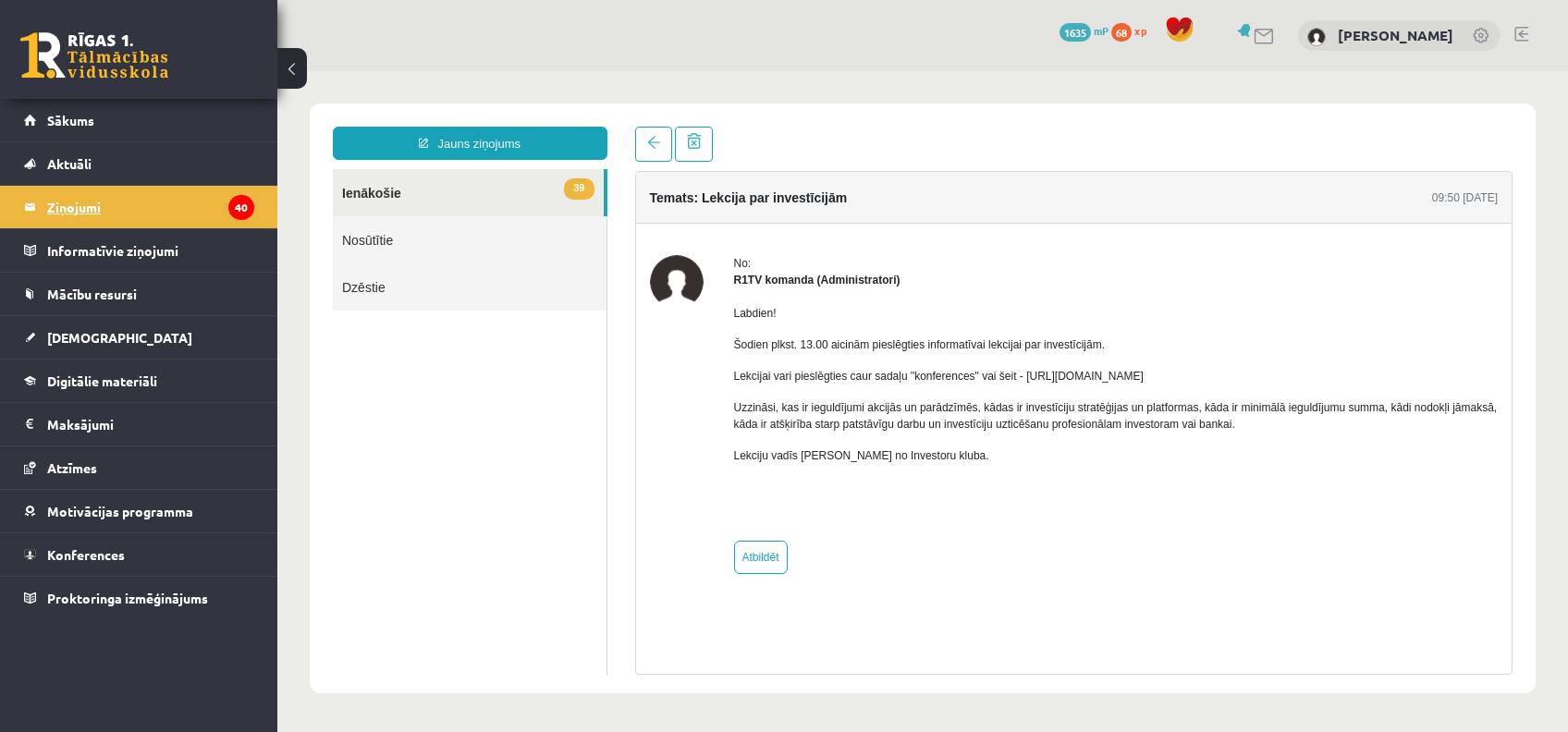
click at [57, 207] on legend "Ziņojumi 40" at bounding box center [151, 206] width 207 height 43
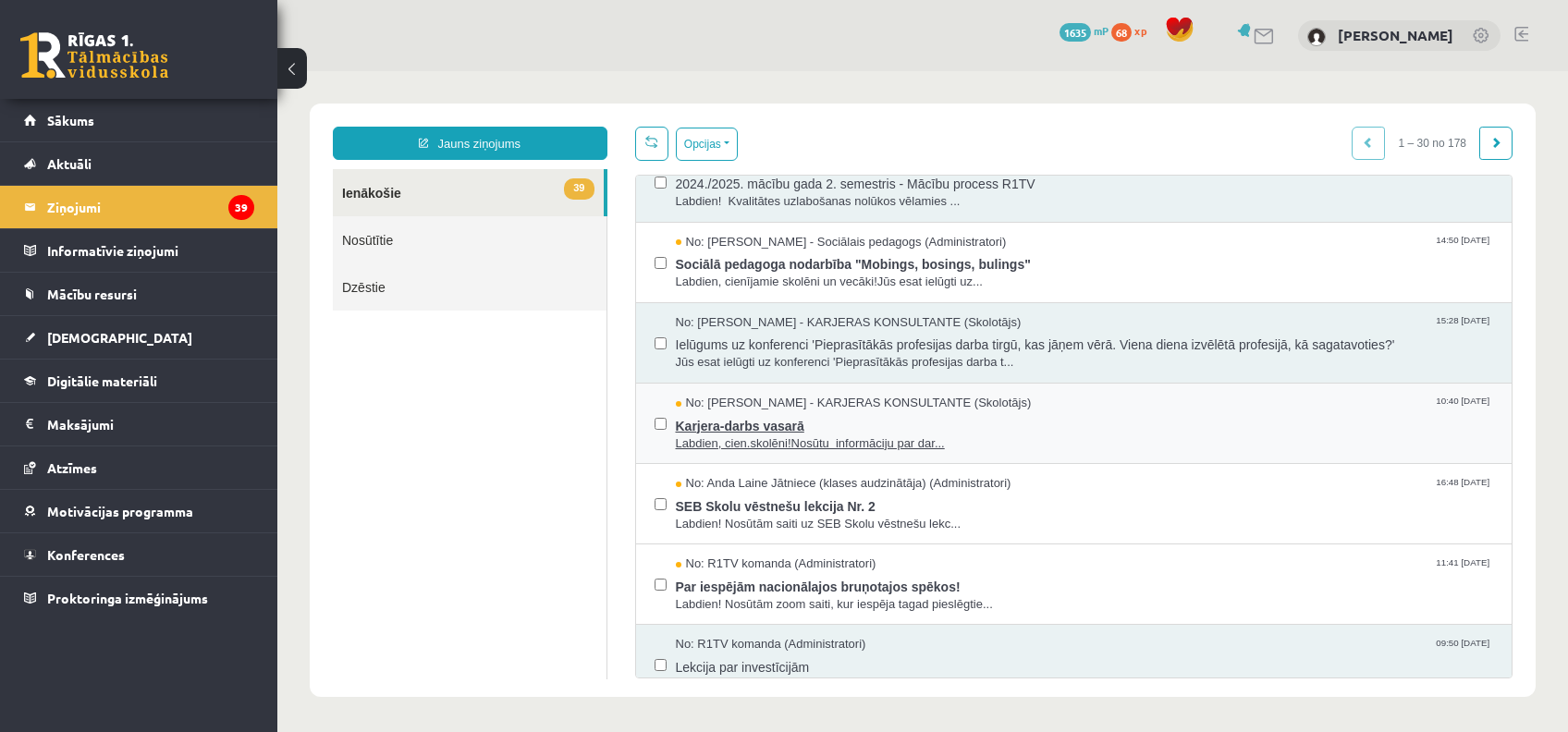
click at [831, 436] on span "Labdien, cien.skolēni!Nosūtu informāciju par dar..." at bounding box center [1084, 444] width 818 height 18
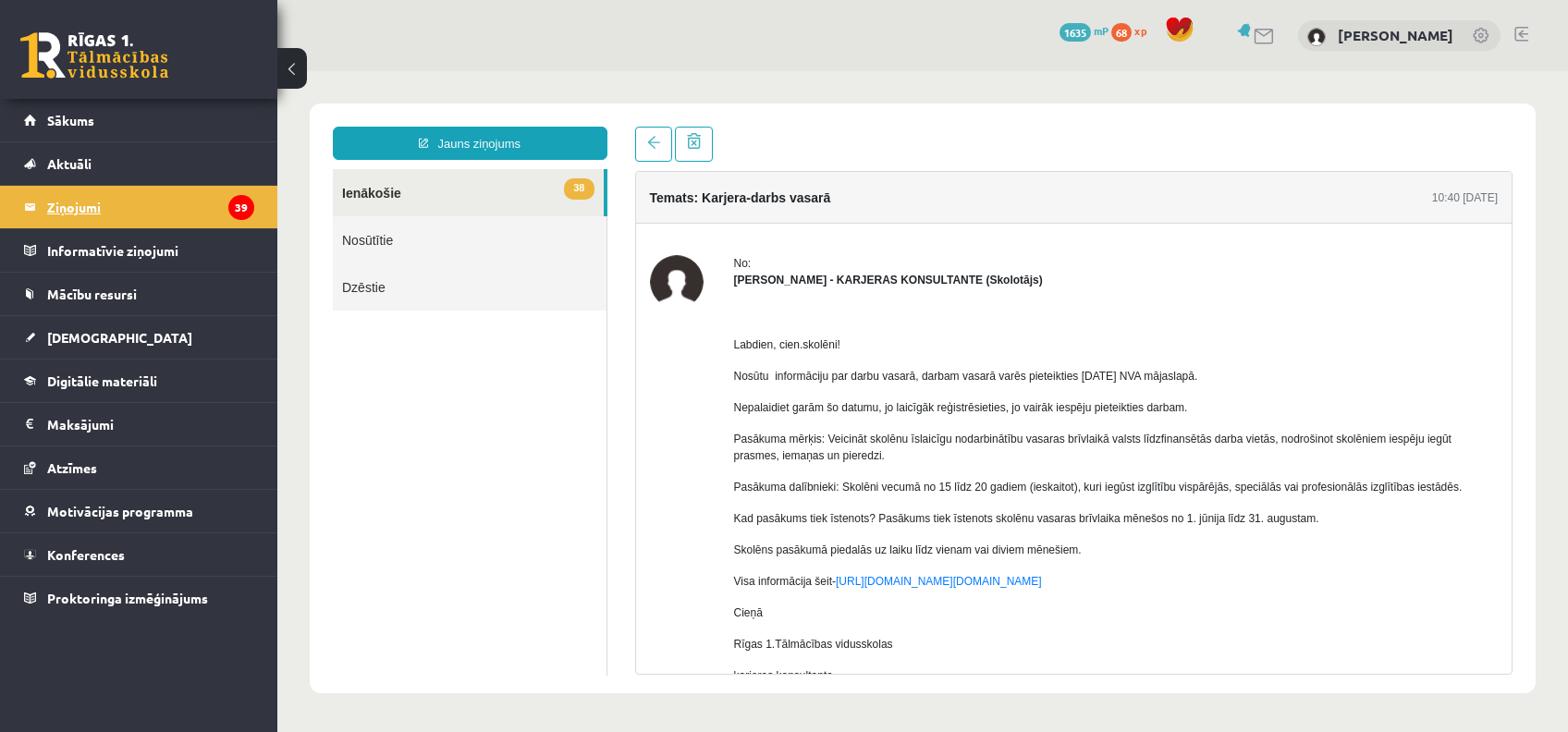
click at [124, 198] on legend "Ziņojumi 39" at bounding box center [151, 206] width 207 height 43
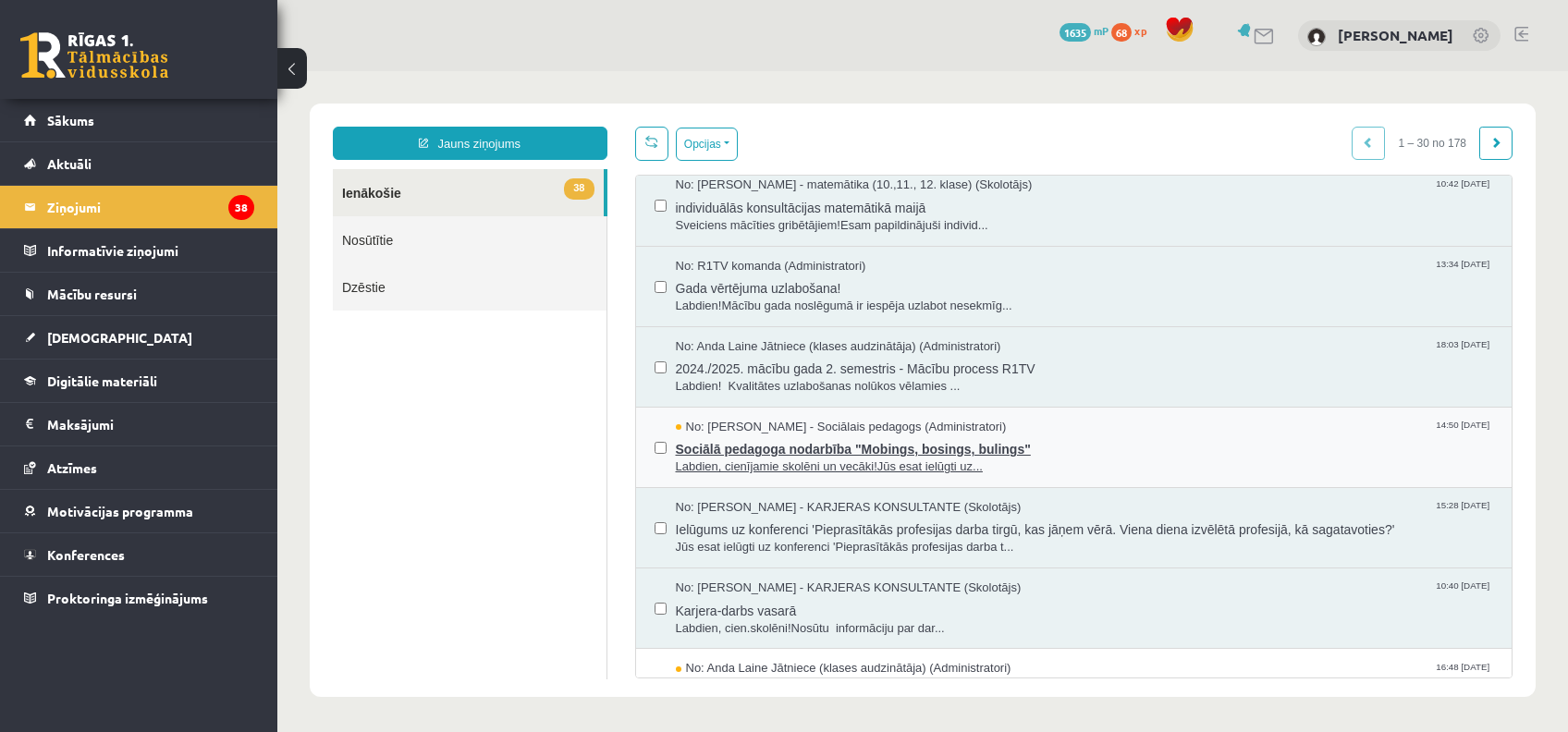
click at [1102, 436] on span "Sociālā pedagoga nodarbība "Mobings, bosings, bulings"" at bounding box center [1084, 447] width 818 height 23
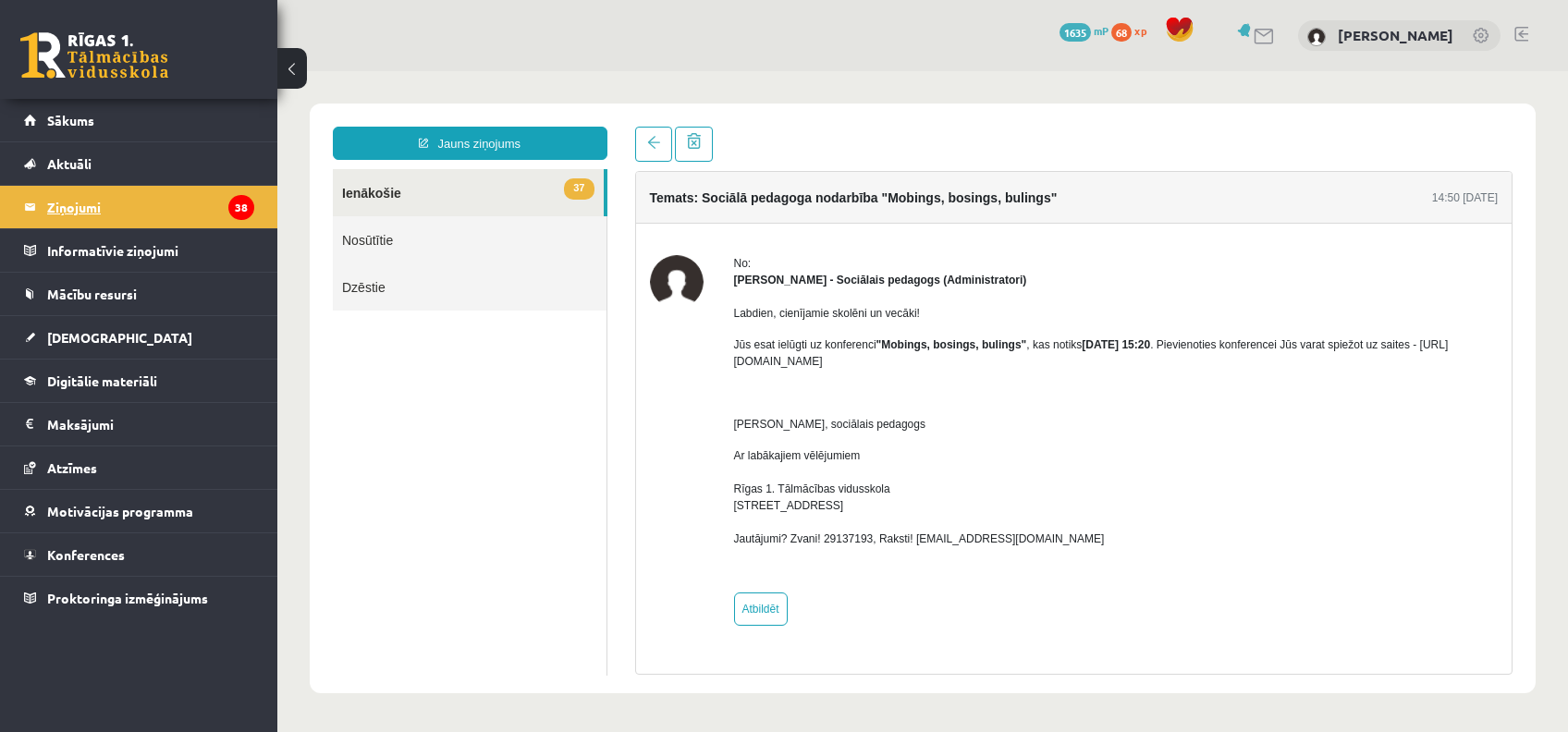
click at [146, 210] on legend "Ziņojumi 38" at bounding box center [151, 206] width 207 height 43
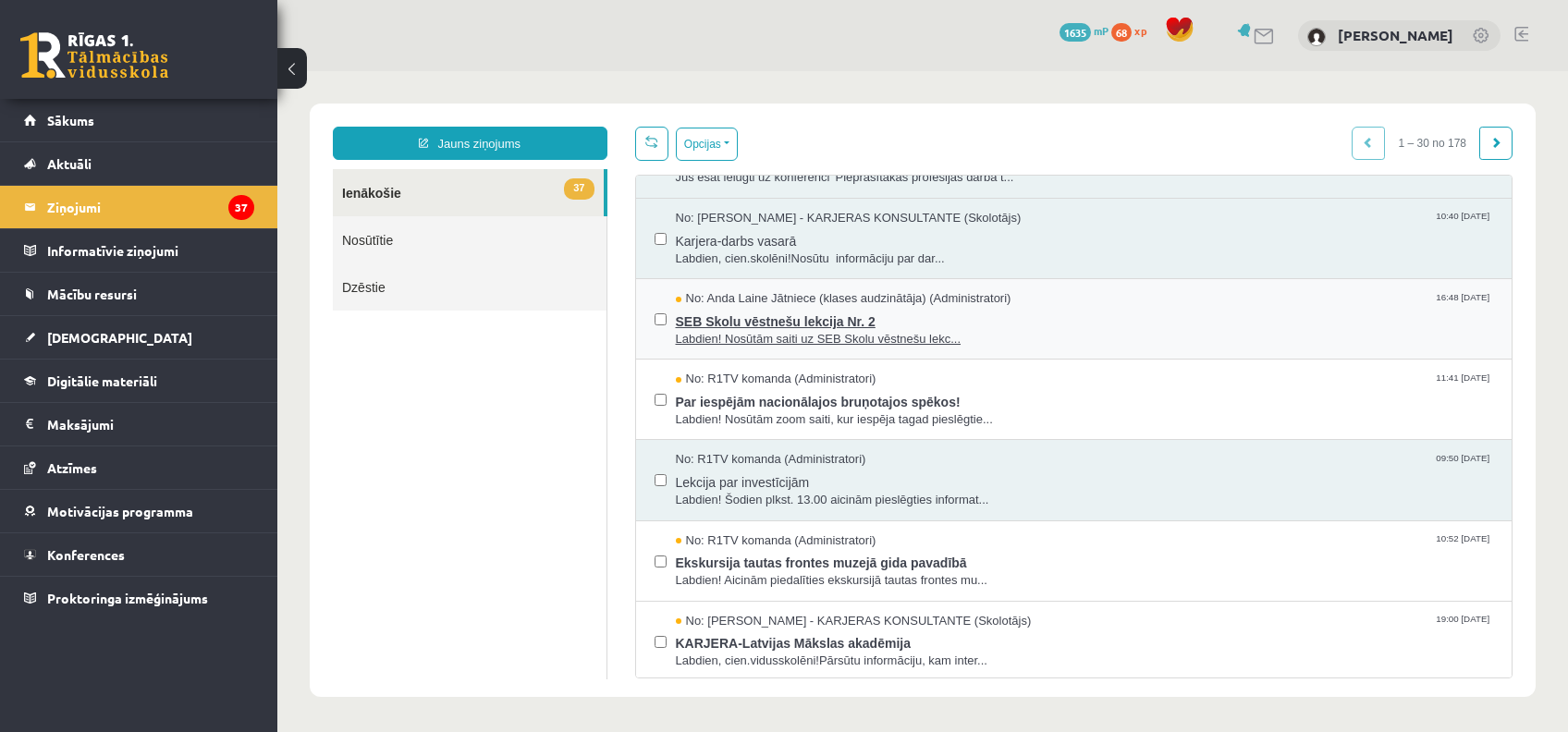
click at [769, 330] on span "Labdien! Nosūtām saiti uz SEB Skolu vēstnešu lekc..." at bounding box center [1084, 339] width 818 height 18
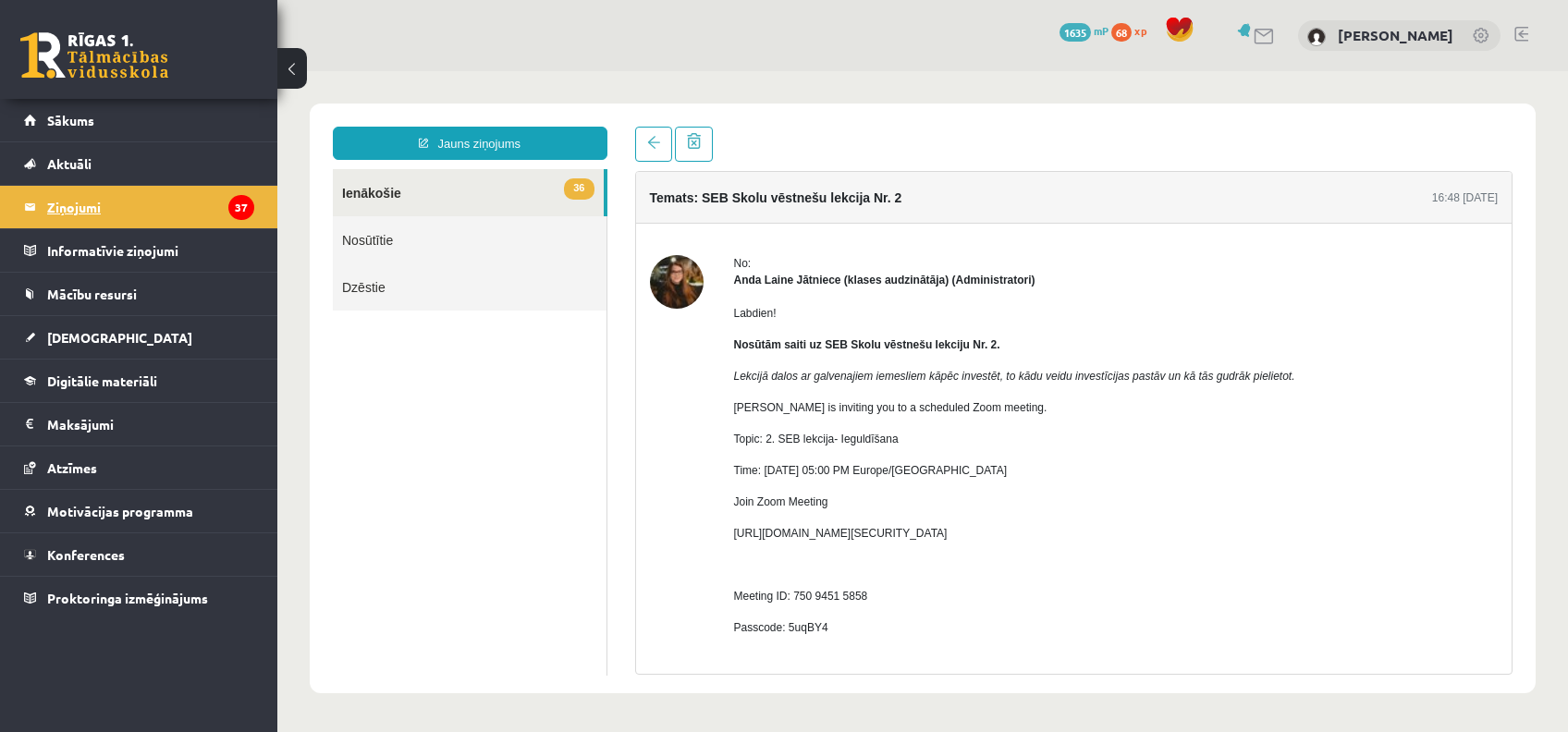
click at [83, 201] on legend "Ziņojumi 37" at bounding box center [151, 206] width 207 height 43
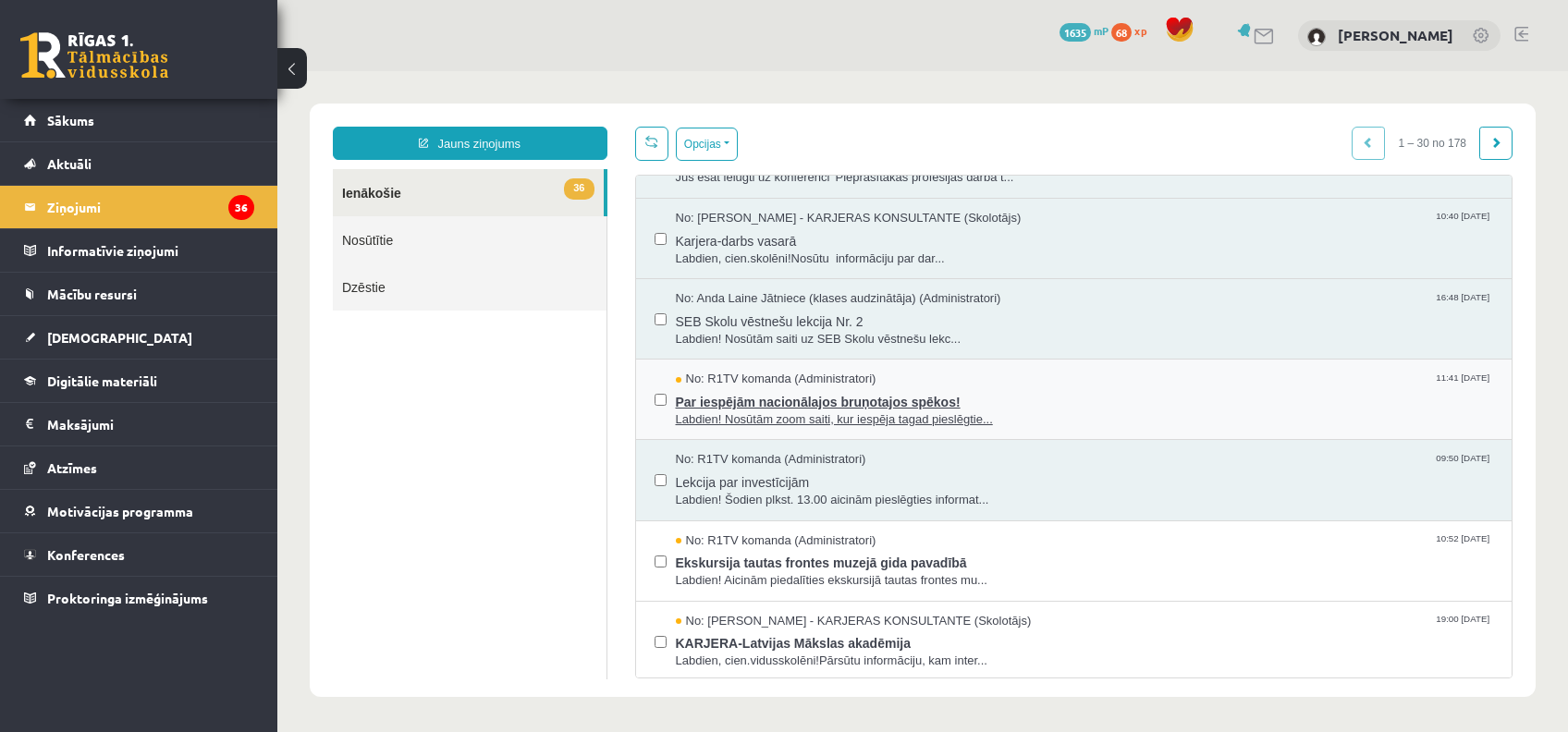
click at [794, 405] on span "Par iespējām nacionālajos bruņotajos spēkos!" at bounding box center [1084, 400] width 818 height 23
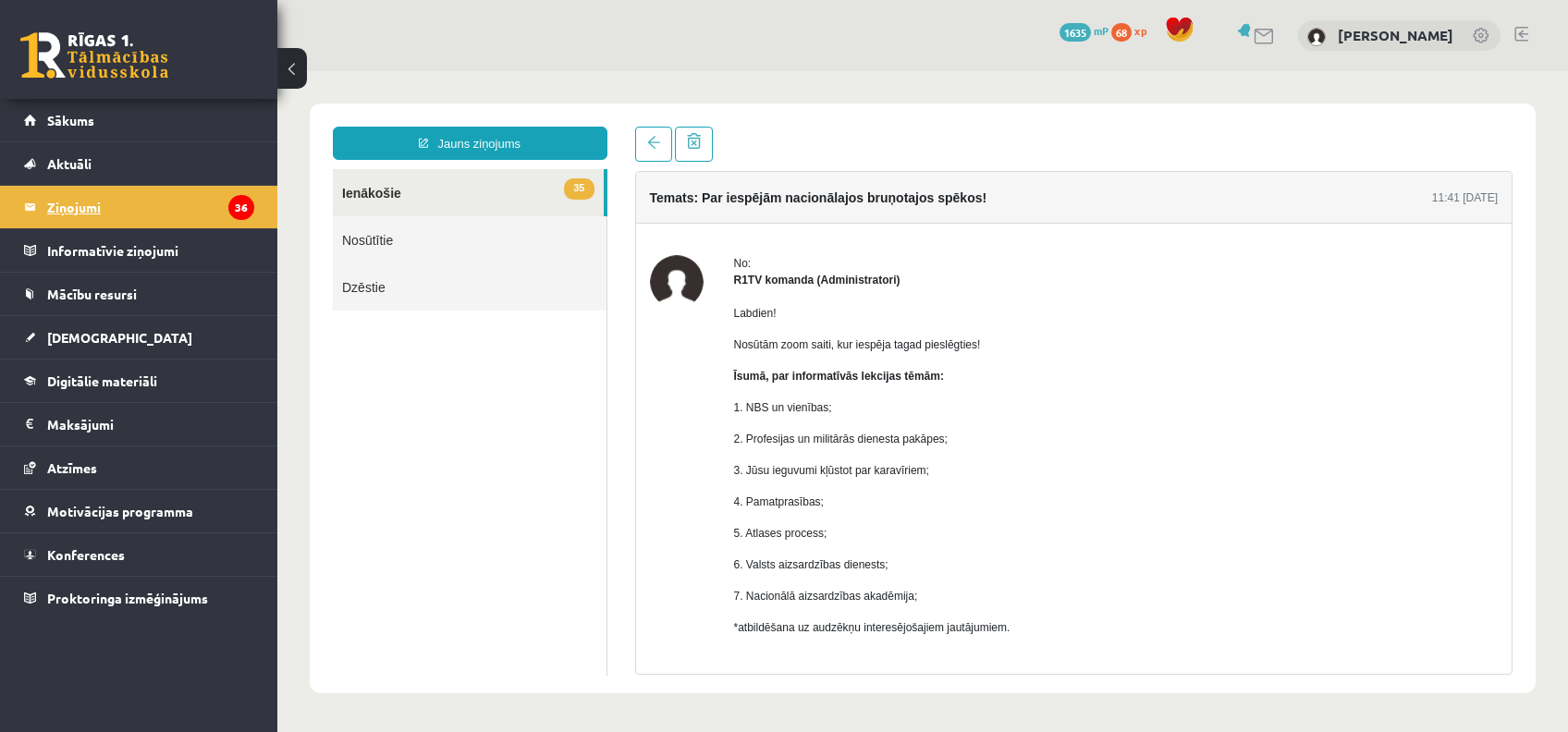
click at [128, 200] on legend "Ziņojumi 36" at bounding box center [151, 206] width 207 height 43
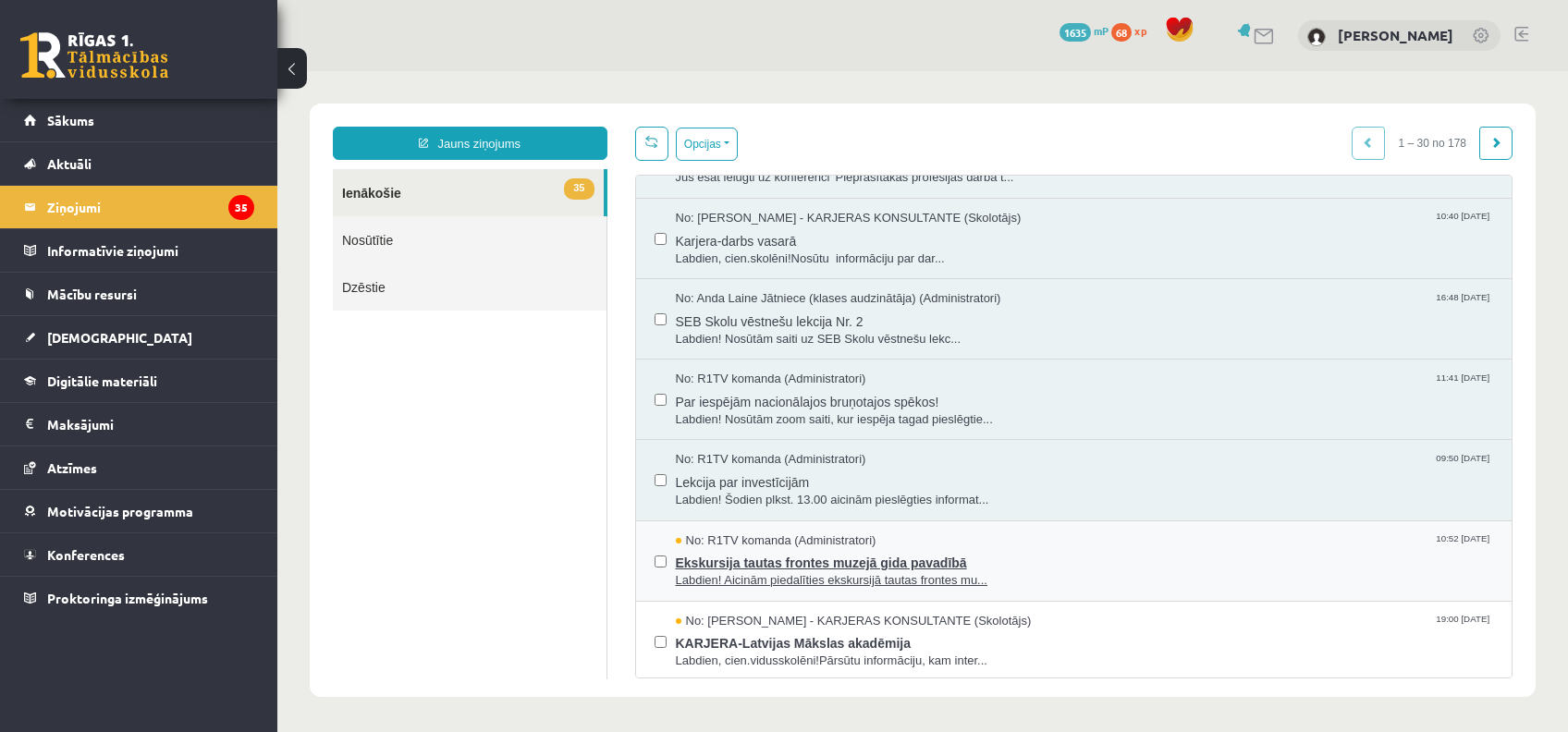
click at [849, 572] on span "Labdien! Aicinām piedalīties ekskursijā tautas frontes mu..." at bounding box center [1084, 580] width 818 height 18
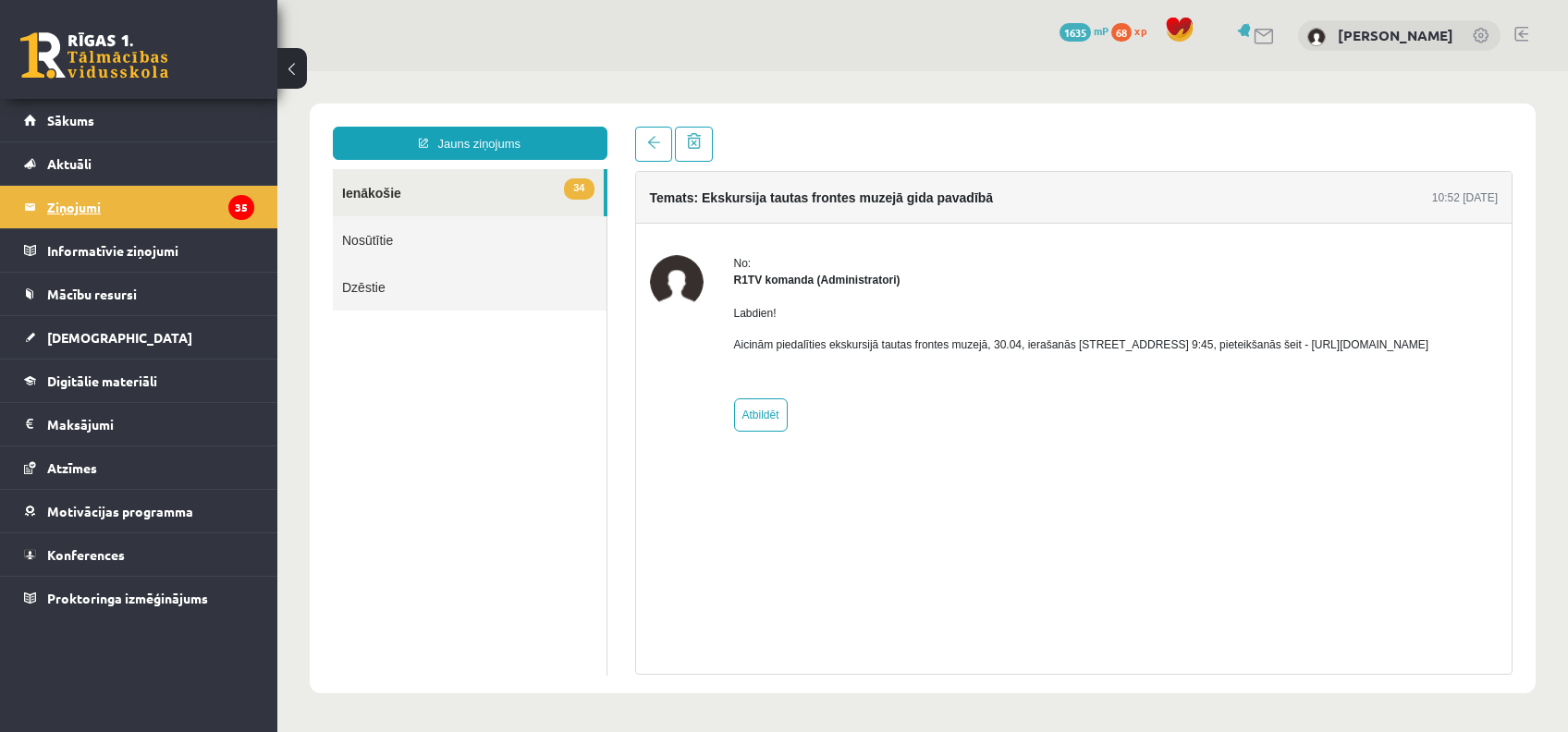
click at [148, 200] on legend "Ziņojumi 35" at bounding box center [151, 206] width 207 height 43
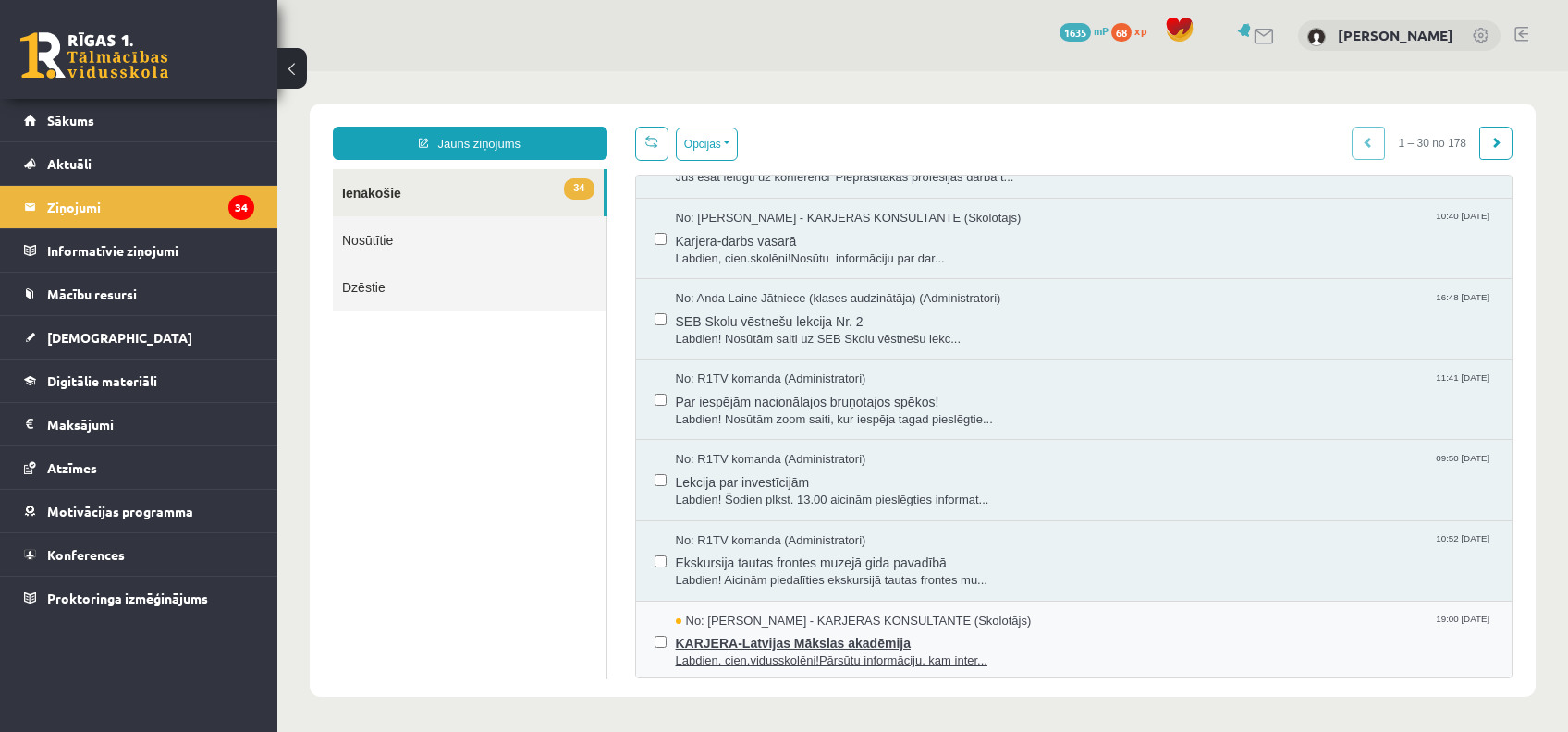
click at [901, 634] on span "KARJERA-Latvijas Mākslas akadēmija" at bounding box center [1084, 640] width 818 height 23
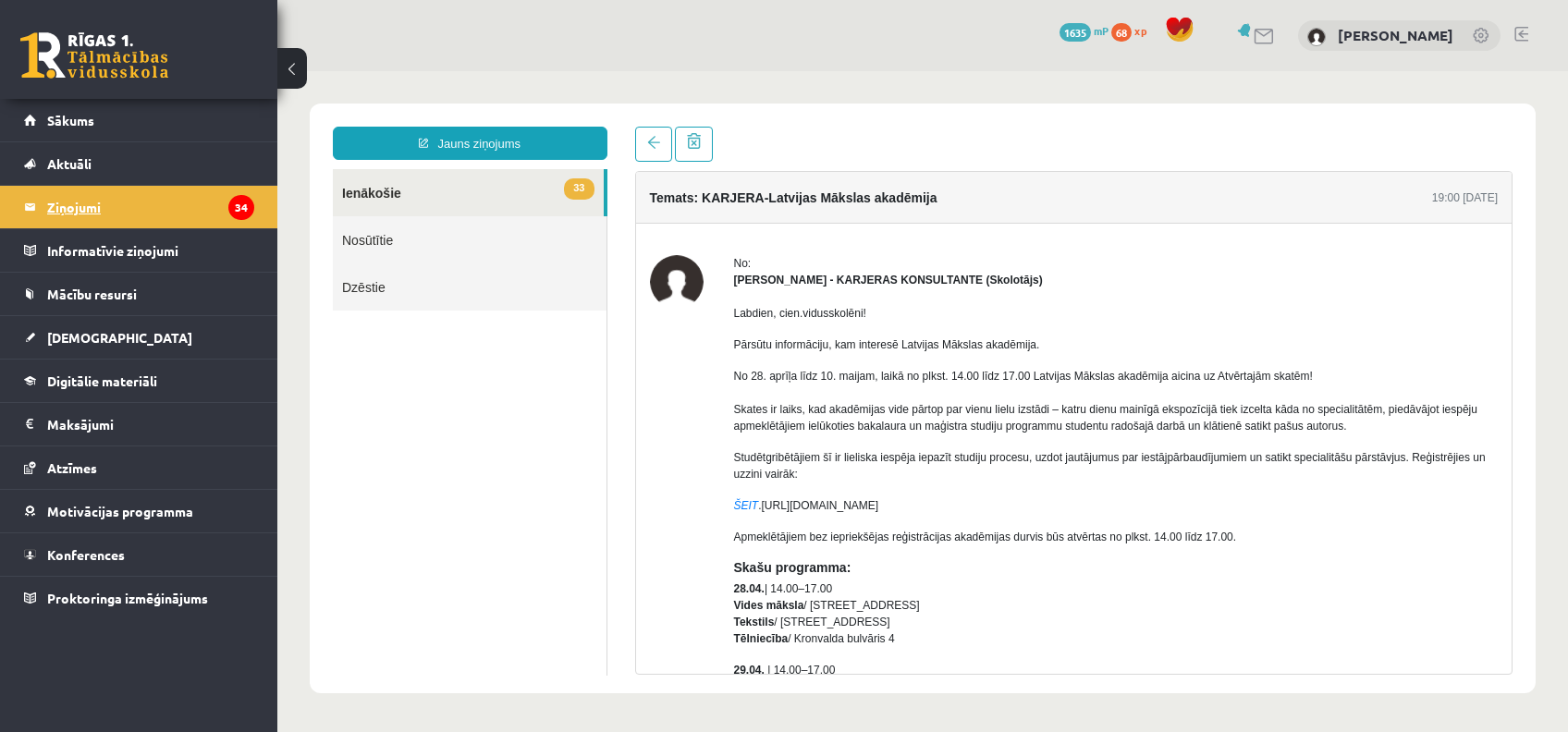
click at [55, 204] on legend "Ziņojumi 34" at bounding box center [151, 206] width 207 height 43
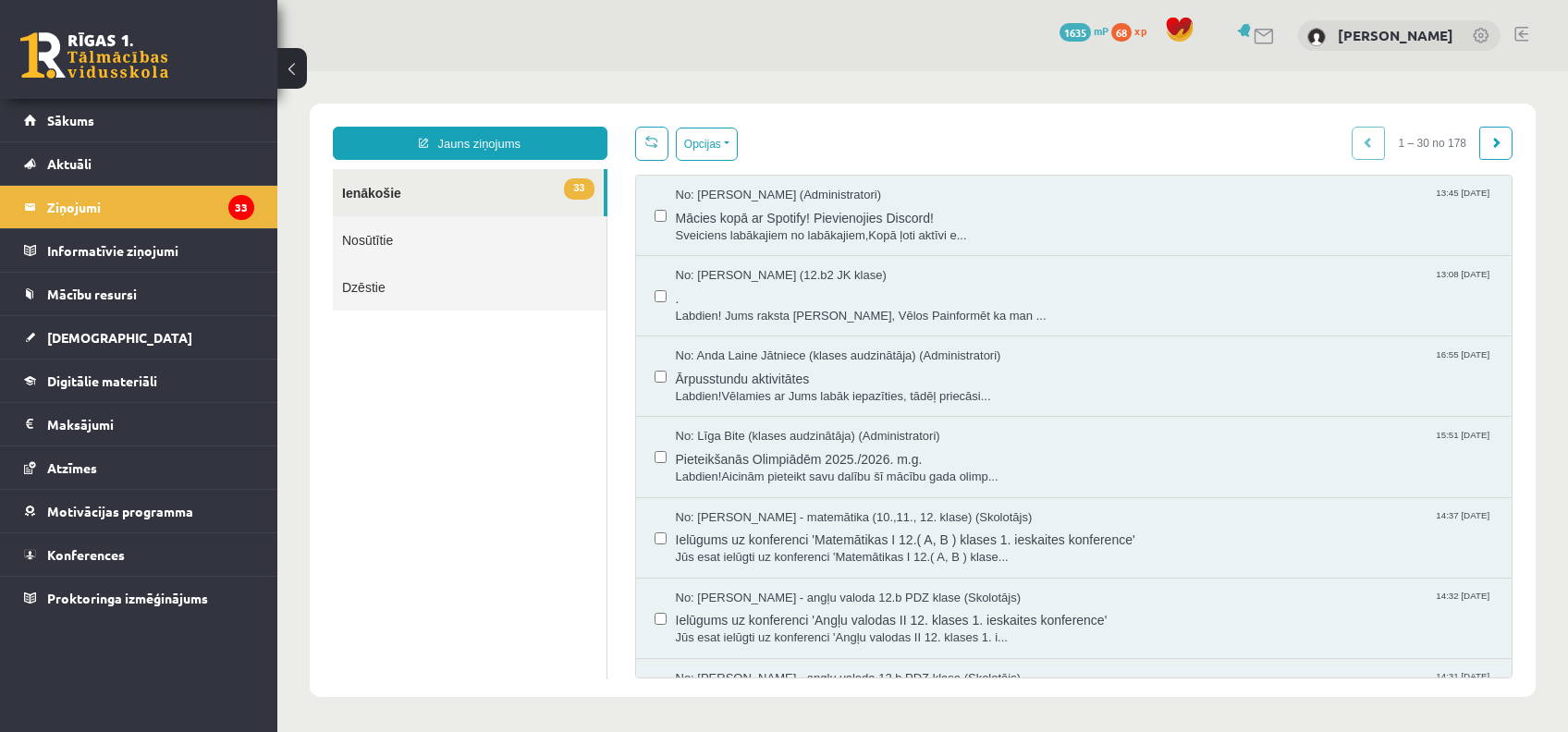
click at [461, 193] on link "33 Ienākošie" at bounding box center [468, 193] width 271 height 47
click at [423, 207] on link "33 Ienākošie" at bounding box center [468, 193] width 271 height 47
click at [170, 192] on legend "Ziņojumi 33" at bounding box center [151, 206] width 207 height 43
click at [84, 110] on link "Sākums" at bounding box center [138, 119] width 230 height 43
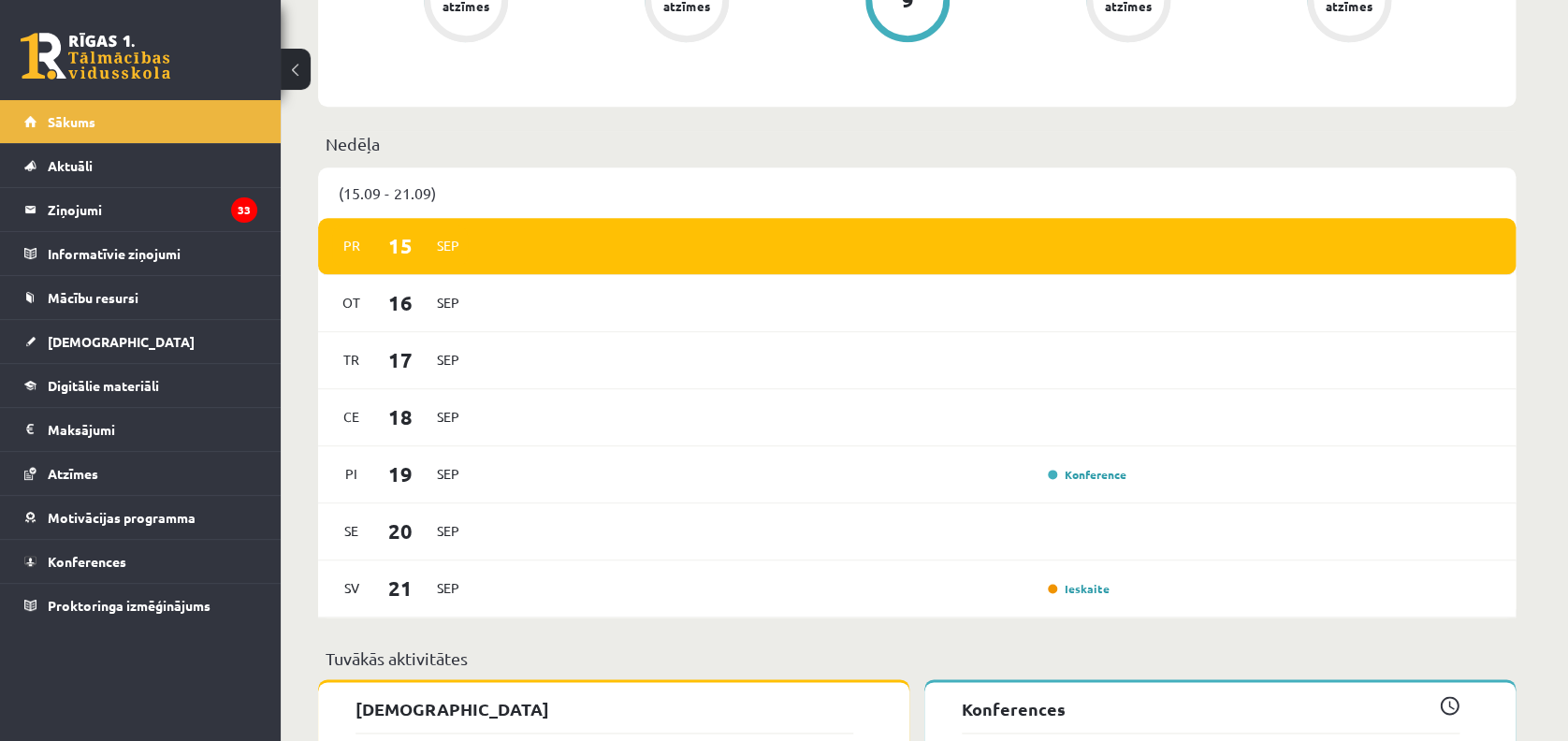
scroll to position [1496, 0]
